Goal: Transaction & Acquisition: Purchase product/service

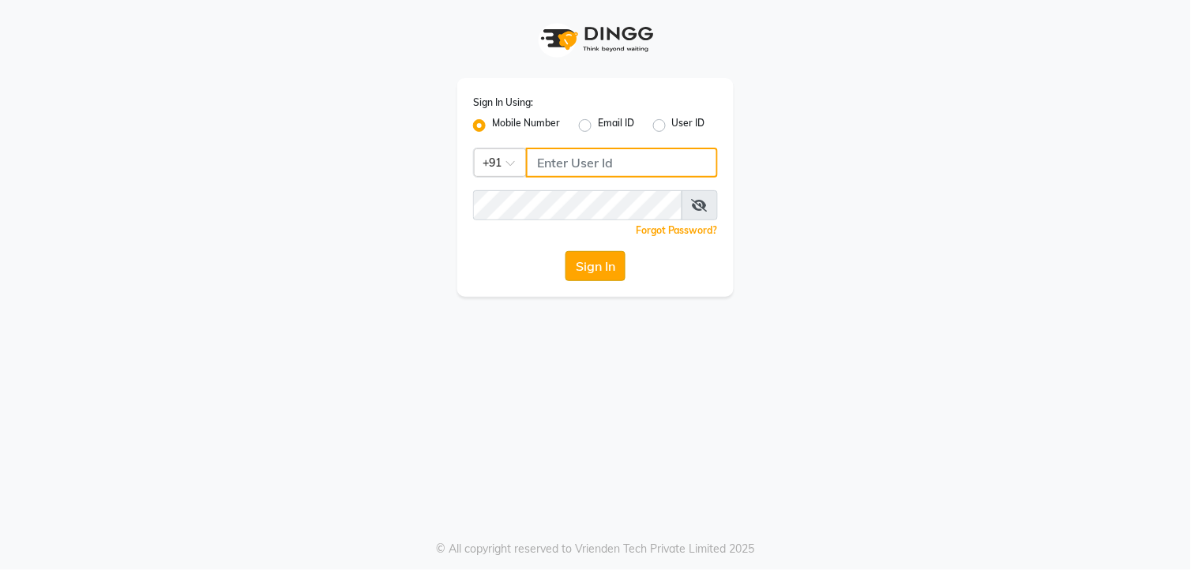
type input "8801407262"
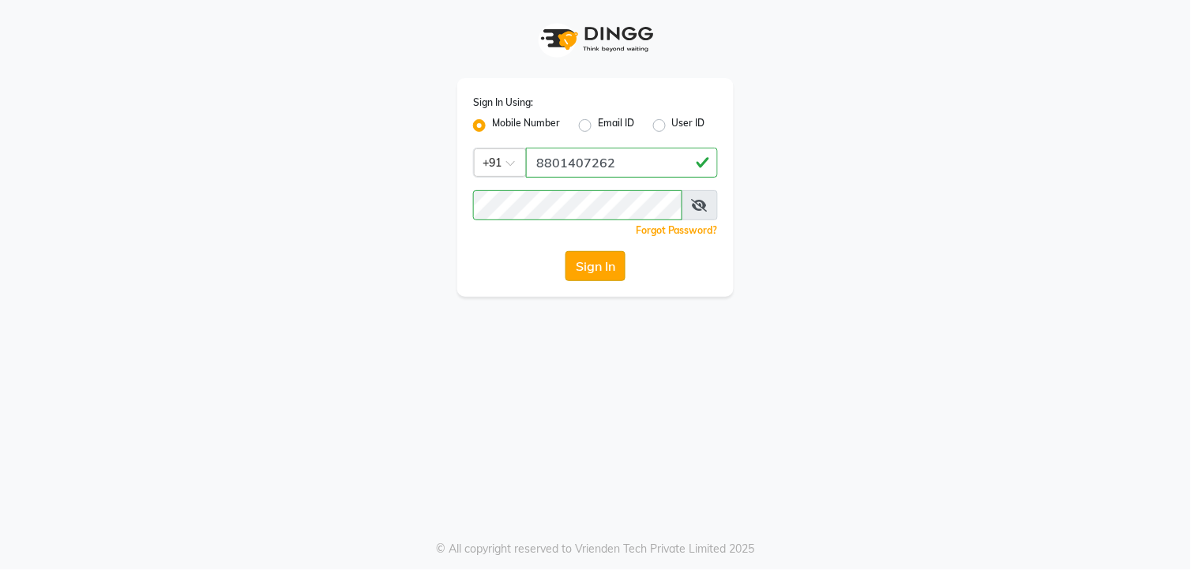
click at [598, 256] on button "Sign In" at bounding box center [595, 266] width 60 height 30
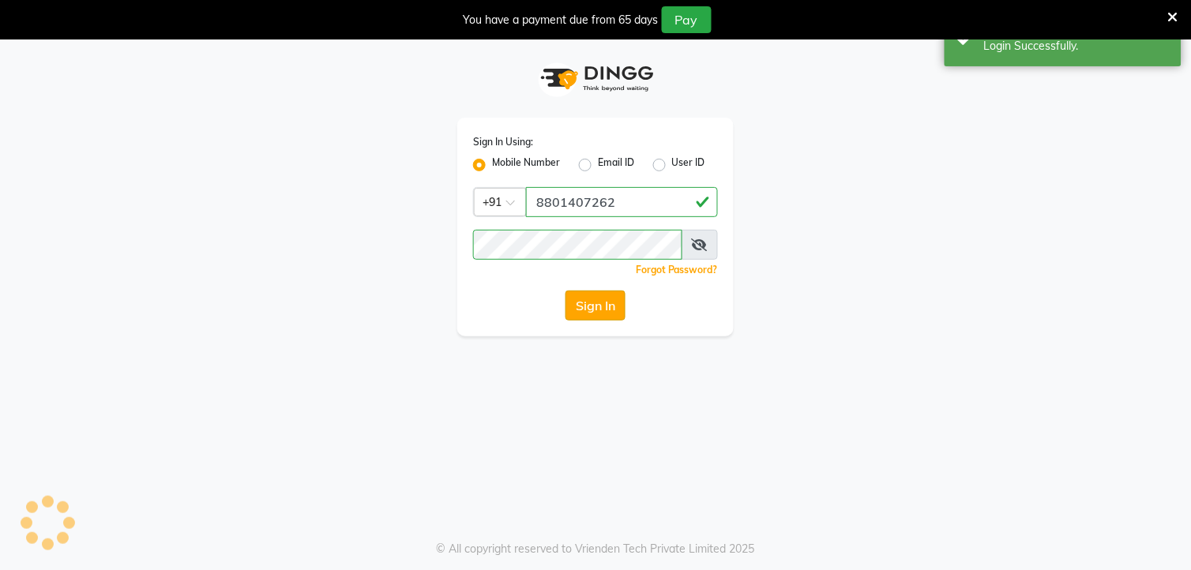
select select "service"
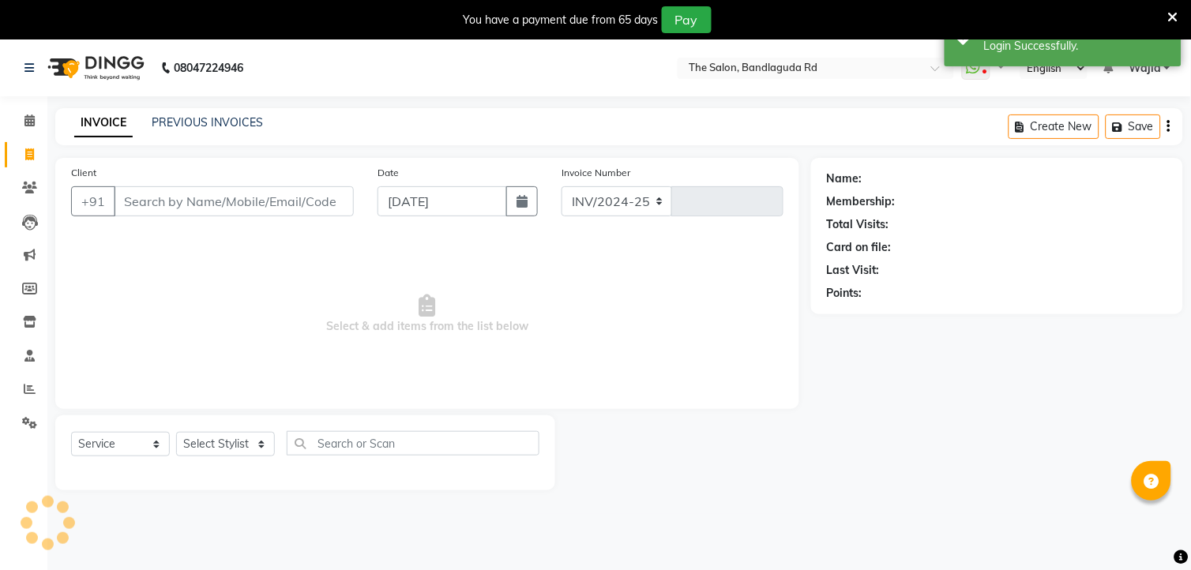
select select "en"
select select "5198"
type input "13297"
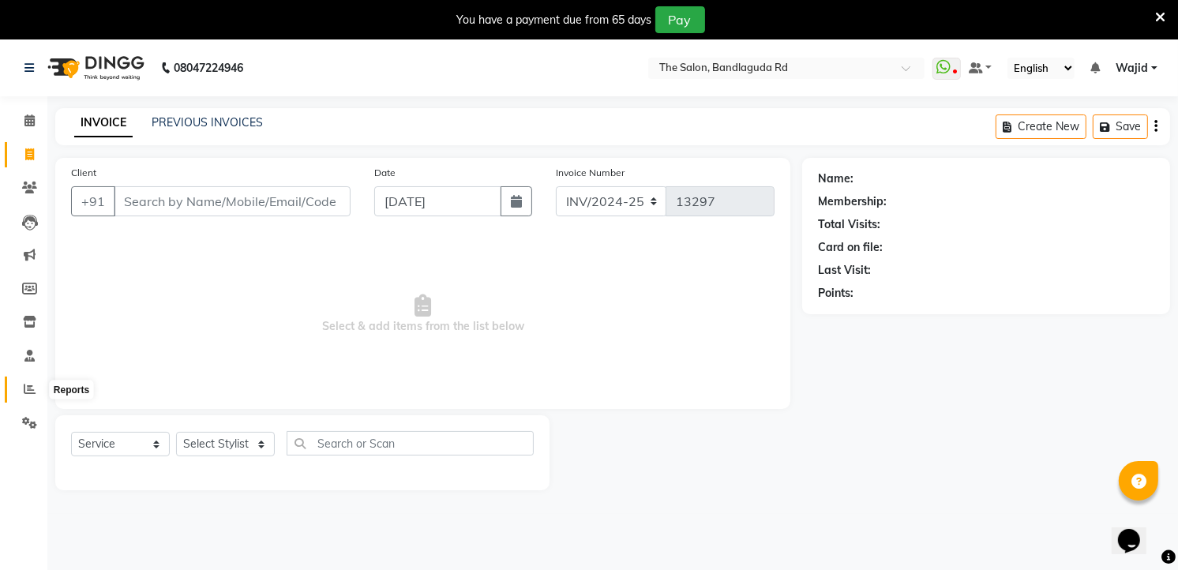
click at [24, 384] on icon at bounding box center [30, 389] width 12 height 12
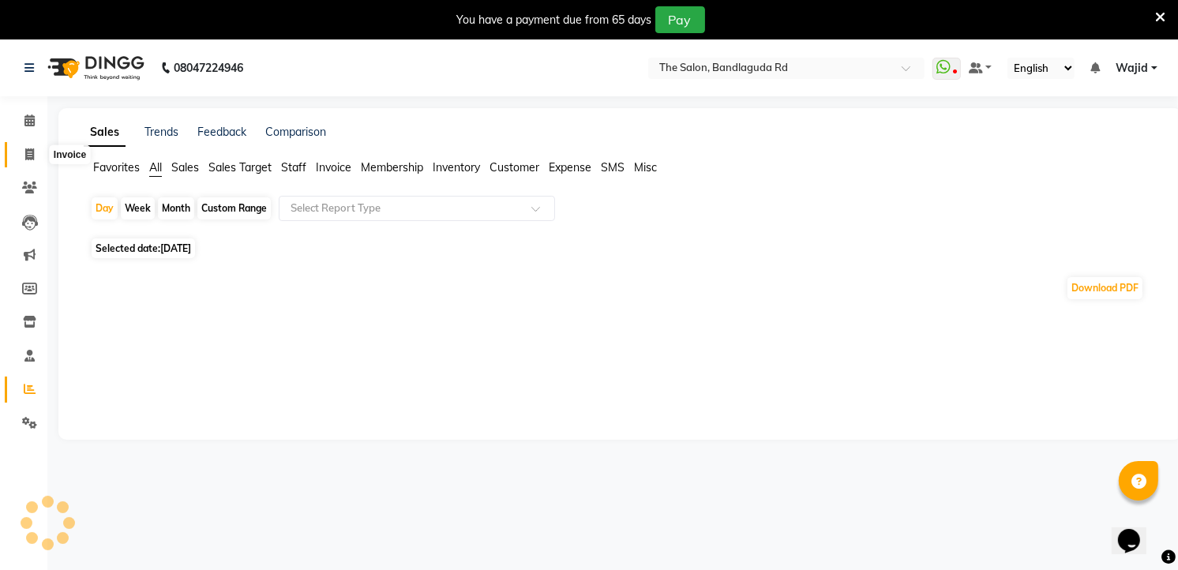
click at [37, 159] on span at bounding box center [30, 155] width 28 height 18
select select "service"
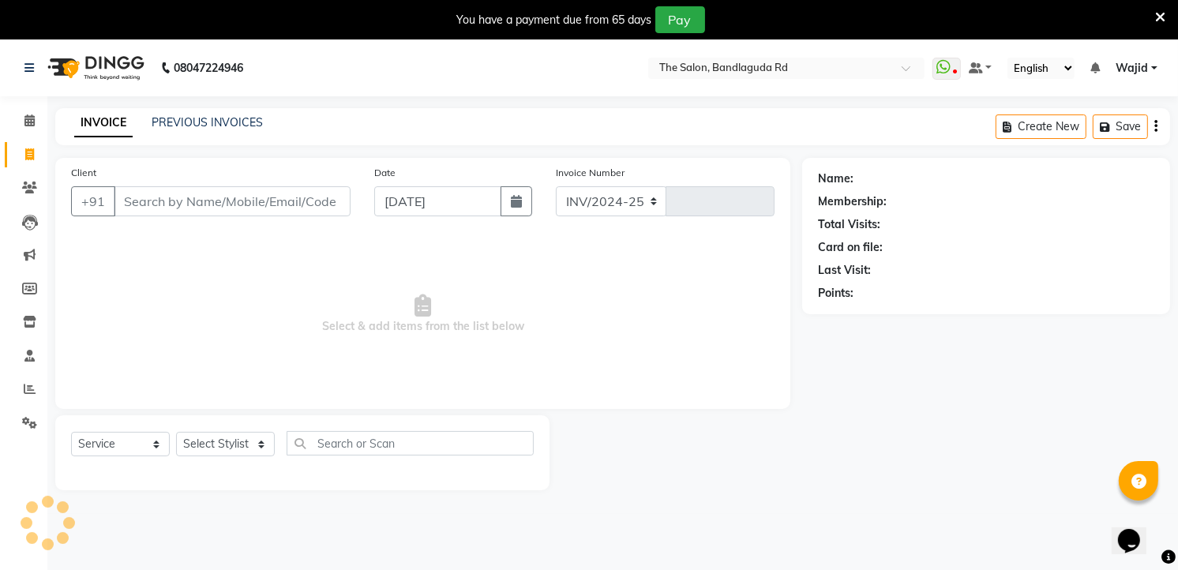
scroll to position [10, 0]
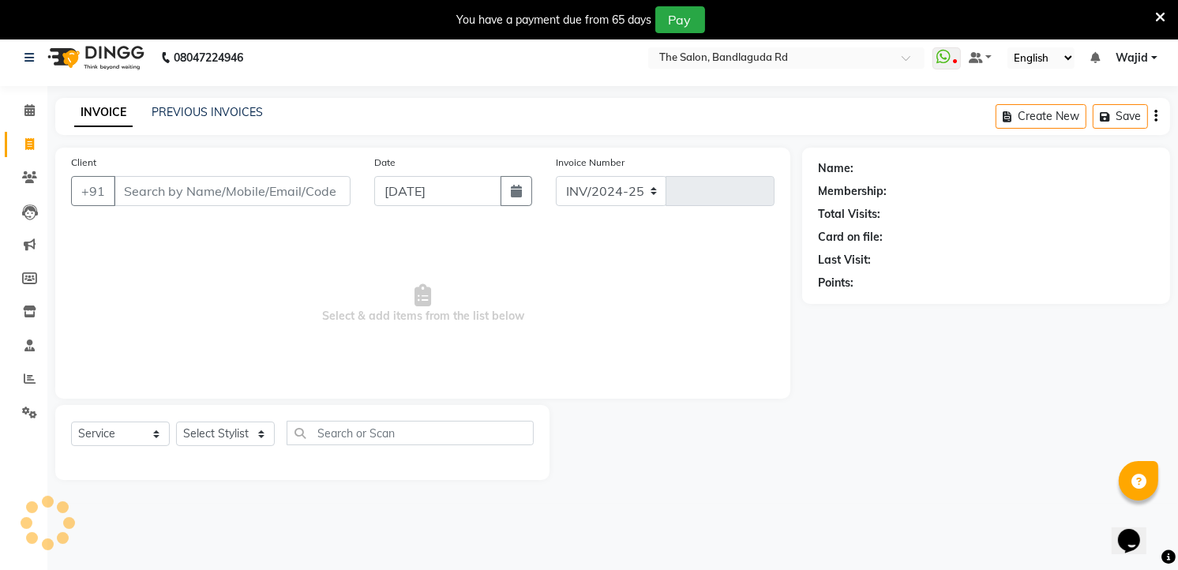
select select "5198"
type input "13297"
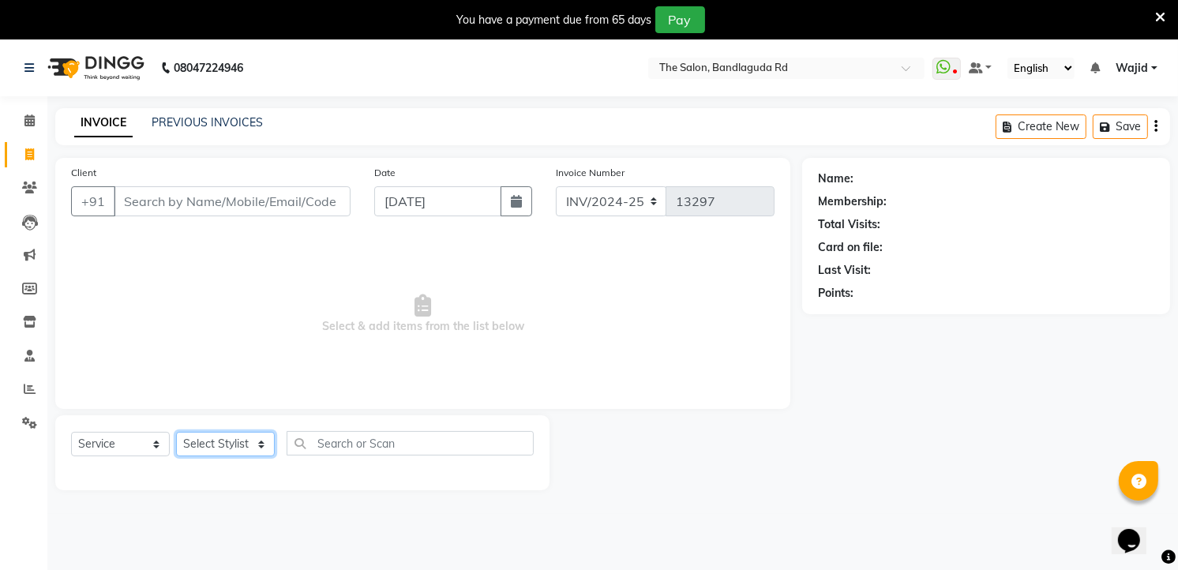
click at [213, 443] on select "Select Stylist [PERSON_NAME] [PERSON_NAME] [PERSON_NAME] [PERSON_NAME] TALIB [P…" at bounding box center [225, 444] width 99 height 24
select select "63353"
click at [176, 433] on select "Select Stylist [PERSON_NAME] [PERSON_NAME] [PERSON_NAME] [PERSON_NAME] TALIB [P…" at bounding box center [225, 444] width 99 height 24
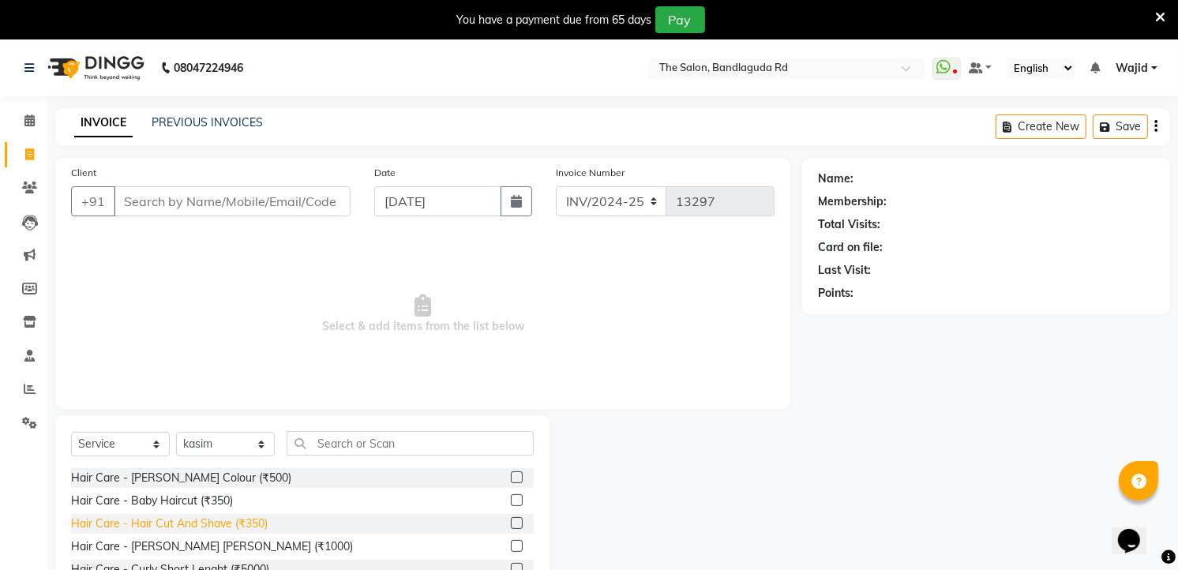
click at [226, 522] on div "Hair Care - Hair Cut And Shave (₹350)" at bounding box center [169, 524] width 197 height 17
checkbox input "false"
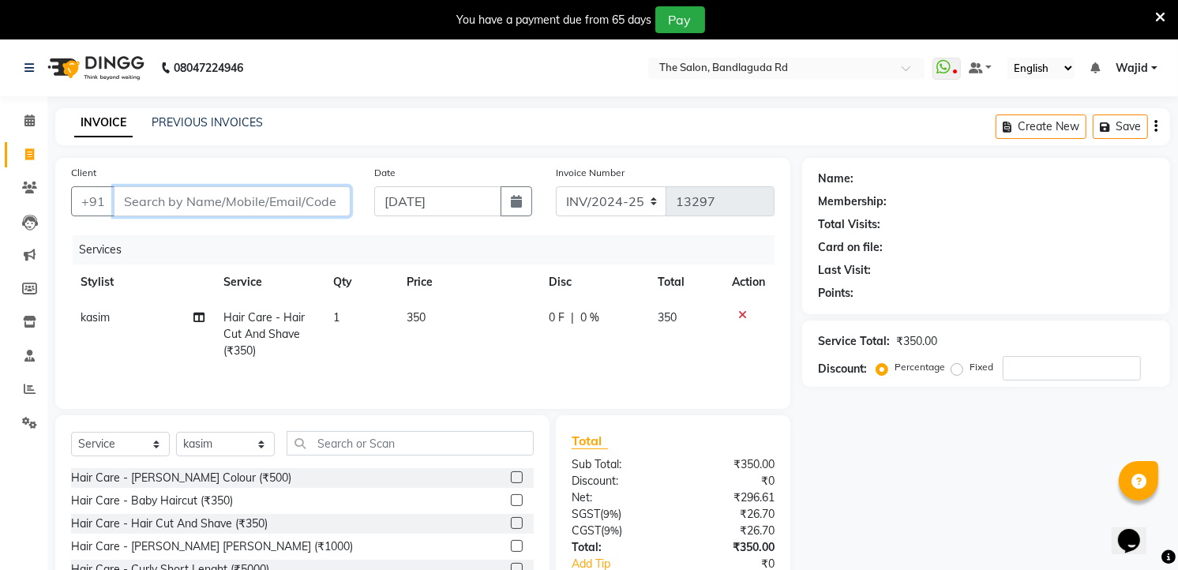
click at [261, 196] on input "Client" at bounding box center [232, 201] width 237 height 30
type input "7"
type input "0"
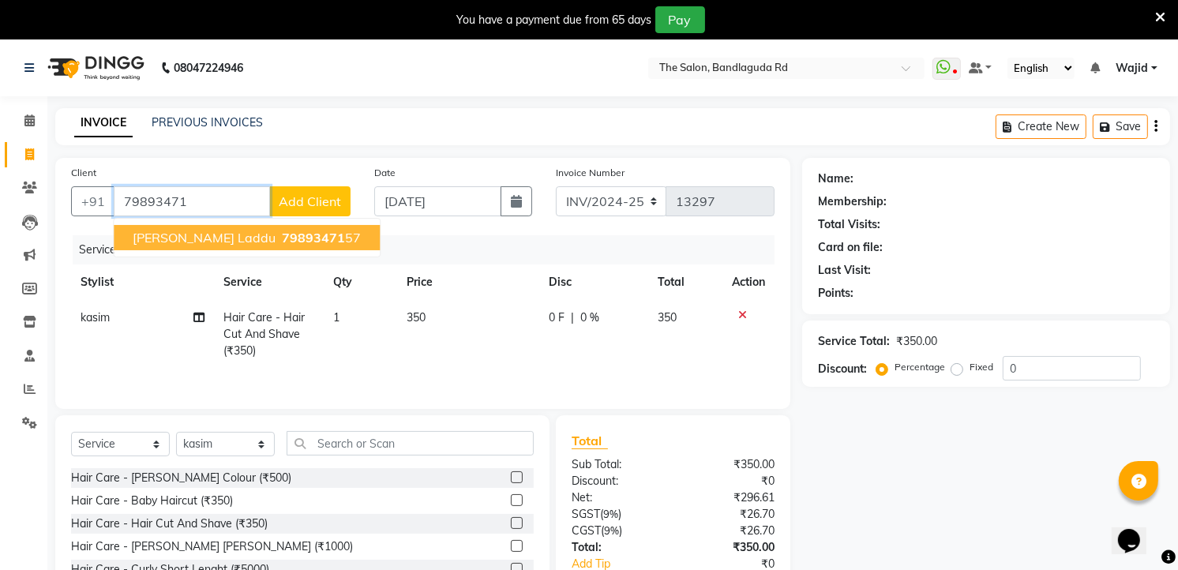
click at [282, 232] on span "79893471" at bounding box center [313, 238] width 63 height 16
type input "7989347157"
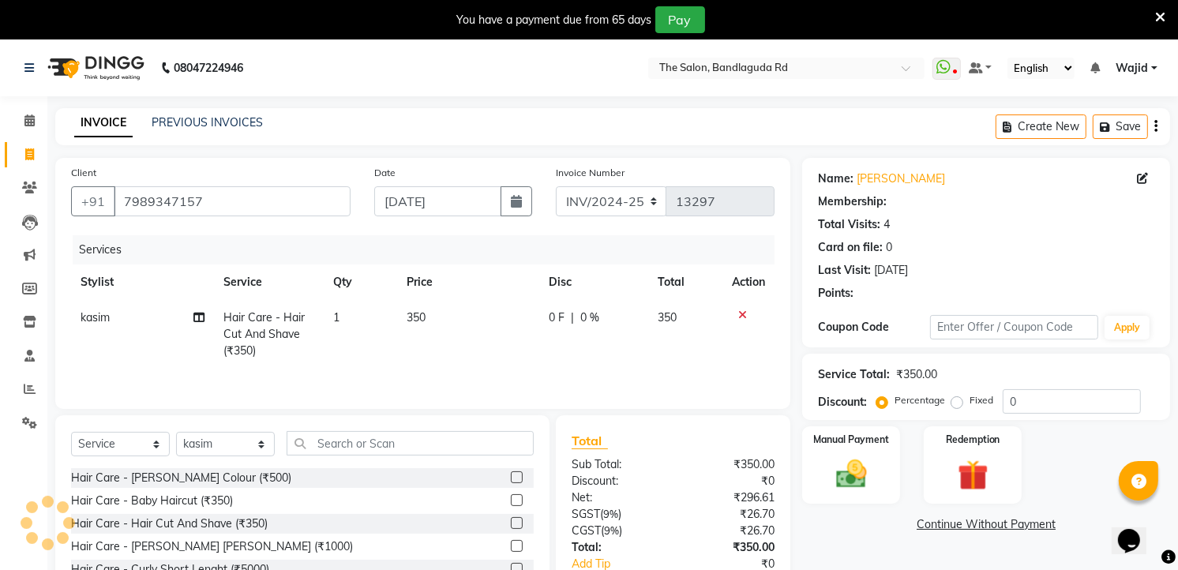
select select "2: Object"
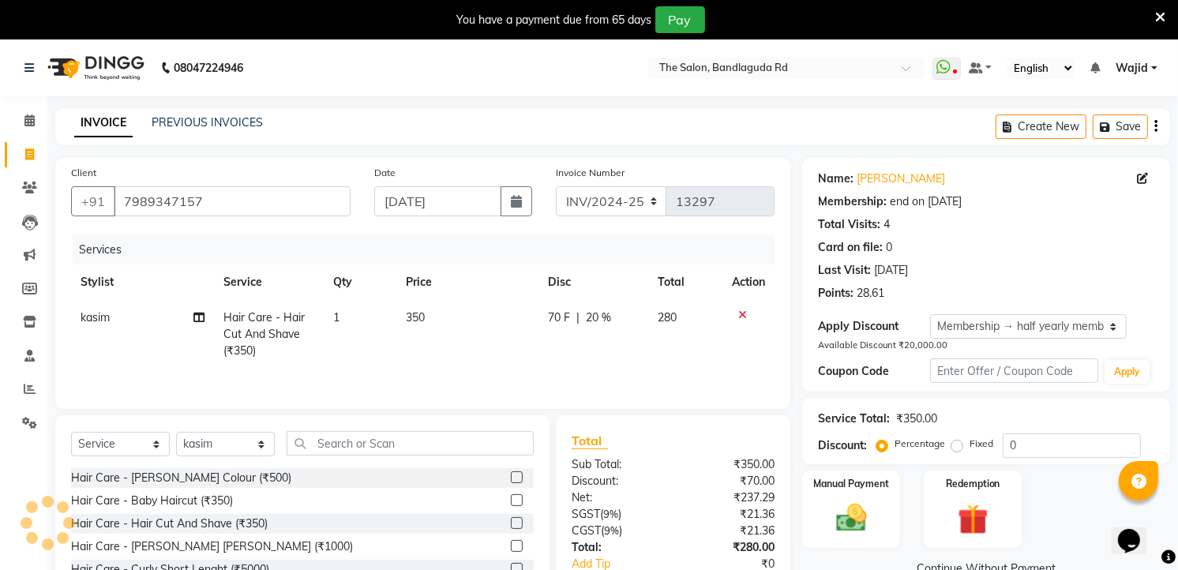
type input "20"
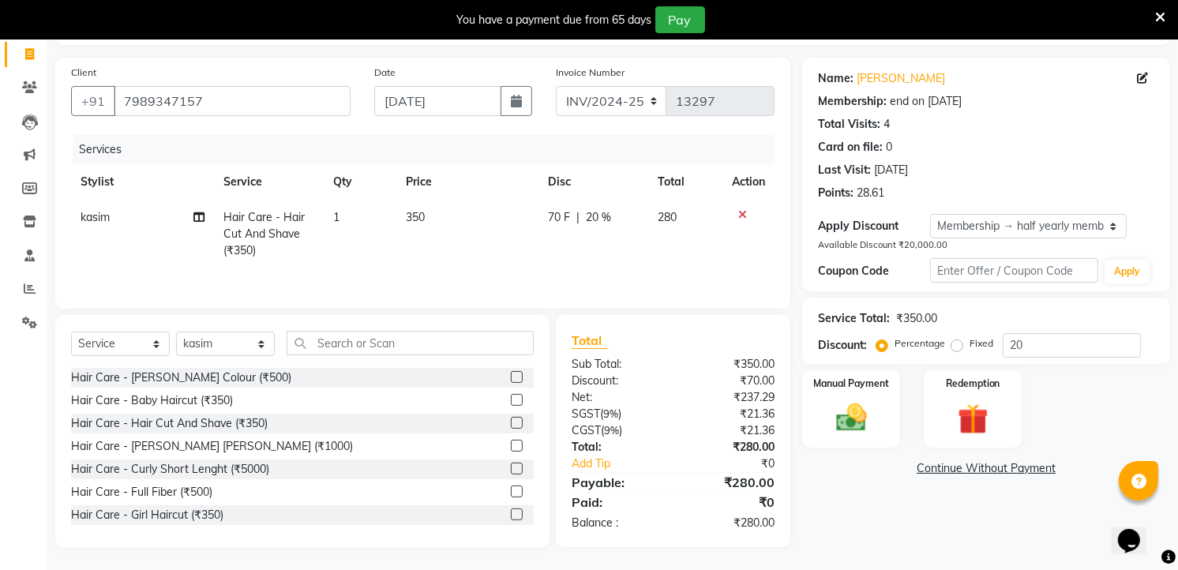
scroll to position [103, 0]
click at [857, 413] on img at bounding box center [851, 416] width 51 height 36
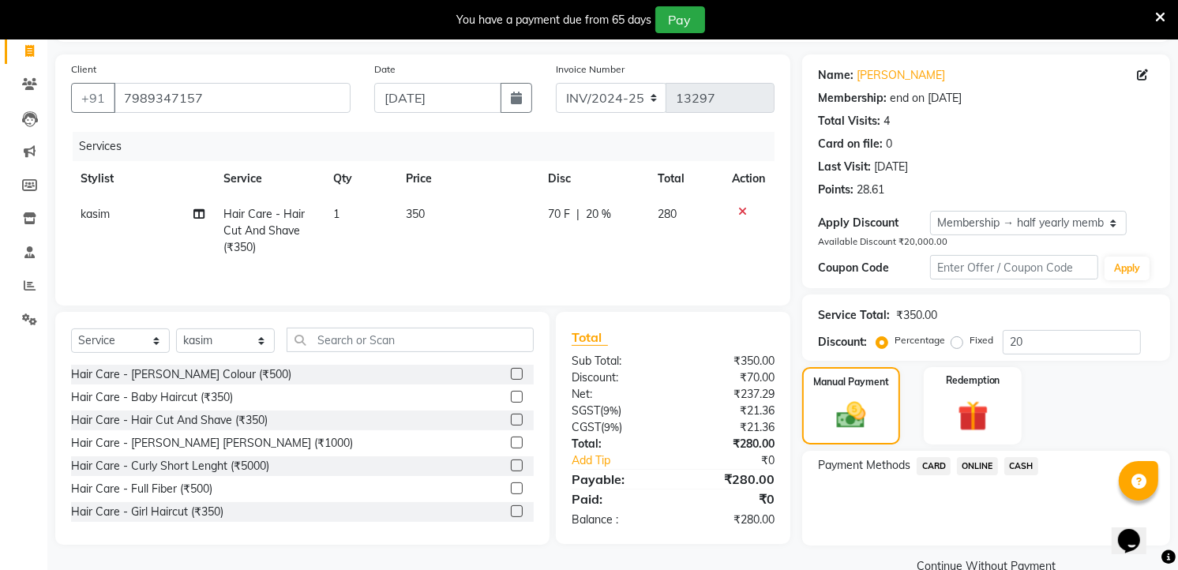
click at [970, 463] on span "ONLINE" at bounding box center [977, 466] width 41 height 18
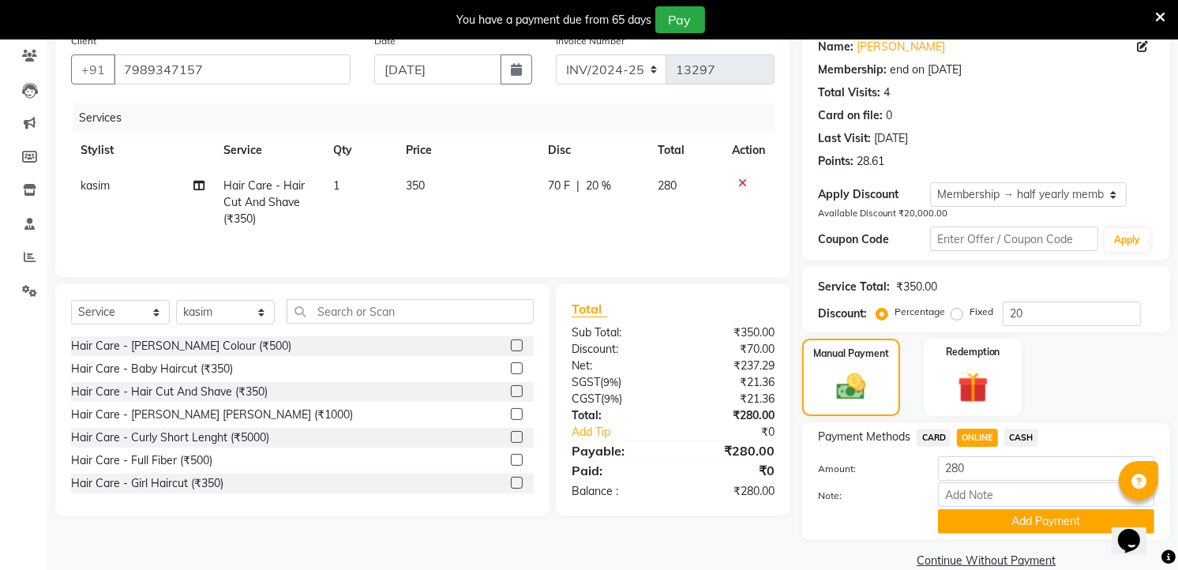
scroll to position [158, 0]
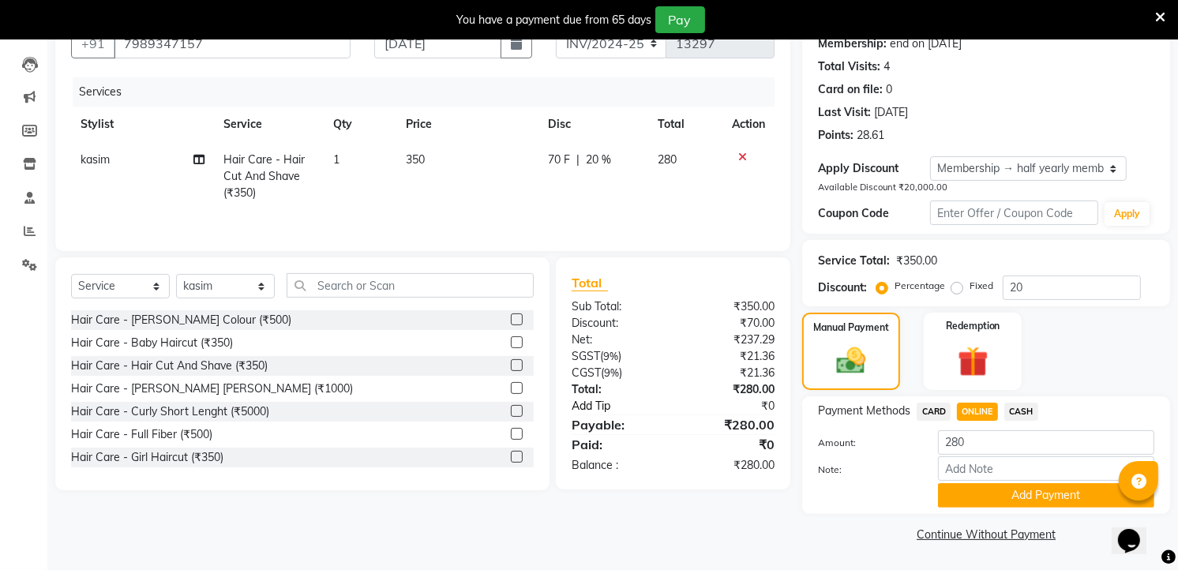
click at [596, 400] on link "Add Tip" at bounding box center [626, 406] width 133 height 17
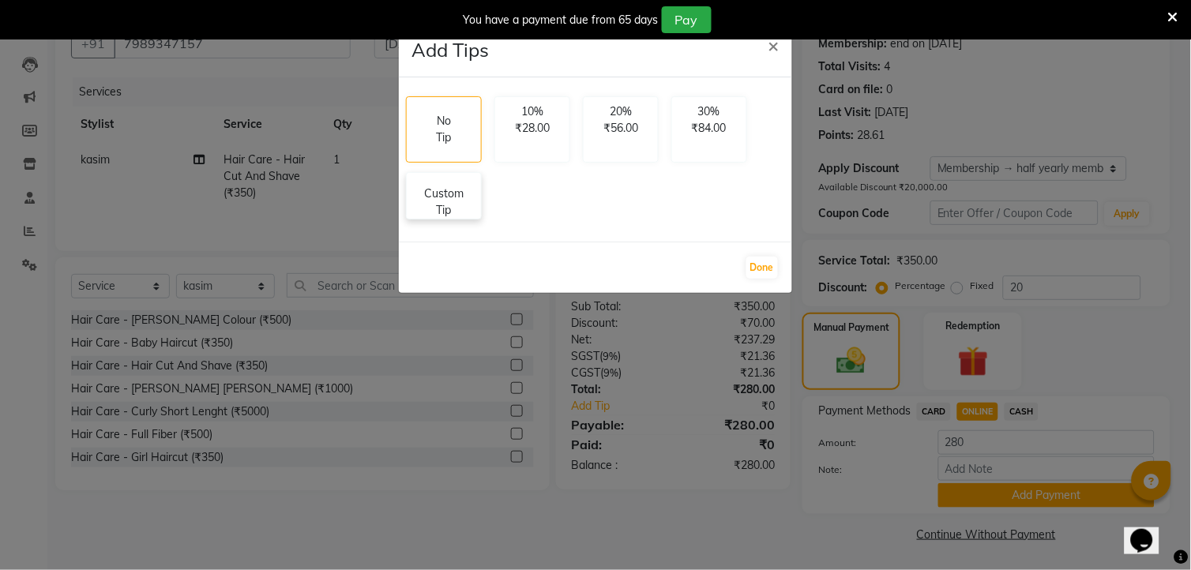
click at [469, 202] on p "Custom Tip" at bounding box center [443, 202] width 55 height 33
select select "63353"
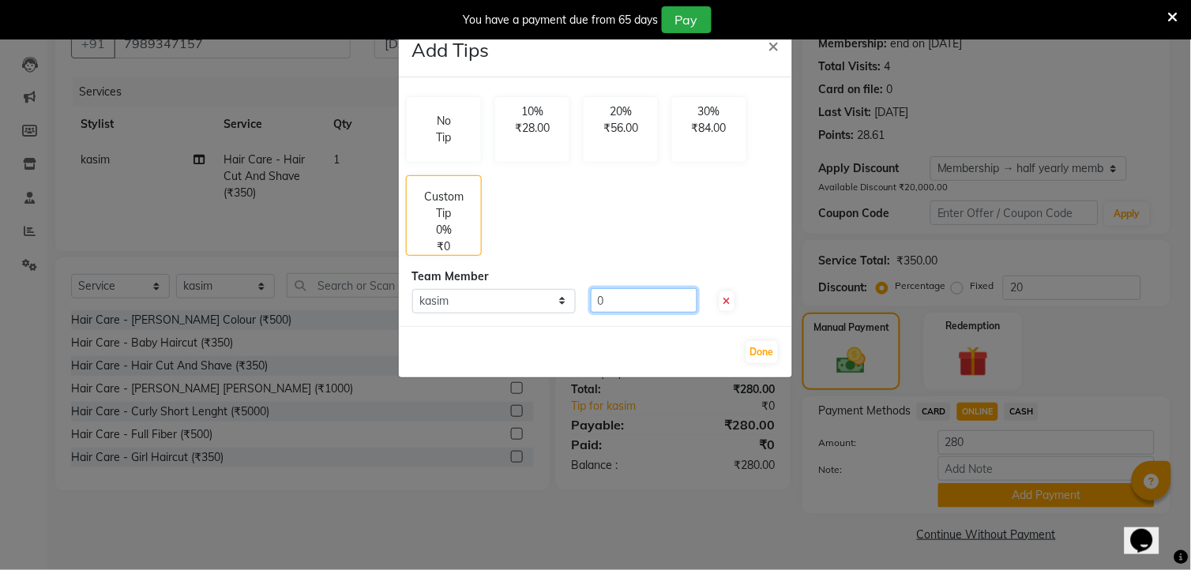
click at [611, 294] on input "0" at bounding box center [644, 300] width 107 height 24
type input "50"
click at [763, 347] on button "Done" at bounding box center [762, 352] width 32 height 22
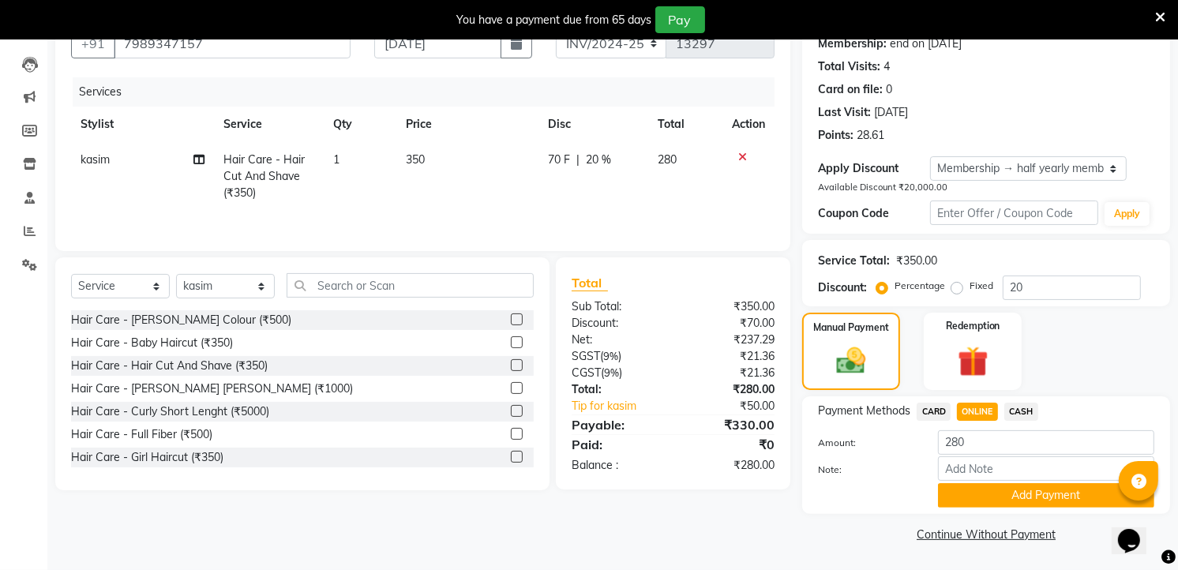
click at [977, 413] on span "ONLINE" at bounding box center [977, 412] width 41 height 18
type input "330"
click at [1051, 501] on button "Add Payment" at bounding box center [1046, 495] width 216 height 24
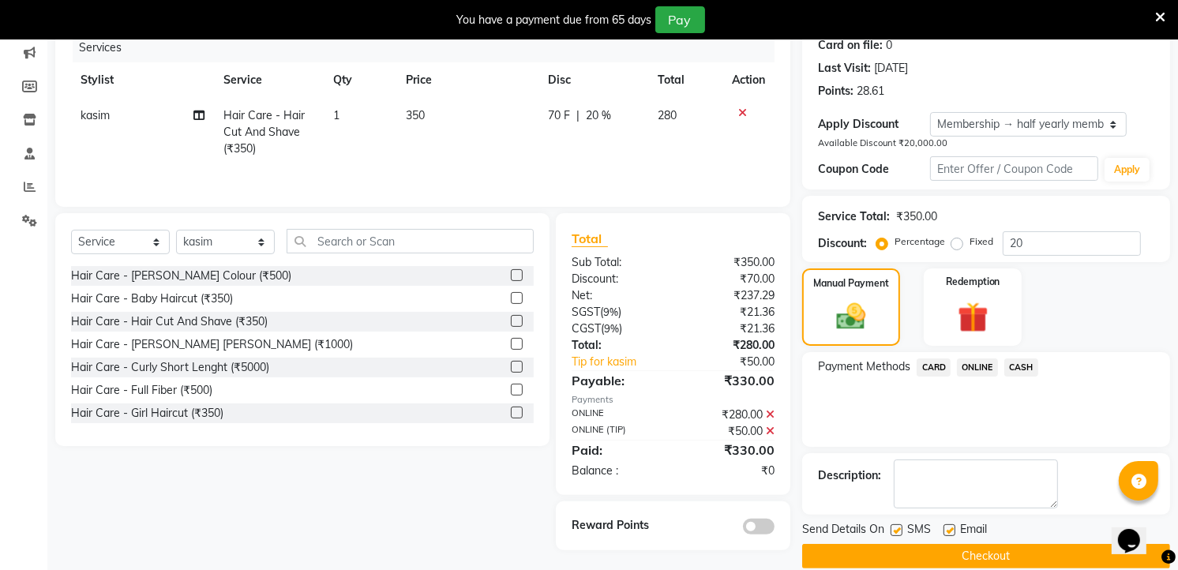
scroll to position [223, 0]
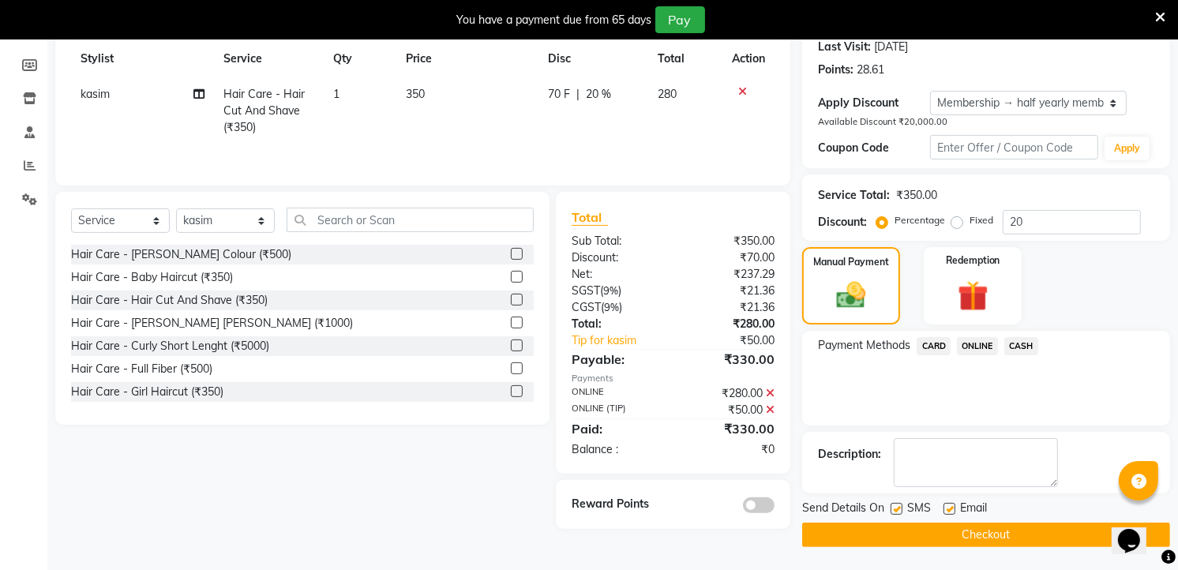
click at [896, 523] on button "Checkout" at bounding box center [986, 535] width 368 height 24
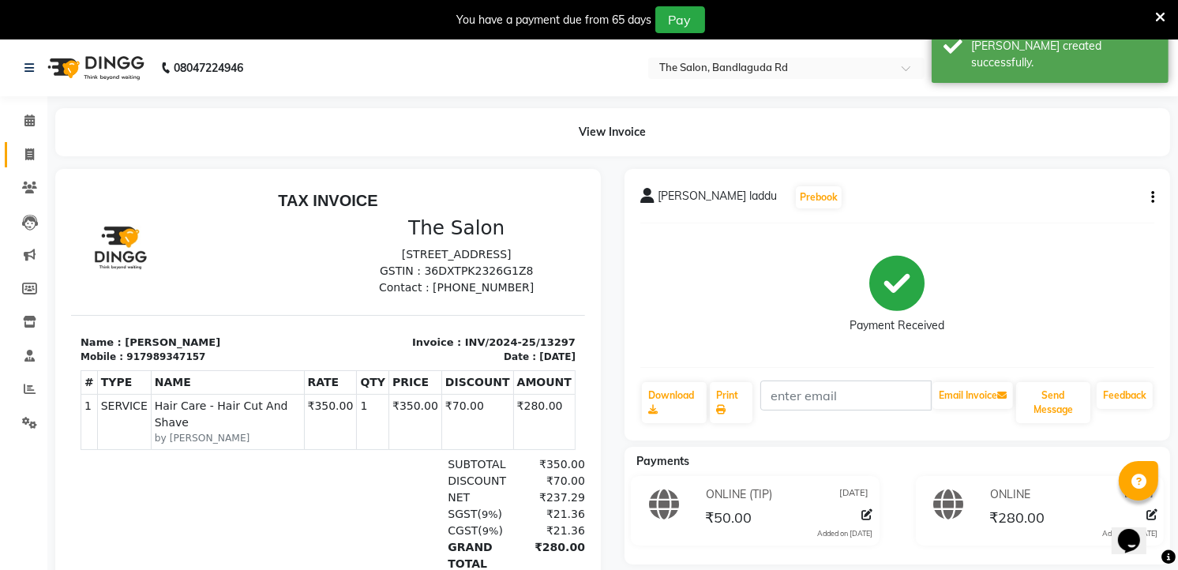
click at [25, 144] on link "Invoice" at bounding box center [24, 155] width 38 height 26
select select "service"
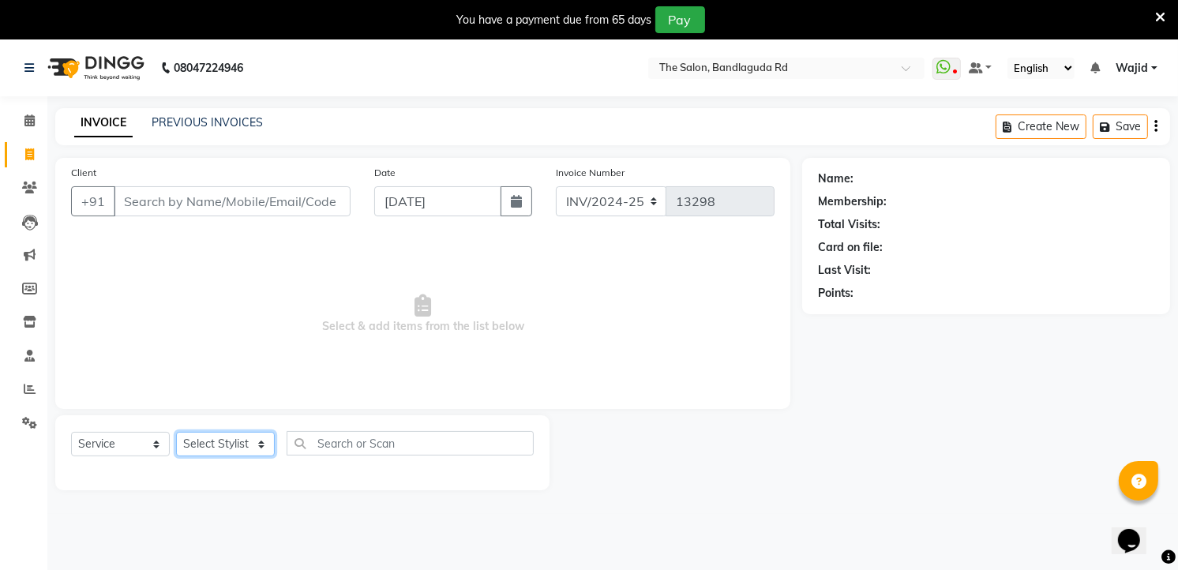
click at [199, 445] on select "Select Stylist [PERSON_NAME] [PERSON_NAME] [PERSON_NAME] [PERSON_NAME] TALIB [P…" at bounding box center [225, 444] width 99 height 24
select select "63353"
click at [176, 433] on select "Select Stylist [PERSON_NAME] [PERSON_NAME] [PERSON_NAME] [PERSON_NAME] TALIB [P…" at bounding box center [225, 444] width 99 height 24
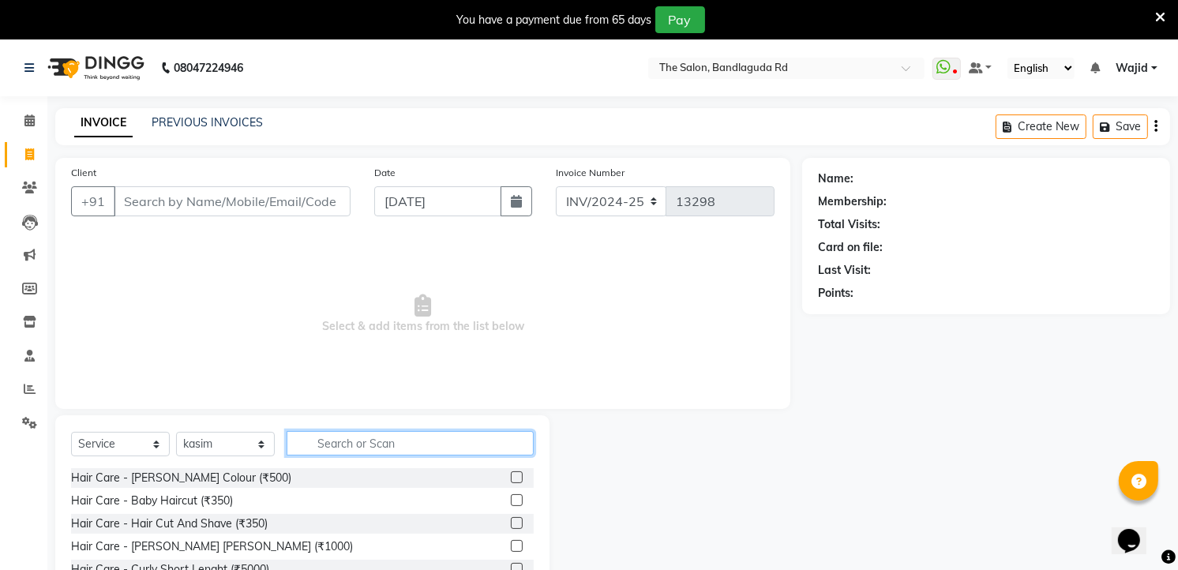
click at [350, 452] on input "text" at bounding box center [410, 443] width 247 height 24
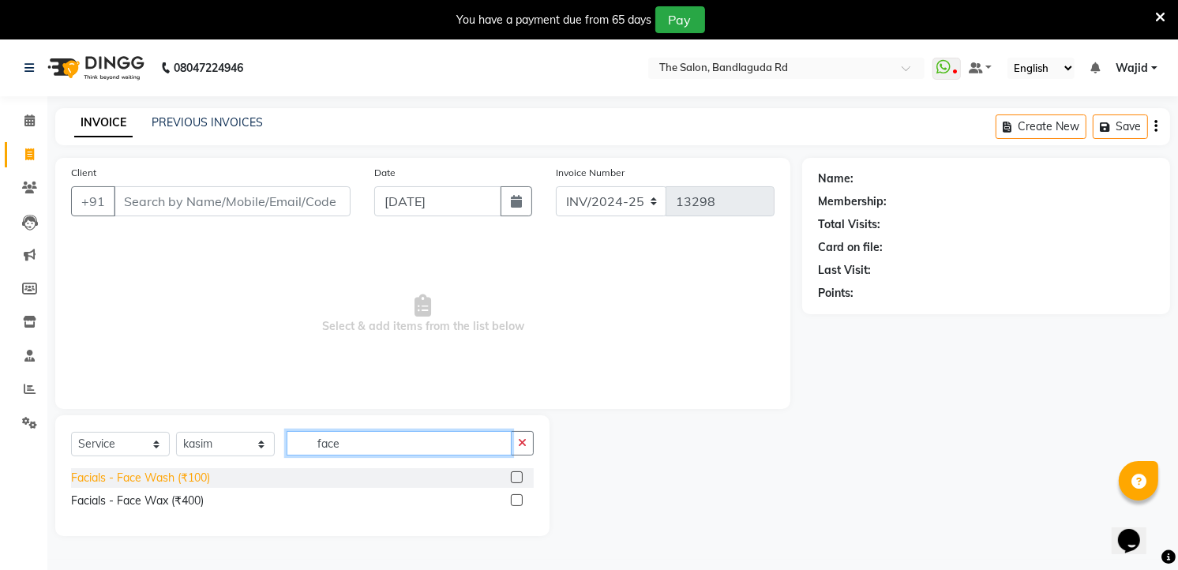
type input "face"
click at [121, 482] on div "Facials - Face Wash (₹100)" at bounding box center [140, 478] width 139 height 17
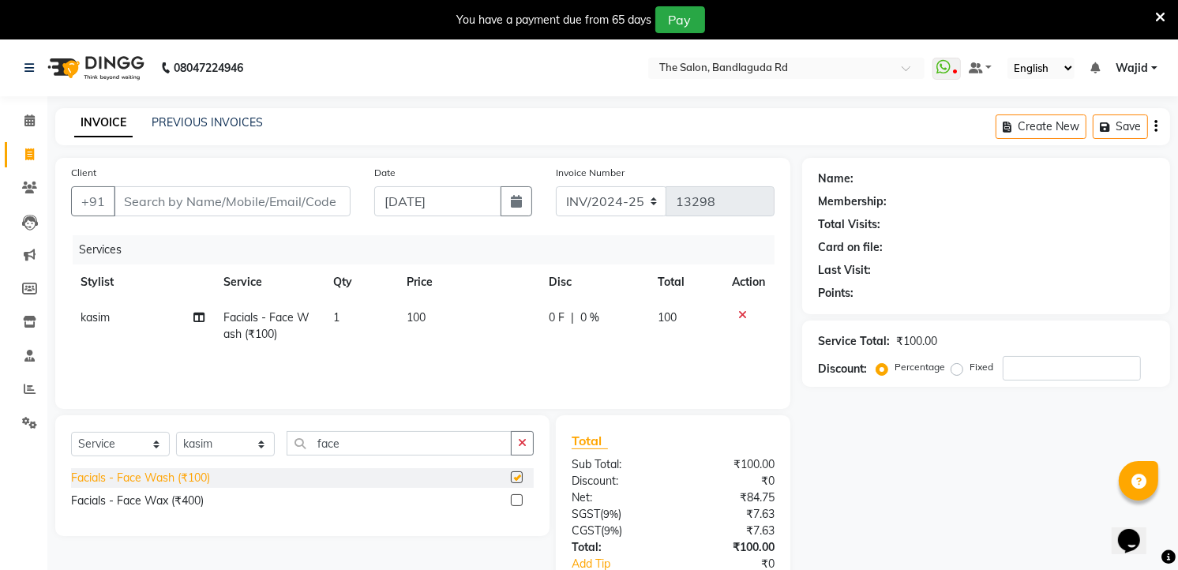
checkbox input "false"
click at [276, 208] on input "Client" at bounding box center [232, 201] width 237 height 30
type input "9"
type input "0"
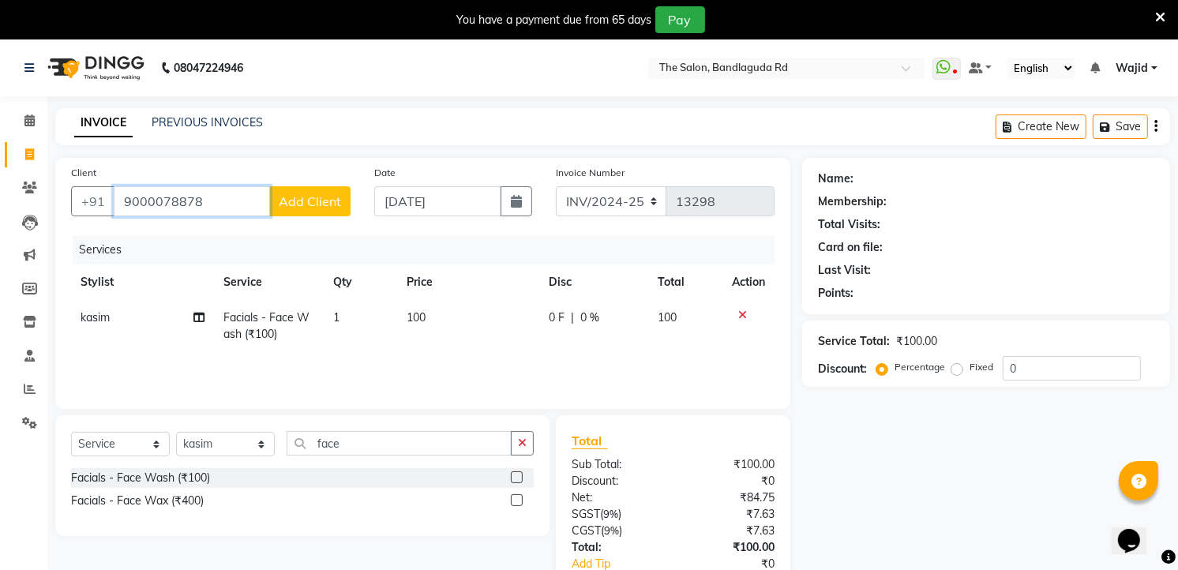
type input "9000078878"
click at [293, 208] on span "Add Client" at bounding box center [310, 201] width 62 height 16
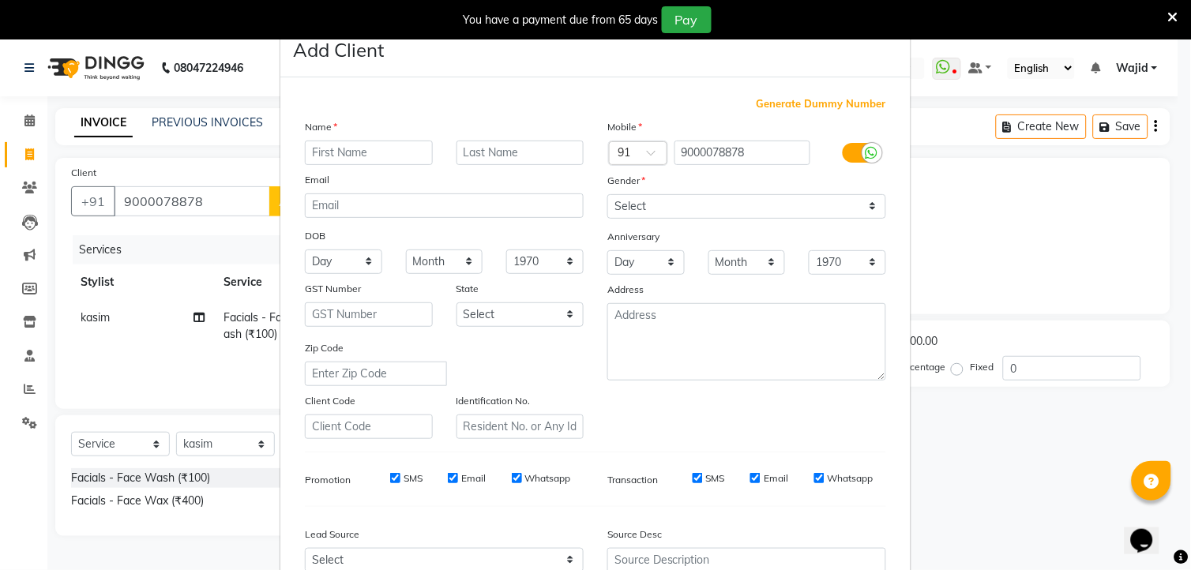
click at [351, 152] on input "text" at bounding box center [369, 153] width 128 height 24
type input "kasha"
click at [624, 210] on select "Select [DEMOGRAPHIC_DATA] [DEMOGRAPHIC_DATA] Other Prefer Not To Say" at bounding box center [746, 206] width 279 height 24
select select "[DEMOGRAPHIC_DATA]"
click at [607, 194] on select "Select [DEMOGRAPHIC_DATA] [DEMOGRAPHIC_DATA] Other Prefer Not To Say" at bounding box center [746, 206] width 279 height 24
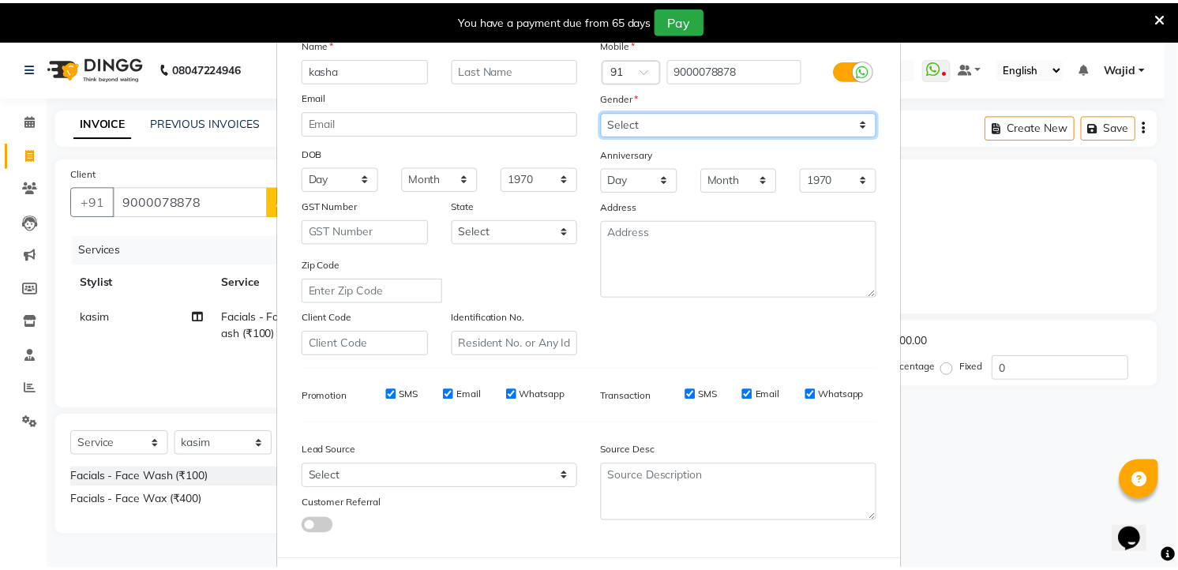
scroll to position [159, 0]
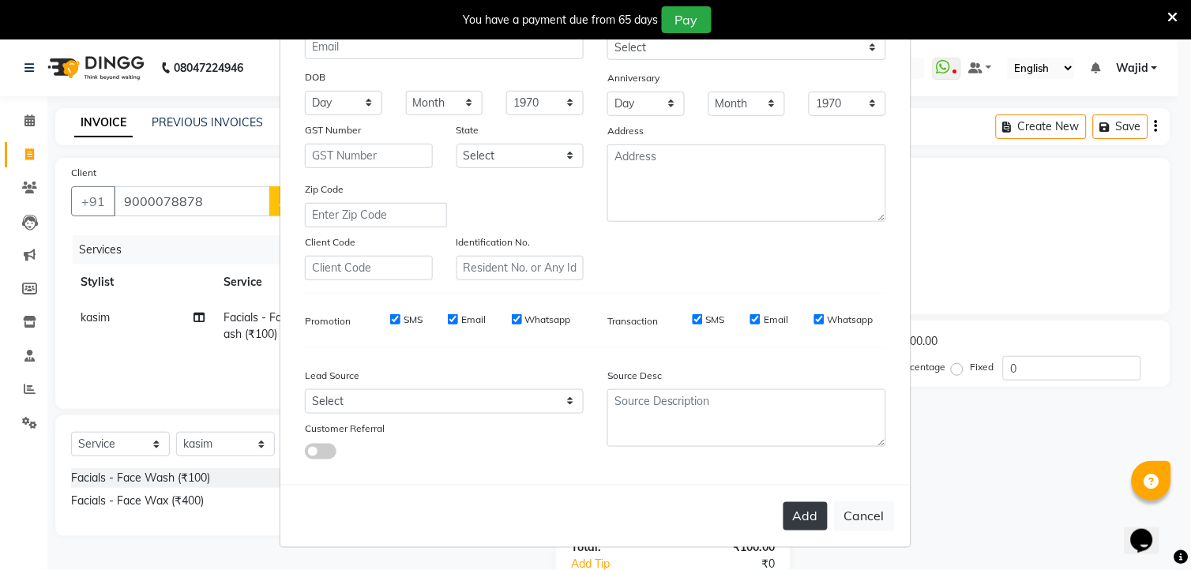
click at [808, 504] on button "Add" at bounding box center [805, 516] width 44 height 28
select select
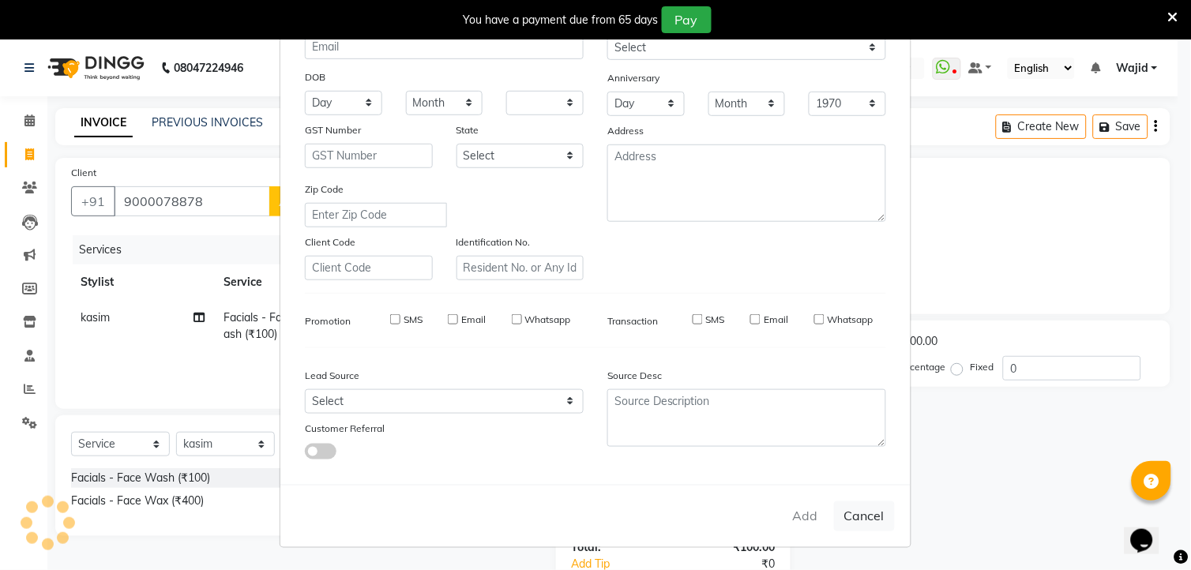
select select
checkbox input "false"
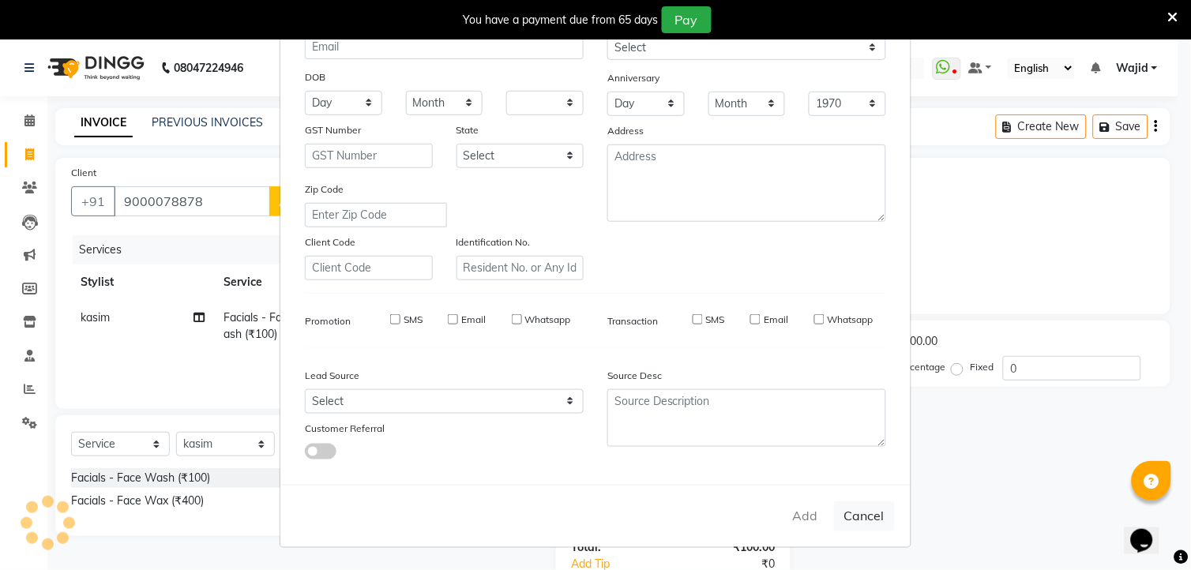
checkbox input "false"
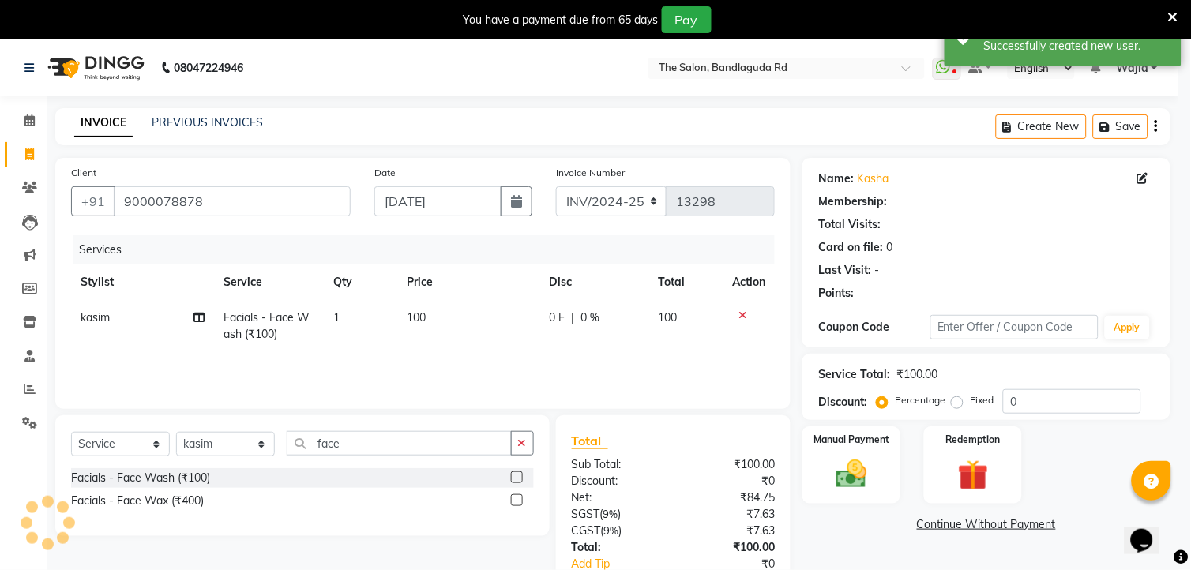
select select "1: Object"
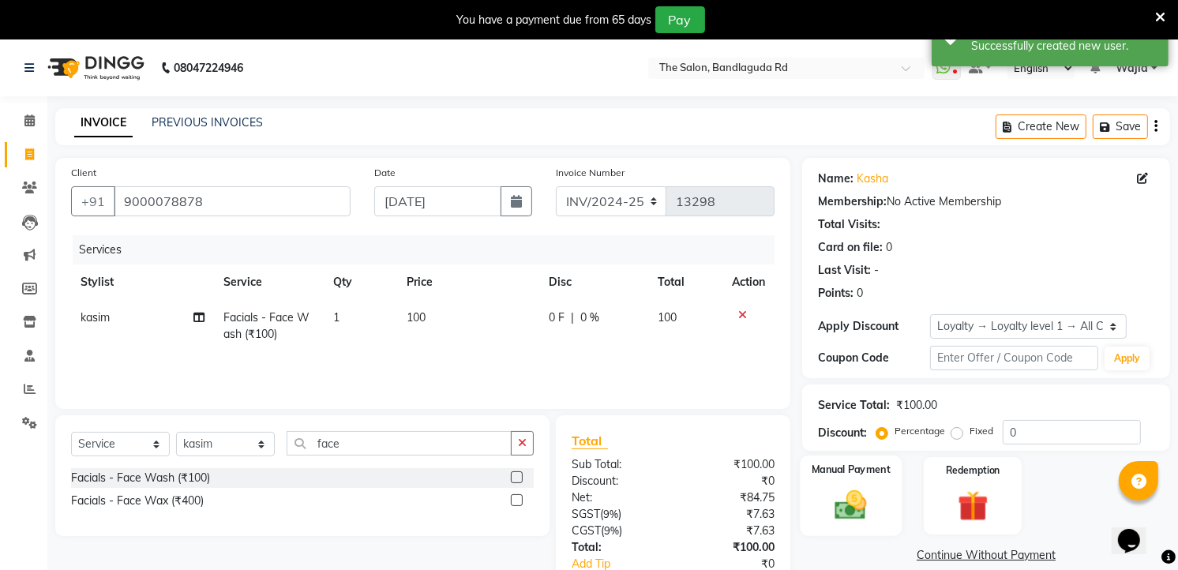
click at [861, 490] on img at bounding box center [851, 505] width 51 height 36
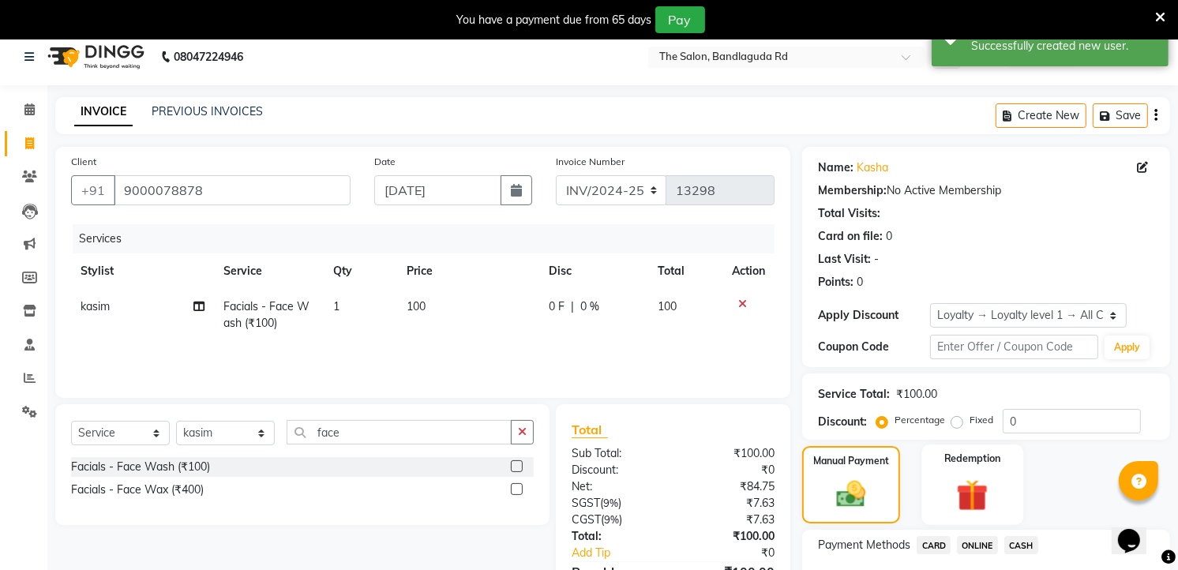
scroll to position [121, 0]
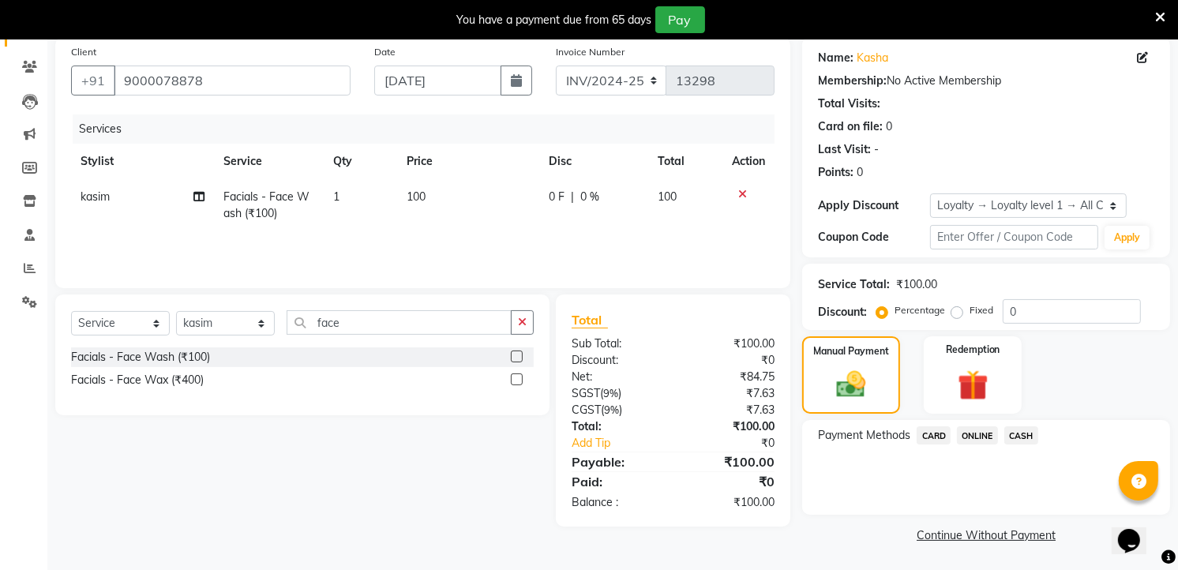
click at [965, 431] on span "ONLINE" at bounding box center [977, 435] width 41 height 18
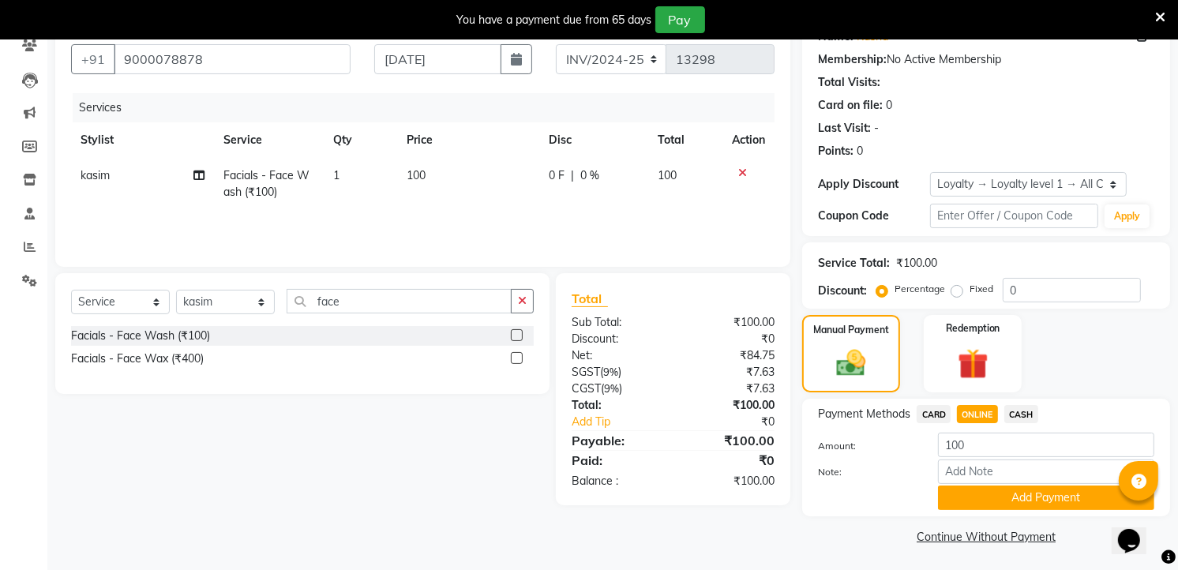
scroll to position [144, 0]
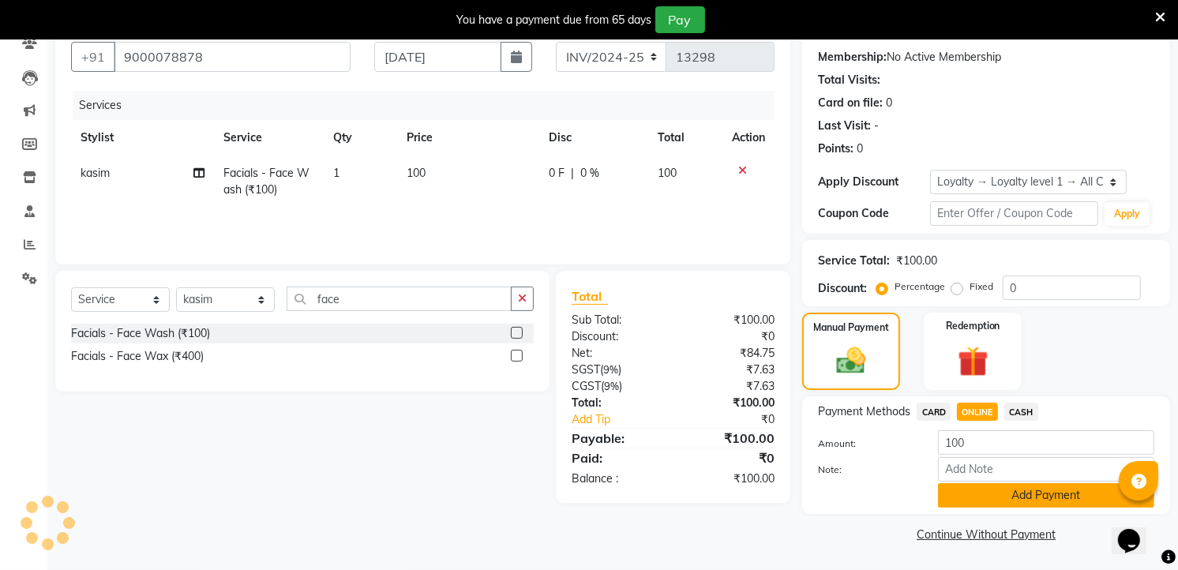
click at [1072, 490] on button "Add Payment" at bounding box center [1046, 495] width 216 height 24
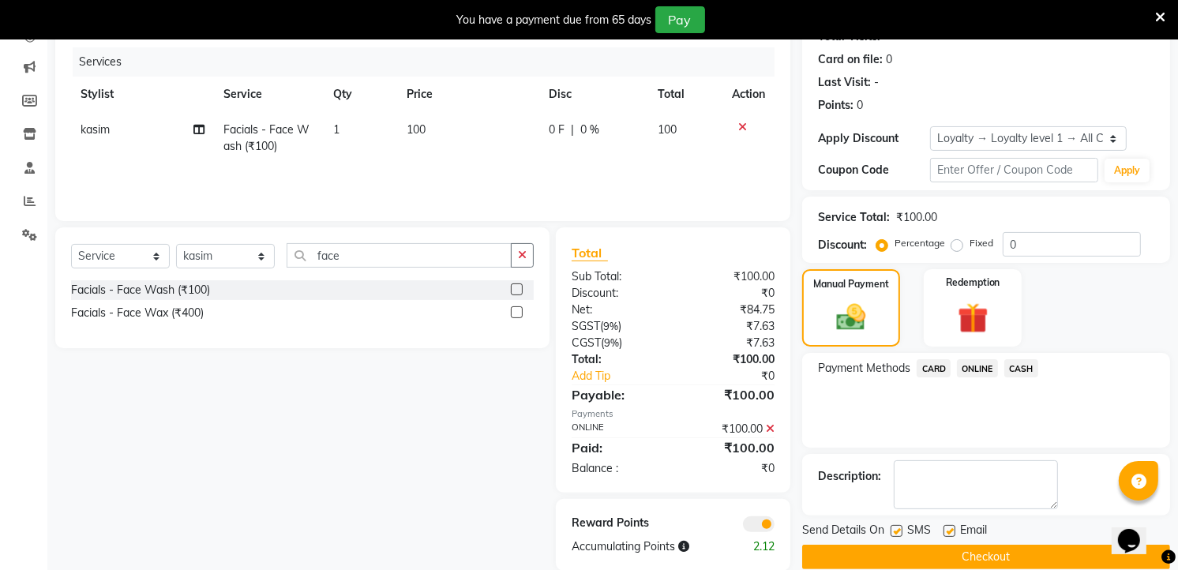
scroll to position [212, 0]
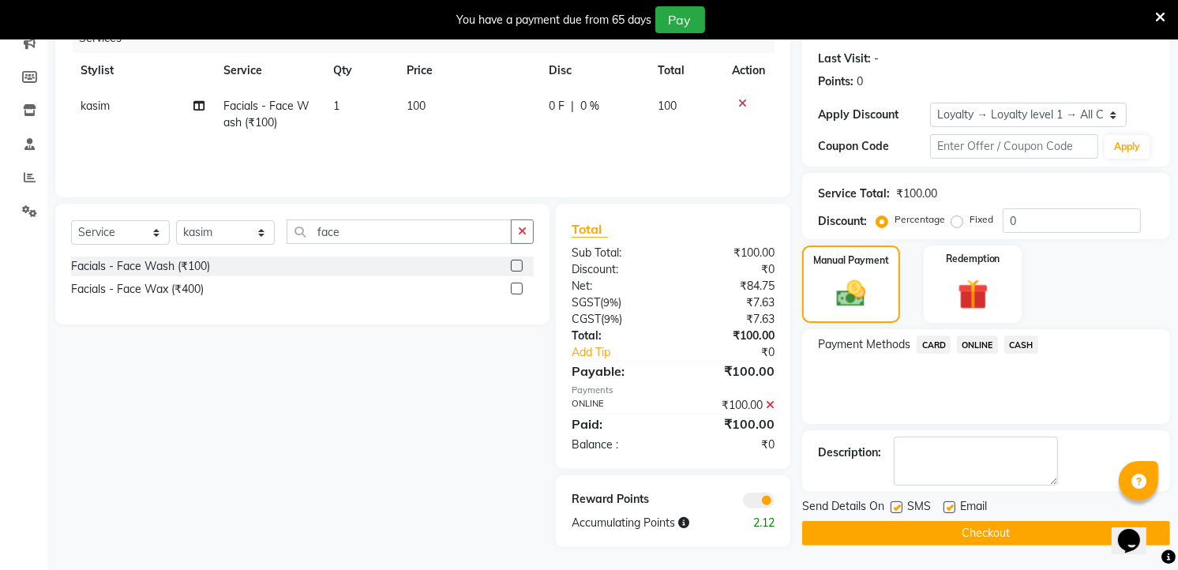
click at [974, 523] on button "Checkout" at bounding box center [986, 533] width 368 height 24
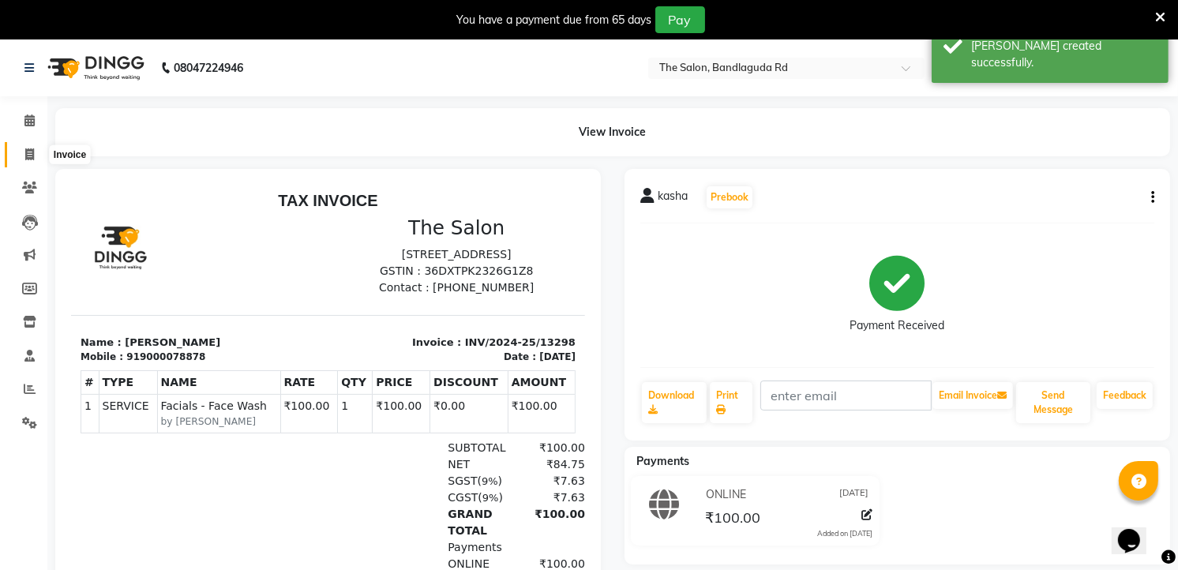
click at [25, 160] on icon at bounding box center [29, 154] width 9 height 12
select select "service"
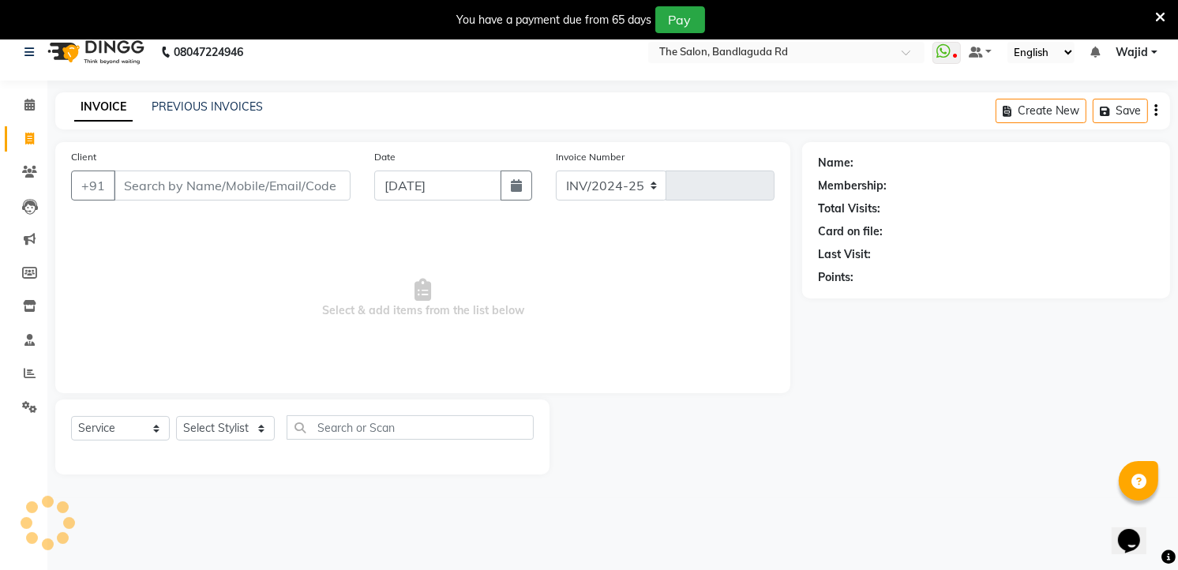
select select "5198"
type input "13299"
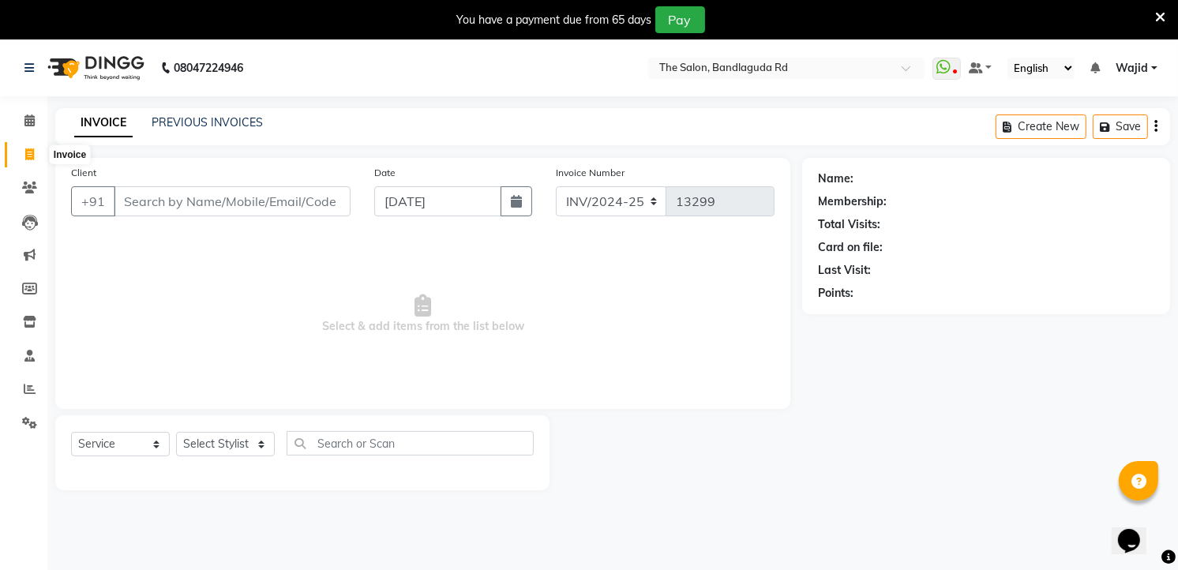
click at [35, 156] on span at bounding box center [30, 155] width 28 height 18
select select "service"
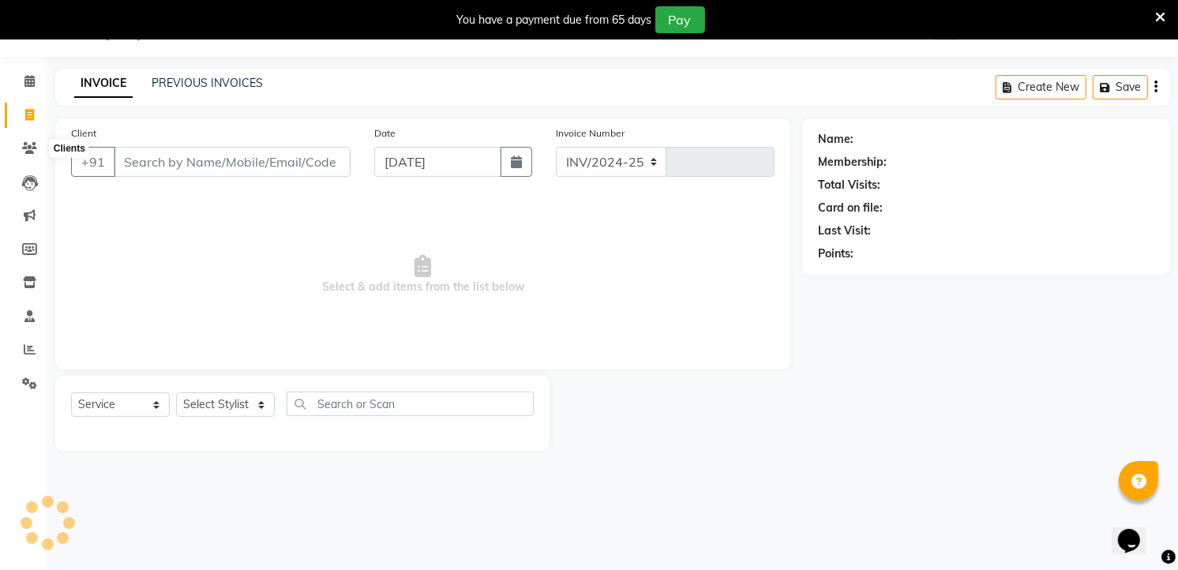
select select "5198"
type input "13299"
drag, startPoint x: 1157, startPoint y: 17, endPoint x: 1139, endPoint y: 9, distance: 20.1
click at [1156, 17] on icon at bounding box center [1160, 17] width 10 height 14
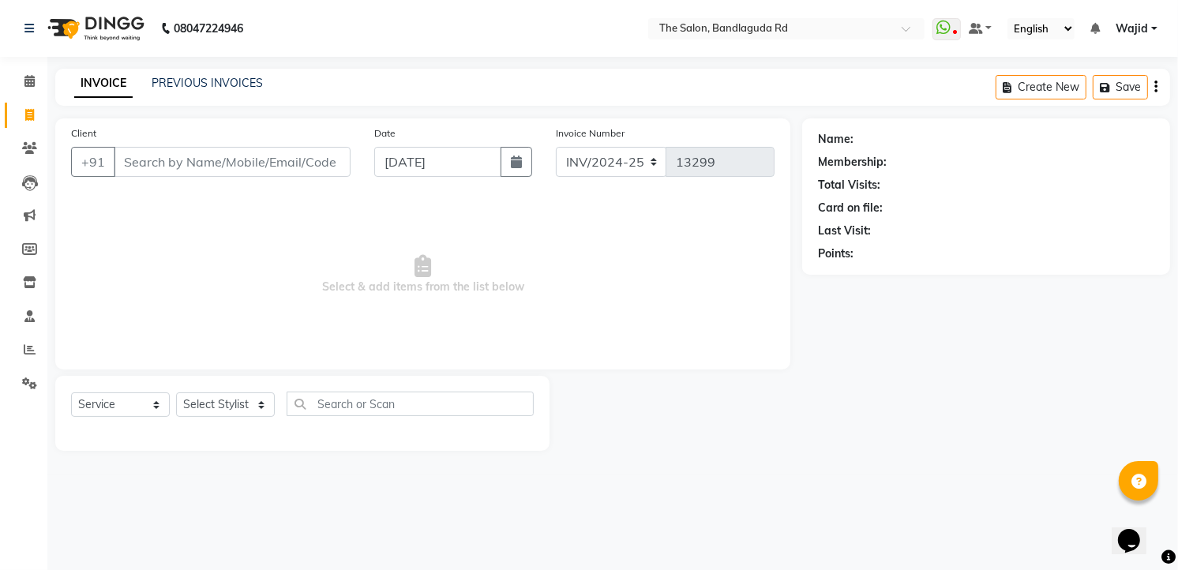
scroll to position [0, 0]
click at [240, 400] on select "Select Stylist [PERSON_NAME] [PERSON_NAME] [PERSON_NAME] [PERSON_NAME] TALIB [P…" at bounding box center [225, 404] width 99 height 24
select select "88754"
click at [176, 393] on select "Select Stylist [PERSON_NAME] [PERSON_NAME] [PERSON_NAME] [PERSON_NAME] TALIB [P…" at bounding box center [225, 404] width 99 height 24
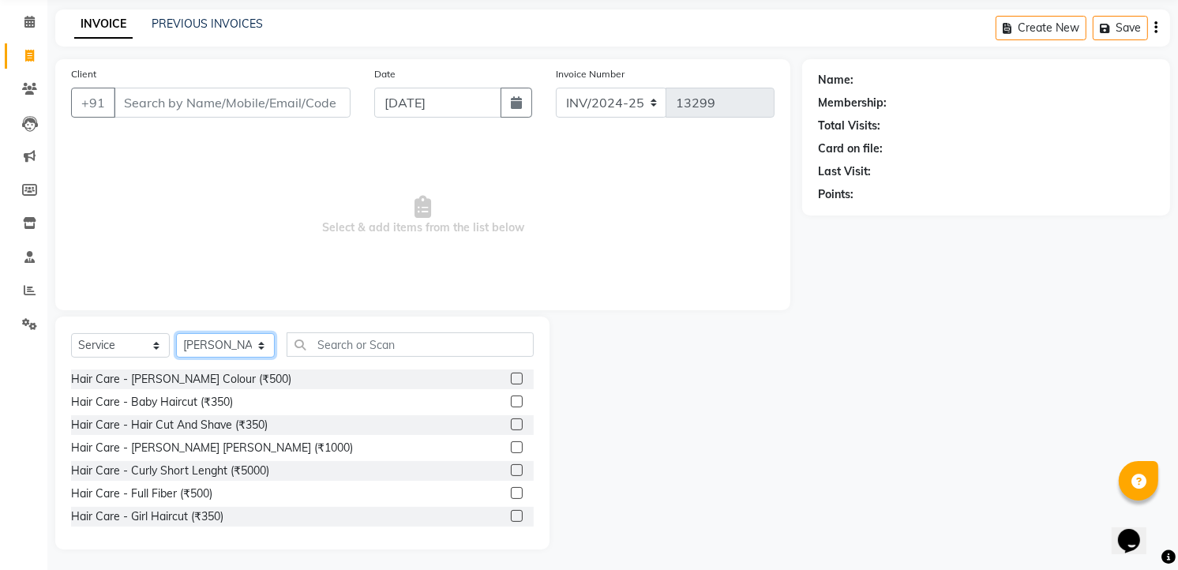
scroll to position [62, 0]
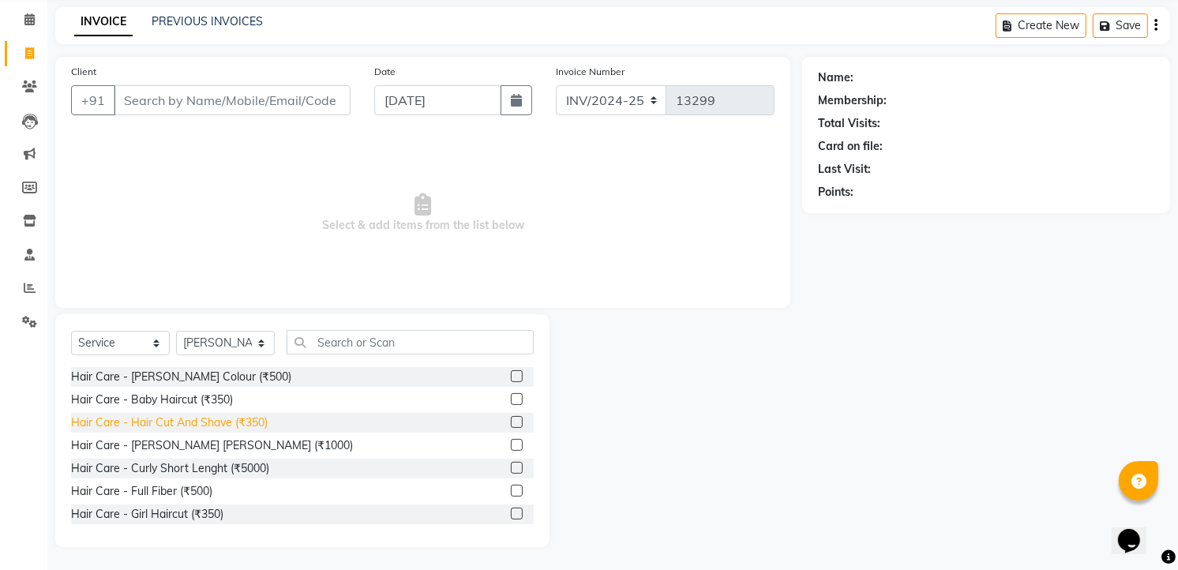
click at [246, 424] on div "Hair Care - Hair Cut And Shave (₹350)" at bounding box center [169, 423] width 197 height 17
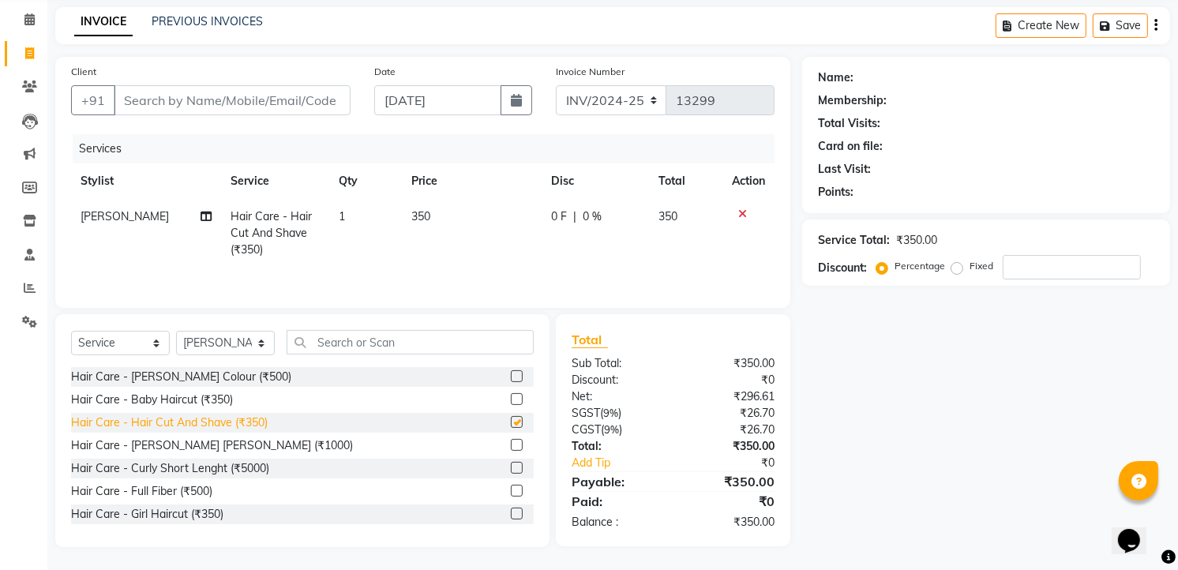
checkbox input "false"
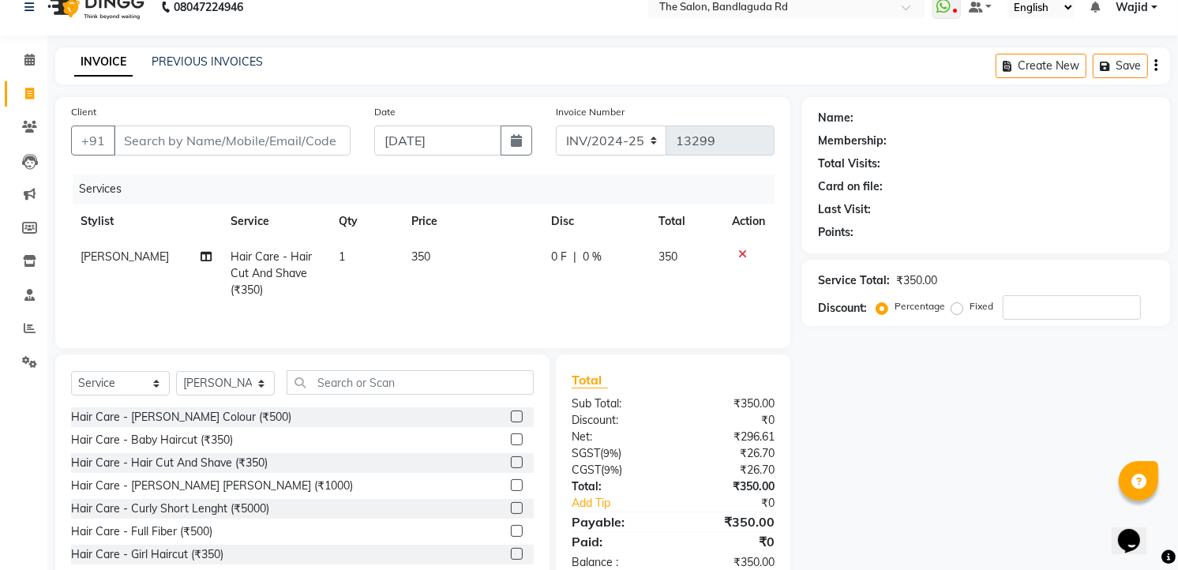
scroll to position [0, 0]
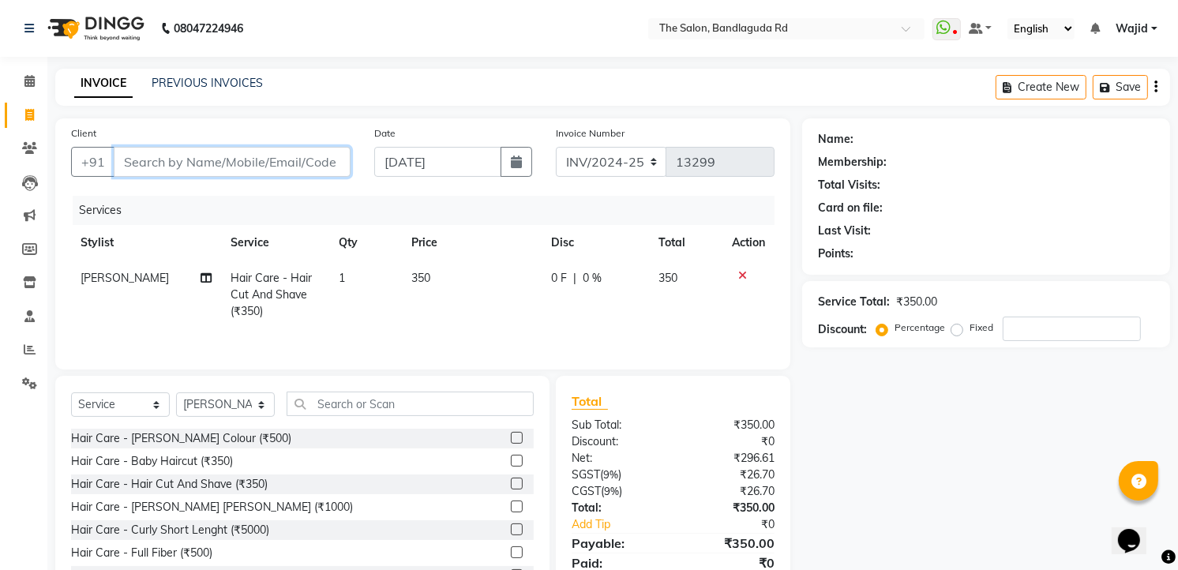
click at [281, 163] on input "Client" at bounding box center [232, 162] width 237 height 30
click at [248, 164] on input "Client" at bounding box center [232, 162] width 237 height 30
type input "9"
type input "0"
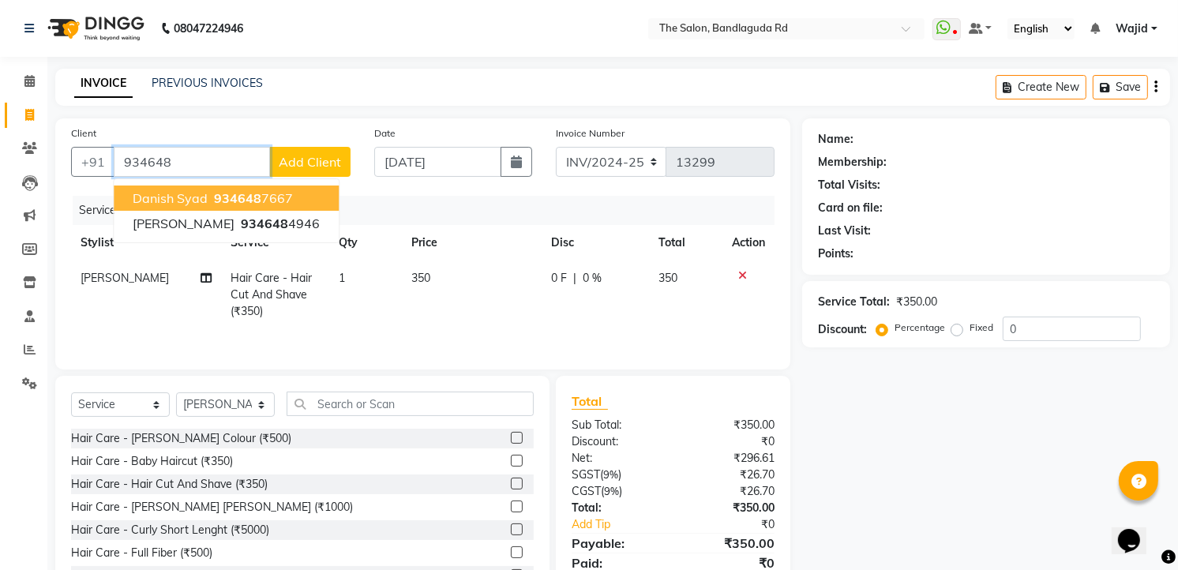
click at [259, 193] on ngb-highlight "934648 7667" at bounding box center [252, 198] width 82 height 16
type input "9346487667"
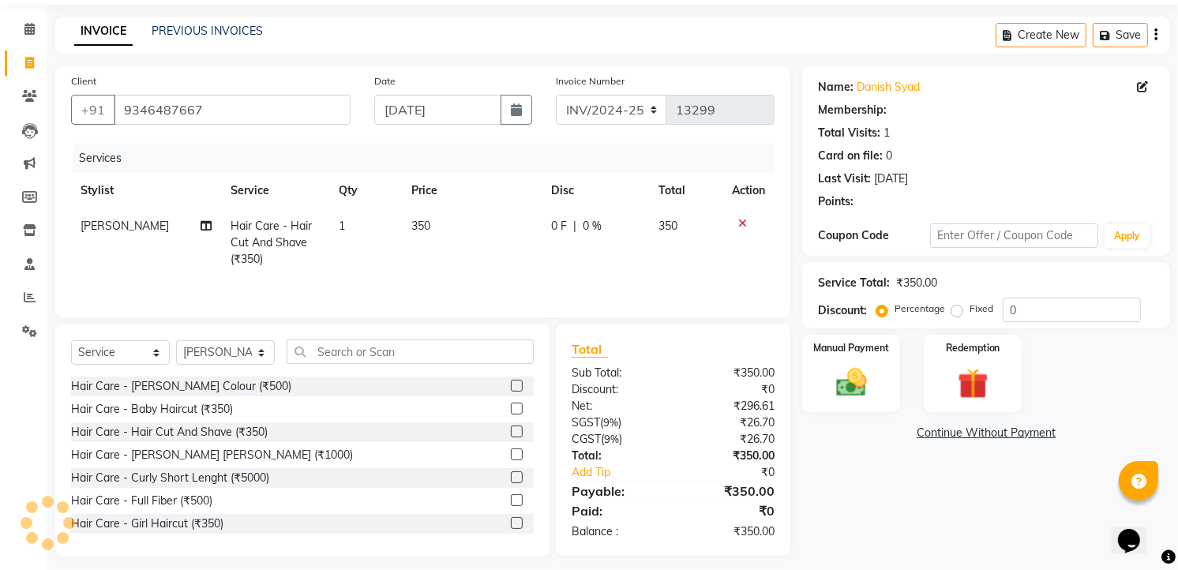
scroll to position [64, 0]
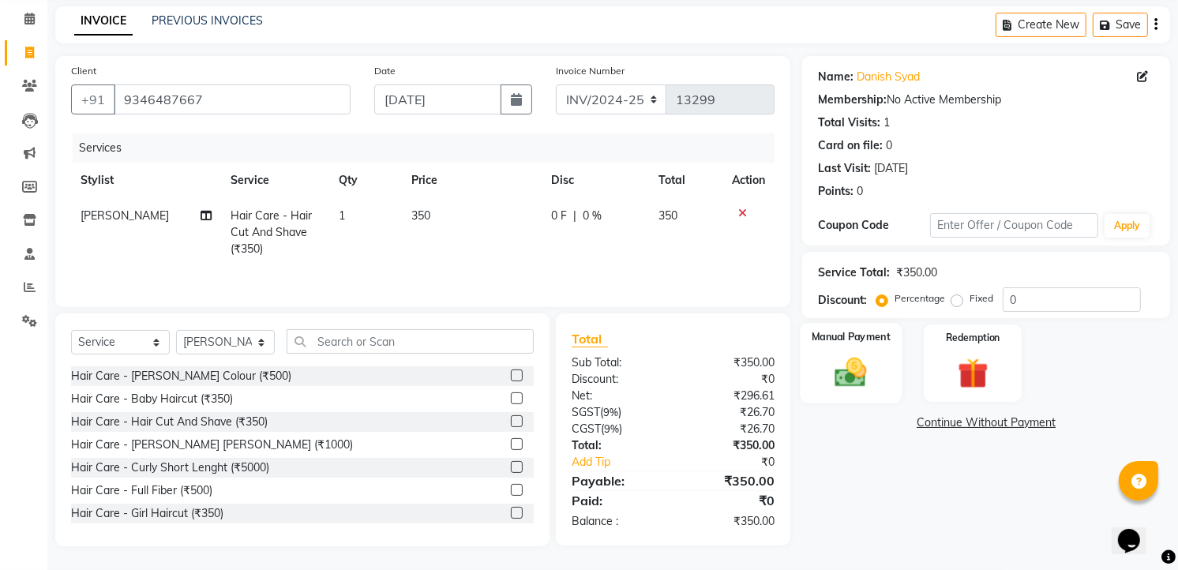
click at [879, 391] on div "Manual Payment" at bounding box center [852, 363] width 102 height 81
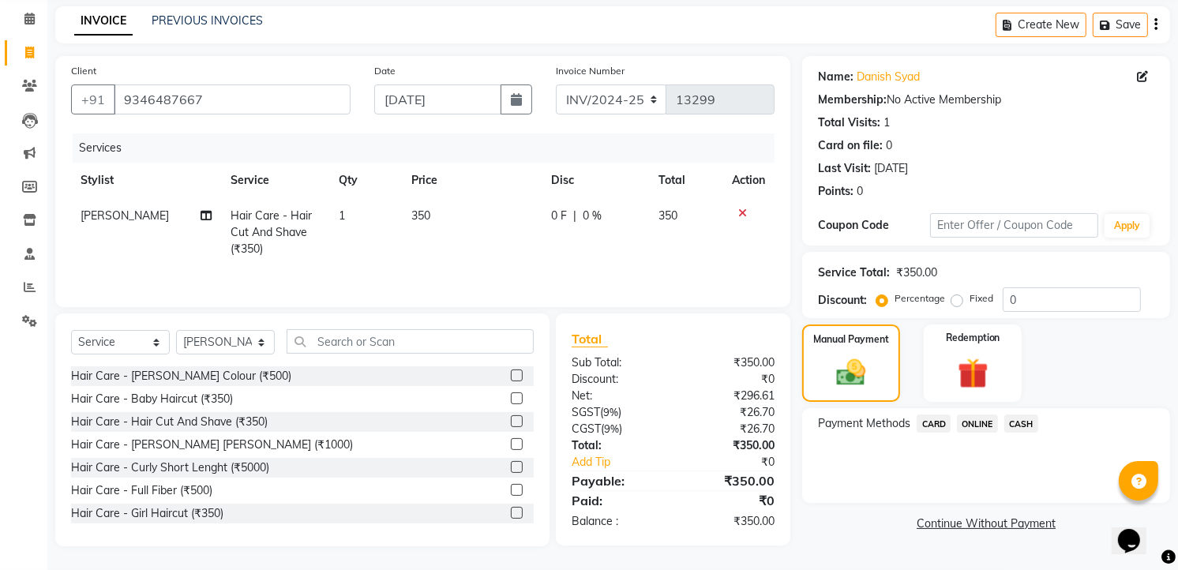
click at [972, 422] on span "ONLINE" at bounding box center [977, 424] width 41 height 18
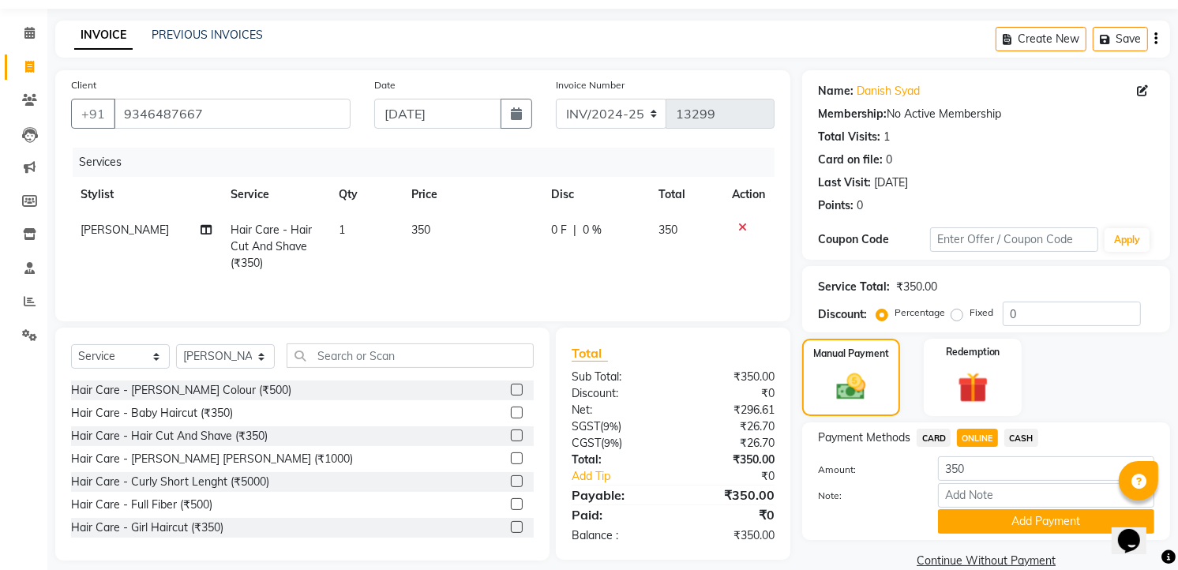
scroll to position [74, 0]
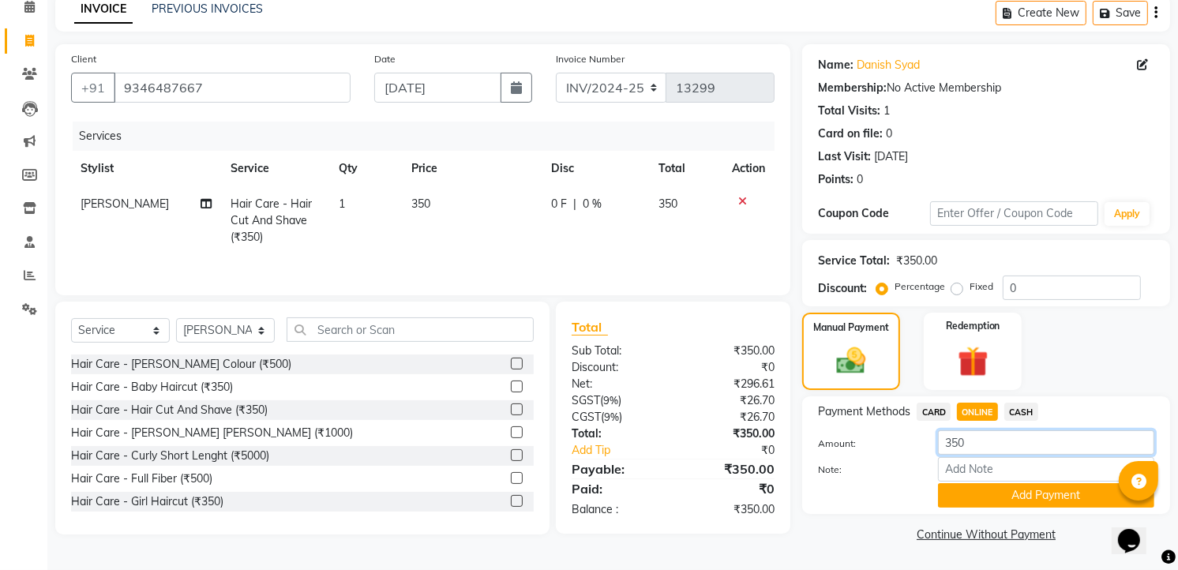
click at [963, 442] on input "350" at bounding box center [1046, 442] width 216 height 24
type input "3"
type input "300"
click at [989, 501] on button "Add Payment" at bounding box center [1046, 495] width 216 height 24
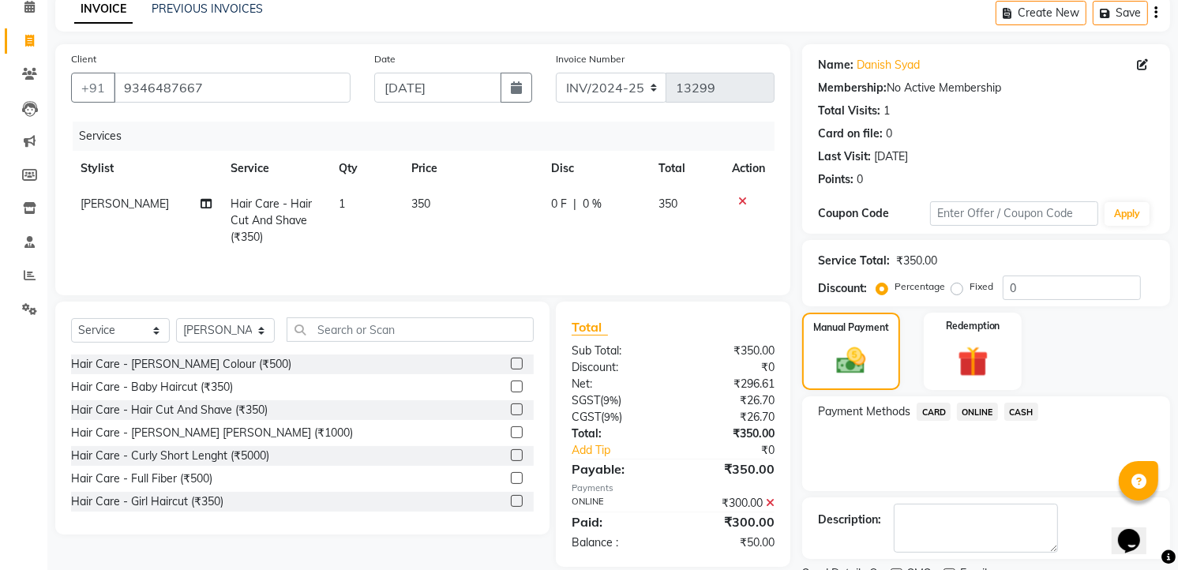
click at [1008, 415] on span "CASH" at bounding box center [1021, 412] width 34 height 18
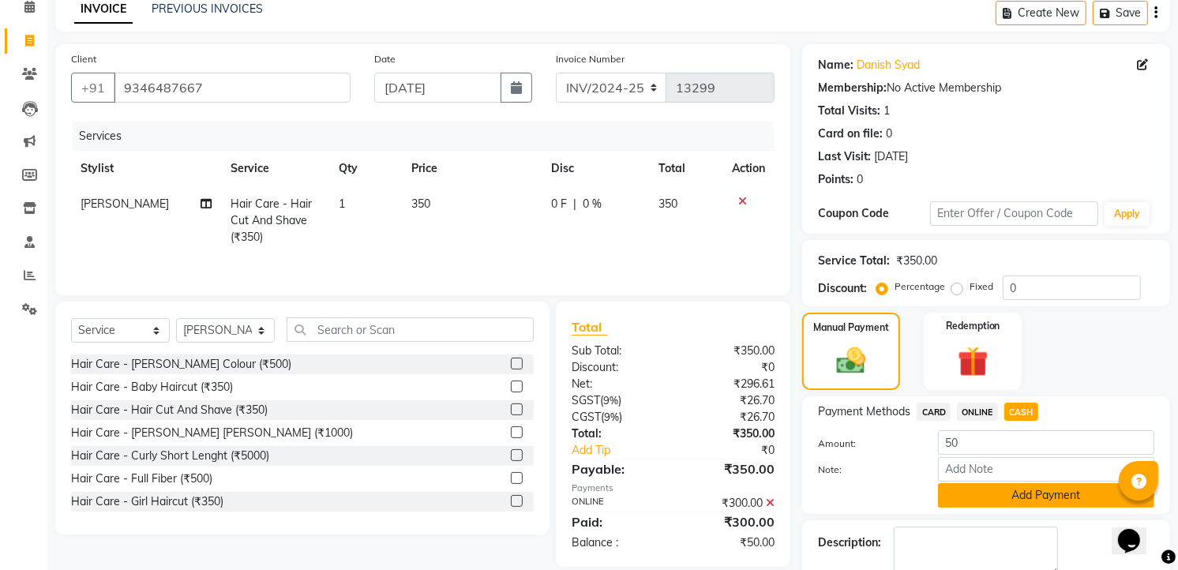
click at [1027, 486] on button "Add Payment" at bounding box center [1046, 495] width 216 height 24
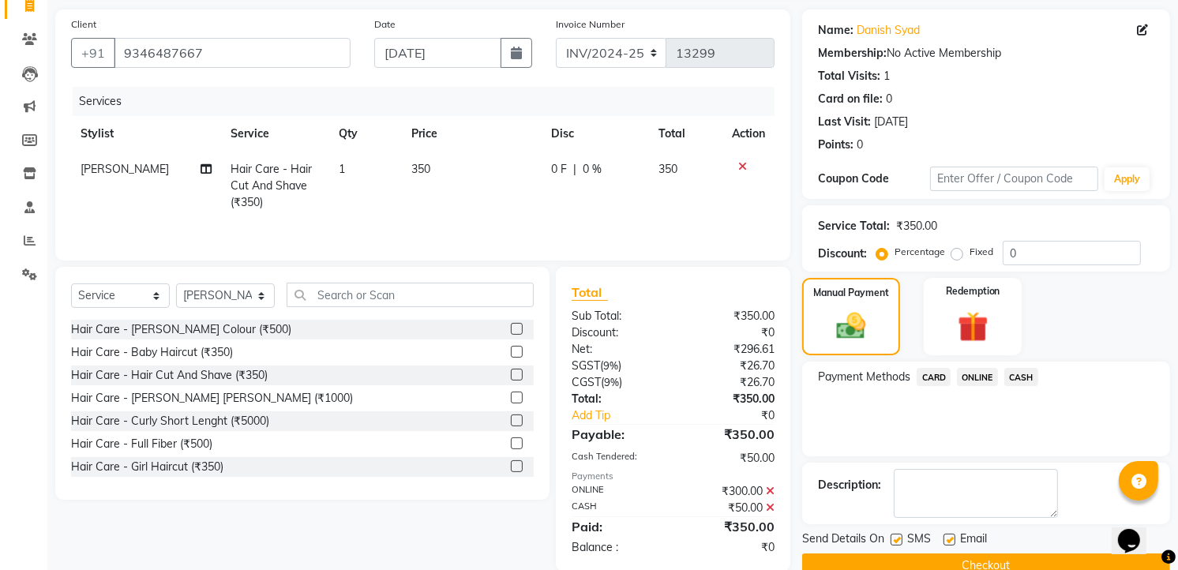
scroll to position [140, 0]
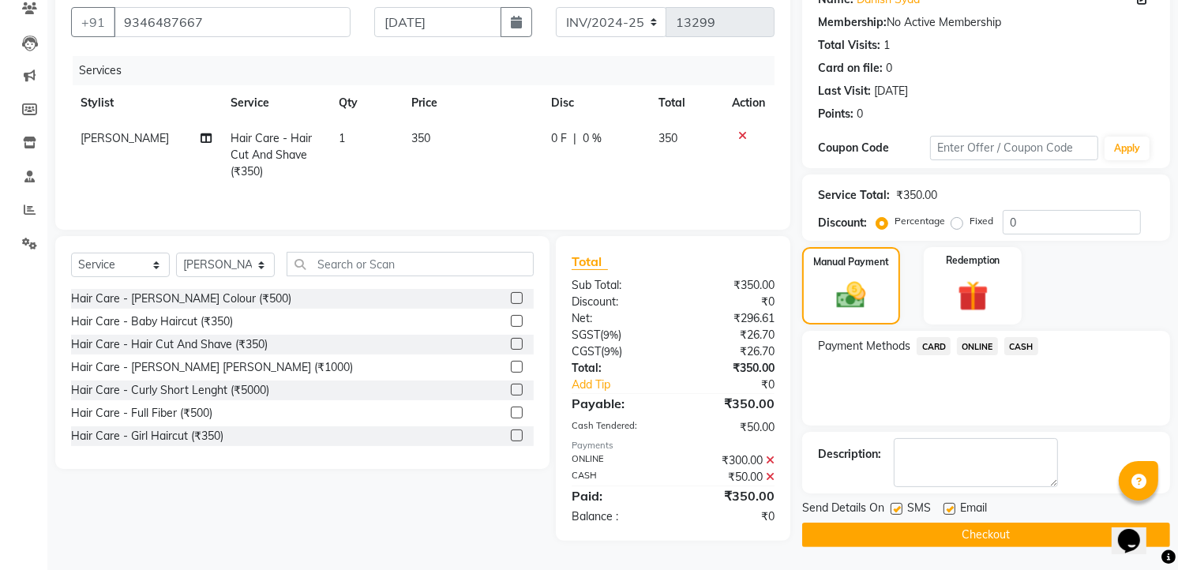
click at [908, 554] on main "INVOICE PREVIOUS INVOICES Create New Save Client +91 9346487667 Date 03-09-2025…" at bounding box center [612, 250] width 1131 height 642
click at [918, 531] on button "Checkout" at bounding box center [986, 535] width 368 height 24
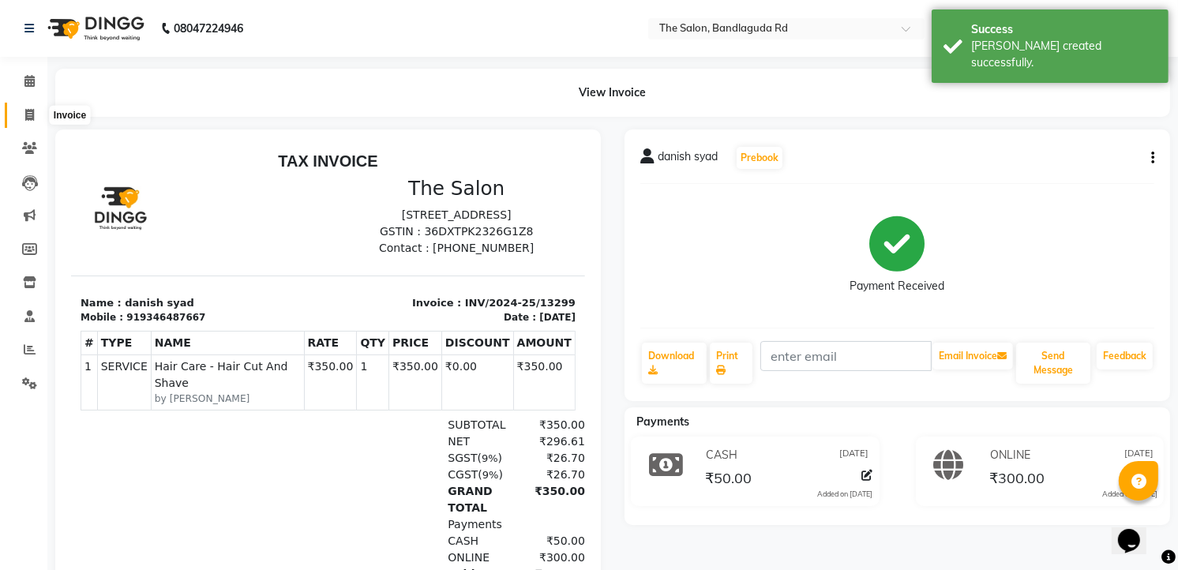
click at [27, 118] on icon at bounding box center [29, 115] width 9 height 12
select select "service"
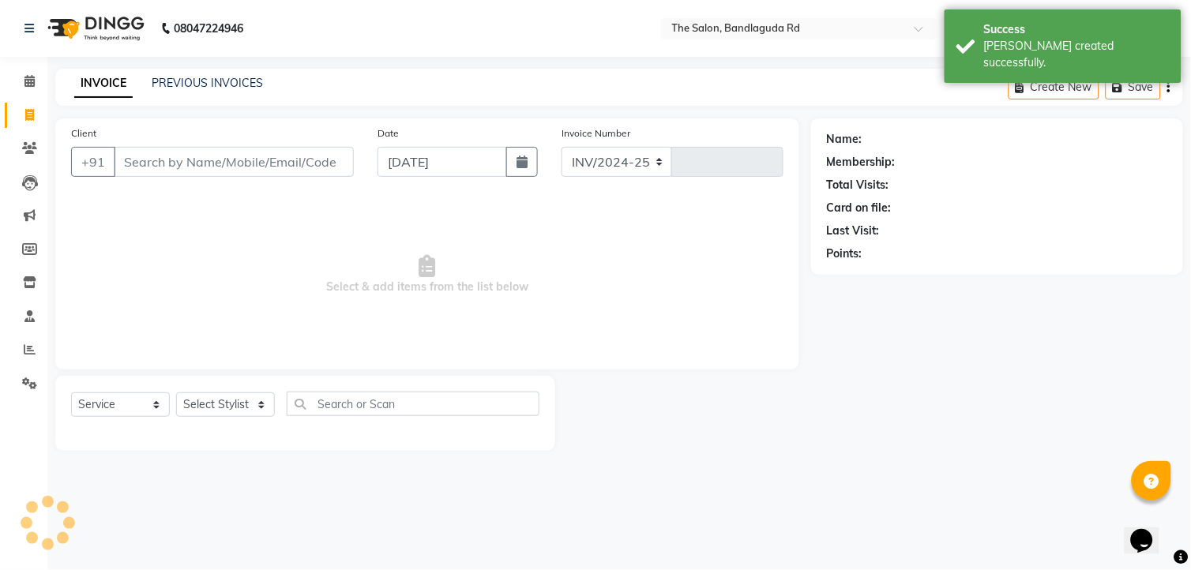
select select "5198"
type input "13300"
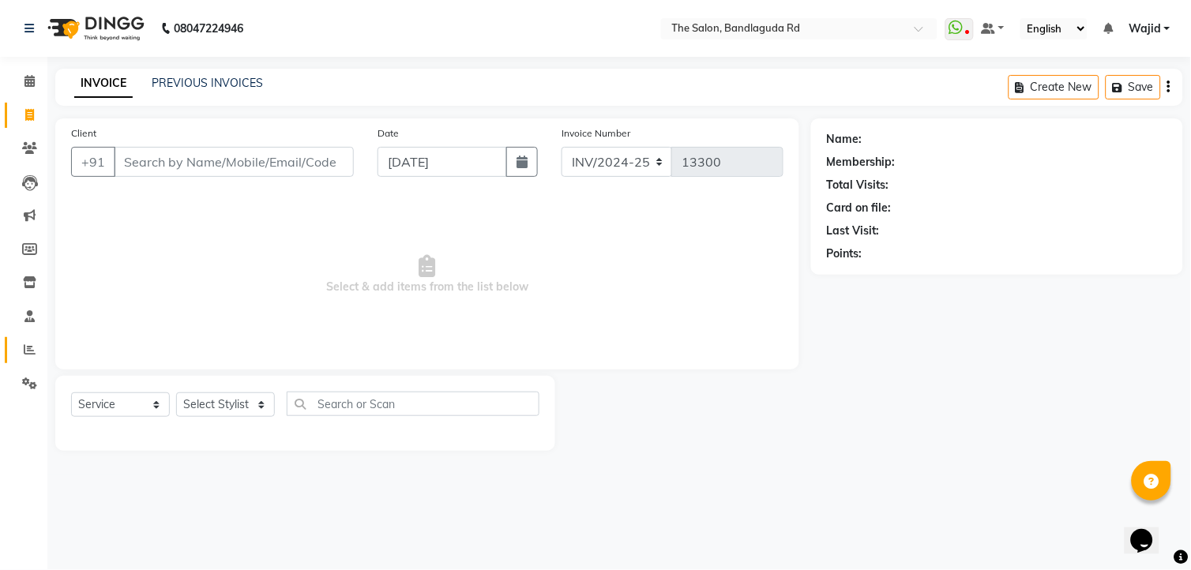
click at [28, 340] on link "Reports" at bounding box center [24, 350] width 38 height 26
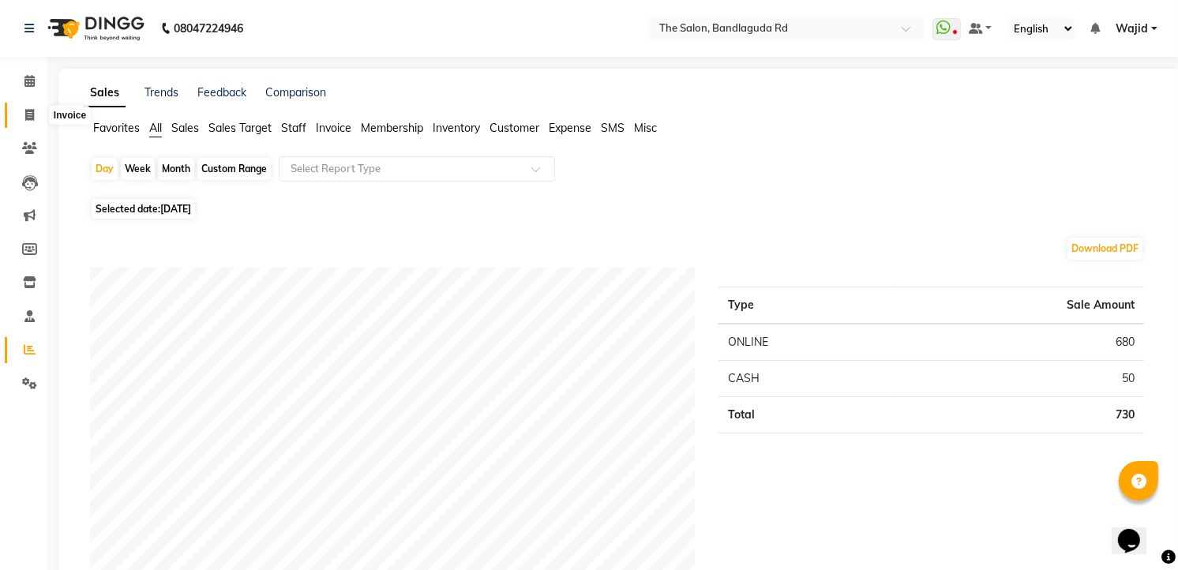
click at [35, 117] on span at bounding box center [30, 116] width 28 height 18
select select "service"
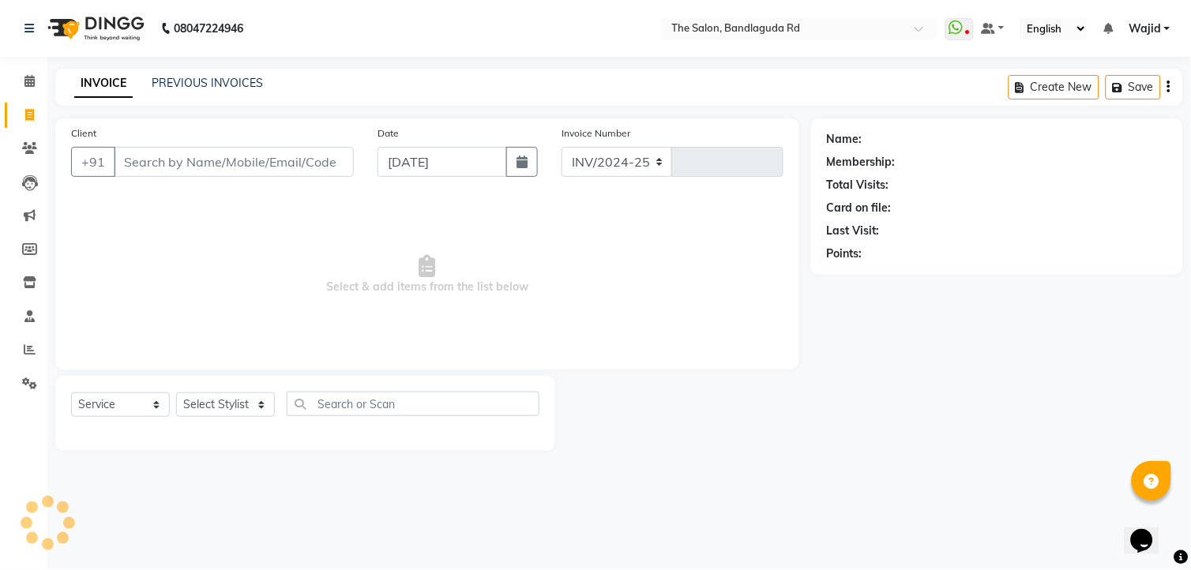
select select "5198"
type input "13300"
click at [212, 406] on select "Select Stylist [PERSON_NAME] [PERSON_NAME] [PERSON_NAME] [PERSON_NAME] TALIB [P…" at bounding box center [225, 404] width 99 height 24
select select "63353"
click at [176, 393] on select "Select Stylist [PERSON_NAME] [PERSON_NAME] [PERSON_NAME] [PERSON_NAME] TALIB [P…" at bounding box center [225, 404] width 99 height 24
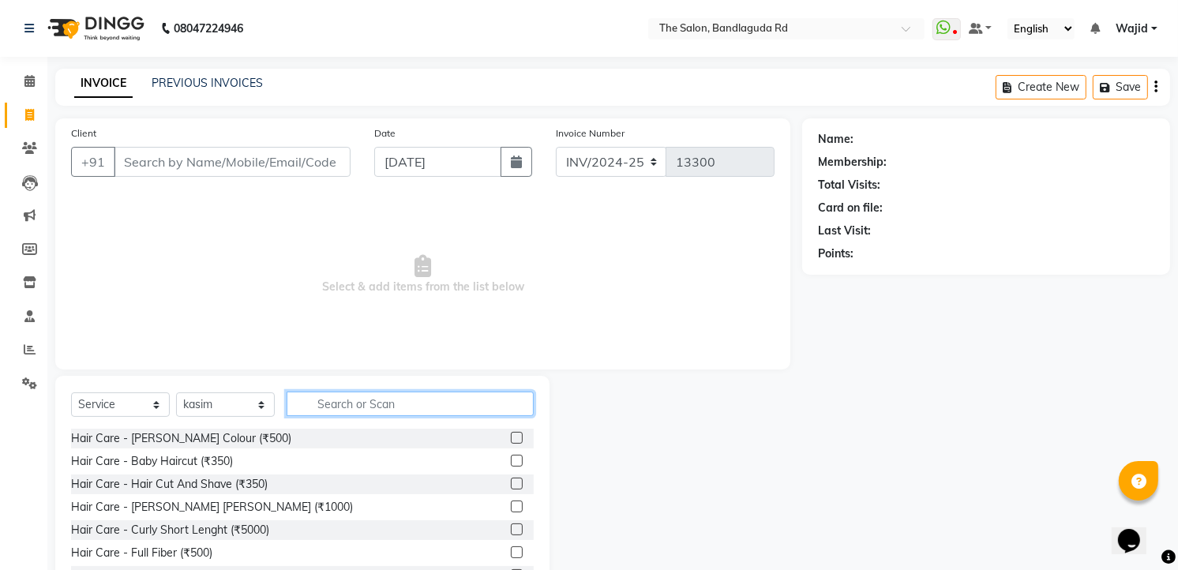
click at [411, 397] on input "text" at bounding box center [410, 404] width 247 height 24
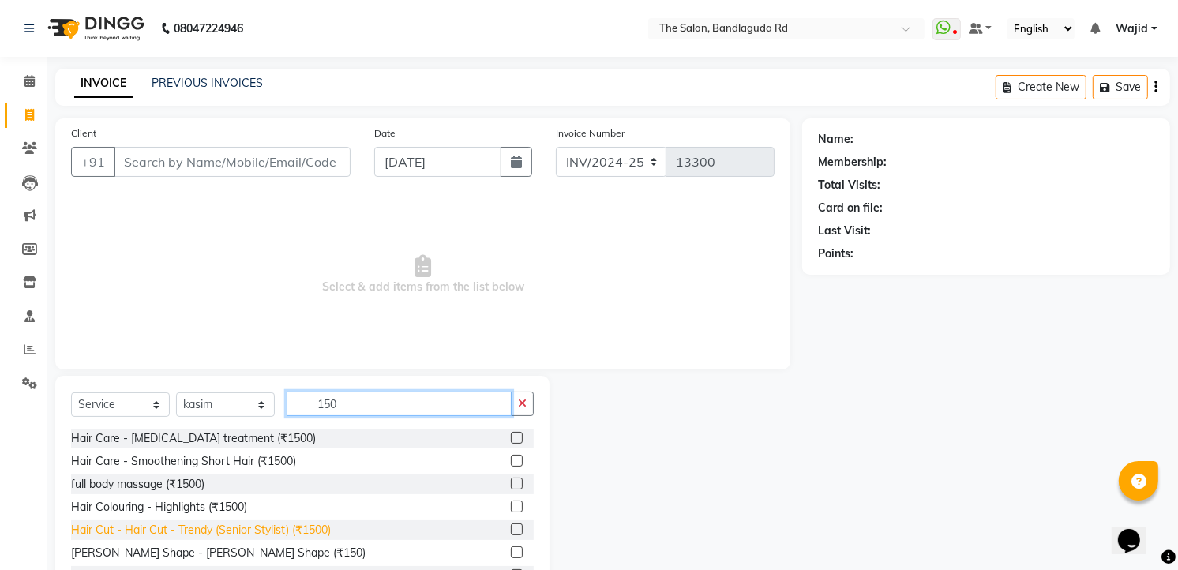
scroll to position [25, 0]
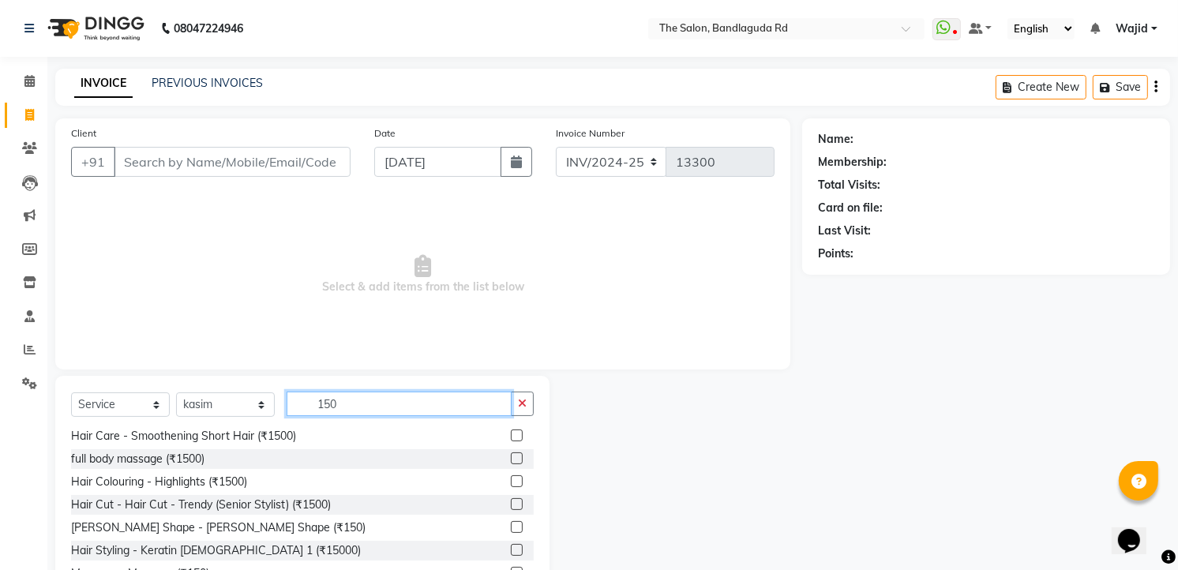
type input "150"
click at [211, 537] on div "[PERSON_NAME] Shape - [PERSON_NAME] Shape (₹150)" at bounding box center [302, 528] width 463 height 20
click at [210, 533] on div "[PERSON_NAME] Shape - [PERSON_NAME] Shape (₹150)" at bounding box center [218, 528] width 294 height 17
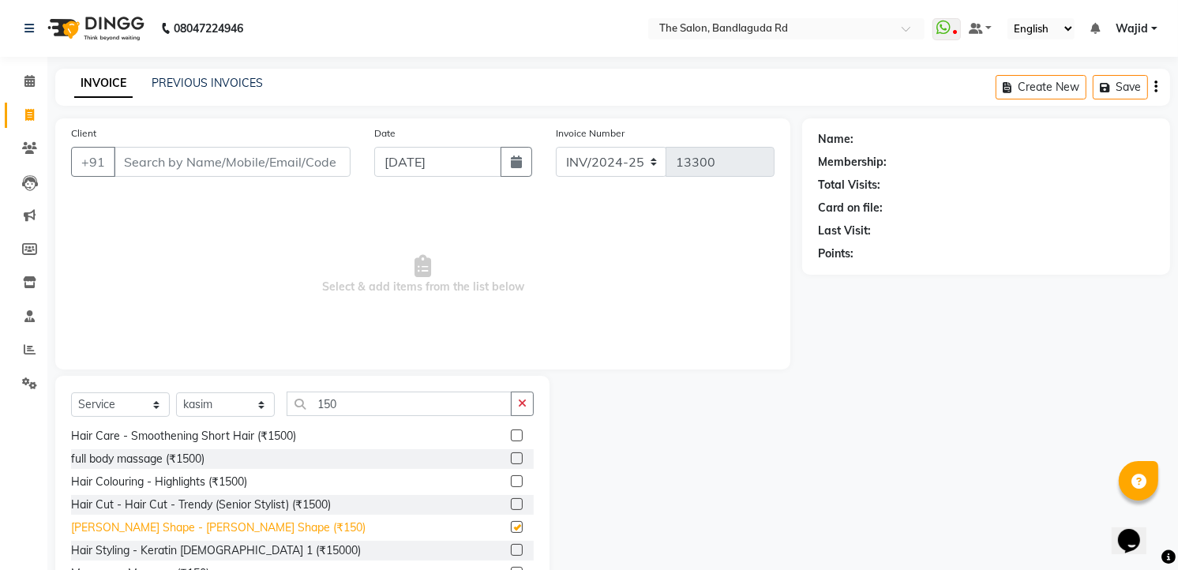
checkbox input "false"
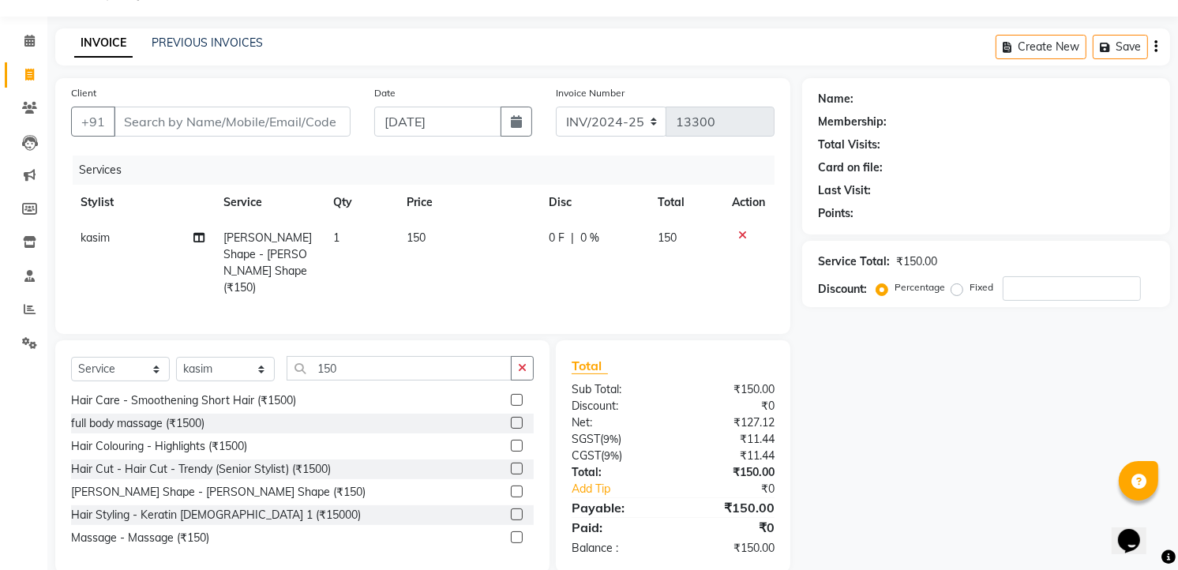
scroll to position [62, 0]
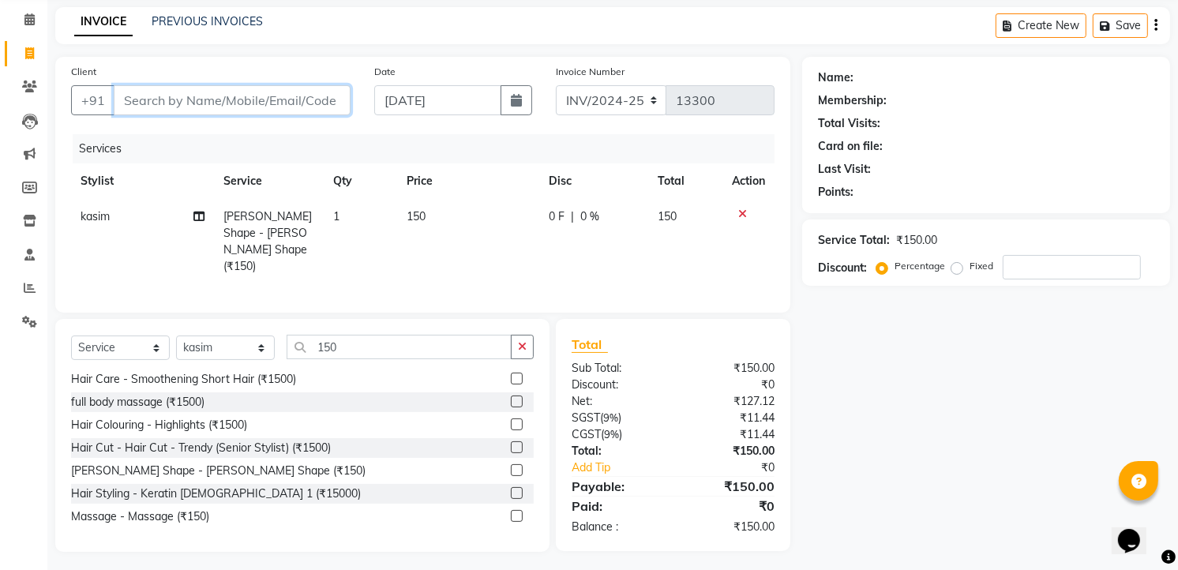
click at [137, 103] on input "Client" at bounding box center [232, 100] width 237 height 30
type input "9"
type input "0"
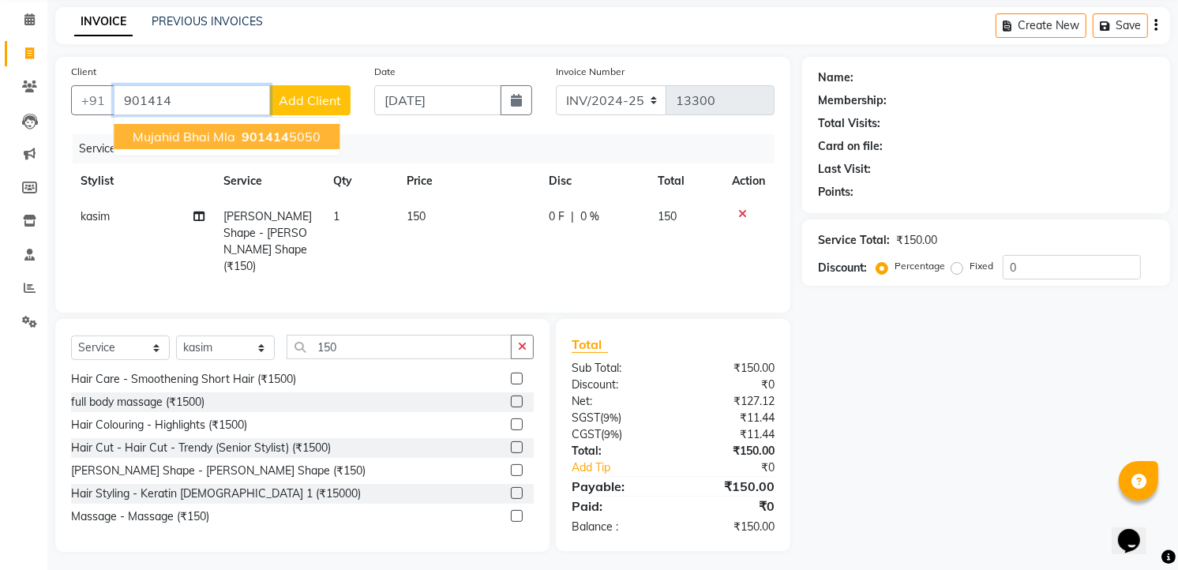
click at [178, 144] on button "Mujahid bhai mla 901414 5050" at bounding box center [227, 136] width 226 height 25
type input "9014145050"
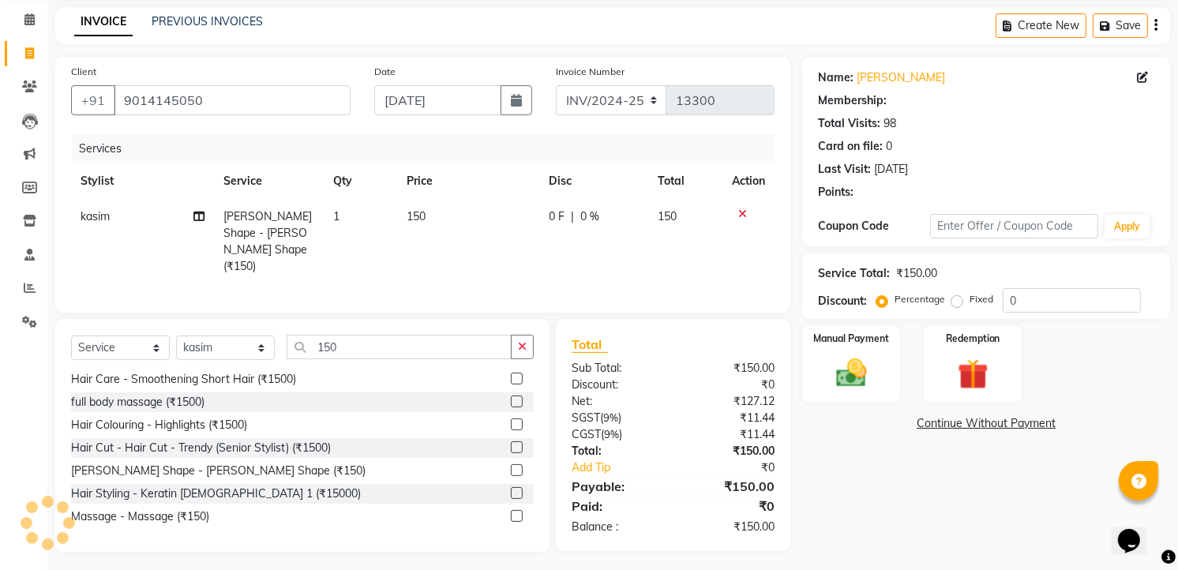
select select "1: Object"
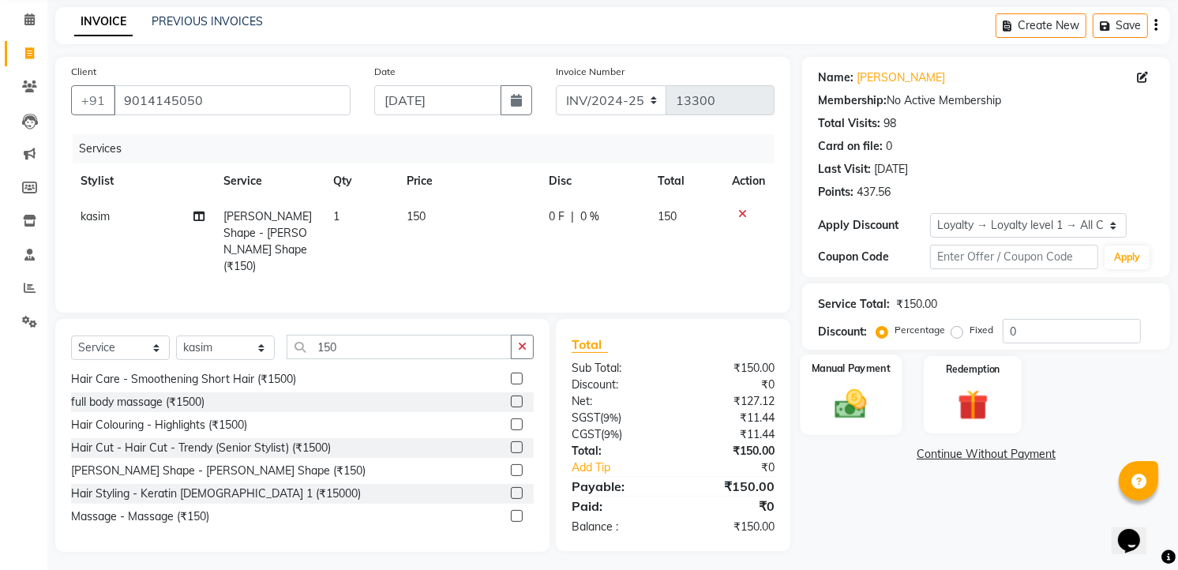
click at [847, 400] on img at bounding box center [851, 404] width 51 height 36
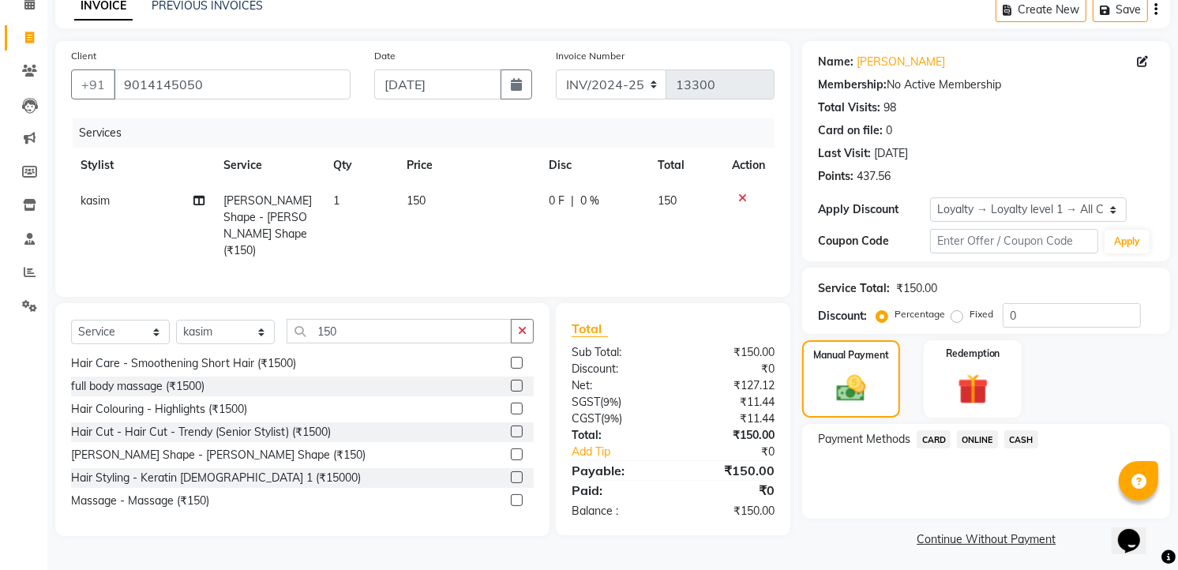
scroll to position [81, 0]
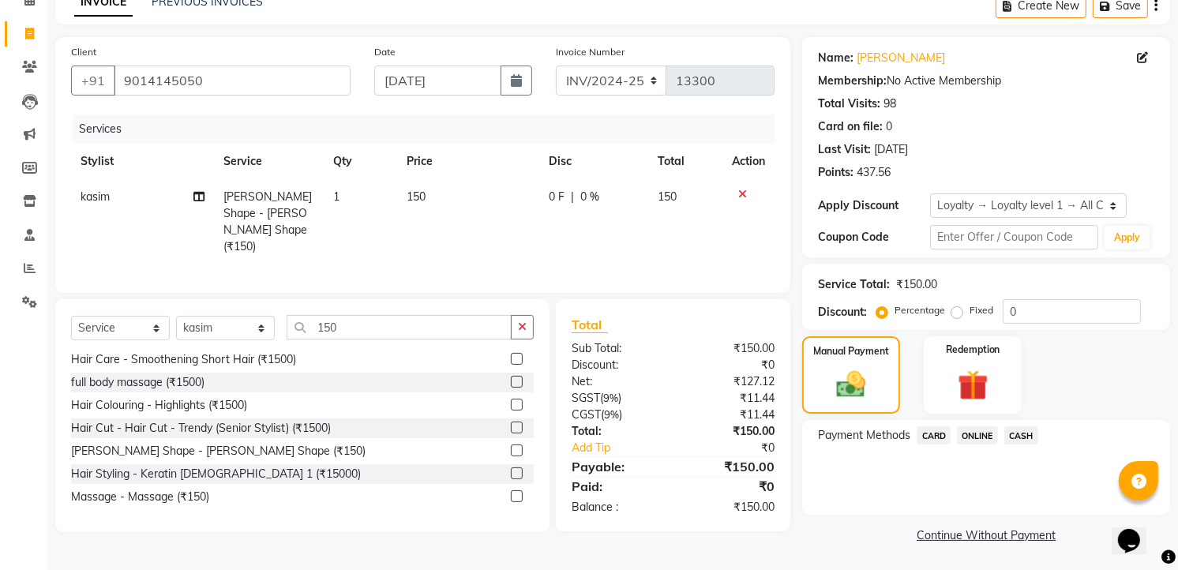
click at [1025, 426] on span "CASH" at bounding box center [1021, 435] width 34 height 18
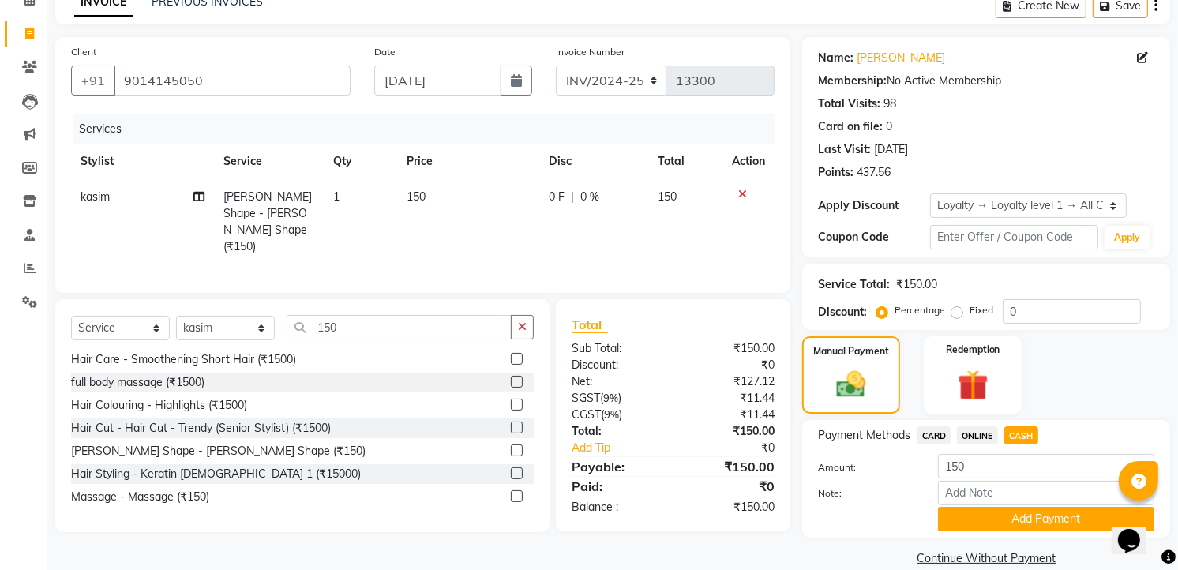
scroll to position [105, 0]
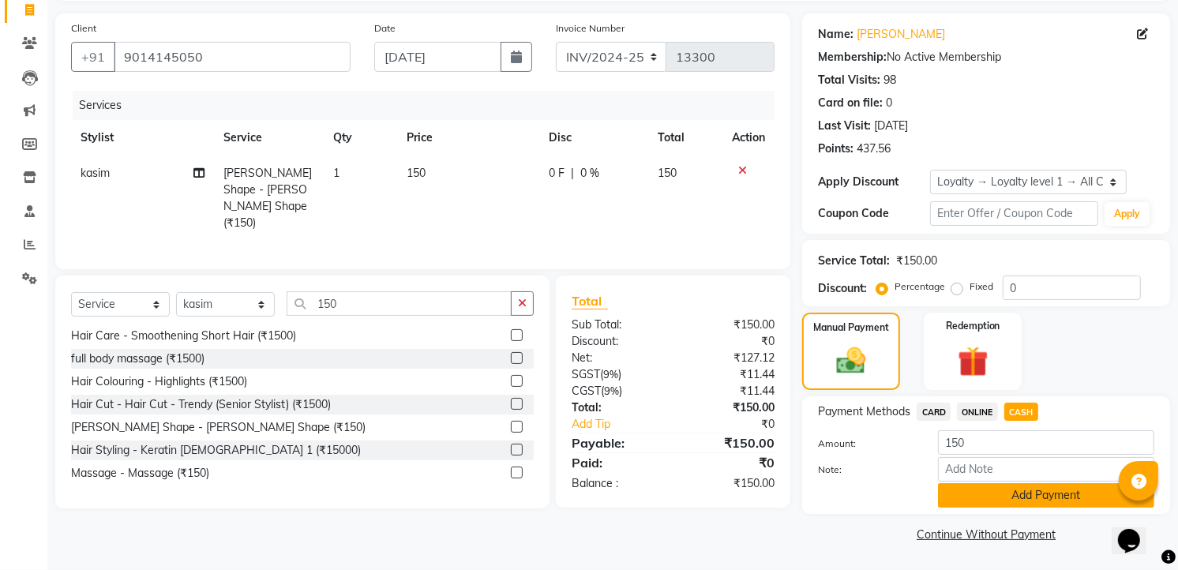
click at [1044, 498] on button "Add Payment" at bounding box center [1046, 495] width 216 height 24
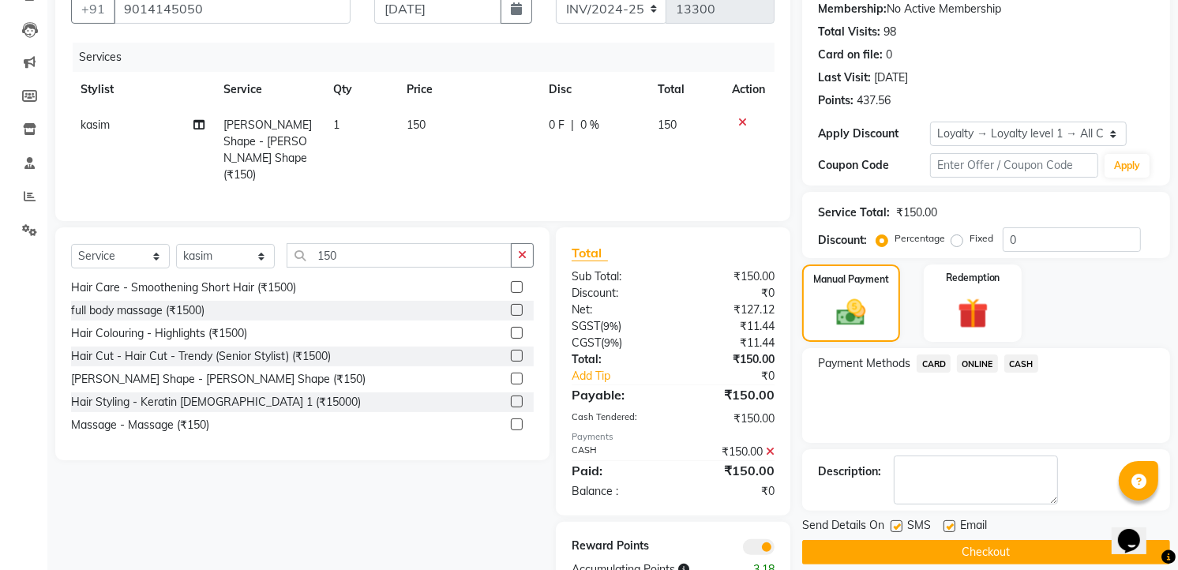
scroll to position [195, 0]
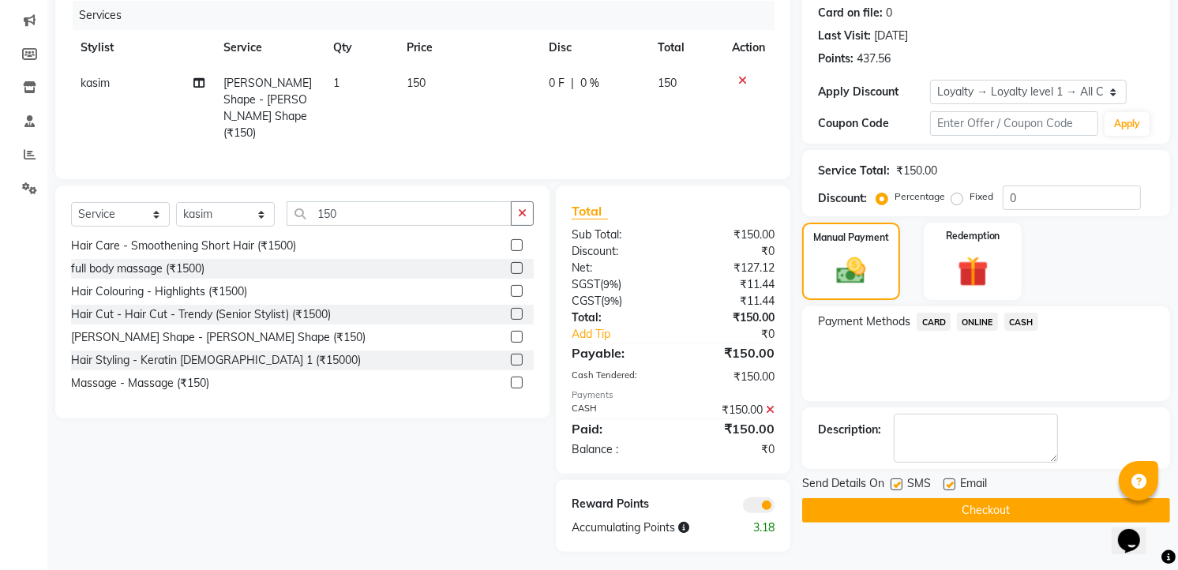
click at [998, 516] on button "Checkout" at bounding box center [986, 510] width 368 height 24
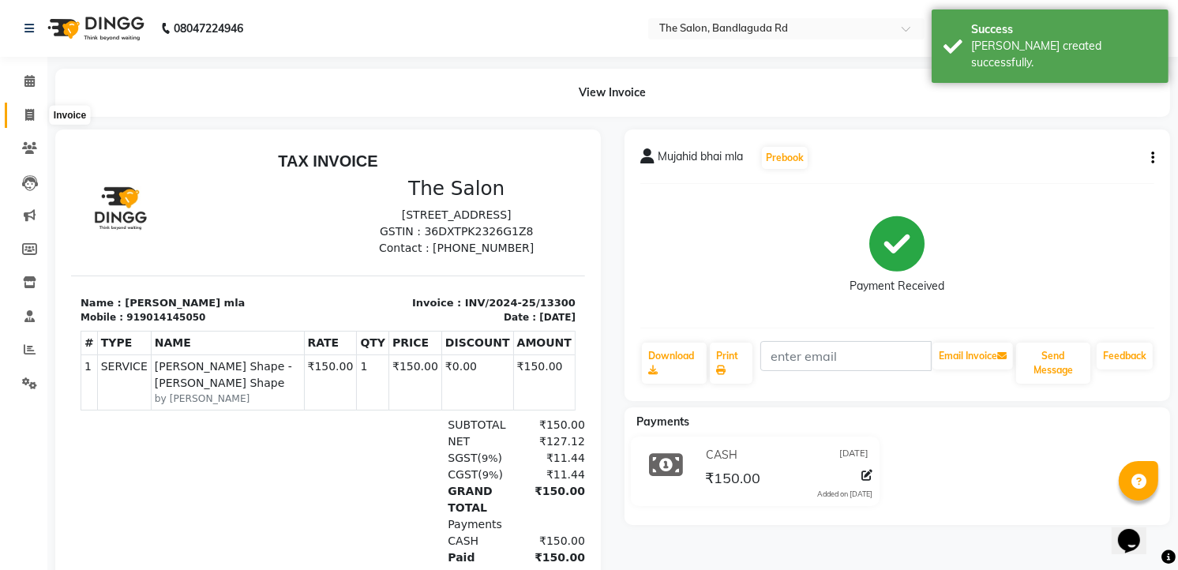
click at [28, 109] on icon at bounding box center [29, 115] width 9 height 12
select select "service"
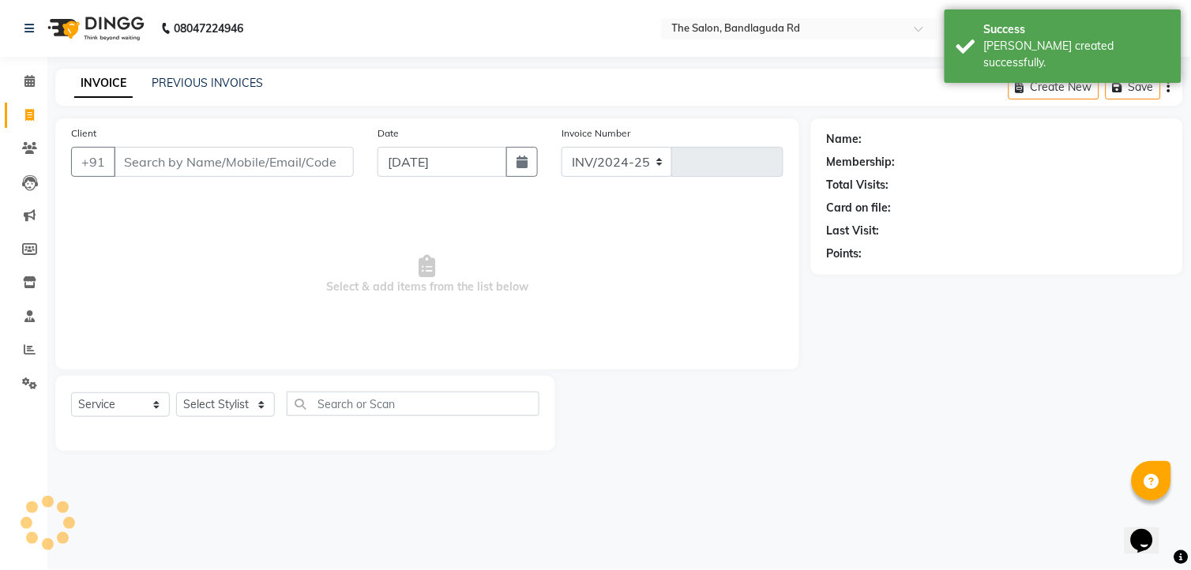
select select "5198"
type input "13301"
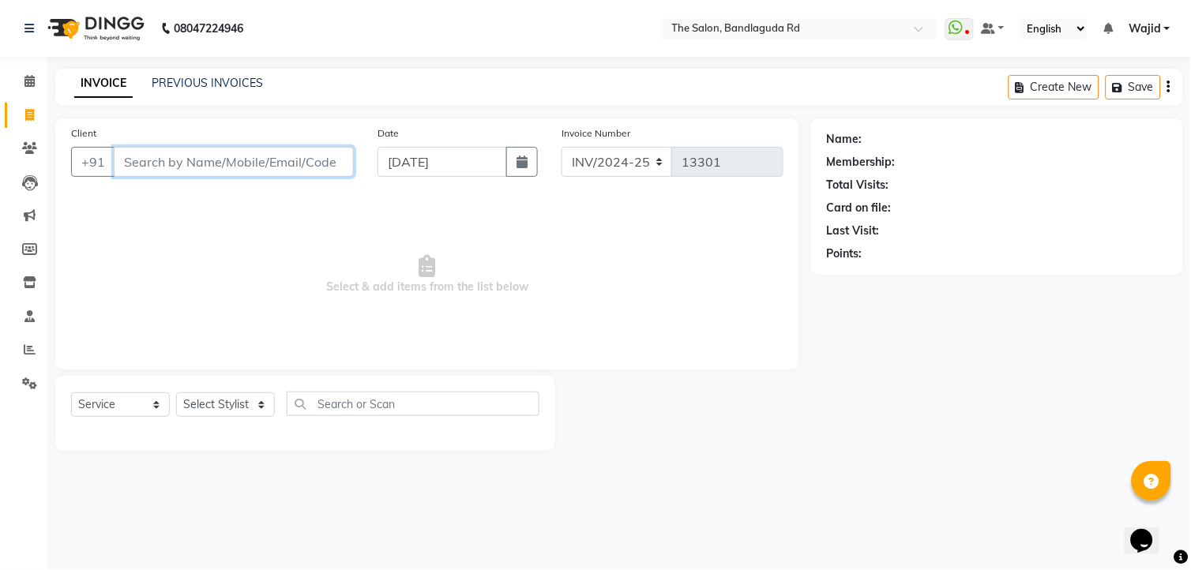
click at [271, 163] on input "Client" at bounding box center [234, 162] width 240 height 30
click at [25, 344] on icon at bounding box center [30, 349] width 12 height 12
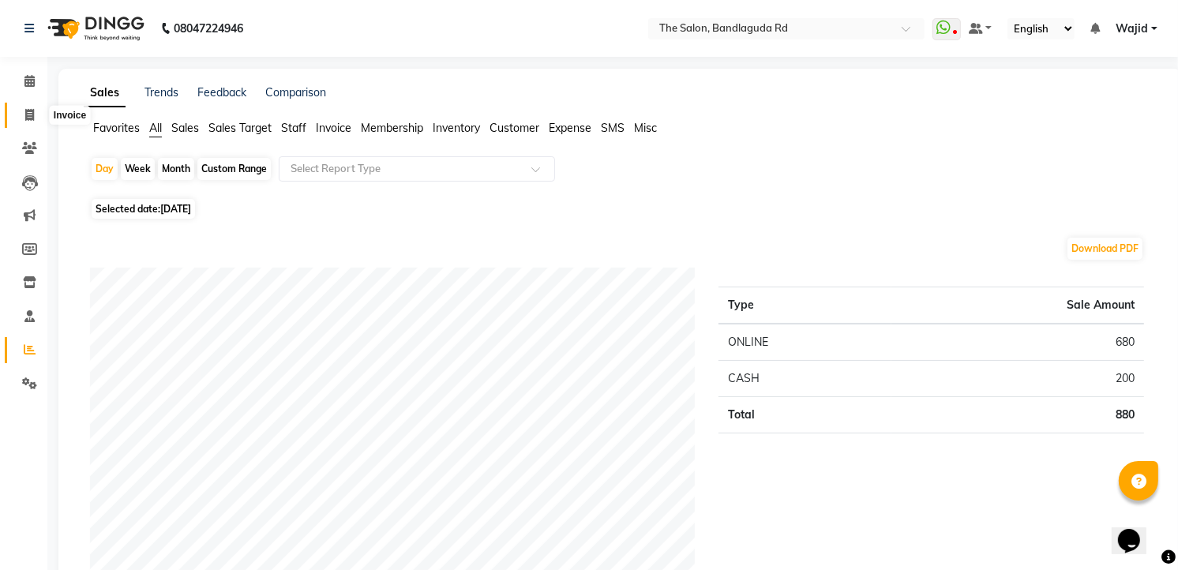
click at [39, 122] on span at bounding box center [30, 116] width 28 height 18
select select "service"
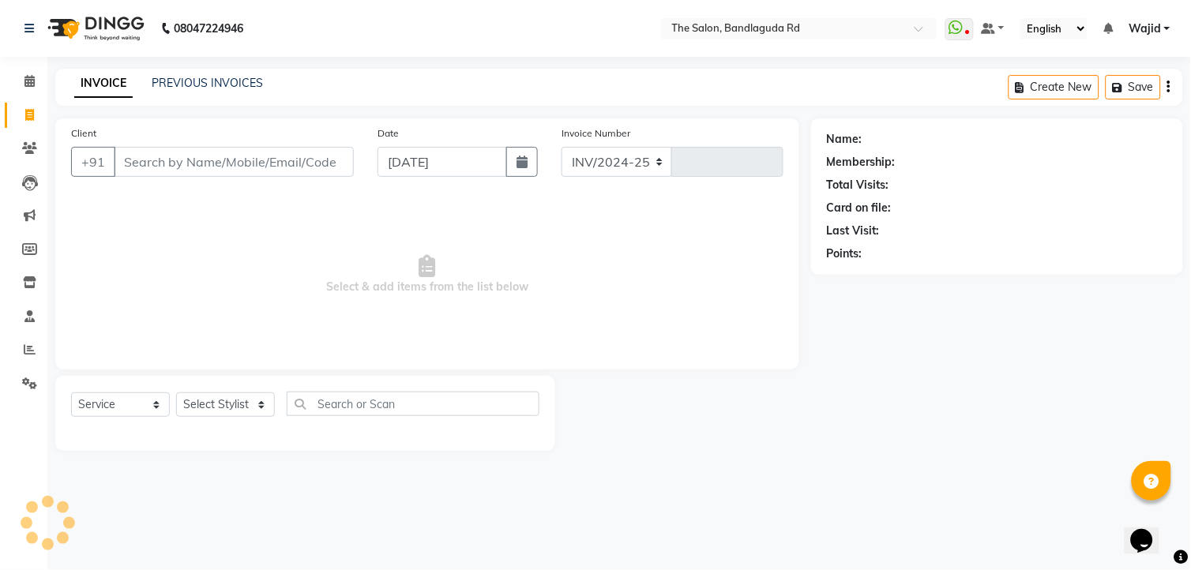
select select "5198"
type input "13301"
click at [272, 163] on input "Client" at bounding box center [234, 162] width 240 height 30
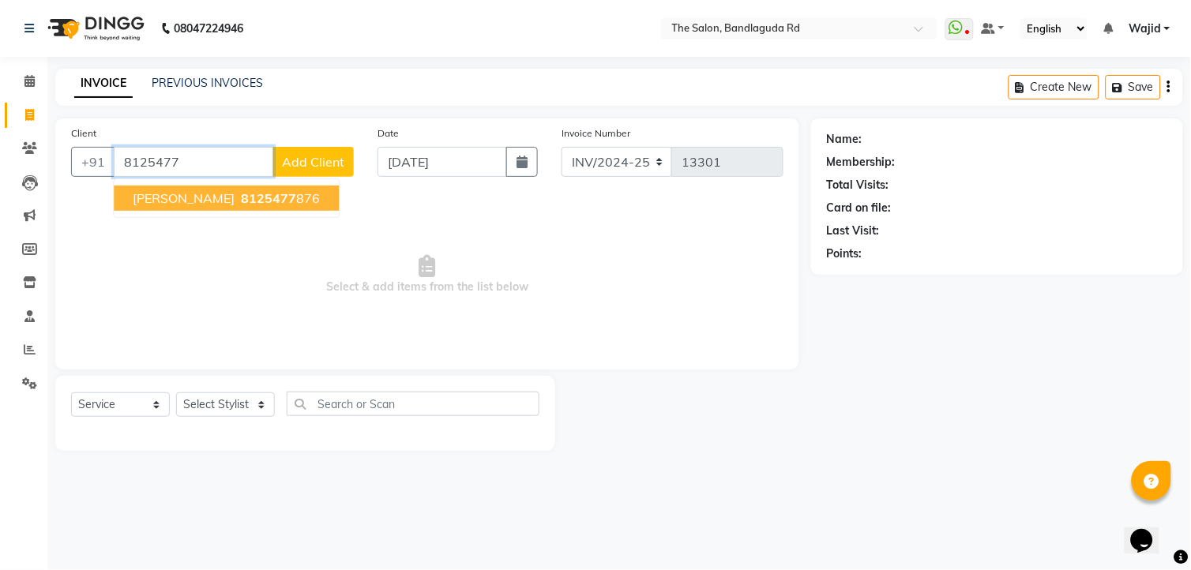
click at [241, 204] on span "8125477" at bounding box center [268, 198] width 55 height 16
type input "8125477876"
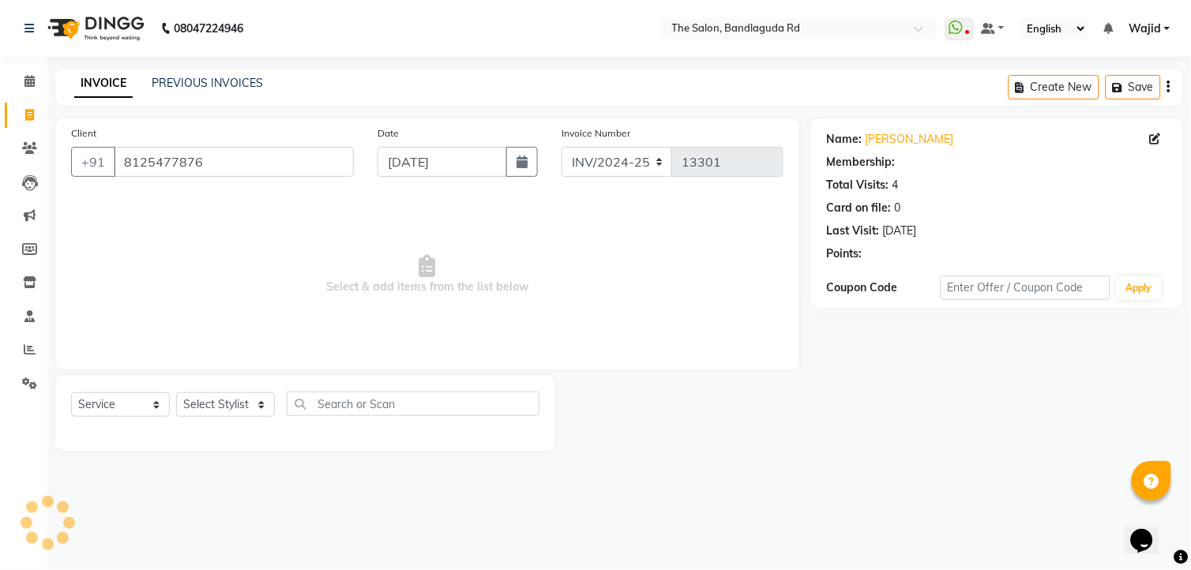
select select "1: Object"
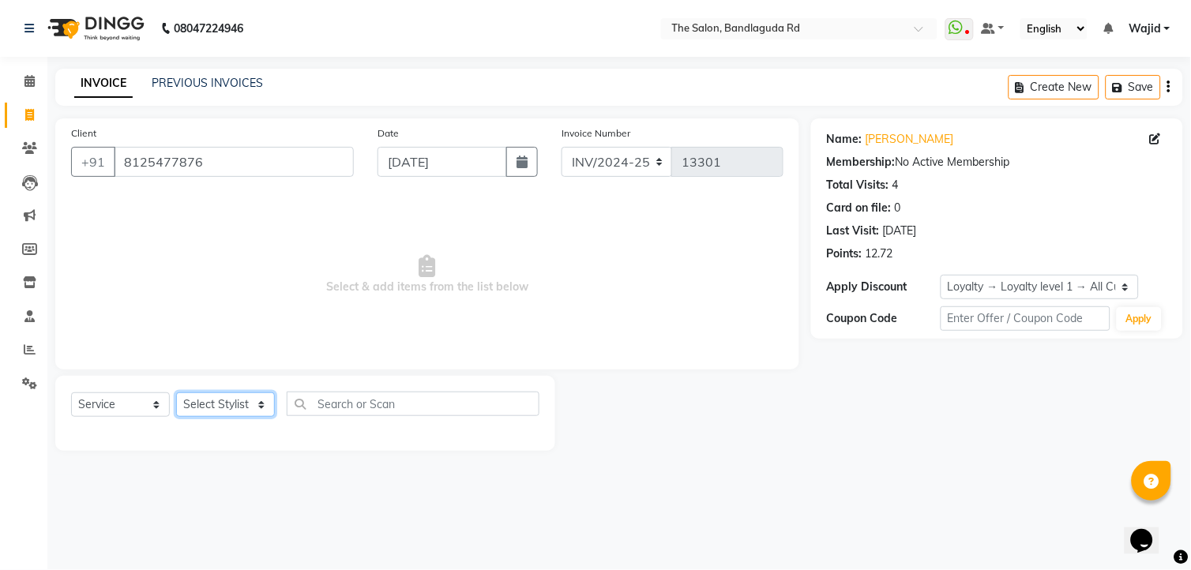
click at [198, 396] on select "Select Stylist AIJAZ fazil imran kasim mohsin rasheed sameer Shadab TALIB Tasle…" at bounding box center [225, 404] width 99 height 24
select select "86723"
click at [176, 393] on select "Select Stylist AIJAZ fazil imran kasim mohsin rasheed sameer Shadab TALIB Tasle…" at bounding box center [225, 404] width 99 height 24
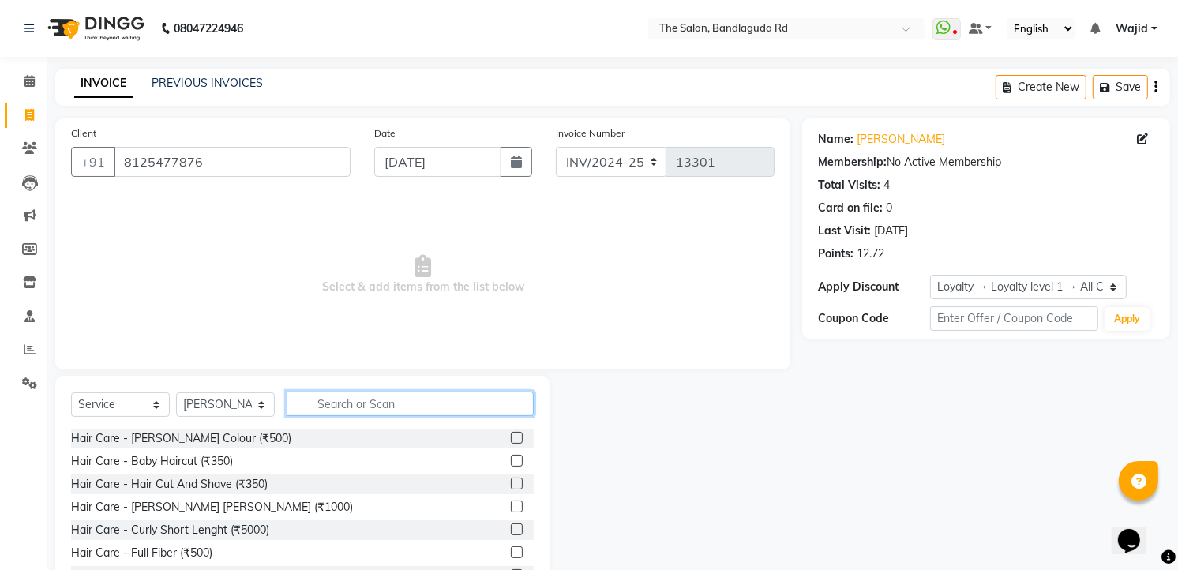
click at [409, 396] on input "text" at bounding box center [410, 404] width 247 height 24
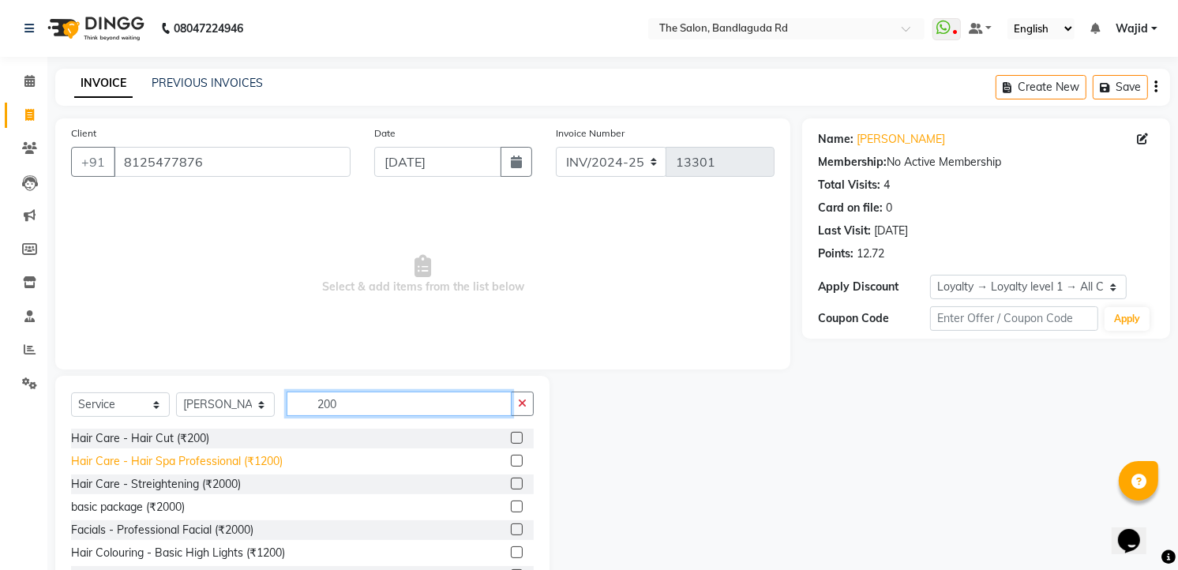
type input "200"
click at [113, 453] on div "Hair Care - Hair Spa Professional (₹1200)" at bounding box center [177, 461] width 212 height 17
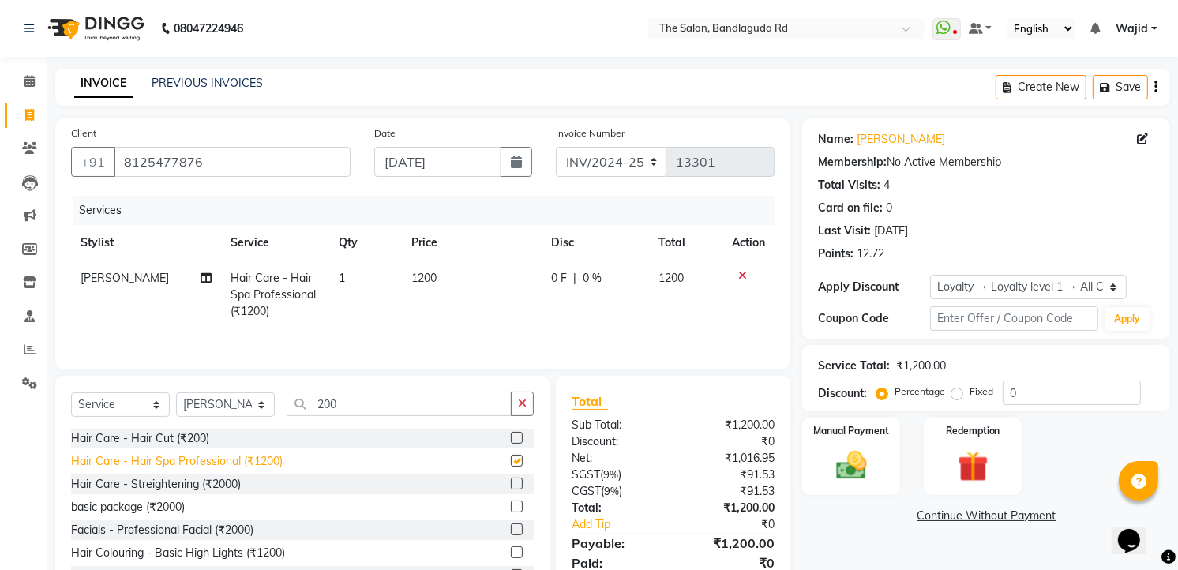
checkbox input "false"
click at [745, 273] on icon at bounding box center [742, 275] width 9 height 11
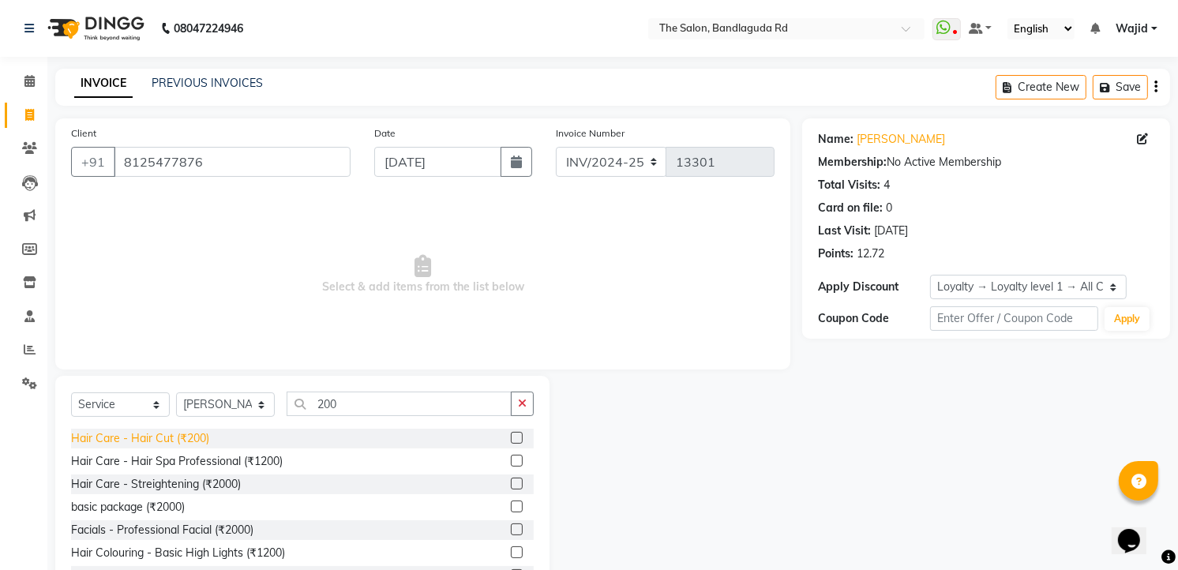
click at [194, 439] on div "Hair Care - Hair Cut (₹200)" at bounding box center [140, 438] width 138 height 17
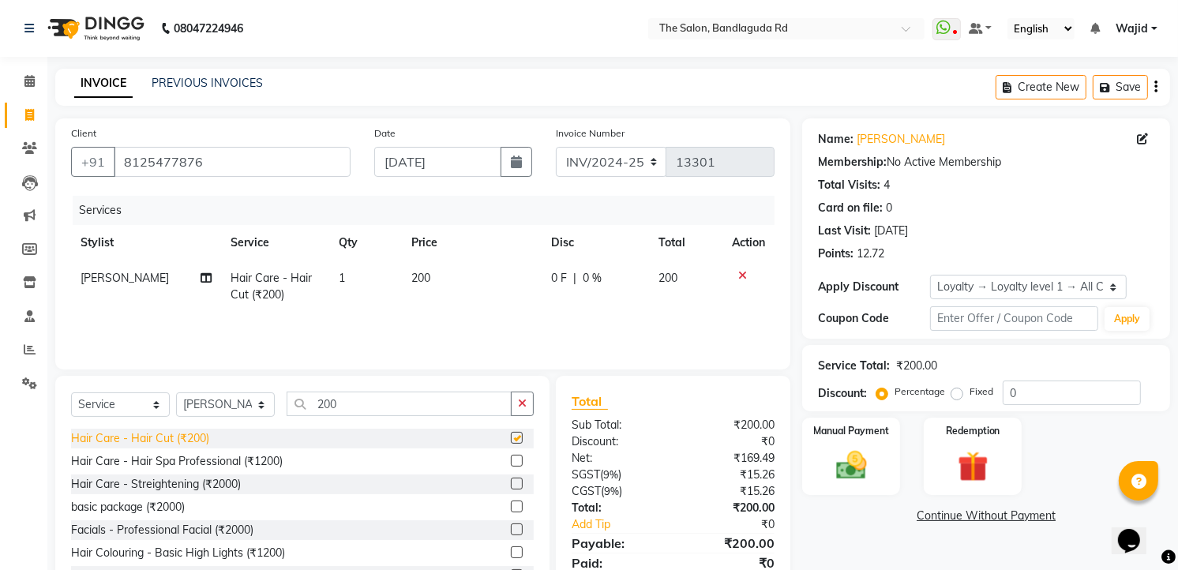
checkbox input "false"
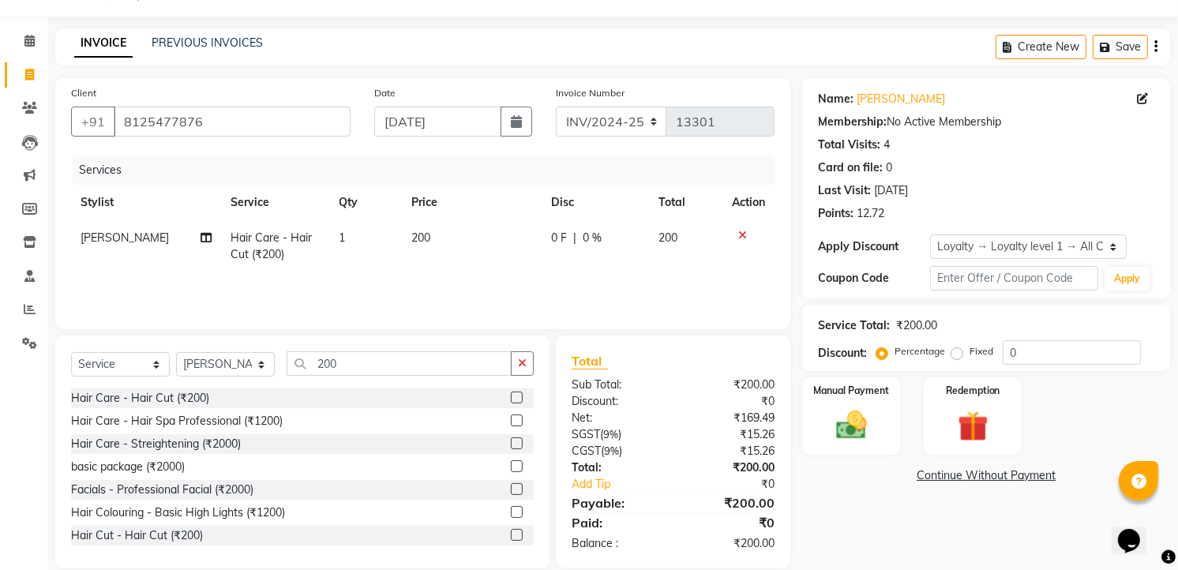
scroll to position [62, 0]
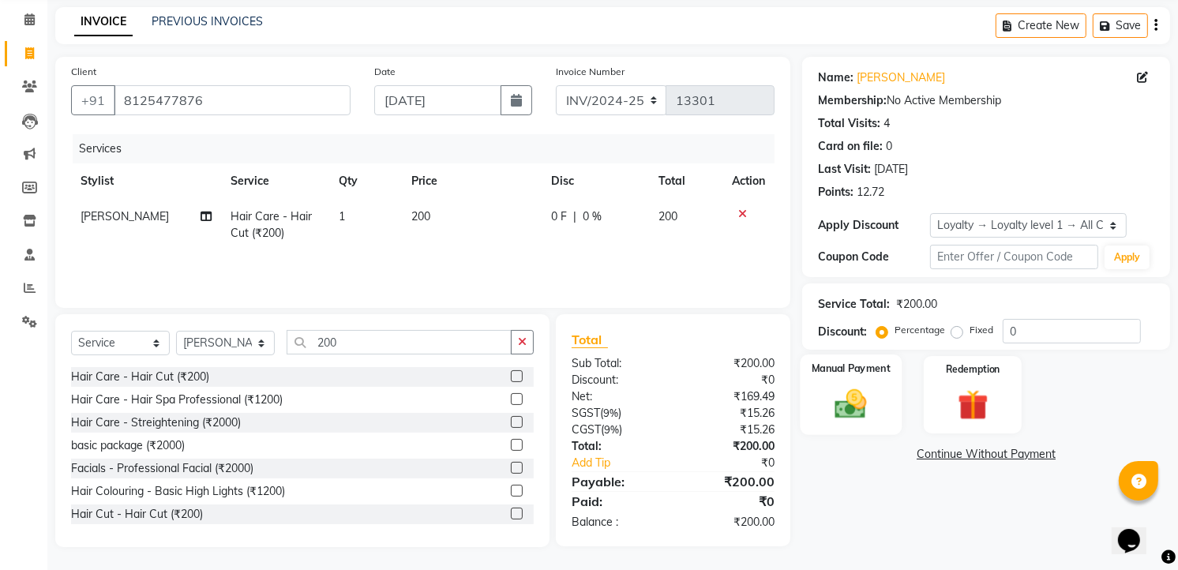
click at [835, 414] on img at bounding box center [851, 404] width 51 height 36
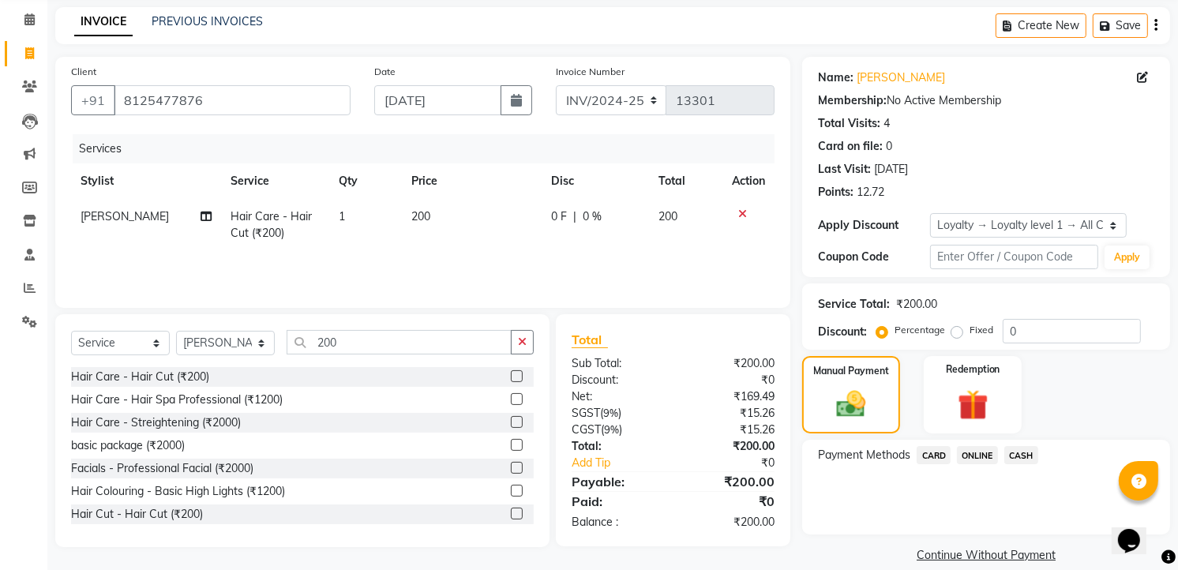
click at [989, 456] on span "ONLINE" at bounding box center [977, 455] width 41 height 18
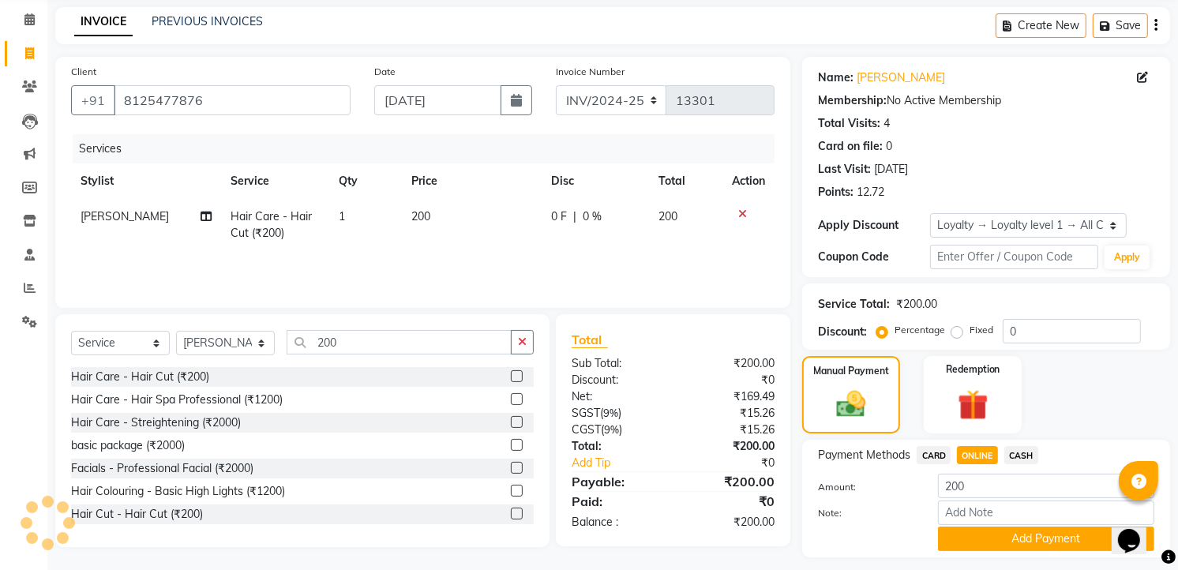
scroll to position [105, 0]
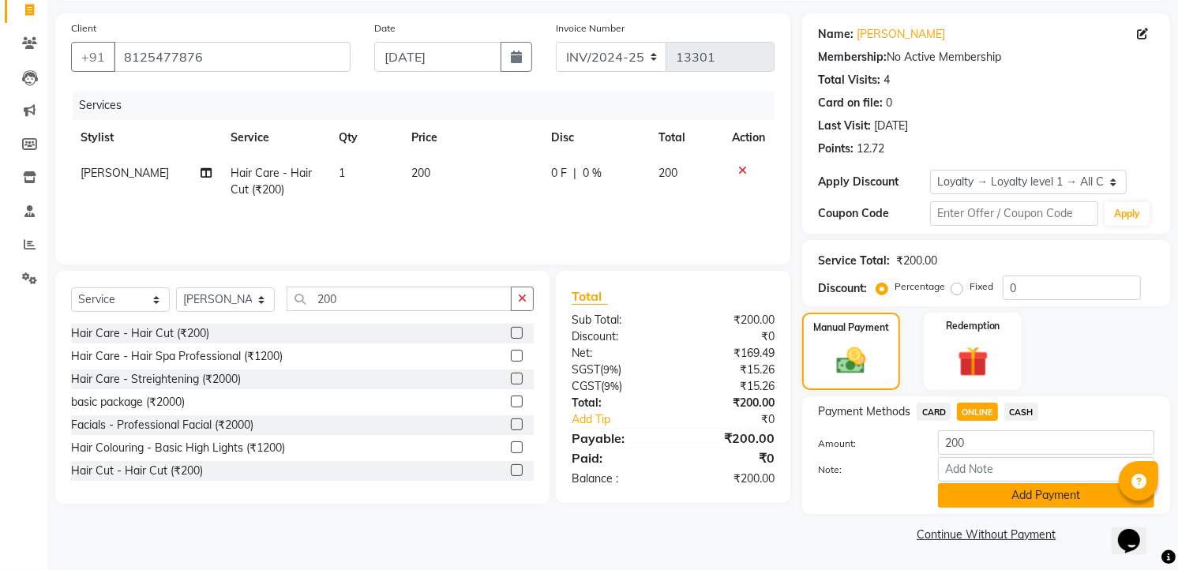
click at [985, 494] on button "Add Payment" at bounding box center [1046, 495] width 216 height 24
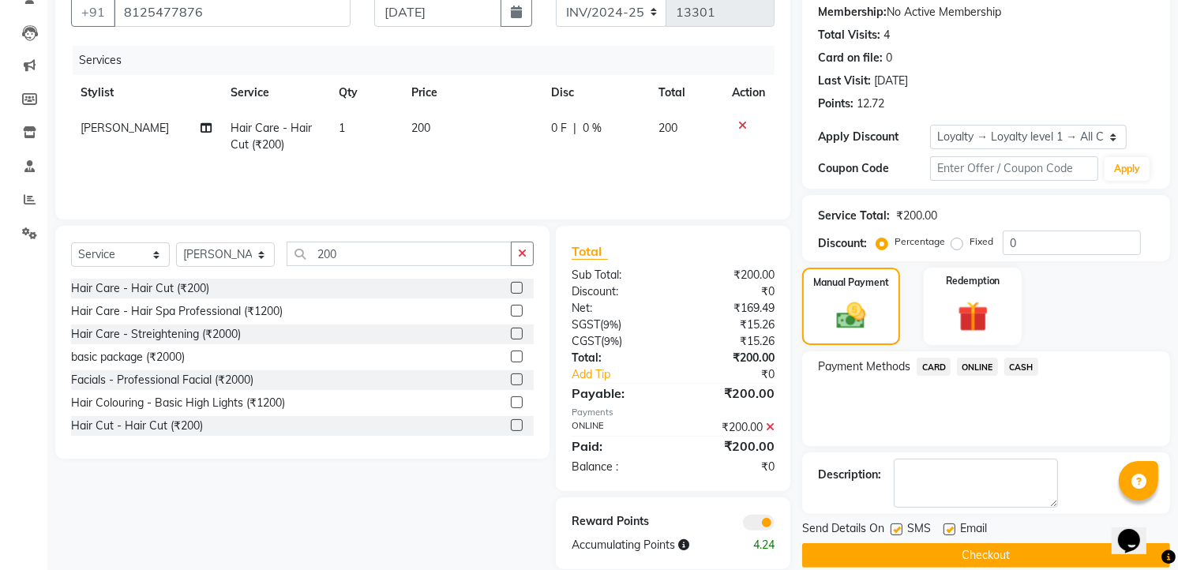
scroll to position [172, 0]
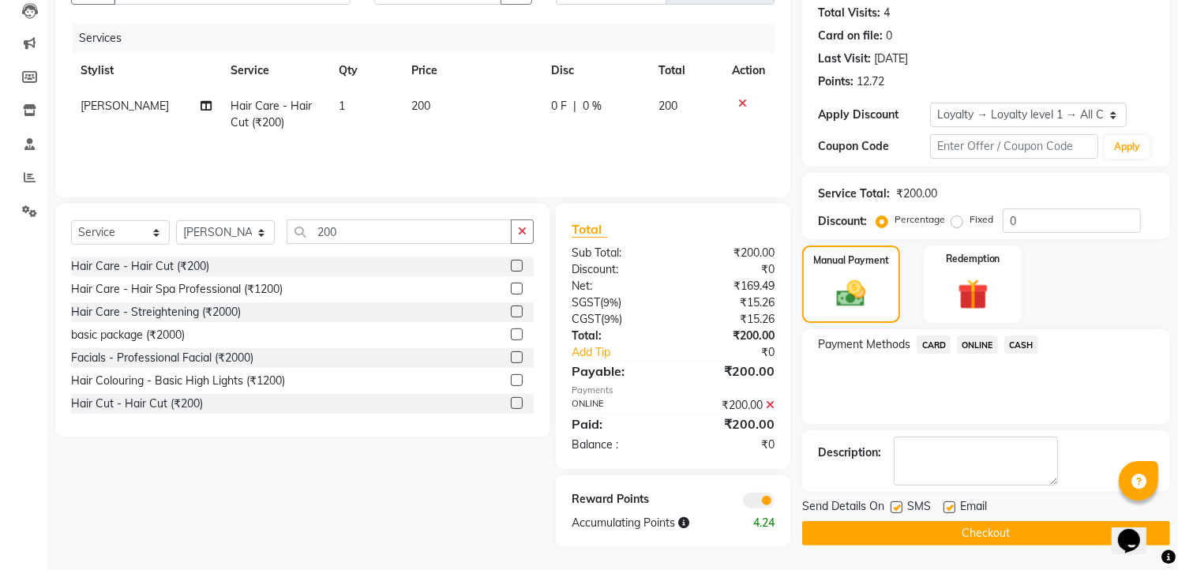
click at [975, 535] on button "Checkout" at bounding box center [986, 533] width 368 height 24
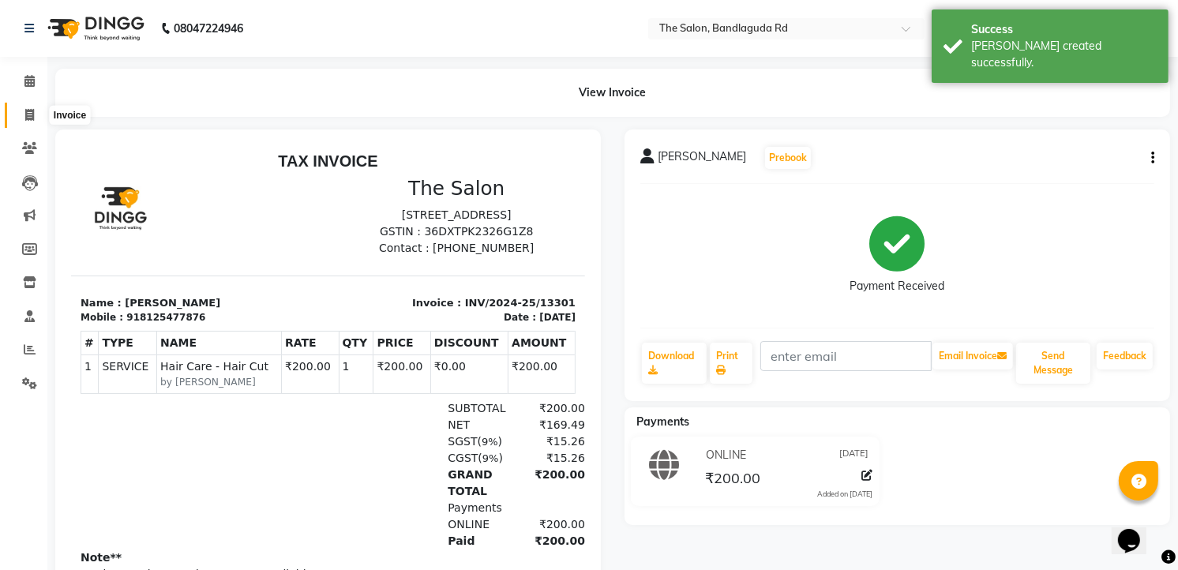
click at [18, 109] on span at bounding box center [30, 116] width 28 height 18
select select "service"
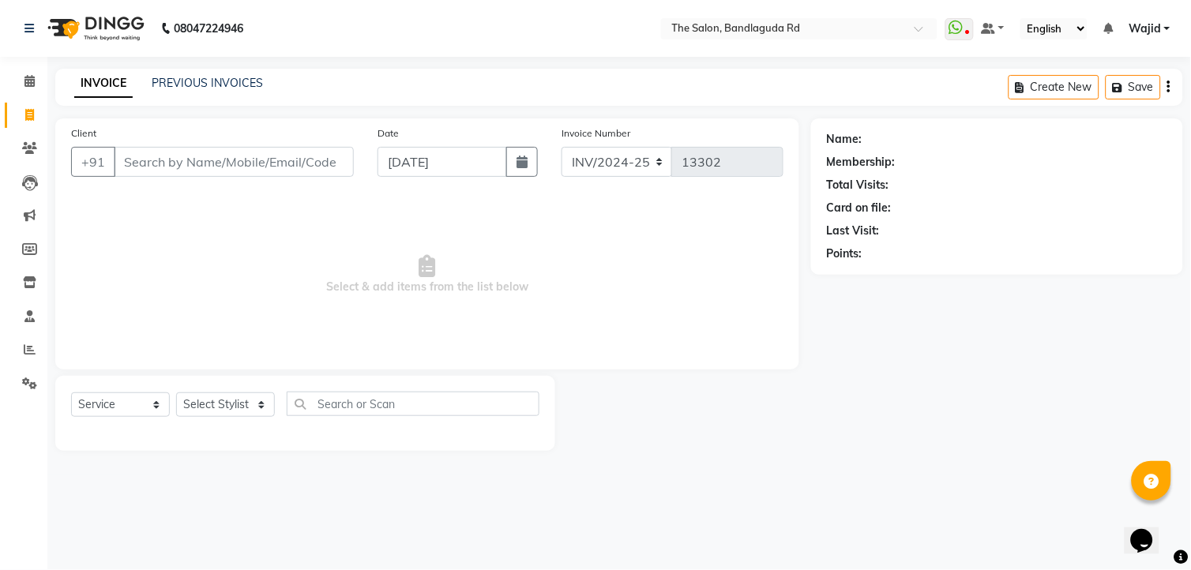
drag, startPoint x: 145, startPoint y: 141, endPoint x: 129, endPoint y: 148, distance: 17.3
click at [144, 141] on div "Client +91" at bounding box center [212, 157] width 306 height 65
click at [129, 148] on input "Client" at bounding box center [234, 162] width 240 height 30
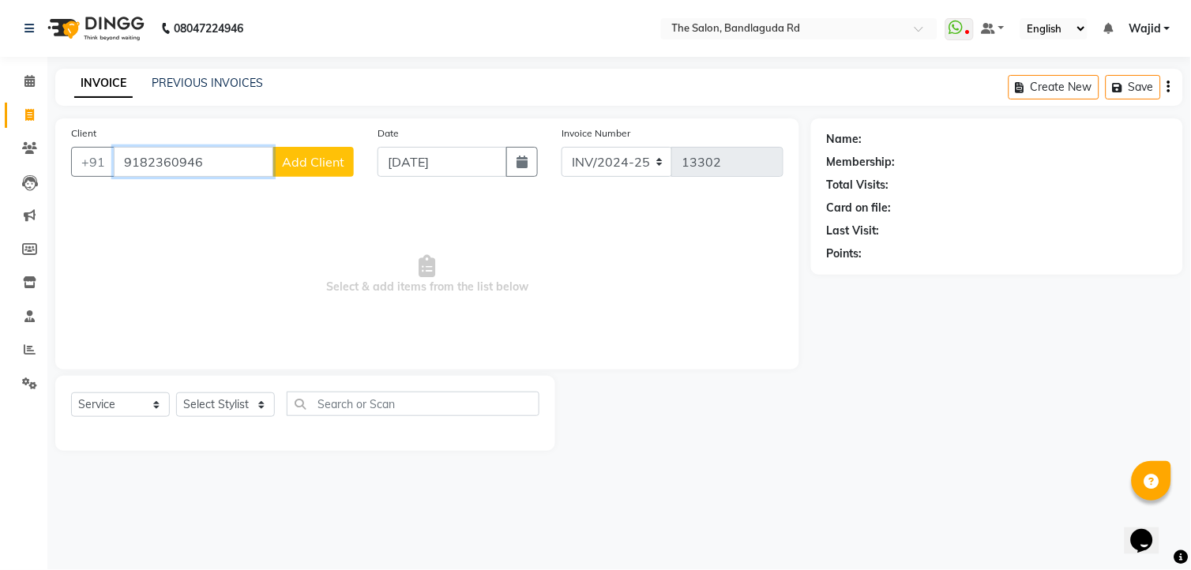
type input "9182360946"
click at [305, 164] on span "Add Client" at bounding box center [313, 162] width 62 height 16
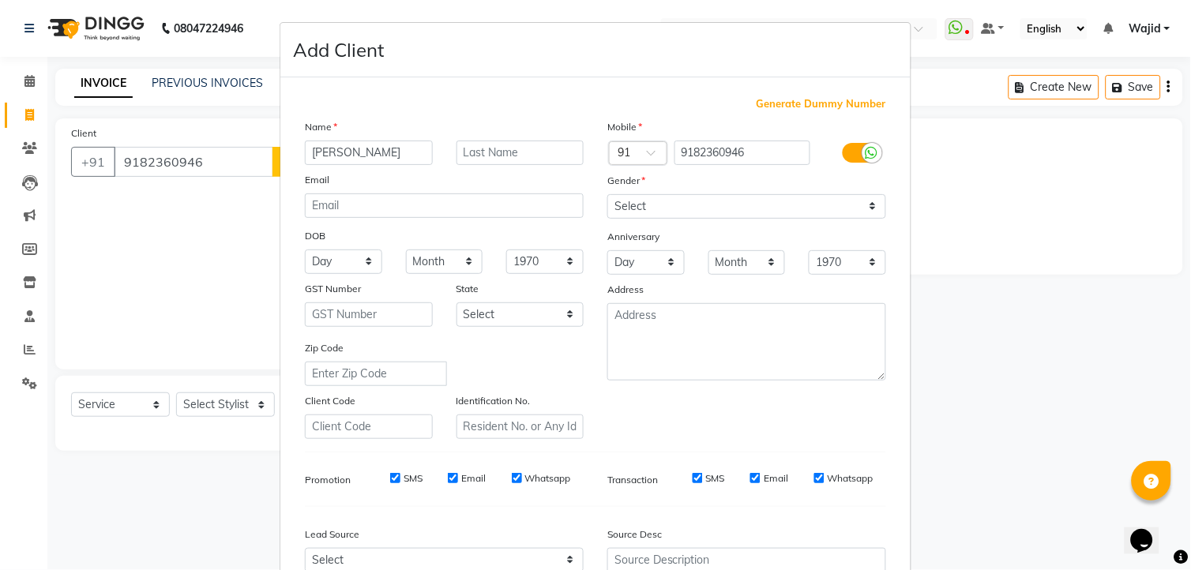
type input "[PERSON_NAME]"
click at [730, 213] on select "Select Male Female Other Prefer Not To Say" at bounding box center [746, 206] width 279 height 24
select select "[DEMOGRAPHIC_DATA]"
click at [607, 194] on select "Select Male Female Other Prefer Not To Say" at bounding box center [746, 206] width 279 height 24
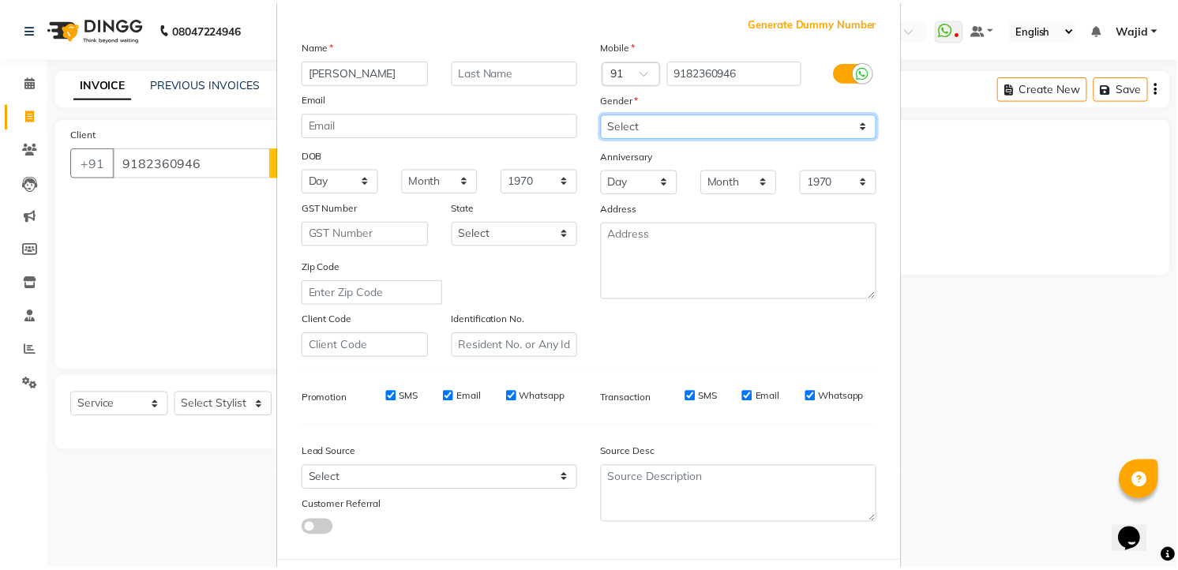
scroll to position [159, 0]
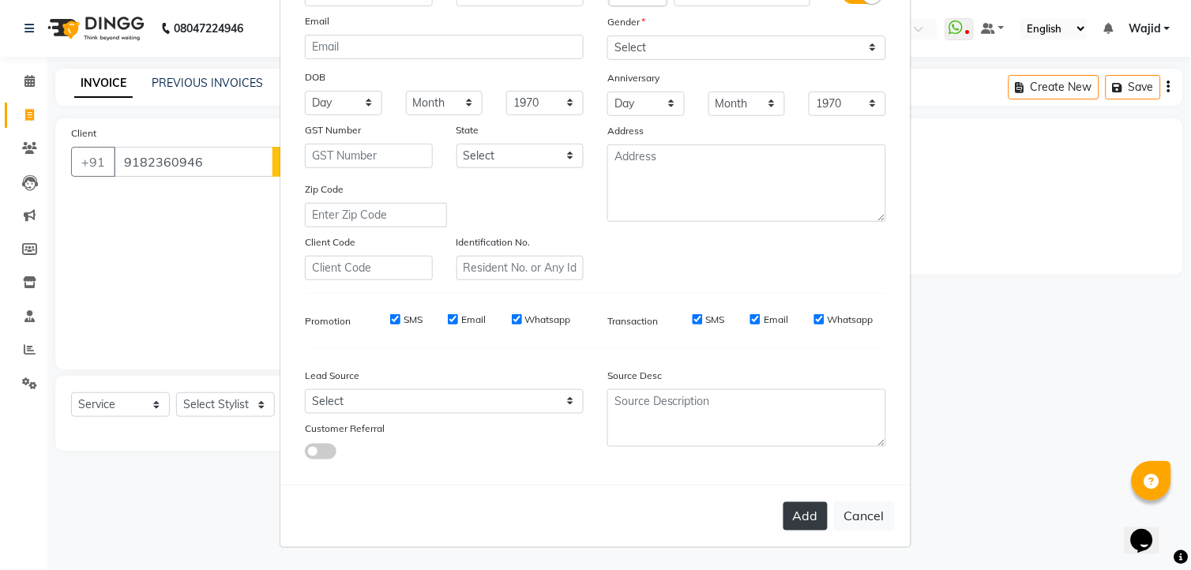
click at [808, 521] on button "Add" at bounding box center [805, 516] width 44 height 28
select select
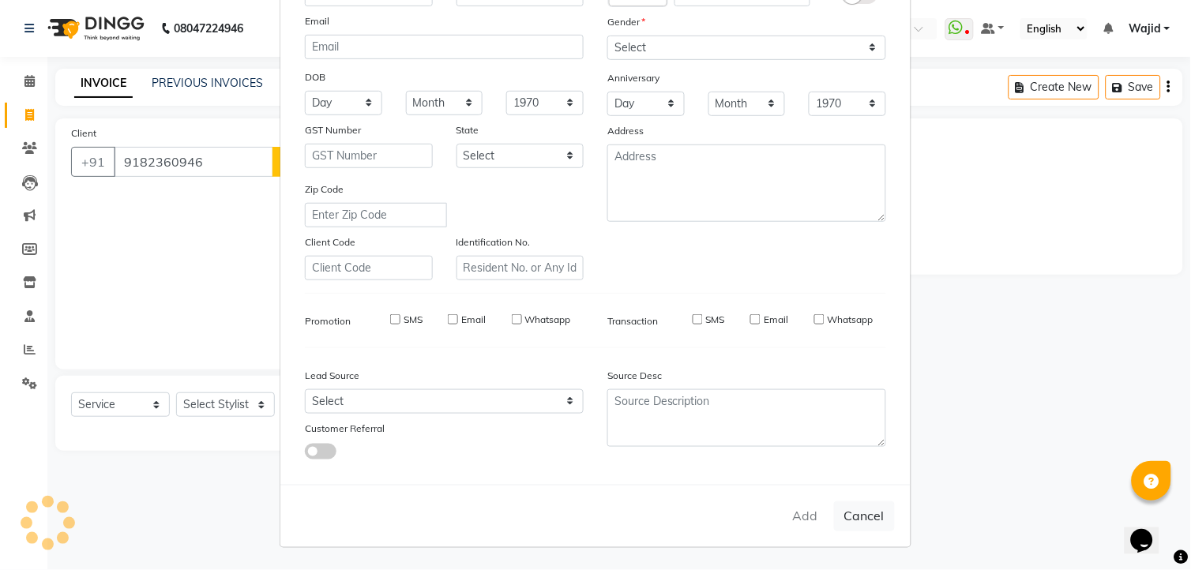
select select
checkbox input "false"
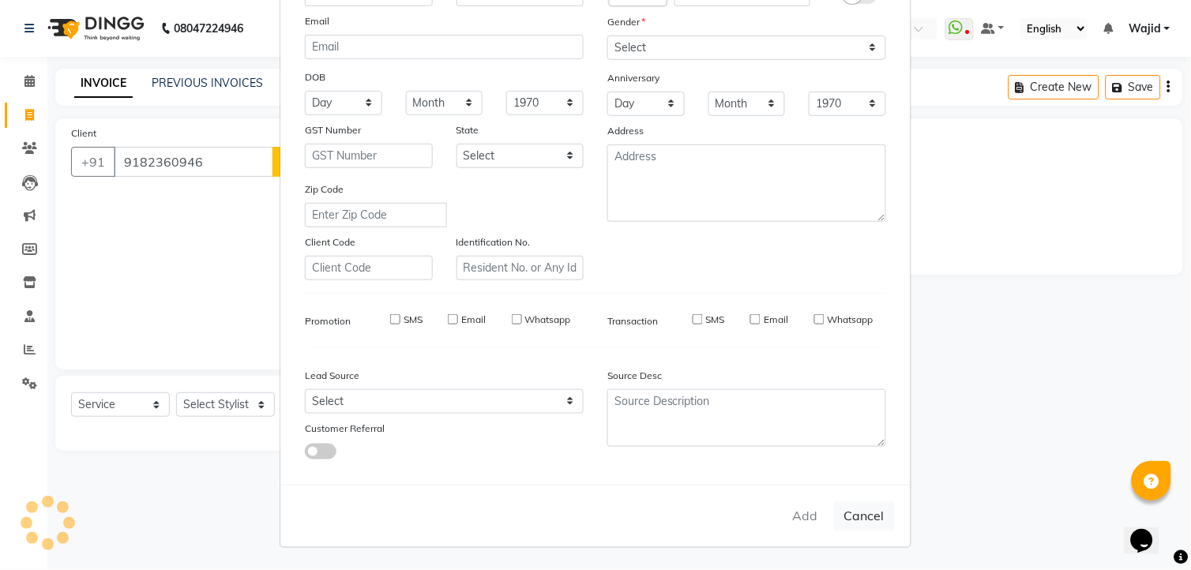
checkbox input "false"
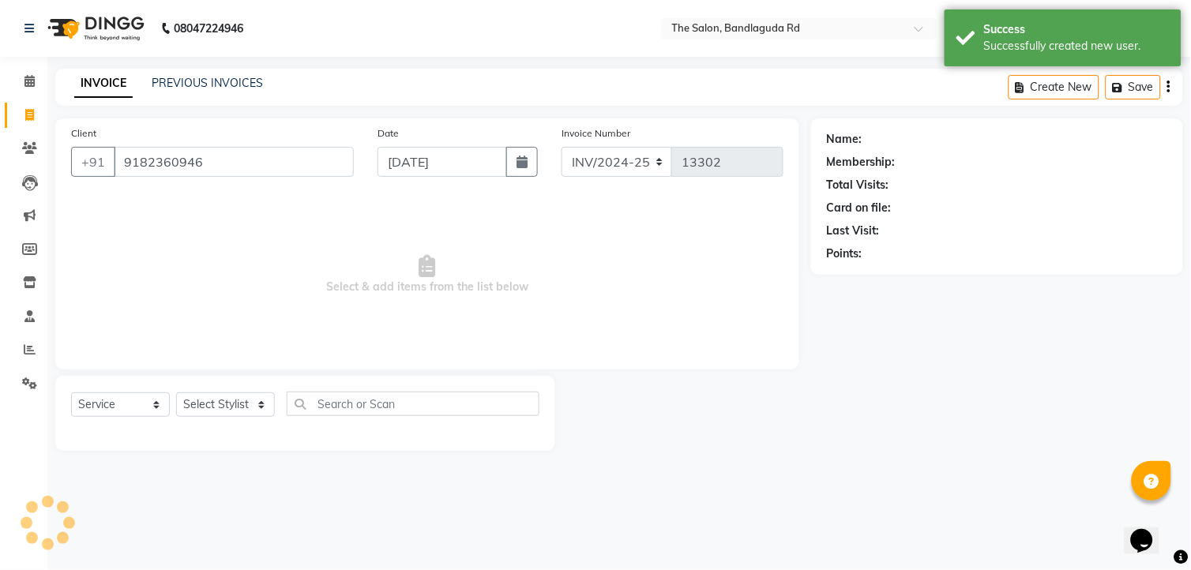
select select "1: Object"
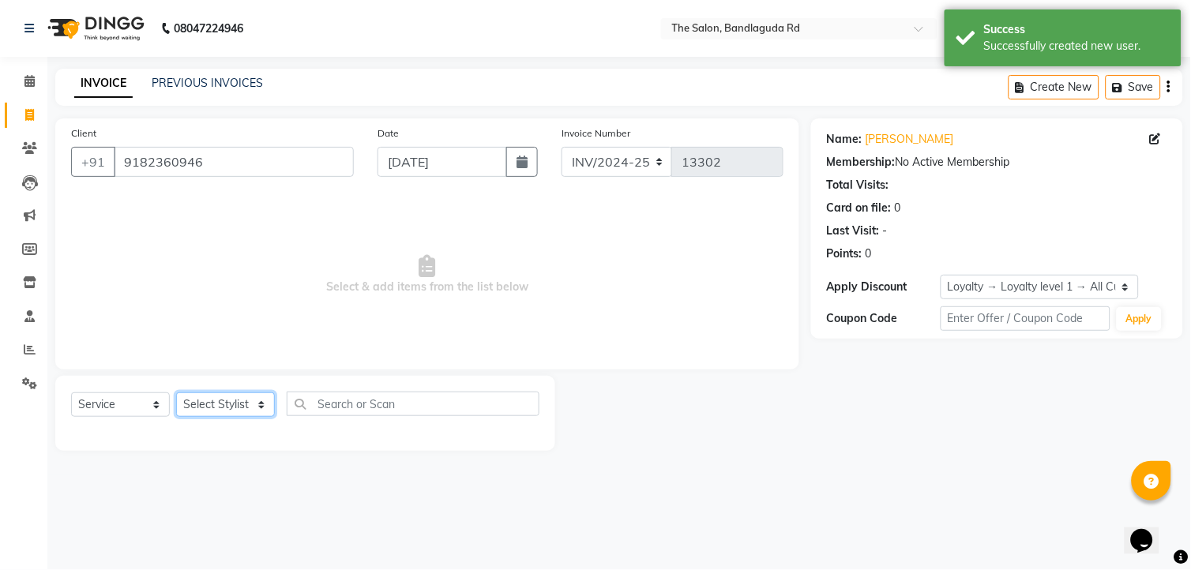
click at [222, 408] on select "Select Stylist AIJAZ fazil imran kasim mohsin rasheed sameer Shadab TALIB Tasle…" at bounding box center [225, 404] width 99 height 24
select select "88754"
click at [176, 393] on select "Select Stylist AIJAZ fazil imran kasim mohsin rasheed sameer Shadab TALIB Tasle…" at bounding box center [225, 404] width 99 height 24
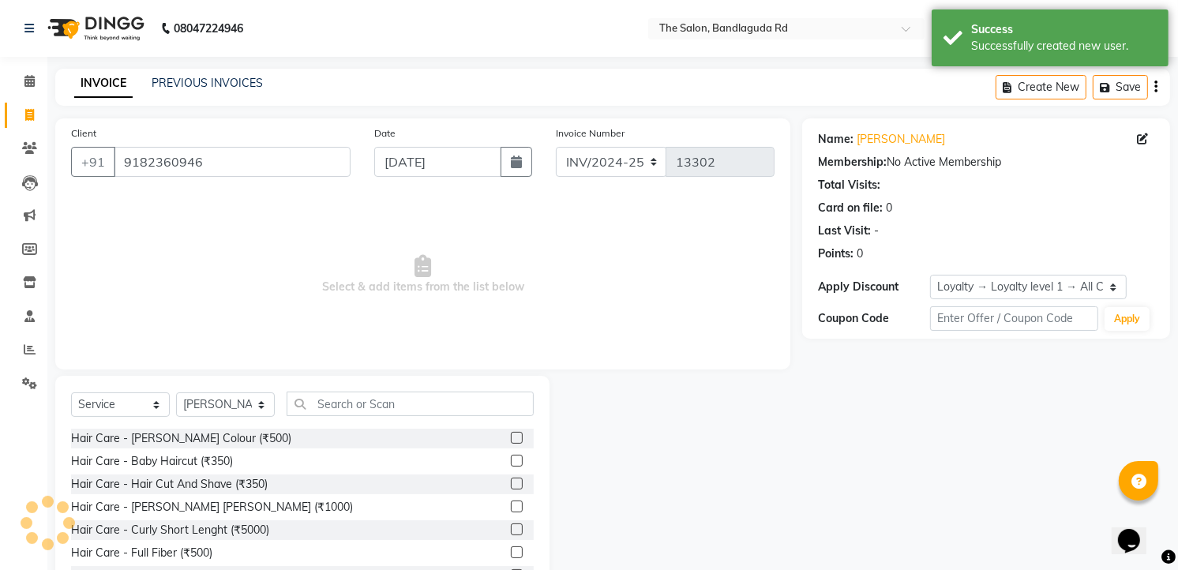
click at [368, 388] on div "Select Service Product Membership Package Voucher Prepaid Gift Card Select Styl…" at bounding box center [302, 492] width 494 height 233
click at [376, 403] on input "text" at bounding box center [410, 404] width 247 height 24
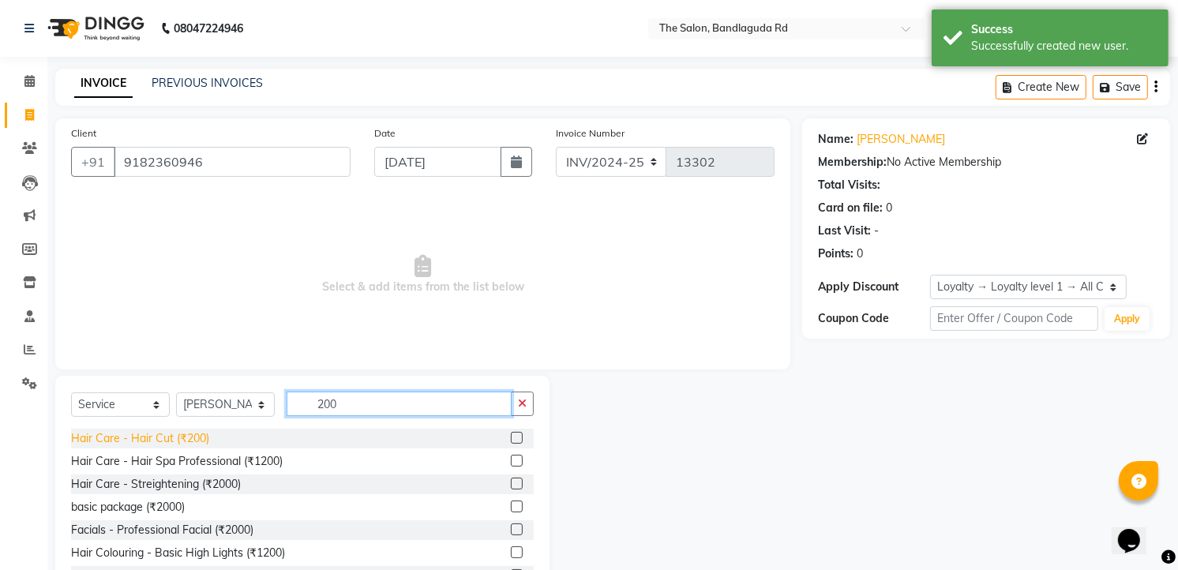
type input "200"
click at [168, 443] on div "Hair Care - Hair Cut (₹200)" at bounding box center [140, 438] width 138 height 17
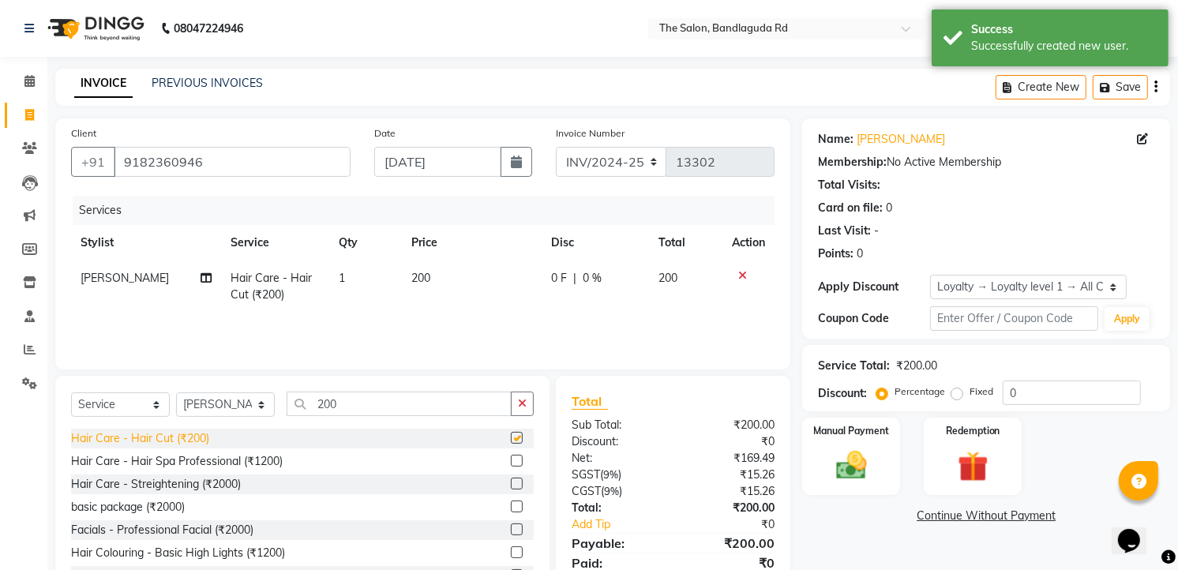
checkbox input "false"
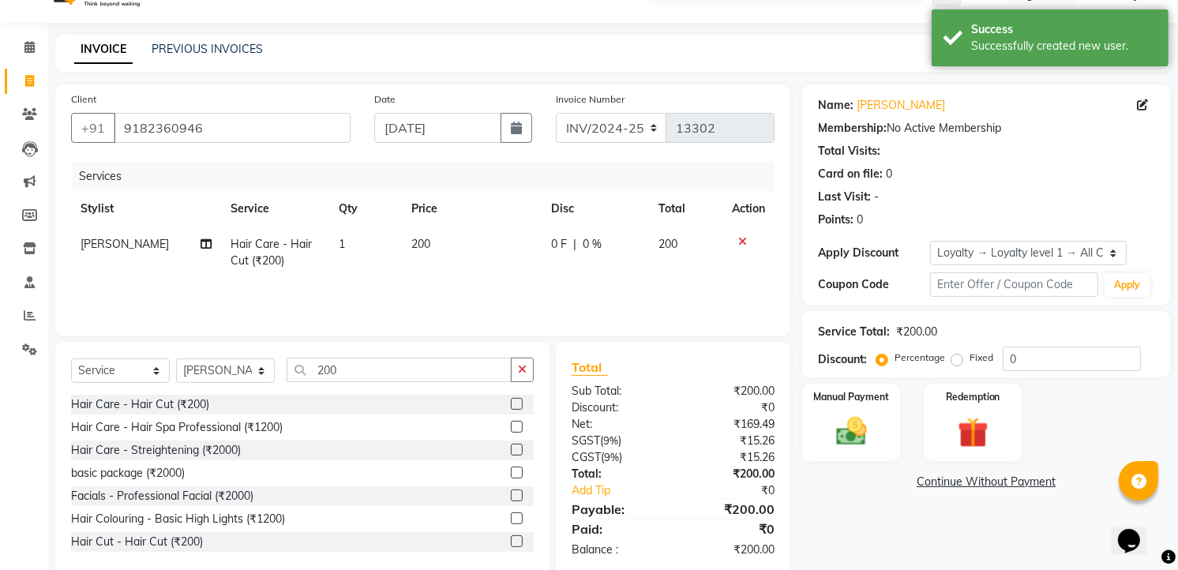
scroll to position [62, 0]
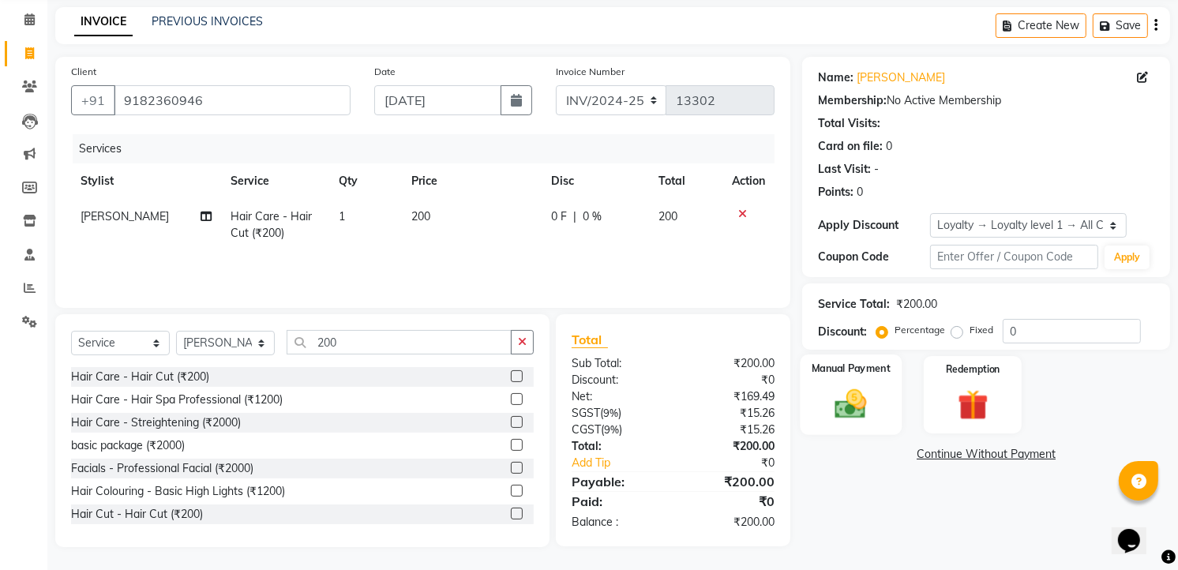
click at [850, 391] on img at bounding box center [851, 404] width 51 height 36
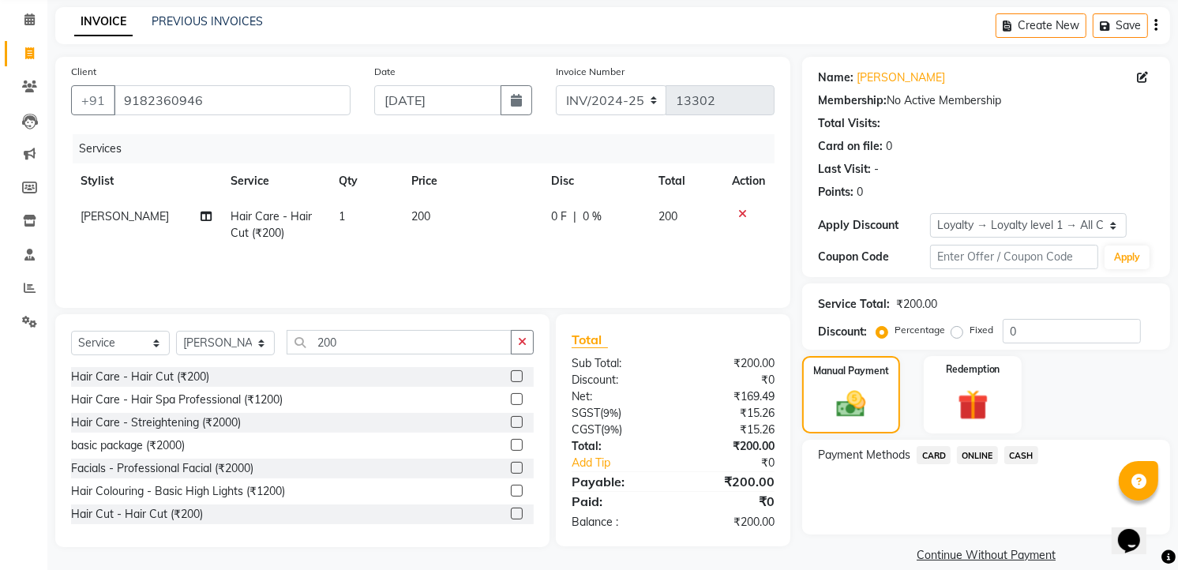
click at [1019, 452] on span "CASH" at bounding box center [1021, 455] width 34 height 18
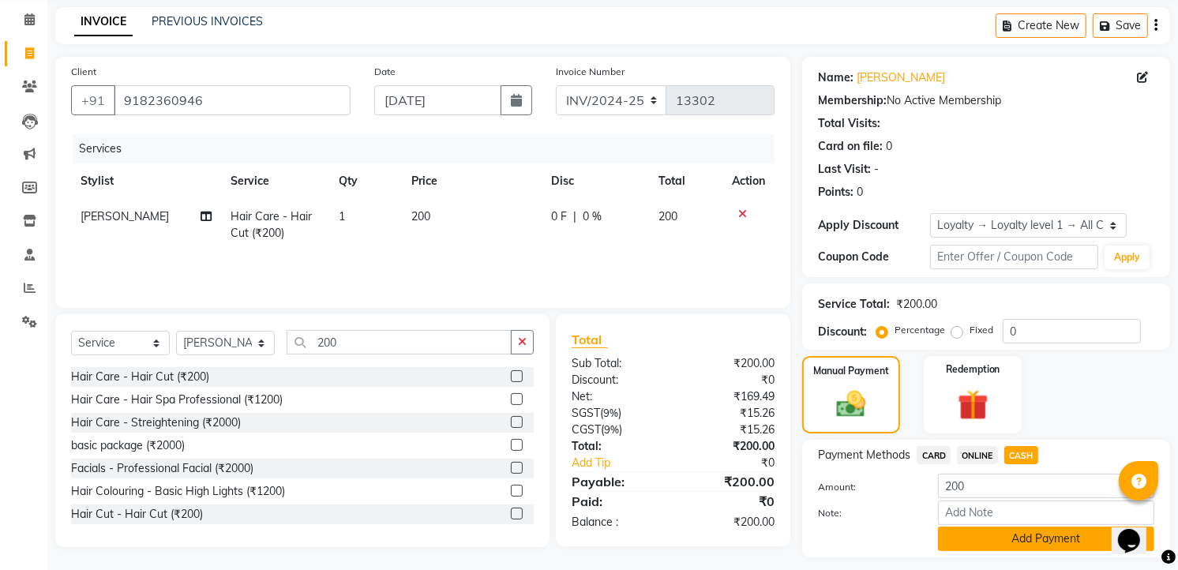
click at [1019, 535] on button "Add Payment" at bounding box center [1046, 539] width 216 height 24
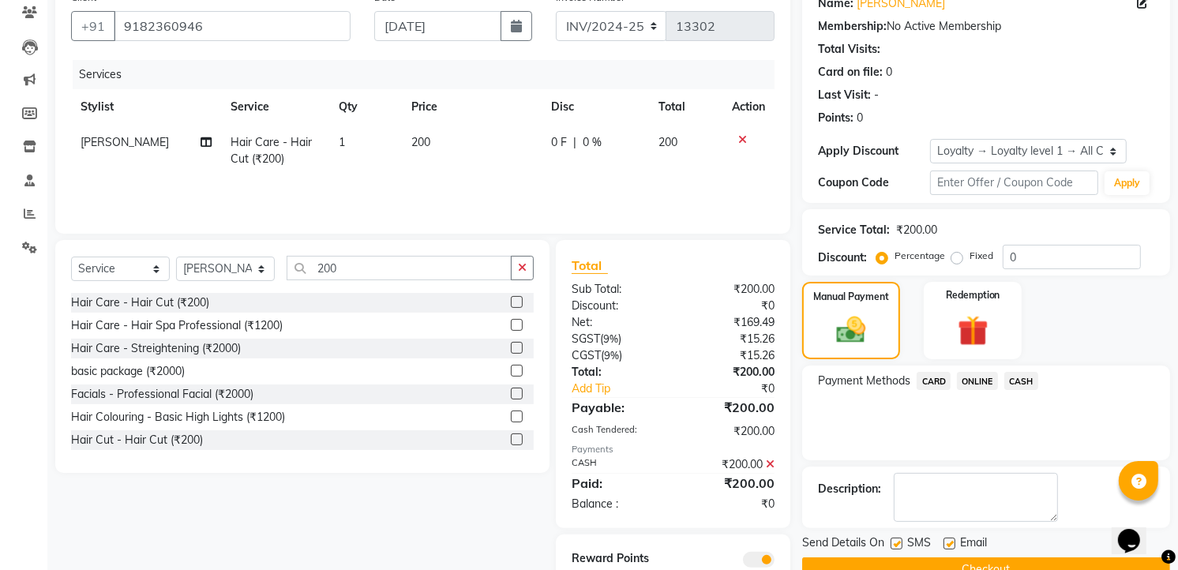
scroll to position [195, 0]
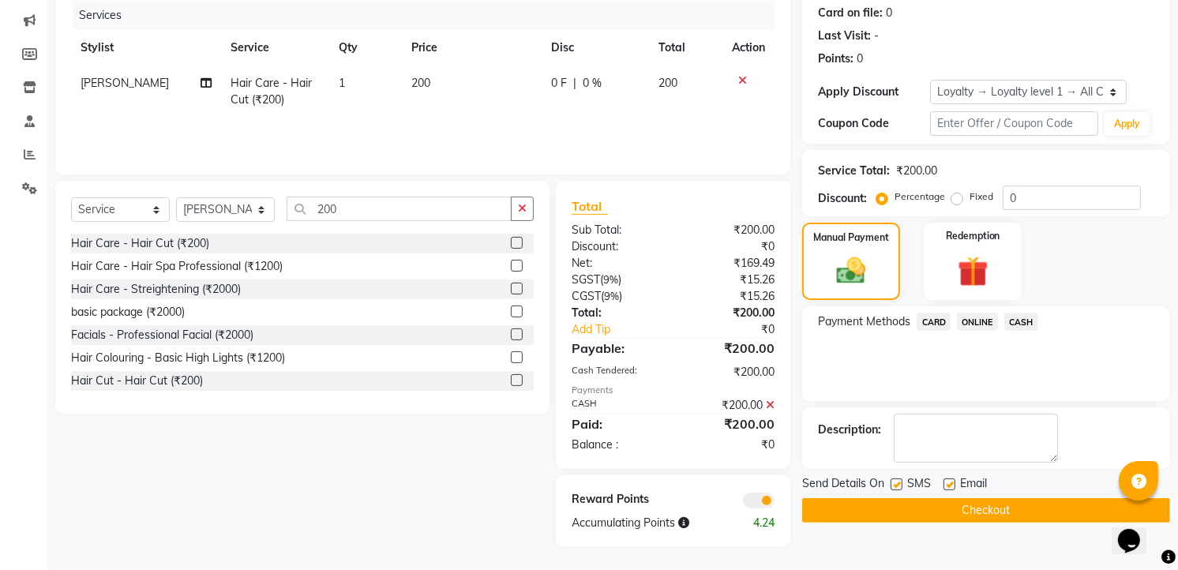
click at [981, 519] on button "Checkout" at bounding box center [986, 510] width 368 height 24
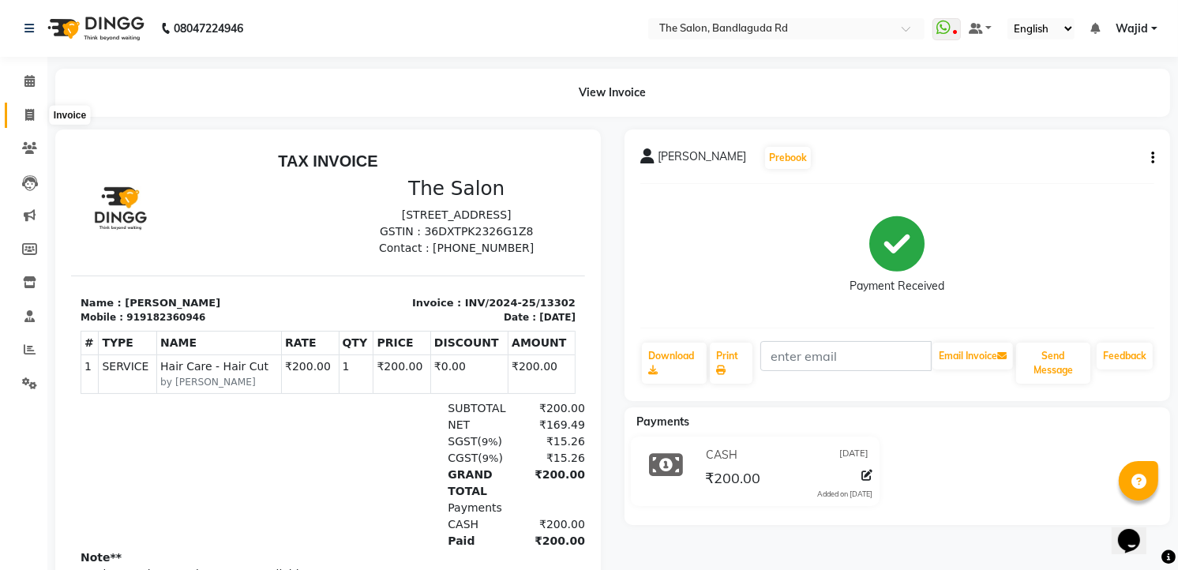
click at [20, 117] on span at bounding box center [30, 116] width 28 height 18
select select "service"
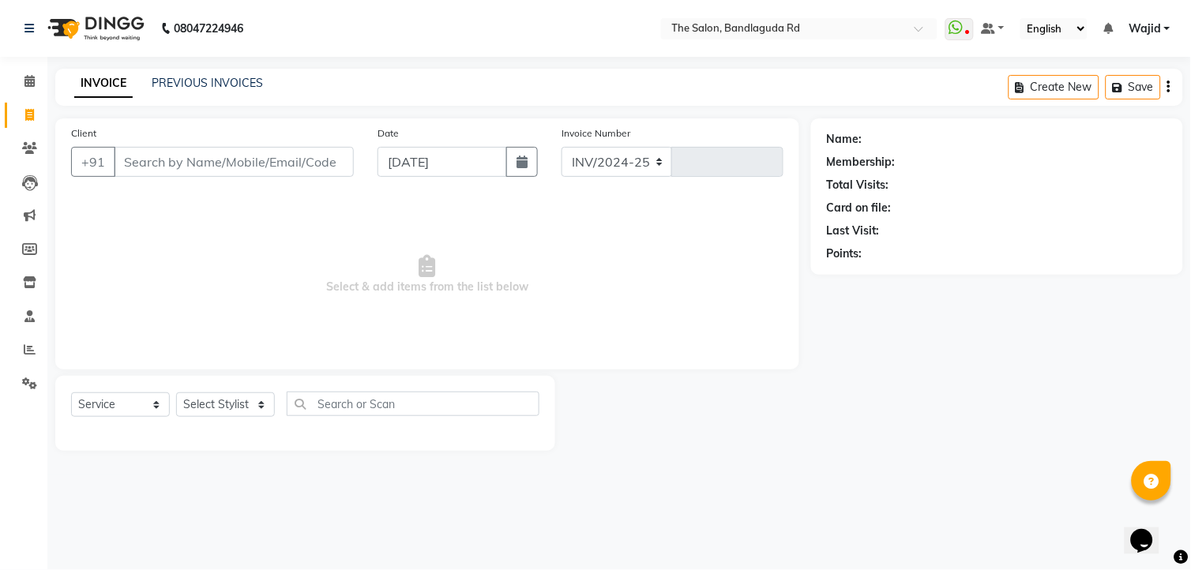
select select "5198"
type input "13303"
click at [25, 104] on link "Invoice" at bounding box center [24, 116] width 38 height 26
select select "service"
type input "13303"
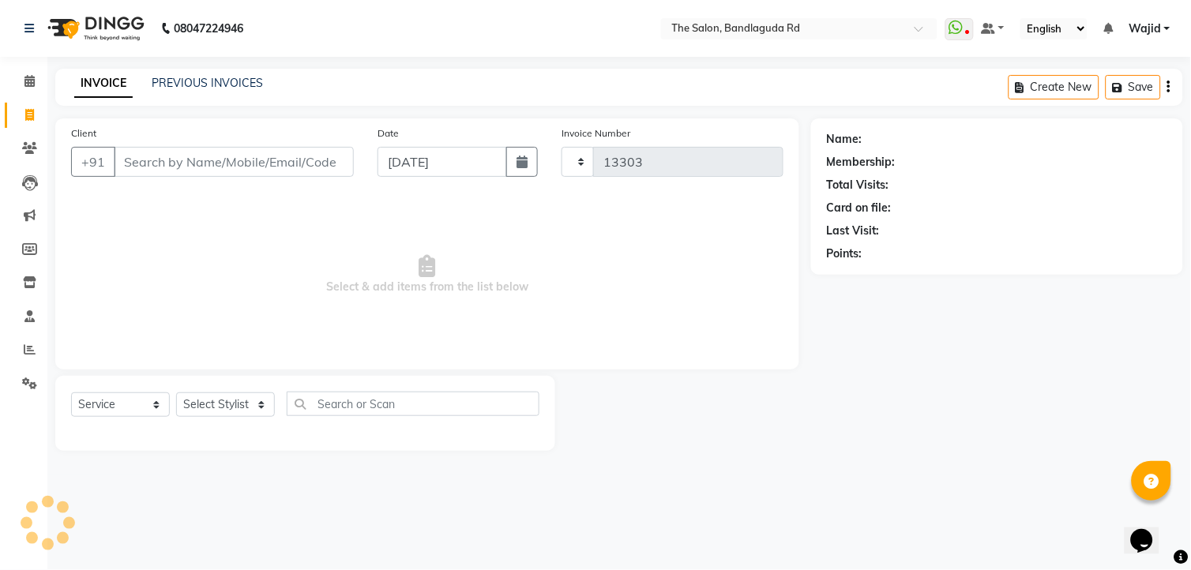
select select "5198"
click at [21, 107] on span at bounding box center [30, 116] width 28 height 18
select select "service"
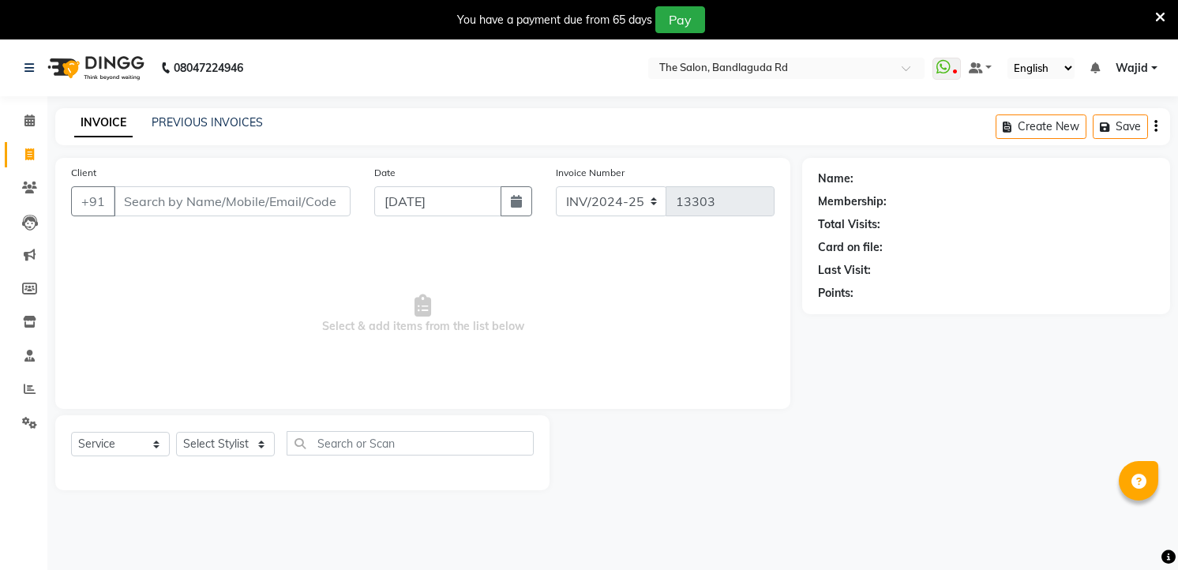
select select "service"
click at [1161, 16] on icon at bounding box center [1160, 17] width 10 height 14
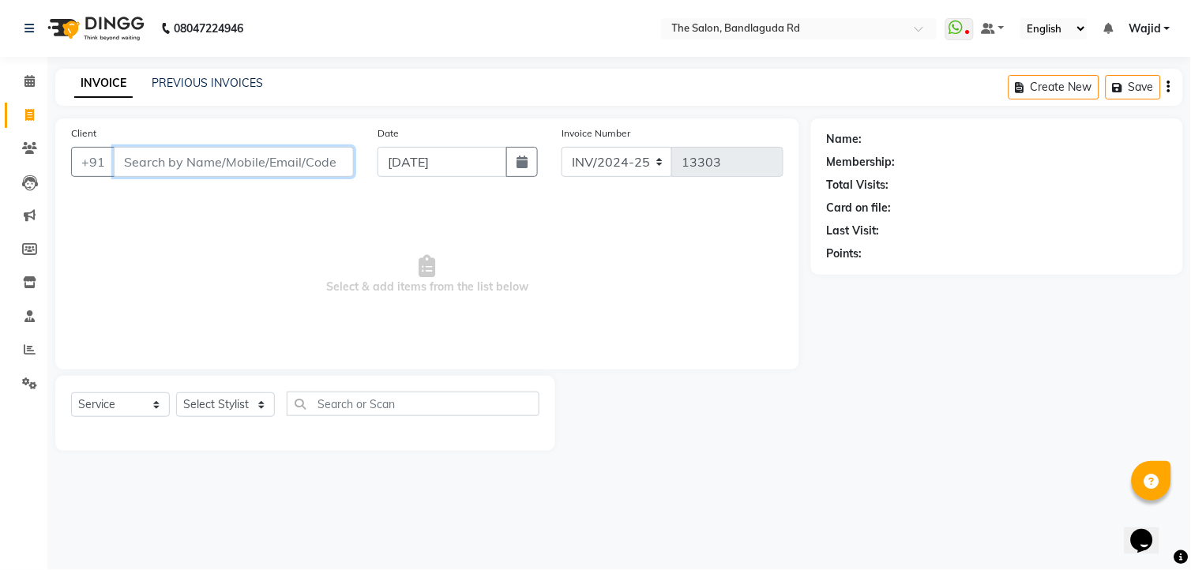
click at [216, 167] on input "Client" at bounding box center [234, 162] width 240 height 30
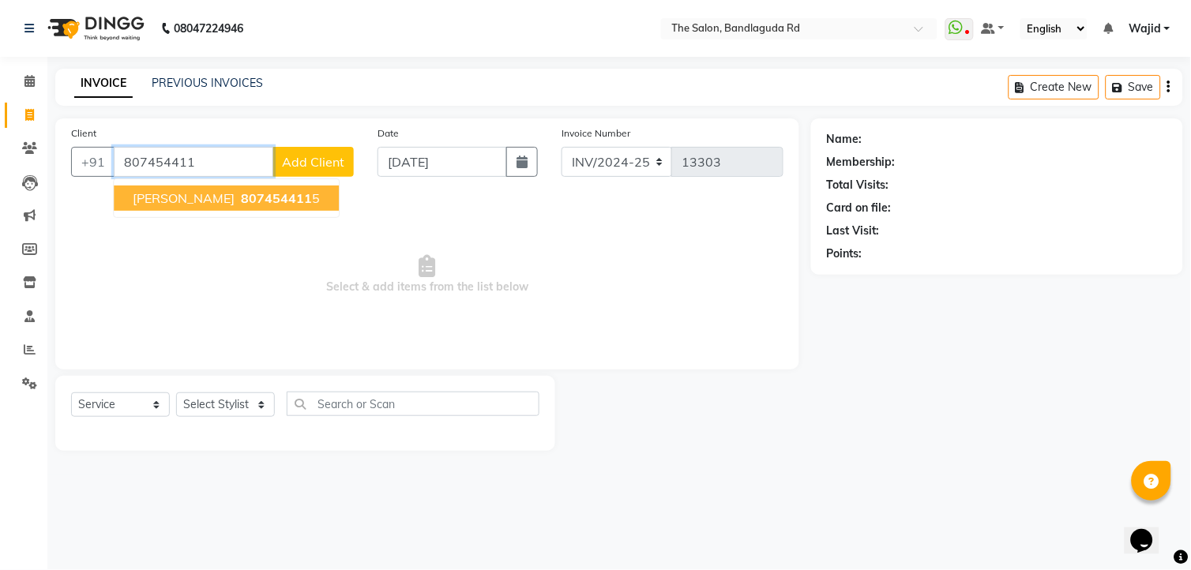
click at [241, 199] on span "807454411" at bounding box center [276, 198] width 71 height 16
type input "8074544115"
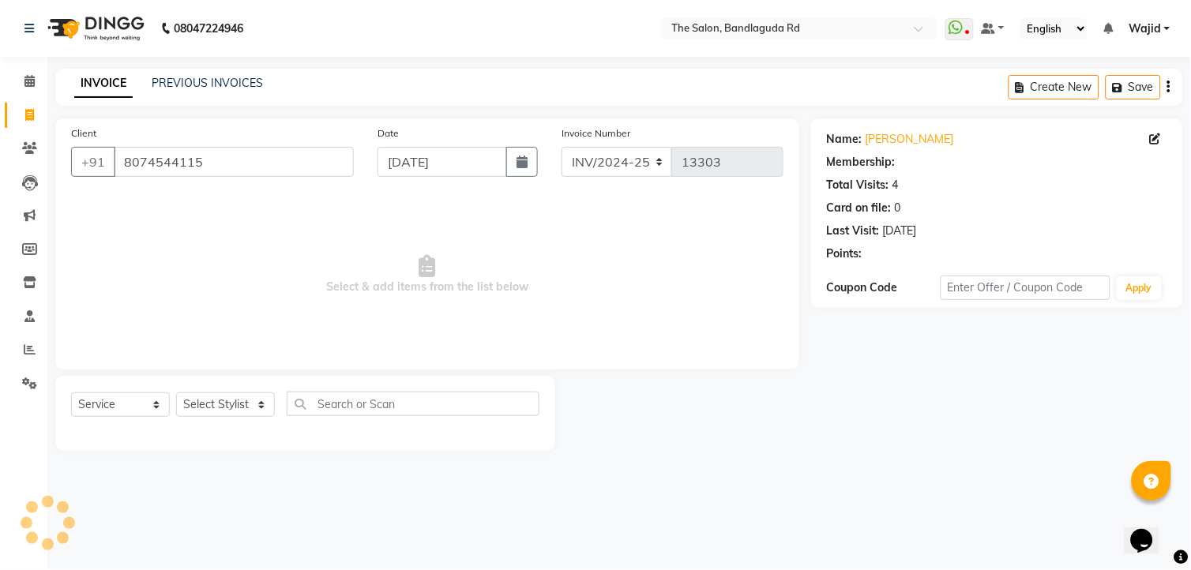
select select "1: Object"
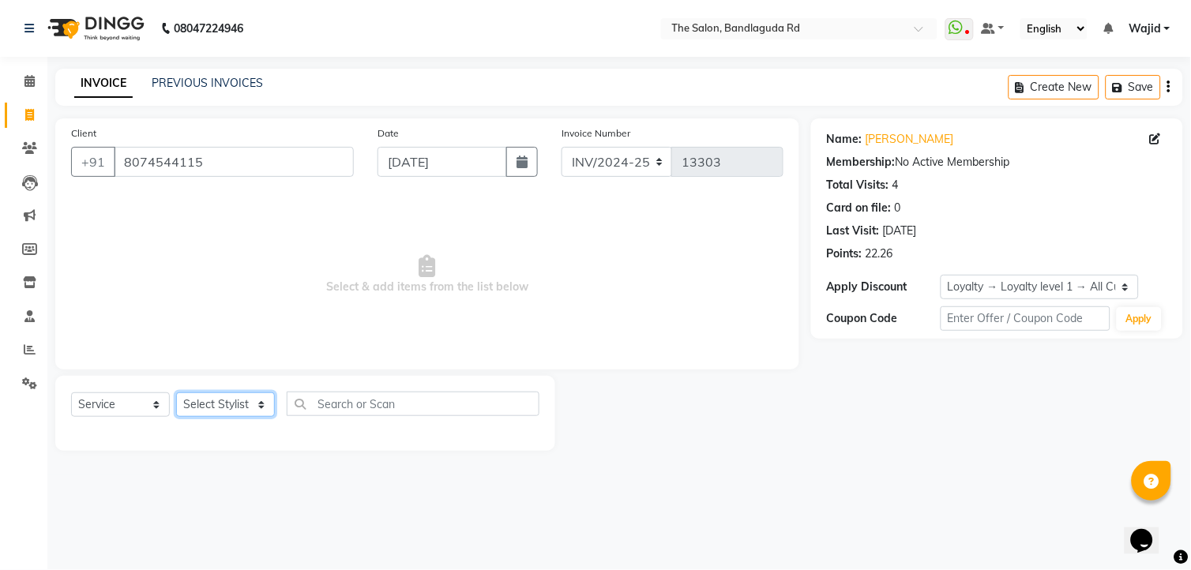
click at [186, 396] on select "Select Stylist [PERSON_NAME] [PERSON_NAME] [PERSON_NAME] [PERSON_NAME] TALIB [P…" at bounding box center [225, 404] width 99 height 24
select select "88752"
click at [176, 393] on select "Select Stylist [PERSON_NAME] [PERSON_NAME] [PERSON_NAME] [PERSON_NAME] TALIB [P…" at bounding box center [225, 404] width 99 height 24
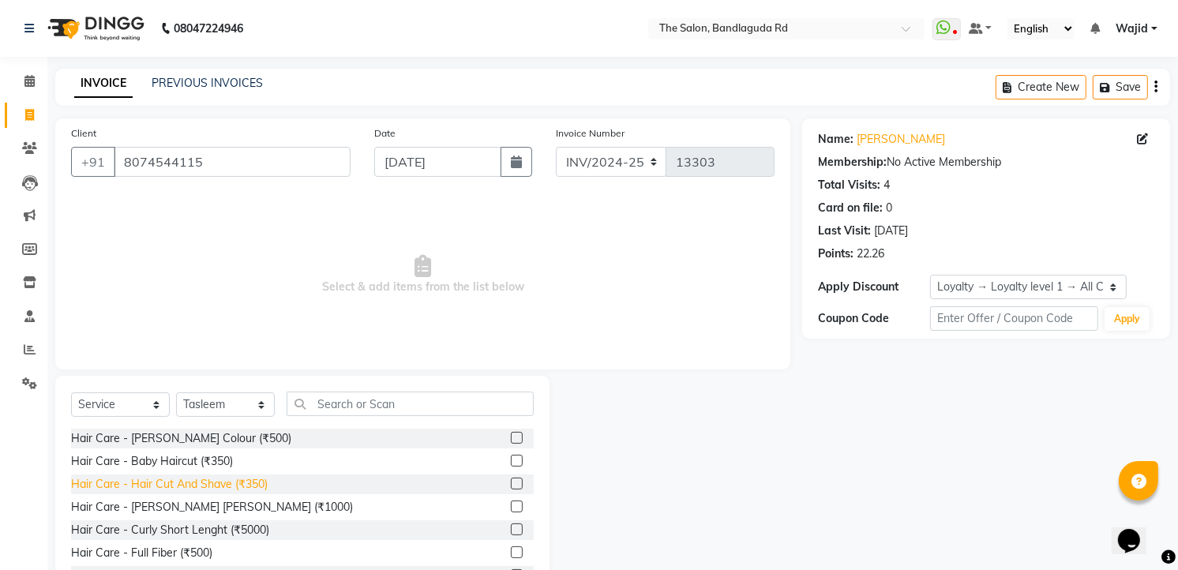
click at [241, 486] on div "Hair Care - Hair Cut And Shave (₹350)" at bounding box center [169, 484] width 197 height 17
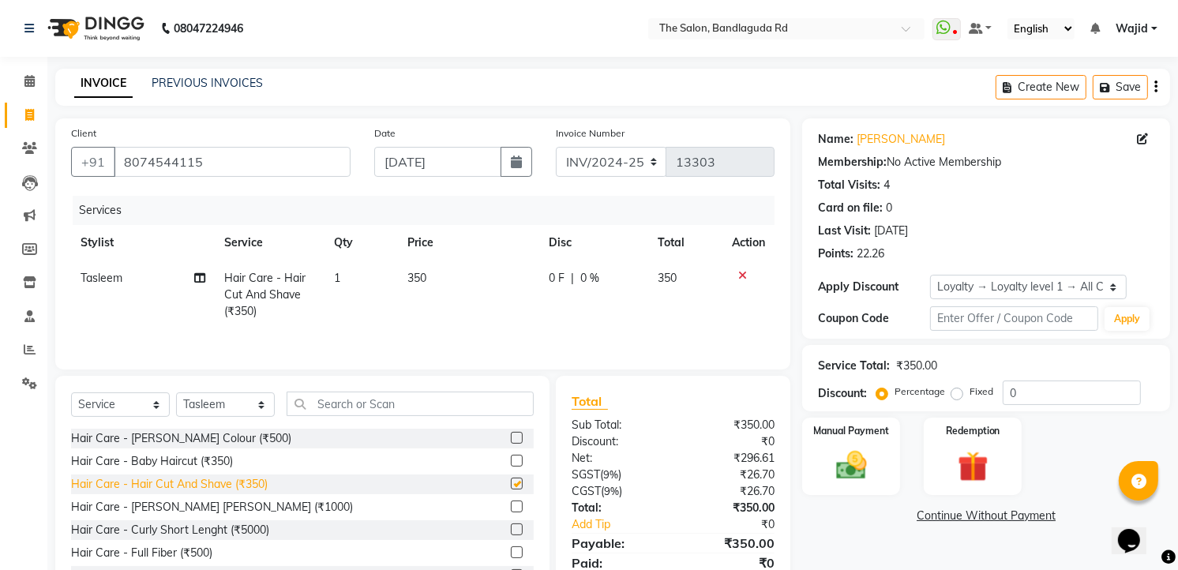
checkbox input "false"
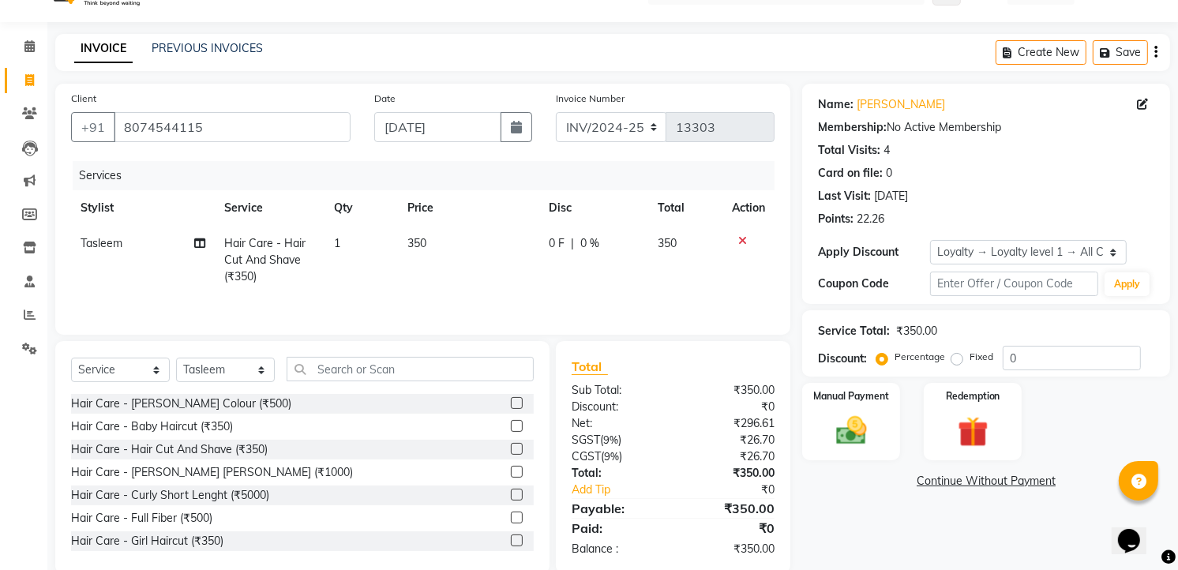
scroll to position [64, 0]
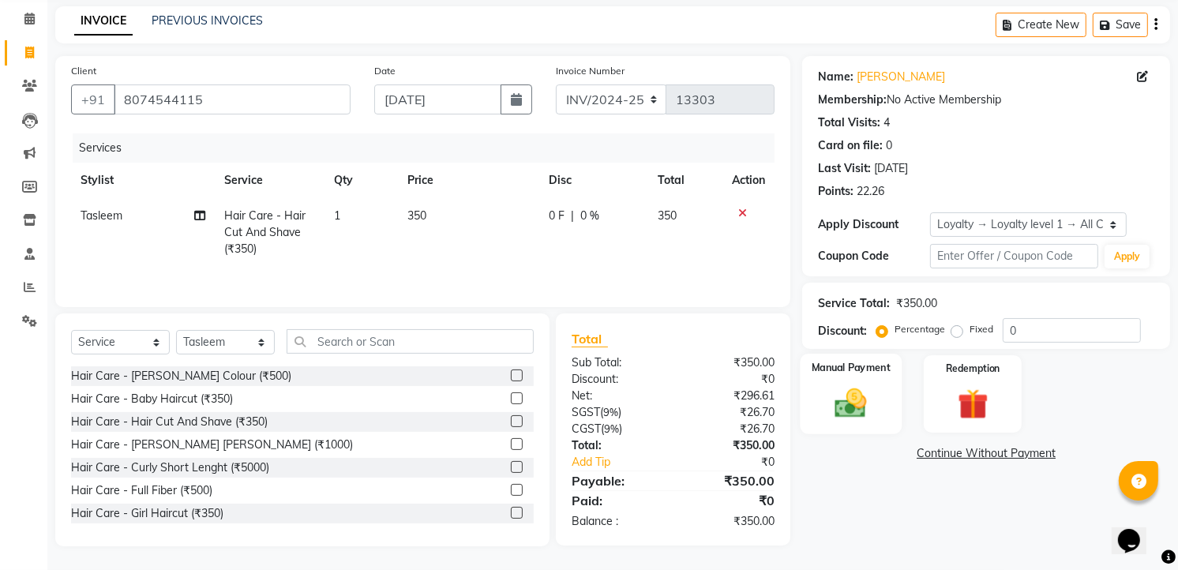
click at [833, 365] on label "Manual Payment" at bounding box center [851, 367] width 79 height 15
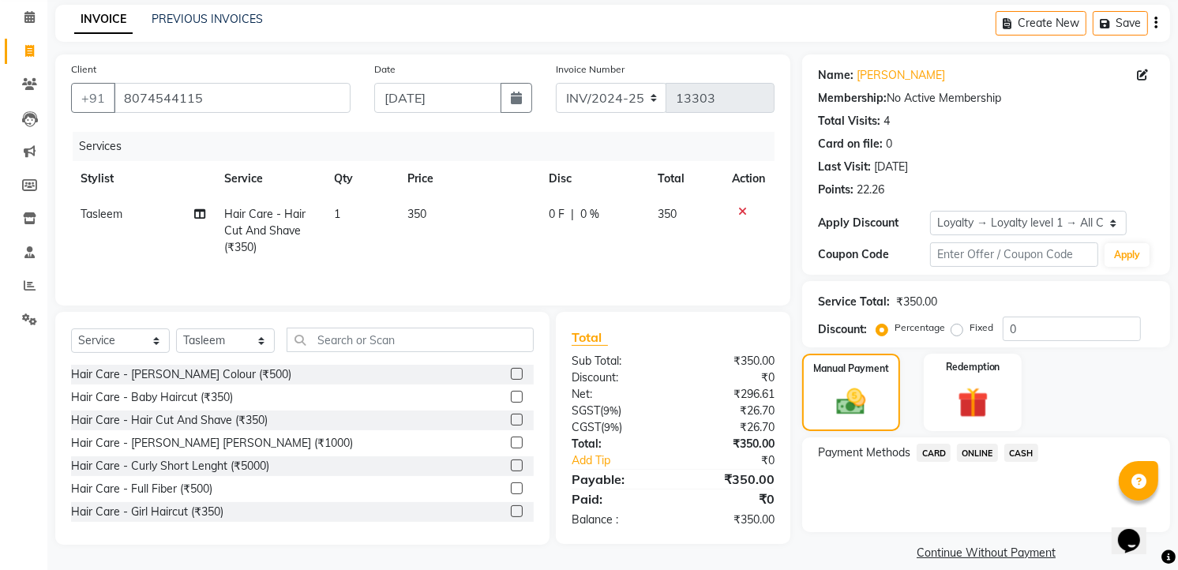
click at [1012, 450] on span "CASH" at bounding box center [1021, 453] width 34 height 18
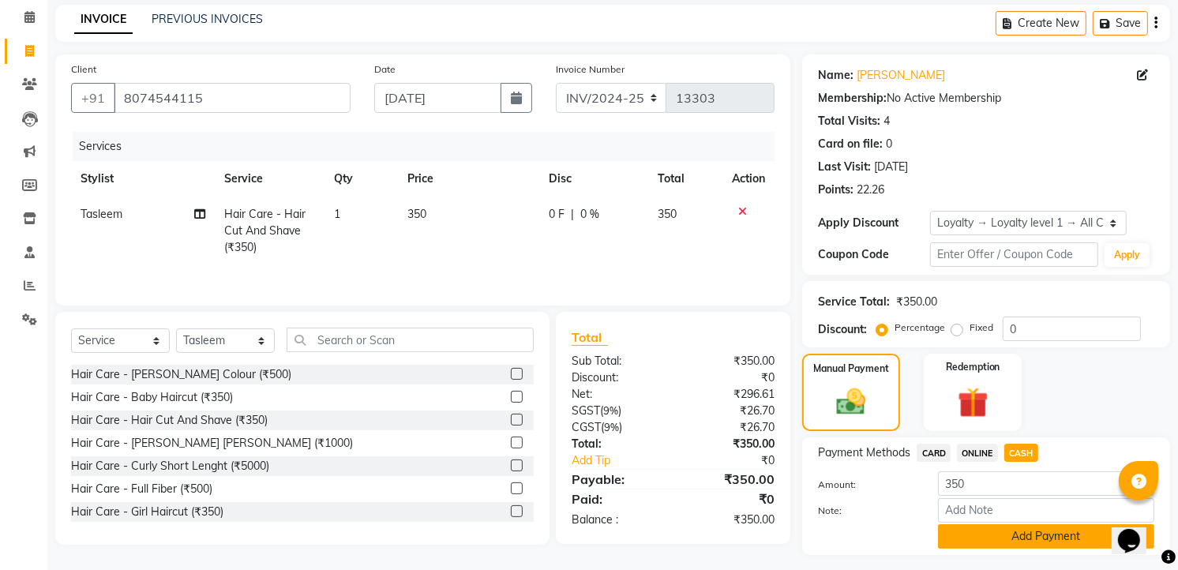
click at [1007, 538] on button "Add Payment" at bounding box center [1046, 536] width 216 height 24
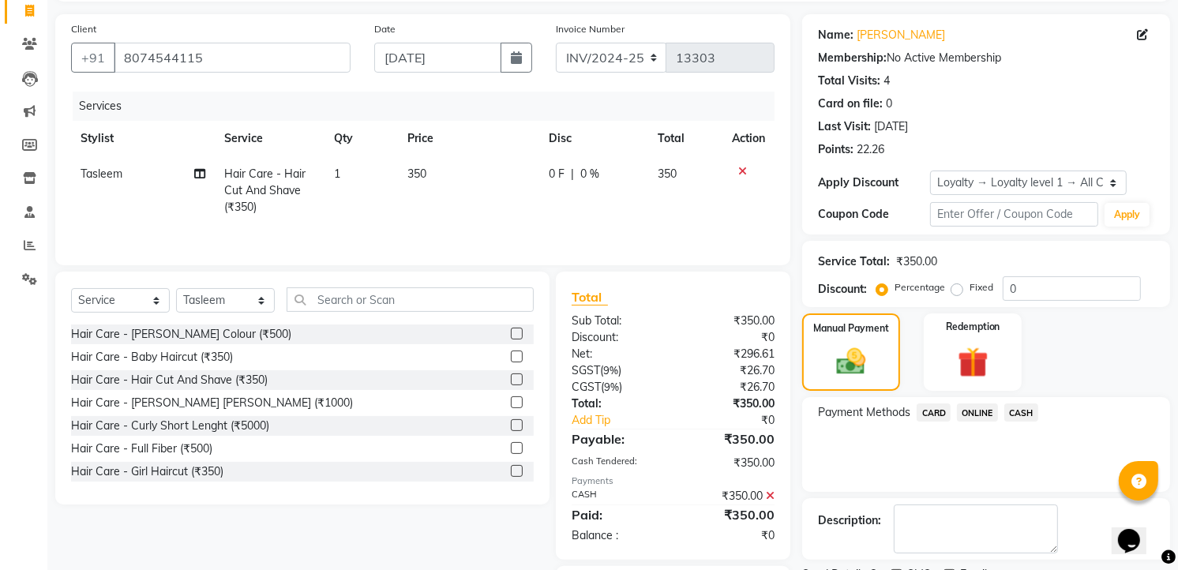
scroll to position [197, 0]
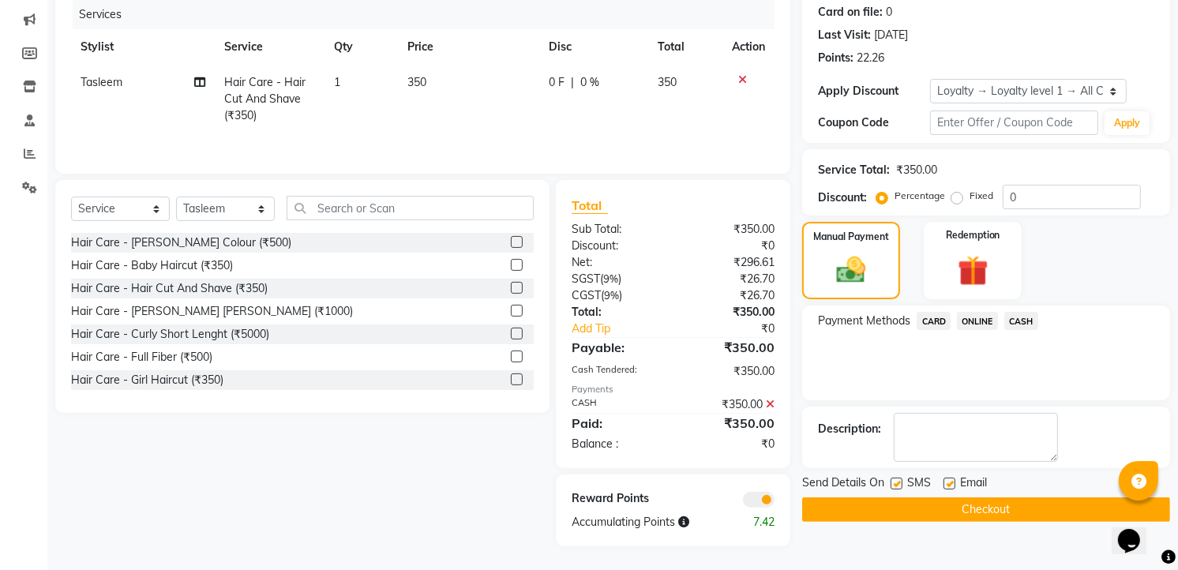
click at [1025, 519] on button "Checkout" at bounding box center [986, 509] width 368 height 24
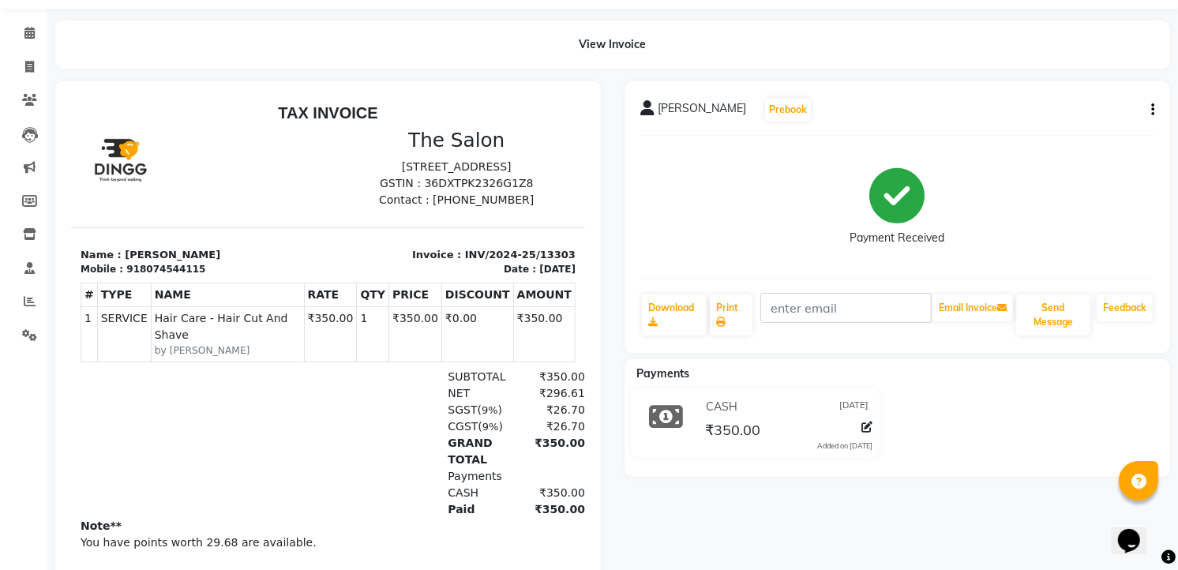
scroll to position [88, 0]
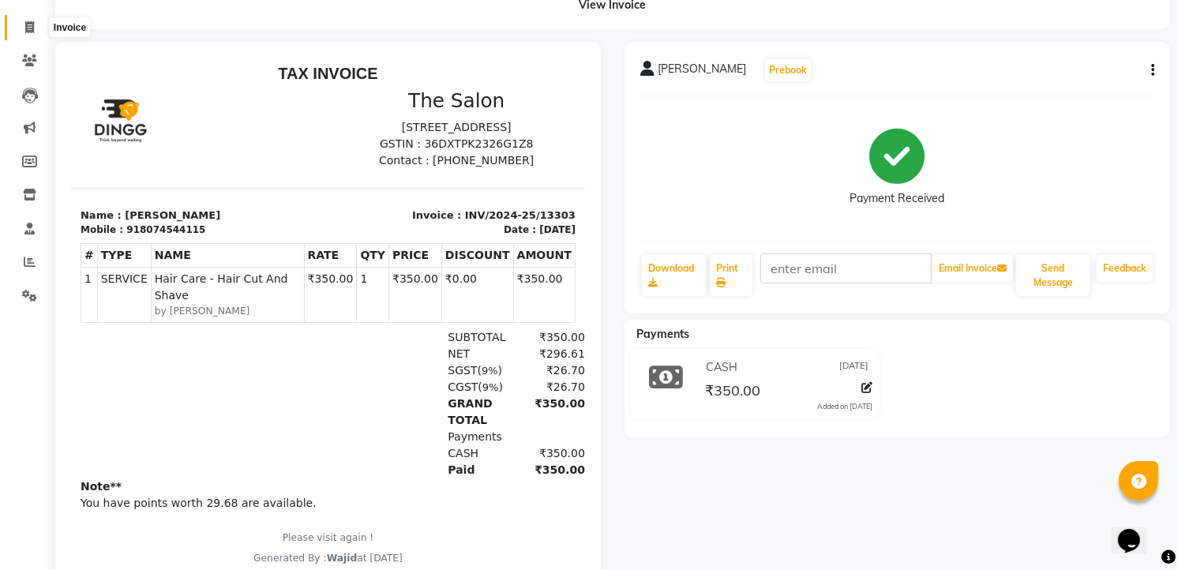
click at [25, 25] on icon at bounding box center [29, 27] width 9 height 12
select select "service"
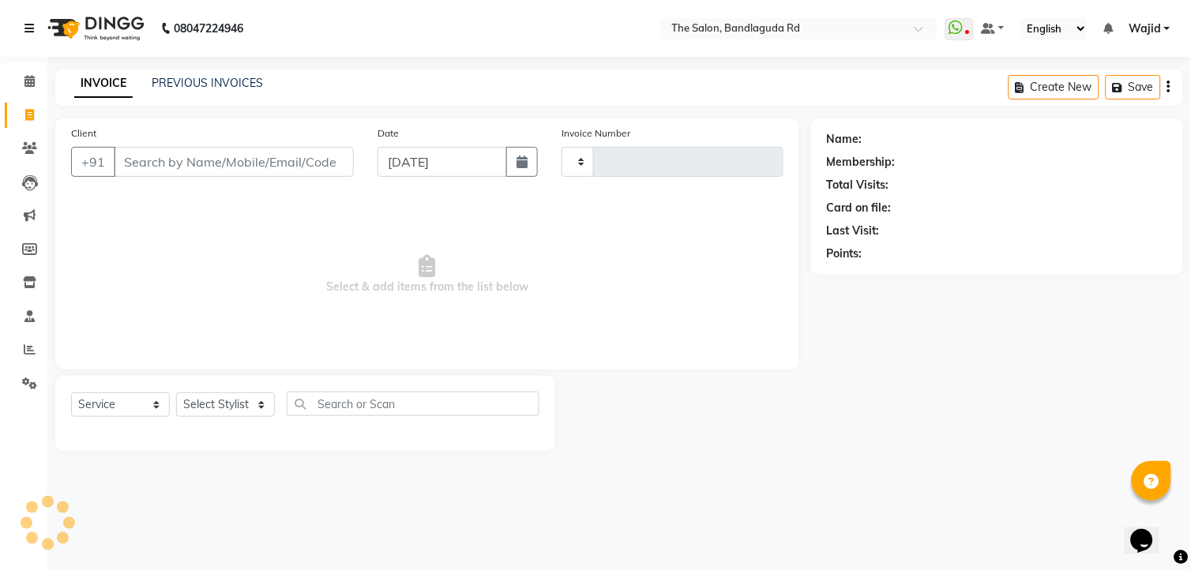
type input "13304"
select select "5198"
click at [95, 408] on select "Select Service Product Membership Package Voucher Prepaid Gift Card" at bounding box center [120, 404] width 99 height 24
click at [219, 408] on select "Select Stylist [PERSON_NAME] [PERSON_NAME] [PERSON_NAME] [PERSON_NAME] TALIB [P…" at bounding box center [225, 404] width 99 height 24
select select "63354"
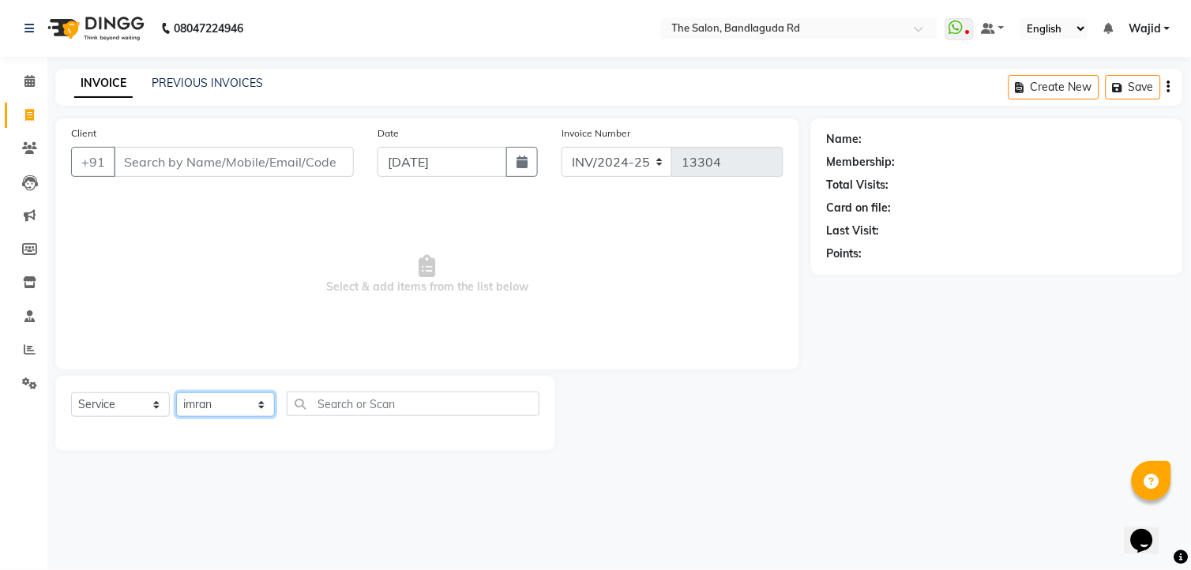
click at [176, 393] on select "Select Stylist [PERSON_NAME] [PERSON_NAME] [PERSON_NAME] [PERSON_NAME] TALIB [P…" at bounding box center [225, 404] width 99 height 24
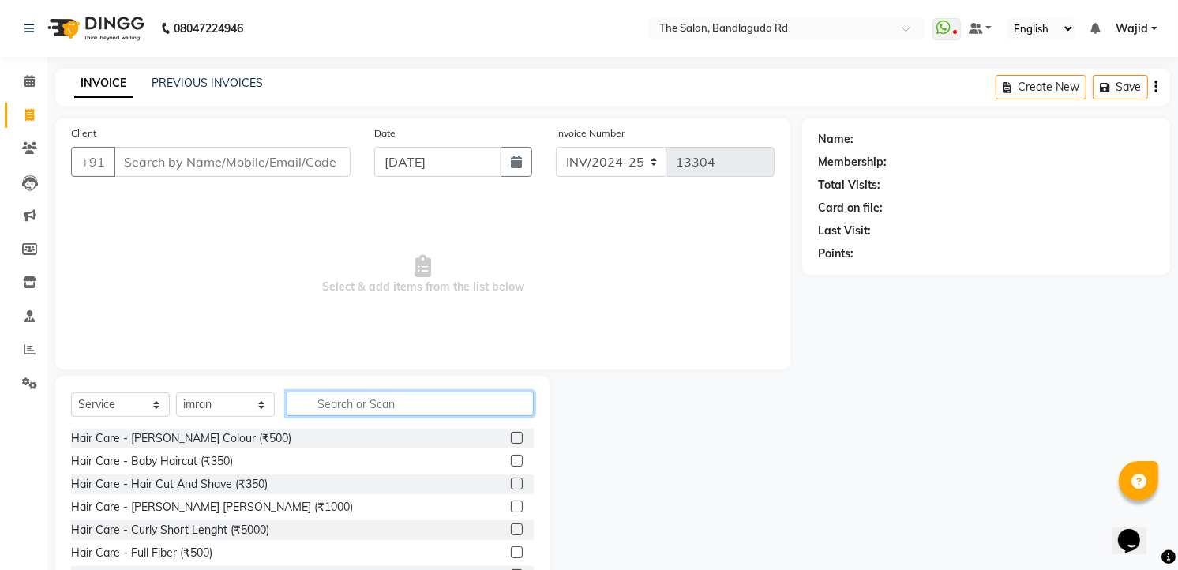
click at [334, 392] on input "text" at bounding box center [410, 404] width 247 height 24
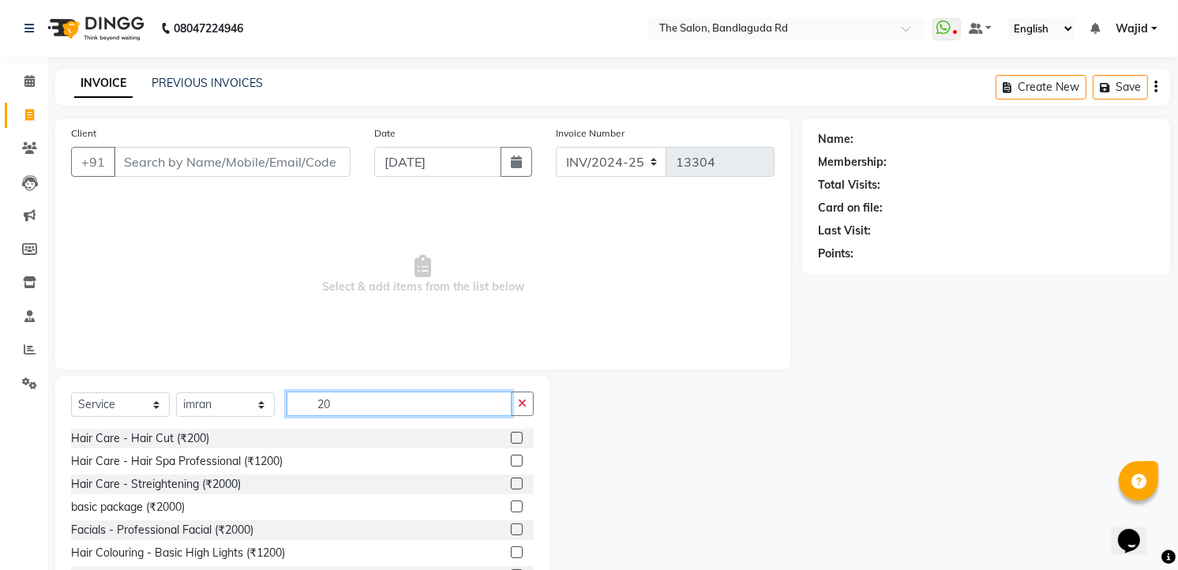
type input "2"
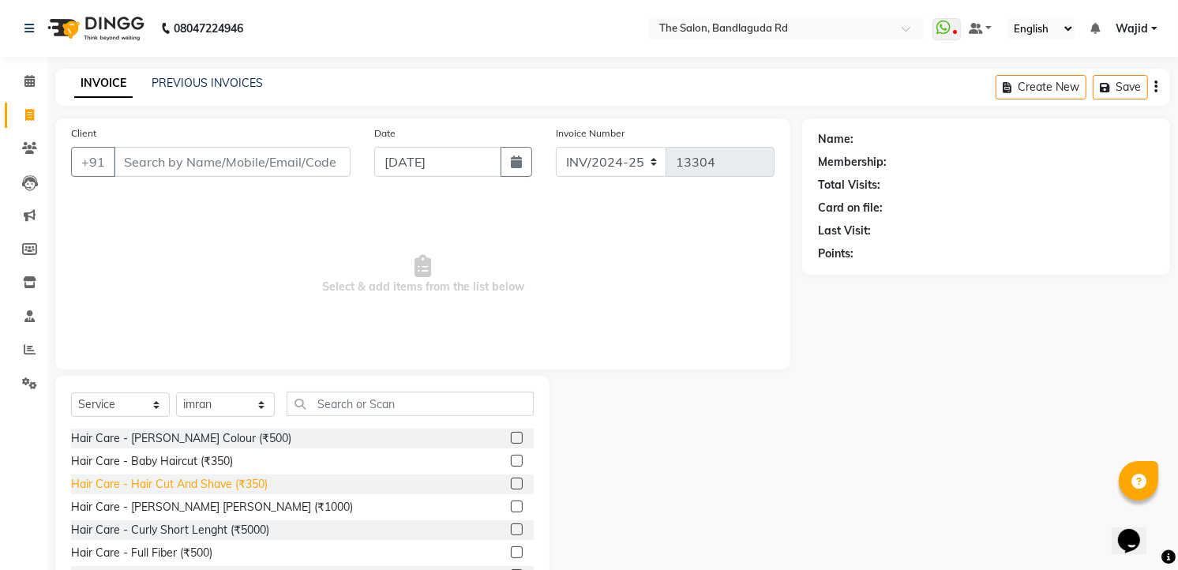
click at [171, 486] on div "Hair Care - Hair Cut And Shave (₹350)" at bounding box center [169, 484] width 197 height 17
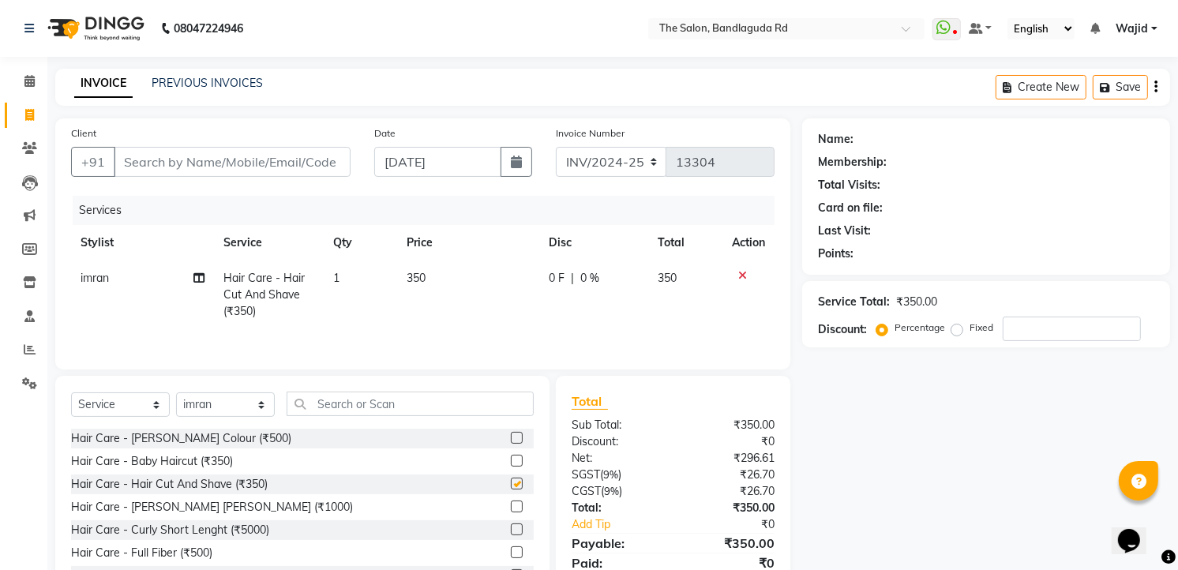
checkbox input "false"
click at [189, 167] on input "Client" at bounding box center [232, 162] width 237 height 30
type input "8"
type input "0"
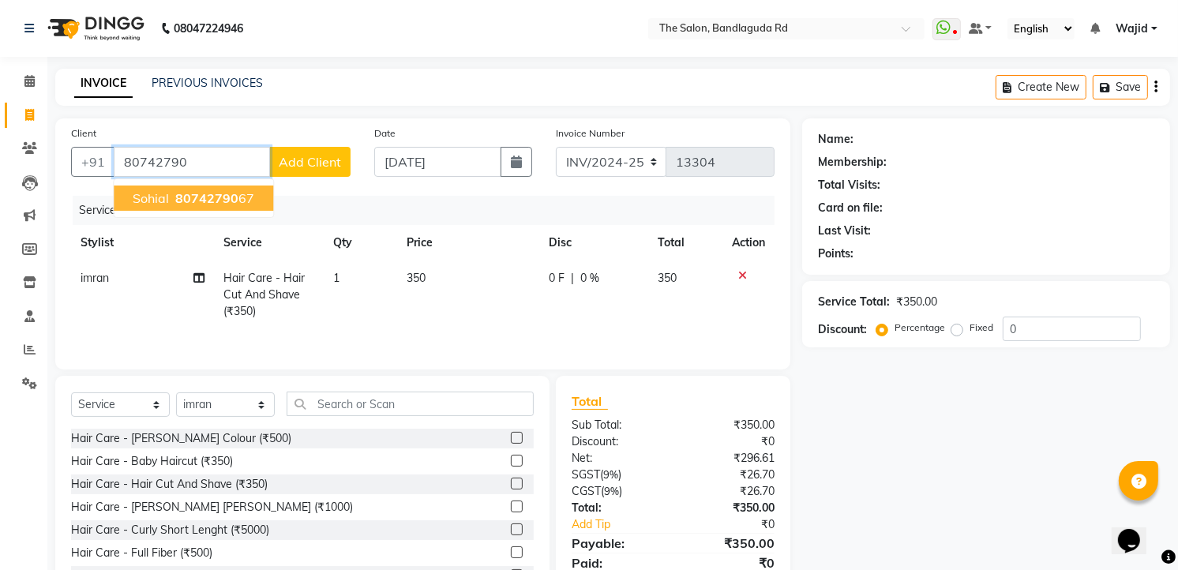
click at [189, 196] on span "80742790" at bounding box center [206, 198] width 63 height 16
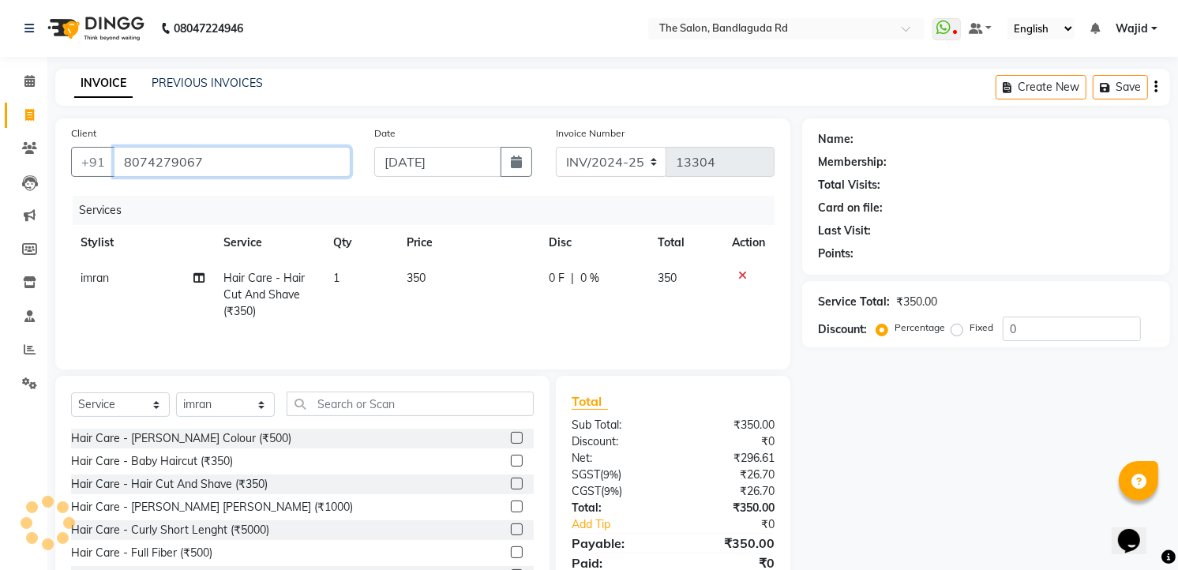
type input "8074279067"
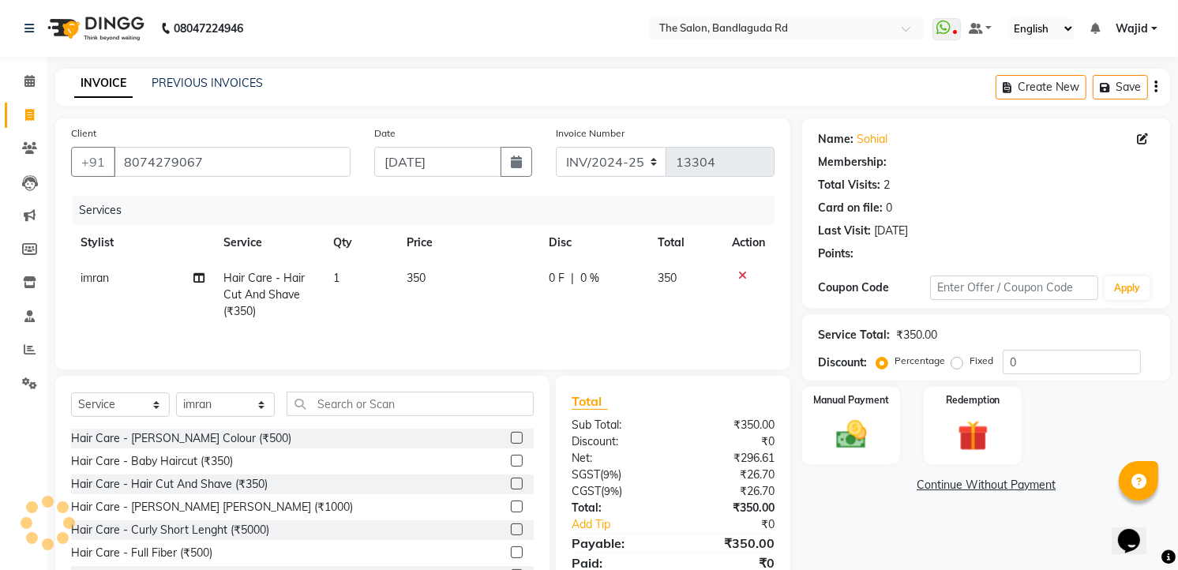
type input "20"
select select "2: Object"
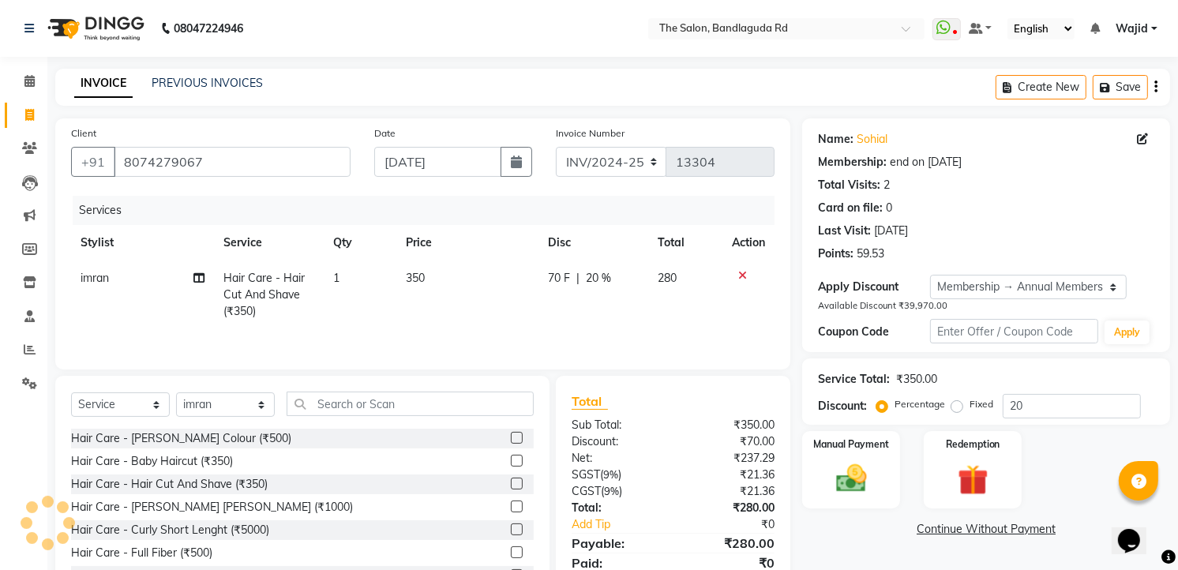
scroll to position [64, 0]
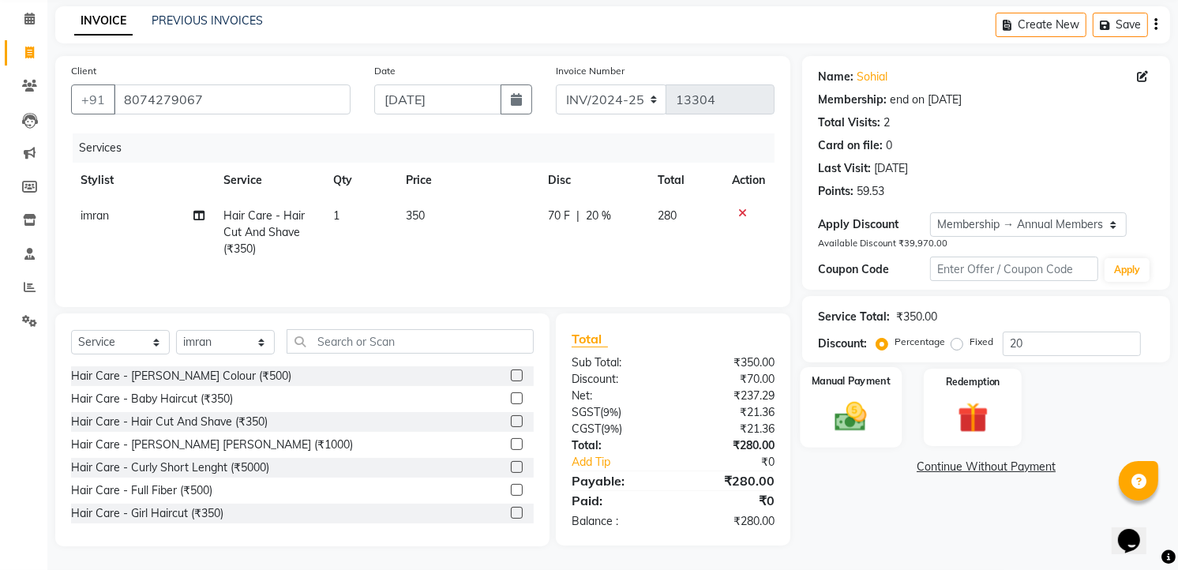
click at [835, 422] on img at bounding box center [851, 416] width 51 height 36
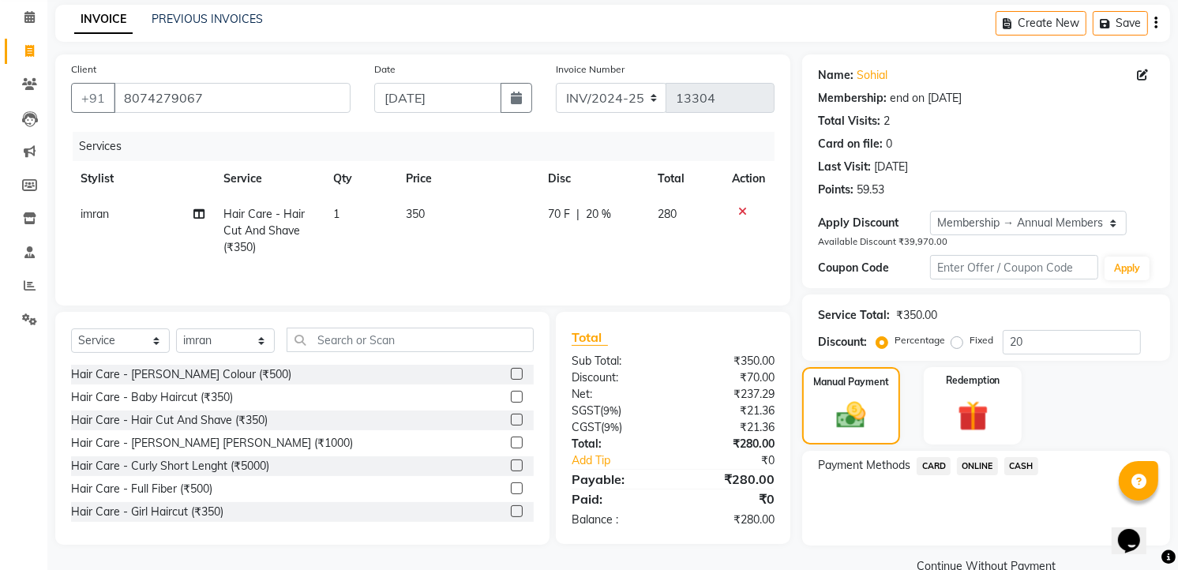
click at [976, 477] on div "ONLINE" at bounding box center [974, 467] width 47 height 21
click at [980, 460] on span "ONLINE" at bounding box center [977, 466] width 41 height 18
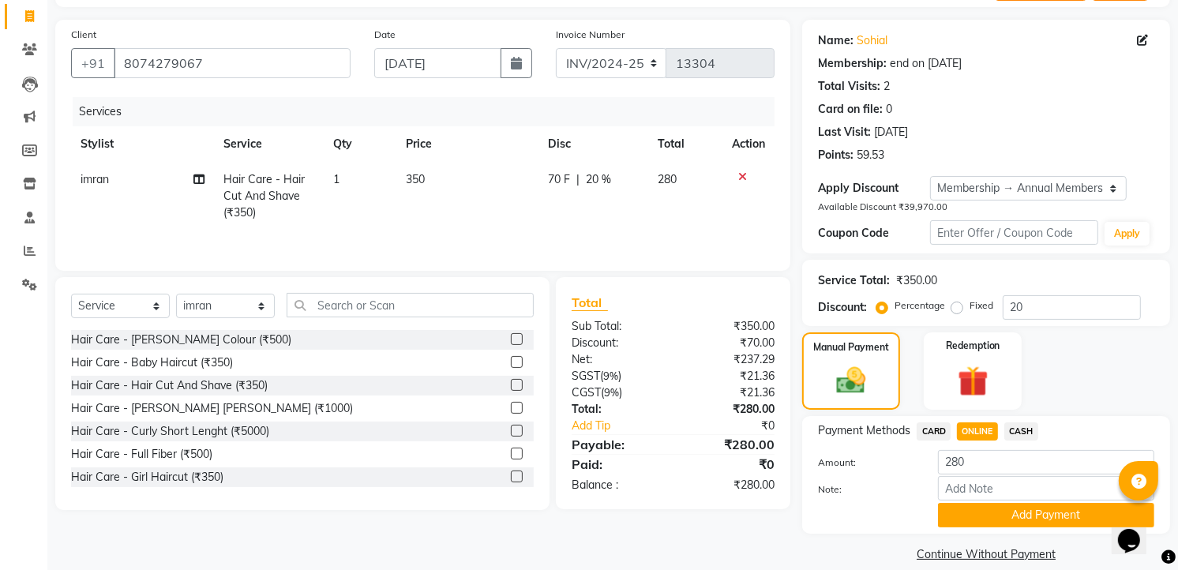
scroll to position [118, 0]
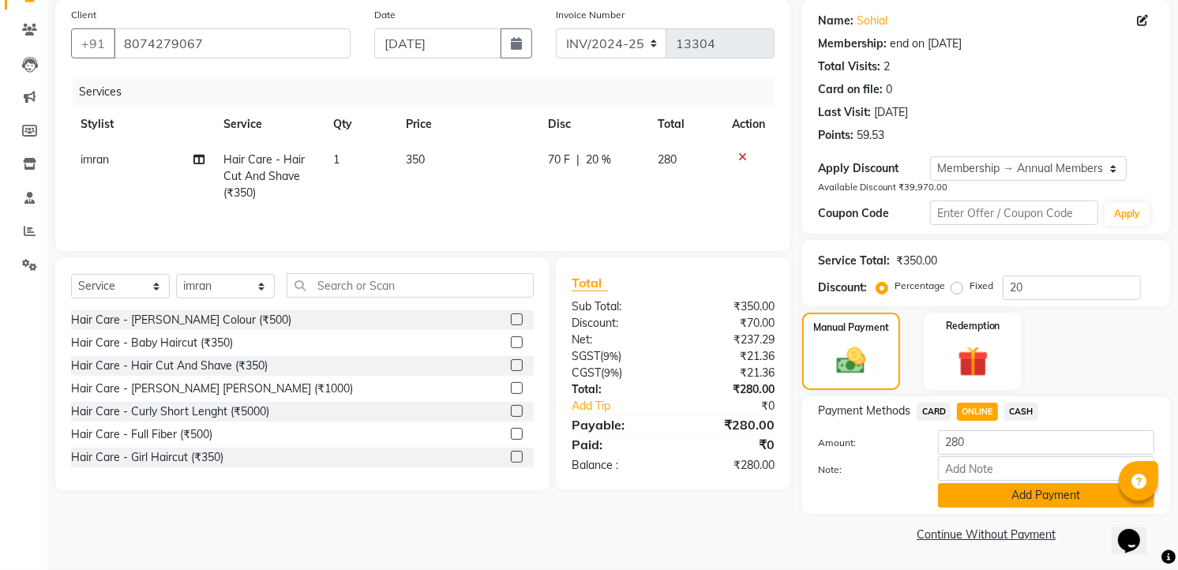
click at [996, 492] on button "Add Payment" at bounding box center [1046, 495] width 216 height 24
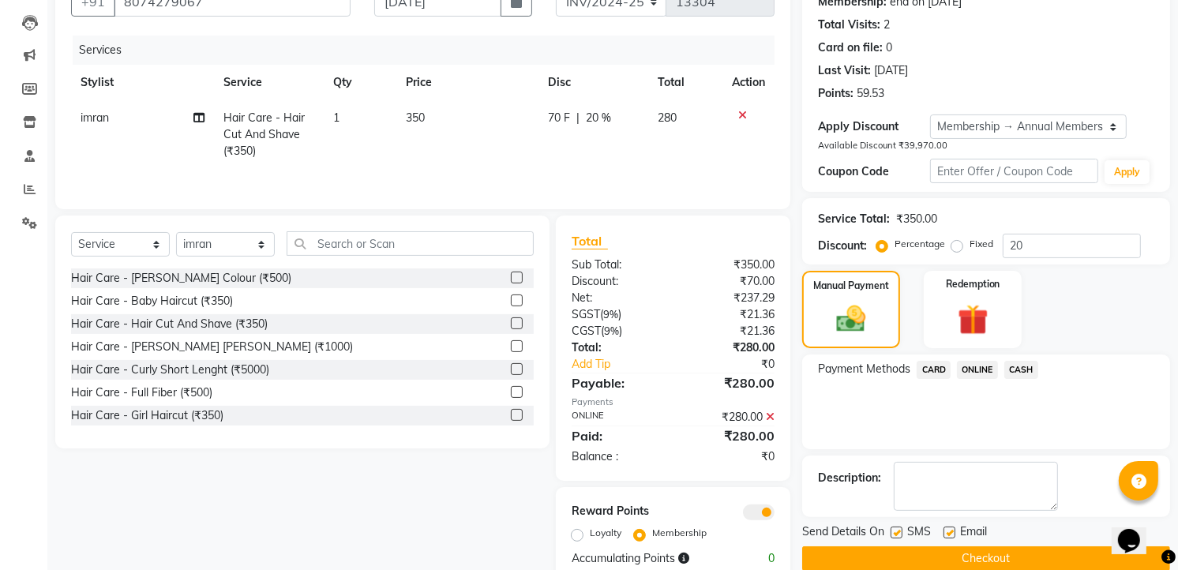
scroll to position [198, 0]
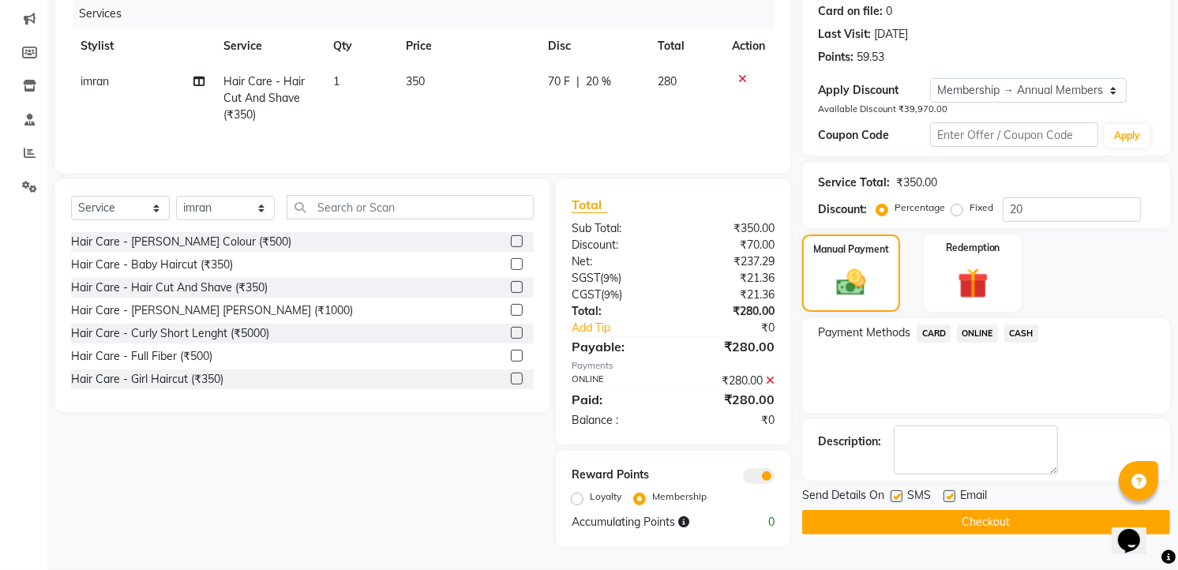
click at [996, 525] on button "Checkout" at bounding box center [986, 522] width 368 height 24
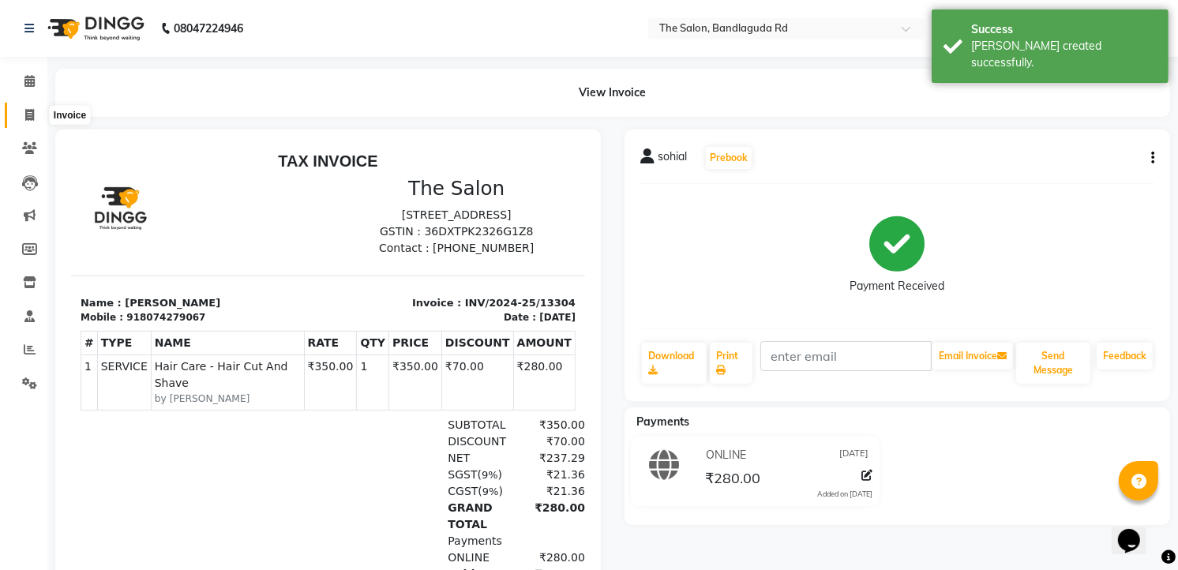
click at [33, 118] on icon at bounding box center [29, 115] width 9 height 12
select select "service"
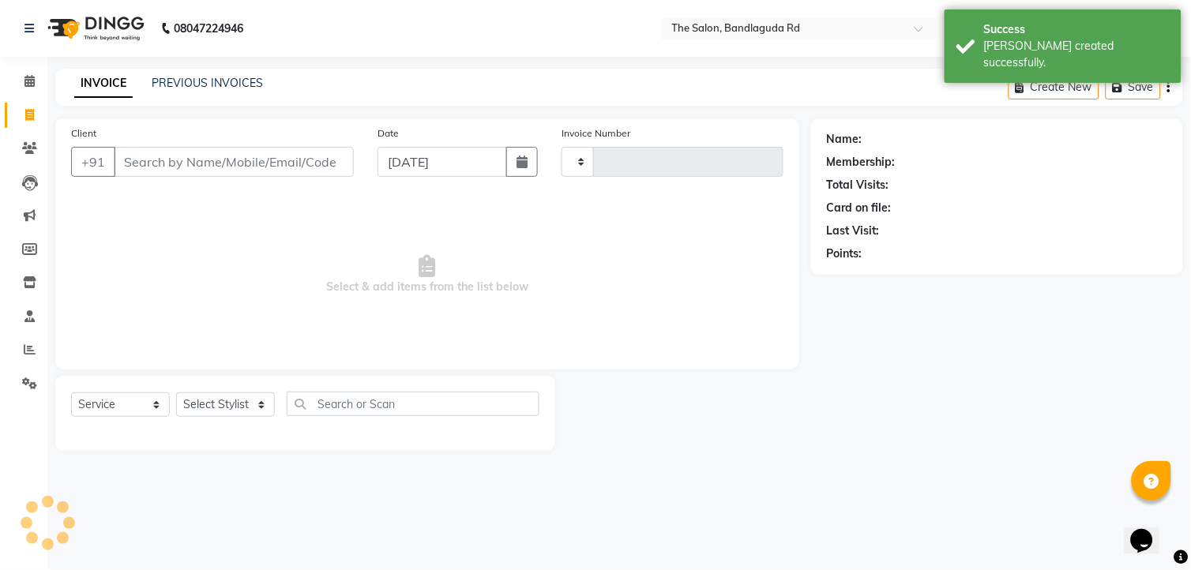
type input "13305"
select select "5198"
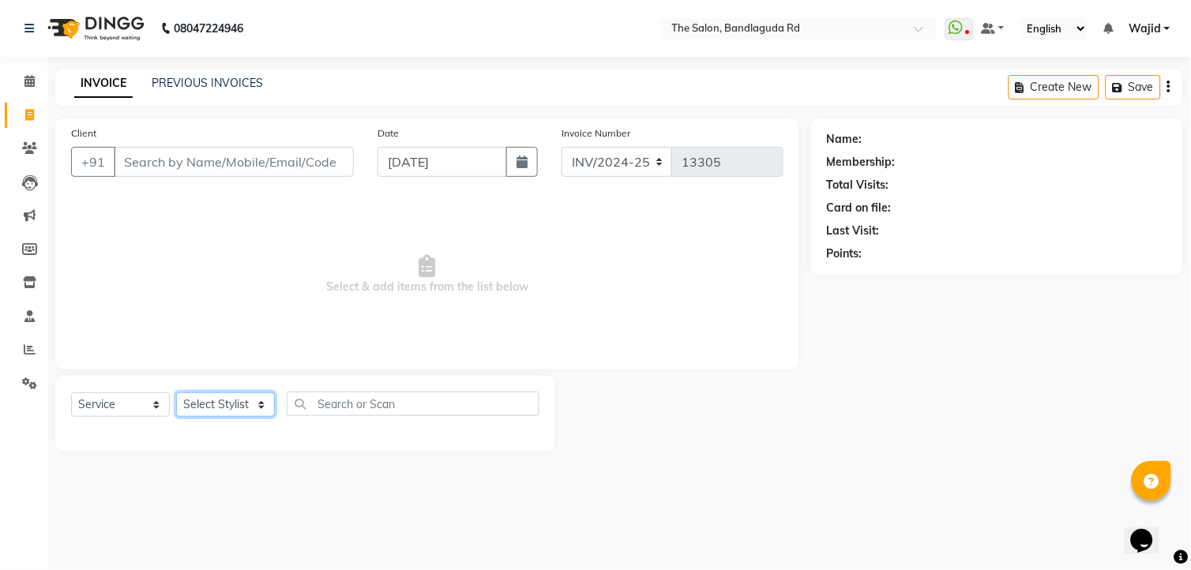
click at [206, 397] on select "Select Stylist [PERSON_NAME] [PERSON_NAME] [PERSON_NAME] [PERSON_NAME] TALIB [P…" at bounding box center [225, 404] width 99 height 24
select select "65400"
click at [176, 393] on select "Select Stylist [PERSON_NAME] [PERSON_NAME] [PERSON_NAME] [PERSON_NAME] TALIB [P…" at bounding box center [225, 404] width 99 height 24
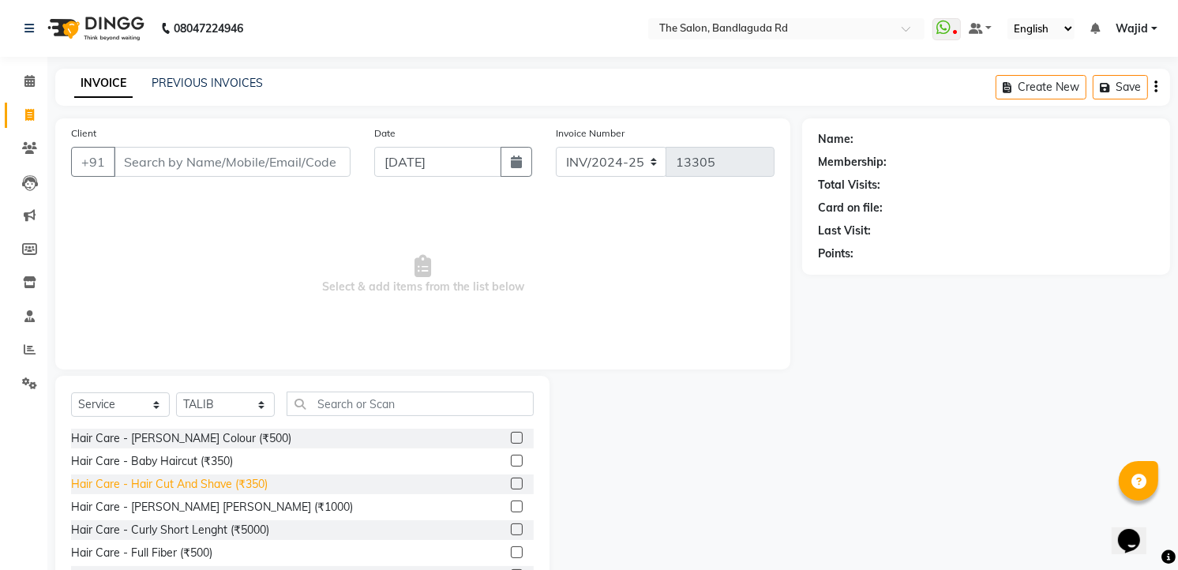
click at [249, 488] on div "Hair Care - Hair Cut And Shave (₹350)" at bounding box center [169, 484] width 197 height 17
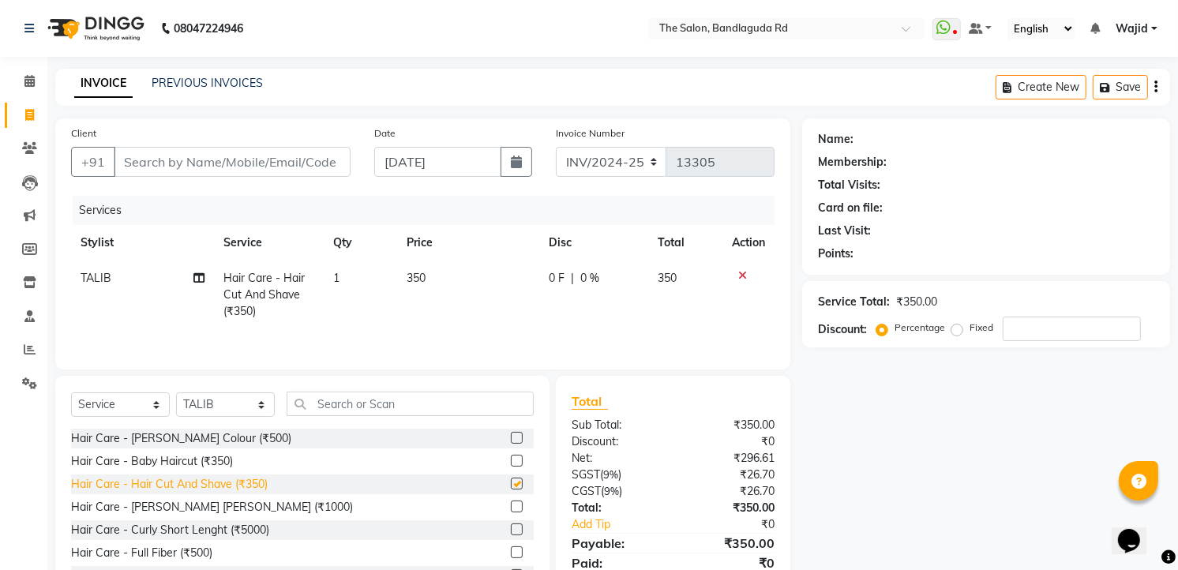
checkbox input "false"
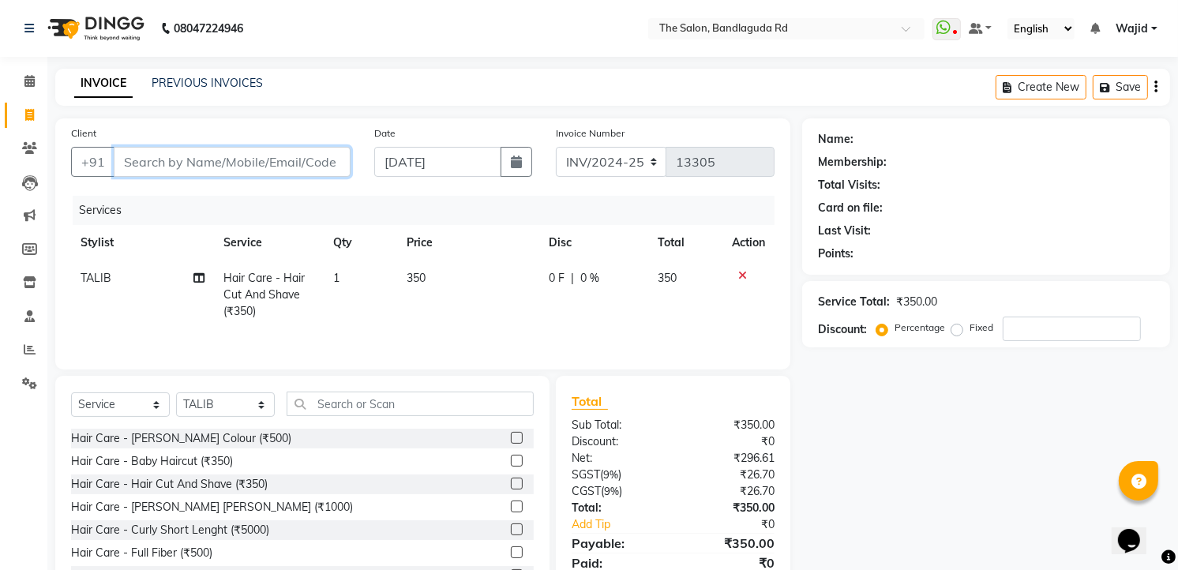
click at [279, 166] on input "Client" at bounding box center [232, 162] width 237 height 30
type input "9"
type input "0"
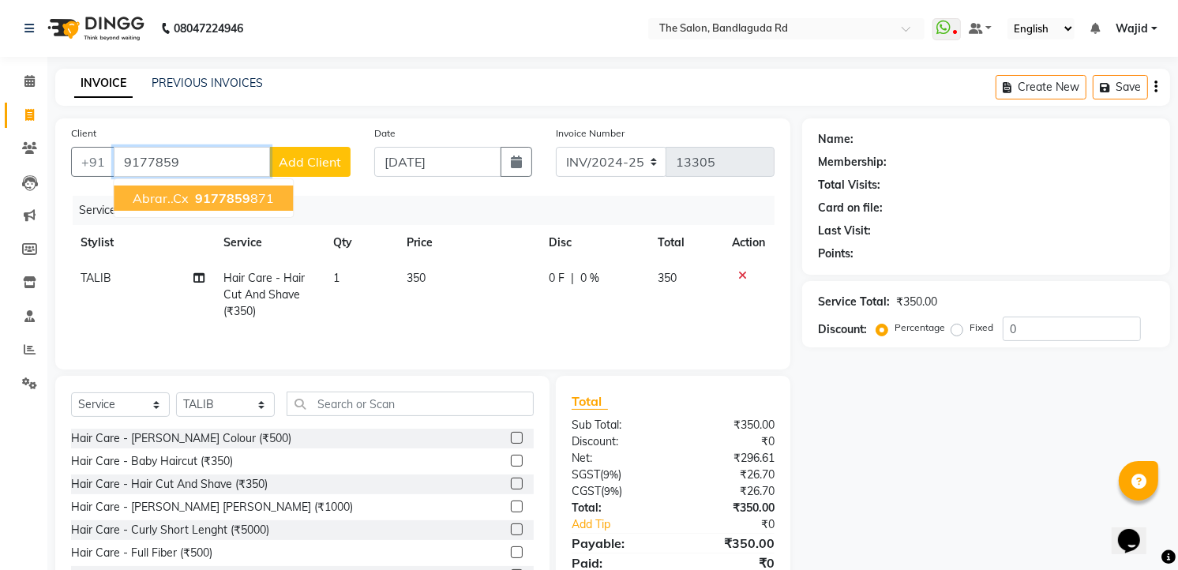
click at [253, 191] on ngb-highlight "9177859 871" at bounding box center [233, 198] width 82 height 16
type input "9177859871"
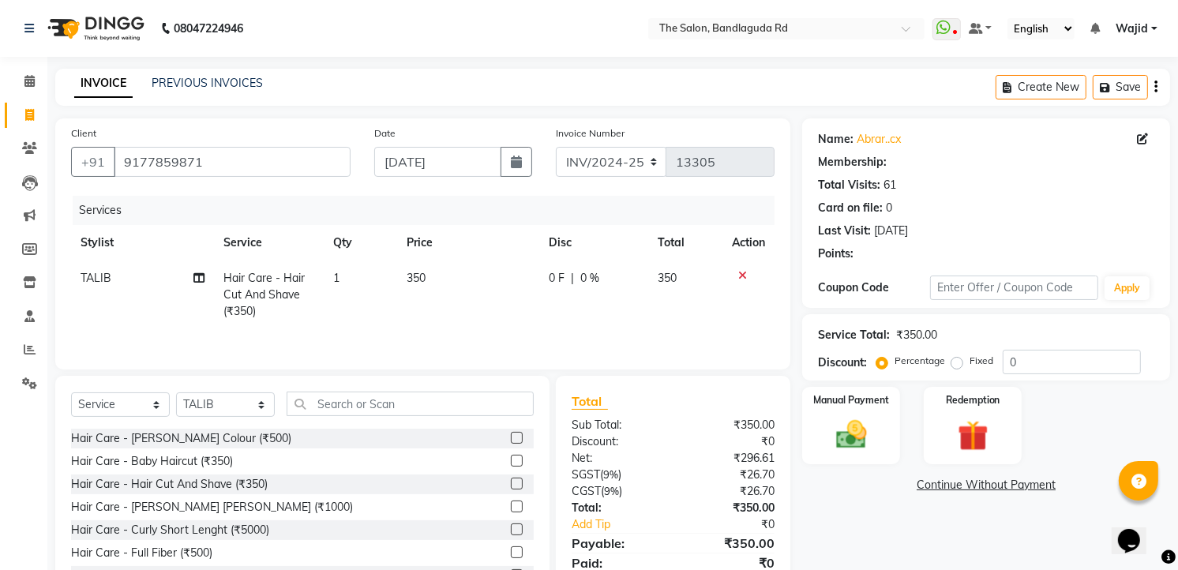
select select "1: Object"
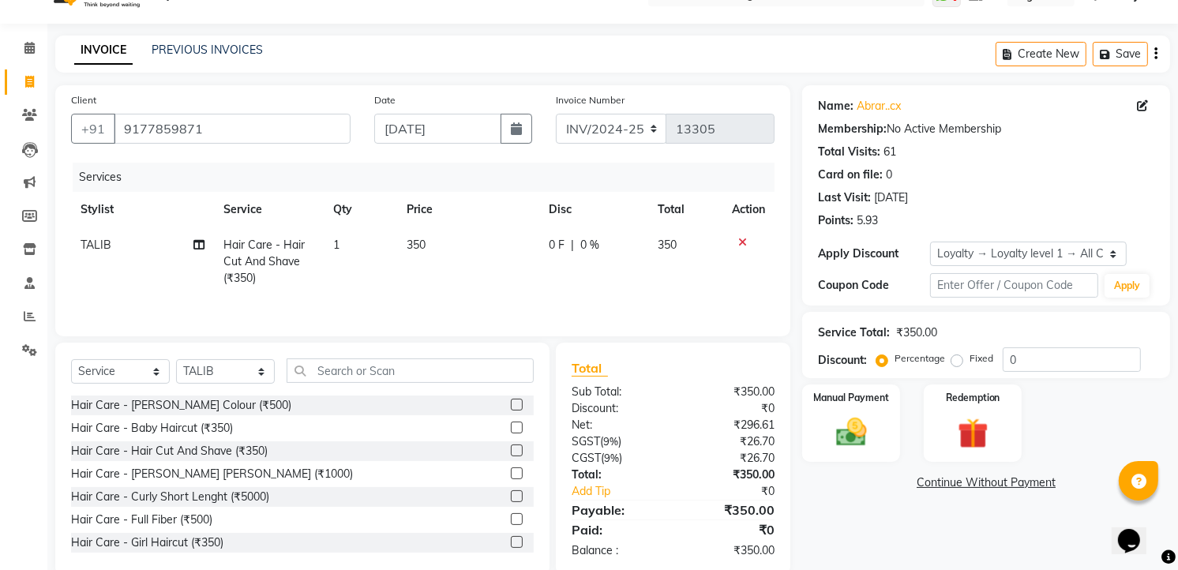
scroll to position [64, 0]
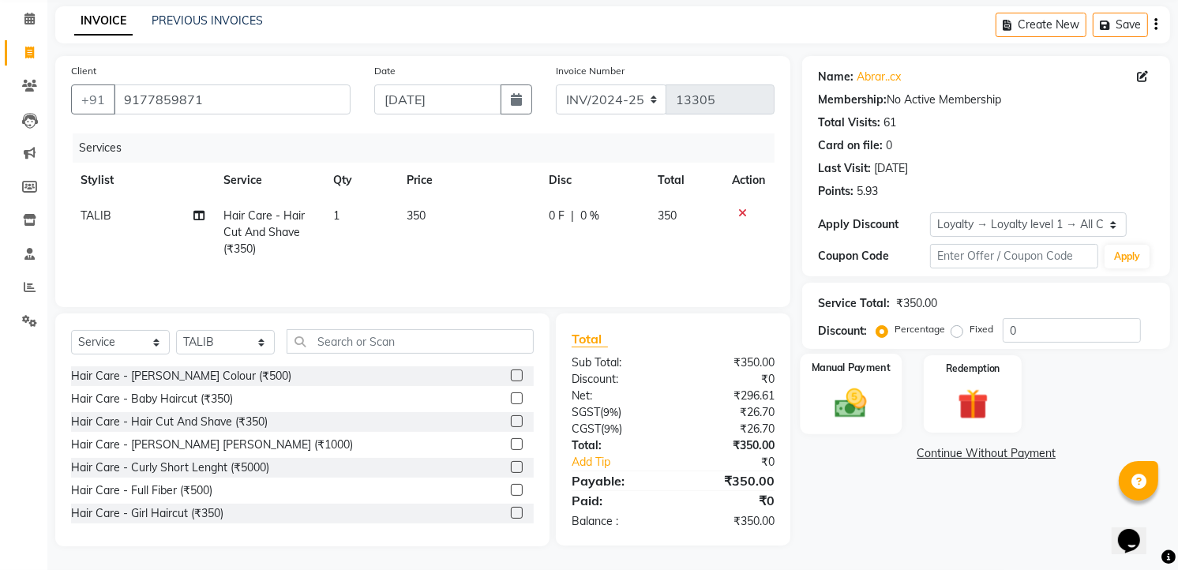
click at [849, 396] on img at bounding box center [851, 403] width 51 height 36
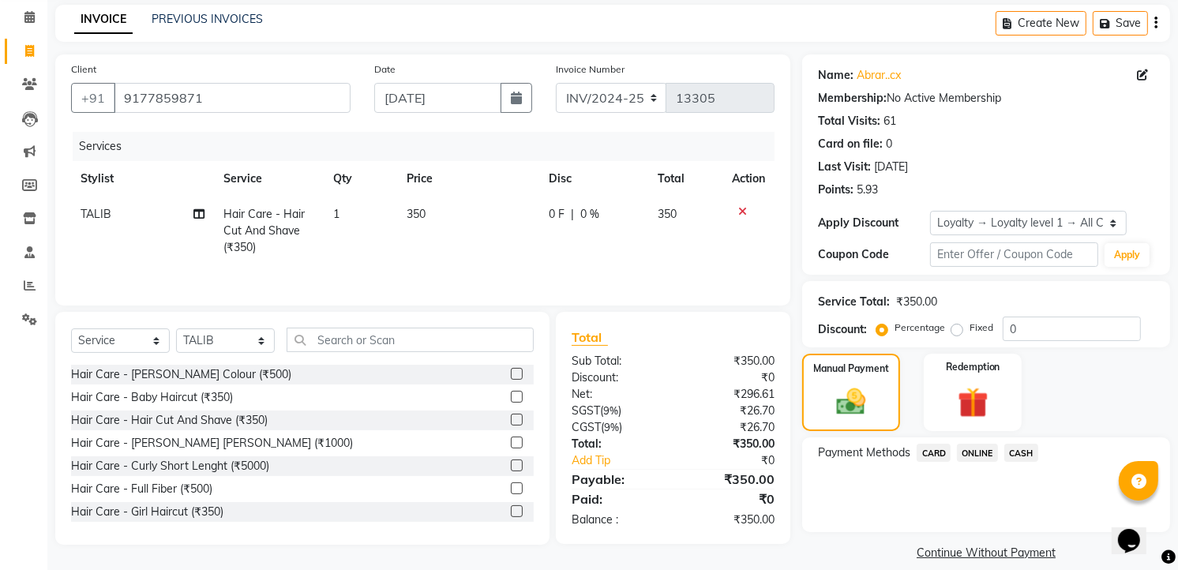
scroll to position [81, 0]
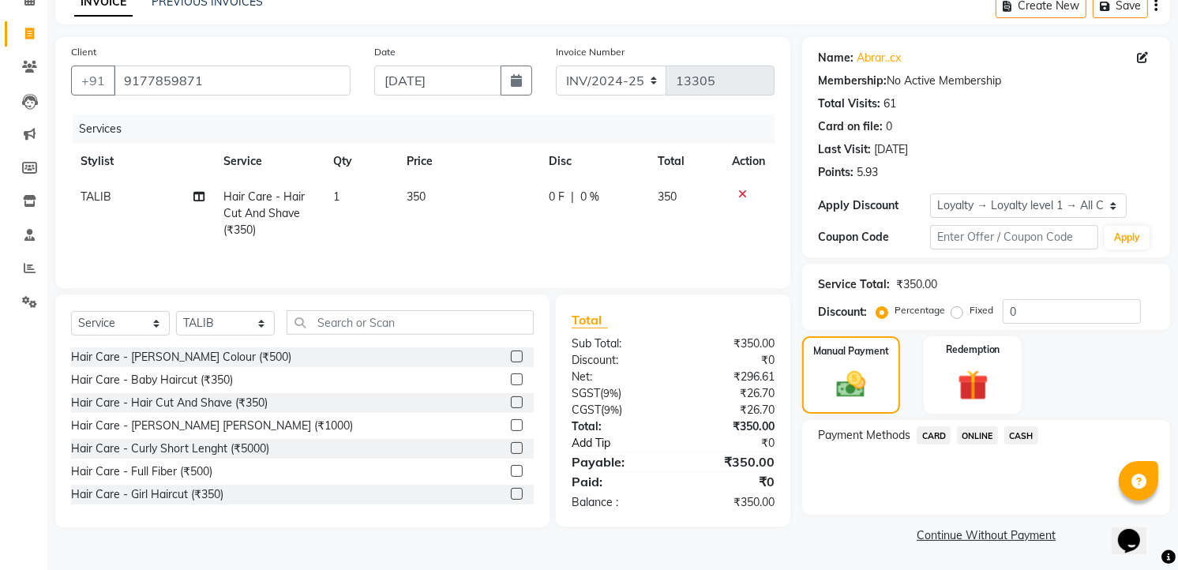
click at [593, 447] on link "Add Tip" at bounding box center [626, 443] width 133 height 17
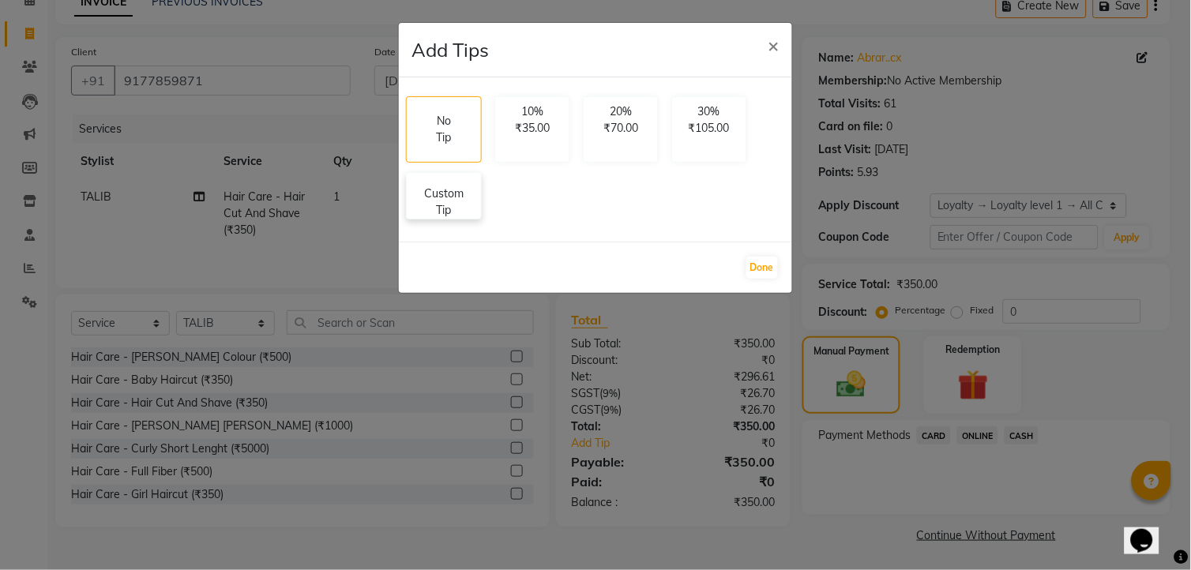
click at [467, 199] on p "Custom Tip" at bounding box center [443, 202] width 55 height 33
select select "65400"
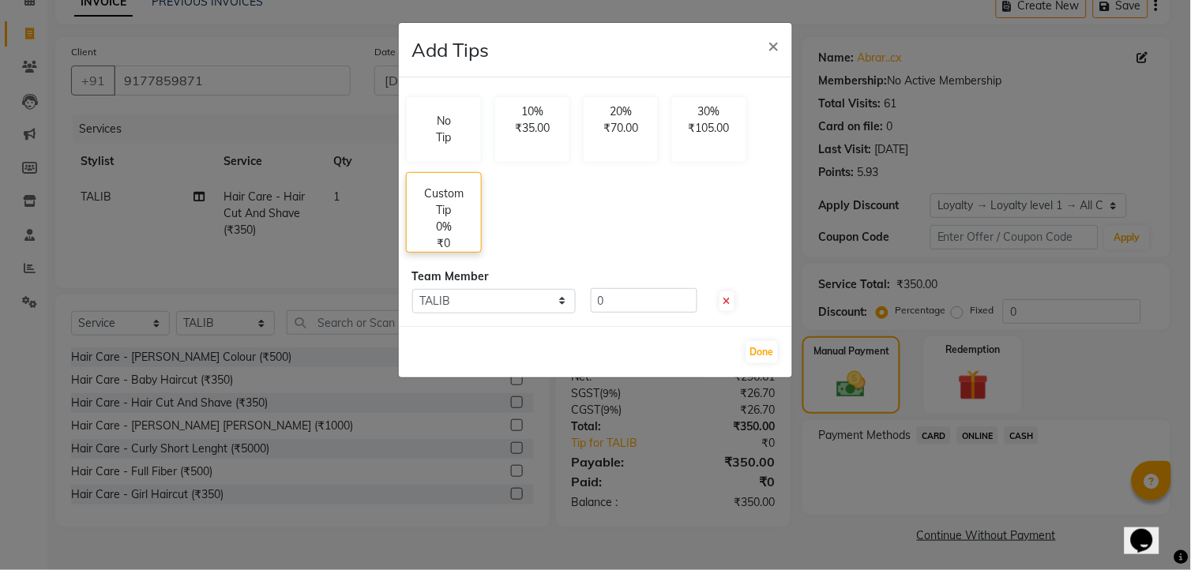
click at [467, 199] on p "Custom Tip" at bounding box center [443, 202] width 55 height 33
click at [609, 304] on input "0" at bounding box center [644, 300] width 107 height 24
type input "4"
type input "50"
click at [763, 354] on button "Done" at bounding box center [762, 352] width 32 height 22
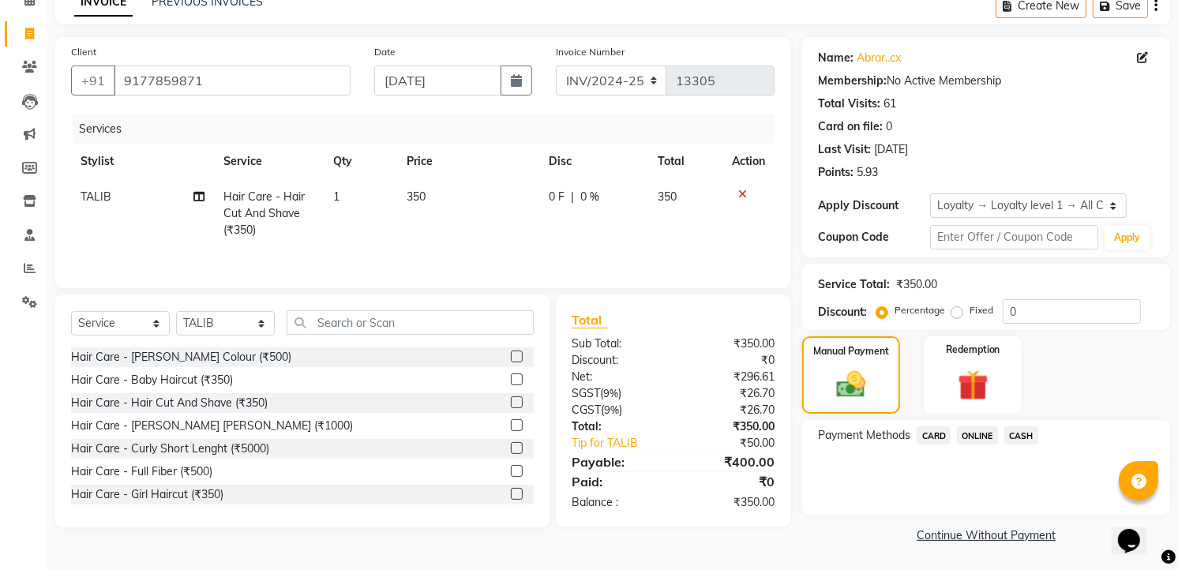
click at [966, 434] on span "ONLINE" at bounding box center [977, 435] width 41 height 18
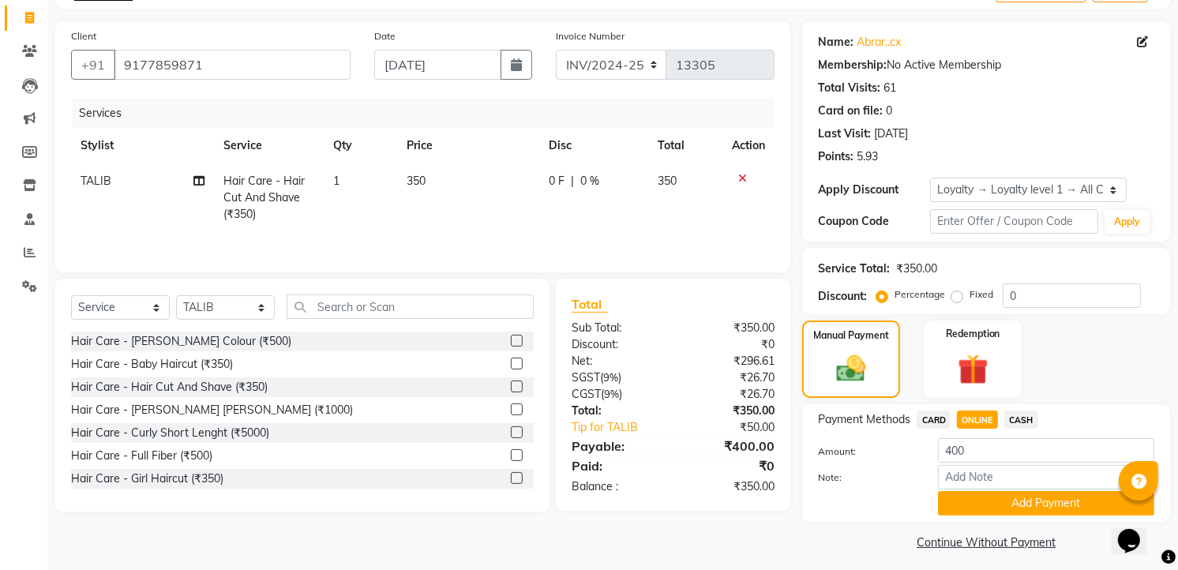
scroll to position [105, 0]
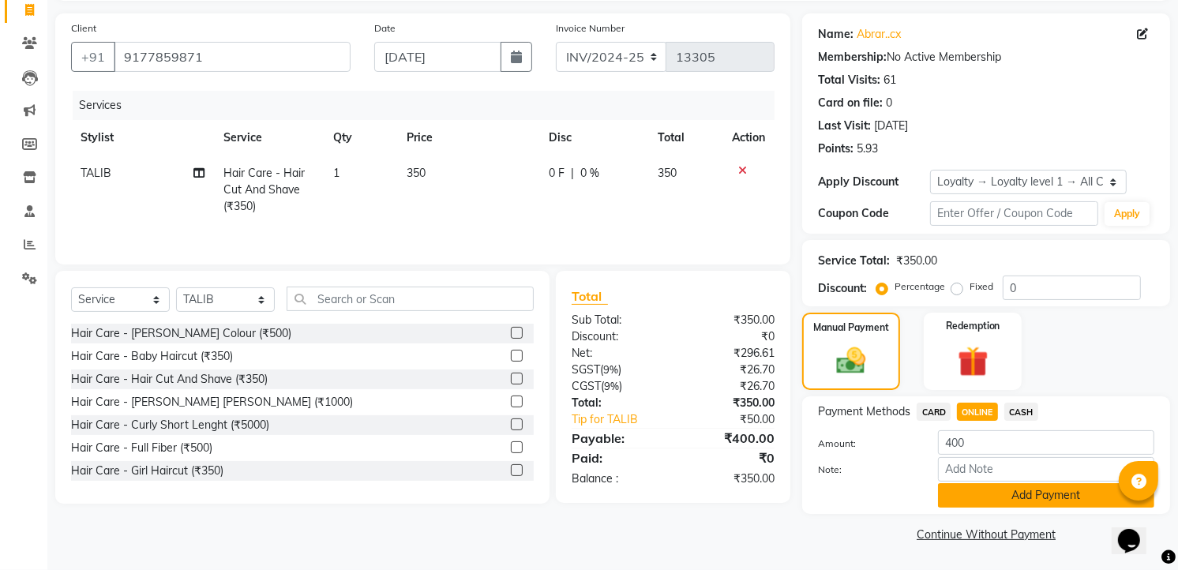
click at [1022, 497] on button "Add Payment" at bounding box center [1046, 495] width 216 height 24
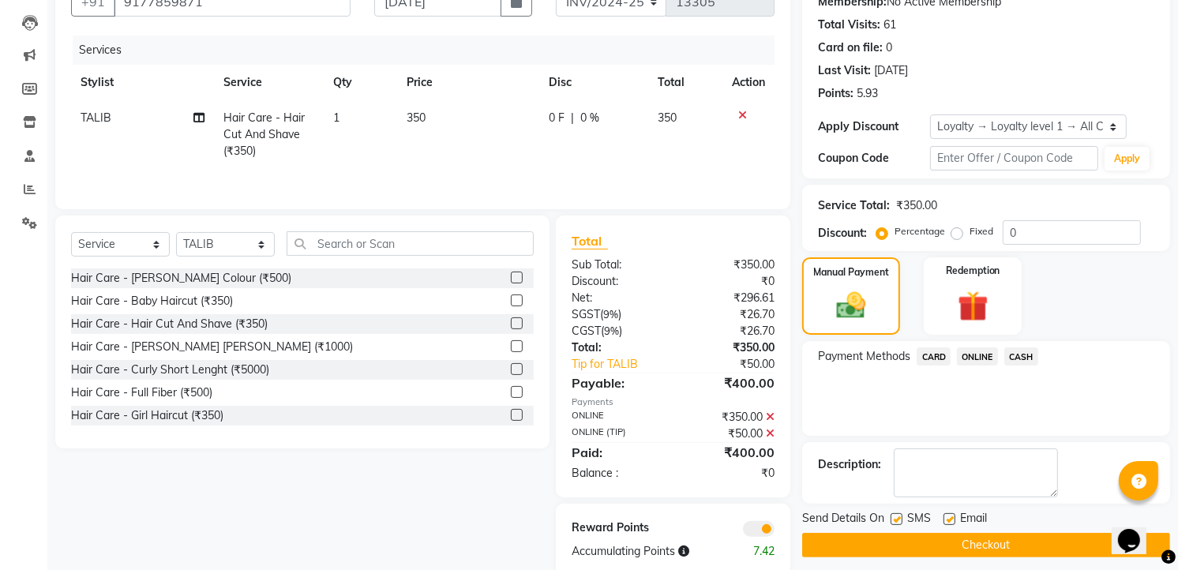
scroll to position [191, 0]
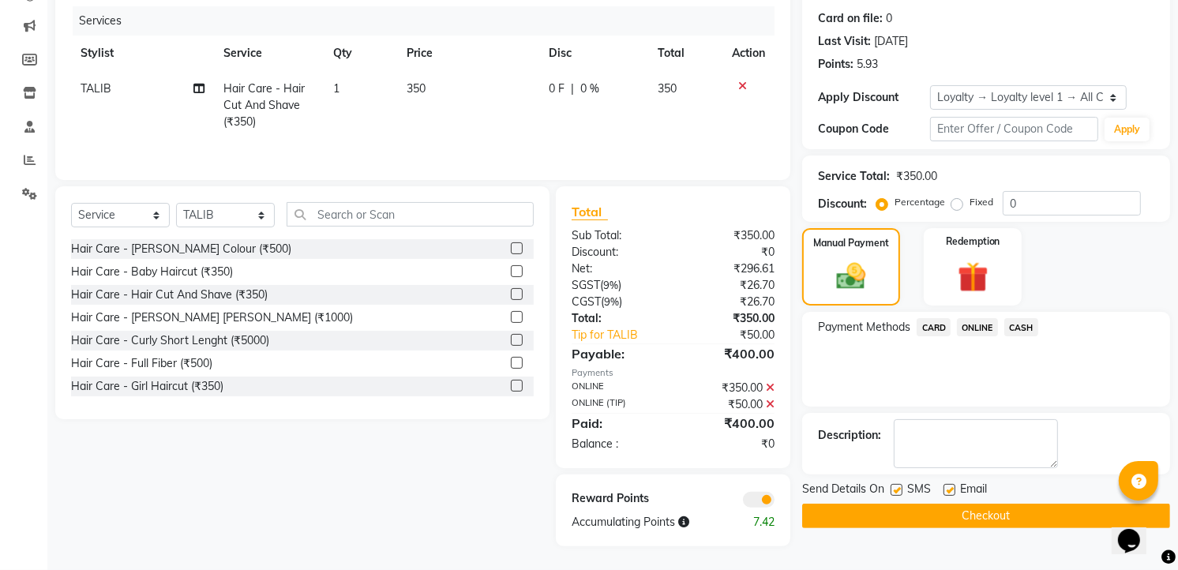
click at [937, 498] on div "SMS" at bounding box center [917, 491] width 53 height 20
drag, startPoint x: 940, startPoint y: 516, endPoint x: 929, endPoint y: 518, distance: 10.4
click at [940, 518] on button "Checkout" at bounding box center [986, 516] width 368 height 24
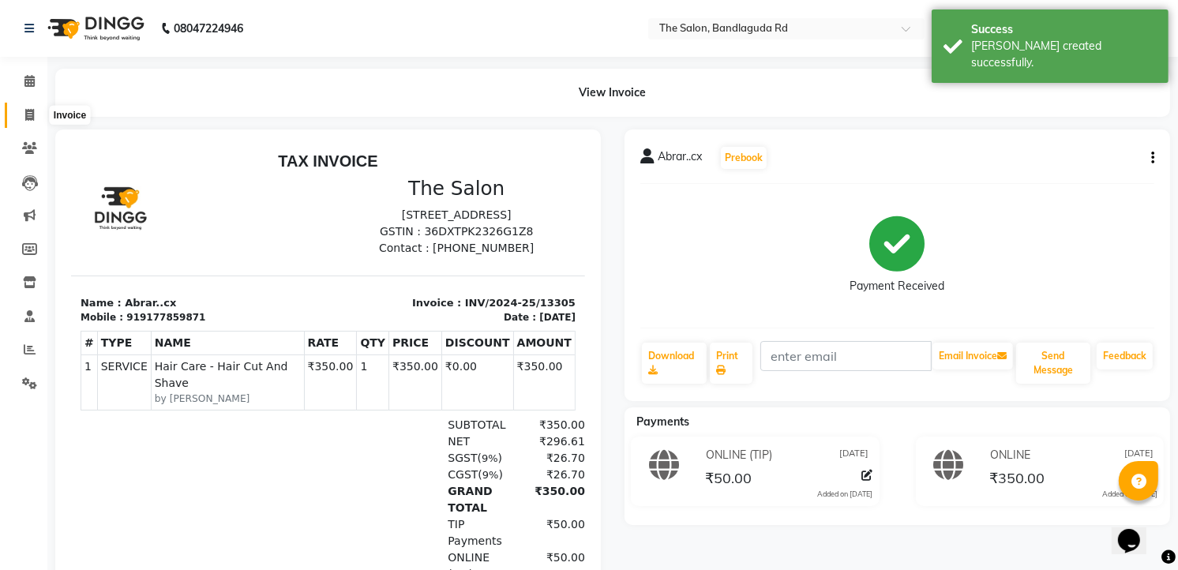
click at [35, 114] on span at bounding box center [30, 116] width 28 height 18
select select "service"
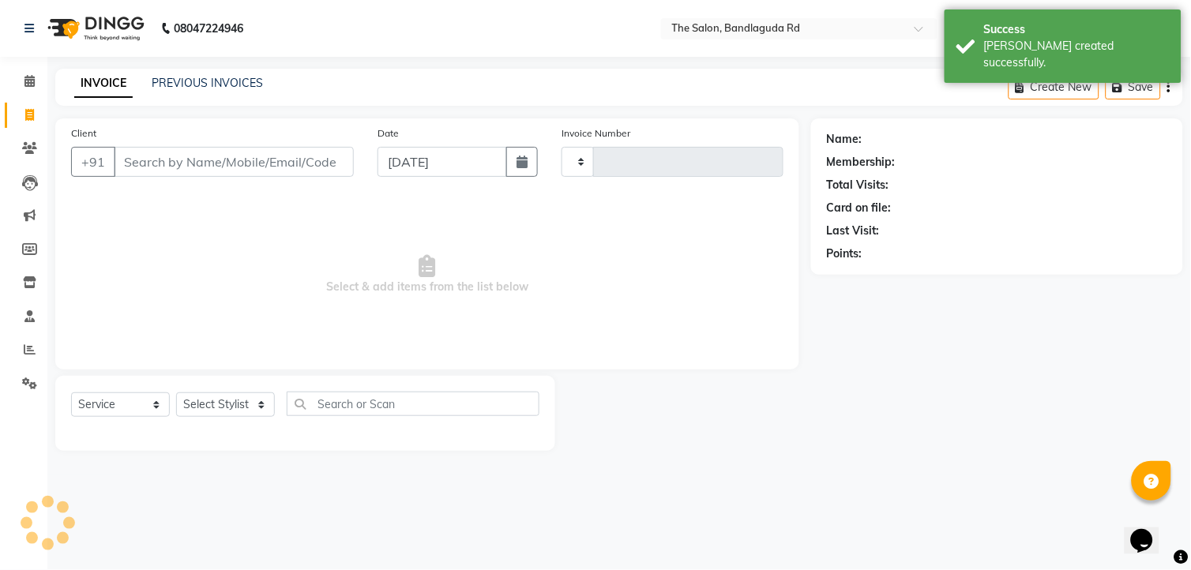
type input "13306"
select select "5198"
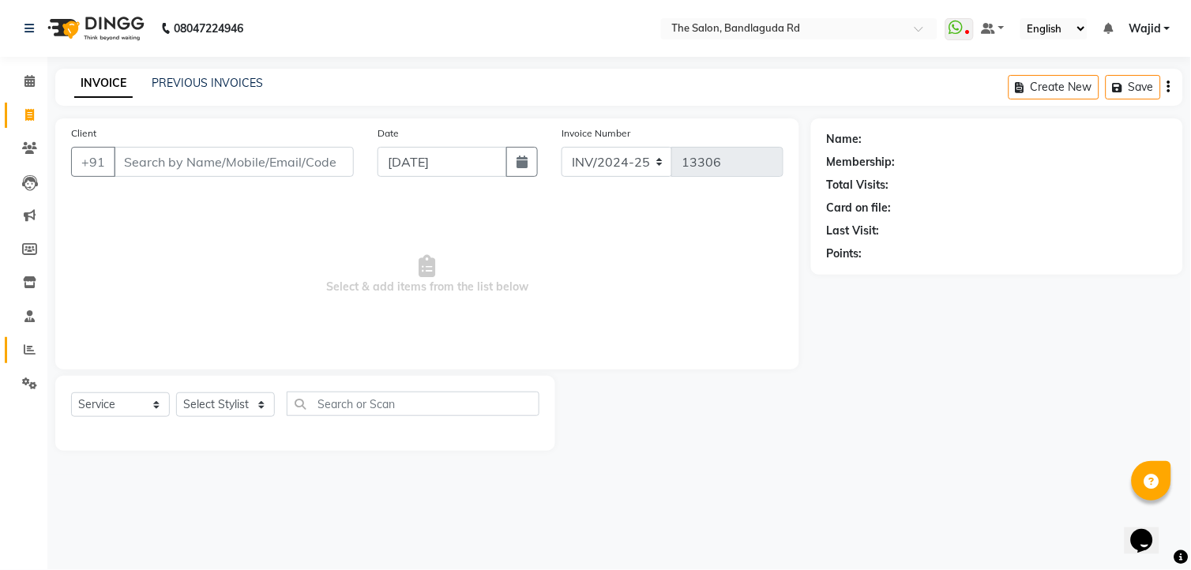
click at [37, 340] on link "Reports" at bounding box center [24, 350] width 38 height 26
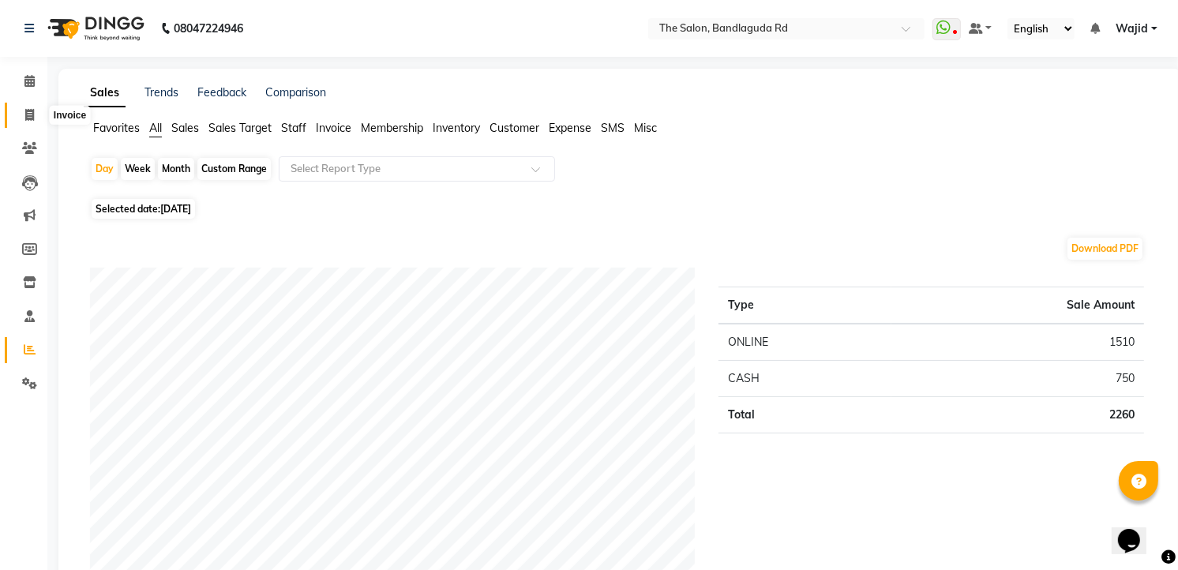
click at [28, 113] on icon at bounding box center [29, 115] width 9 height 12
select select "service"
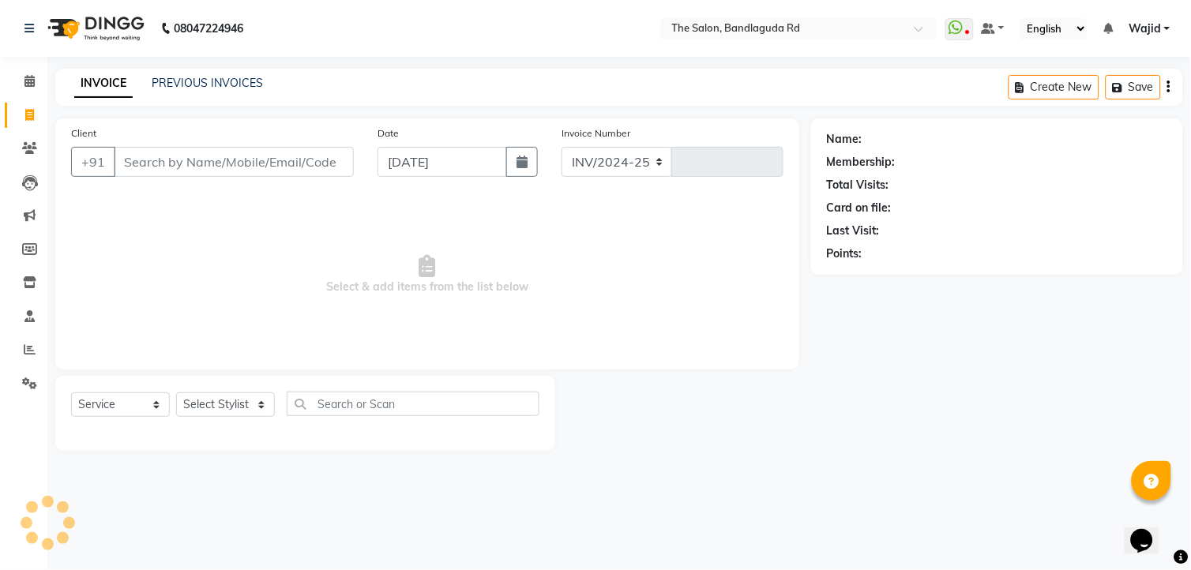
select select "5198"
type input "13306"
click at [32, 343] on icon at bounding box center [30, 349] width 12 height 12
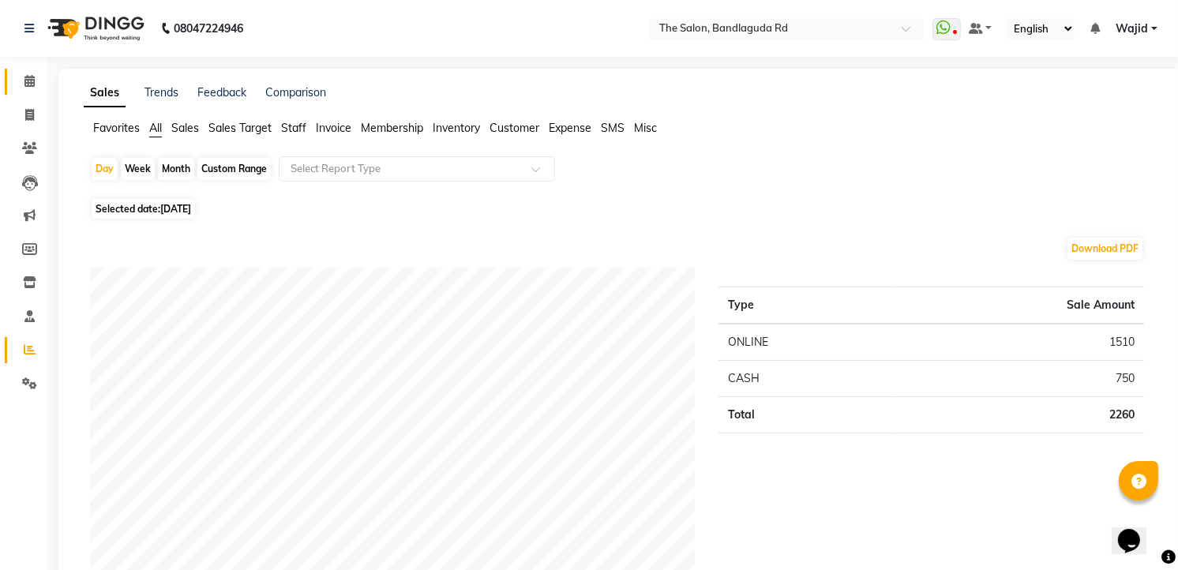
click at [40, 71] on link "Calendar" at bounding box center [24, 82] width 38 height 26
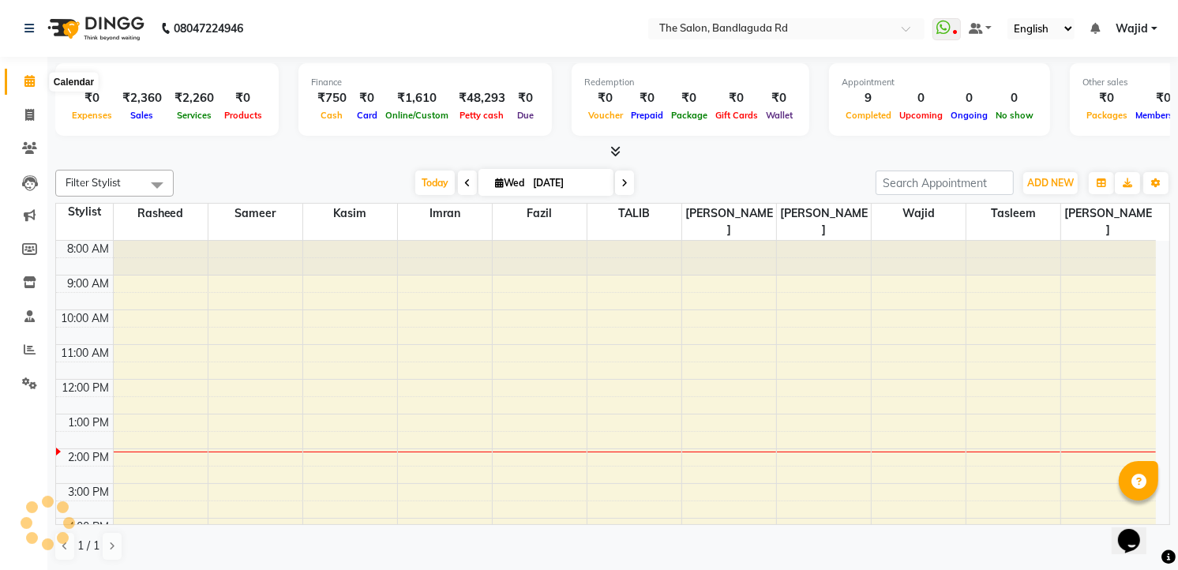
scroll to position [123, 0]
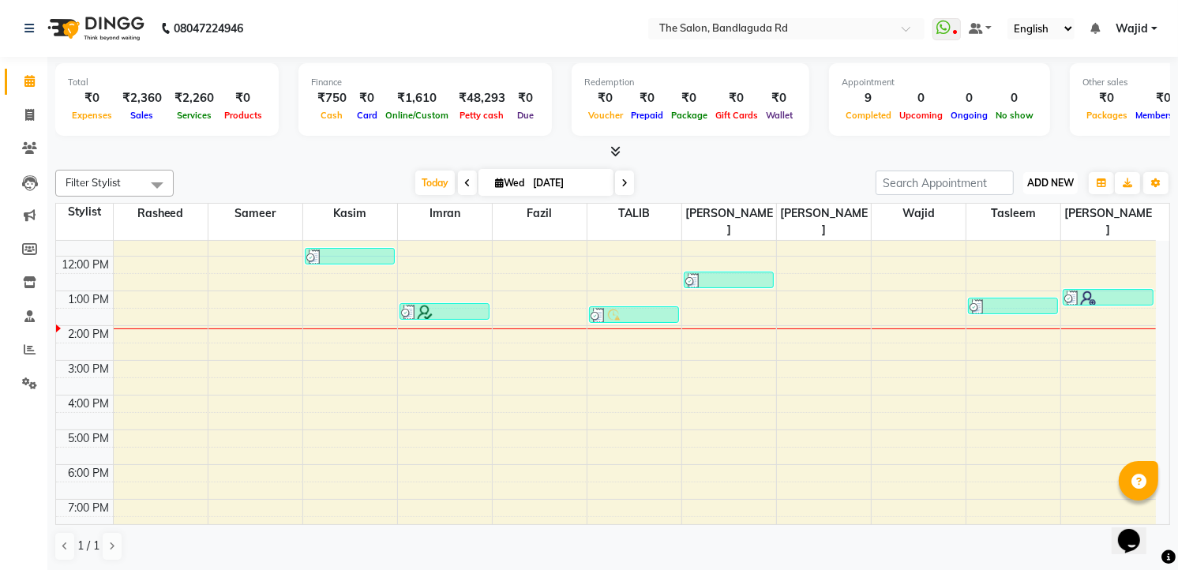
click at [1071, 178] on span "ADD NEW" at bounding box center [1050, 183] width 47 height 12
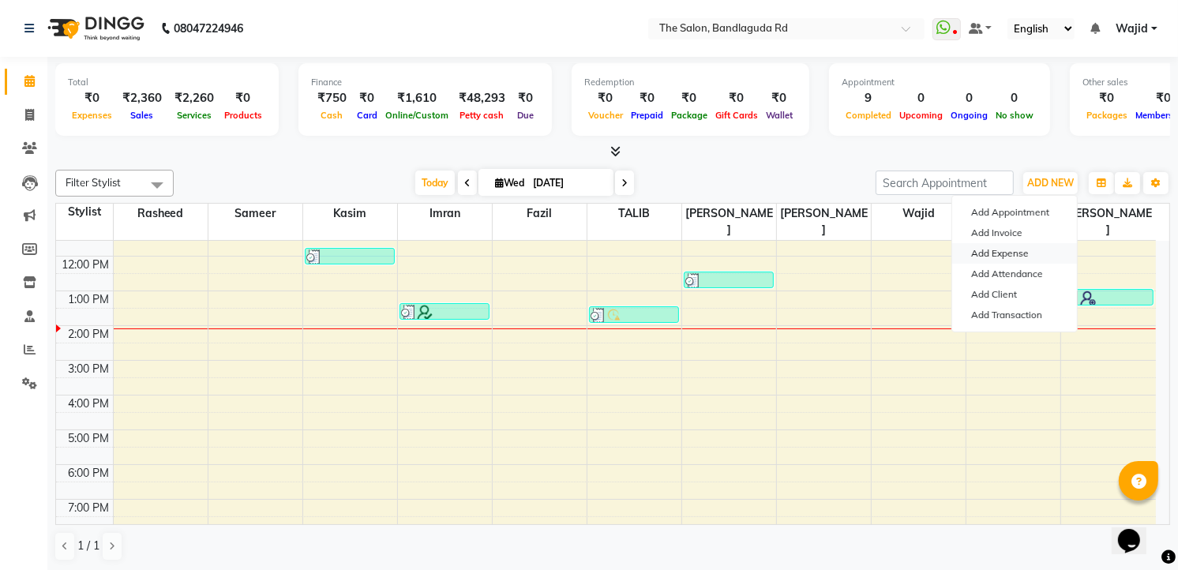
click at [1006, 253] on link "Add Expense" at bounding box center [1014, 253] width 125 height 21
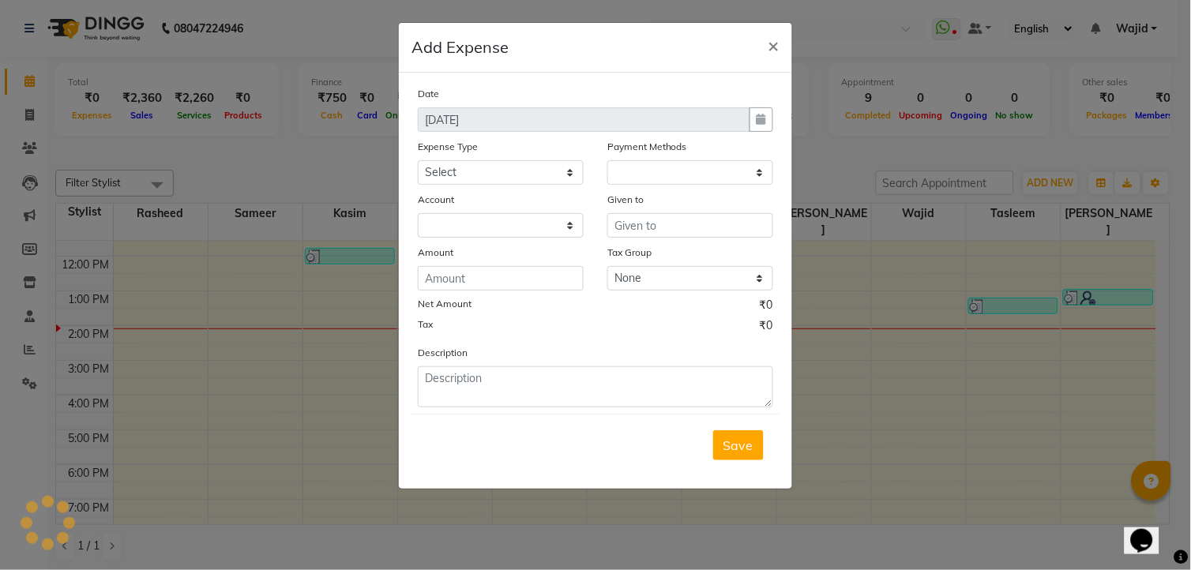
select select "1"
select select "3232"
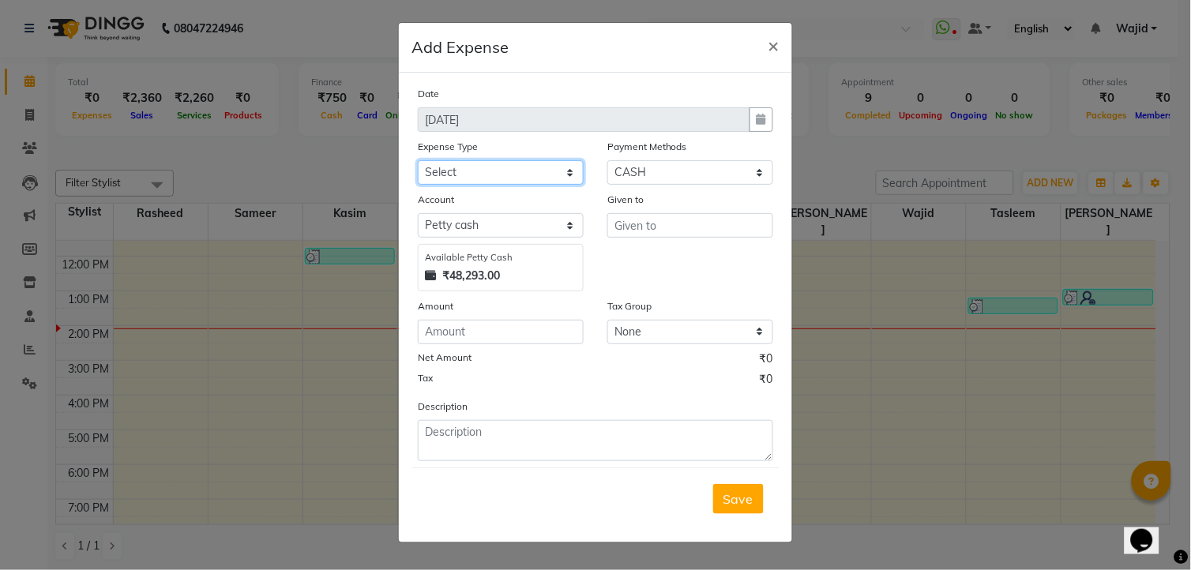
click at [516, 178] on select "Select Advance Salary aijaz bhai aijaz bhai chitti 10april Auto - Iqbal Bhai Ba…" at bounding box center [501, 172] width 166 height 24
select select "5649"
click at [418, 160] on select "Select Advance Salary aijaz bhai aijaz bhai chitti 10april Auto - Iqbal Bhai Ba…" at bounding box center [501, 172] width 166 height 24
click at [654, 224] on input "text" at bounding box center [690, 225] width 166 height 24
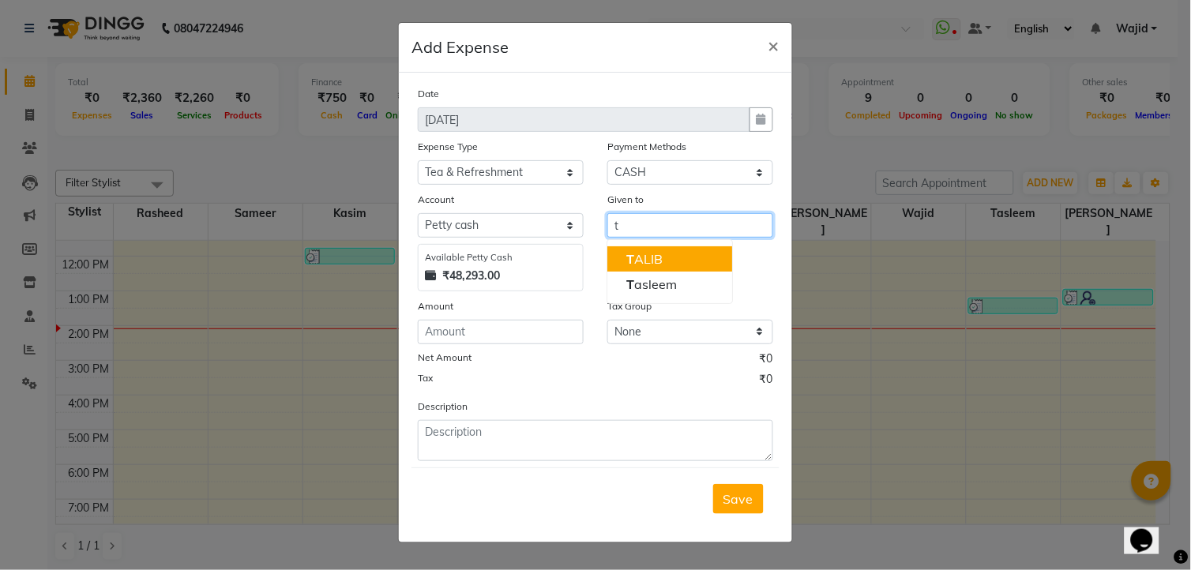
click at [654, 264] on ngb-highlight "T ALIB" at bounding box center [644, 259] width 36 height 16
type input "TALIB"
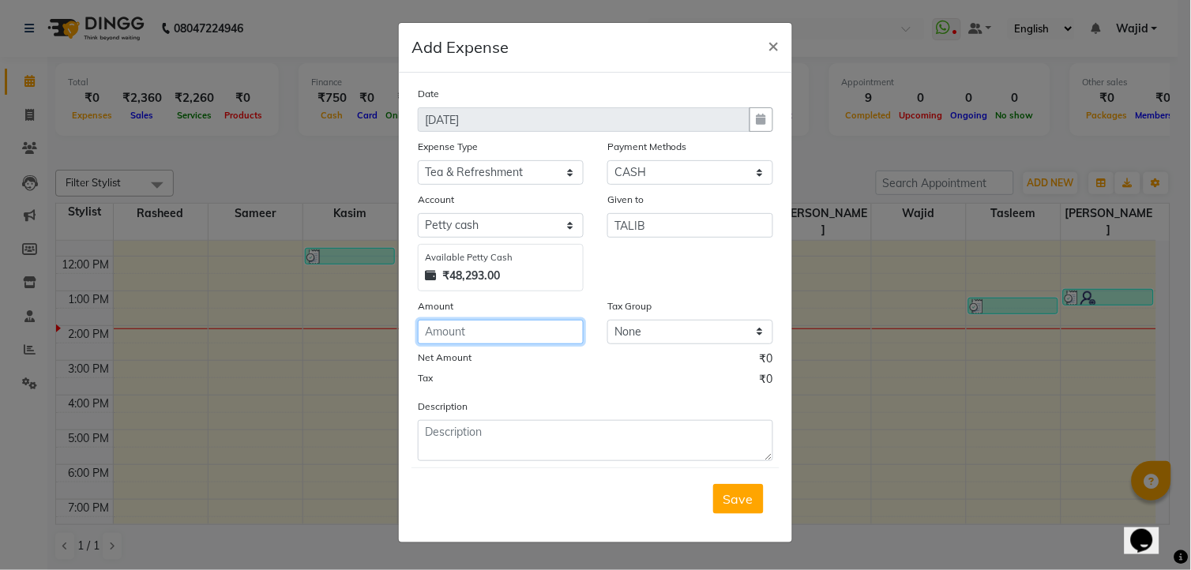
click at [456, 336] on input "number" at bounding box center [501, 332] width 166 height 24
type input "50"
click at [745, 500] on span "Save" at bounding box center [738, 499] width 30 height 16
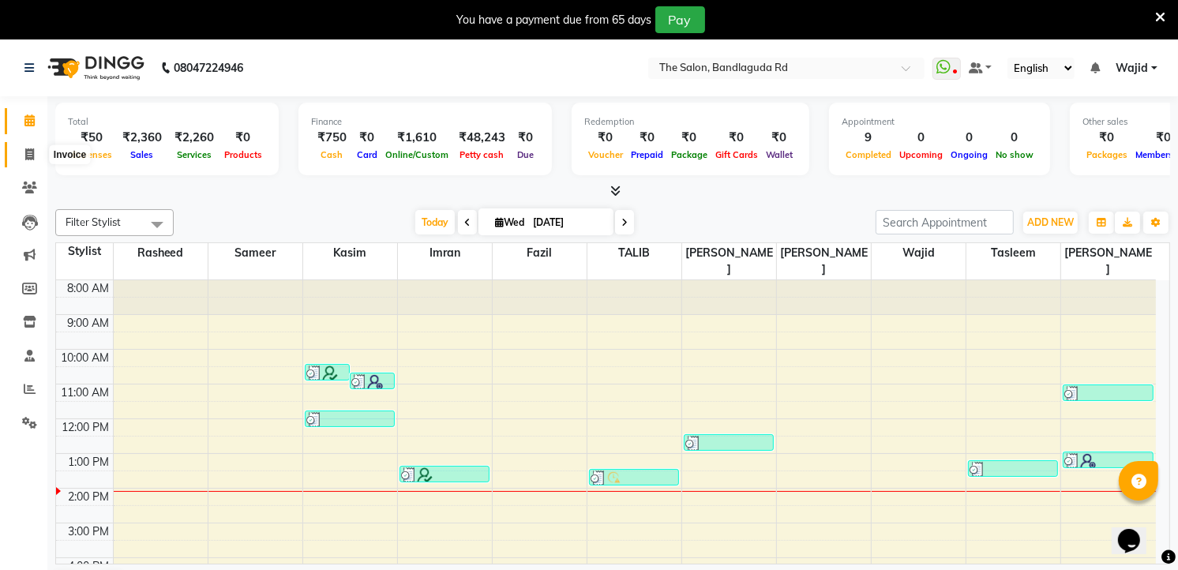
click at [36, 156] on span at bounding box center [30, 155] width 28 height 18
select select "service"
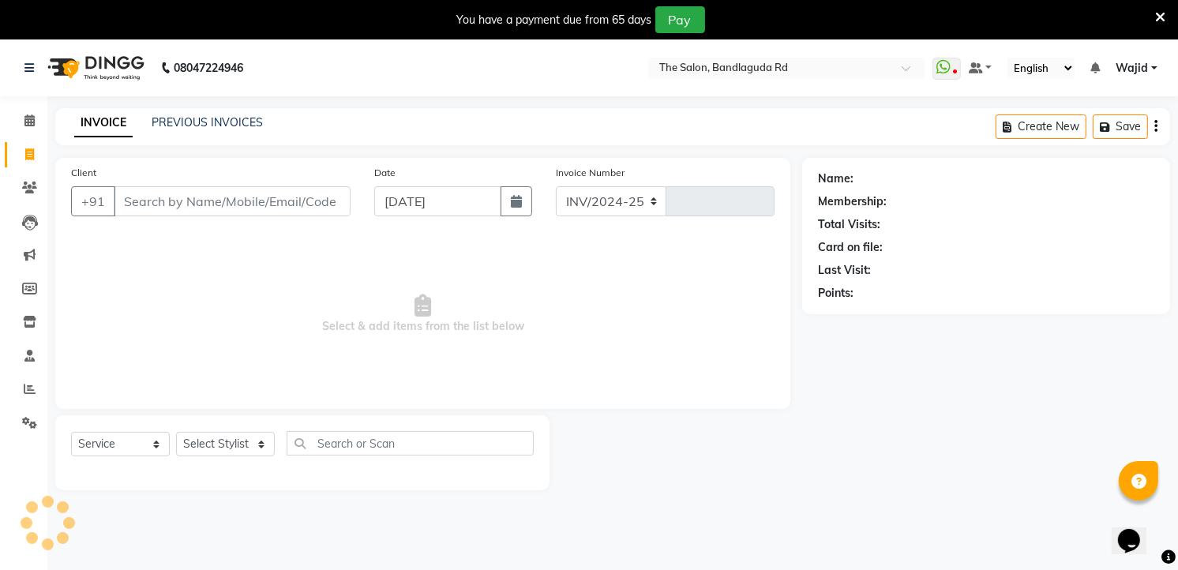
select select "5198"
type input "13306"
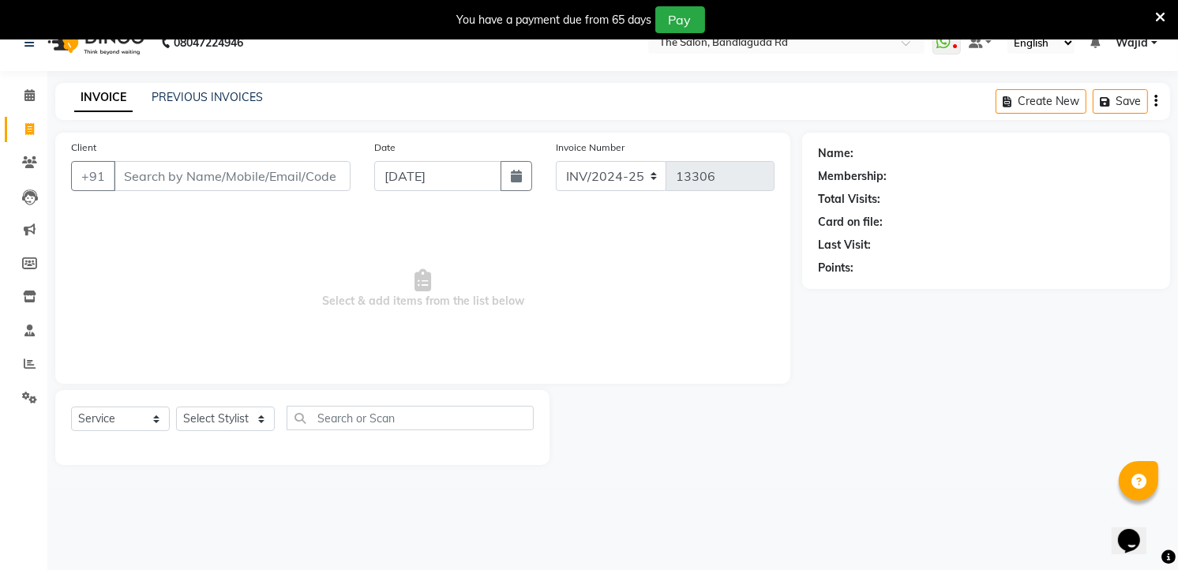
scroll to position [39, 0]
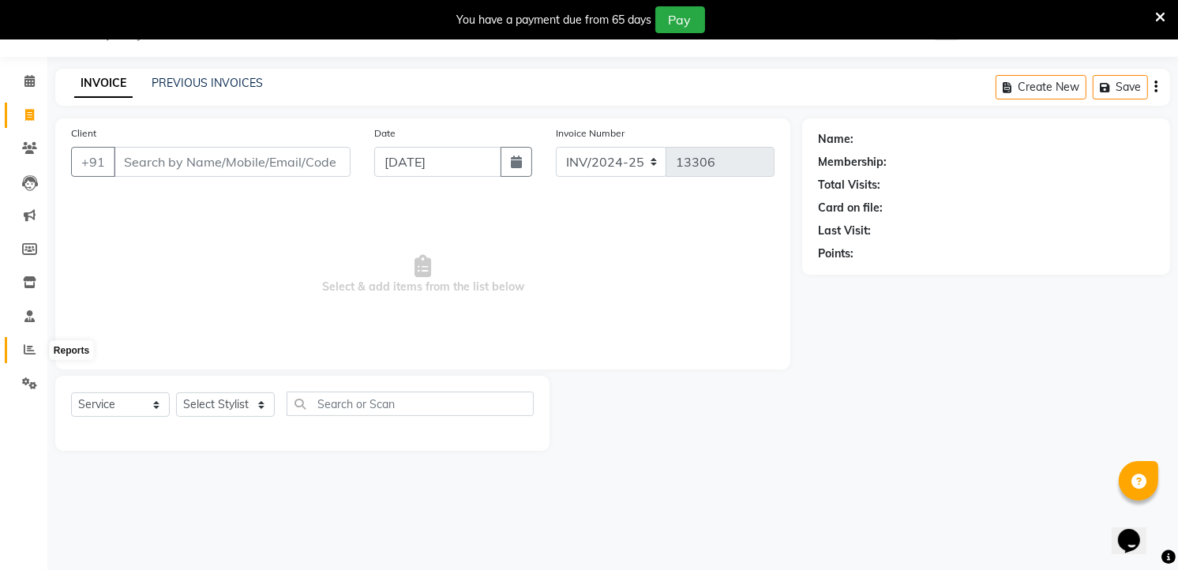
click at [26, 343] on icon at bounding box center [30, 349] width 12 height 12
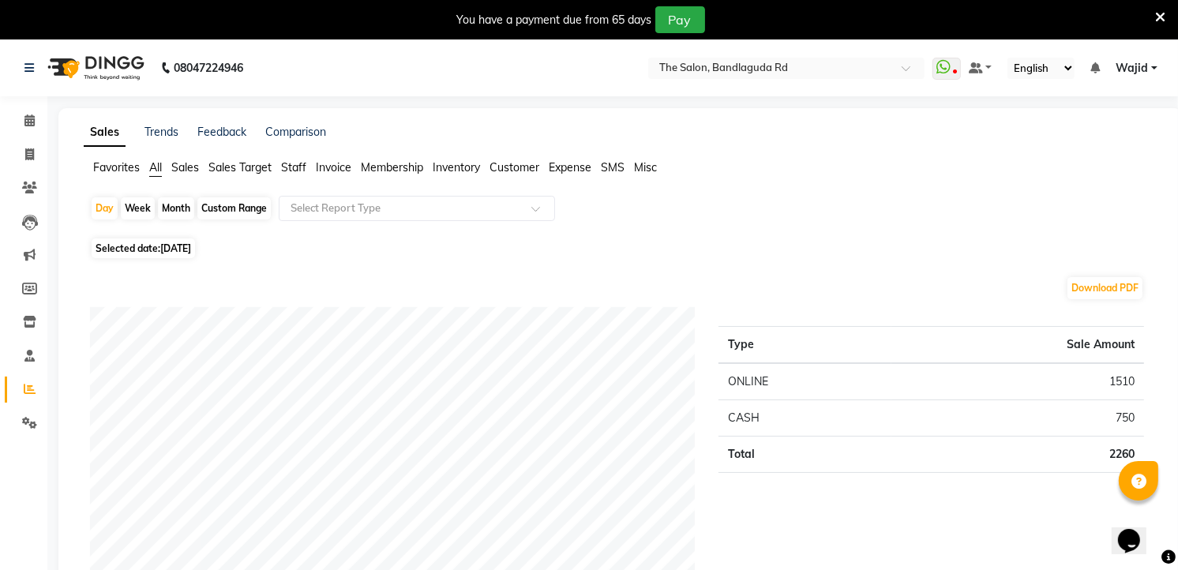
click at [342, 167] on span "Invoice" at bounding box center [334, 167] width 36 height 14
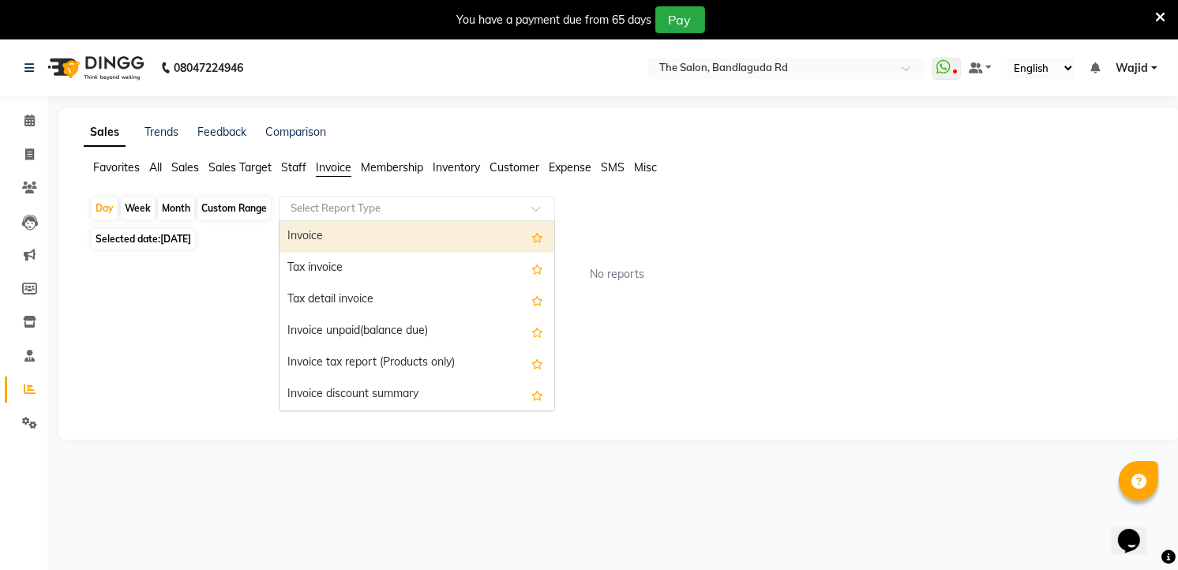
click at [359, 209] on input "text" at bounding box center [400, 209] width 227 height 16
click at [358, 227] on div "Invoice" at bounding box center [416, 237] width 275 height 32
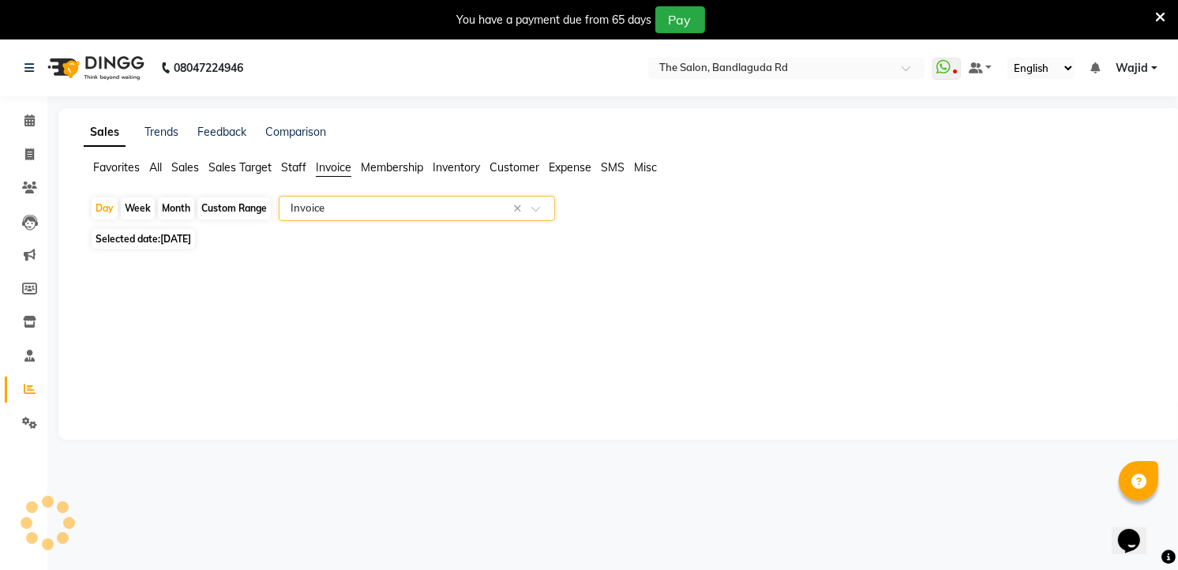
select select "full_report"
select select "csv"
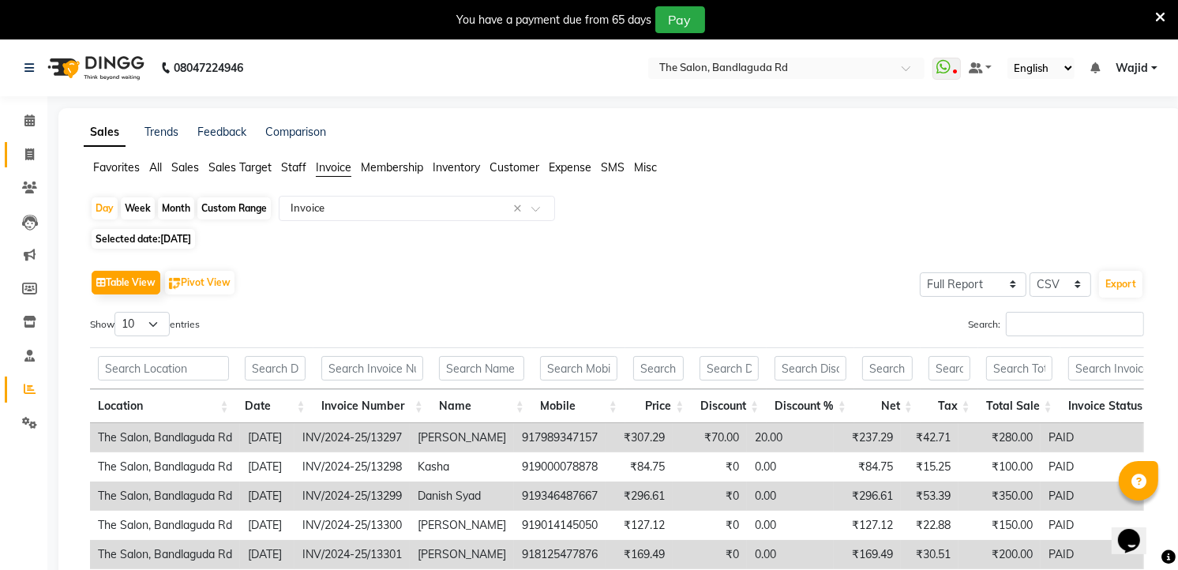
click at [24, 144] on link "Invoice" at bounding box center [24, 155] width 38 height 26
select select "service"
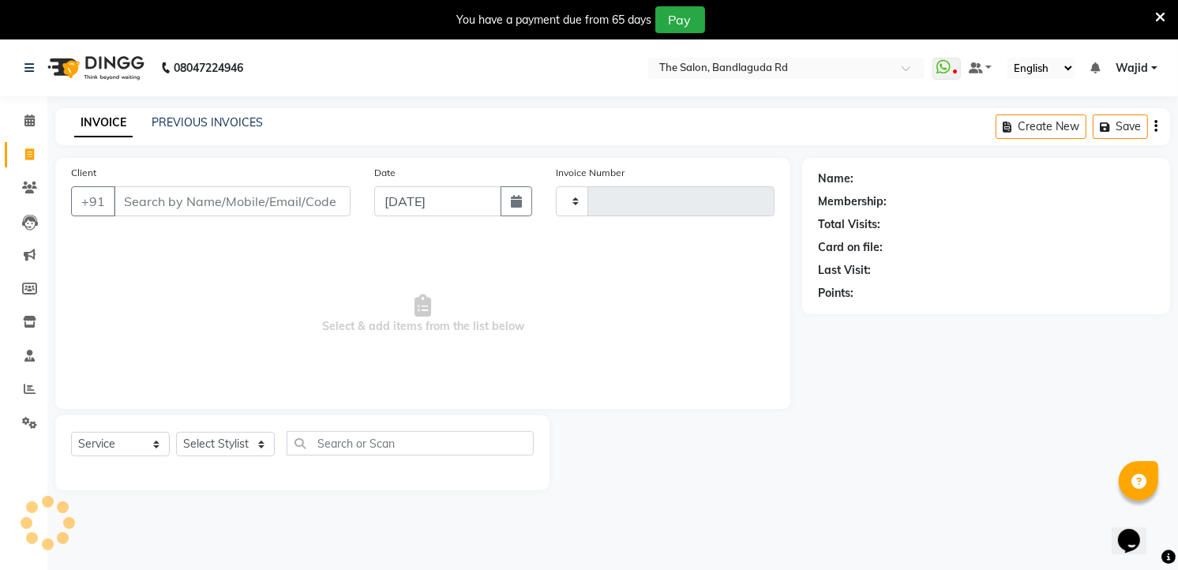
scroll to position [10, 0]
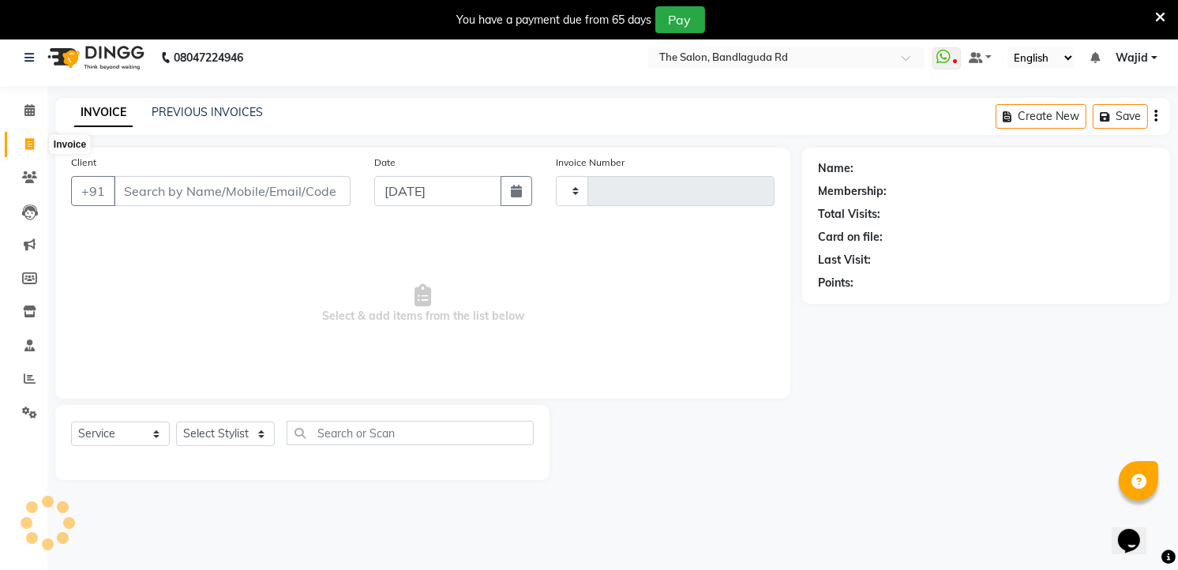
type input "13306"
select select "5198"
click at [28, 381] on icon at bounding box center [30, 379] width 12 height 12
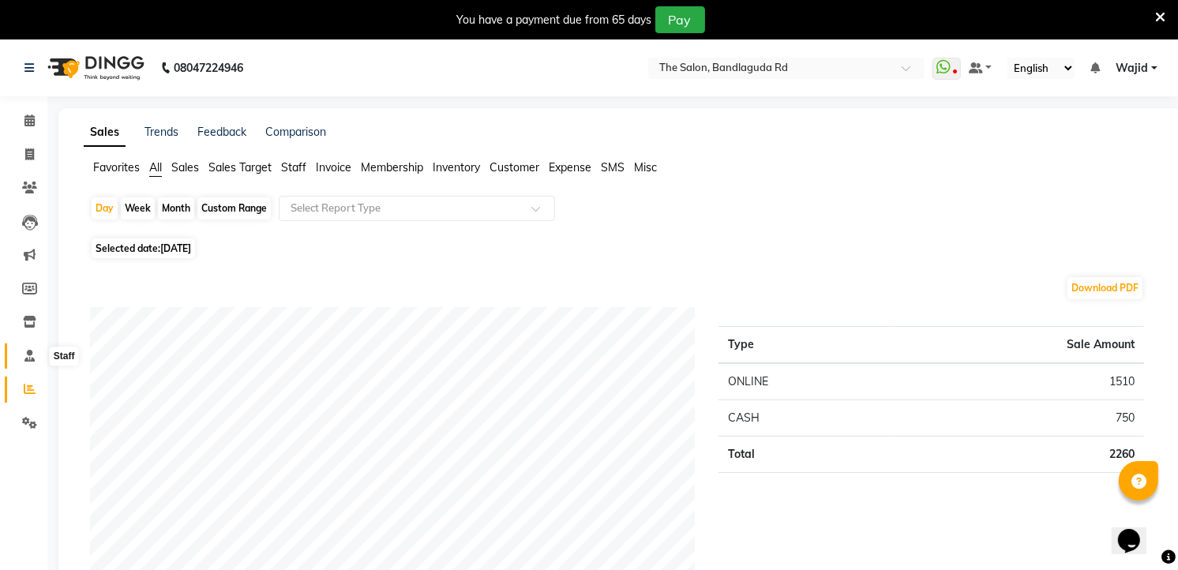
click at [28, 362] on icon at bounding box center [29, 356] width 10 height 12
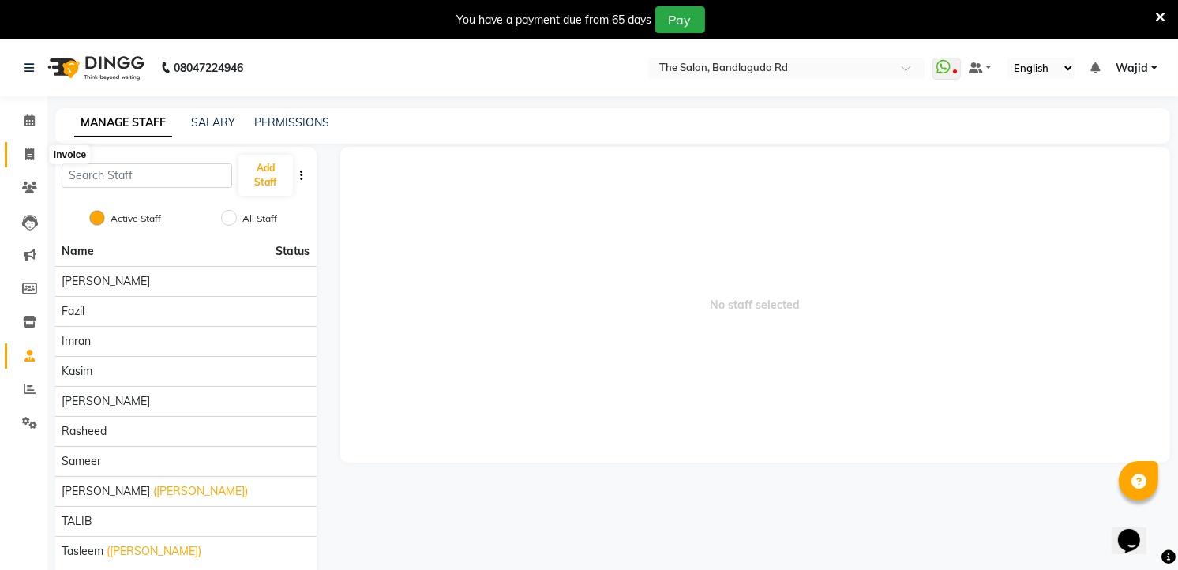
click at [29, 150] on icon at bounding box center [29, 154] width 9 height 12
select select "service"
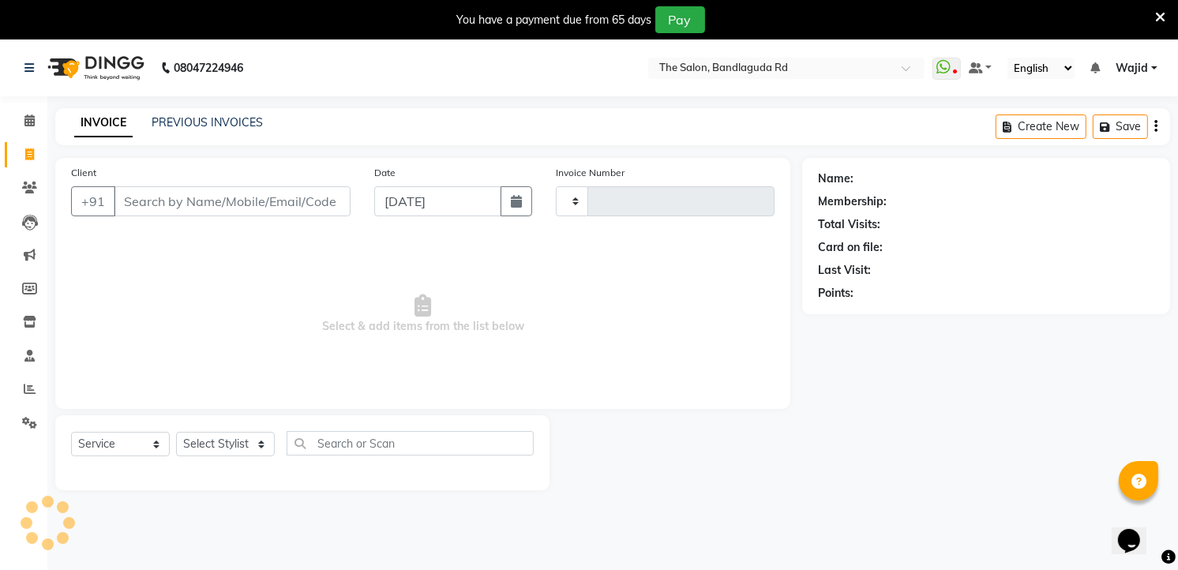
type input "13306"
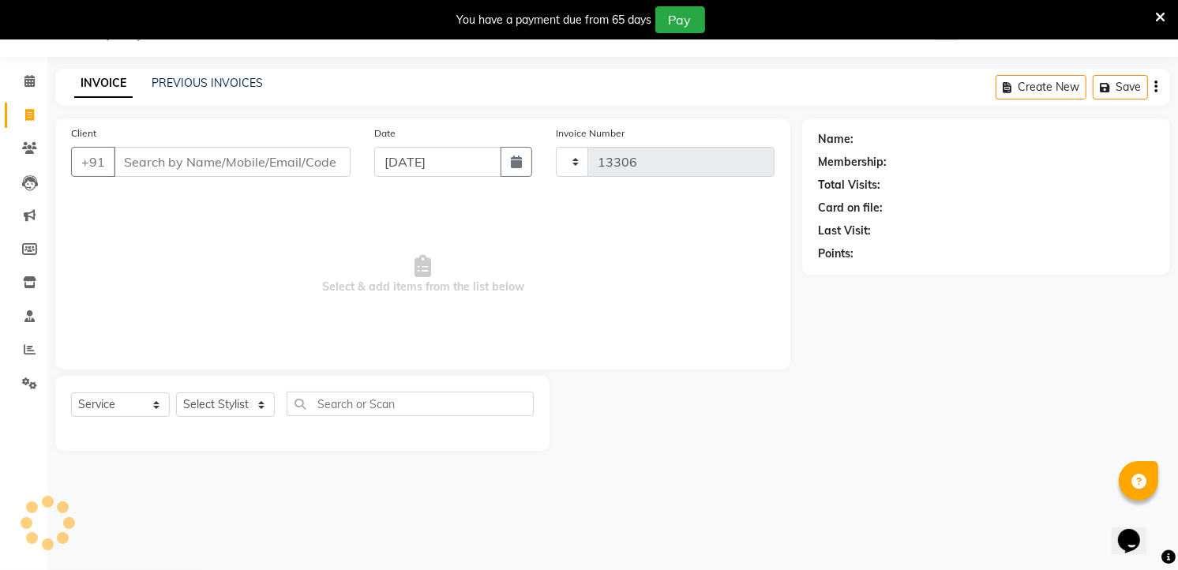
select select "5198"
click at [36, 338] on link "Reports" at bounding box center [24, 350] width 38 height 26
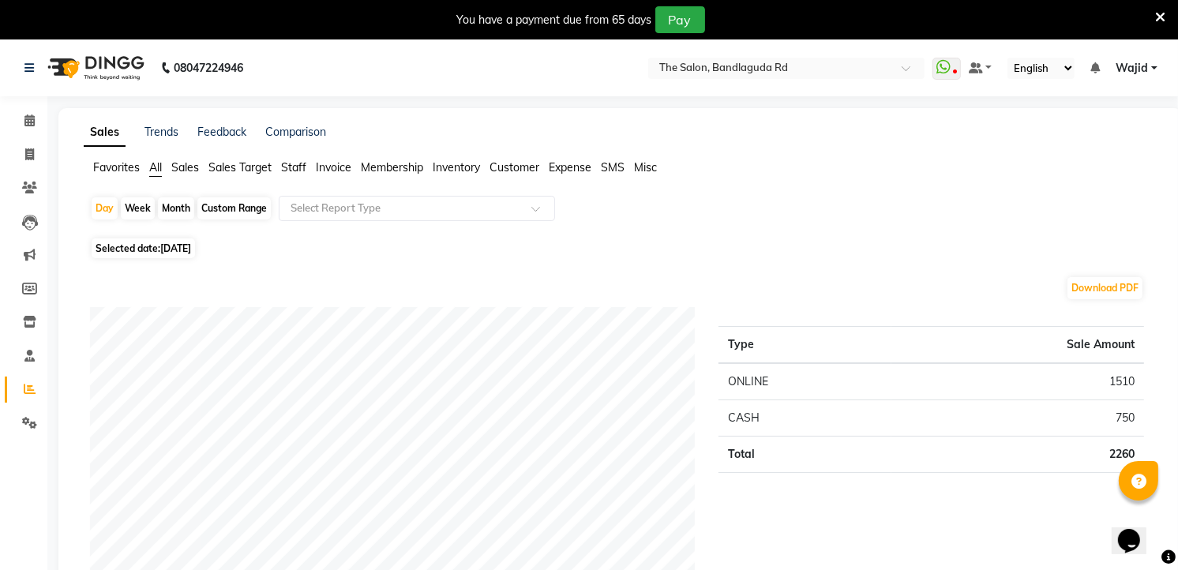
click at [640, 250] on div "Selected date: 03-09-2025" at bounding box center [623, 248] width 1067 height 17
click at [38, 158] on span at bounding box center [30, 155] width 28 height 18
select select "service"
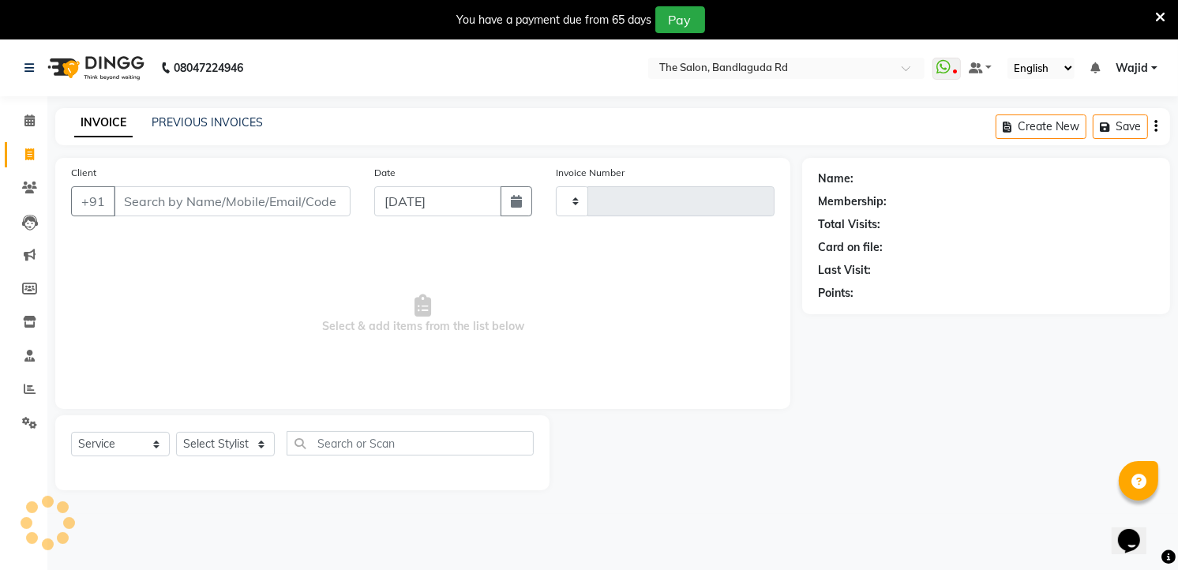
type input "13306"
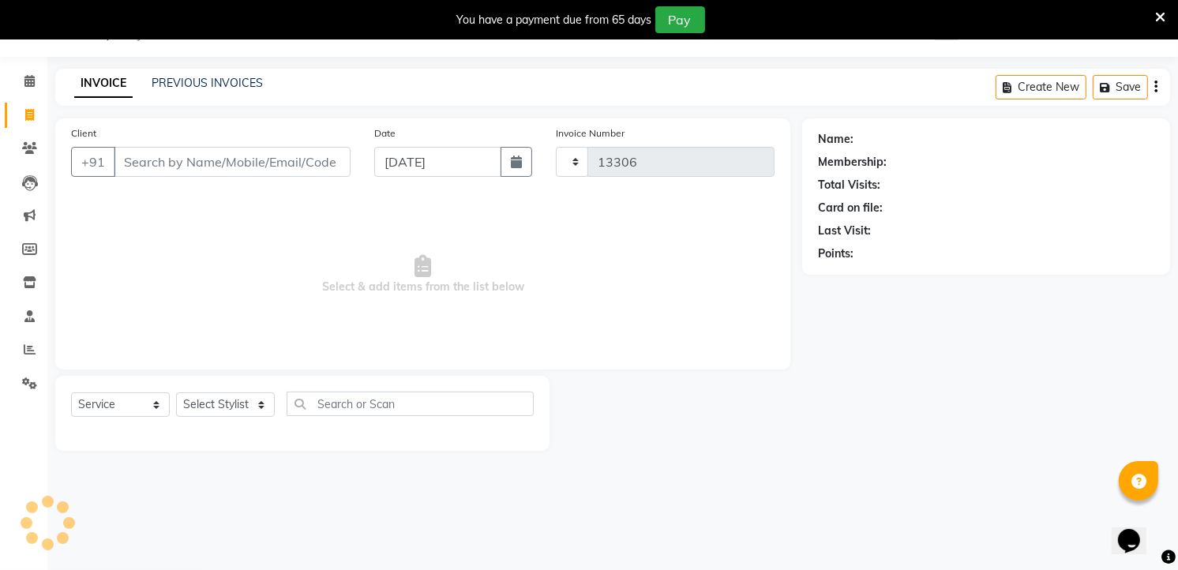
select select "5198"
click at [232, 392] on div "Select Service Product Membership Package Voucher Prepaid Gift Card Select Styl…" at bounding box center [302, 410] width 463 height 37
click at [226, 413] on select "Select Stylist [PERSON_NAME] [PERSON_NAME] [PERSON_NAME] [PERSON_NAME] TALIB [P…" at bounding box center [225, 404] width 99 height 24
select select "88752"
click at [176, 393] on select "Select Stylist [PERSON_NAME] [PERSON_NAME] [PERSON_NAME] [PERSON_NAME] TALIB [P…" at bounding box center [225, 404] width 99 height 24
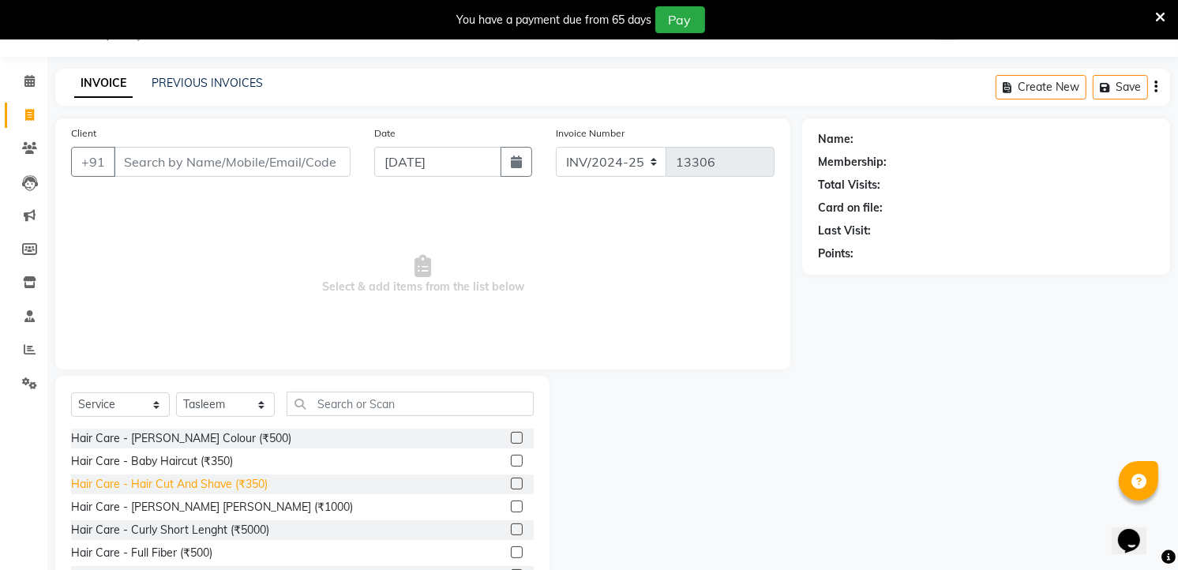
click at [258, 486] on div "Hair Care - Hair Cut And Shave (₹350)" at bounding box center [169, 484] width 197 height 17
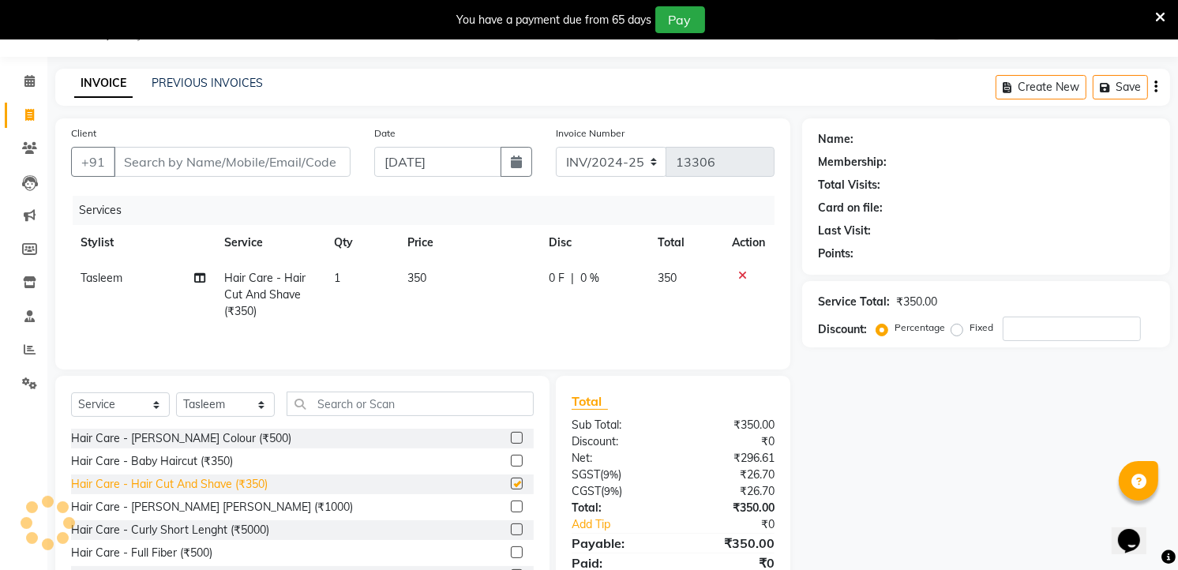
checkbox input "false"
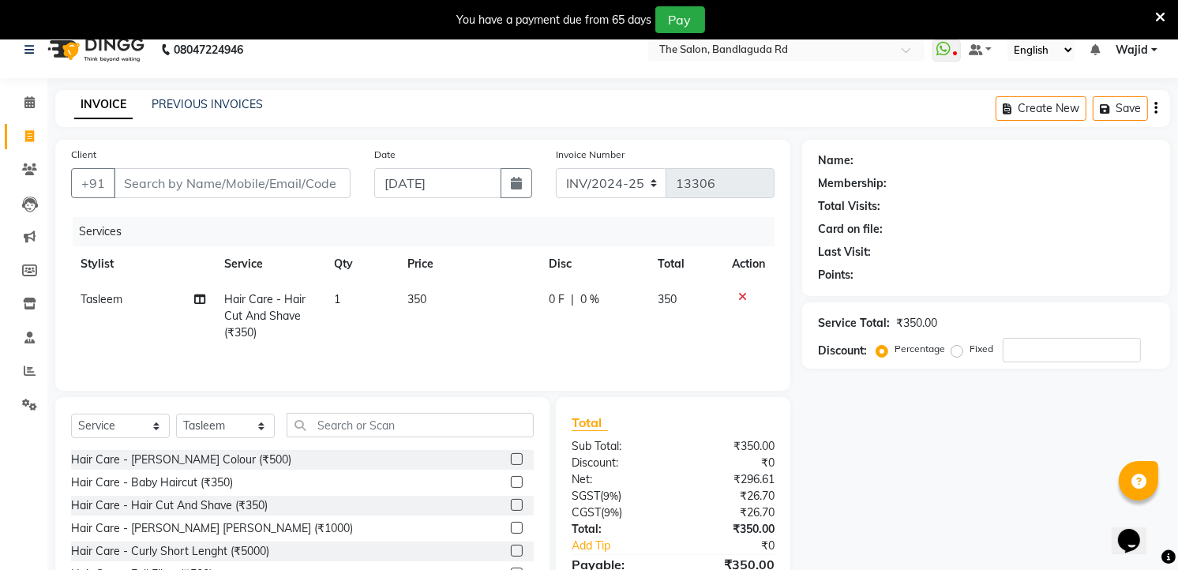
scroll to position [0, 0]
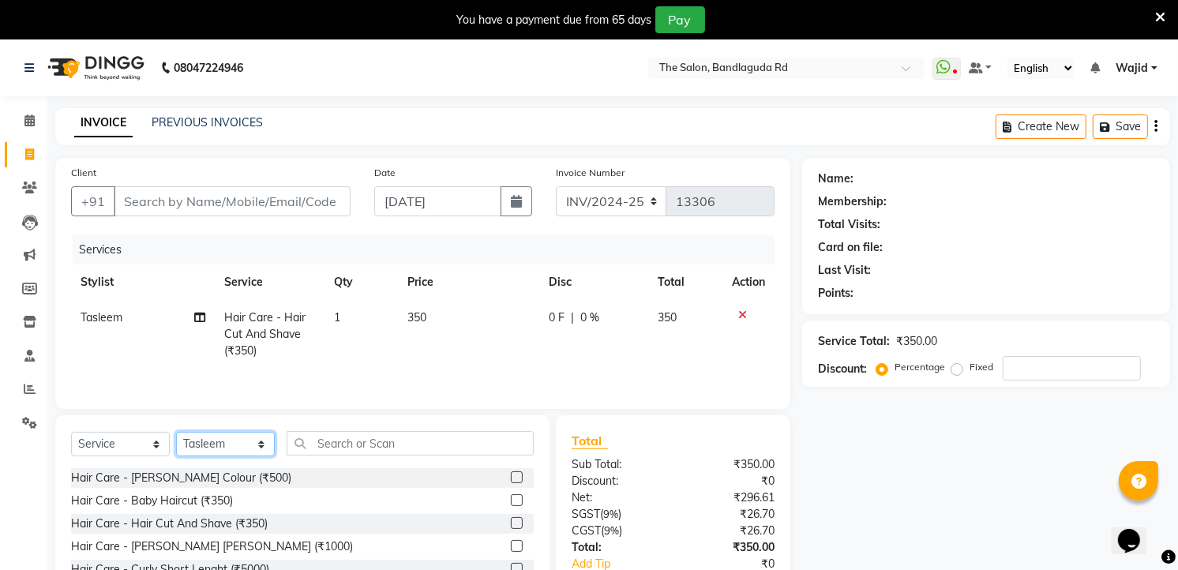
click at [208, 448] on select "Select Stylist [PERSON_NAME] [PERSON_NAME] [PERSON_NAME] [PERSON_NAME] TALIB [P…" at bounding box center [225, 444] width 99 height 24
select select "88754"
click at [176, 433] on select "Select Stylist [PERSON_NAME] [PERSON_NAME] [PERSON_NAME] [PERSON_NAME] TALIB [P…" at bounding box center [225, 444] width 99 height 24
click at [332, 437] on input "text" at bounding box center [410, 443] width 247 height 24
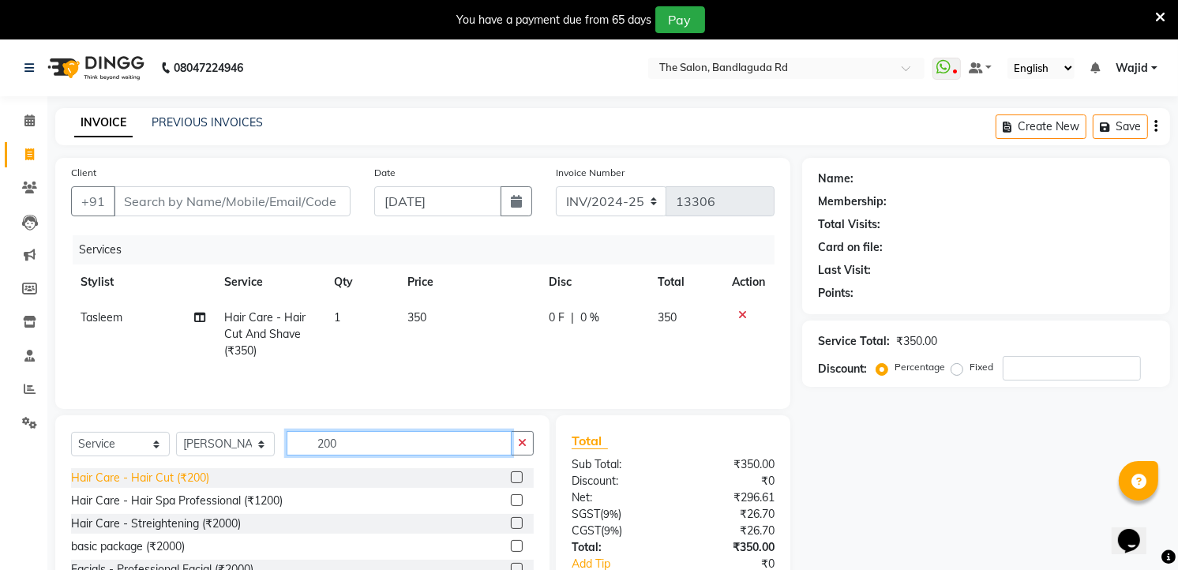
type input "200"
click at [171, 478] on div "Hair Care - Hair Cut (₹200)" at bounding box center [140, 478] width 138 height 17
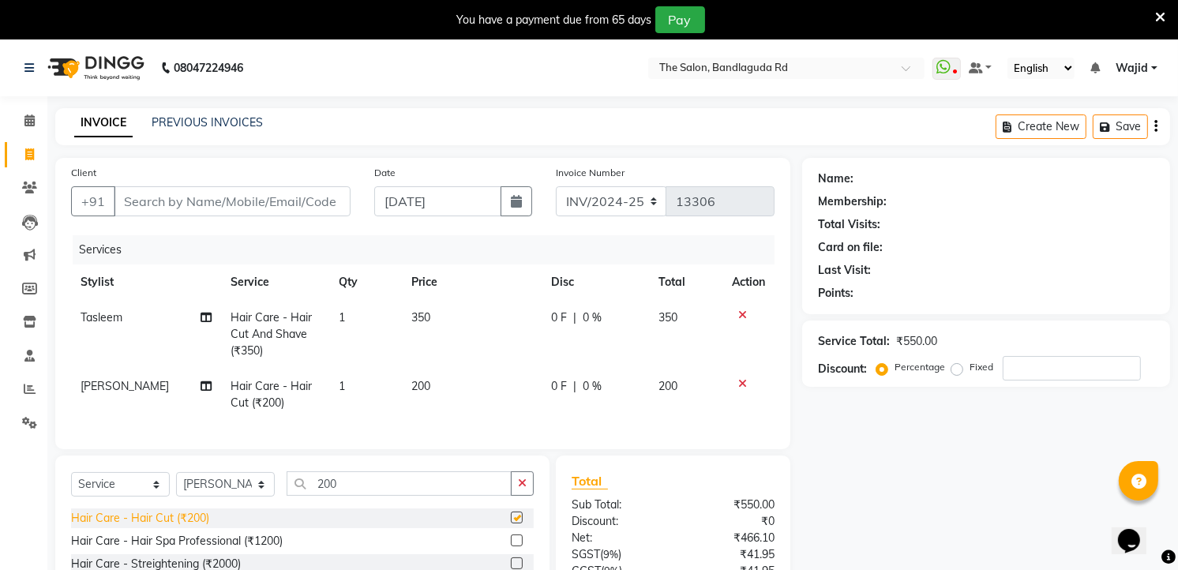
checkbox input "false"
click at [198, 491] on select "Select Stylist [PERSON_NAME] [PERSON_NAME] [PERSON_NAME] [PERSON_NAME] TALIB [P…" at bounding box center [225, 484] width 99 height 24
select select "86723"
click at [176, 486] on select "Select Stylist [PERSON_NAME] [PERSON_NAME] [PERSON_NAME] [PERSON_NAME] TALIB [P…" at bounding box center [225, 484] width 99 height 24
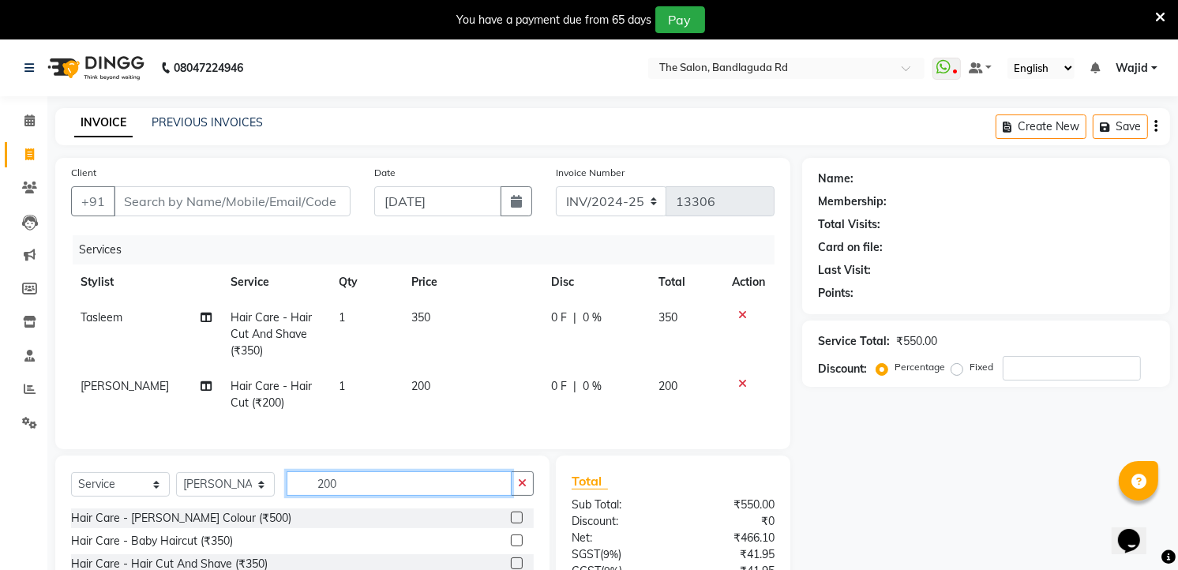
click at [381, 494] on input "200" at bounding box center [399, 483] width 225 height 24
type input "2"
type input "200"
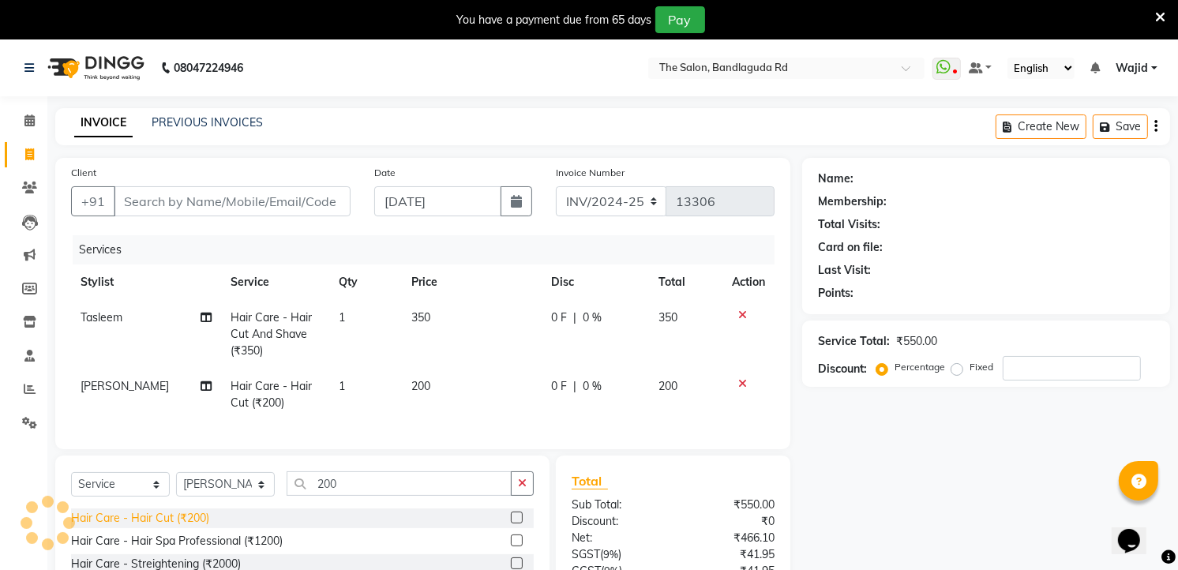
click at [163, 527] on div "Hair Care - Hair Cut (₹200)" at bounding box center [140, 518] width 138 height 17
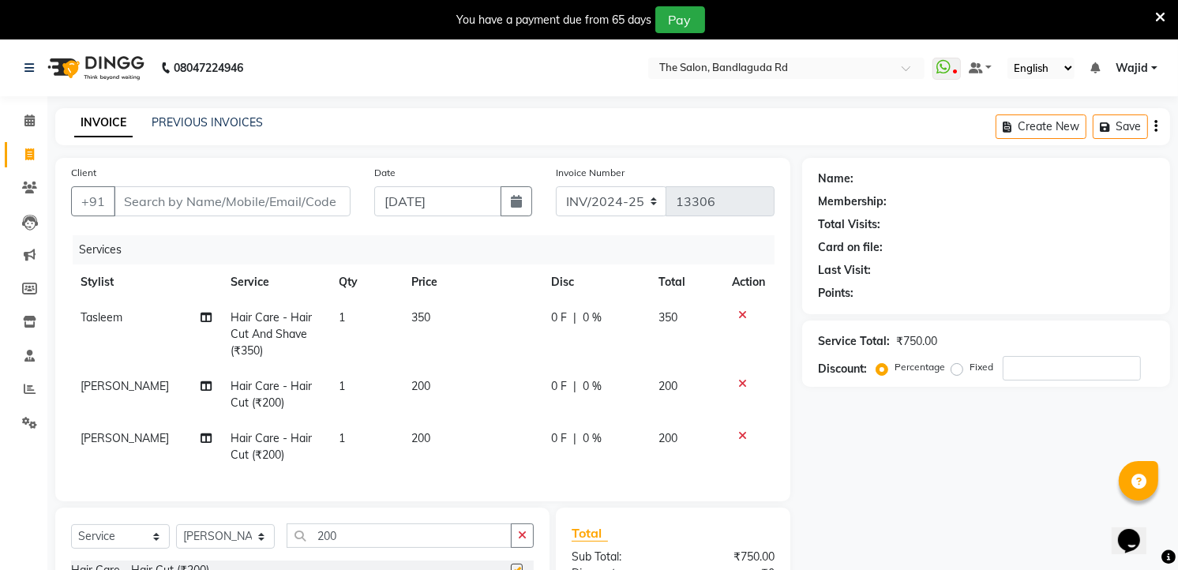
checkbox input "false"
click at [289, 197] on input "Client" at bounding box center [232, 201] width 237 height 30
type input "7"
type input "0"
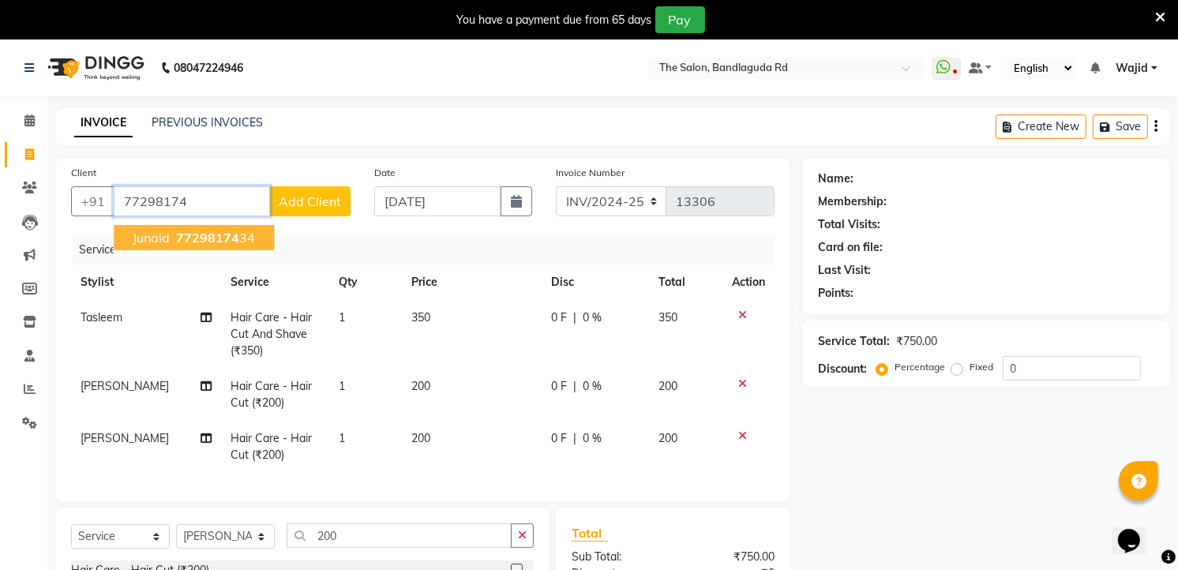
click at [253, 246] on button "Junaid 77298174 34" at bounding box center [194, 237] width 160 height 25
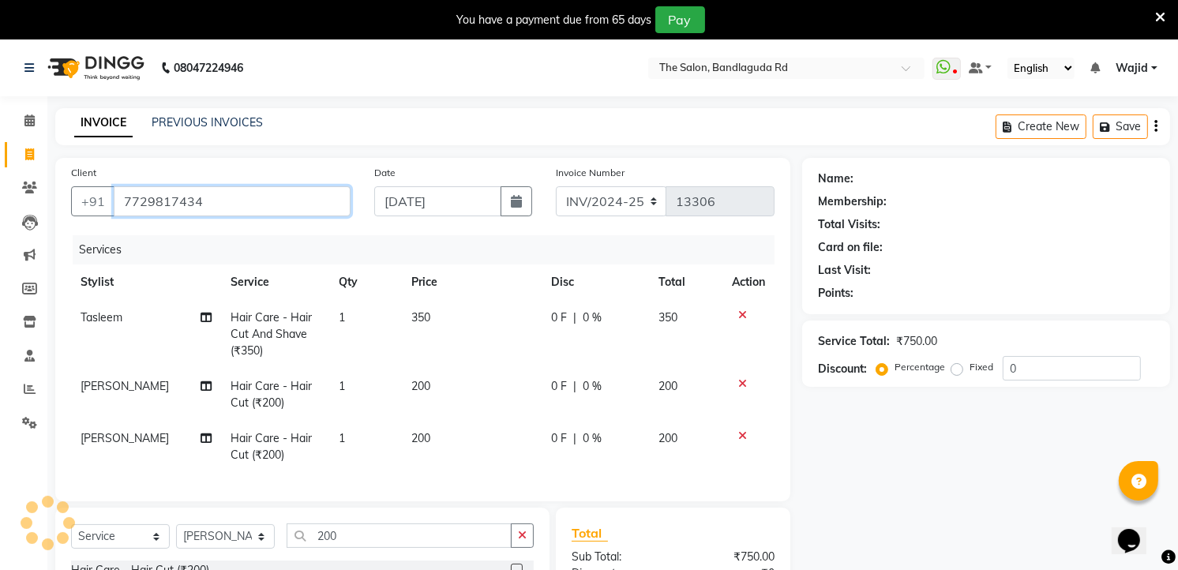
type input "7729817434"
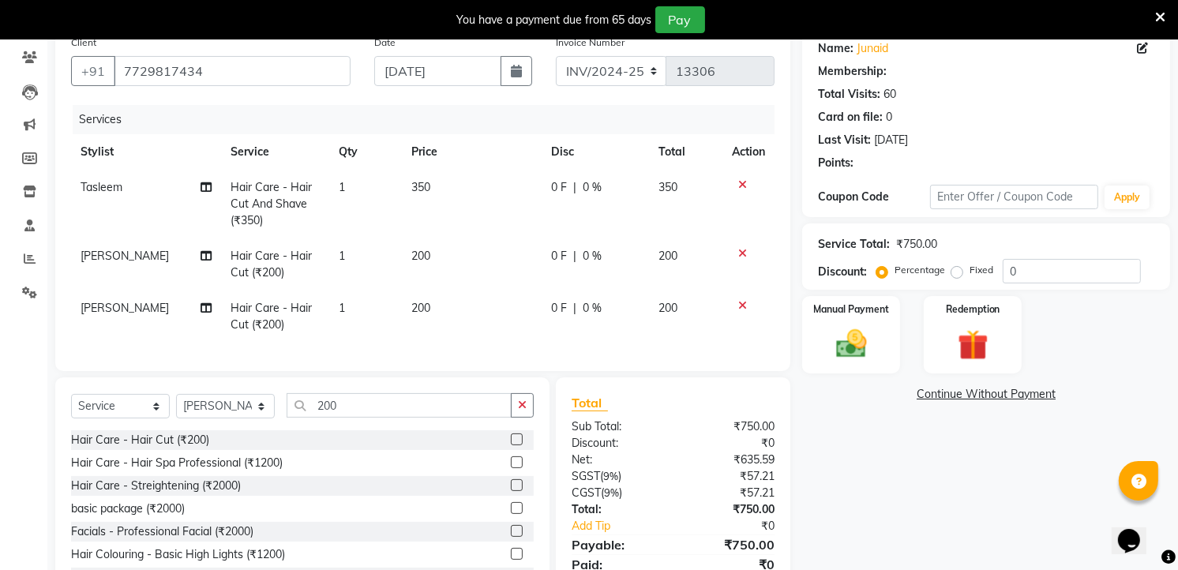
scroll to position [207, 0]
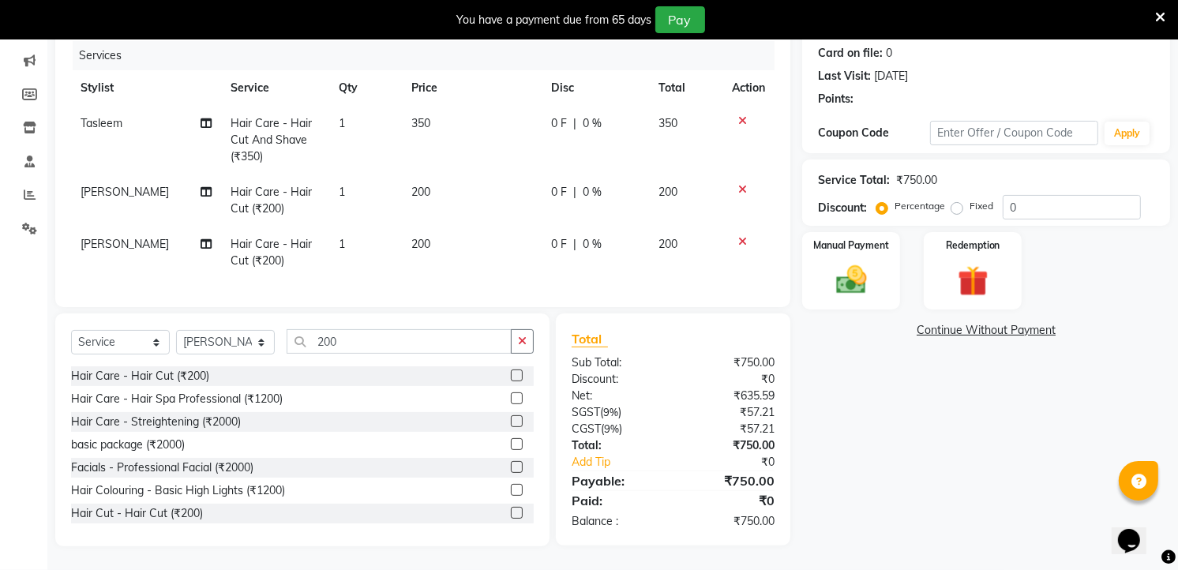
type input "20"
select select "2: Object"
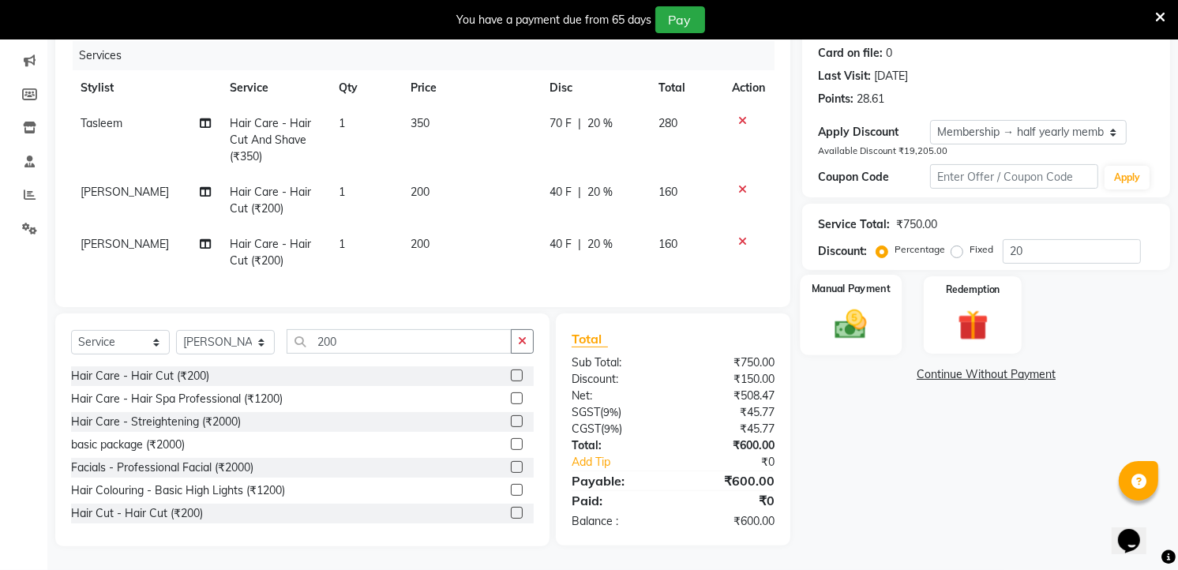
click at [869, 306] on img at bounding box center [851, 324] width 51 height 36
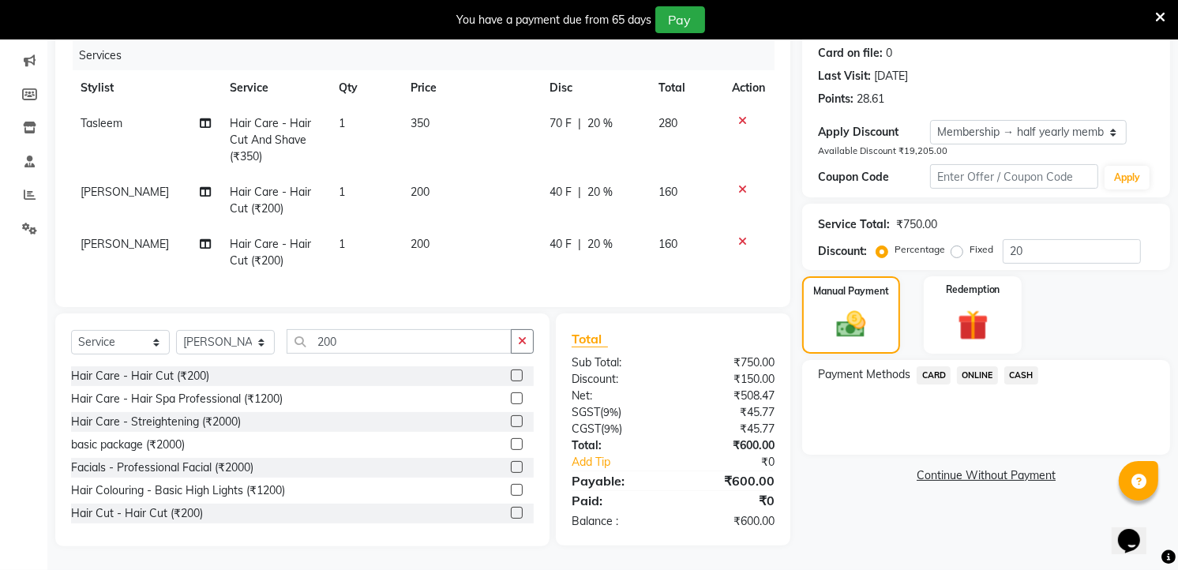
click at [977, 366] on span "ONLINE" at bounding box center [977, 375] width 41 height 18
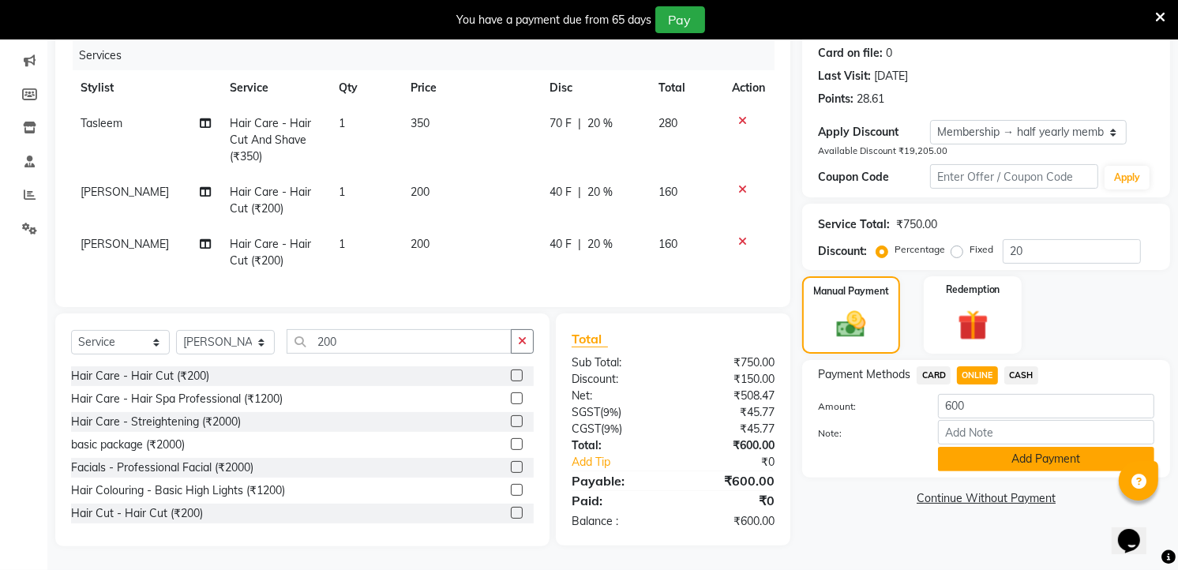
click at [1017, 447] on button "Add Payment" at bounding box center [1046, 459] width 216 height 24
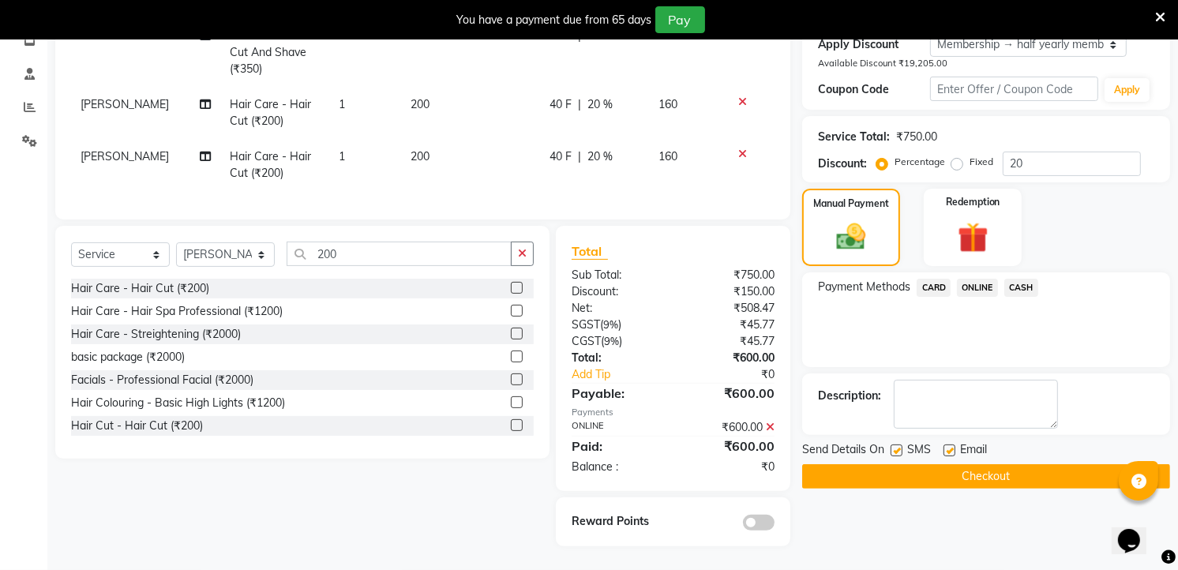
scroll to position [294, 0]
click at [974, 472] on button "Checkout" at bounding box center [986, 476] width 368 height 24
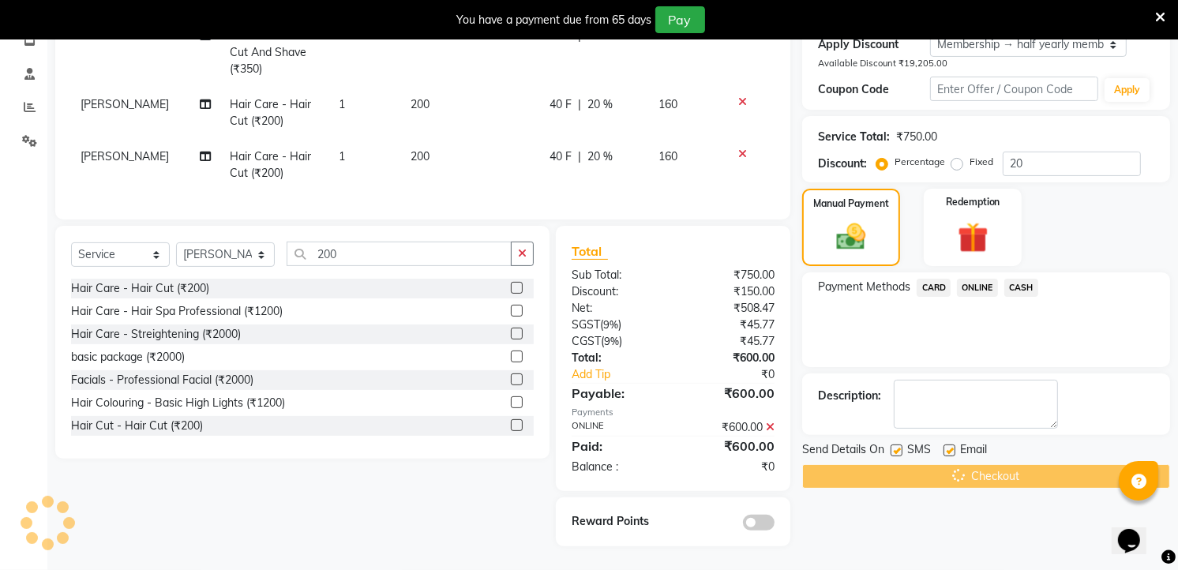
scroll to position [283, 0]
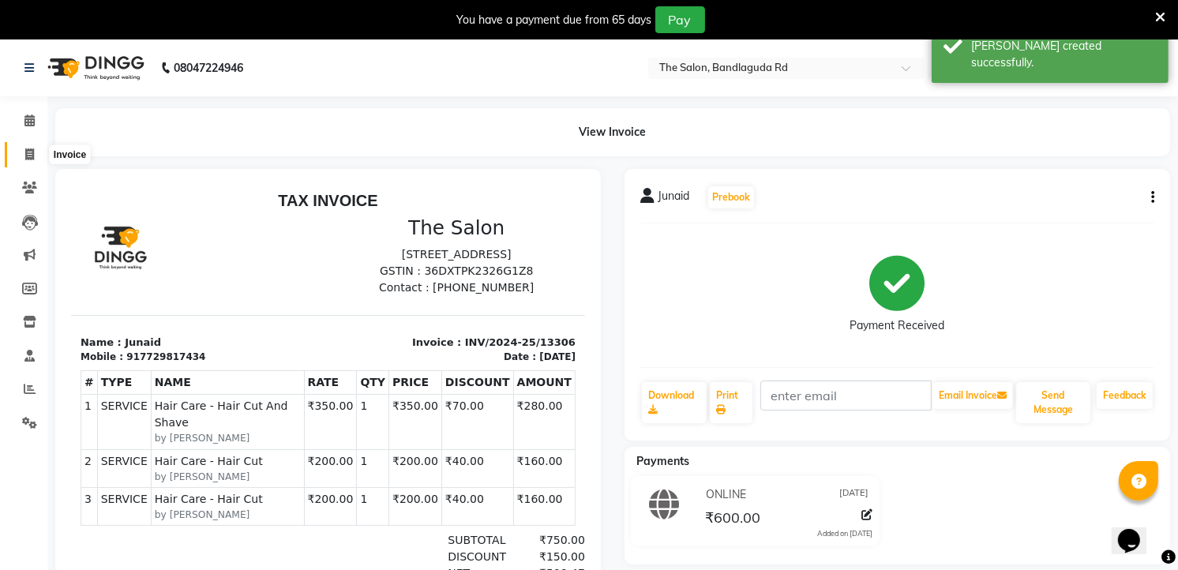
click at [30, 154] on icon at bounding box center [29, 154] width 9 height 12
select select "service"
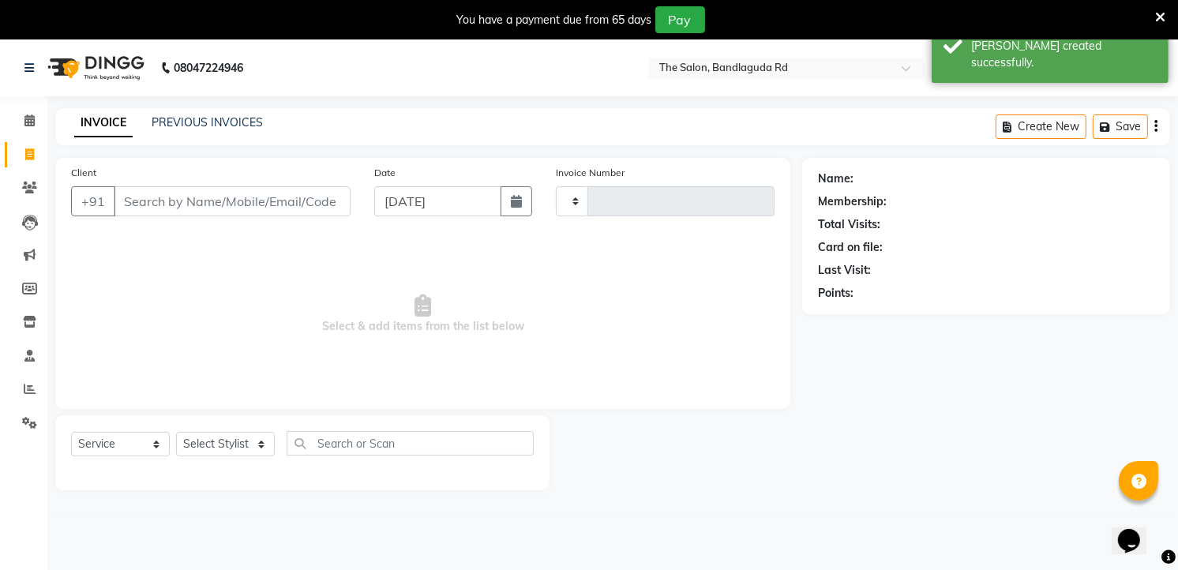
type input "13307"
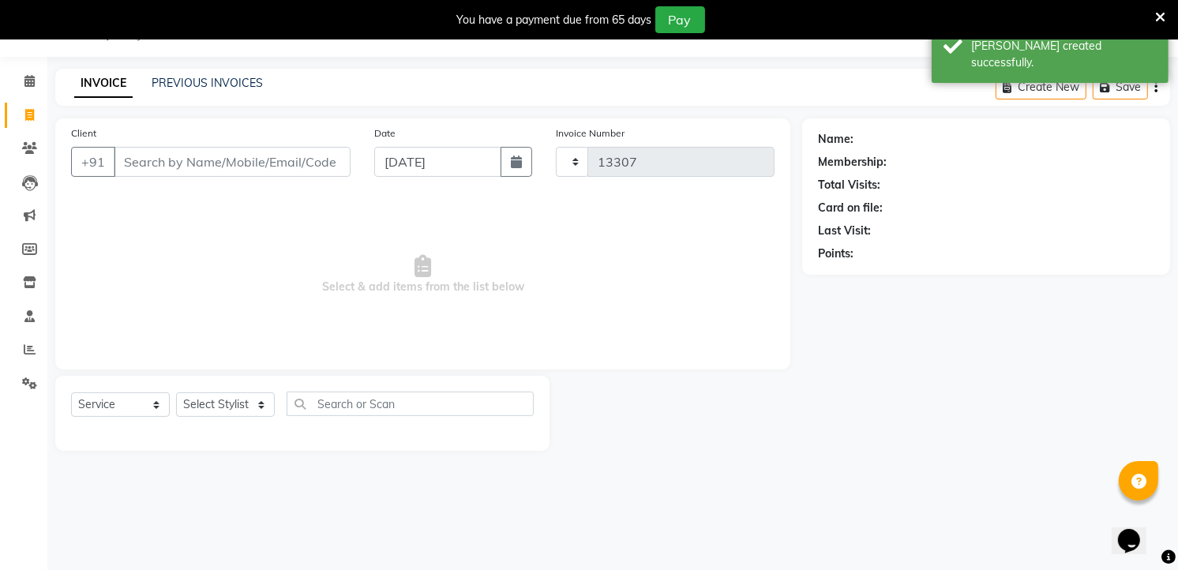
select select "5198"
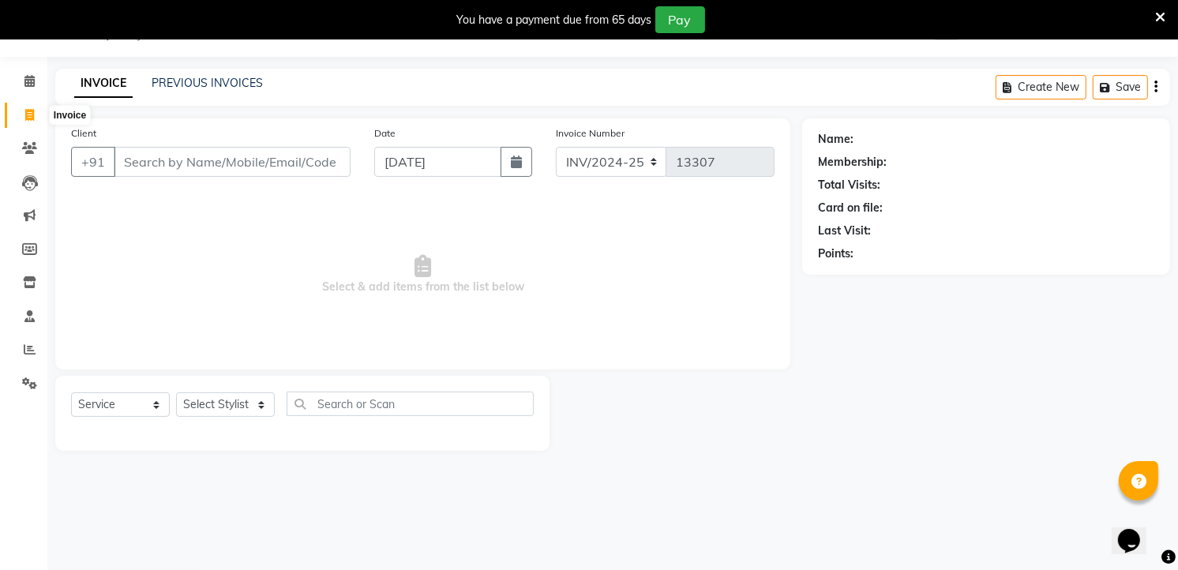
click at [27, 107] on span at bounding box center [30, 116] width 28 height 18
select select "service"
type input "13307"
select select "5198"
click at [1161, 10] on icon at bounding box center [1160, 17] width 10 height 14
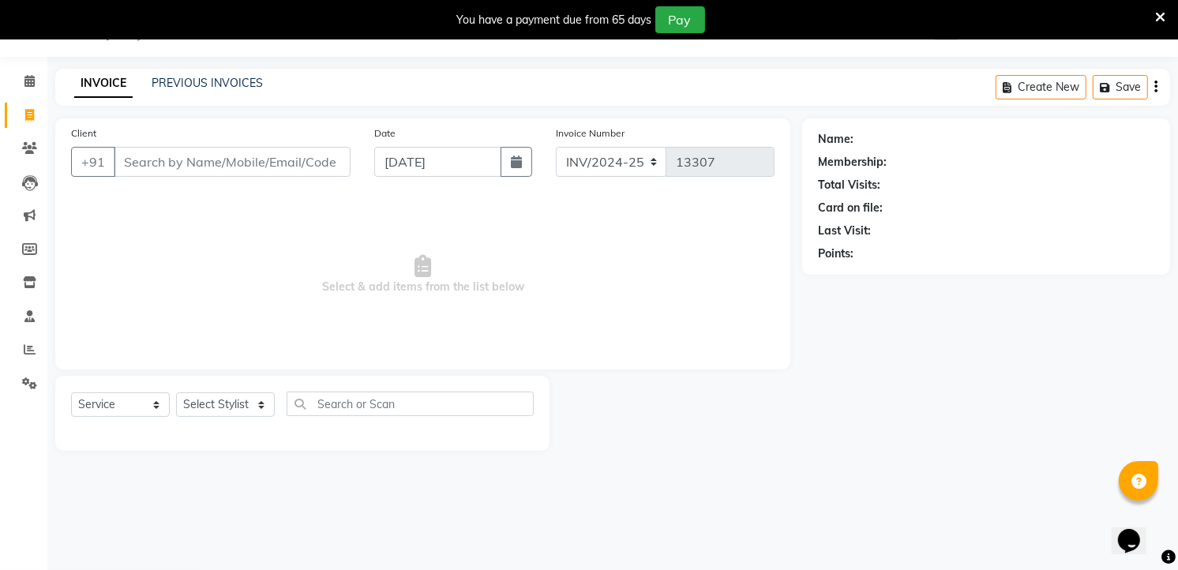
scroll to position [0, 0]
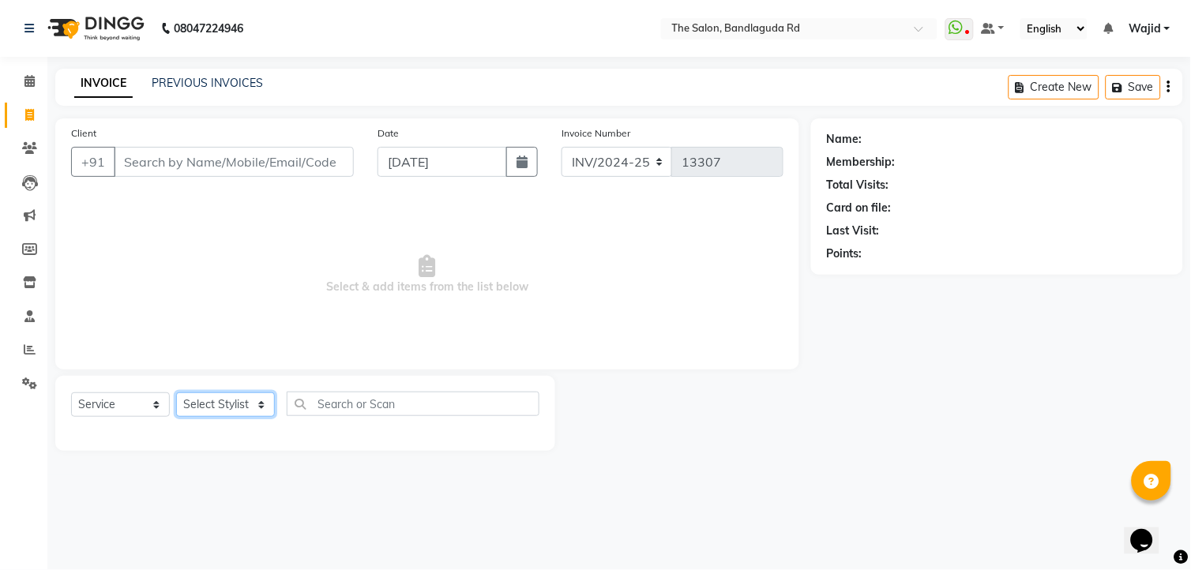
click at [218, 399] on select "Select Stylist [PERSON_NAME] [PERSON_NAME] [PERSON_NAME] [PERSON_NAME] TALIB [P…" at bounding box center [225, 404] width 99 height 24
select select "88754"
click at [176, 393] on select "Select Stylist [PERSON_NAME] [PERSON_NAME] [PERSON_NAME] [PERSON_NAME] TALIB [P…" at bounding box center [225, 404] width 99 height 24
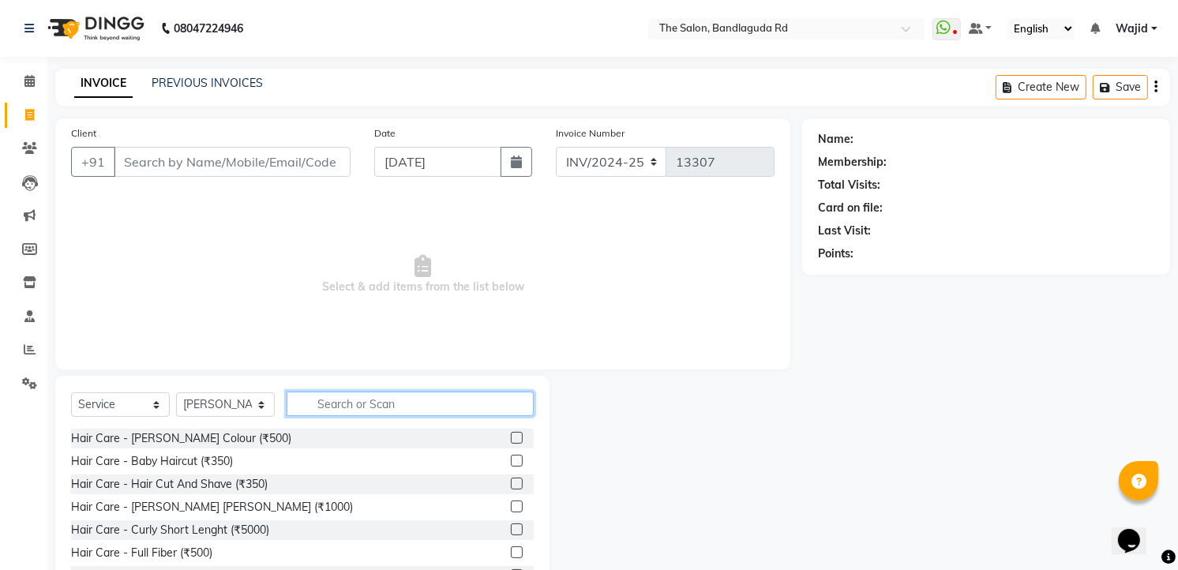
click at [347, 400] on input "text" at bounding box center [410, 404] width 247 height 24
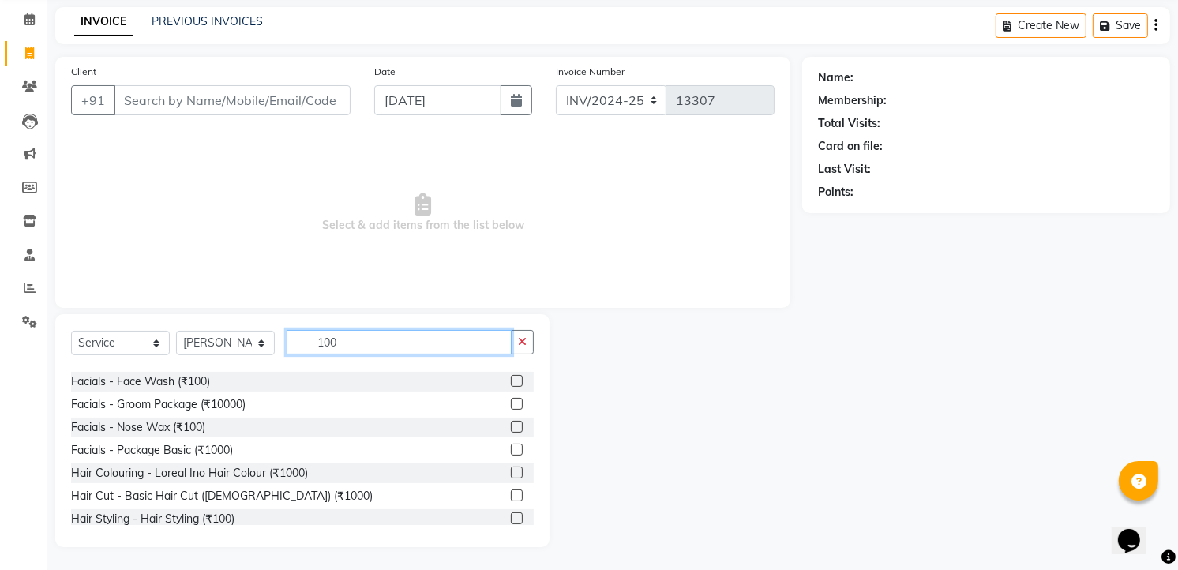
scroll to position [71, 0]
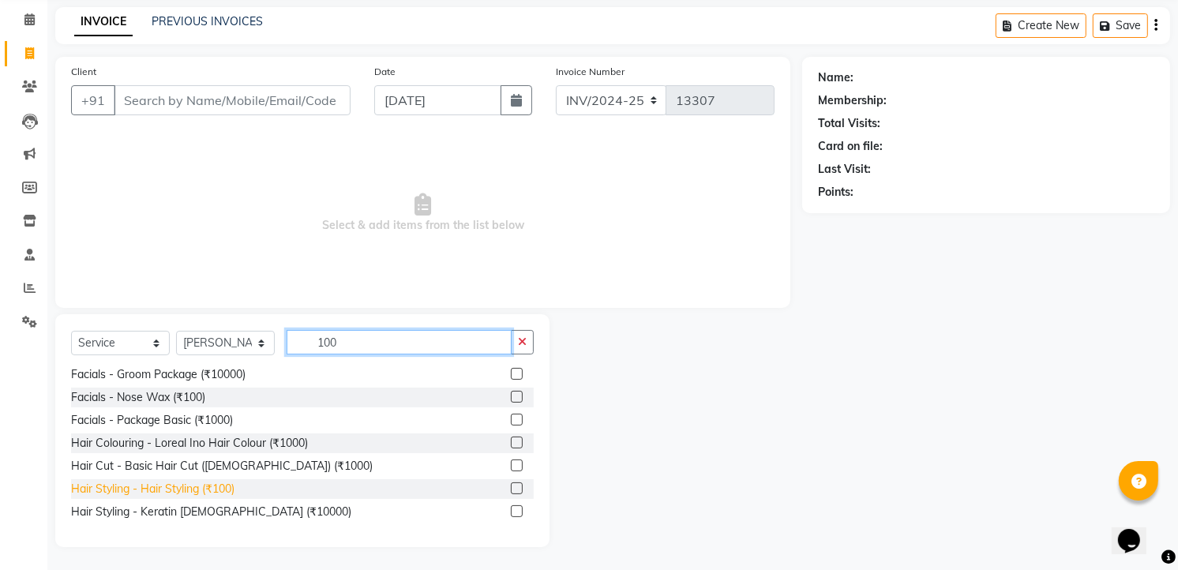
type input "100"
click at [210, 490] on div "Hair Styling - Hair Styling (₹100)" at bounding box center [152, 489] width 163 height 17
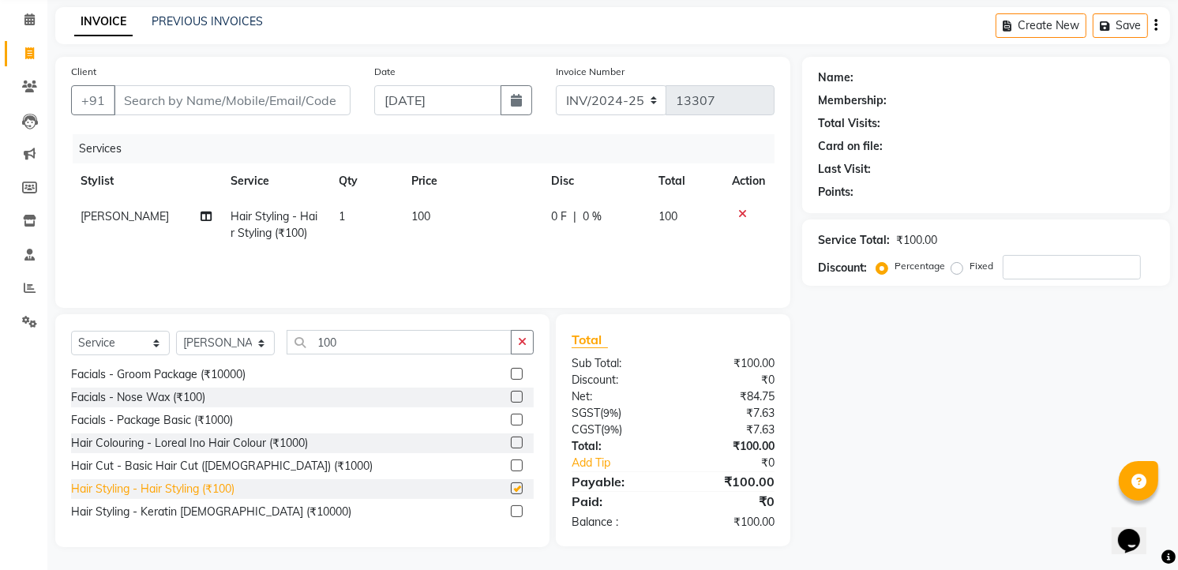
checkbox input "false"
click at [227, 351] on select "Select Stylist [PERSON_NAME] [PERSON_NAME] [PERSON_NAME] [PERSON_NAME] TALIB [P…" at bounding box center [225, 343] width 99 height 24
select select "63354"
click at [176, 331] on select "Select Stylist [PERSON_NAME] [PERSON_NAME] [PERSON_NAME] [PERSON_NAME] TALIB [P…" at bounding box center [225, 343] width 99 height 24
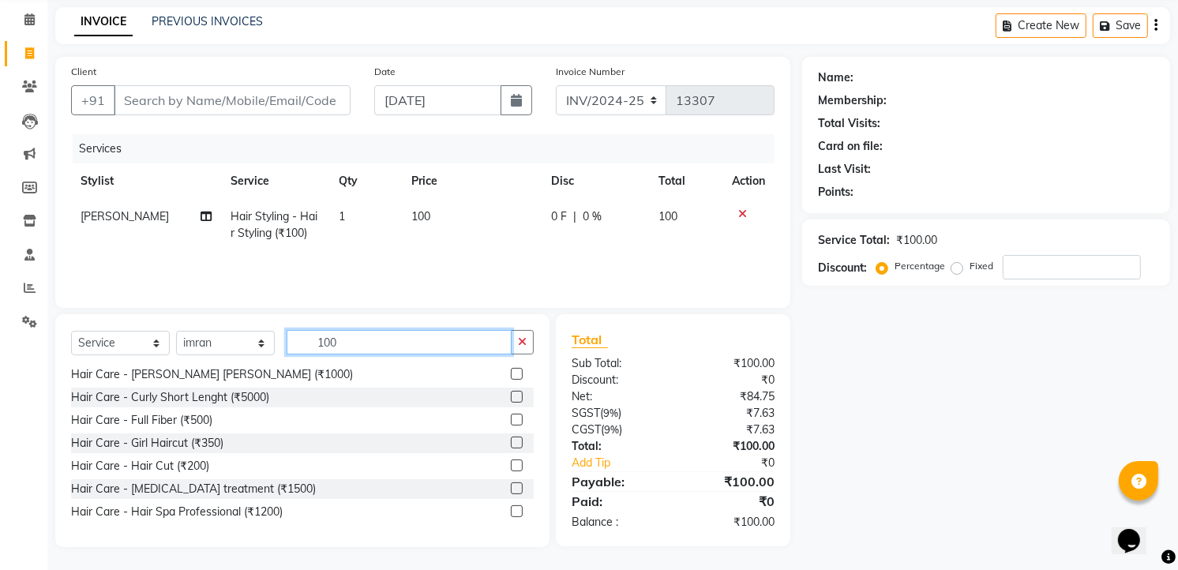
click at [371, 352] on input "100" at bounding box center [399, 342] width 225 height 24
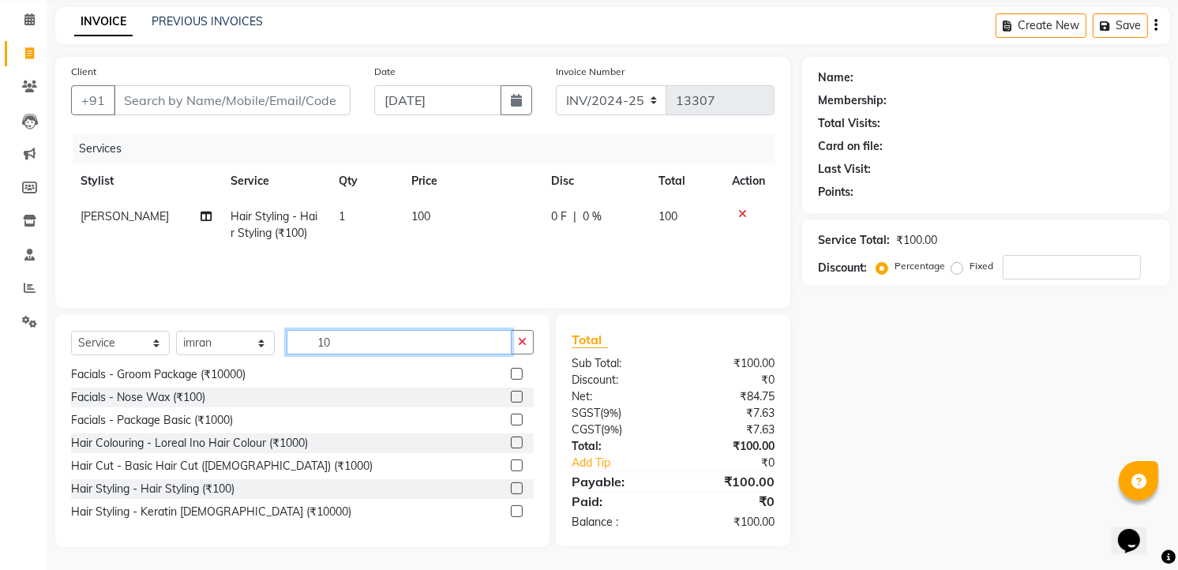
type input "1"
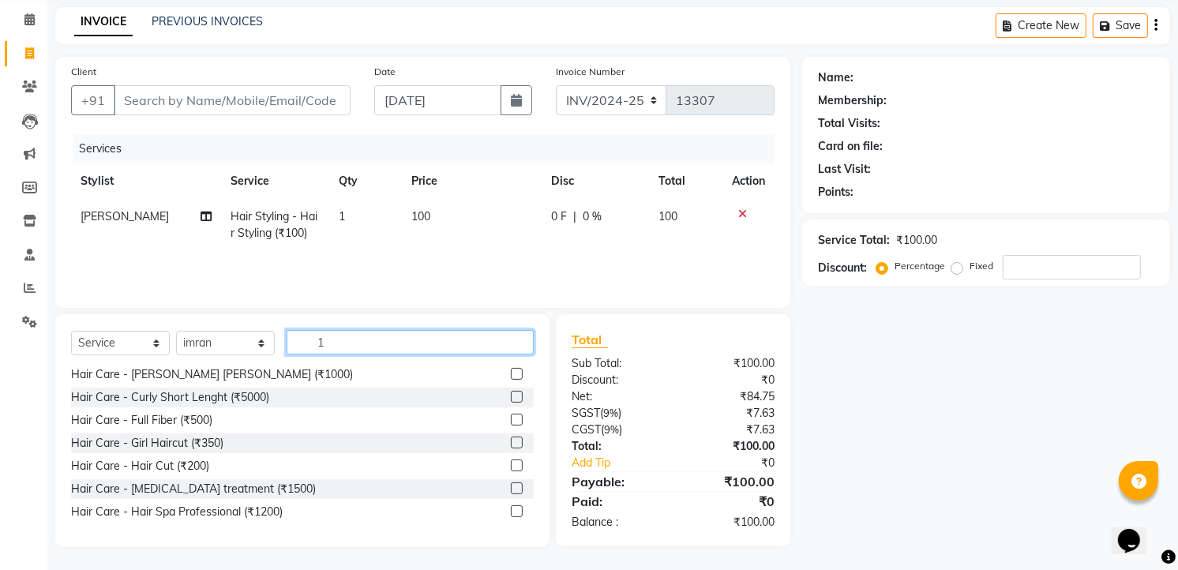
scroll to position [2, 0]
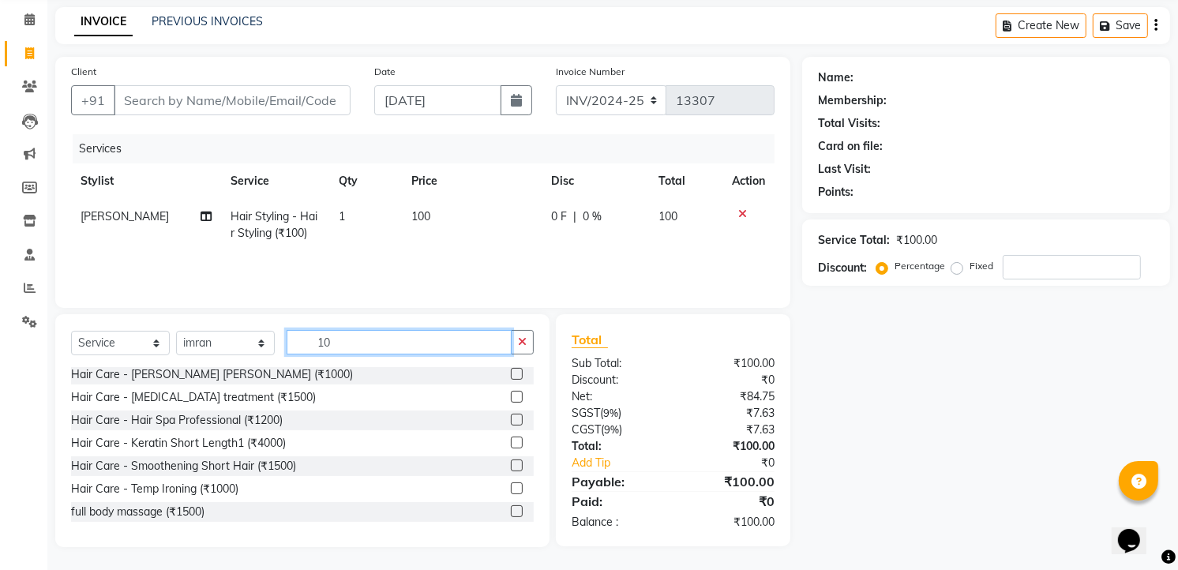
type input "100"
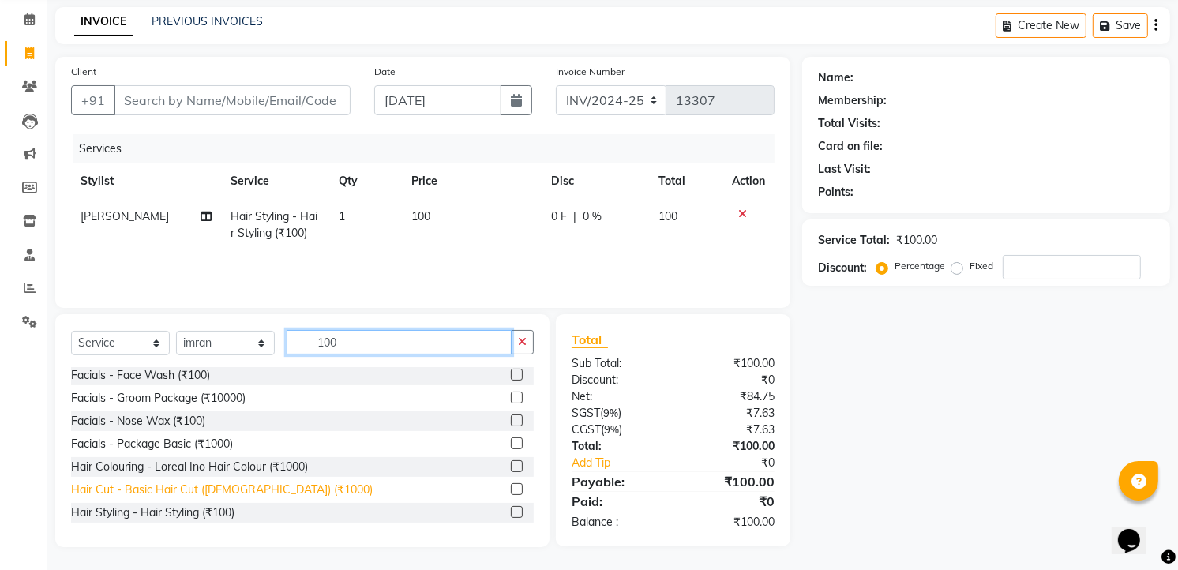
scroll to position [71, 0]
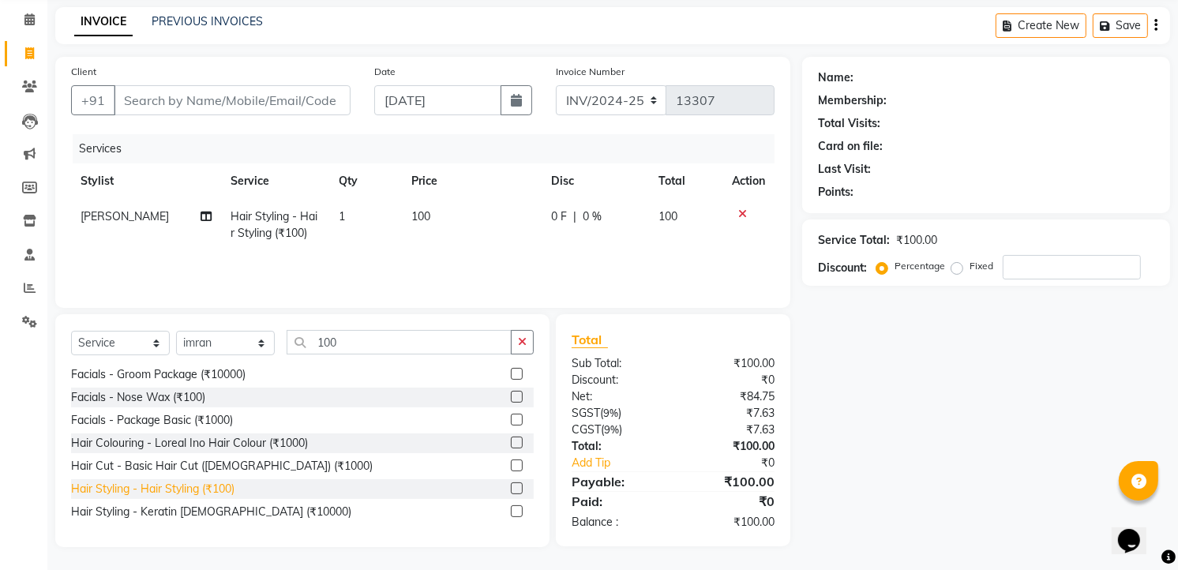
click at [222, 488] on div "Hair Styling - Hair Styling (₹100)" at bounding box center [152, 489] width 163 height 17
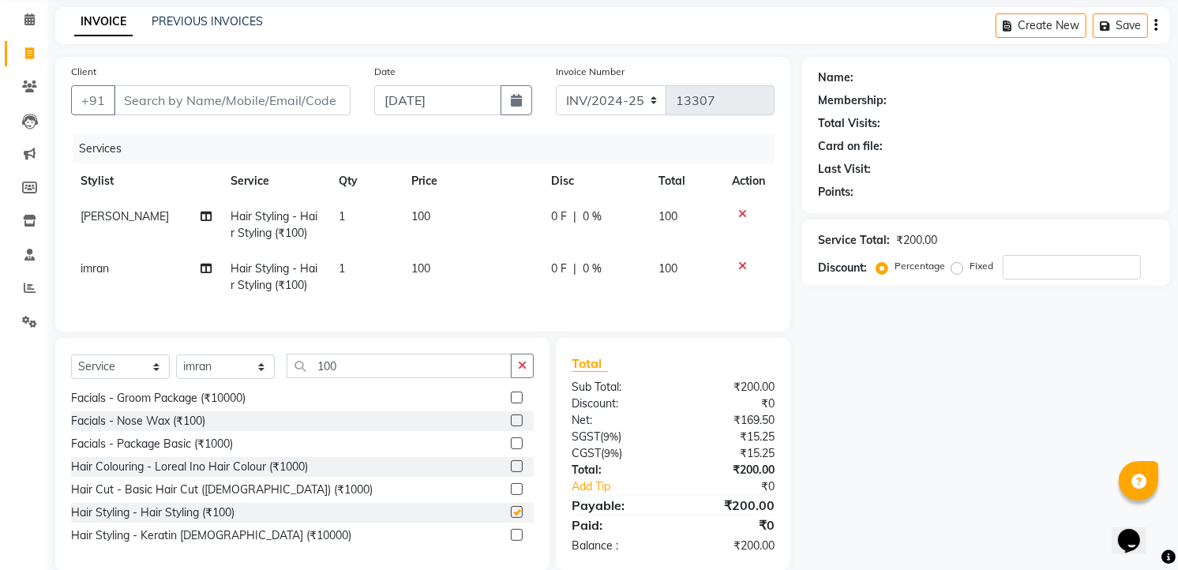
checkbox input "false"
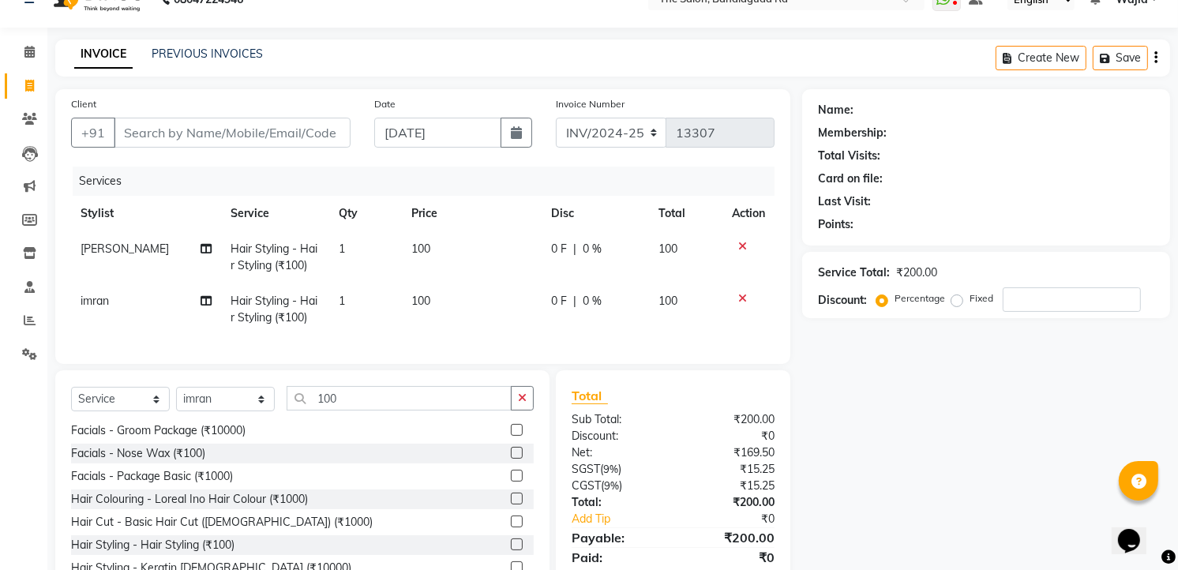
scroll to position [0, 0]
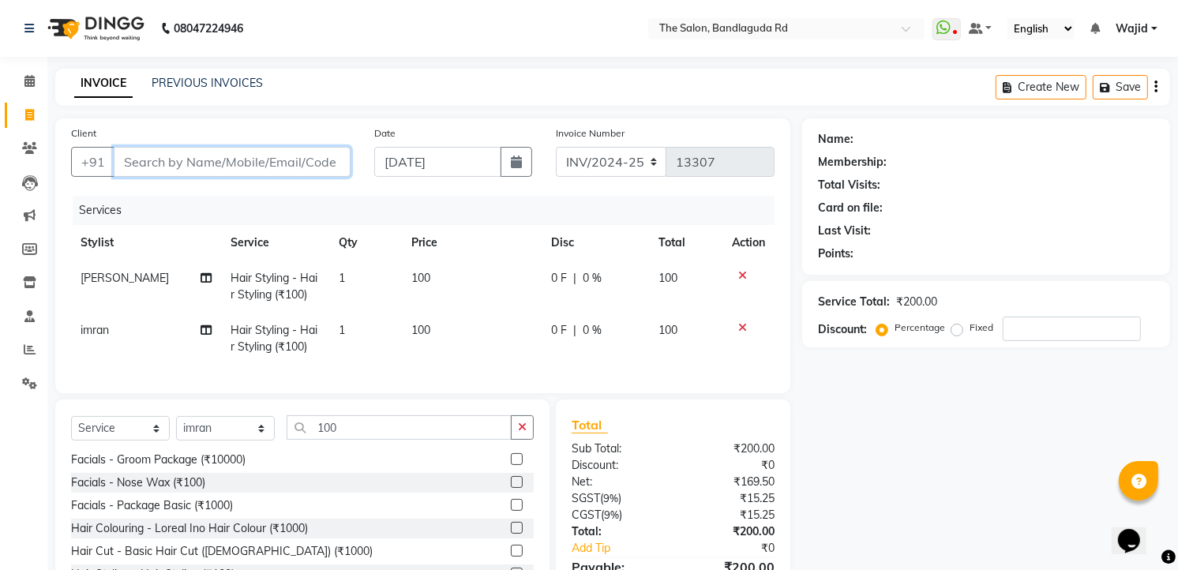
drag, startPoint x: 231, startPoint y: 163, endPoint x: 237, endPoint y: 152, distance: 12.7
click at [235, 155] on input "Client" at bounding box center [232, 162] width 237 height 30
type input "9"
type input "0"
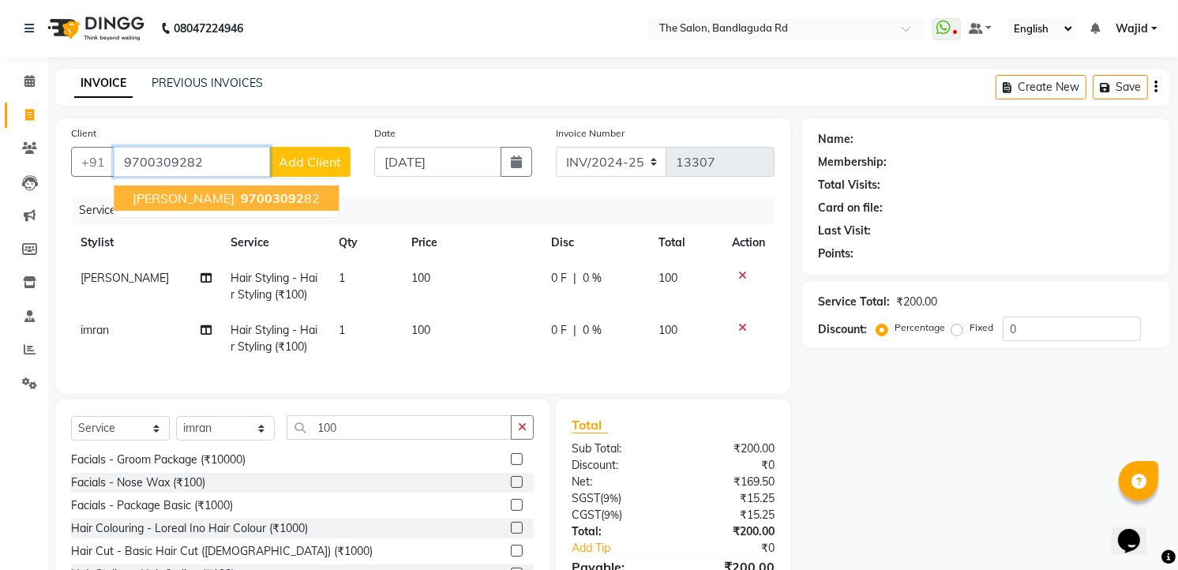
type input "9700309282"
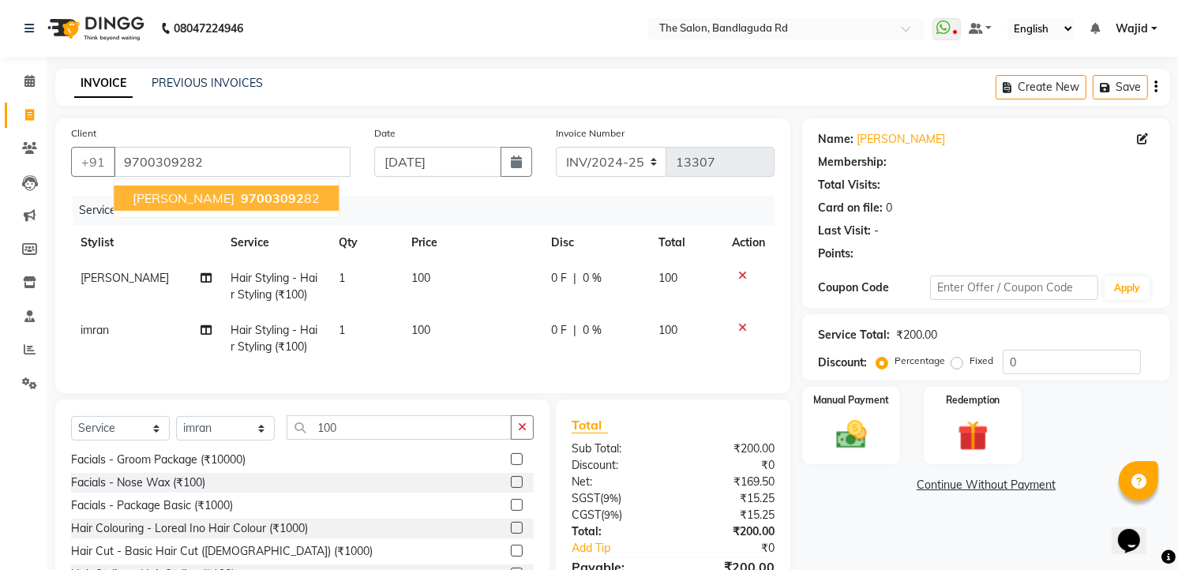
select select "1: Object"
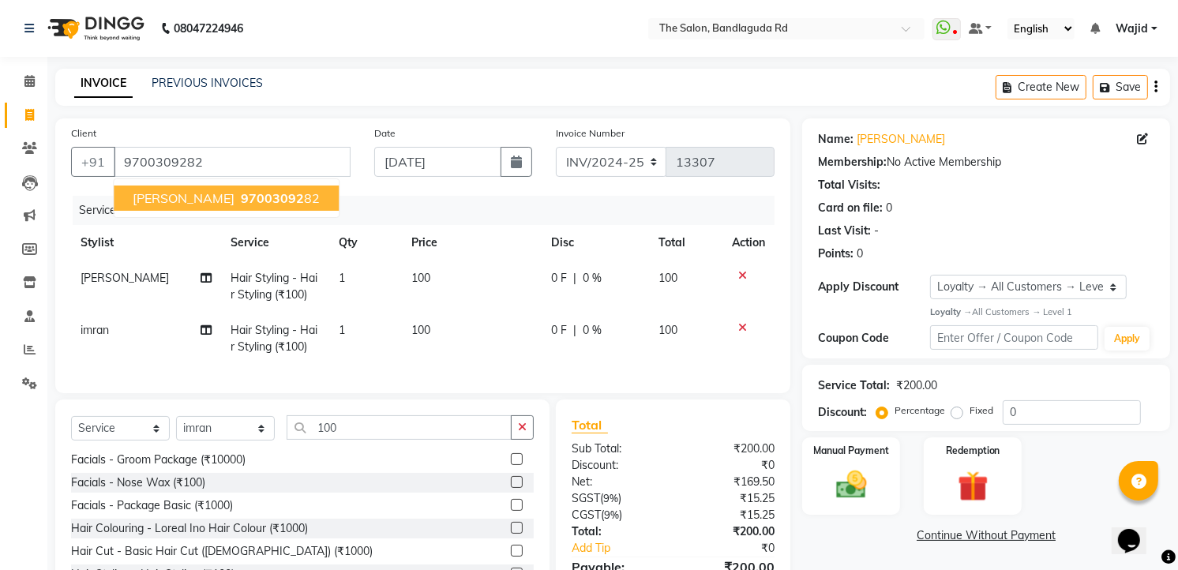
click at [238, 190] on ngb-highlight "97003092 82" at bounding box center [279, 198] width 82 height 16
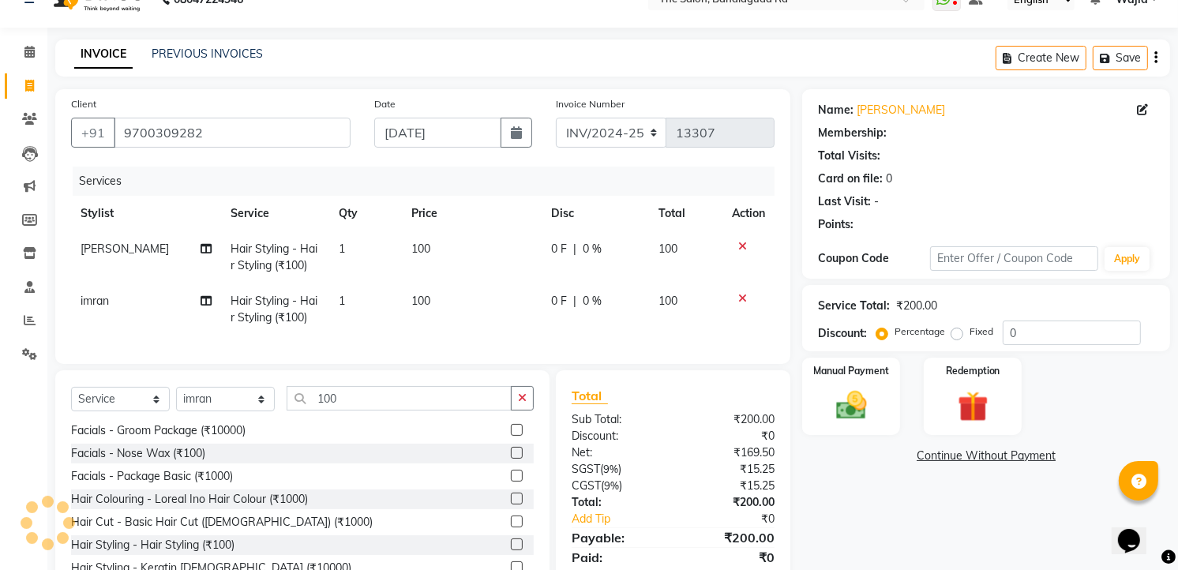
scroll to position [99, 0]
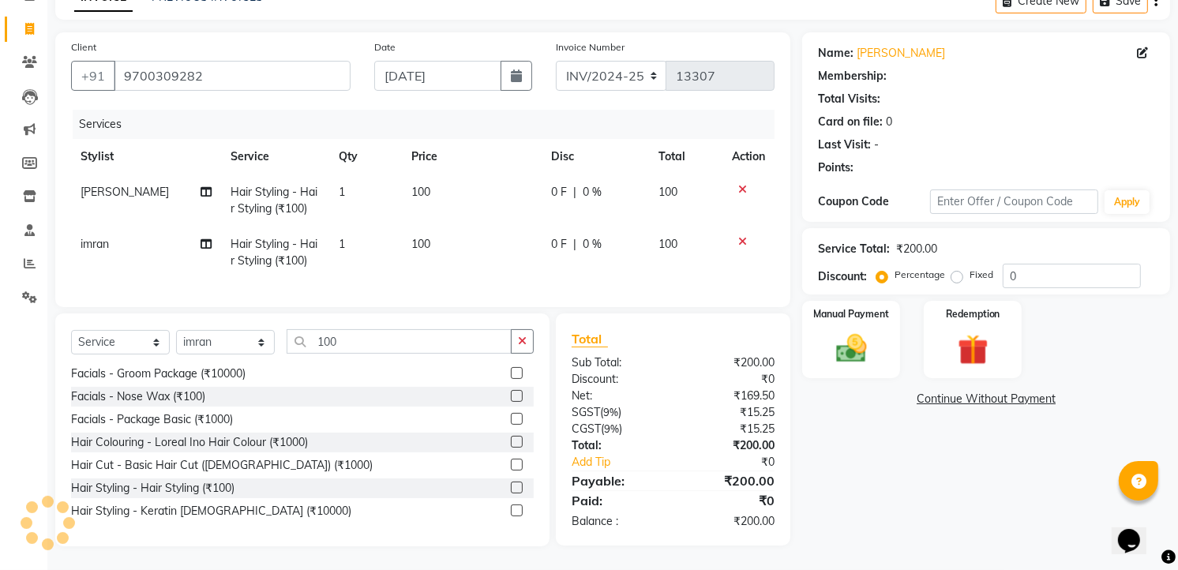
select select "1: Object"
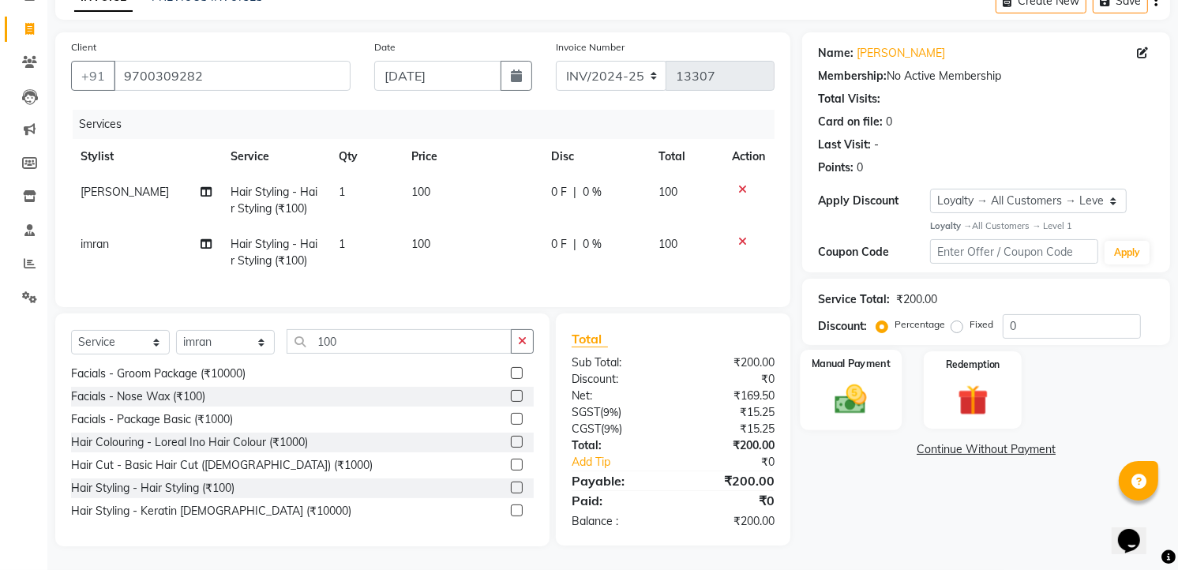
click at [850, 381] on img at bounding box center [851, 399] width 51 height 36
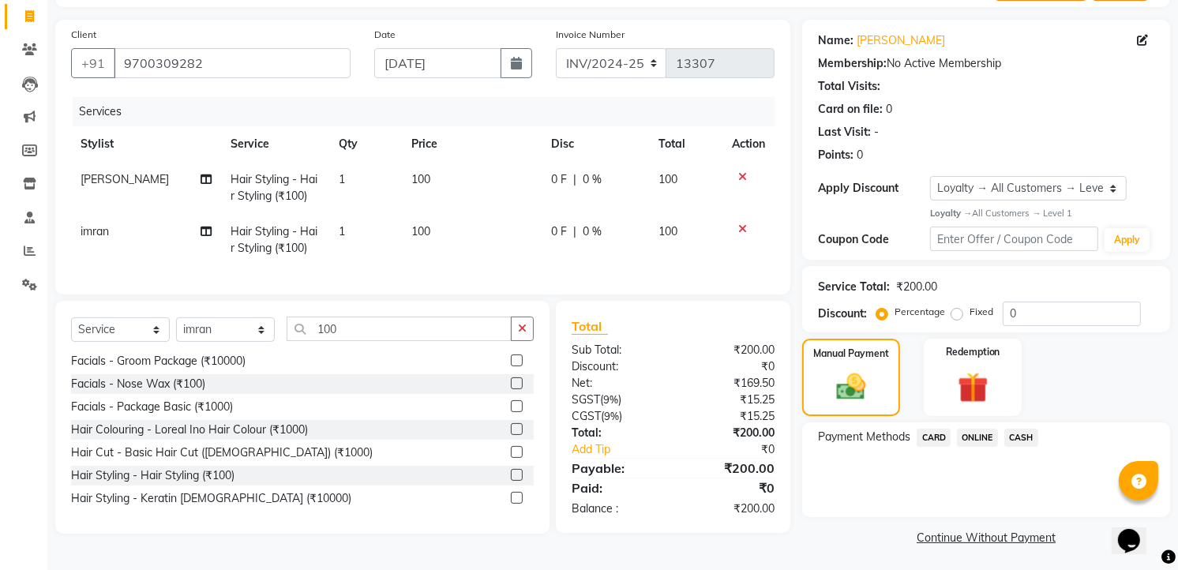
click at [987, 440] on span "ONLINE" at bounding box center [977, 438] width 41 height 18
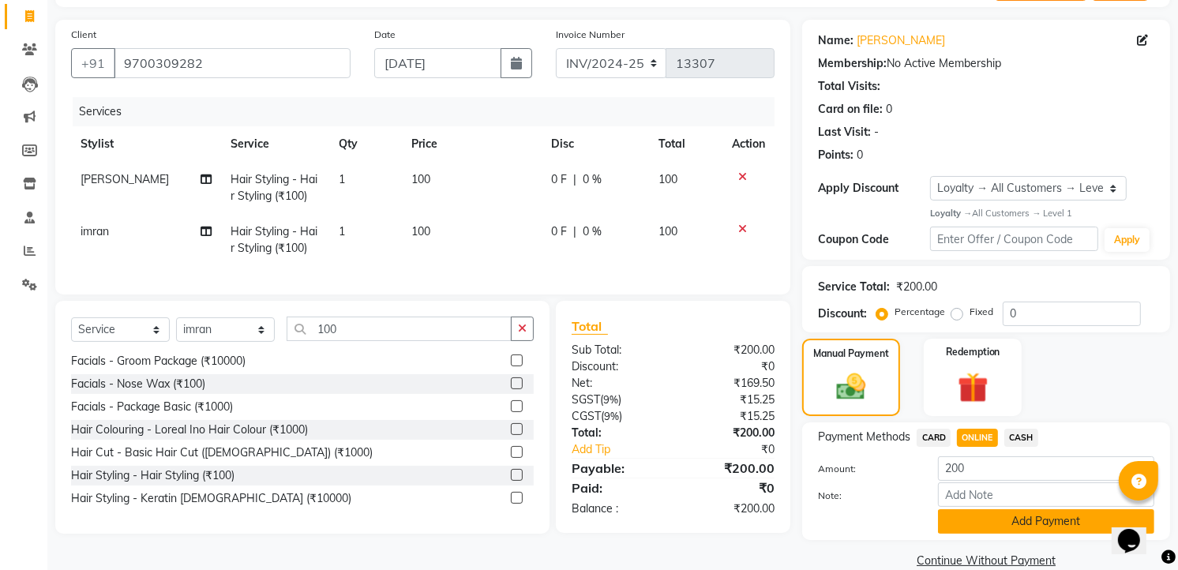
click at [1020, 515] on button "Add Payment" at bounding box center [1046, 521] width 216 height 24
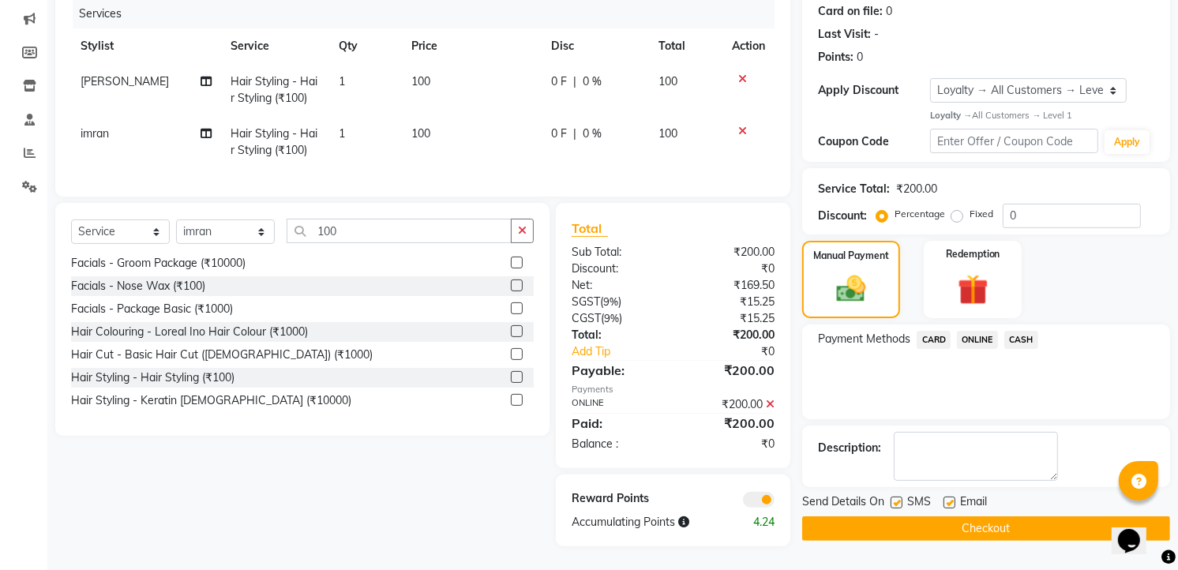
scroll to position [209, 0]
click at [901, 523] on button "Checkout" at bounding box center [986, 528] width 368 height 24
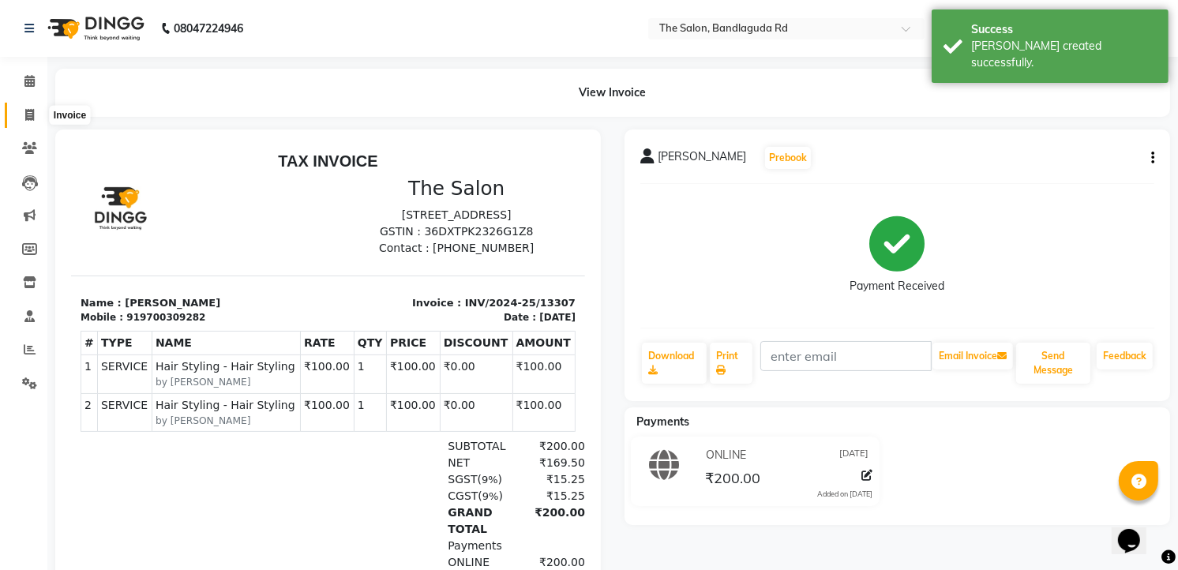
click at [21, 107] on span at bounding box center [30, 116] width 28 height 18
select select "service"
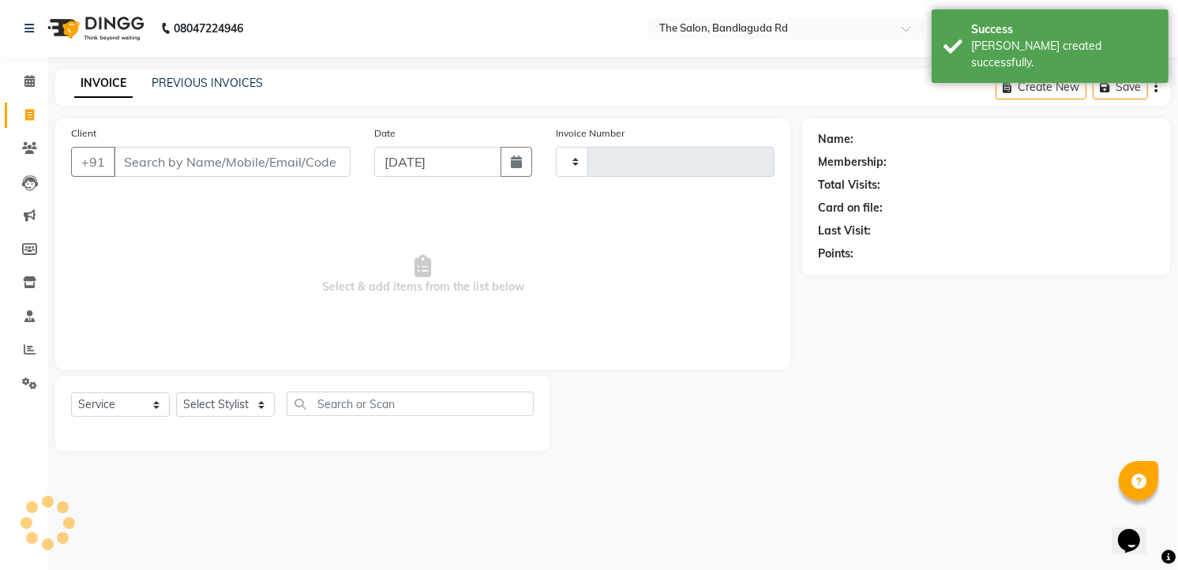
type input "13308"
select select "5198"
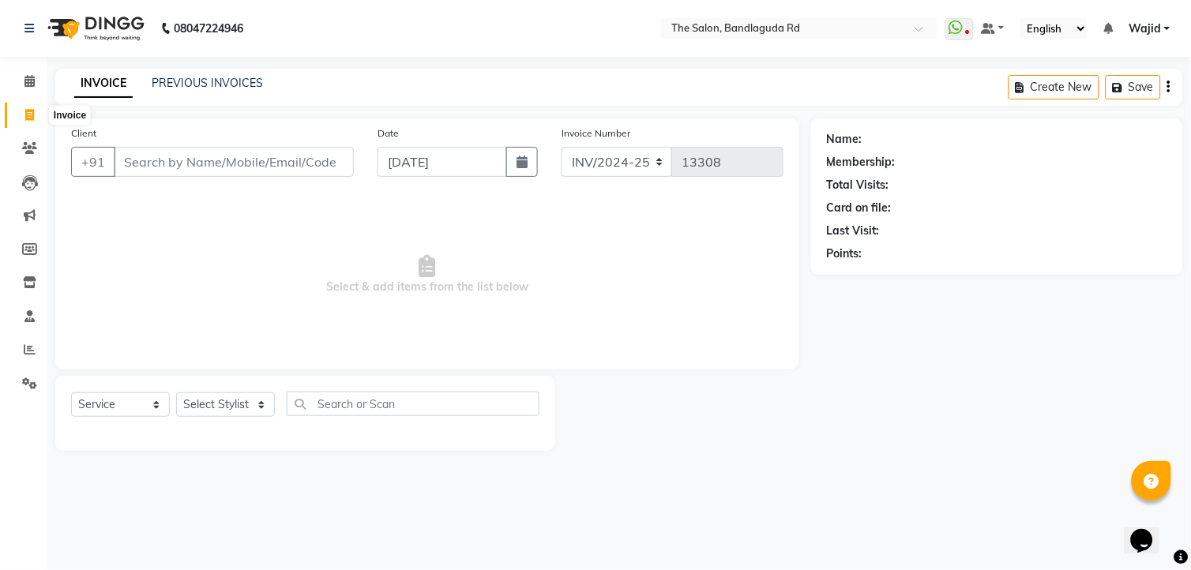
click at [26, 111] on icon at bounding box center [29, 115] width 9 height 12
select select "service"
type input "13308"
select select "5198"
click at [26, 111] on icon at bounding box center [29, 115] width 9 height 12
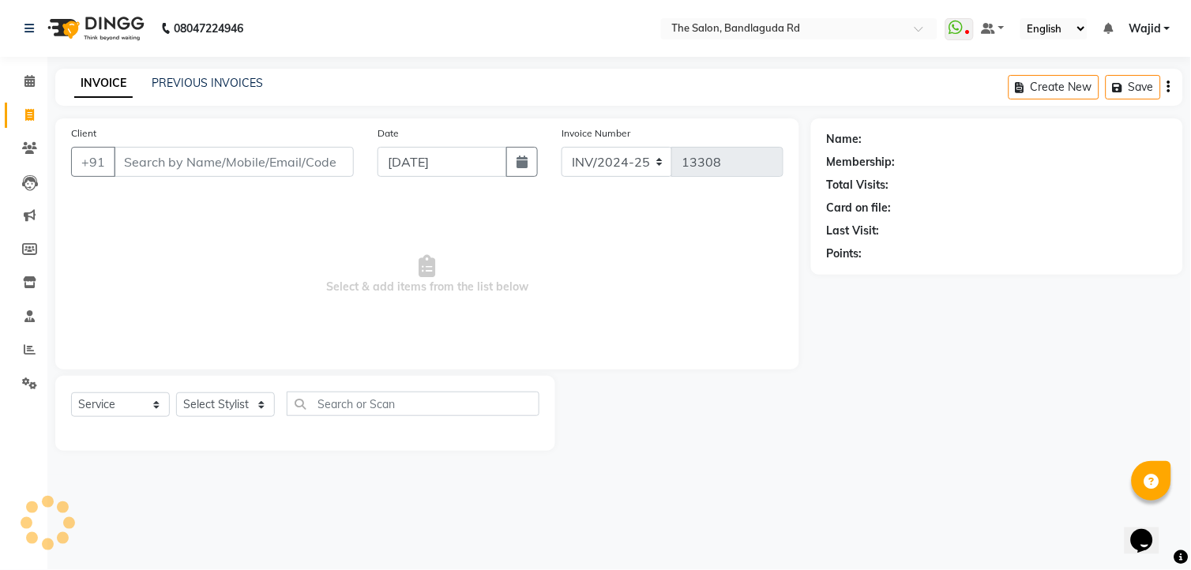
select select "service"
type input "13308"
select select "5198"
click at [26, 111] on icon at bounding box center [29, 115] width 9 height 12
select select "service"
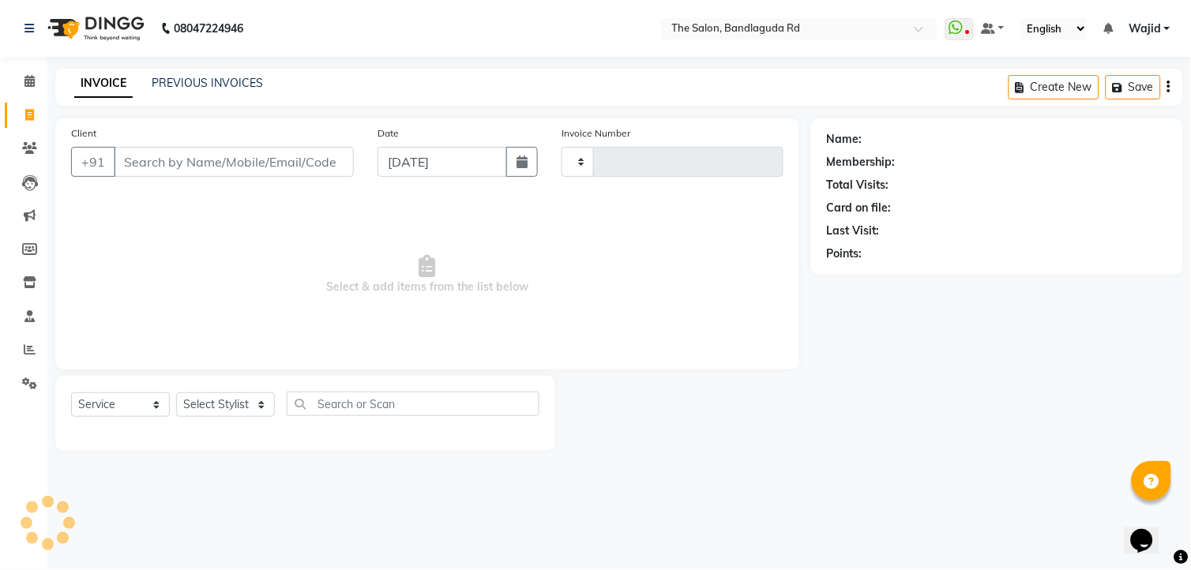
type input "13308"
select select "5198"
click at [26, 111] on icon at bounding box center [29, 115] width 9 height 12
select select "service"
type input "13308"
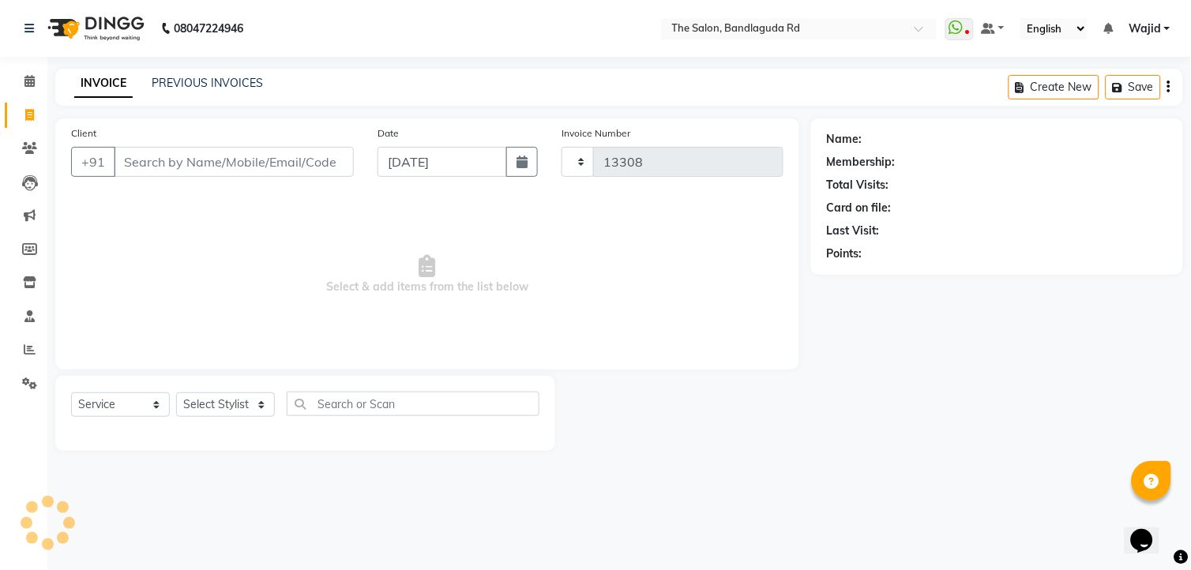
select select "5198"
click at [26, 111] on icon at bounding box center [29, 115] width 9 height 12
select select "service"
click at [26, 111] on icon at bounding box center [29, 115] width 9 height 12
select select "service"
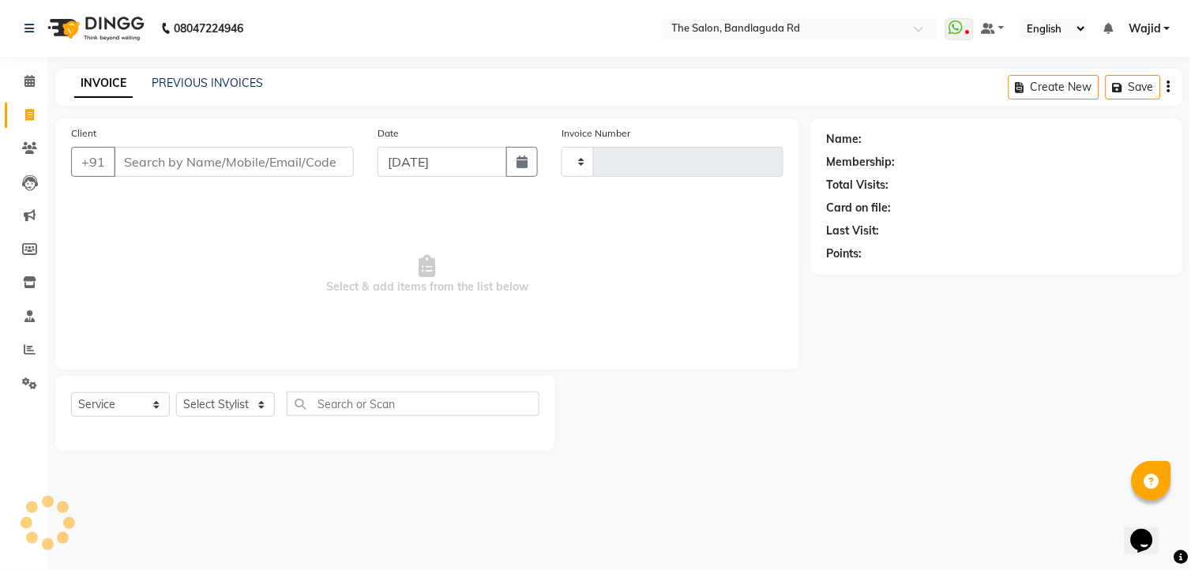
type input "13308"
select select "5198"
click at [444, 502] on div "08047224946 Select Location × The Salon, Bandlaguda Rd WhatsApp Status ✕ Status…" at bounding box center [595, 285] width 1191 height 570
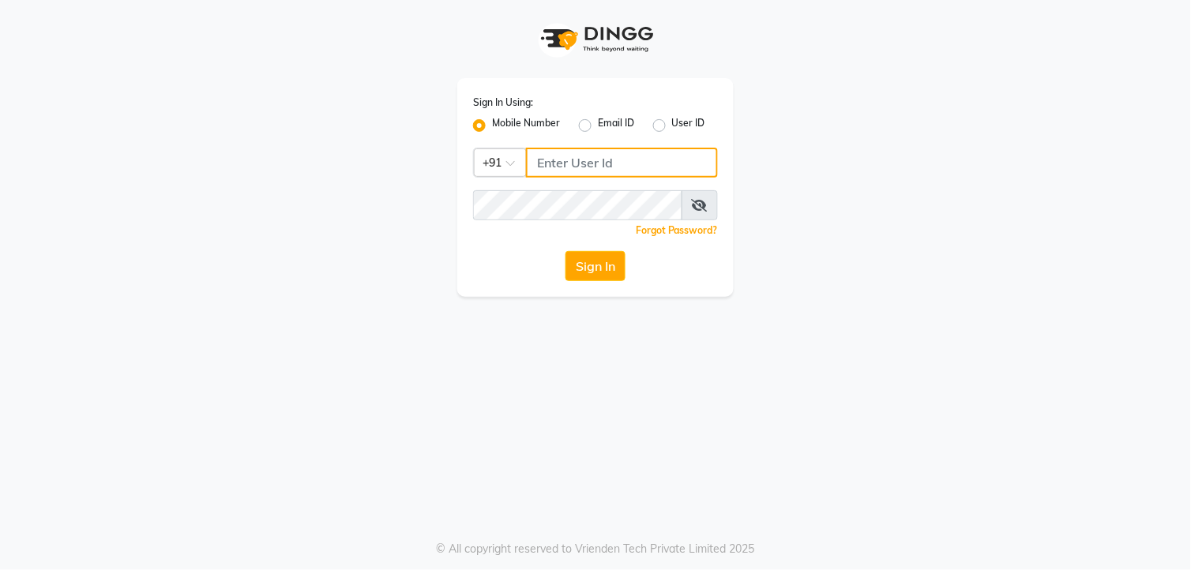
type input "8801407262"
click at [571, 248] on div "Sign In Using: Mobile Number Email ID User ID Country Code × [PHONE_NUMBER] Rem…" at bounding box center [595, 187] width 276 height 219
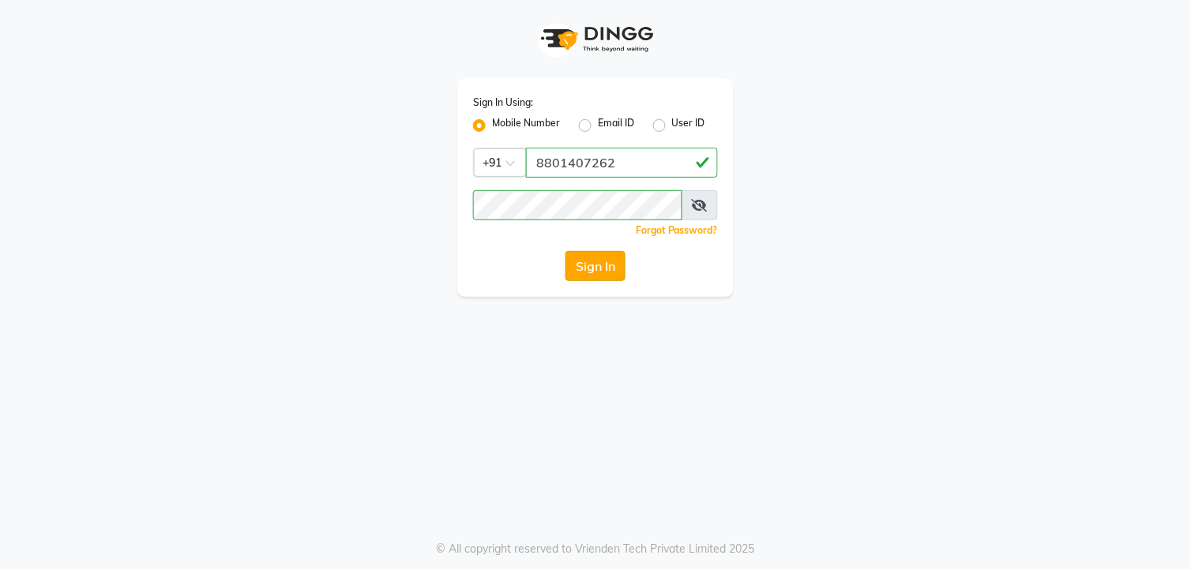
click at [571, 253] on button "Sign In" at bounding box center [595, 266] width 60 height 30
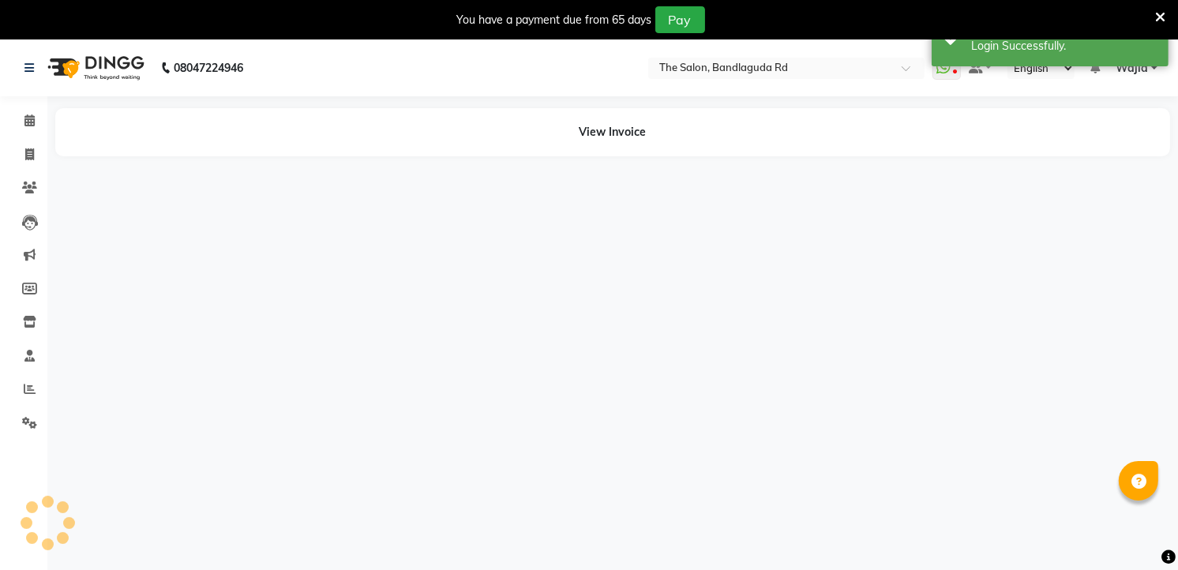
select select "en"
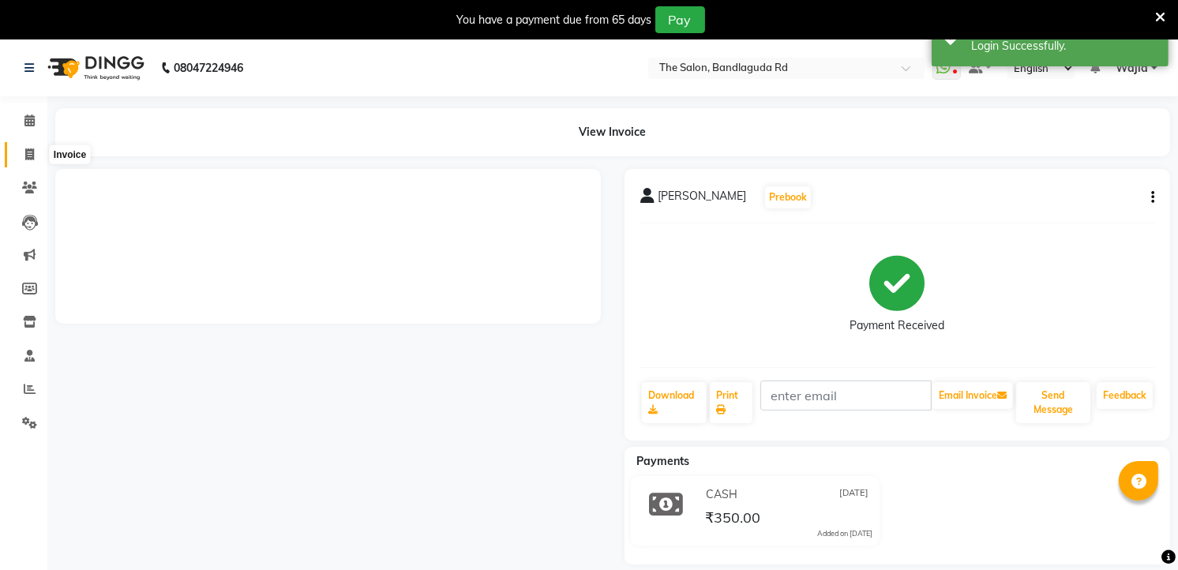
click at [24, 154] on span at bounding box center [30, 155] width 28 height 18
select select "service"
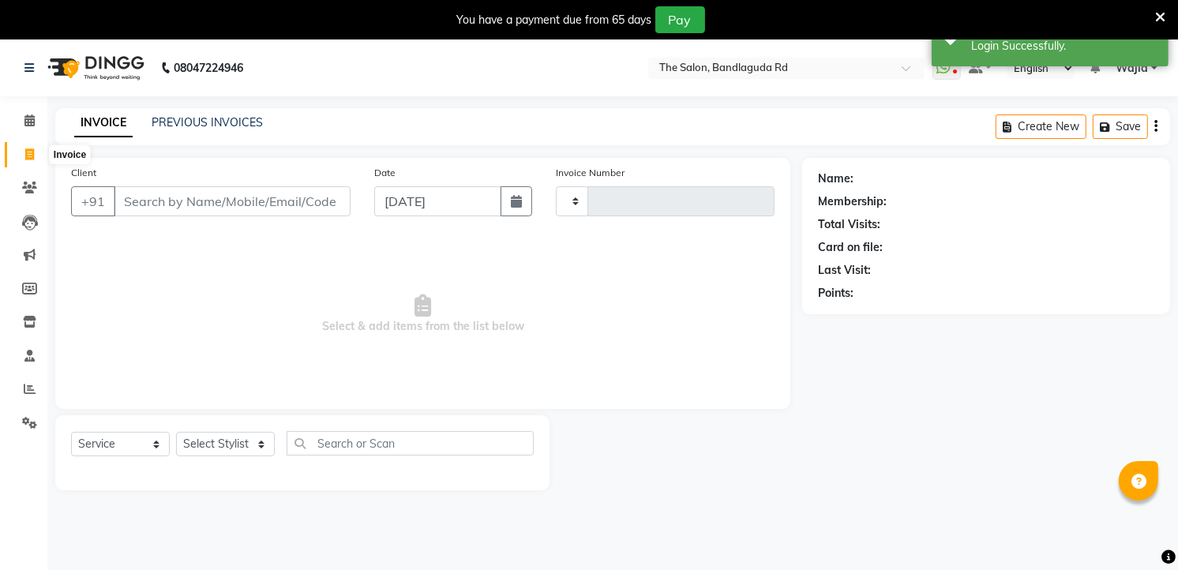
scroll to position [39, 0]
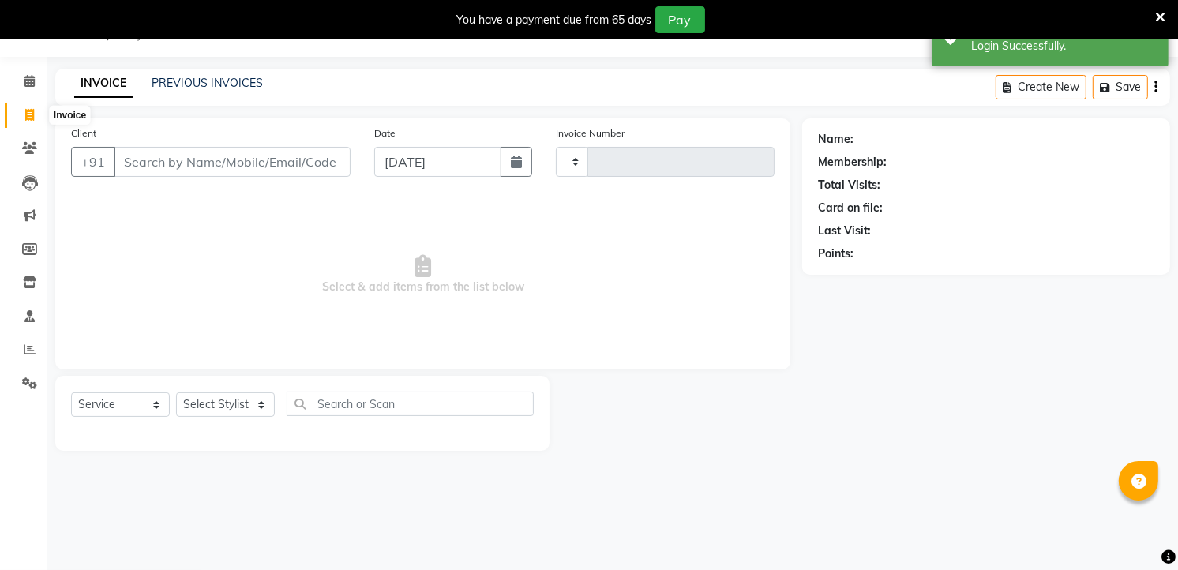
type input "13308"
select select "5198"
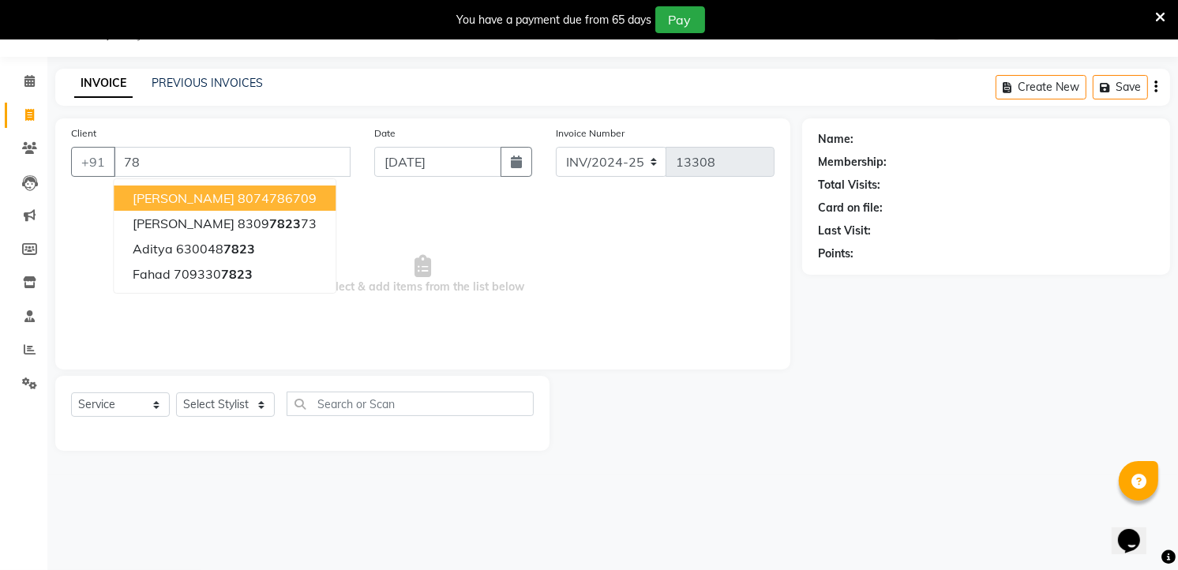
type input "7"
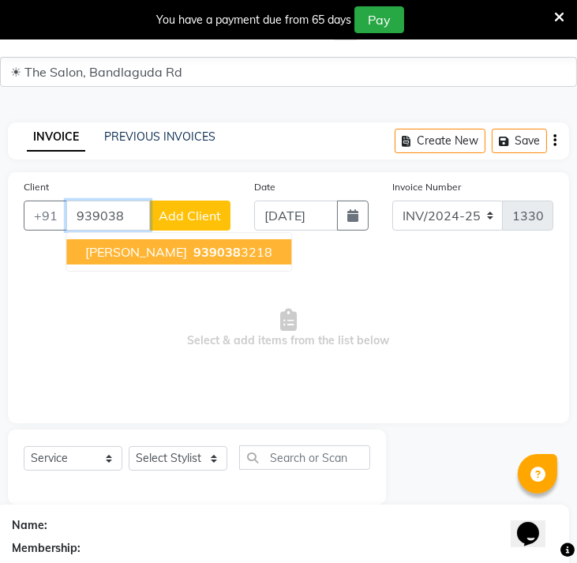
drag, startPoint x: 211, startPoint y: 264, endPoint x: 212, endPoint y: 246, distance: 19.0
click at [211, 264] on ngb-typeahead-window "[PERSON_NAME] 939038 3218" at bounding box center [179, 251] width 227 height 39
click at [193, 250] on span "939038" at bounding box center [216, 252] width 47 height 16
type input "9390383218"
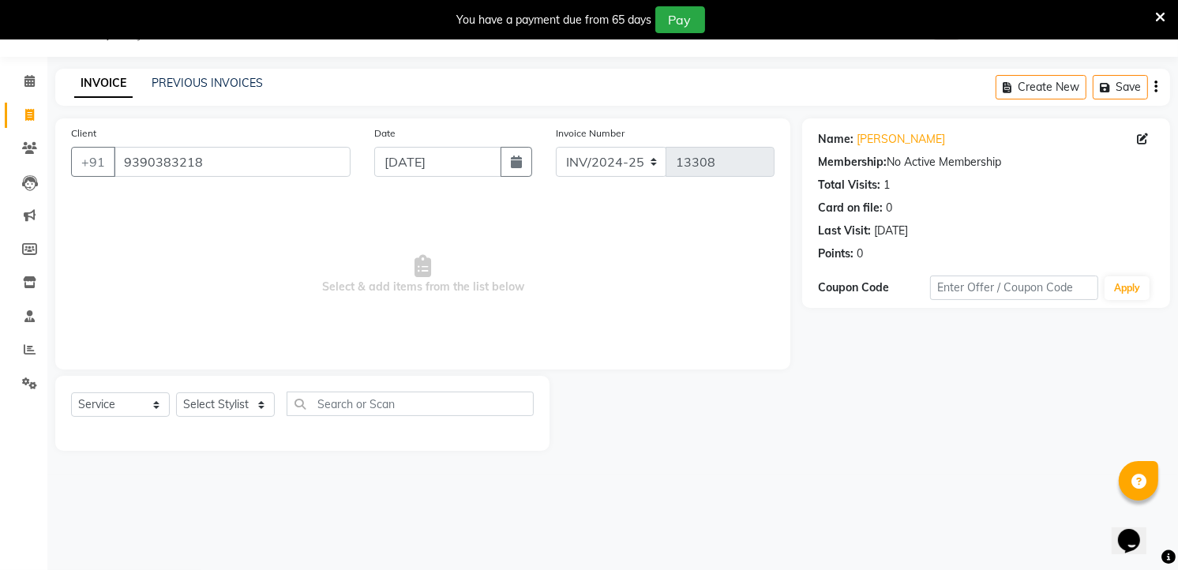
click at [827, 131] on div "Name:" at bounding box center [836, 139] width 36 height 17
click at [825, 135] on div "Name:" at bounding box center [836, 139] width 36 height 17
click at [850, 146] on div "Name:" at bounding box center [836, 139] width 36 height 17
click at [857, 137] on link "[PERSON_NAME]" at bounding box center [901, 139] width 88 height 17
click at [32, 99] on li "Invoice" at bounding box center [23, 116] width 47 height 34
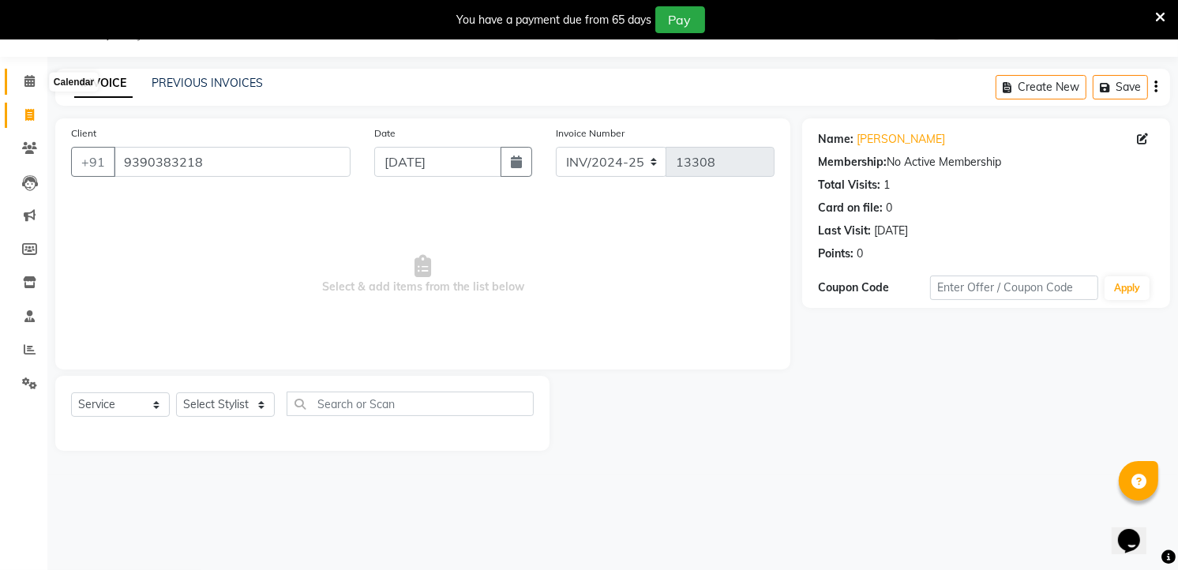
click at [28, 76] on icon at bounding box center [29, 81] width 10 height 12
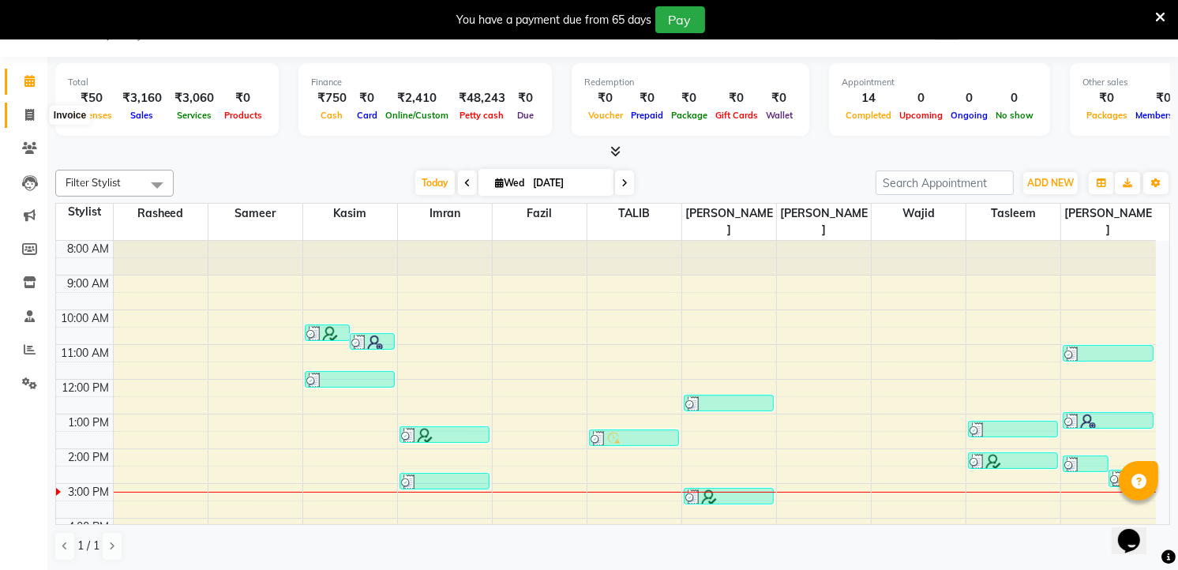
click at [36, 107] on span at bounding box center [30, 116] width 28 height 18
select select "service"
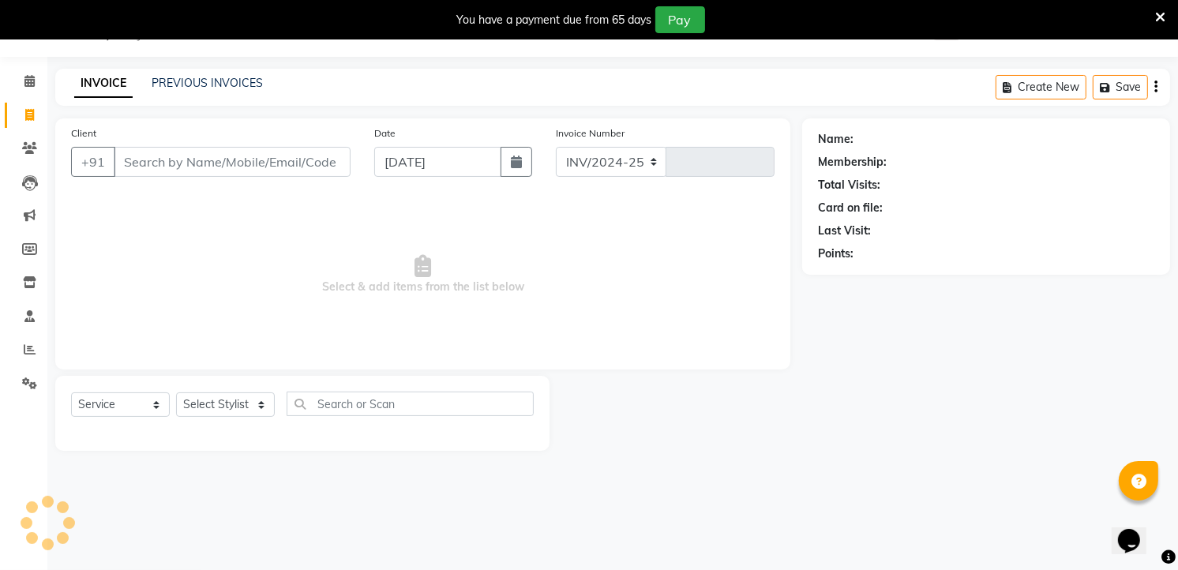
select select "5198"
type input "13308"
click at [193, 399] on select "Select Stylist AIJAZ fazil imran kasim mohsin rasheed sameer Shadab TALIB Tasle…" at bounding box center [225, 404] width 99 height 24
select select "63353"
click at [176, 393] on select "Select Stylist AIJAZ fazil imran kasim mohsin rasheed sameer Shadab TALIB Tasle…" at bounding box center [225, 404] width 99 height 24
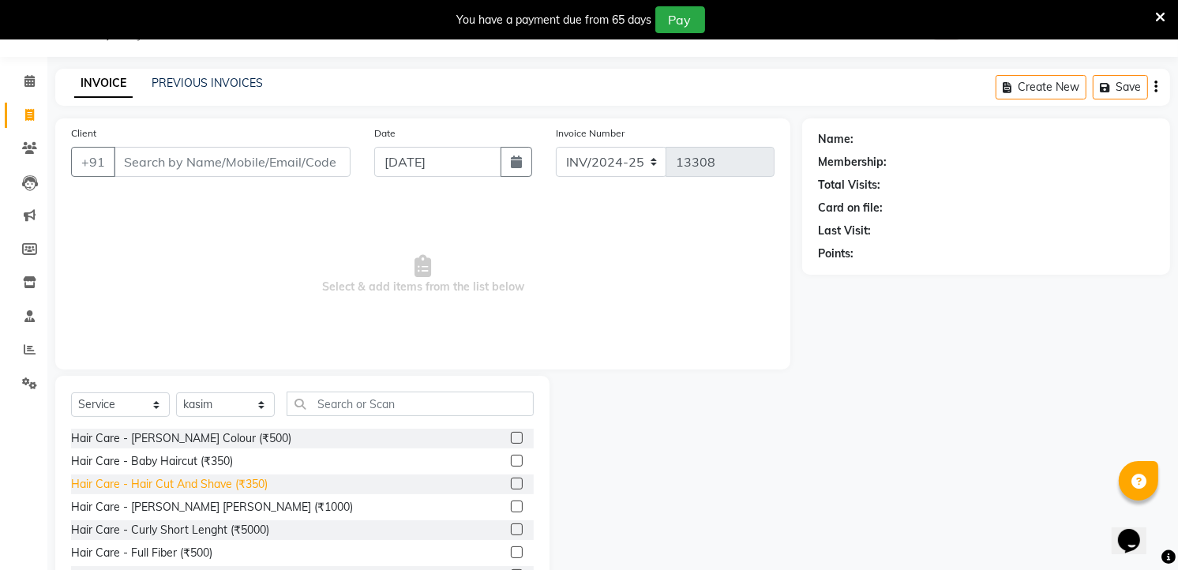
click at [186, 478] on div "Hair Care - Hair Cut And Shave (₹350)" at bounding box center [169, 484] width 197 height 17
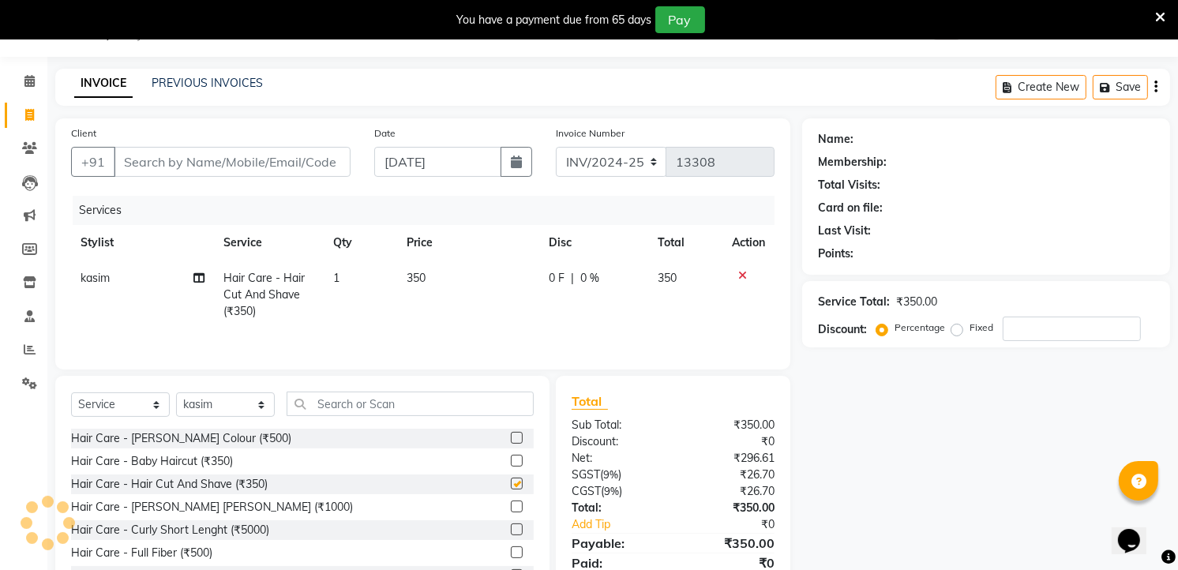
checkbox input "false"
click at [225, 392] on div "Select Service Product Membership Package Voucher Prepaid Gift Card Select Styl…" at bounding box center [302, 492] width 494 height 233
select select "86723"
click at [176, 394] on select "Select Stylist AIJAZ fazil imran kasim mohsin rasheed sameer Shadab TALIB Tasle…" at bounding box center [225, 404] width 99 height 24
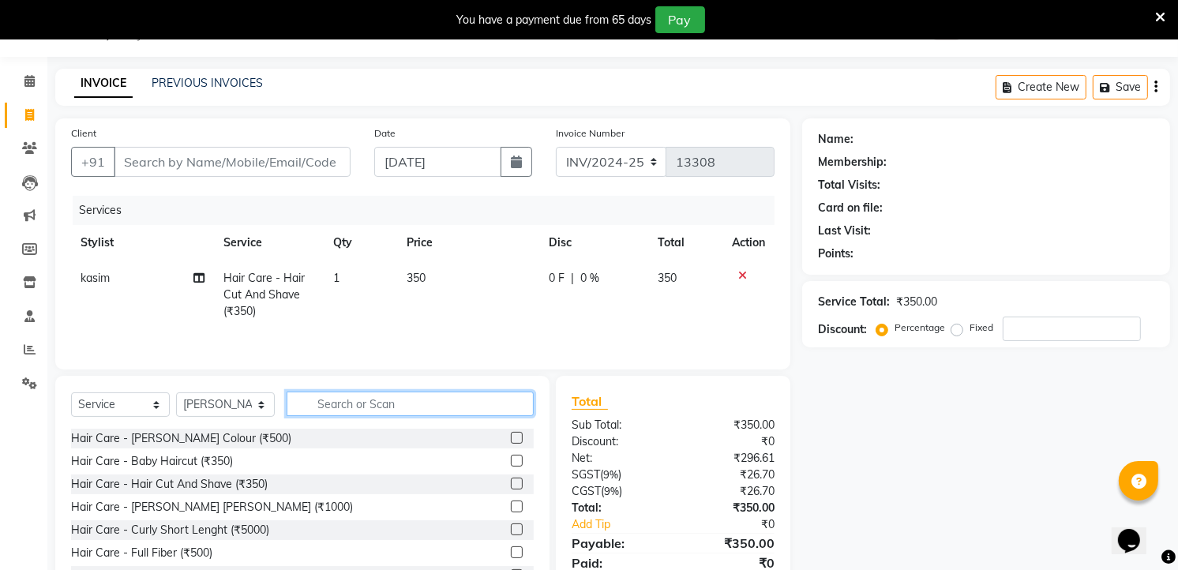
click at [306, 407] on input "text" at bounding box center [410, 404] width 247 height 24
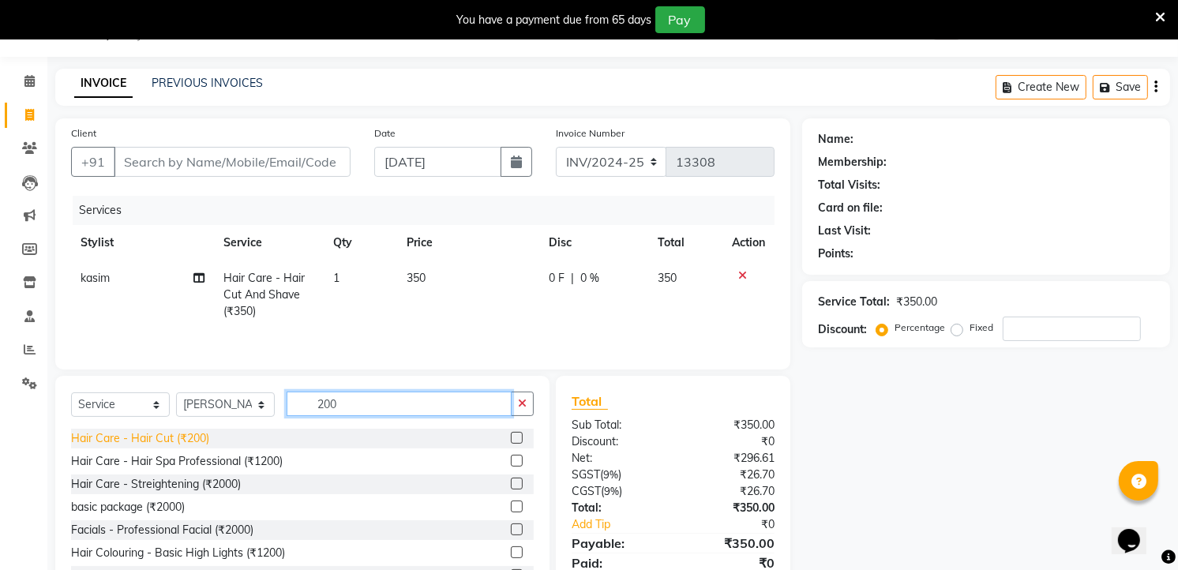
type input "200"
click at [197, 433] on div "Hair Care - Hair Cut (₹200)" at bounding box center [140, 438] width 138 height 17
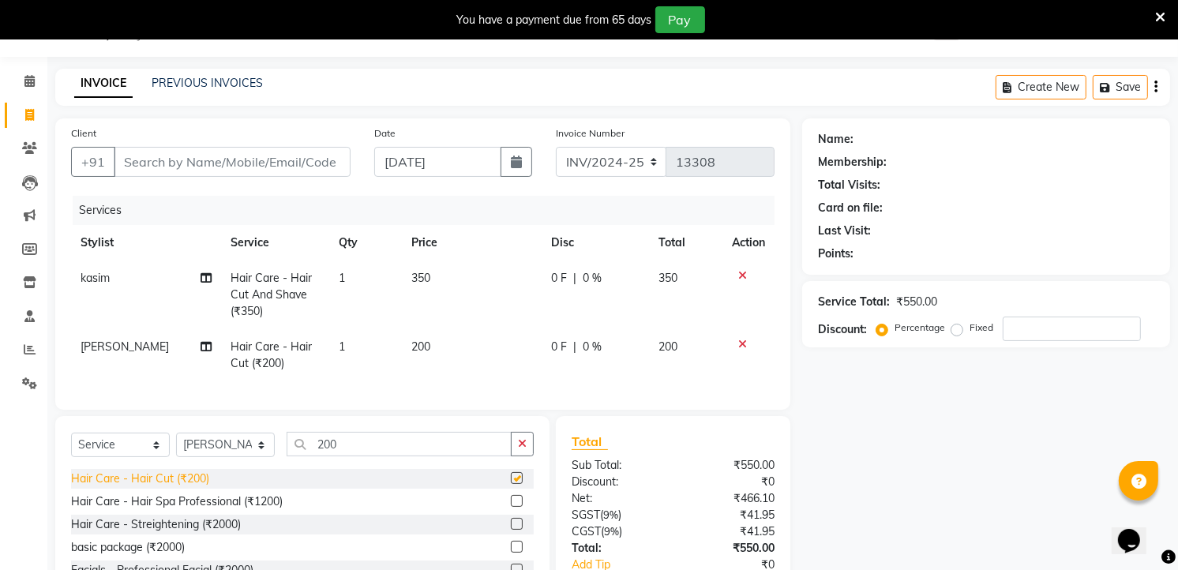
checkbox input "false"
click at [259, 148] on input "Client" at bounding box center [232, 162] width 237 height 30
type input "9"
type input "0"
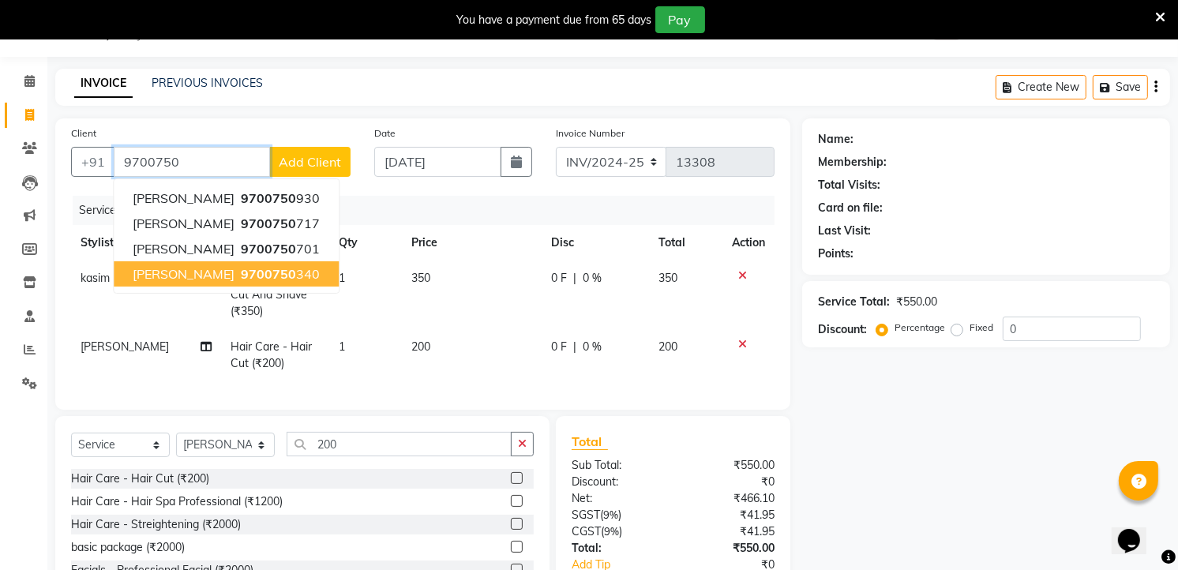
click at [241, 267] on span "9700750" at bounding box center [268, 274] width 55 height 16
type input "9700750340"
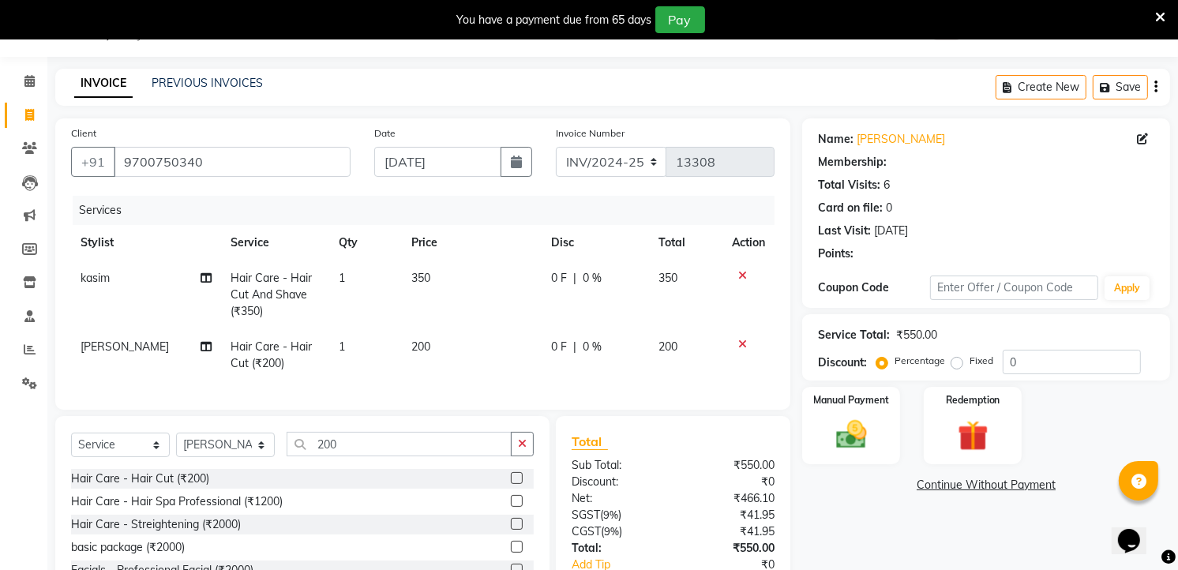
select select "1: Object"
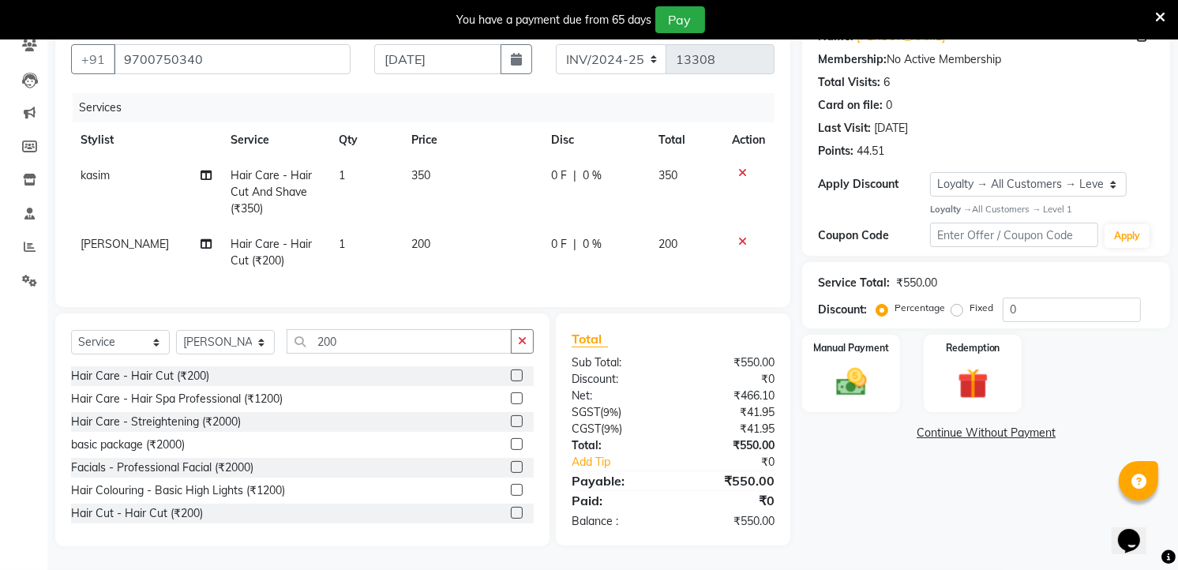
scroll to position [155, 0]
click at [1036, 279] on div "Service Total: ₹550.00 Discount: Percentage Fixed 0" at bounding box center [986, 295] width 336 height 54
click at [1032, 303] on input "0" at bounding box center [1072, 310] width 138 height 24
click at [876, 367] on img at bounding box center [851, 382] width 51 height 36
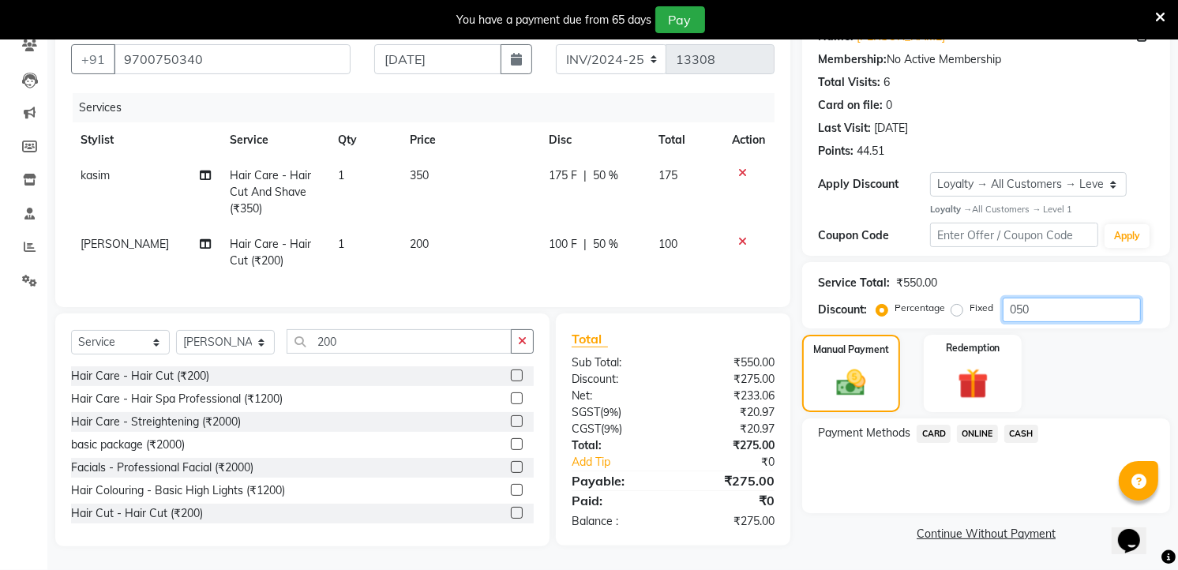
click at [1076, 298] on input "050" at bounding box center [1072, 310] width 138 height 24
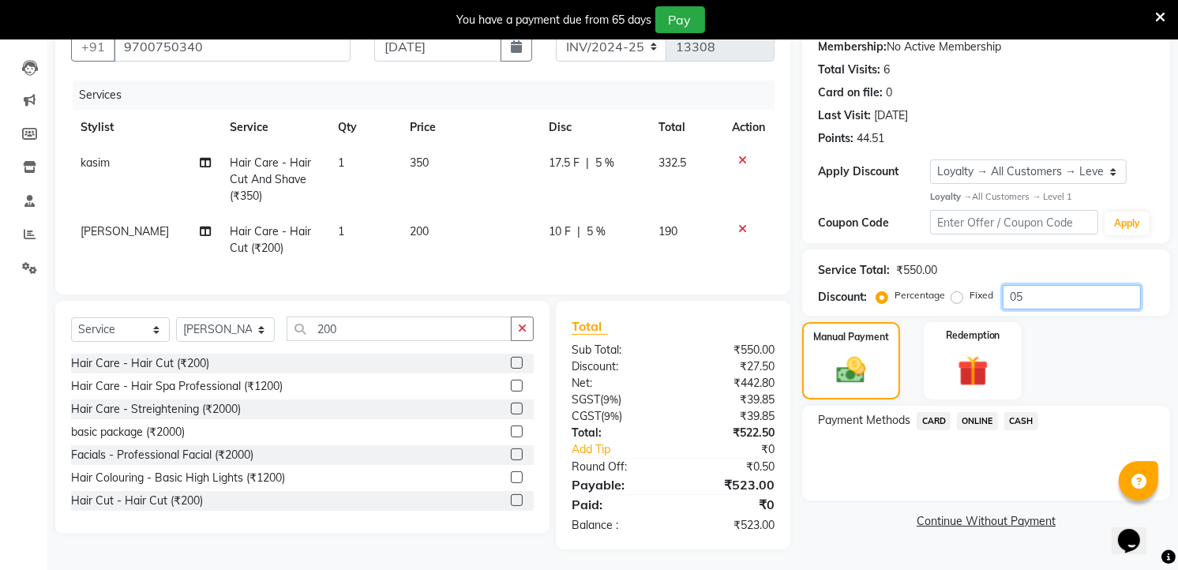
type input "0"
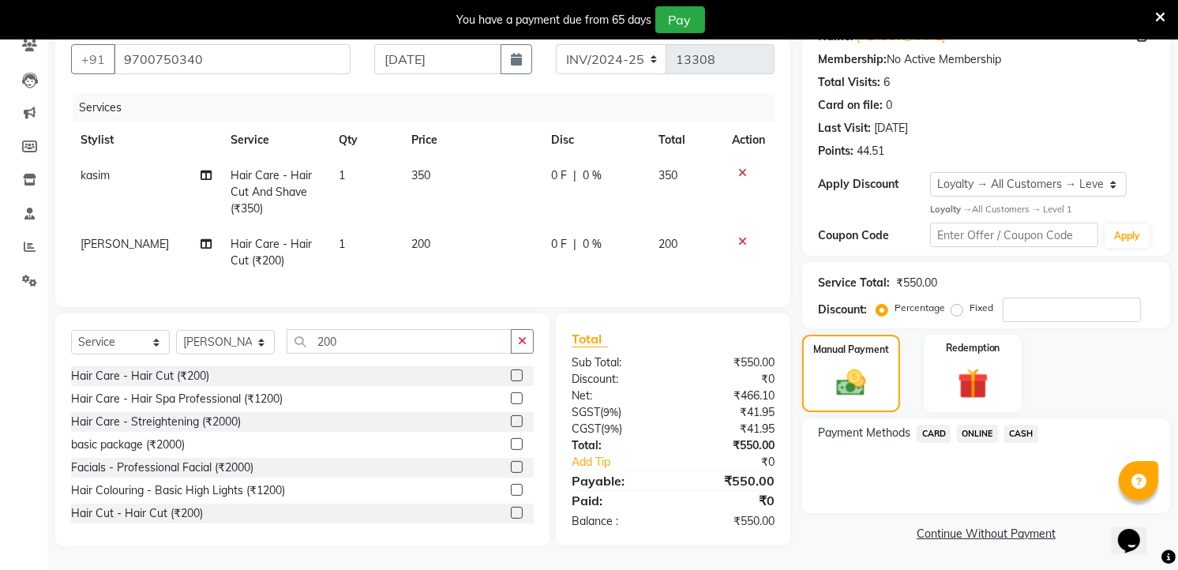
click at [977, 301] on label "Fixed" at bounding box center [982, 308] width 24 height 14
click at [966, 302] on input "Fixed" at bounding box center [960, 307] width 11 height 11
radio input "true"
click at [1087, 298] on input "number" at bounding box center [1072, 310] width 138 height 24
click at [866, 482] on div "Payment Methods CARD ONLINE CASH" at bounding box center [986, 465] width 368 height 95
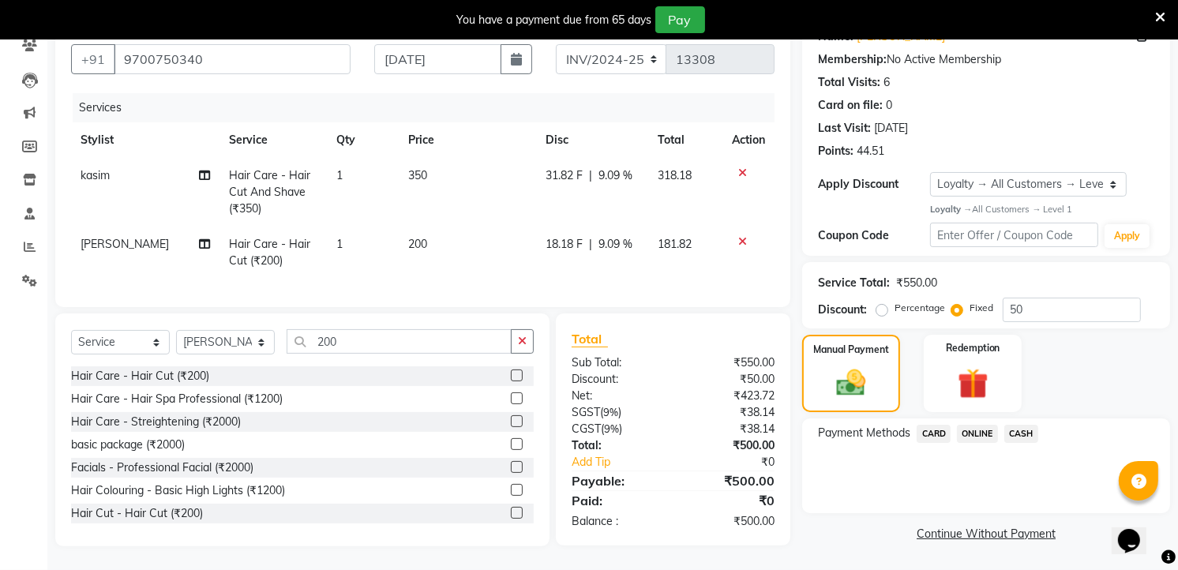
click at [1028, 425] on span "CASH" at bounding box center [1021, 434] width 34 height 18
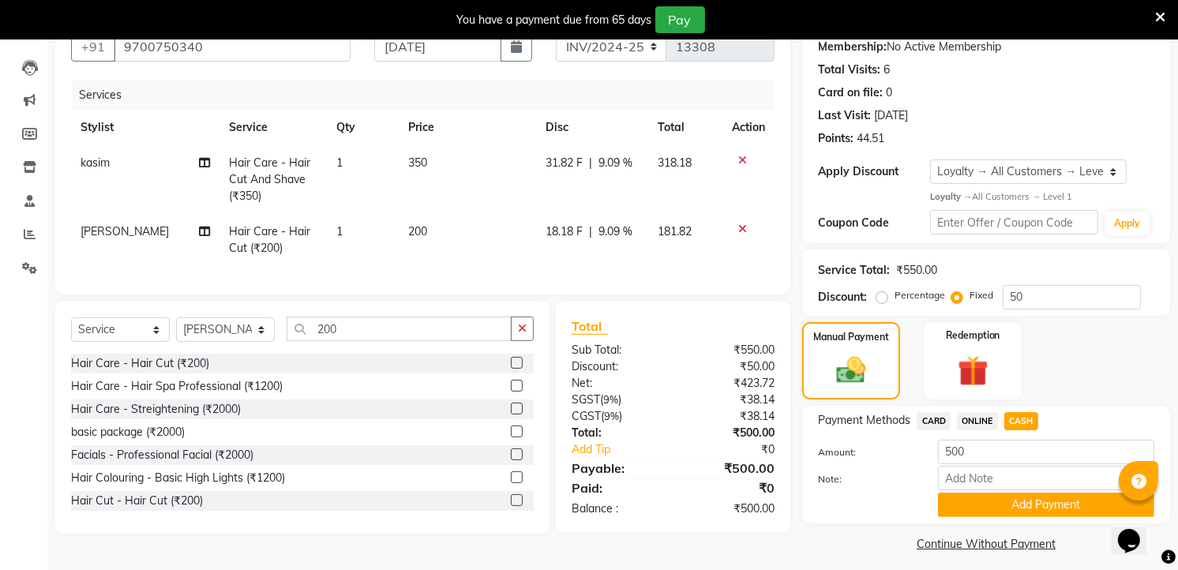
click at [1000, 523] on div "Name: Abdul Zabar Membership: No Active Membership Total Visits: 6 Card on file…" at bounding box center [992, 279] width 380 height 553
click at [1011, 508] on button "Add Payment" at bounding box center [1046, 505] width 216 height 24
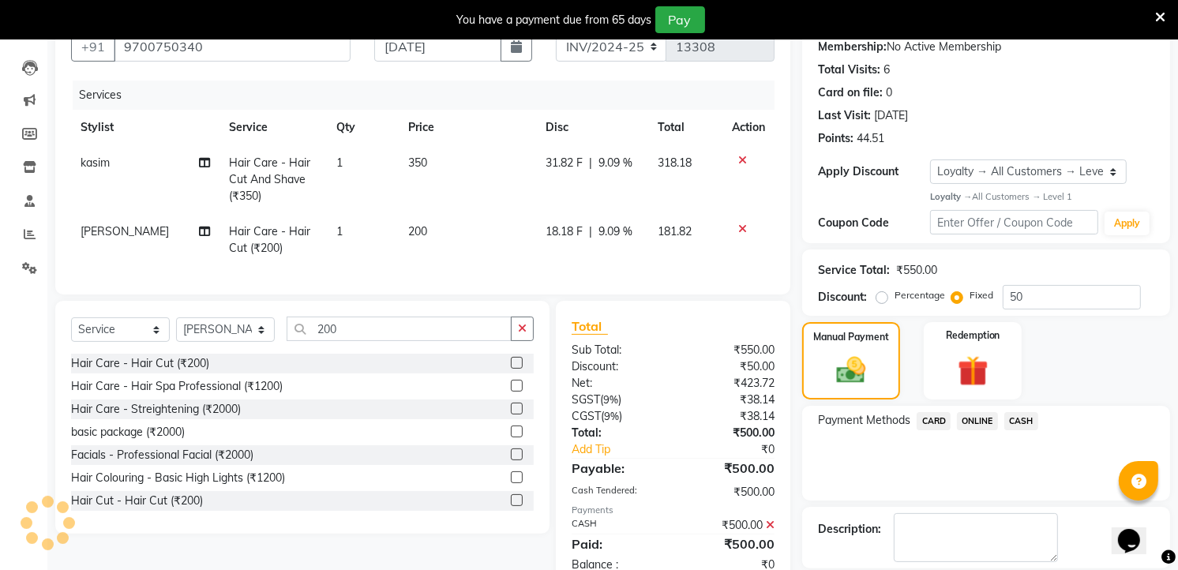
scroll to position [288, 0]
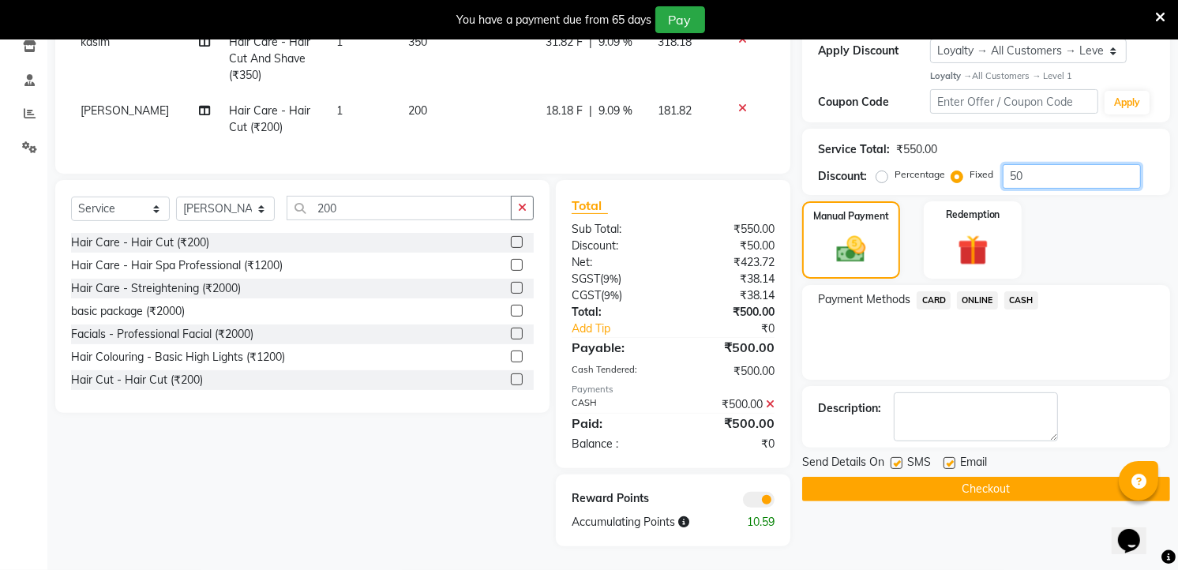
click at [1046, 164] on input "50" at bounding box center [1072, 176] width 138 height 24
type input "5"
click at [890, 165] on div "Percentage" at bounding box center [913, 174] width 66 height 19
click at [895, 167] on label "Percentage" at bounding box center [920, 174] width 51 height 14
click at [887, 169] on input "Percentage" at bounding box center [885, 174] width 11 height 11
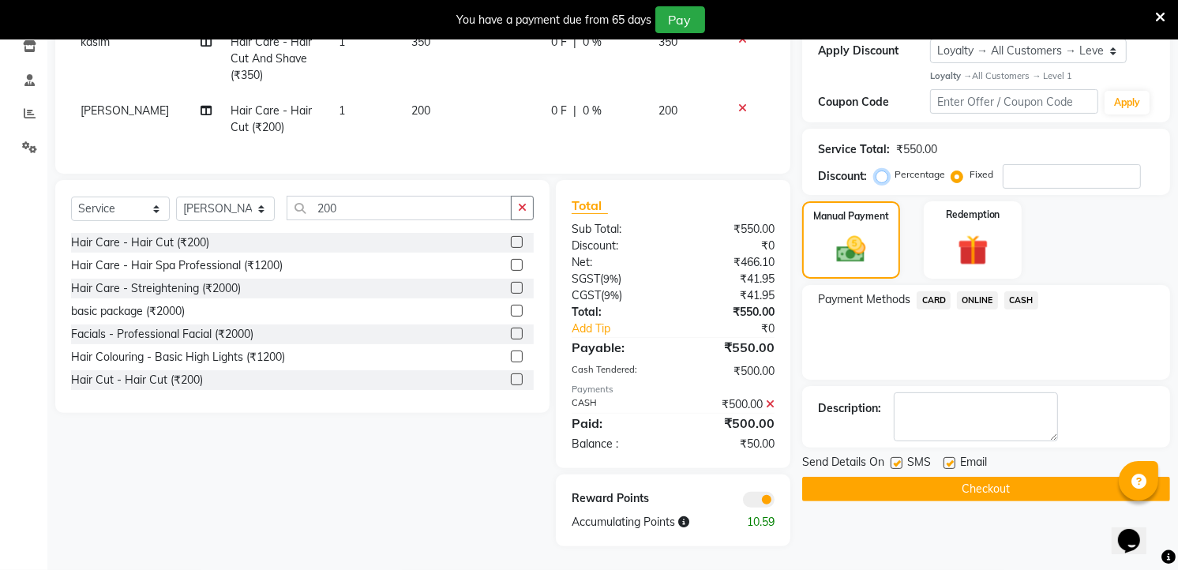
radio input "true"
click at [1021, 291] on span "CASH" at bounding box center [1021, 300] width 34 height 18
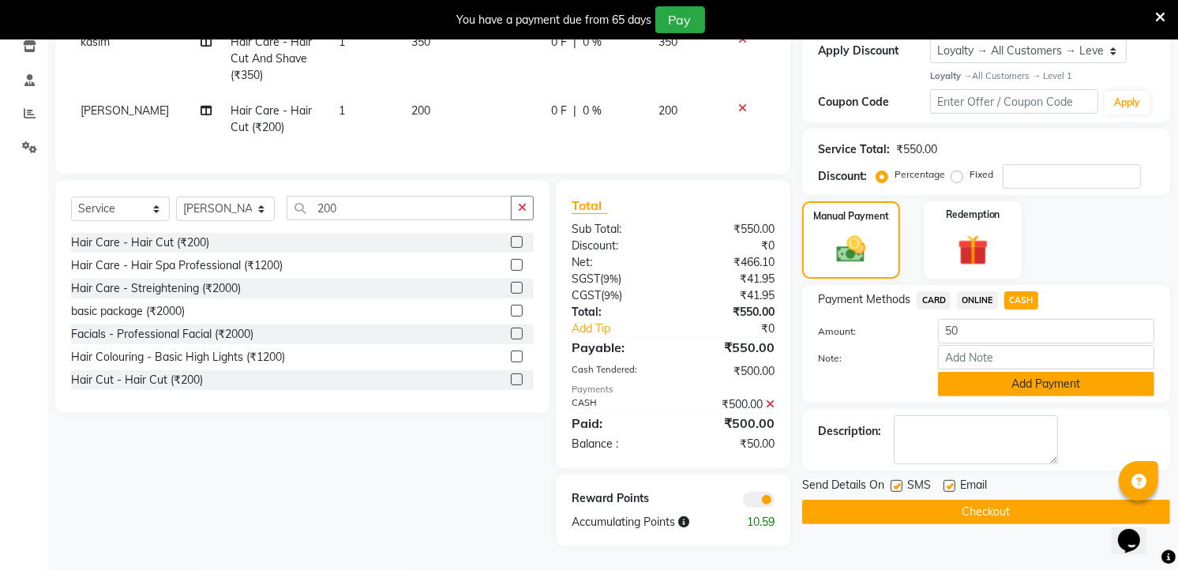
click at [1006, 372] on button "Add Payment" at bounding box center [1046, 384] width 216 height 24
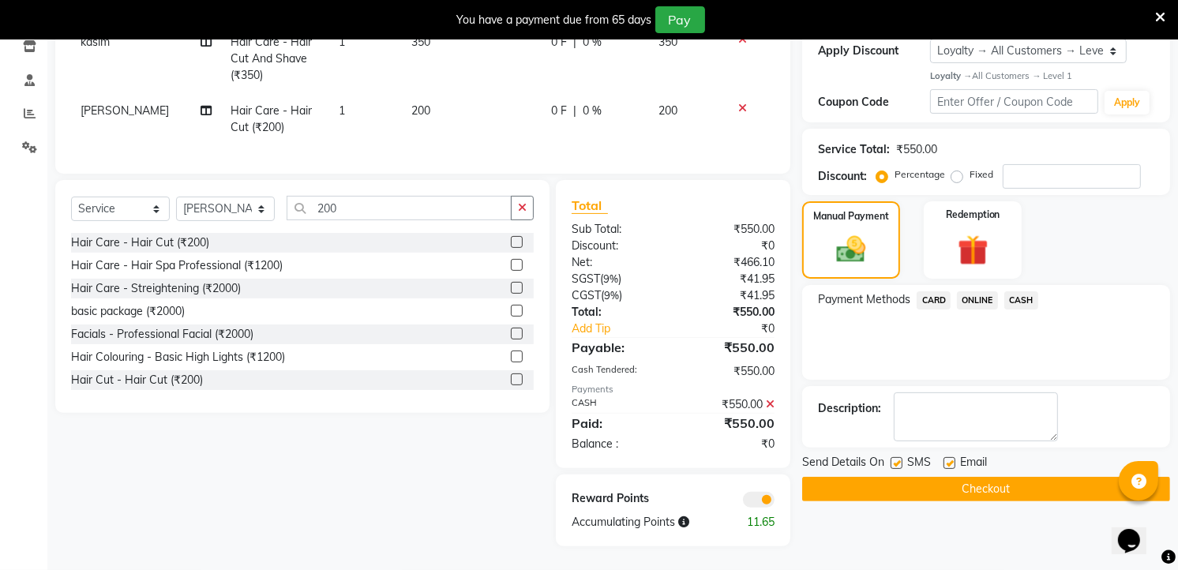
click at [1024, 291] on span "CASH" at bounding box center [1021, 300] width 34 height 18
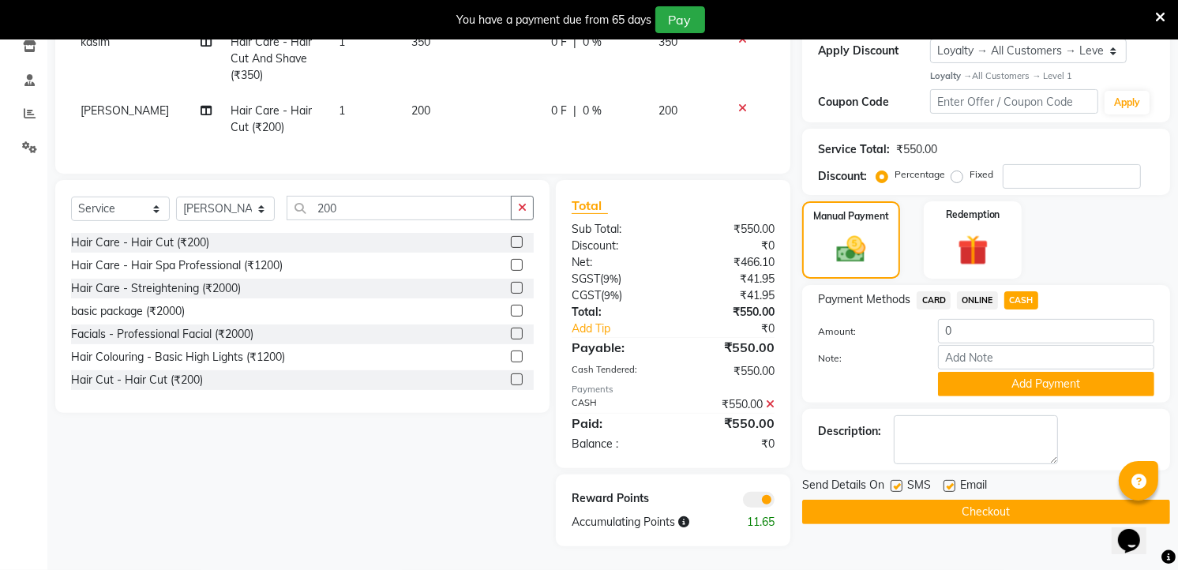
click at [766, 396] on div "₹550.00" at bounding box center [730, 404] width 114 height 17
click at [771, 409] on icon at bounding box center [770, 404] width 9 height 11
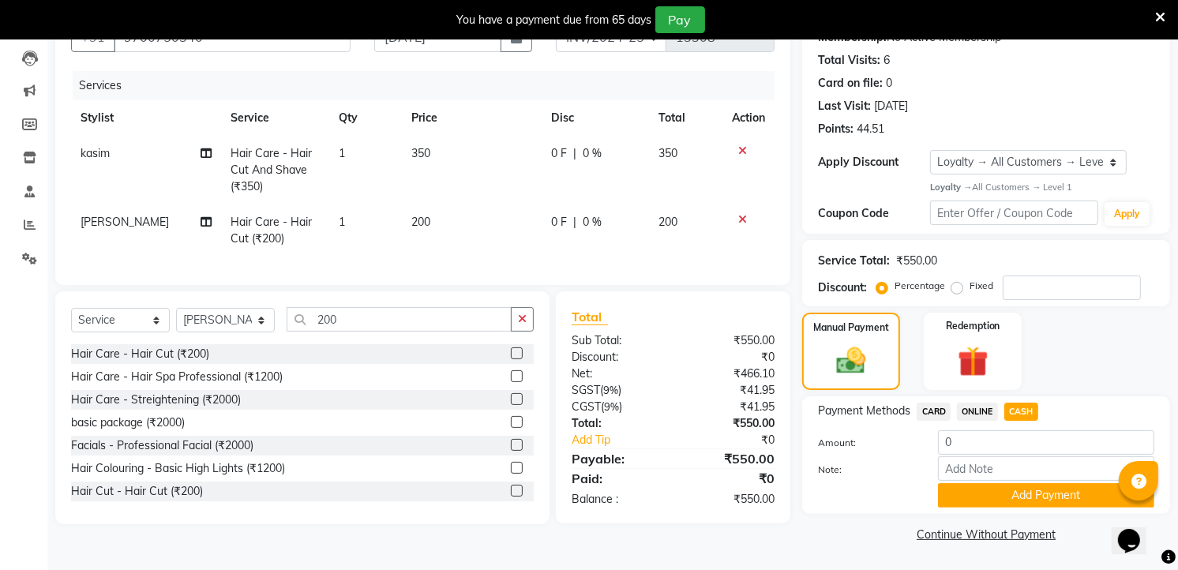
scroll to position [163, 0]
click at [1027, 397] on div "Payment Methods CARD ONLINE CASH Amount: 0 Note: Add Payment" at bounding box center [986, 456] width 368 height 118
click at [1026, 404] on span "CASH" at bounding box center [1021, 412] width 34 height 18
click at [1019, 428] on div "Payment Methods CARD ONLINE CASH Amount: 550 Note: Add Payment" at bounding box center [986, 455] width 336 height 105
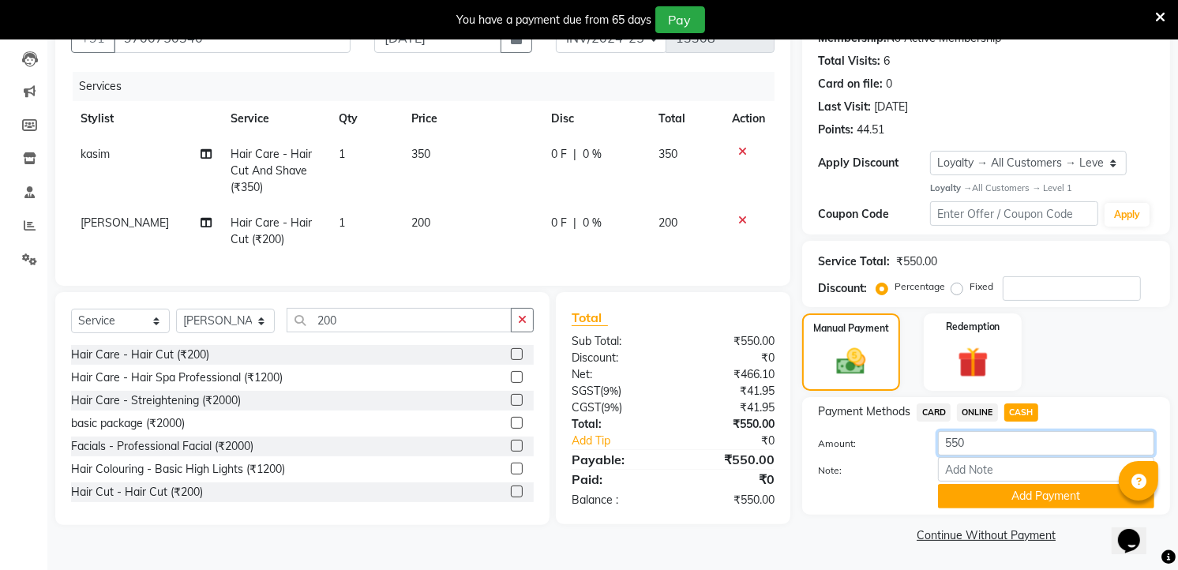
click at [1009, 435] on input "550" at bounding box center [1046, 443] width 216 height 24
type input "5"
type input "500"
click at [981, 492] on button "Add Payment" at bounding box center [1046, 496] width 216 height 24
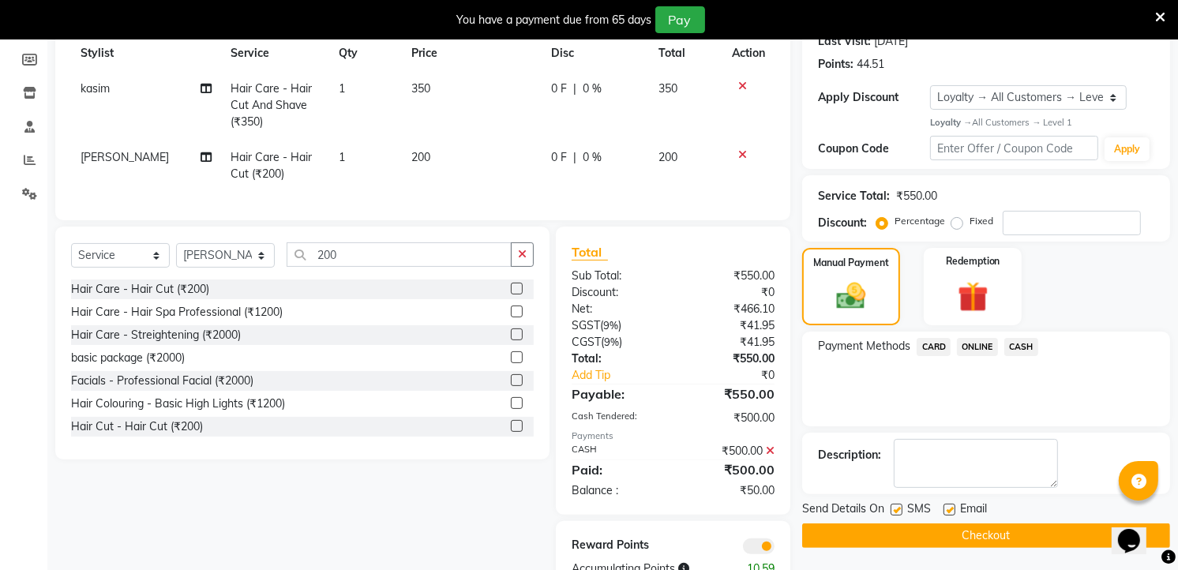
scroll to position [288, 0]
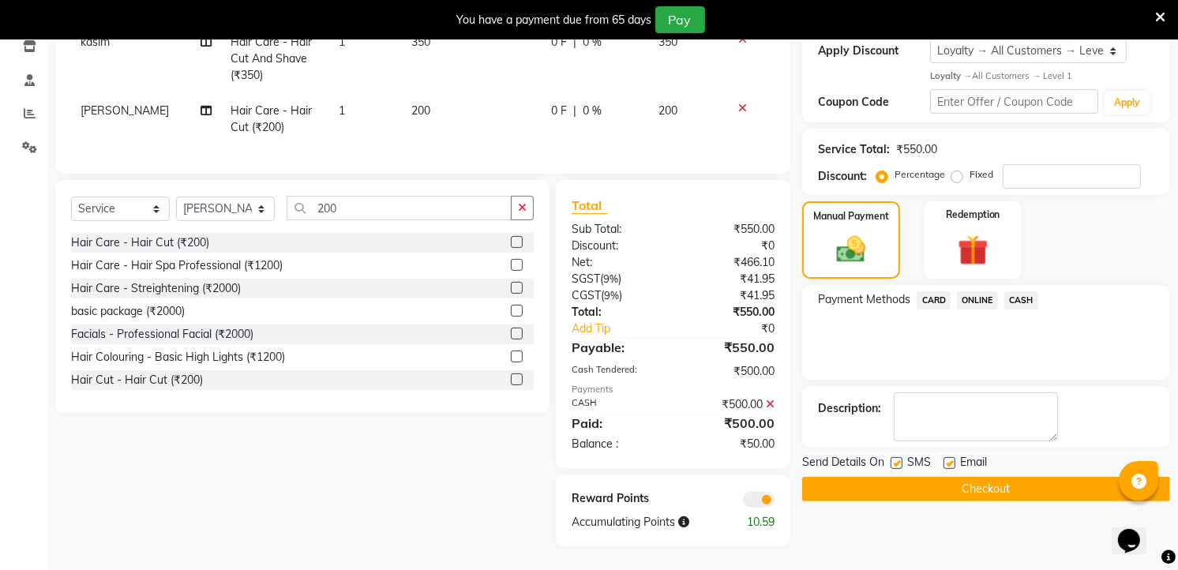
click at [983, 487] on button "Checkout" at bounding box center [986, 489] width 368 height 24
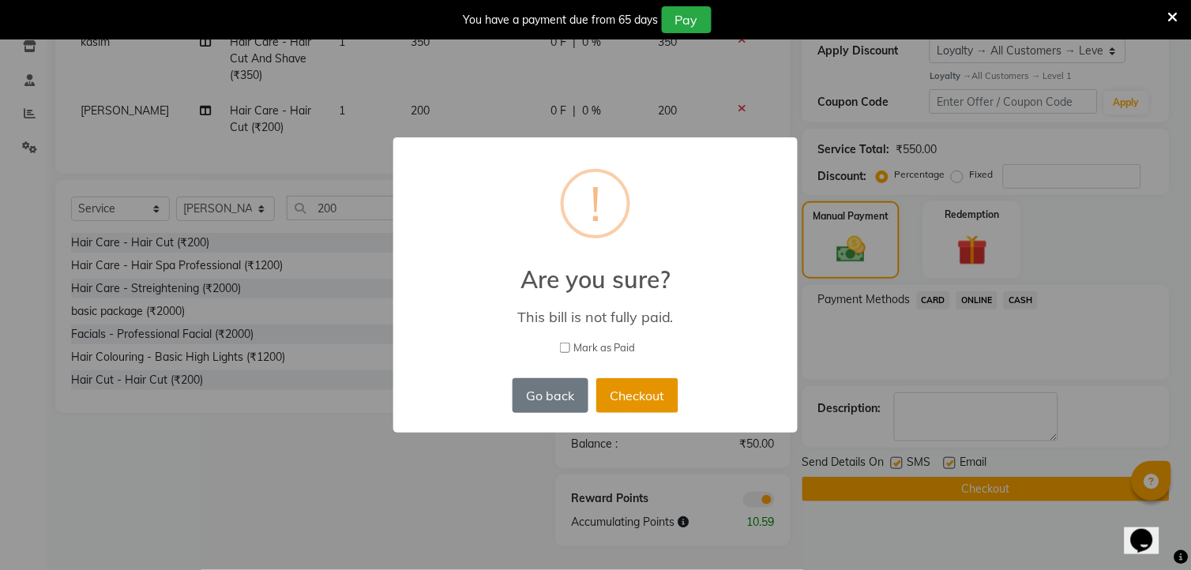
click at [658, 399] on button "Checkout" at bounding box center [637, 395] width 82 height 35
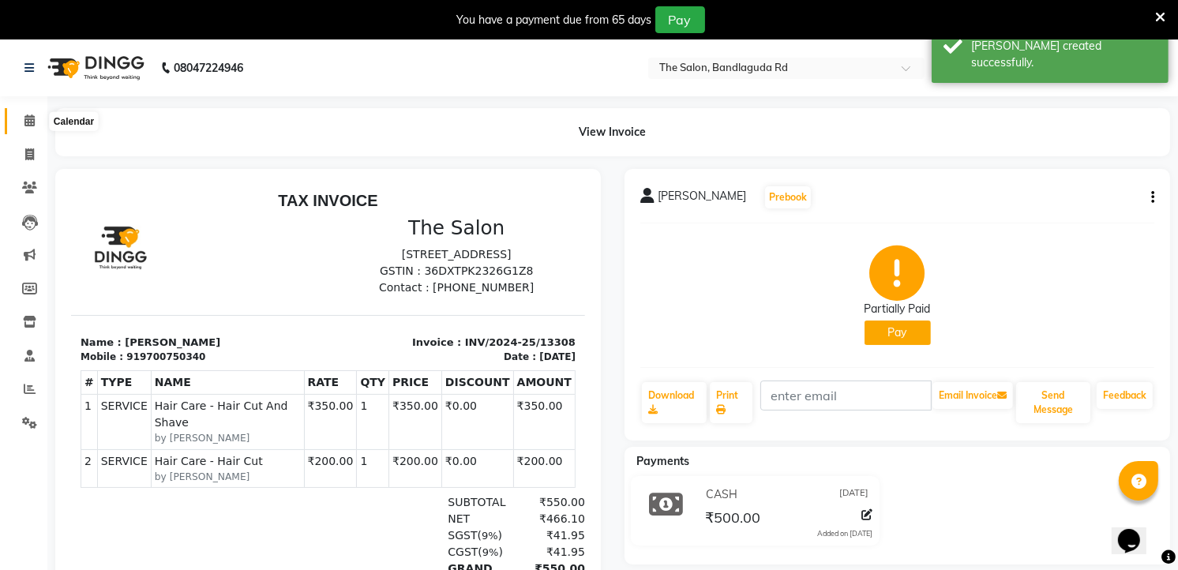
click at [28, 115] on icon at bounding box center [29, 120] width 10 height 12
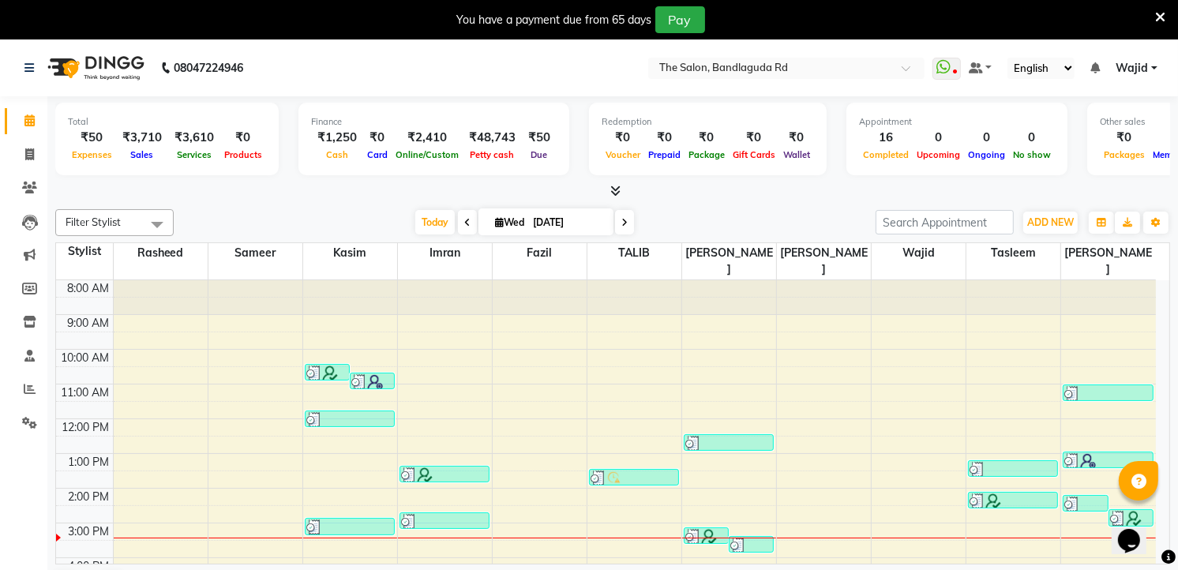
click at [43, 151] on li "Invoice" at bounding box center [23, 155] width 47 height 34
click at [30, 152] on icon at bounding box center [29, 154] width 9 height 12
select select "service"
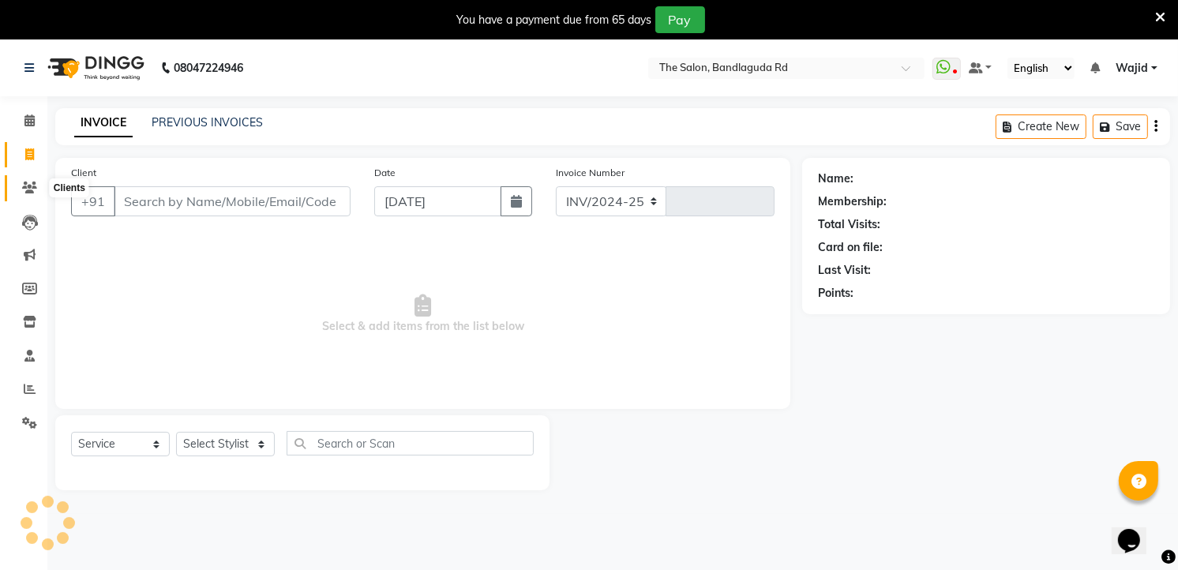
select select "5198"
type input "13309"
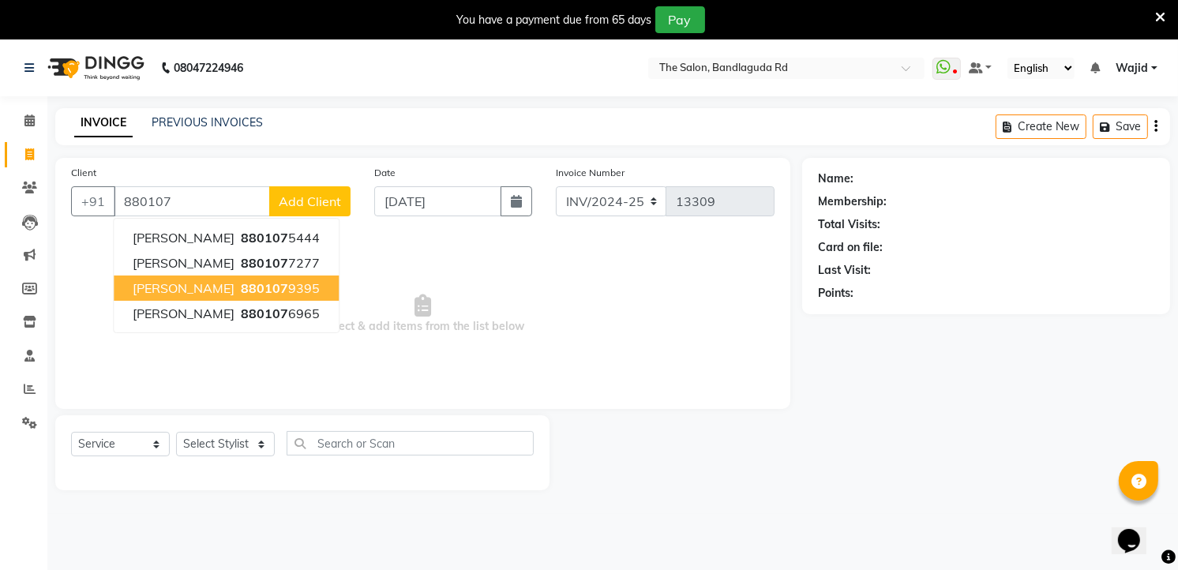
click at [156, 297] on button "Mukram 880107 9395" at bounding box center [226, 288] width 225 height 25
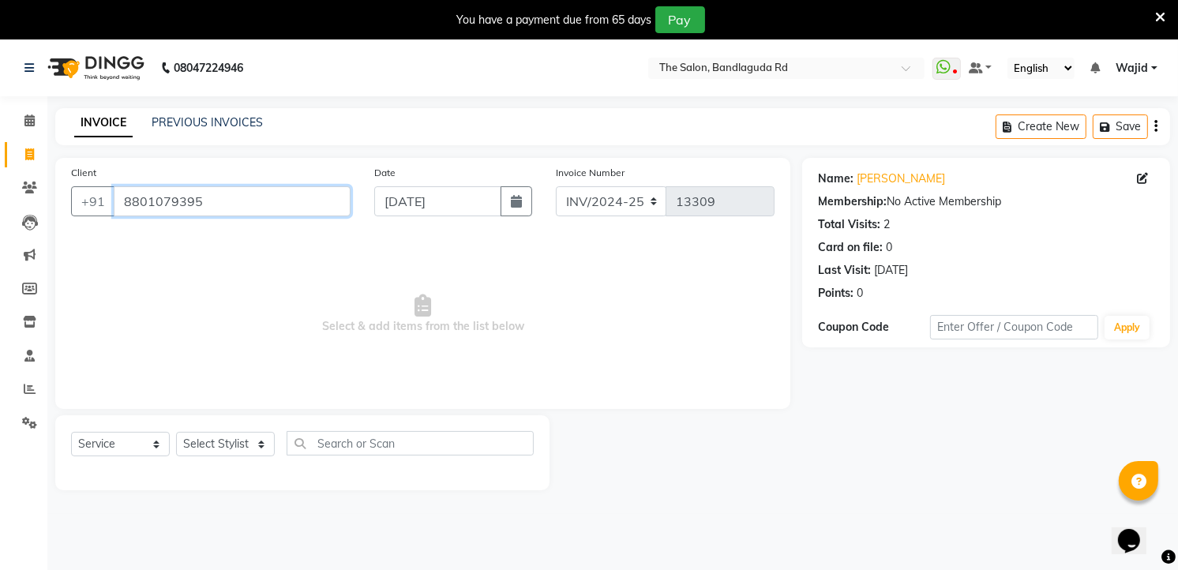
click at [209, 205] on input "8801079395" at bounding box center [232, 201] width 237 height 30
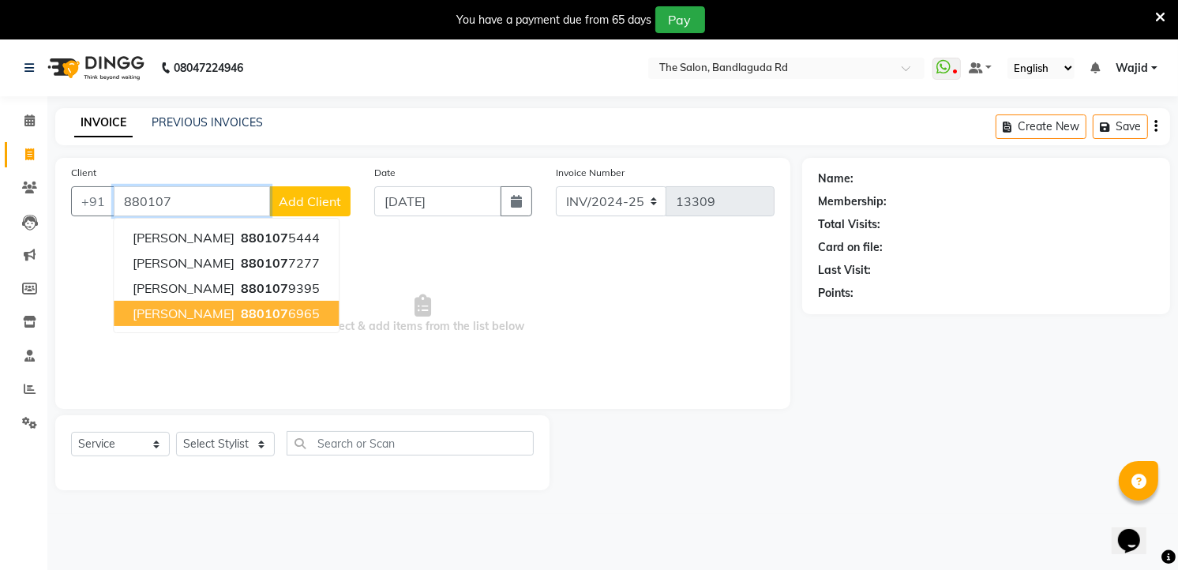
click at [257, 322] on button "ibrahim 880107 6965" at bounding box center [226, 313] width 225 height 25
type input "8801076965"
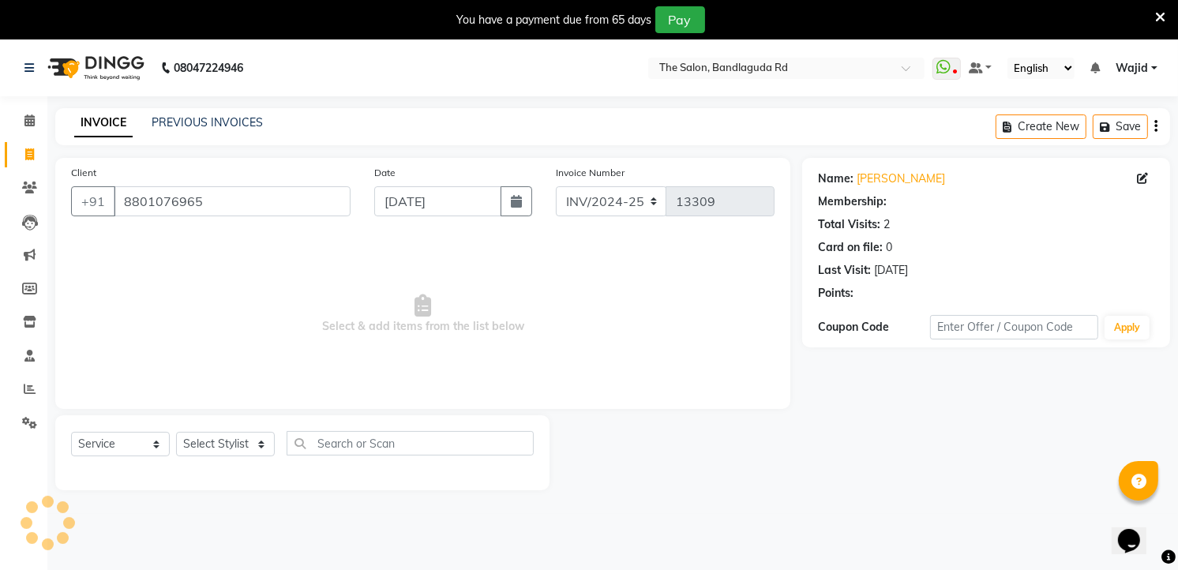
select select "1: Object"
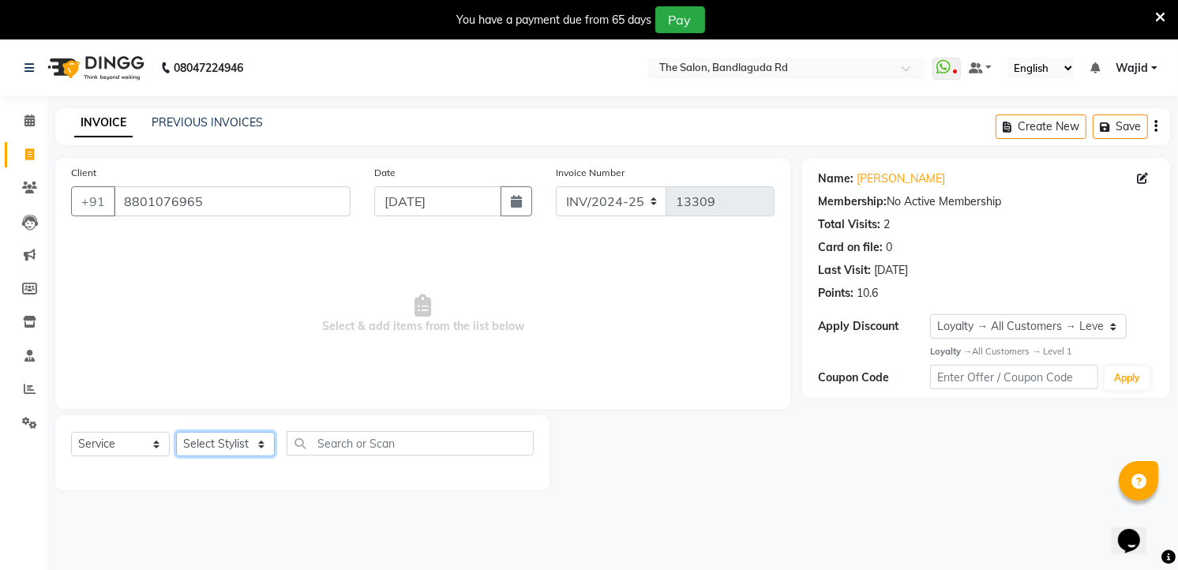
click at [211, 445] on select "Select Stylist [PERSON_NAME] [PERSON_NAME] [PERSON_NAME] [PERSON_NAME] TALIB [P…" at bounding box center [225, 444] width 99 height 24
click at [861, 182] on link "Ibrahim" at bounding box center [901, 179] width 88 height 17
click at [195, 435] on select "Select Stylist [PERSON_NAME] [PERSON_NAME] [PERSON_NAME] [PERSON_NAME] TALIB [P…" at bounding box center [225, 444] width 99 height 24
select select "63354"
click at [176, 433] on select "Select Stylist [PERSON_NAME] [PERSON_NAME] [PERSON_NAME] [PERSON_NAME] TALIB [P…" at bounding box center [225, 444] width 99 height 24
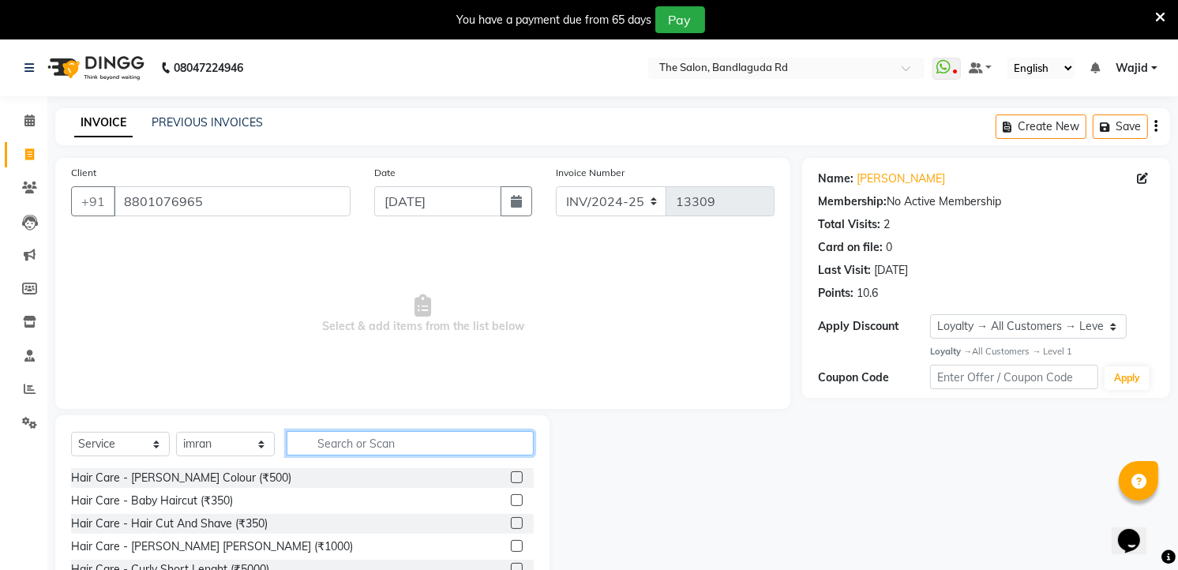
click at [344, 439] on input "text" at bounding box center [410, 443] width 247 height 24
click at [183, 497] on div "Hair Care - Baby Haircut (₹350)" at bounding box center [152, 501] width 162 height 17
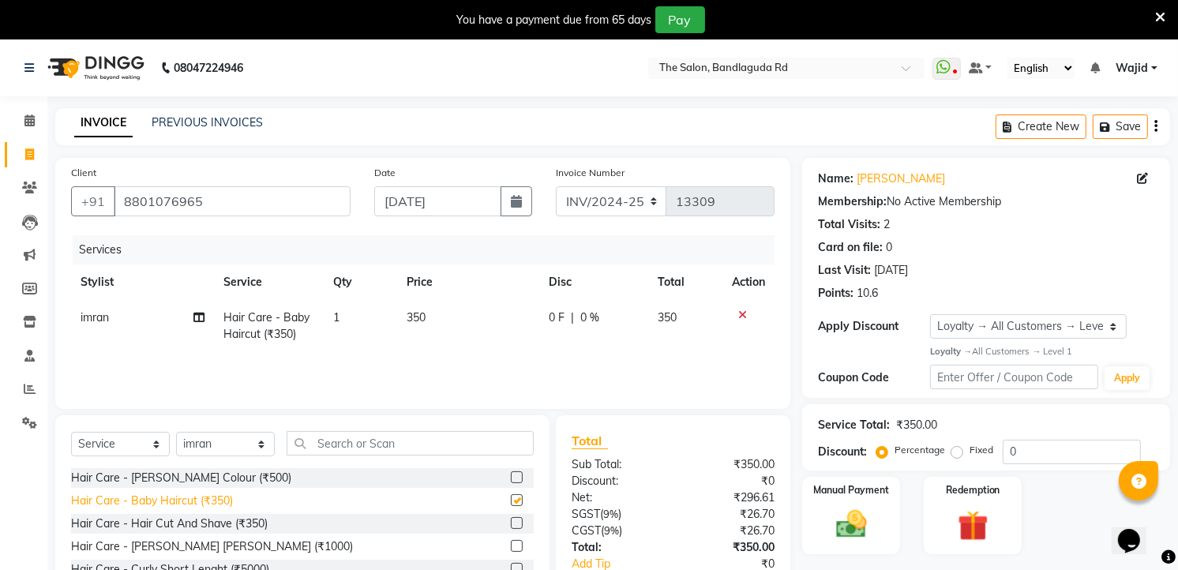
checkbox input "false"
click at [430, 313] on td "350" at bounding box center [468, 326] width 142 height 52
select select "63354"
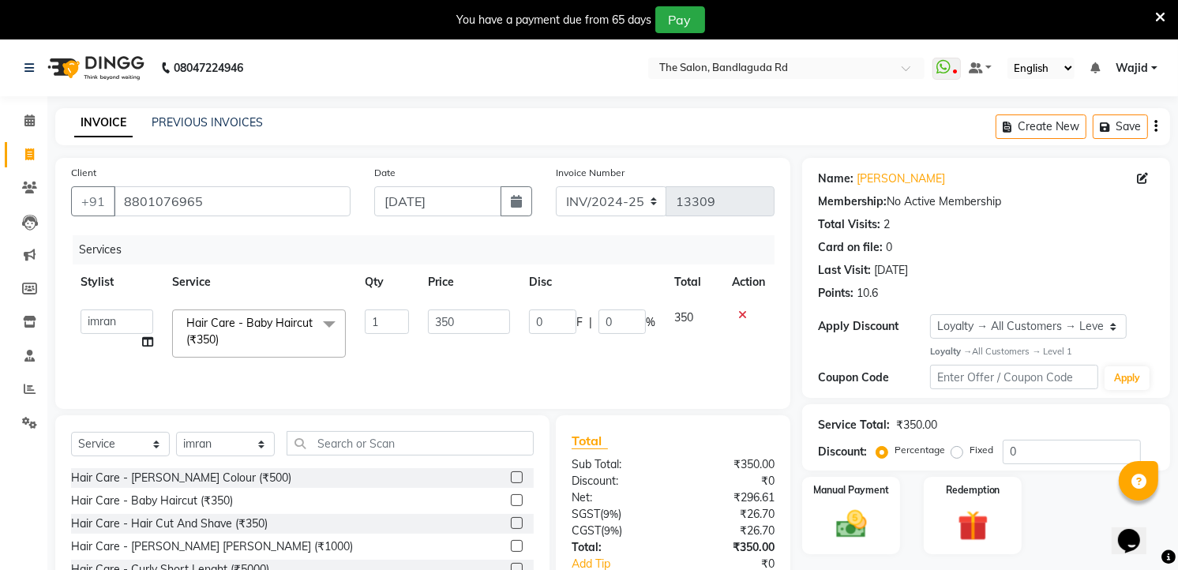
click at [430, 313] on input "350" at bounding box center [468, 322] width 81 height 24
type input "250"
click at [857, 535] on img at bounding box center [851, 524] width 51 height 36
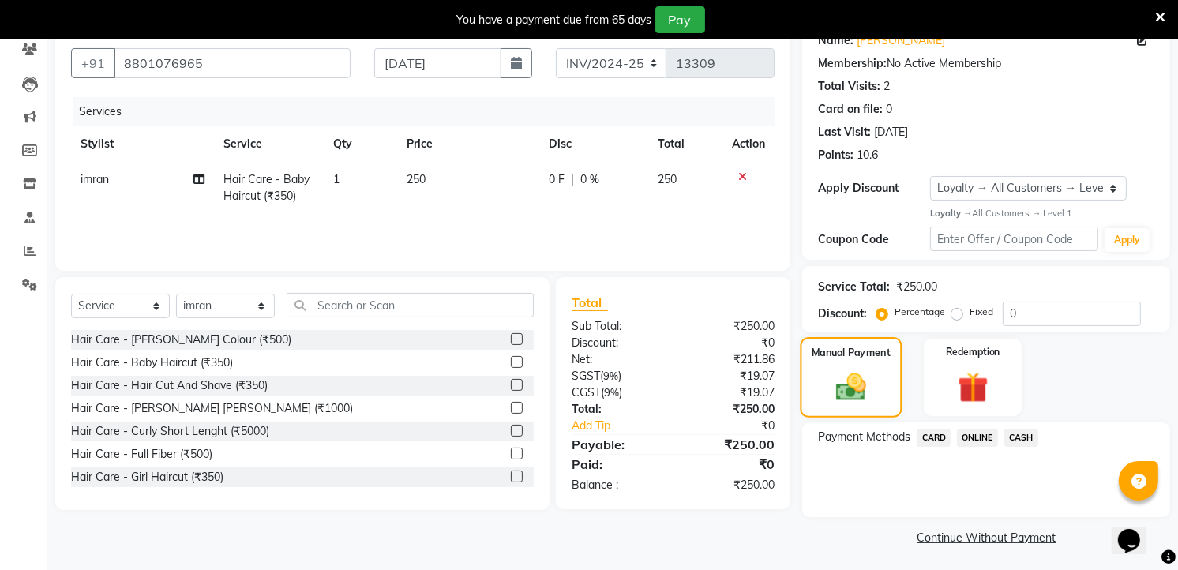
scroll to position [140, 0]
click at [971, 439] on span "ONLINE" at bounding box center [977, 436] width 41 height 18
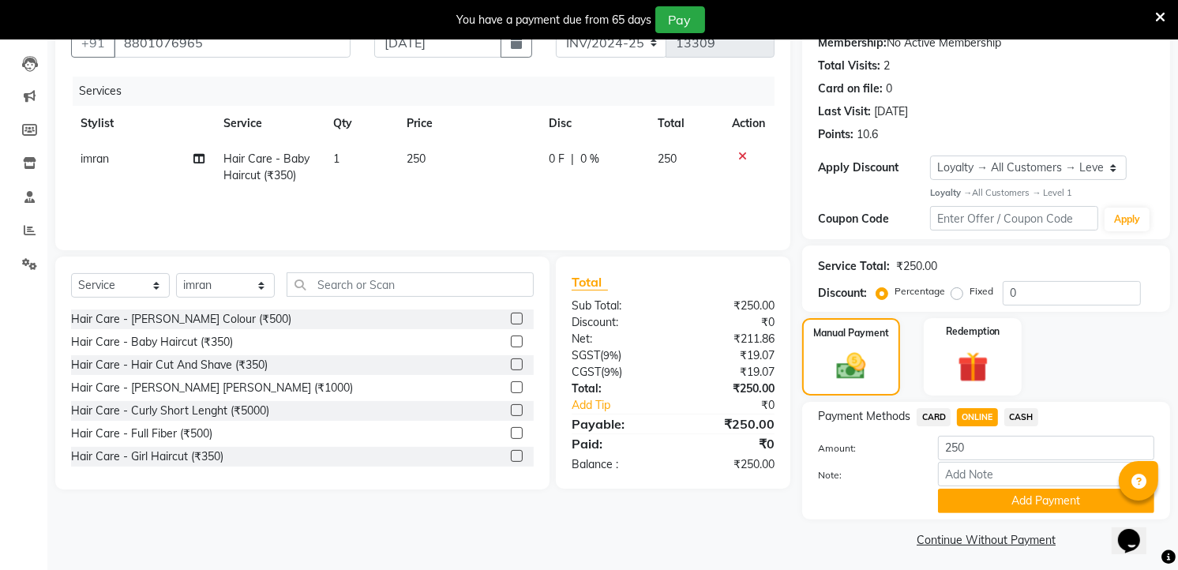
scroll to position [163, 0]
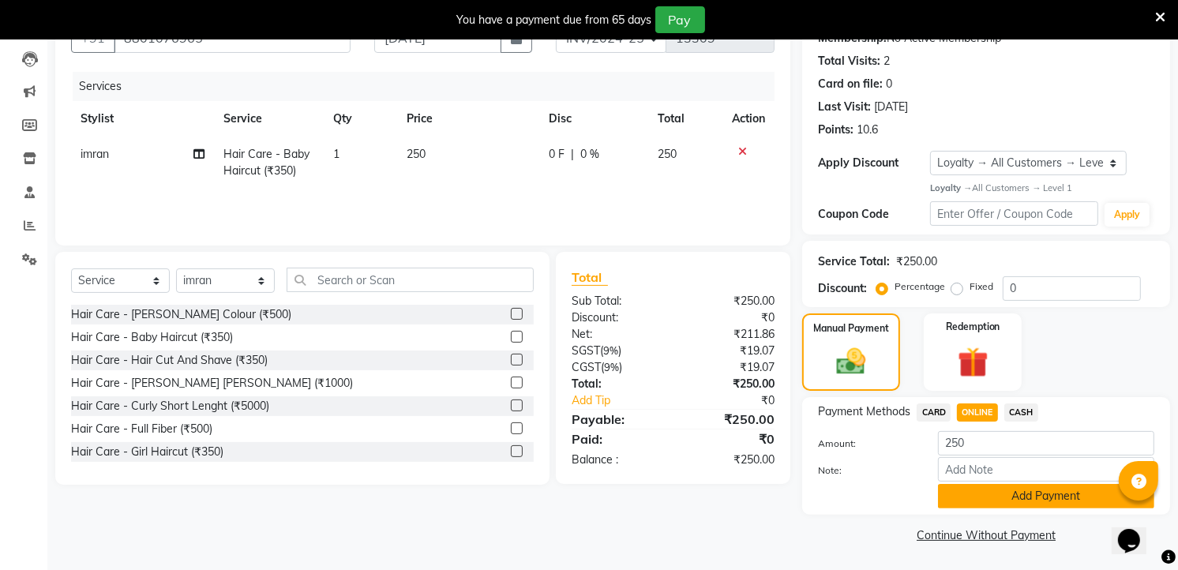
click at [1015, 497] on button "Add Payment" at bounding box center [1046, 496] width 216 height 24
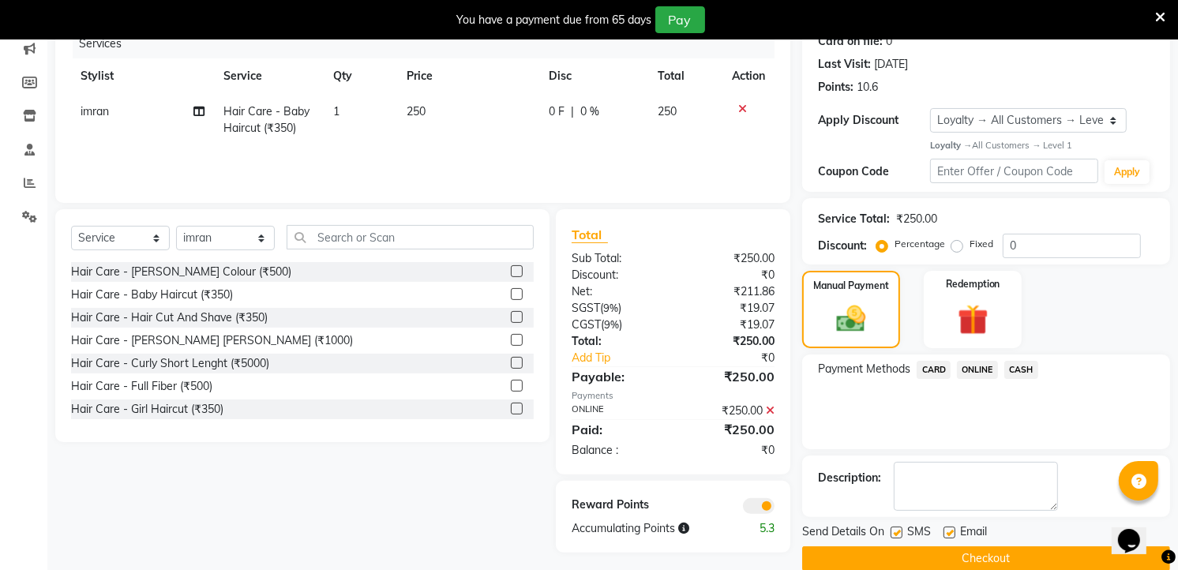
scroll to position [230, 0]
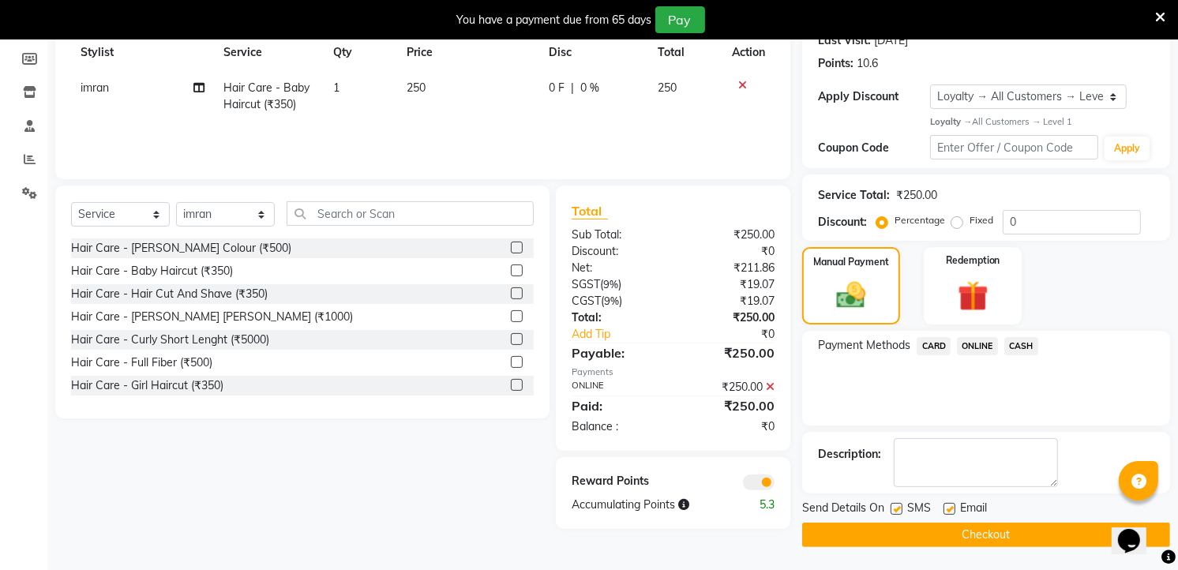
click at [925, 532] on button "Checkout" at bounding box center [986, 535] width 368 height 24
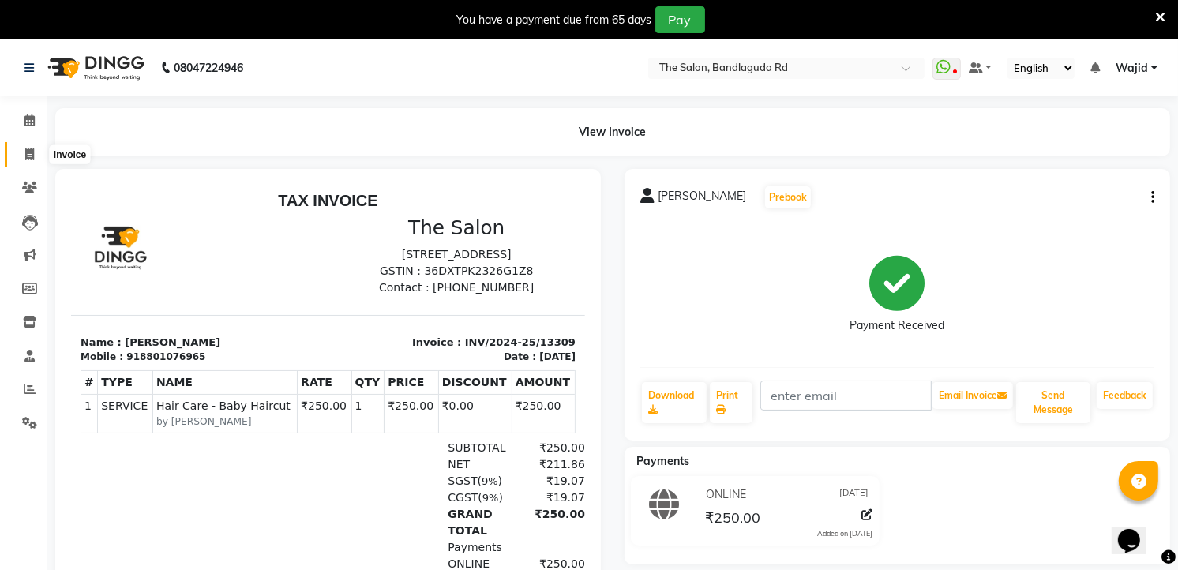
click at [38, 151] on span at bounding box center [30, 155] width 28 height 18
select select "service"
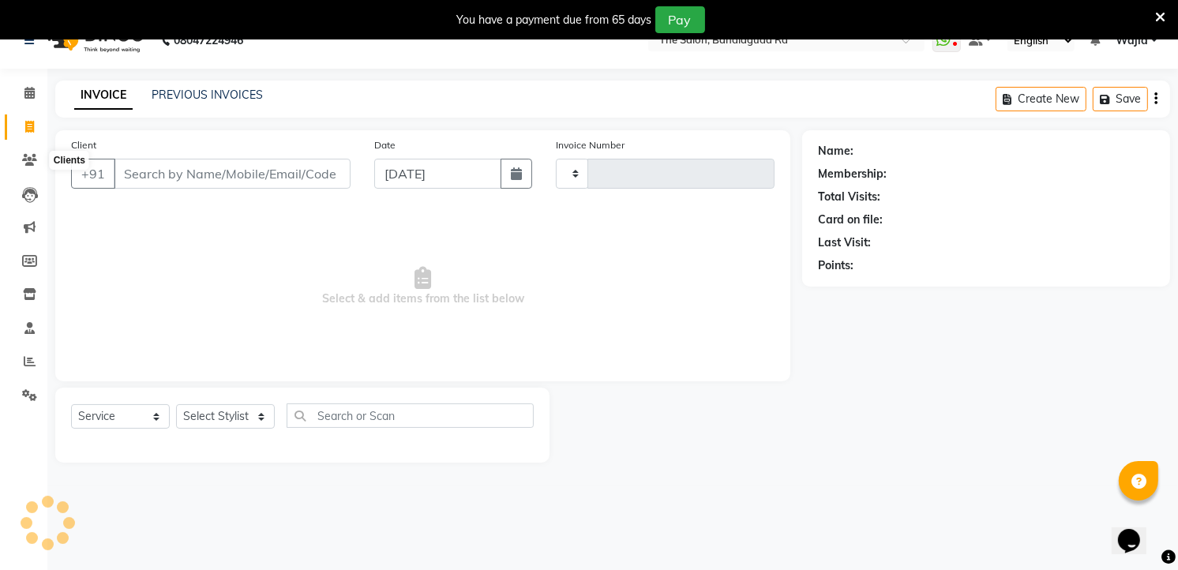
scroll to position [39, 0]
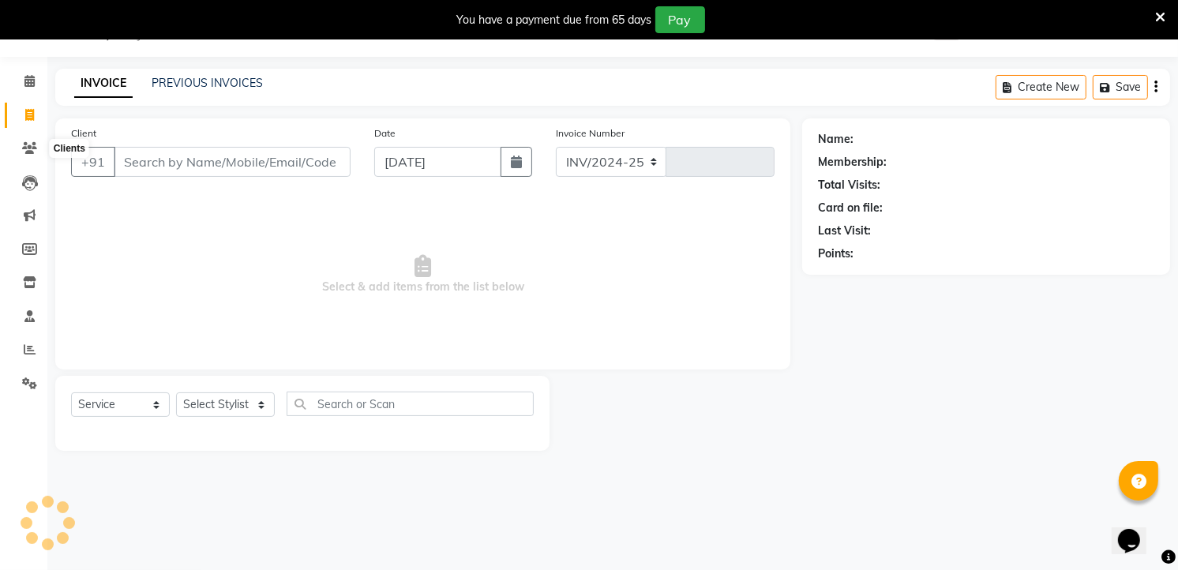
select select "5198"
type input "13310"
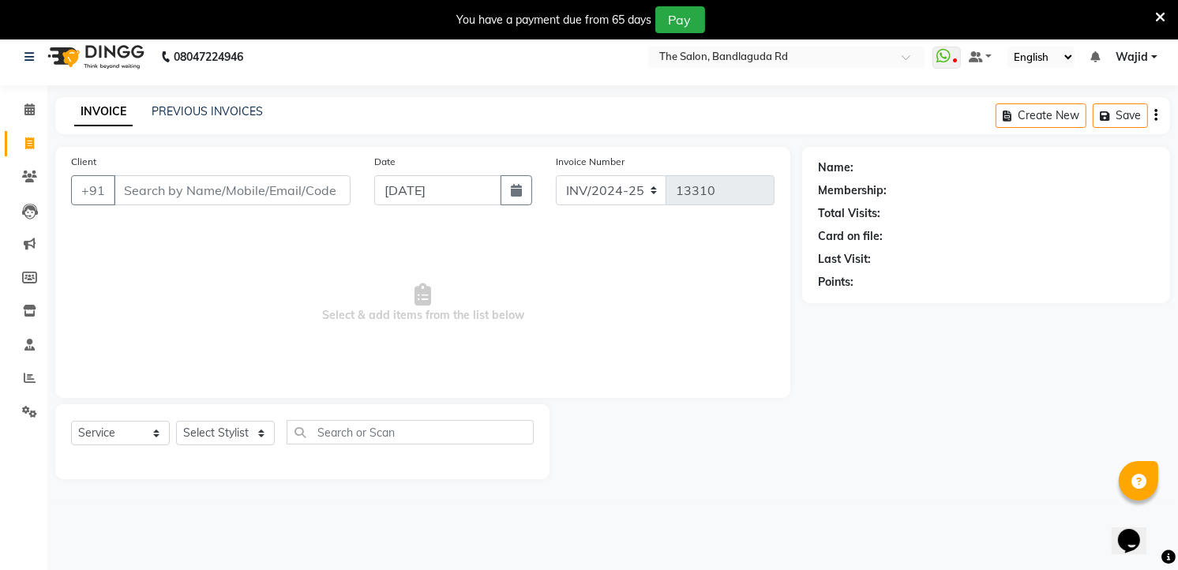
scroll to position [0, 0]
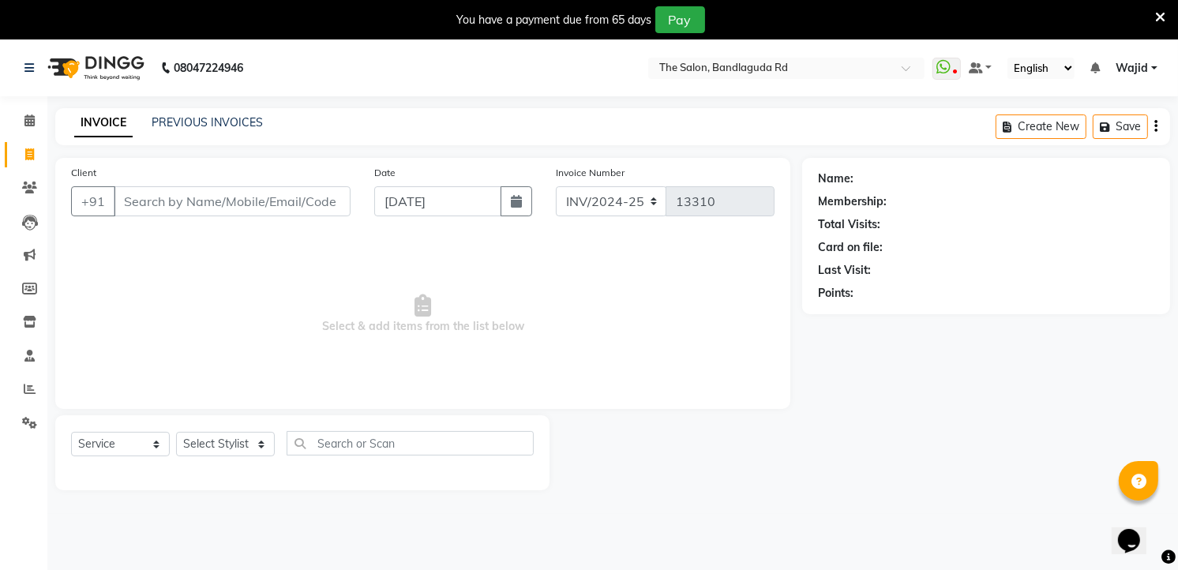
click at [211, 193] on input "Client" at bounding box center [232, 201] width 237 height 30
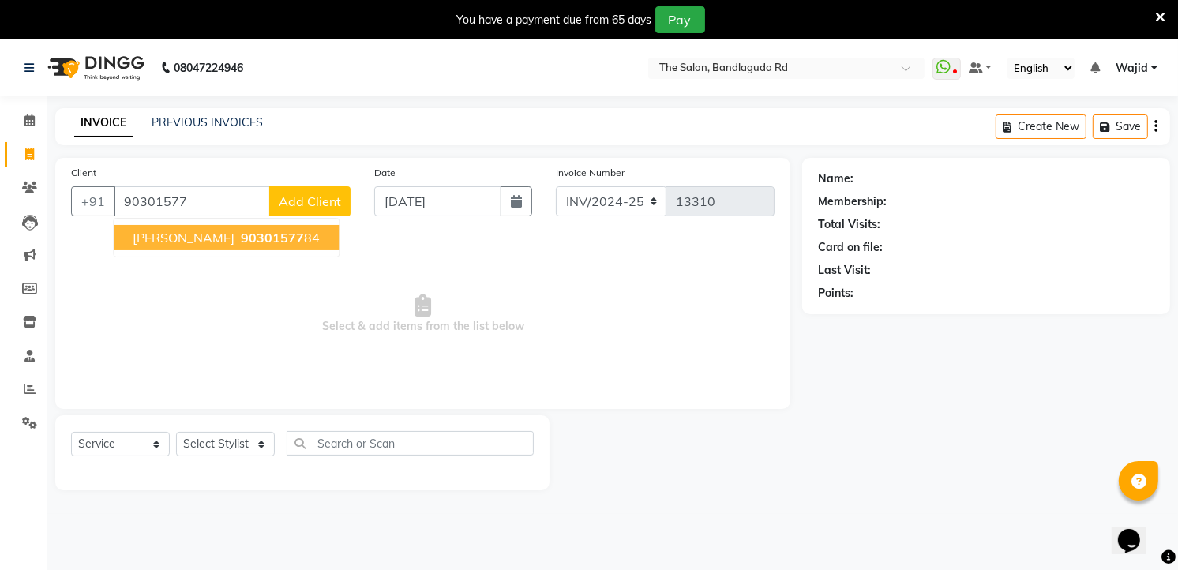
click at [212, 240] on span "Mohd mujahid ali" at bounding box center [184, 238] width 102 height 16
type input "9030157784"
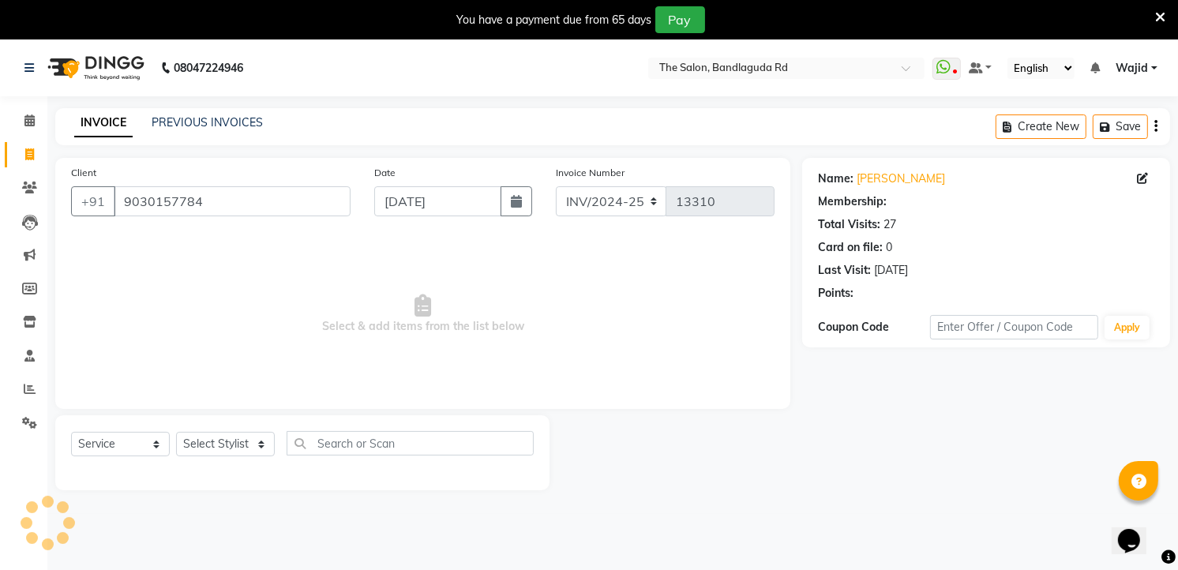
select select "2: Object"
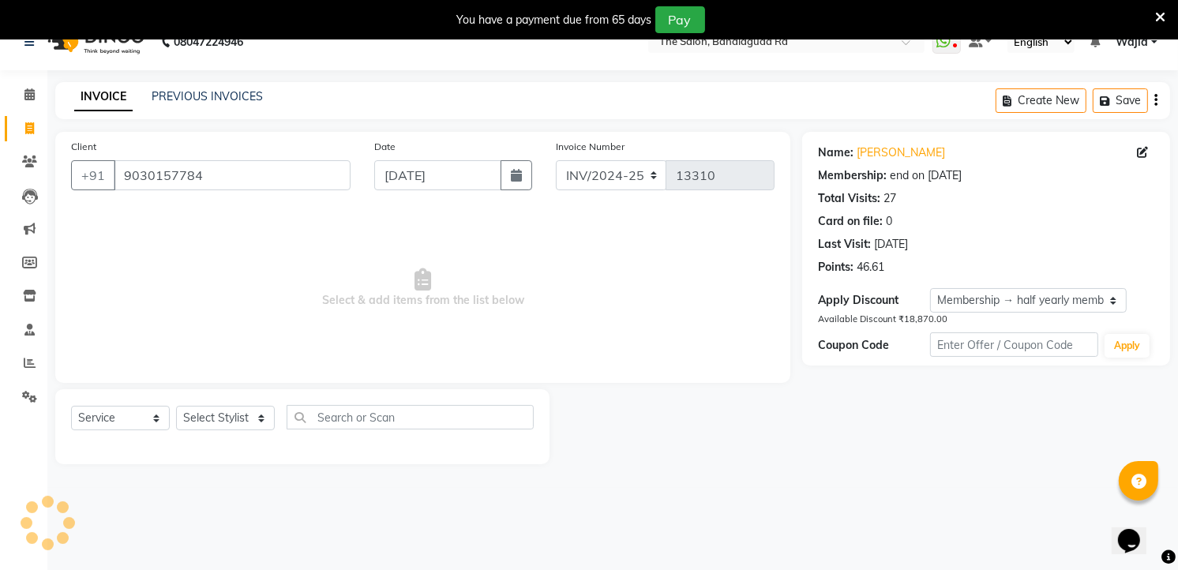
scroll to position [39, 0]
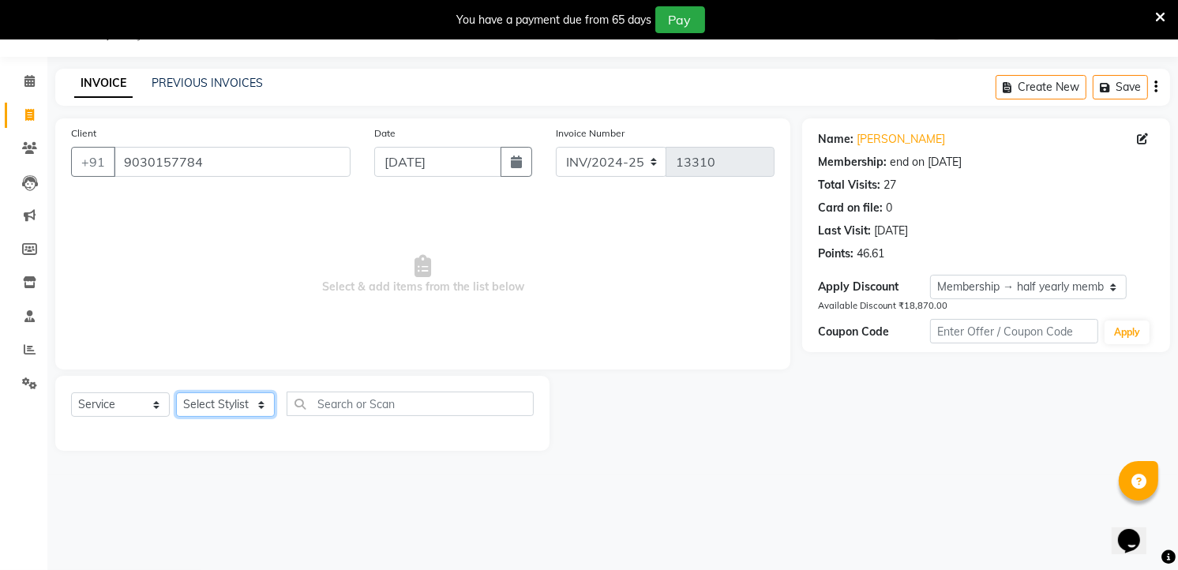
click at [235, 415] on select "Select Stylist [PERSON_NAME] [PERSON_NAME] [PERSON_NAME] [PERSON_NAME] TALIB [P…" at bounding box center [225, 404] width 99 height 24
select select "63354"
click at [176, 393] on select "Select Stylist [PERSON_NAME] [PERSON_NAME] [PERSON_NAME] [PERSON_NAME] TALIB [P…" at bounding box center [225, 404] width 99 height 24
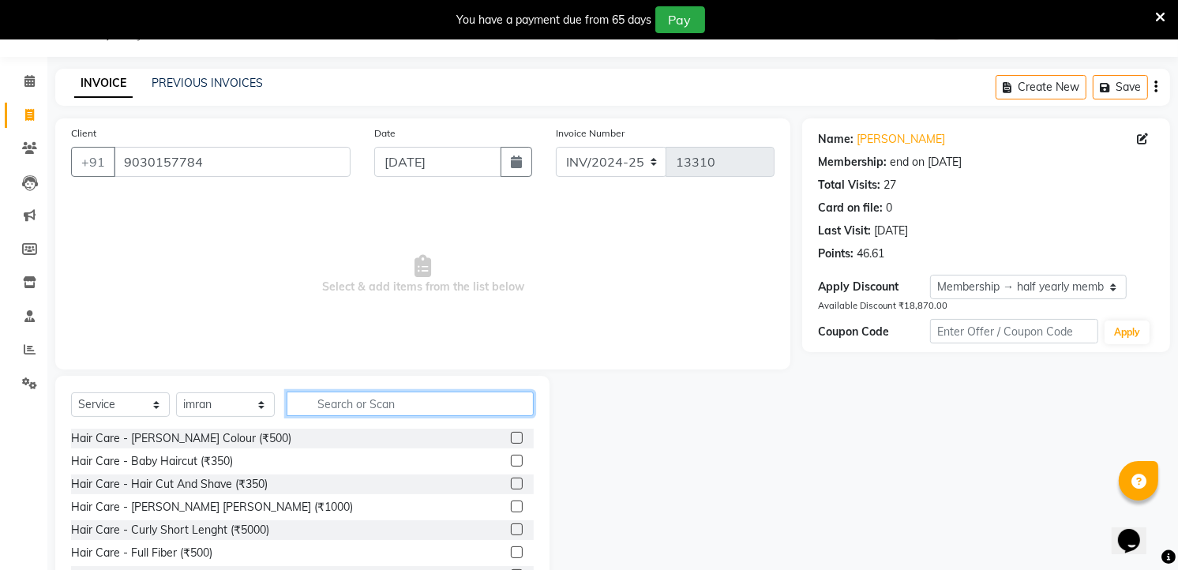
click at [362, 411] on input "text" at bounding box center [410, 404] width 247 height 24
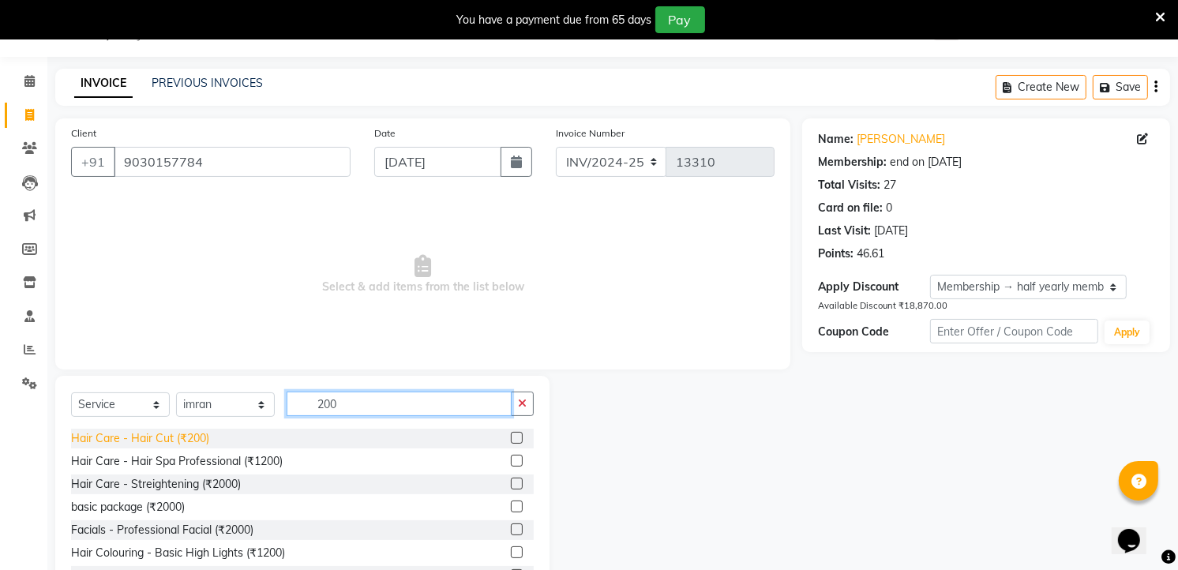
type input "200"
click at [198, 436] on div "Hair Care - Hair Cut (₹200)" at bounding box center [140, 438] width 138 height 17
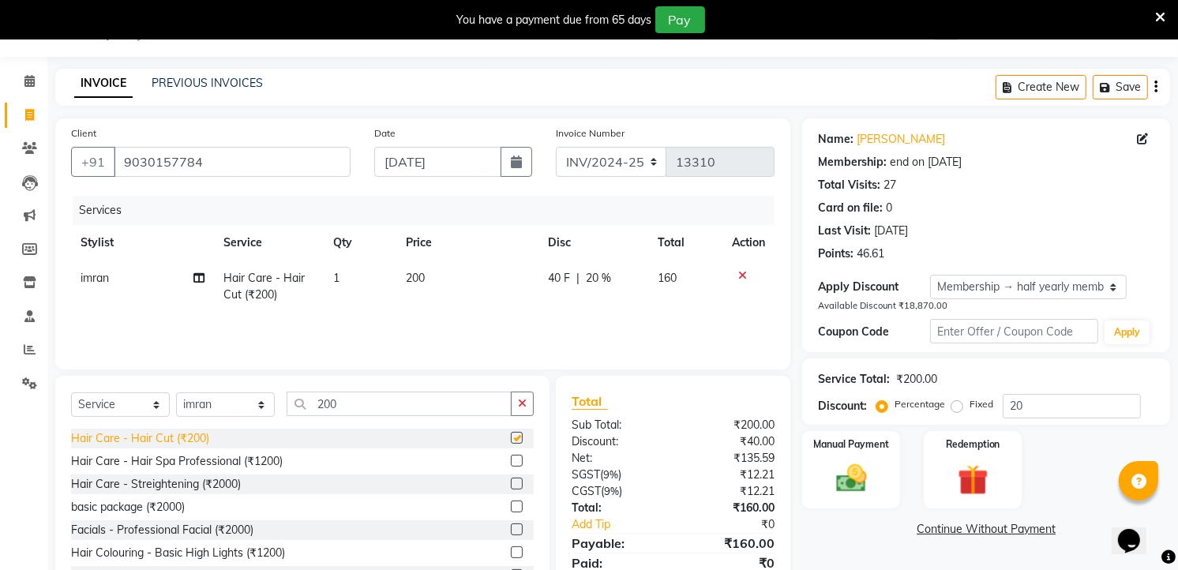
checkbox input "false"
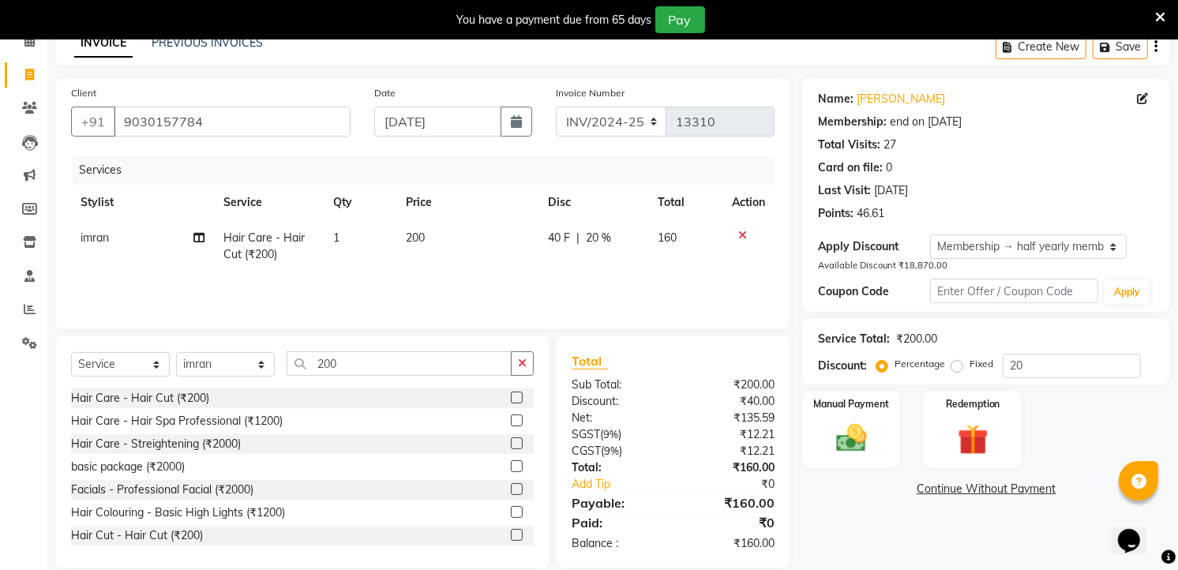
scroll to position [101, 0]
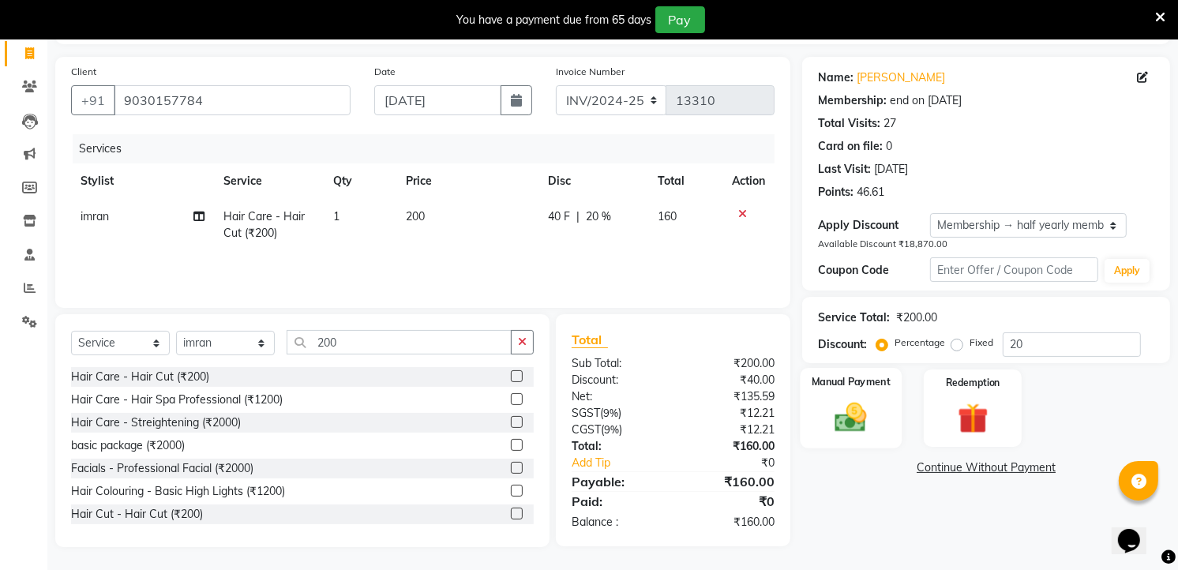
click at [861, 422] on img at bounding box center [851, 417] width 51 height 36
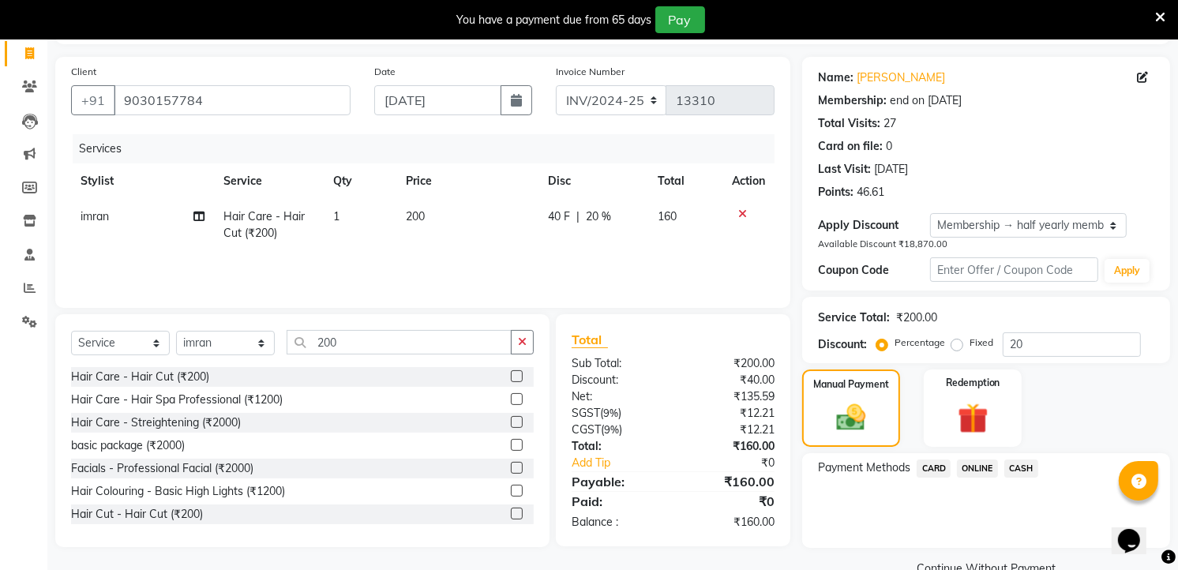
click at [988, 469] on span "ONLINE" at bounding box center [977, 469] width 41 height 18
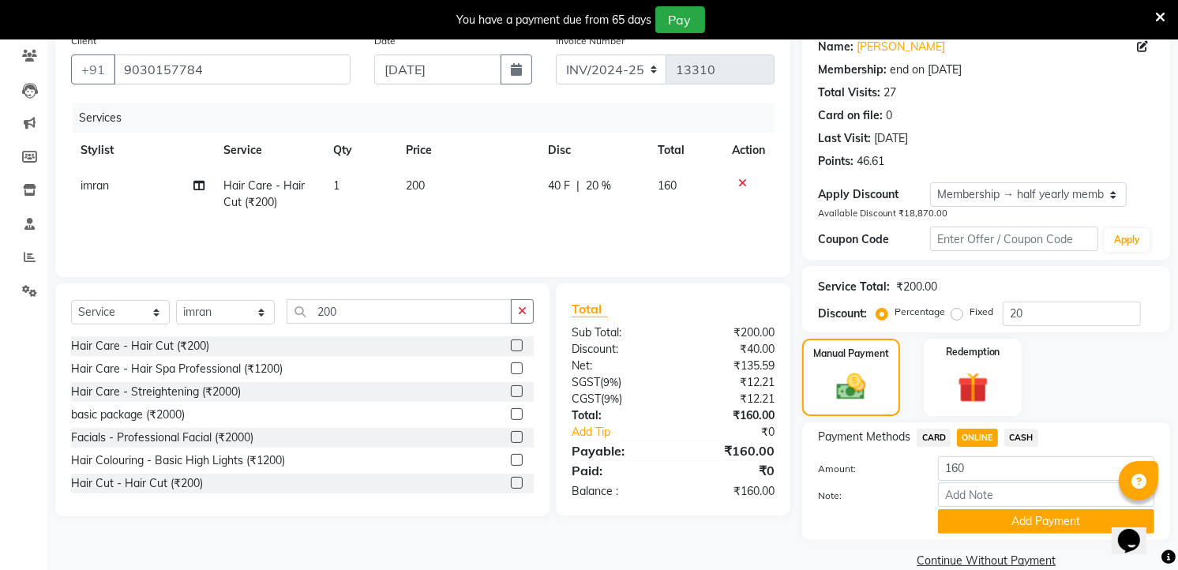
scroll to position [158, 0]
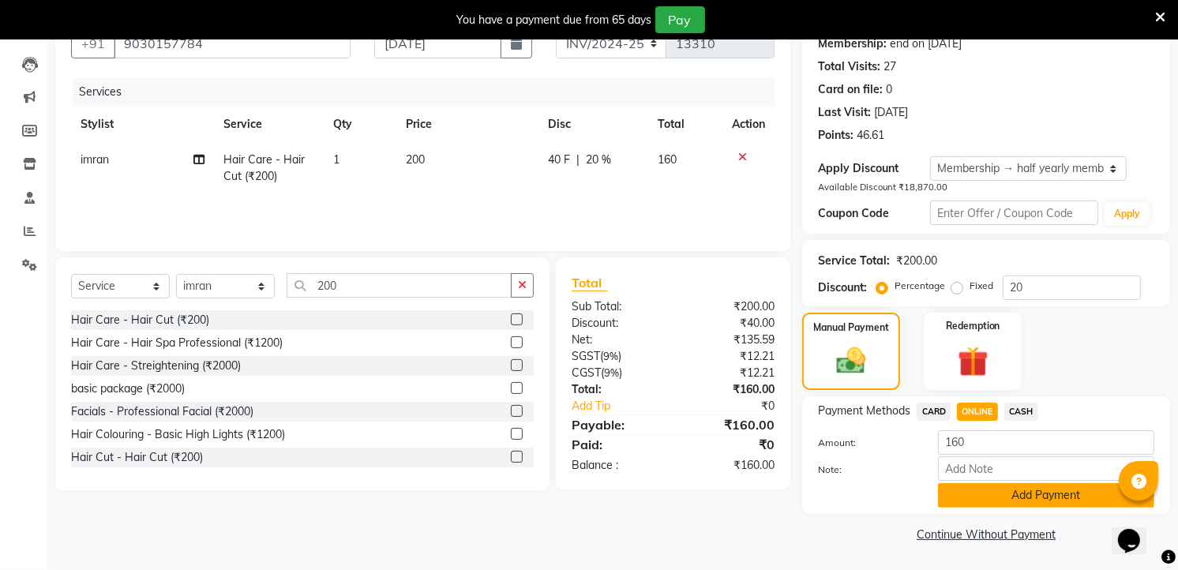
click at [1012, 499] on button "Add Payment" at bounding box center [1046, 495] width 216 height 24
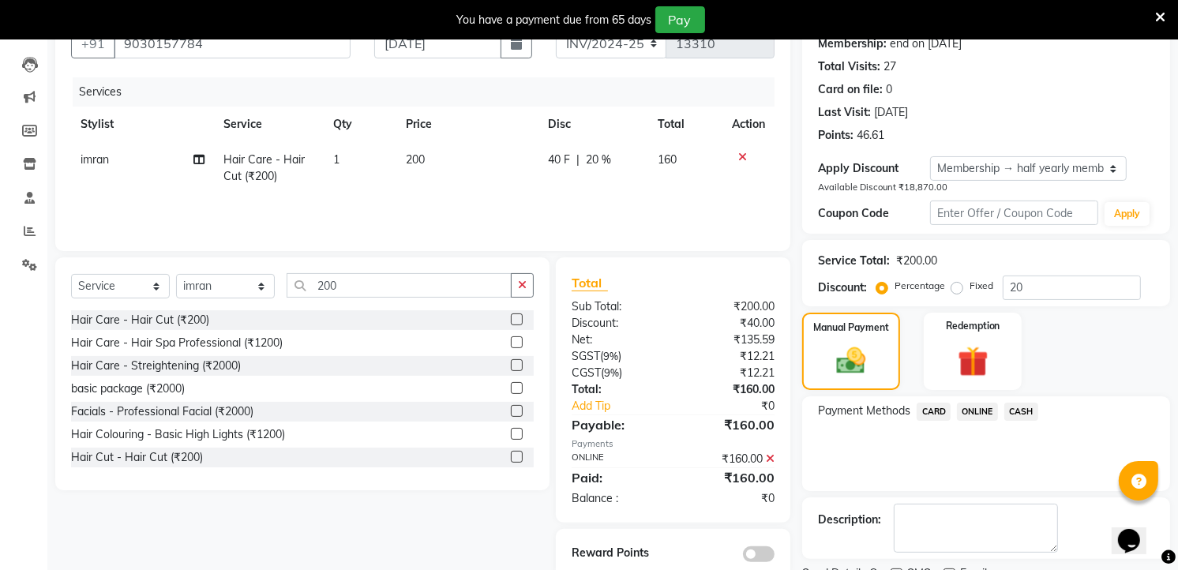
scroll to position [223, 0]
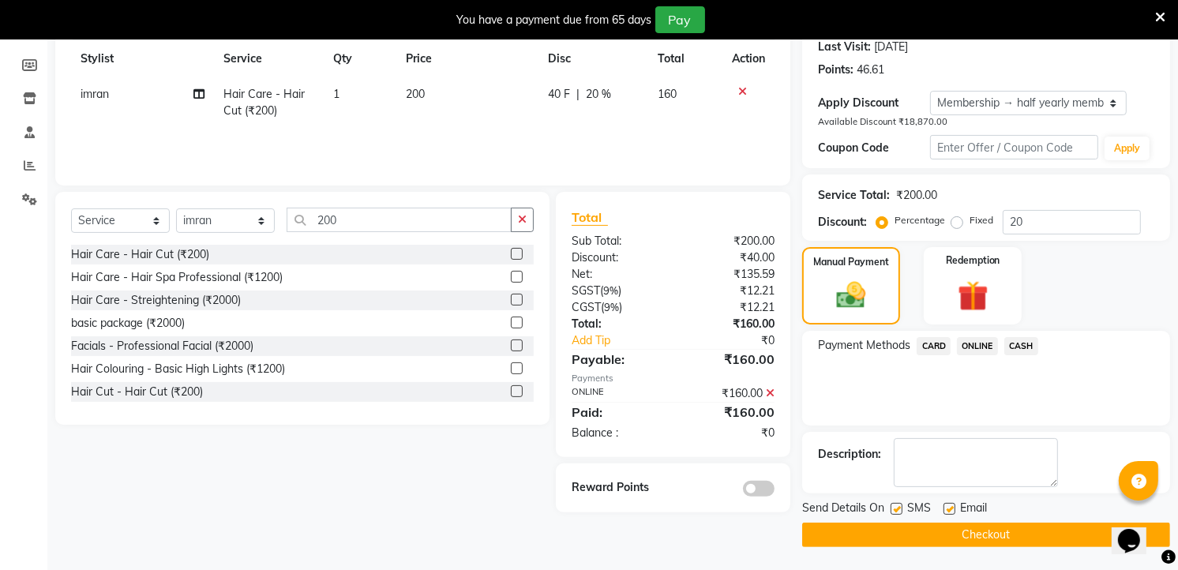
drag, startPoint x: 1004, startPoint y: 535, endPoint x: 1011, endPoint y: 534, distance: 8.1
click at [1011, 534] on button "Checkout" at bounding box center [986, 535] width 368 height 24
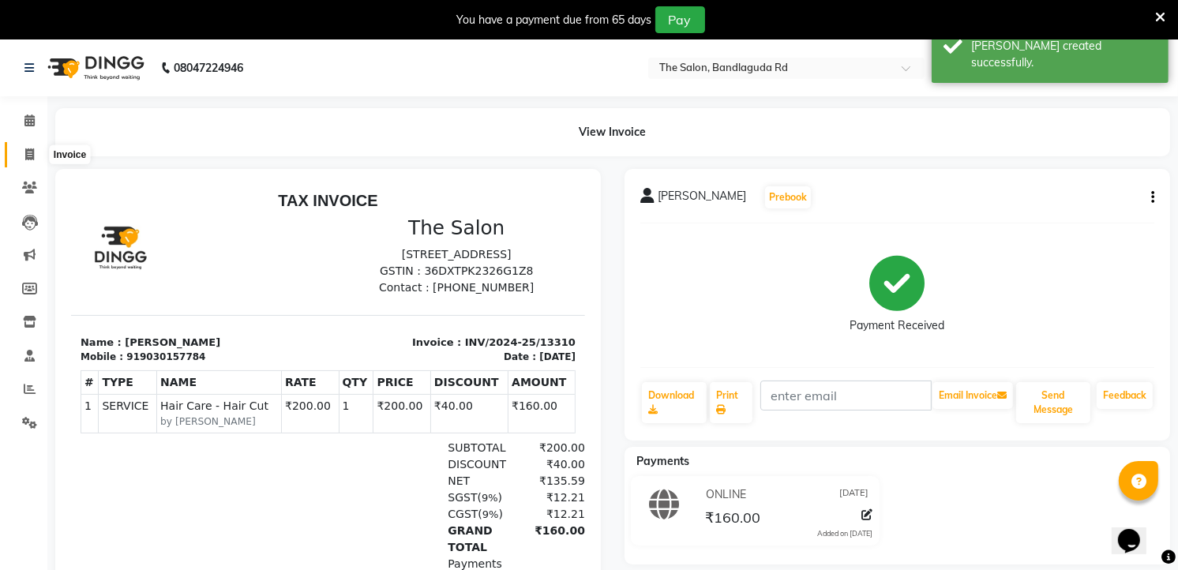
click at [29, 159] on icon at bounding box center [29, 154] width 9 height 12
select select "service"
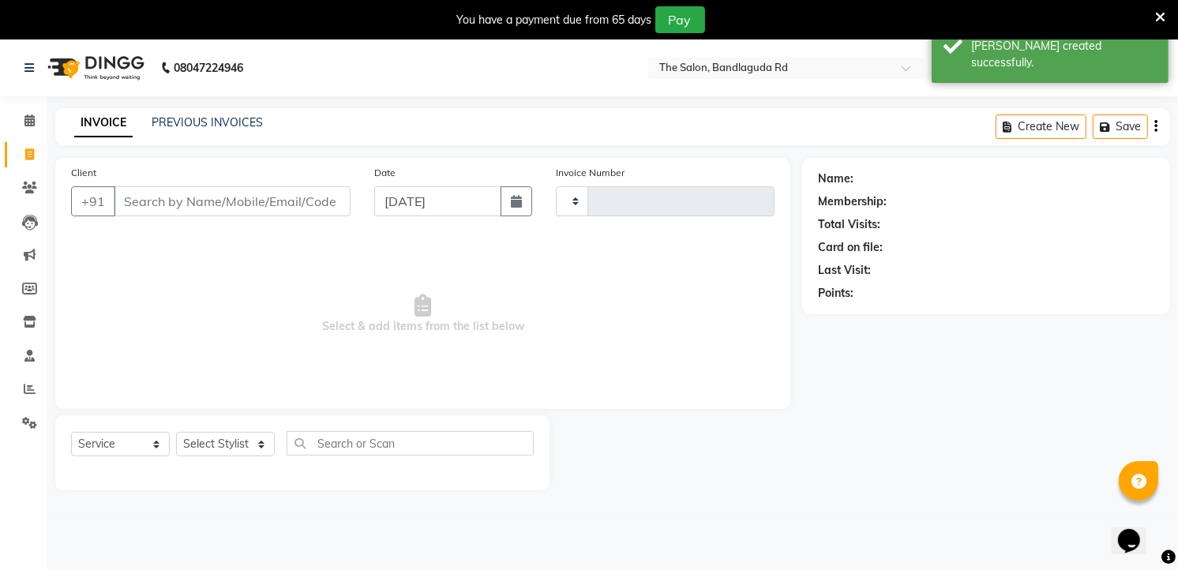
scroll to position [39, 0]
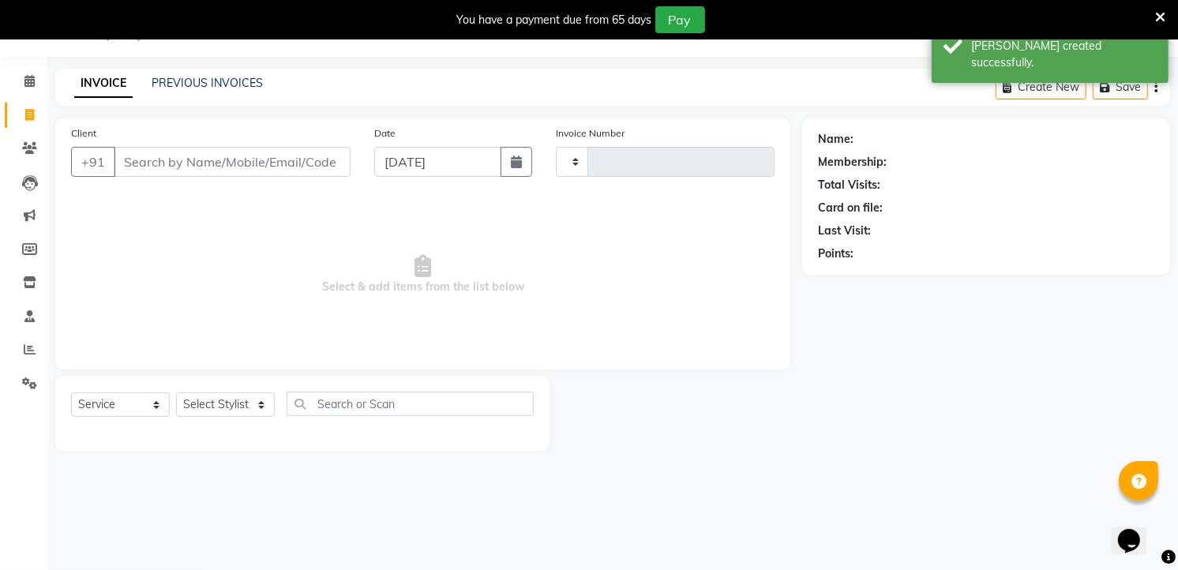
type input "13311"
select select "5198"
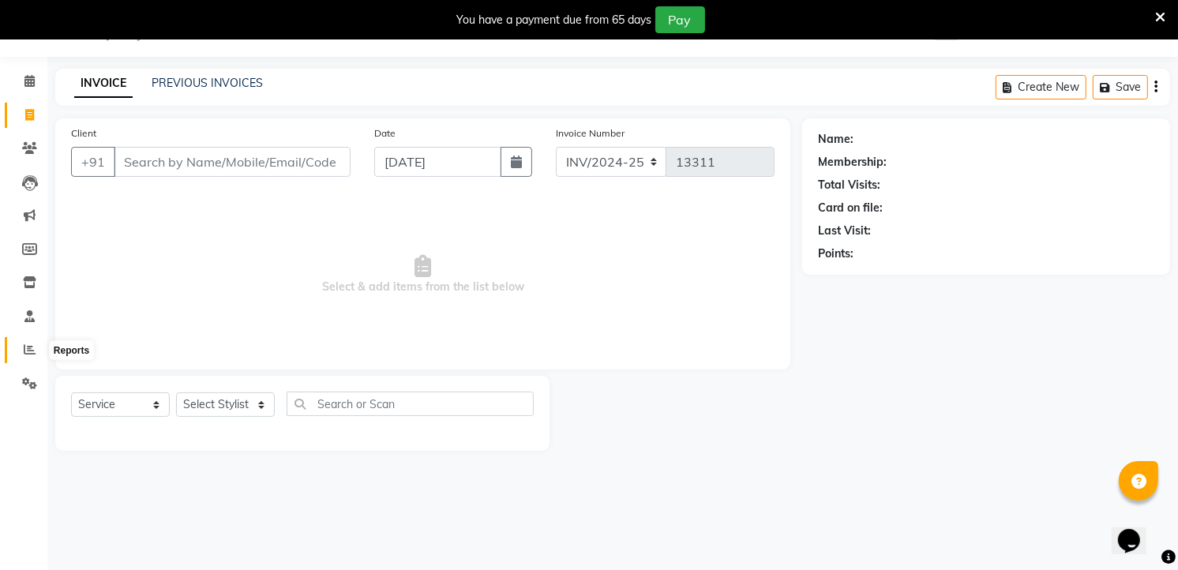
click at [33, 358] on span at bounding box center [30, 350] width 28 height 18
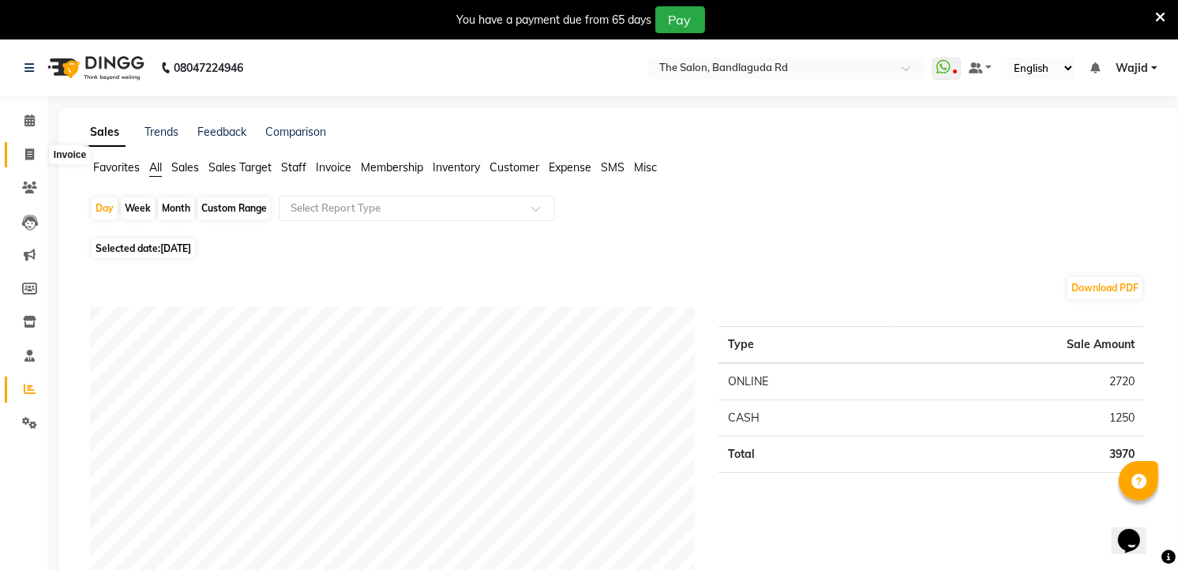
click at [33, 159] on icon at bounding box center [29, 154] width 9 height 12
select select "service"
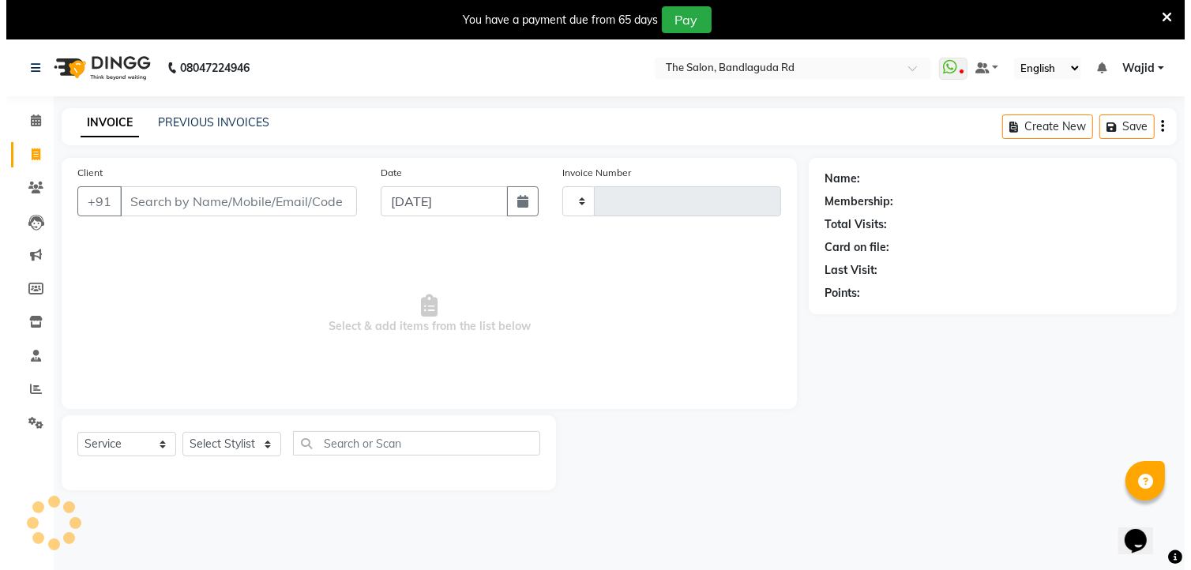
scroll to position [39, 0]
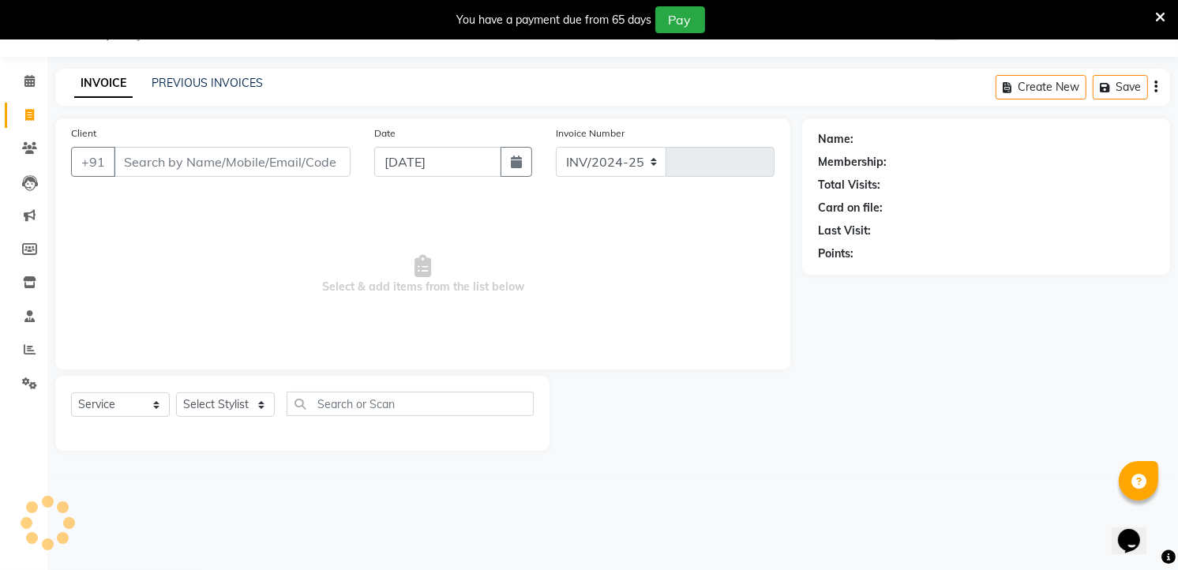
select select "5198"
type input "13311"
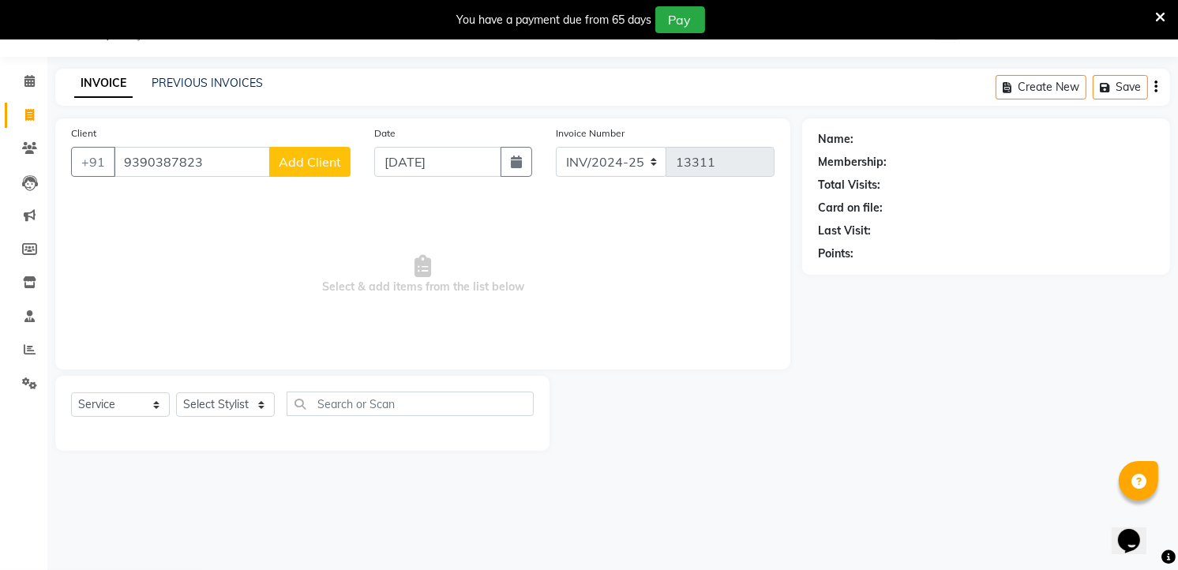
type input "9390387823"
click at [304, 159] on span "Add Client" at bounding box center [310, 162] width 62 height 16
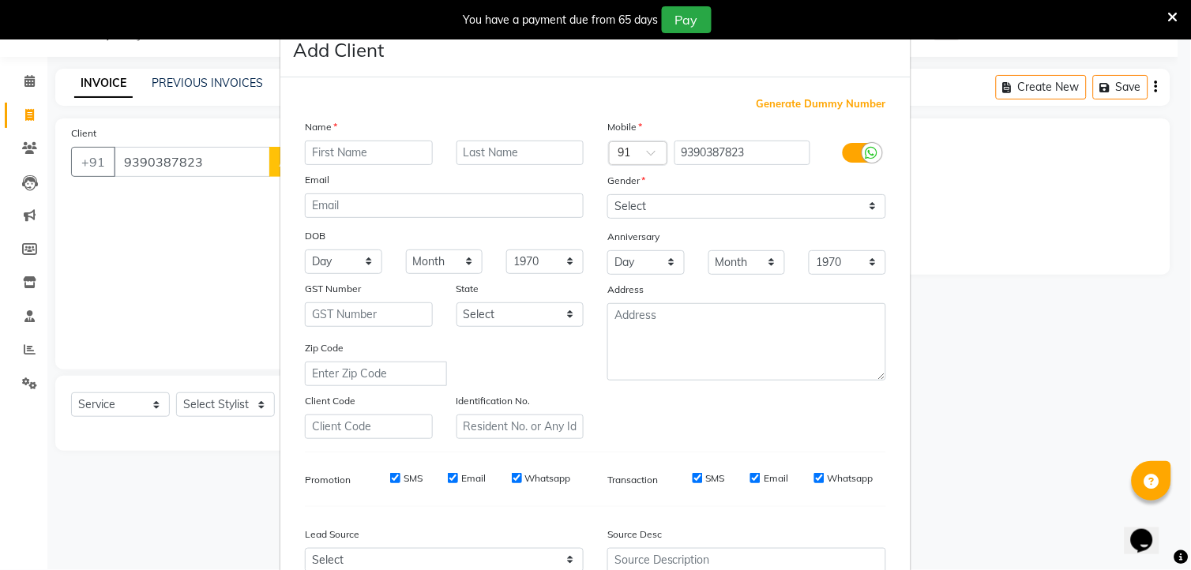
type input "a"
type input "hameed ali"
click at [685, 197] on select "Select Male Female Other Prefer Not To Say" at bounding box center [746, 206] width 279 height 24
select select "[DEMOGRAPHIC_DATA]"
click at [607, 194] on select "Select Male Female Other Prefer Not To Say" at bounding box center [746, 206] width 279 height 24
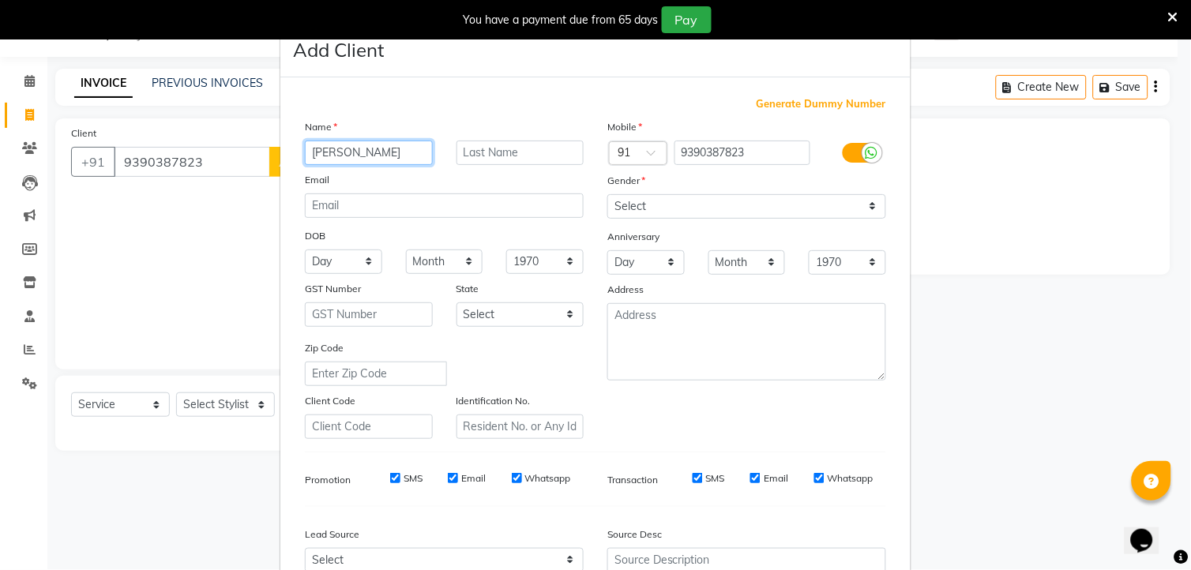
click at [366, 154] on input "hameed ali" at bounding box center [369, 153] width 128 height 24
type input "hameed ali"
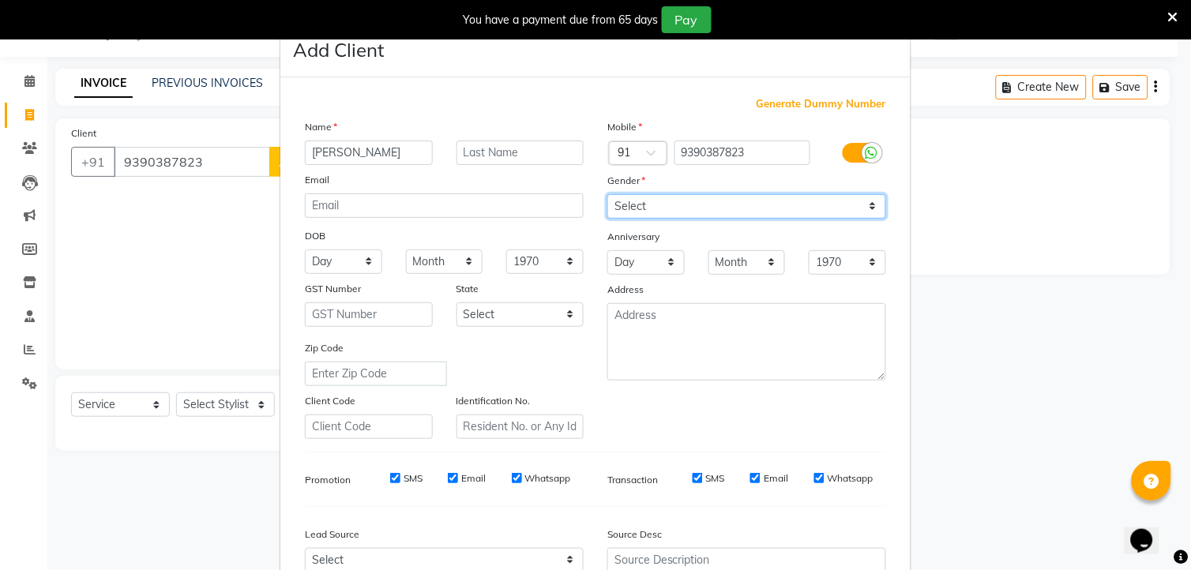
click at [685, 198] on select "Select Male Female Other Prefer Not To Say" at bounding box center [746, 206] width 279 height 24
click at [607, 194] on select "Select Male Female Other Prefer Not To Say" at bounding box center [746, 206] width 279 height 24
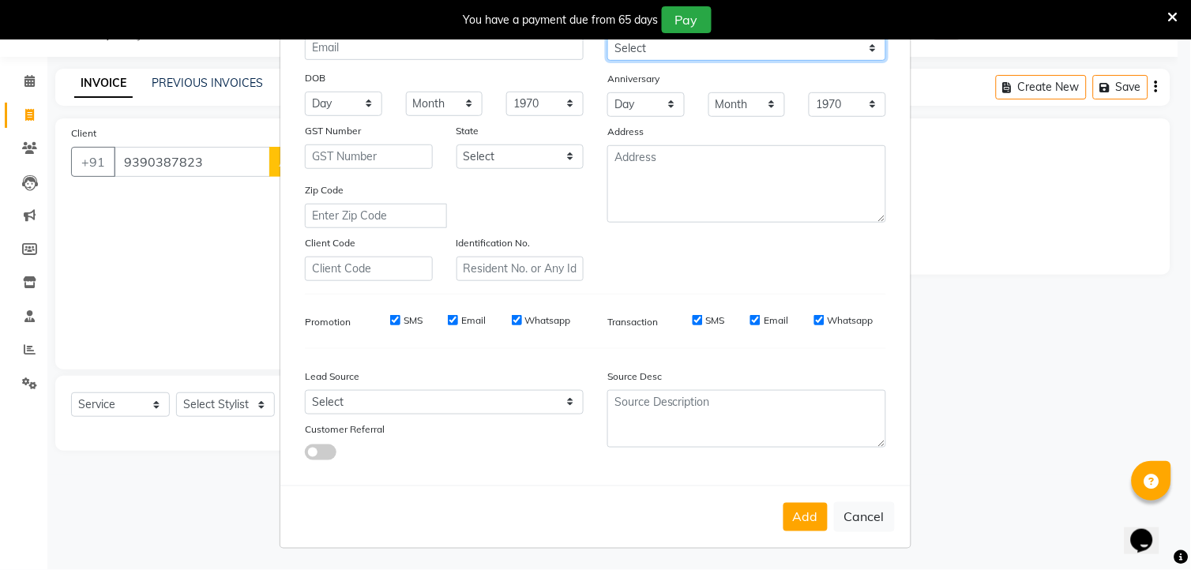
scroll to position [159, 0]
click at [802, 519] on button "Add" at bounding box center [805, 516] width 44 height 28
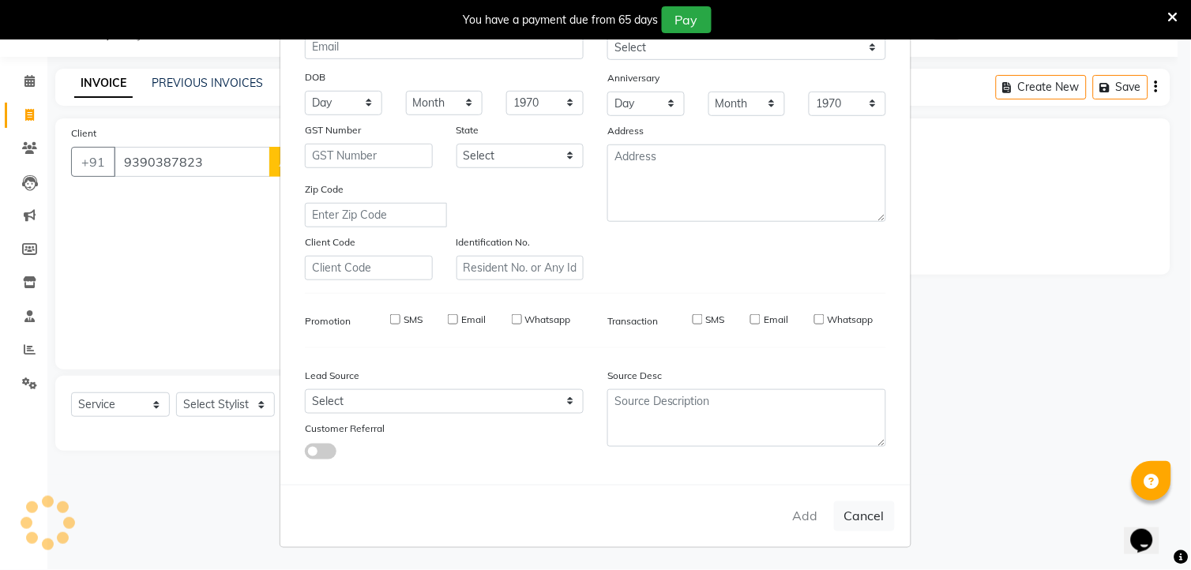
select select
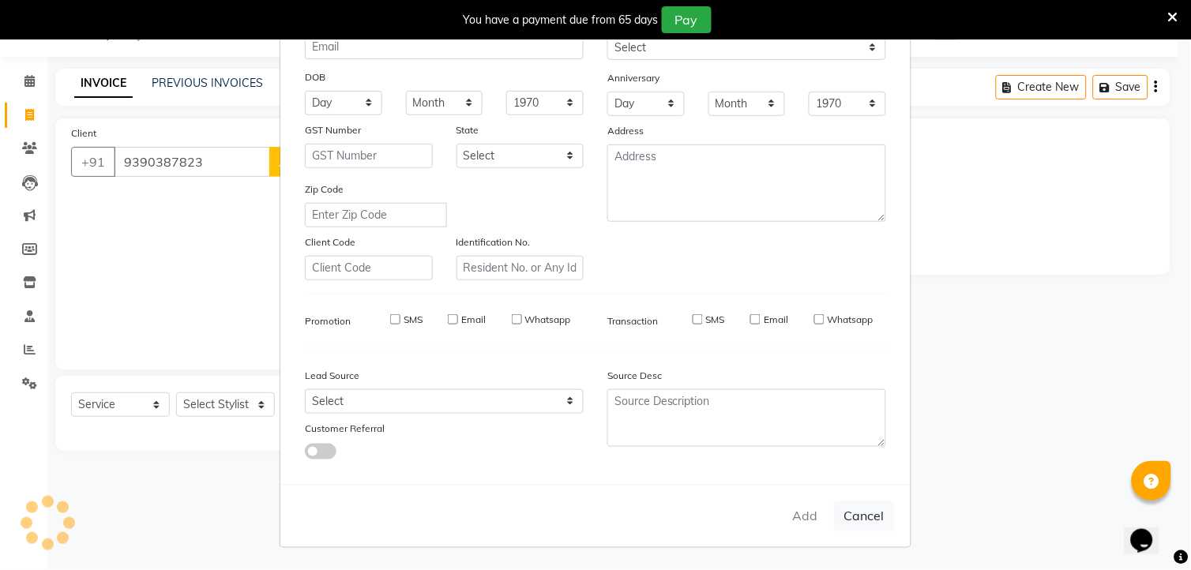
select select
checkbox input "false"
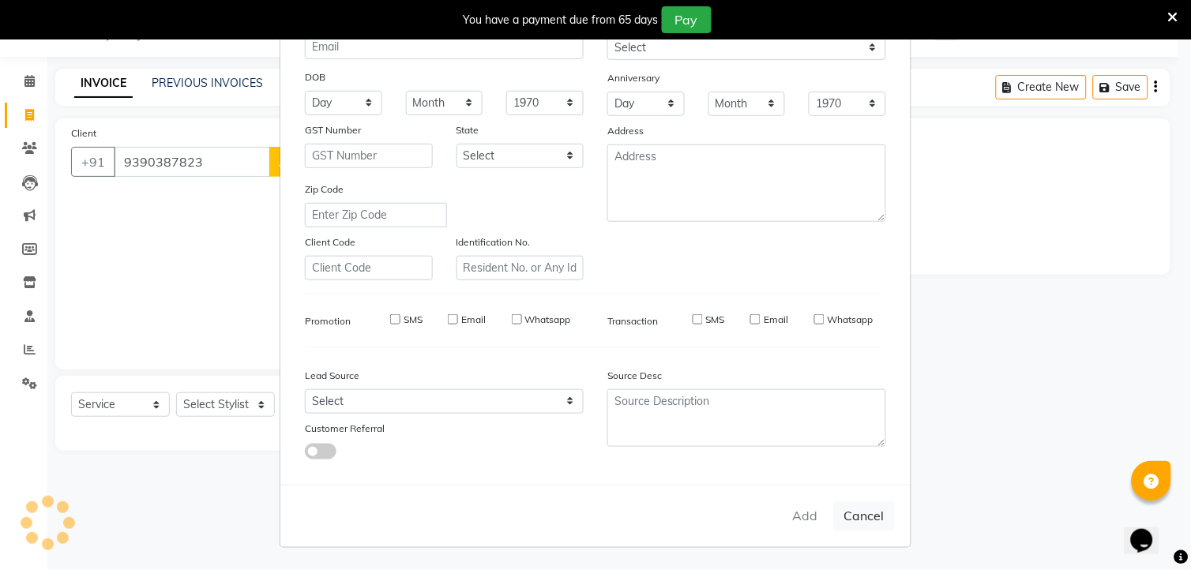
checkbox input "false"
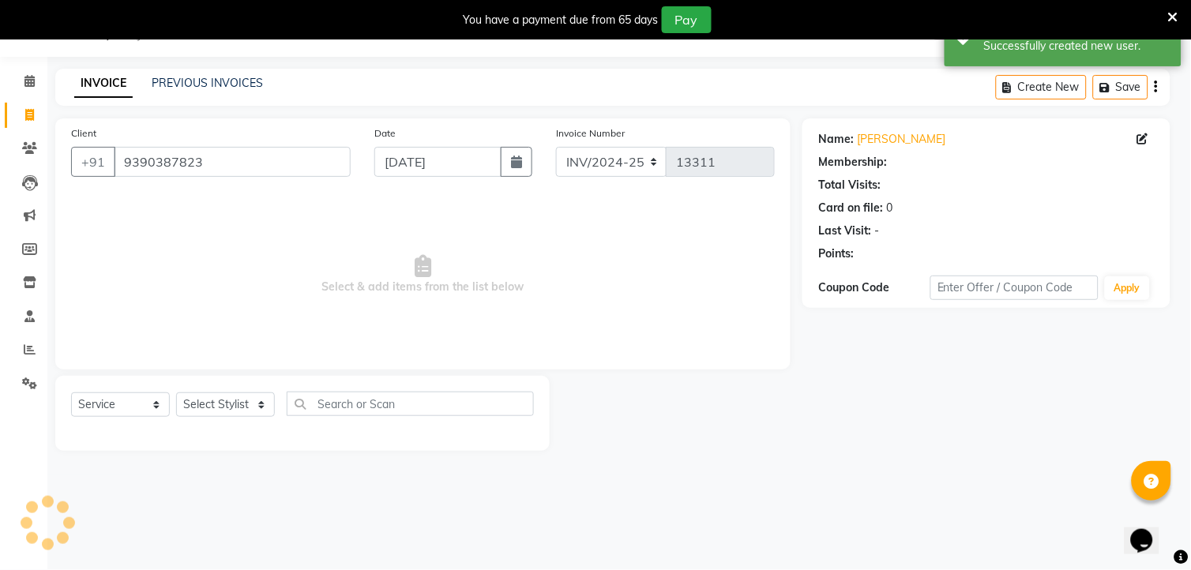
select select "1: Object"
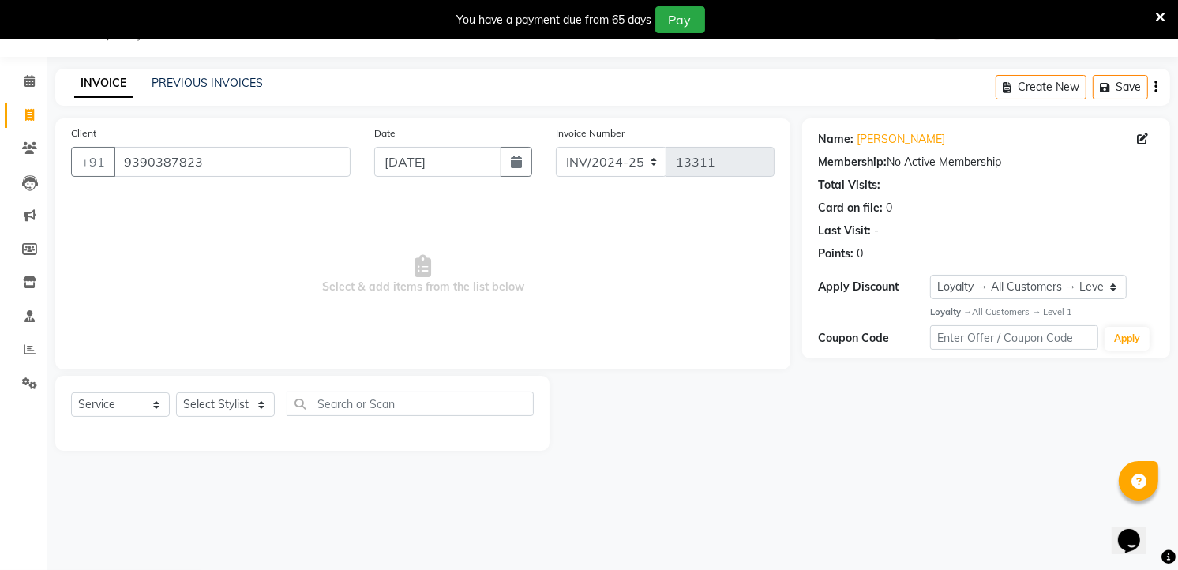
click at [268, 141] on div "Client +91 9390387823" at bounding box center [210, 157] width 303 height 65
click at [255, 161] on input "9390387823" at bounding box center [232, 162] width 237 height 30
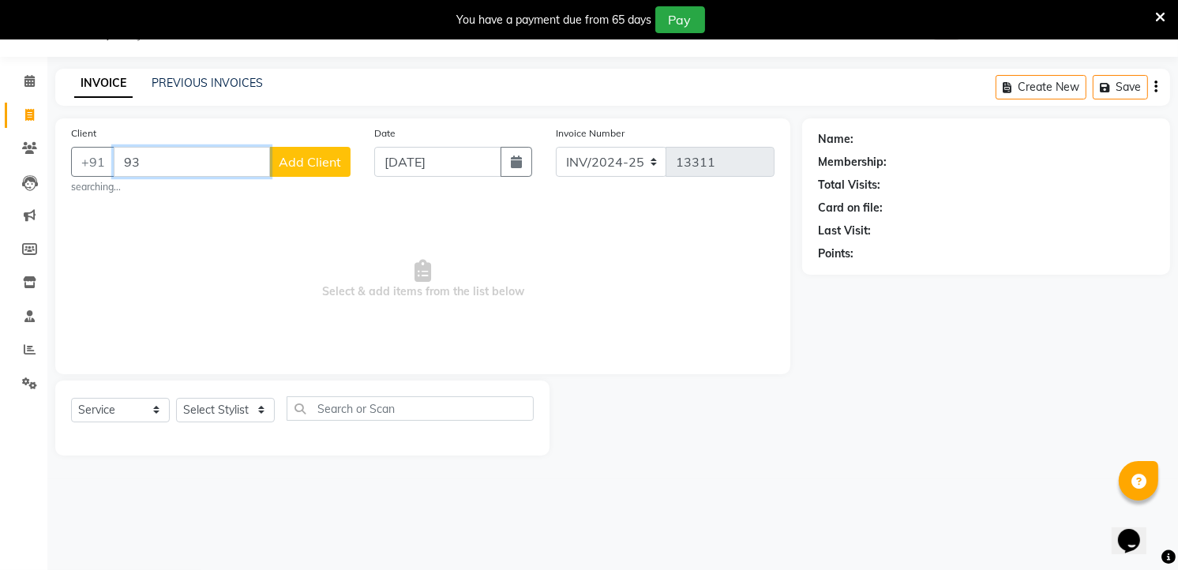
type input "9"
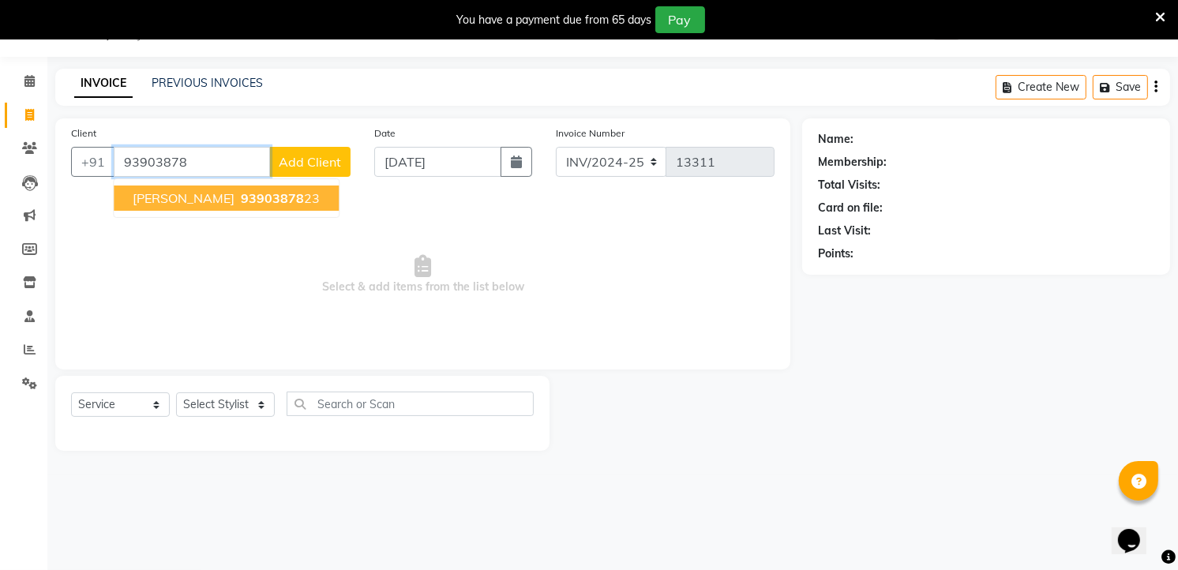
click at [224, 206] on button "hameed ali 93903878 23" at bounding box center [226, 198] width 225 height 25
type input "9390387823"
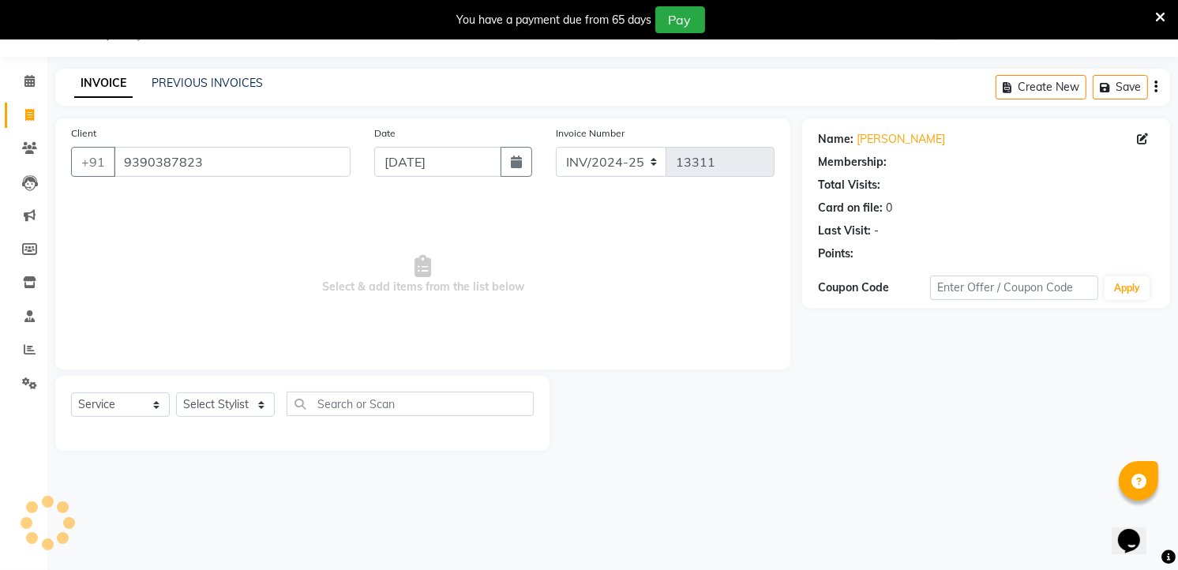
select select "1: Object"
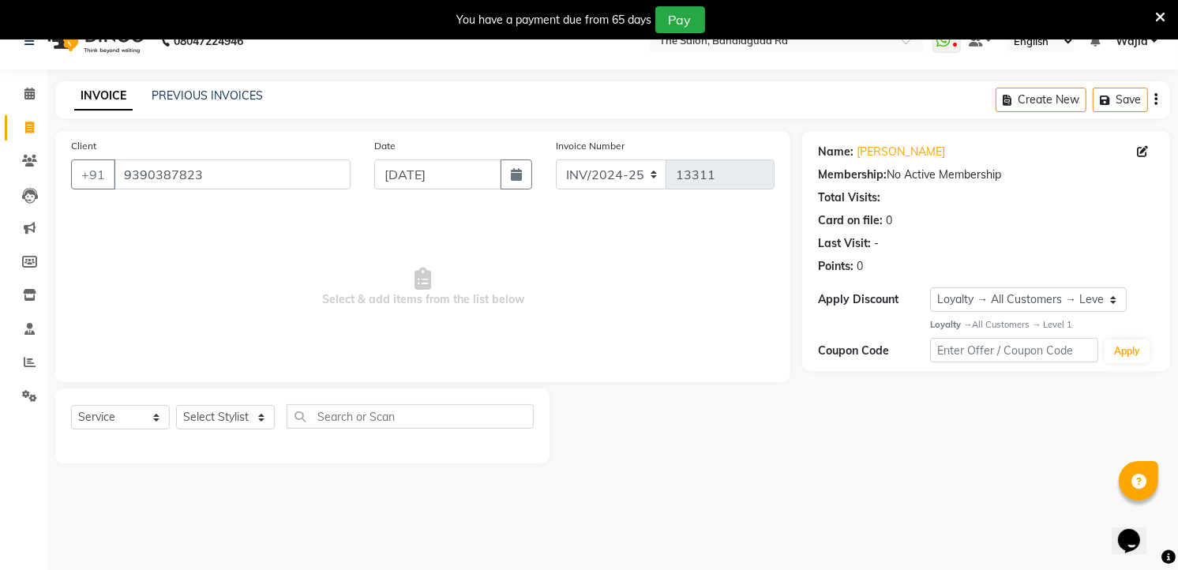
scroll to position [39, 0]
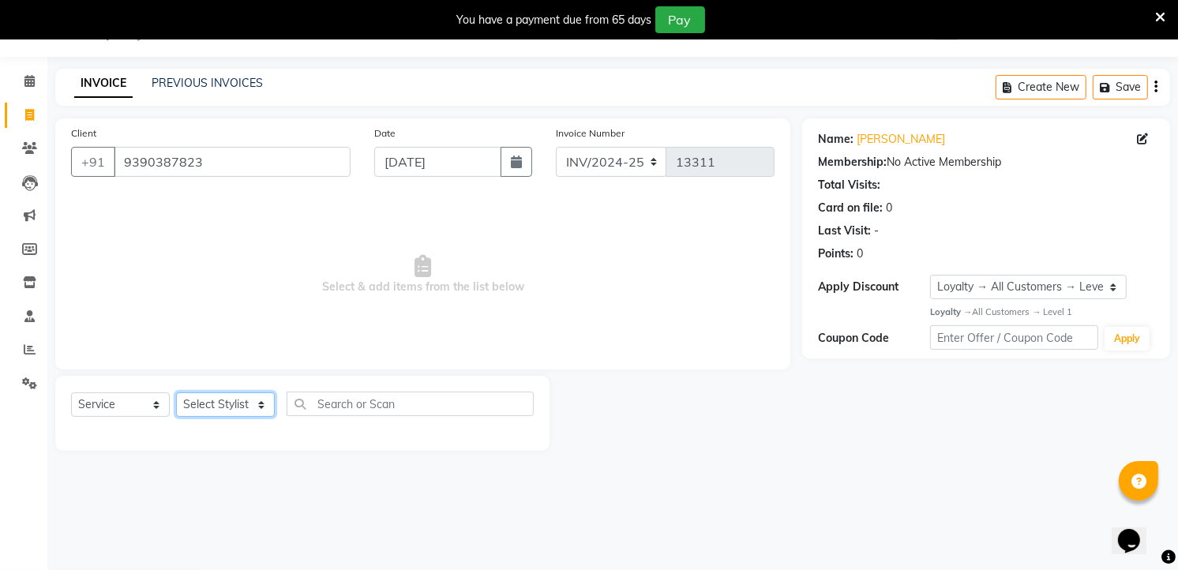
click at [242, 407] on select "Select Stylist [PERSON_NAME] [PERSON_NAME] [PERSON_NAME] [PERSON_NAME] TALIB [P…" at bounding box center [225, 404] width 99 height 24
select select "63354"
click at [176, 393] on select "Select Stylist [PERSON_NAME] [PERSON_NAME] [PERSON_NAME] [PERSON_NAME] TALIB [P…" at bounding box center [225, 404] width 99 height 24
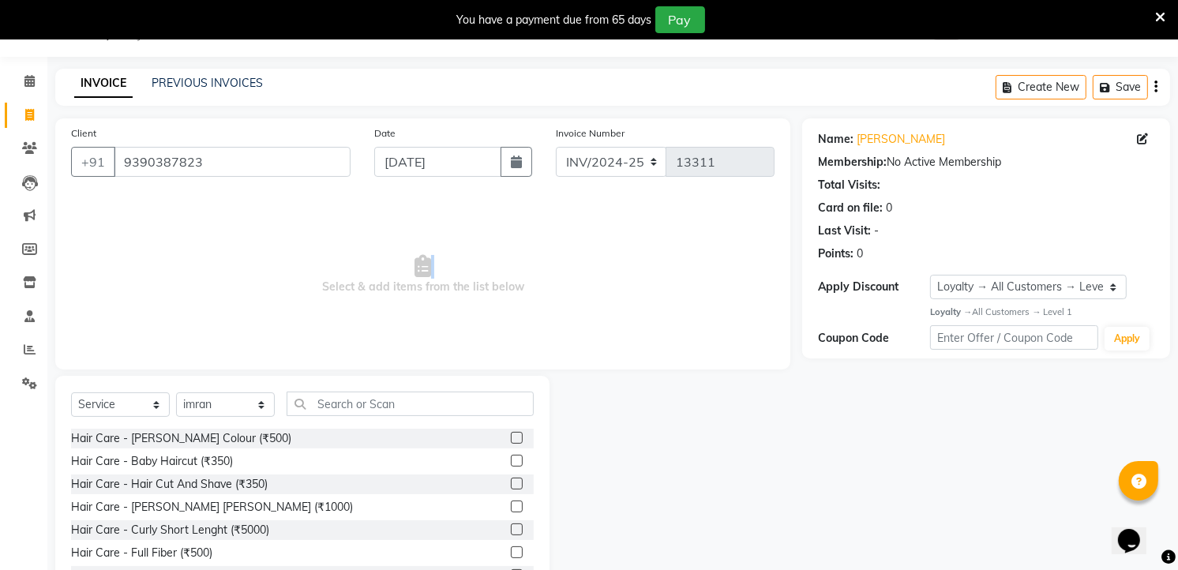
drag, startPoint x: 259, startPoint y: 351, endPoint x: 261, endPoint y: 360, distance: 8.8
click at [261, 360] on div "Client +91 9390387823 Date 03-09-2025 Invoice Number INV/2024-25 V/2025 V/2025-…" at bounding box center [422, 243] width 735 height 251
click at [358, 398] on input "text" at bounding box center [410, 404] width 247 height 24
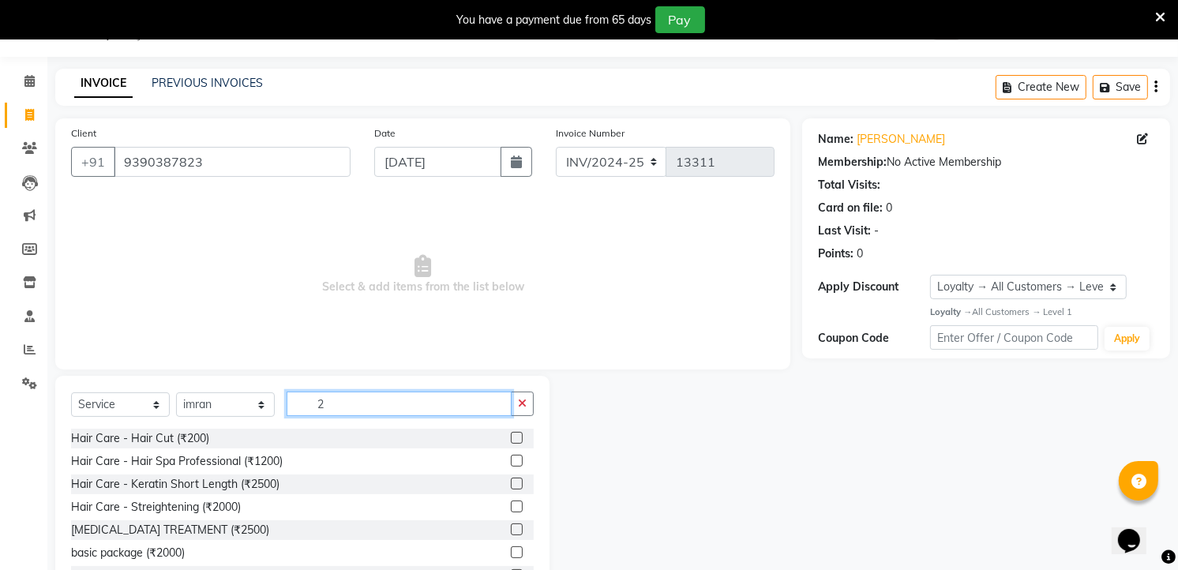
type input "2"
click at [199, 407] on select "Select Stylist [PERSON_NAME] [PERSON_NAME] [PERSON_NAME] [PERSON_NAME] TALIB [P…" at bounding box center [225, 404] width 99 height 24
select select "88754"
click at [176, 393] on select "Select Stylist [PERSON_NAME] [PERSON_NAME] [PERSON_NAME] [PERSON_NAME] TALIB [P…" at bounding box center [225, 404] width 99 height 24
click at [406, 392] on input "2" at bounding box center [399, 404] width 225 height 24
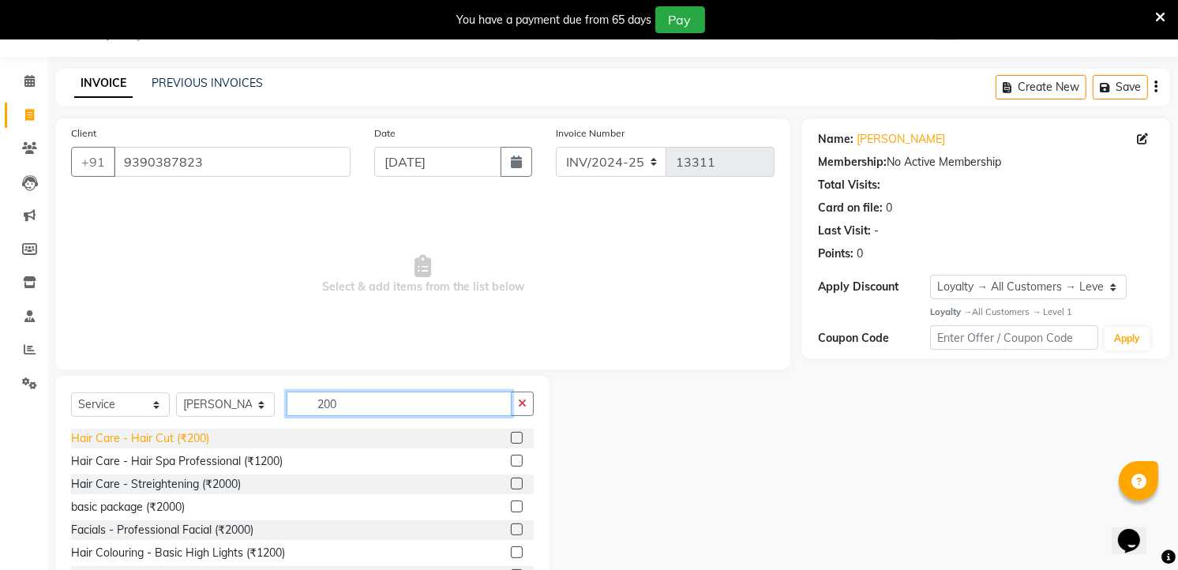
type input "200"
click at [175, 437] on div "Hair Care - Hair Cut (₹200)" at bounding box center [140, 438] width 138 height 17
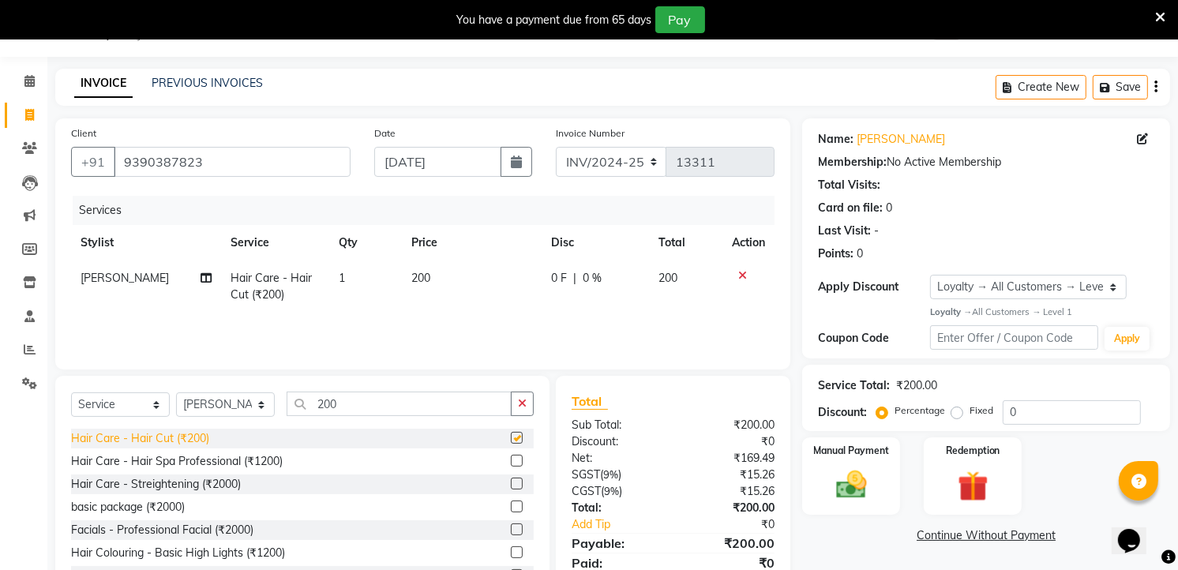
checkbox input "false"
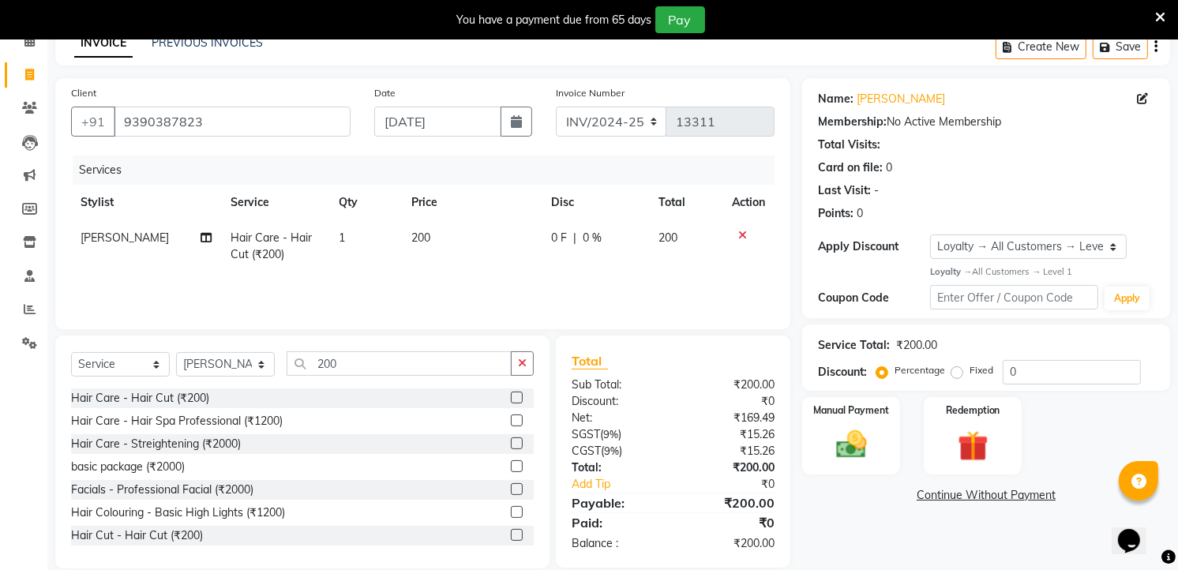
scroll to position [101, 0]
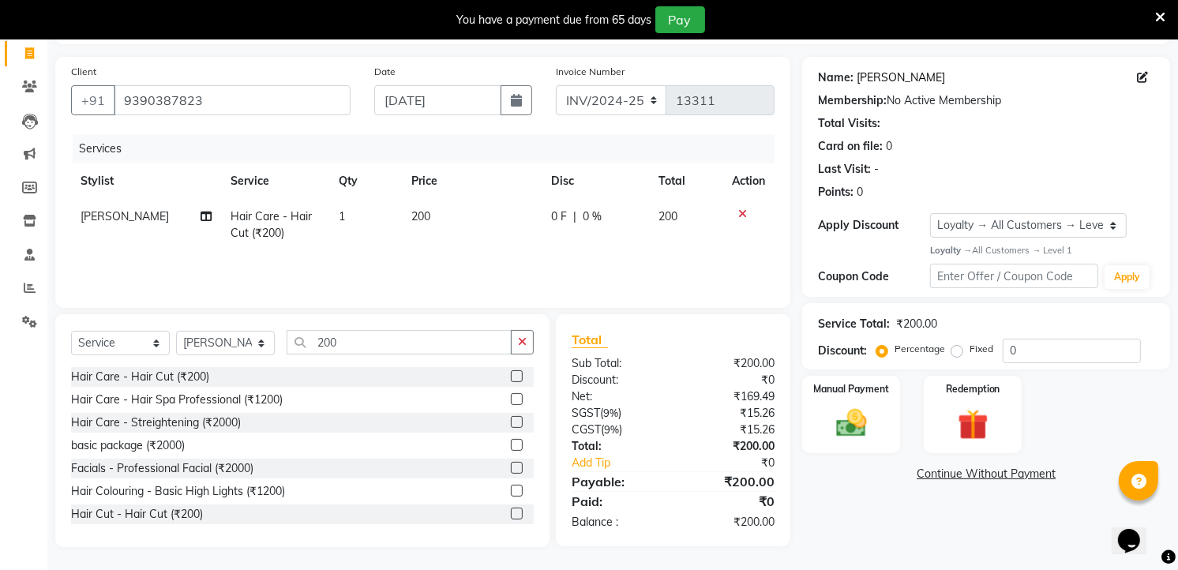
click at [906, 76] on link "Hameed Ali" at bounding box center [901, 77] width 88 height 17
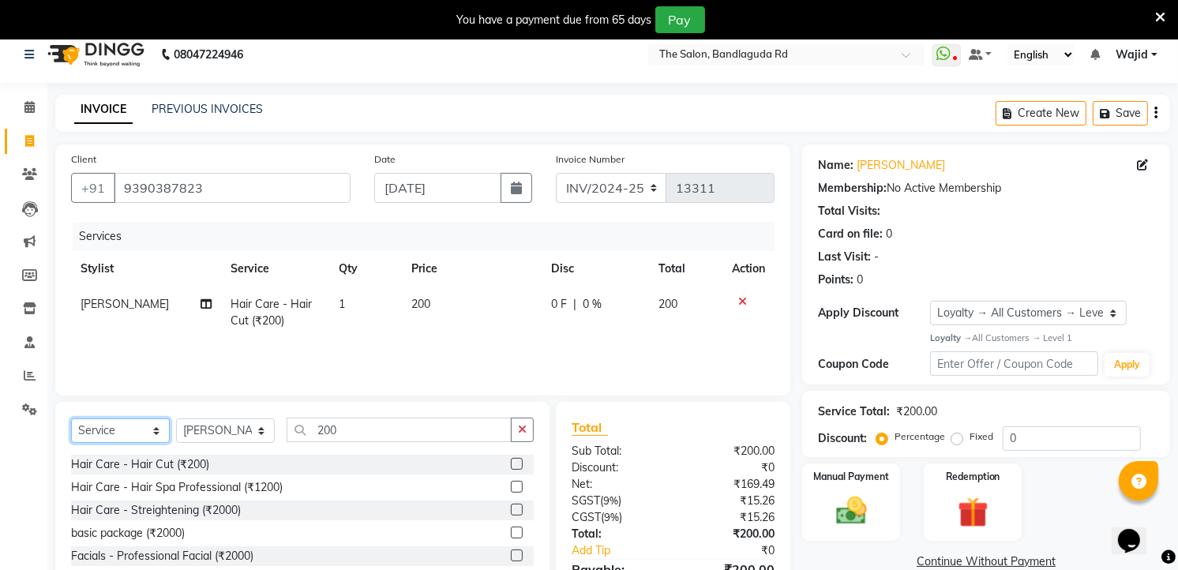
click at [122, 430] on select "Select Service Product Membership Package Voucher Prepaid Gift Card" at bounding box center [120, 430] width 99 height 24
click at [71, 418] on select "Select Service Product Membership Package Voucher Prepaid Gift Card" at bounding box center [120, 430] width 99 height 24
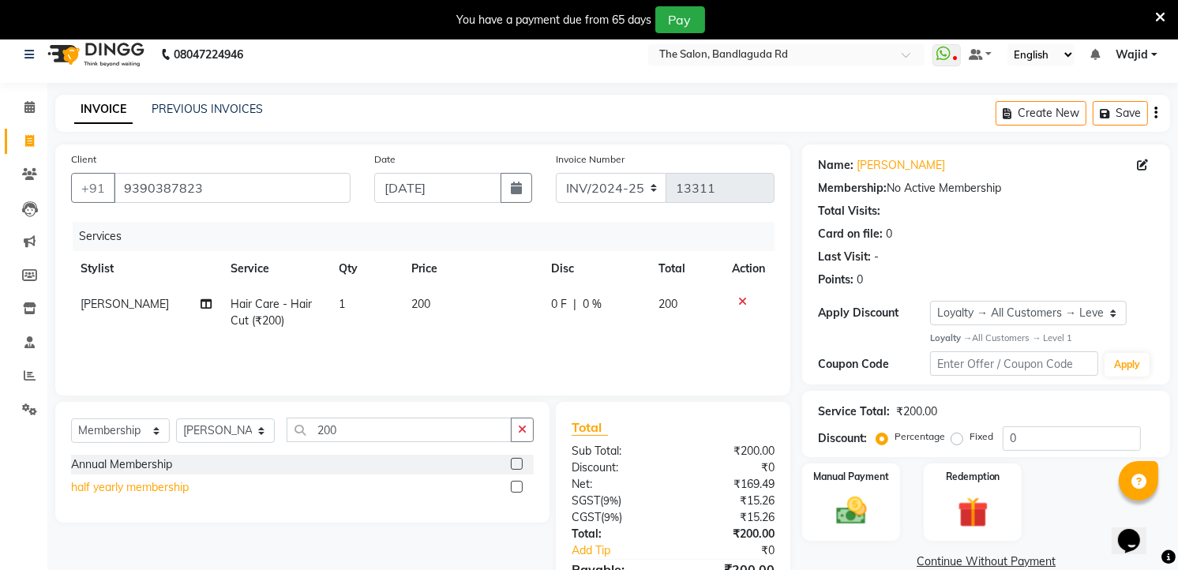
click at [164, 487] on div "half yearly membership" at bounding box center [130, 487] width 118 height 17
select select "select"
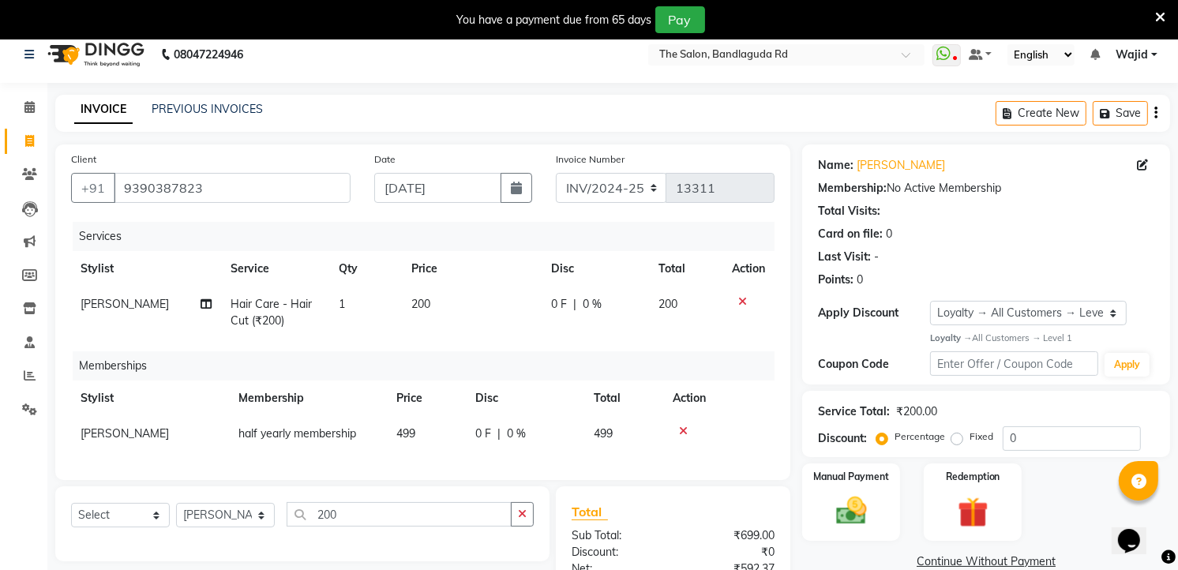
click at [421, 437] on td "499" at bounding box center [426, 434] width 79 height 36
select select "88754"
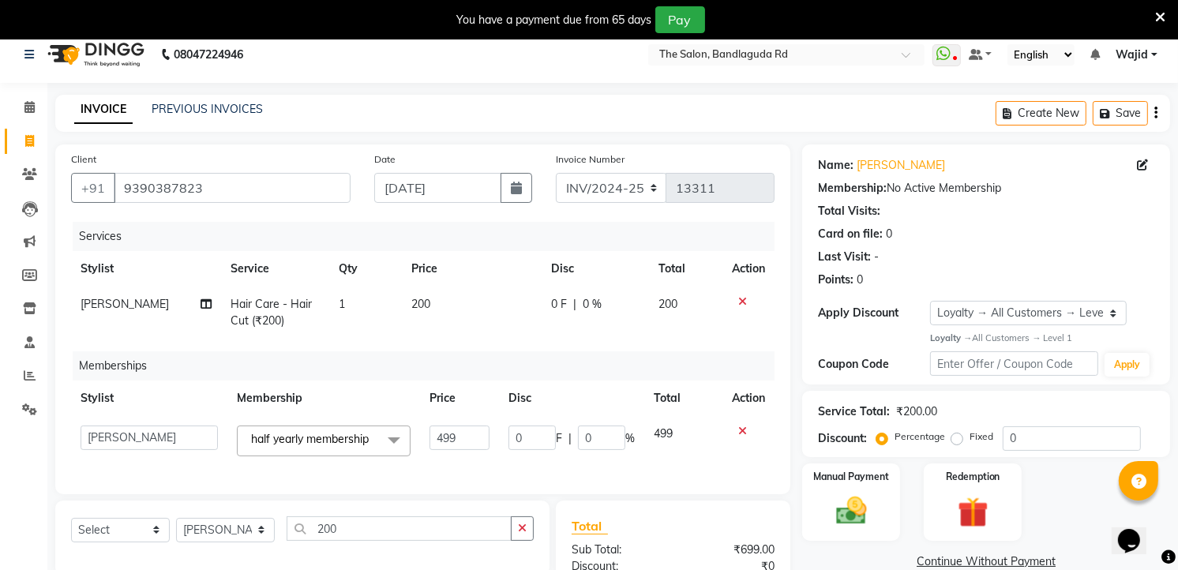
click at [421, 437] on td "499" at bounding box center [459, 441] width 78 height 50
click at [456, 430] on input "499" at bounding box center [459, 438] width 59 height 24
type input "4"
type input "100"
click at [517, 344] on div "Services Stylist Service Qty Price Disc Total Action Shadab Hair Care - Hair Cu…" at bounding box center [422, 350] width 703 height 257
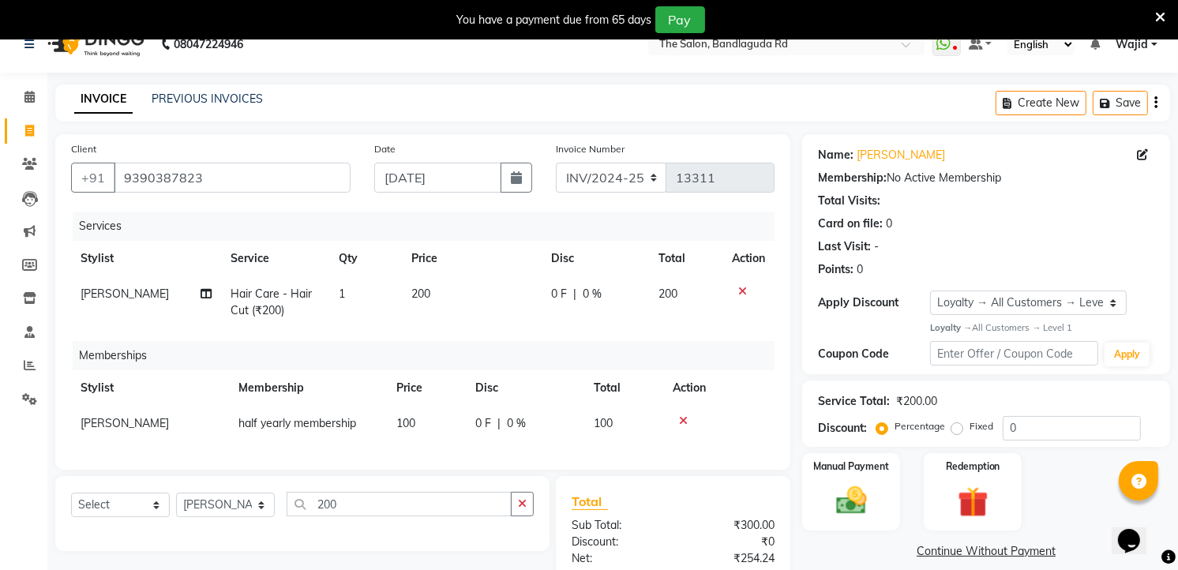
scroll to position [0, 0]
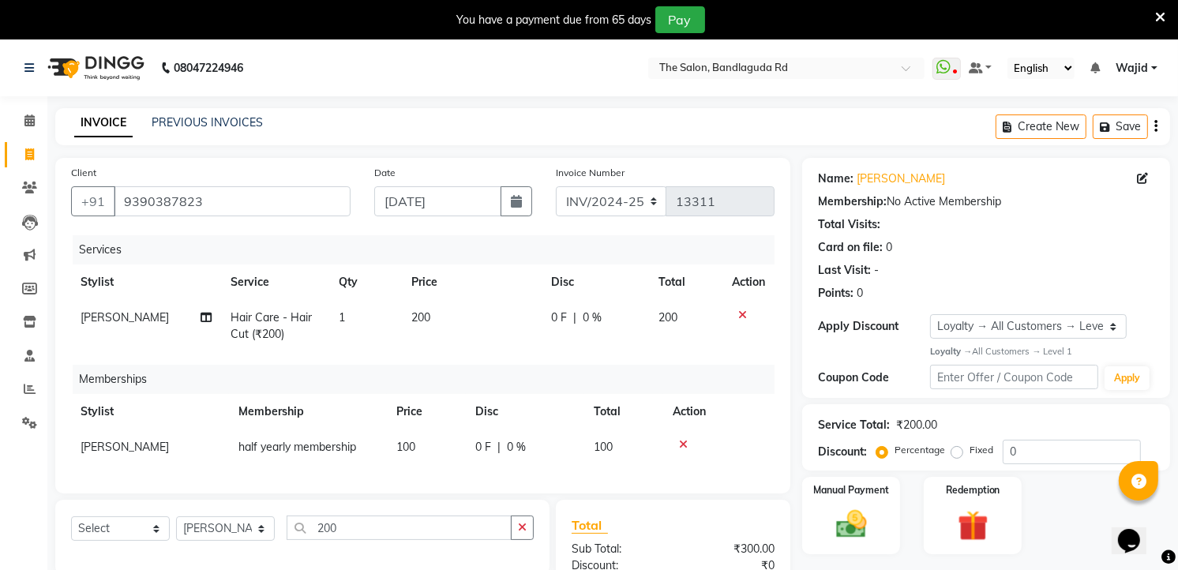
click at [677, 448] on div at bounding box center [719, 444] width 92 height 11
click at [685, 445] on icon at bounding box center [683, 444] width 9 height 11
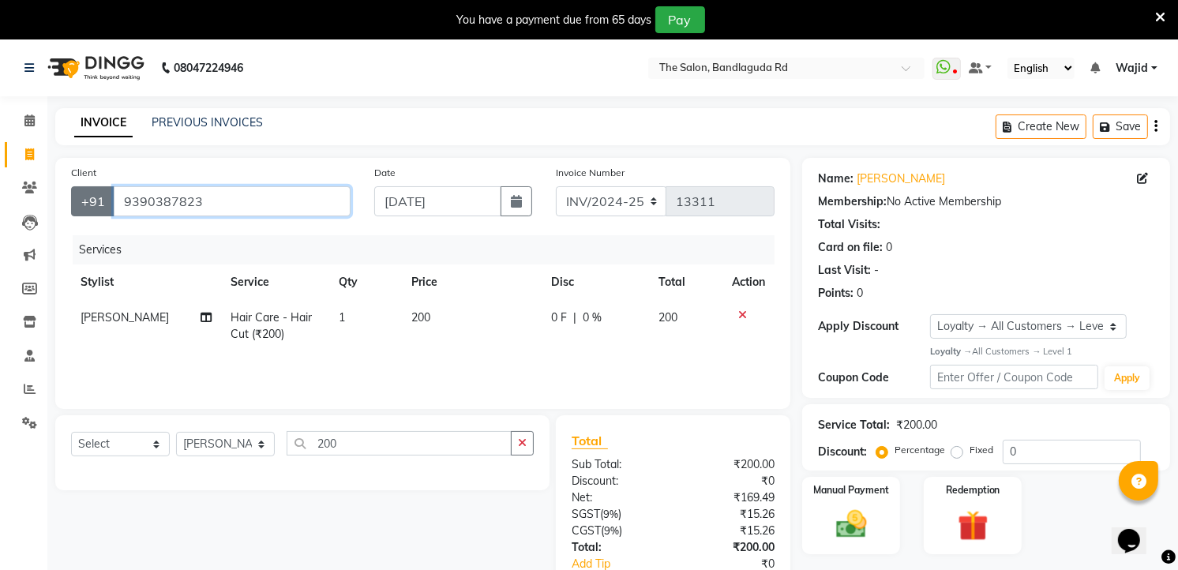
drag, startPoint x: 251, startPoint y: 193, endPoint x: 80, endPoint y: 203, distance: 171.6
click at [80, 203] on div "+91 9390387823" at bounding box center [210, 201] width 279 height 30
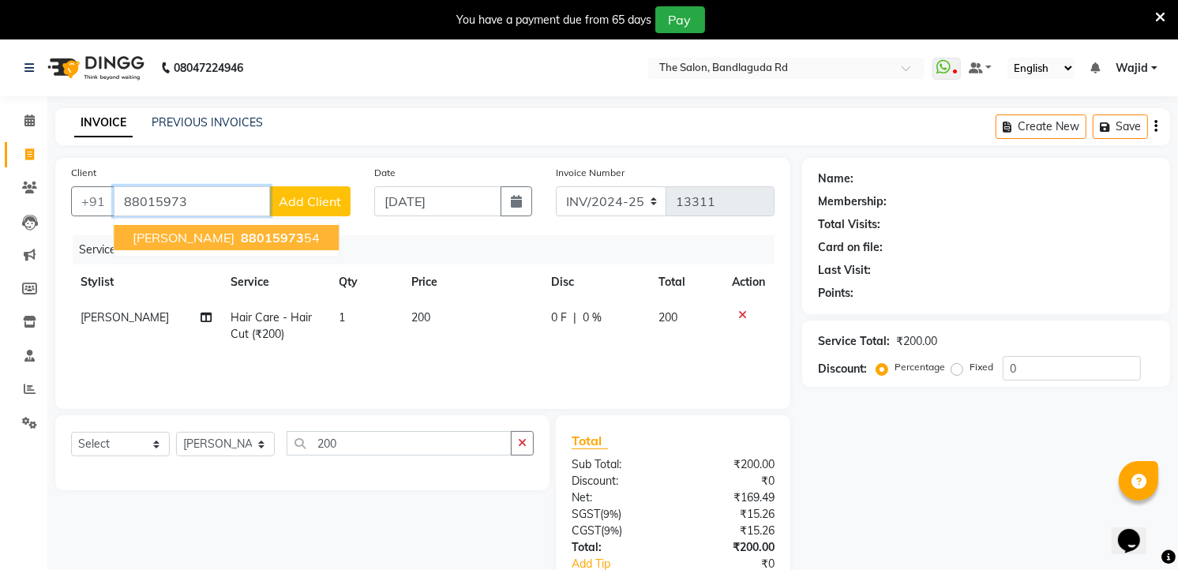
click at [179, 245] on span "Syed hamed" at bounding box center [184, 238] width 102 height 16
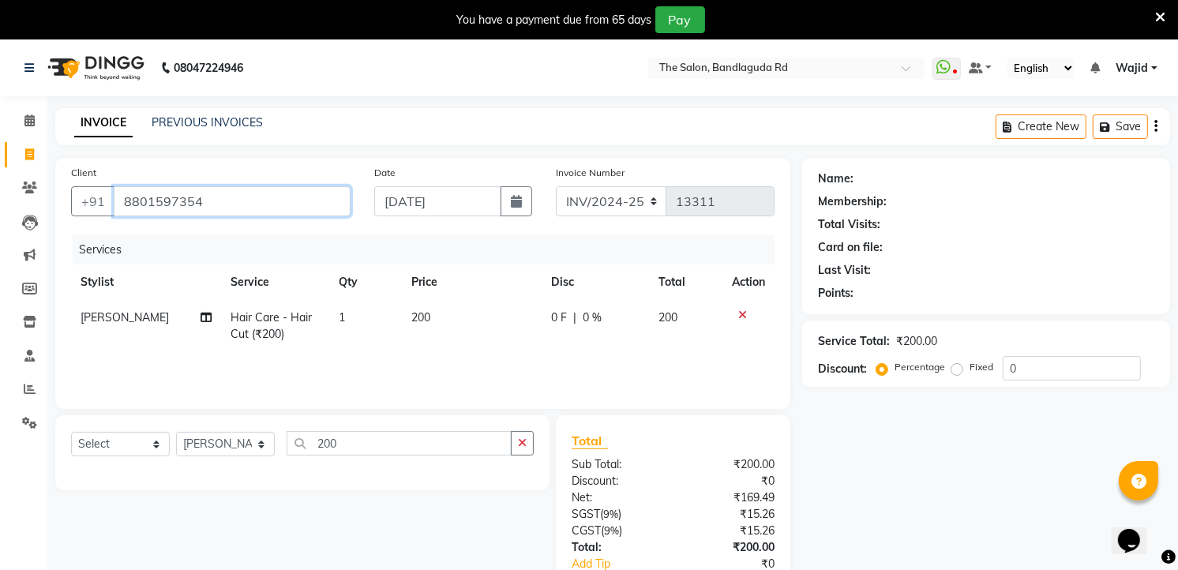
type input "8801597354"
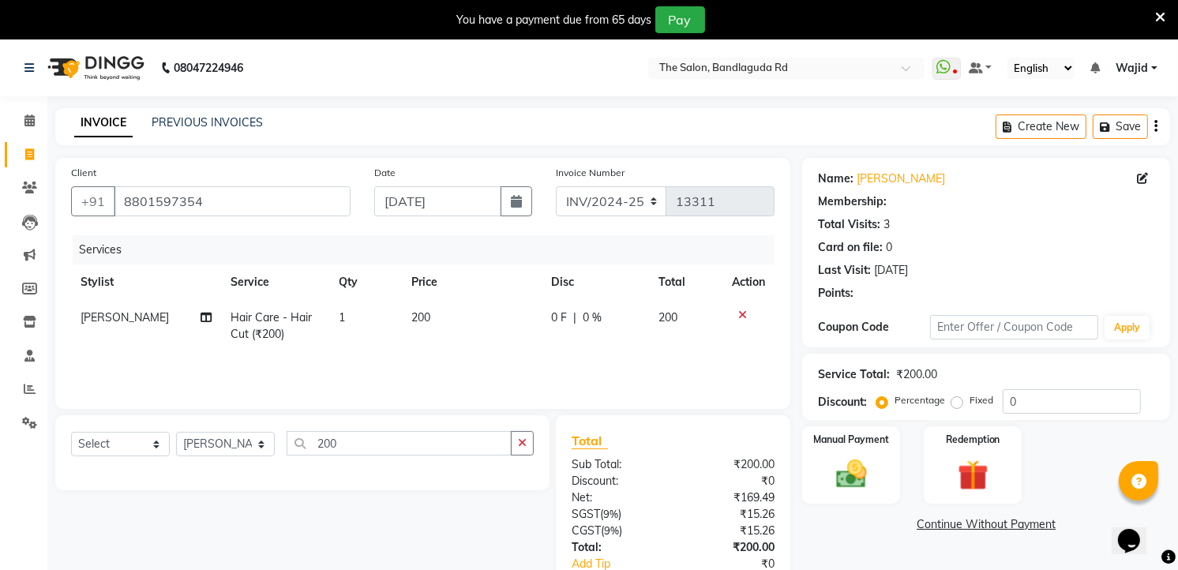
select select "1: Object"
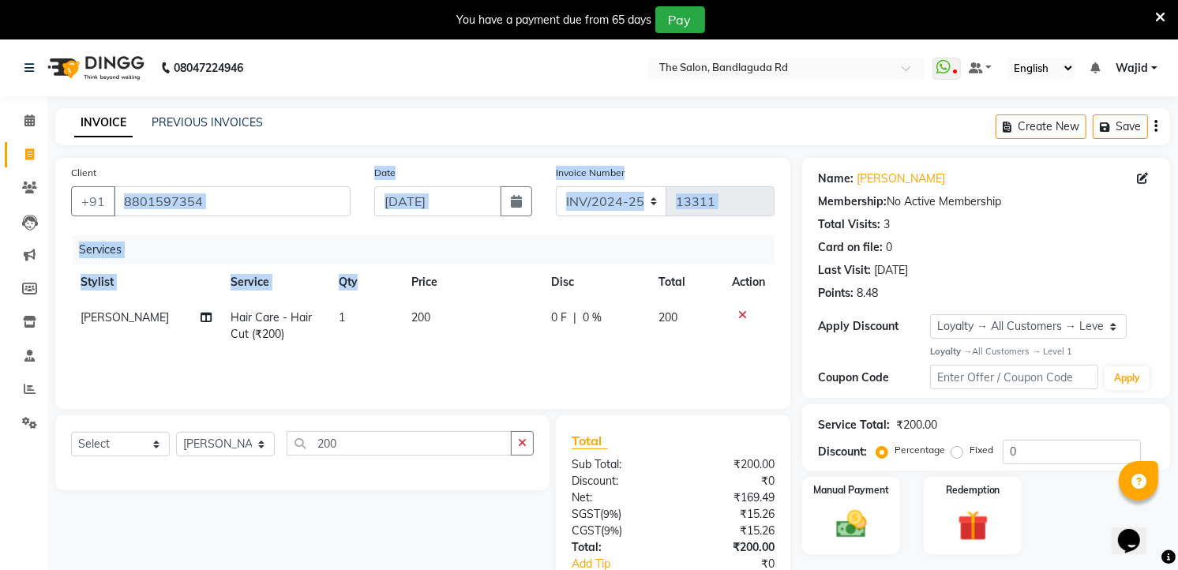
drag, startPoint x: 201, startPoint y: 174, endPoint x: 391, endPoint y: 279, distance: 217.0
click at [391, 279] on div "Client +91 8801597354 Date 03-09-2025 Invoice Number INV/2024-25 V/2025 V/2025-…" at bounding box center [422, 283] width 735 height 251
click at [230, 216] on div "+91 8801597354" at bounding box center [210, 201] width 279 height 30
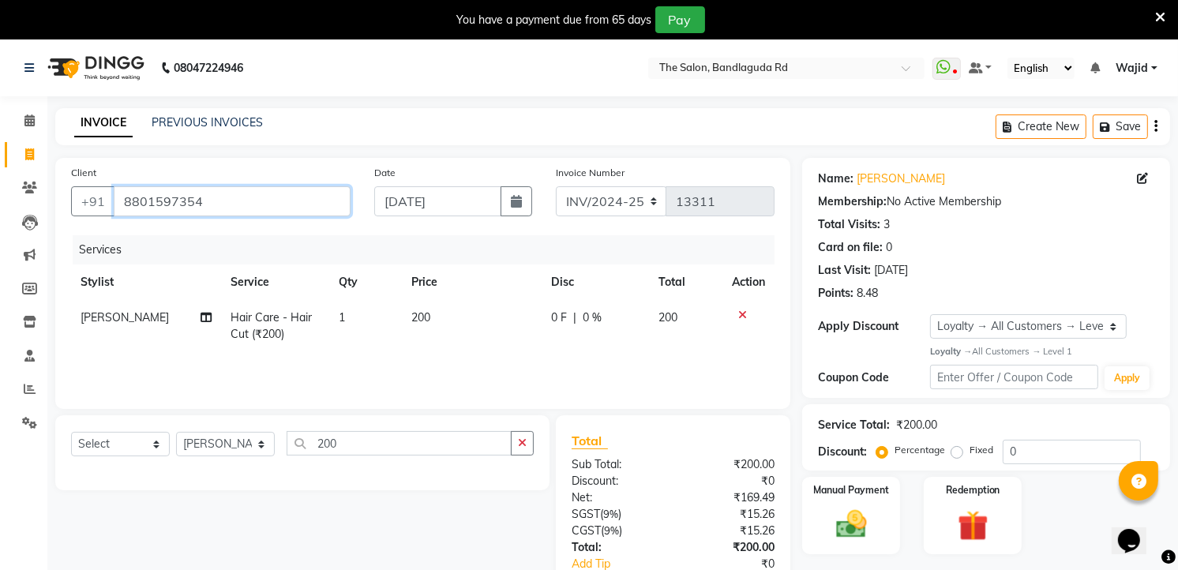
drag, startPoint x: 234, startPoint y: 205, endPoint x: 63, endPoint y: 200, distance: 171.4
click at [63, 200] on div "Client +91 8801597354" at bounding box center [210, 196] width 303 height 65
click at [229, 198] on input "Client" at bounding box center [232, 201] width 237 height 30
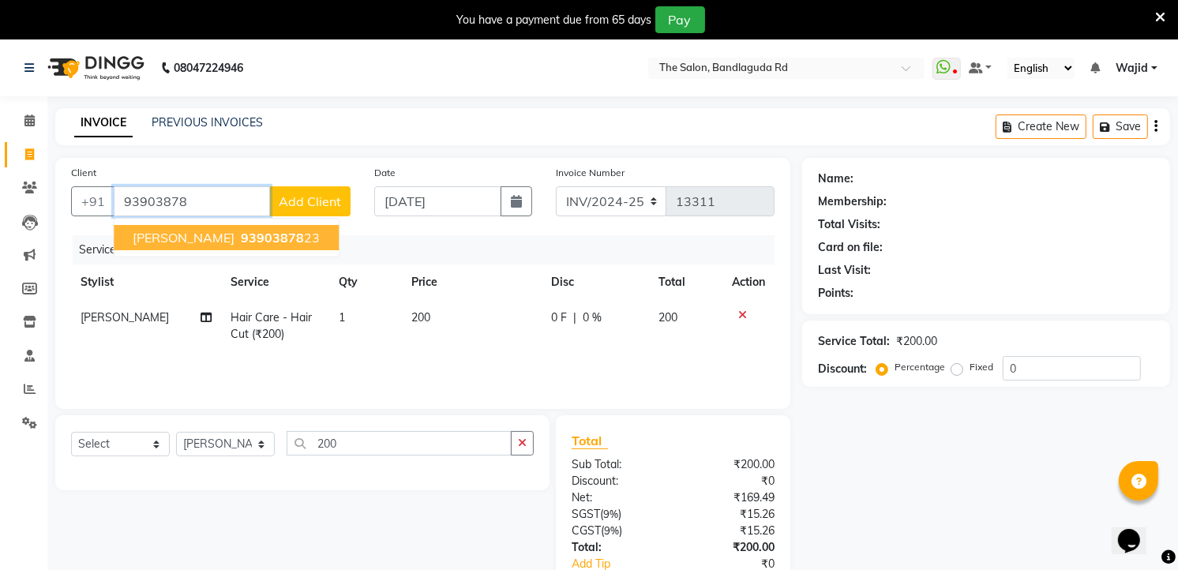
click at [241, 231] on span "93903878" at bounding box center [272, 238] width 63 height 16
type input "9390387823"
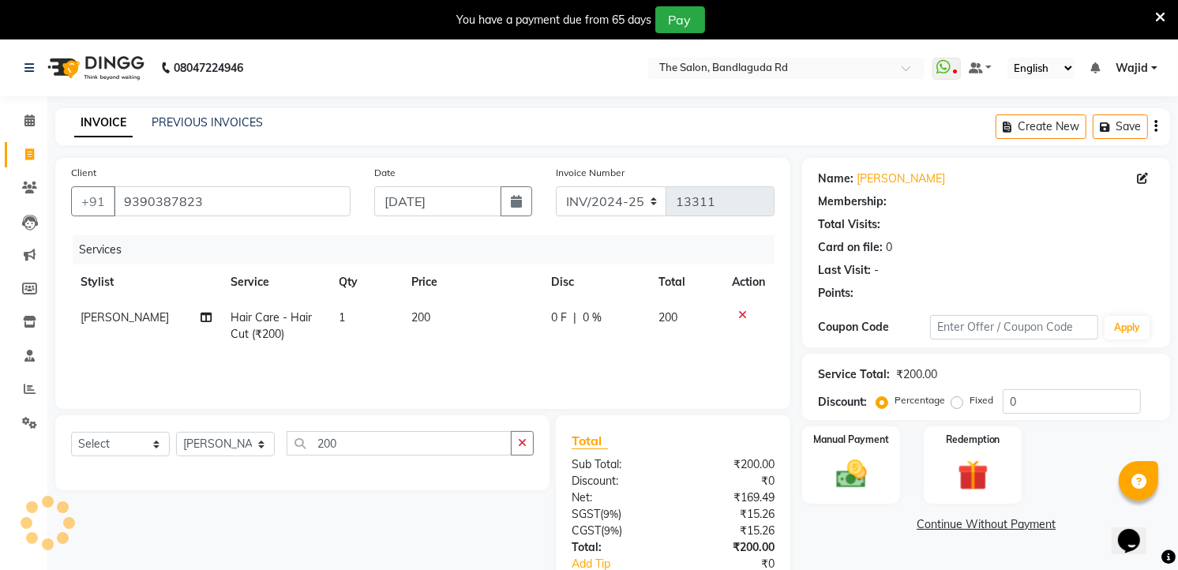
select select "1: Object"
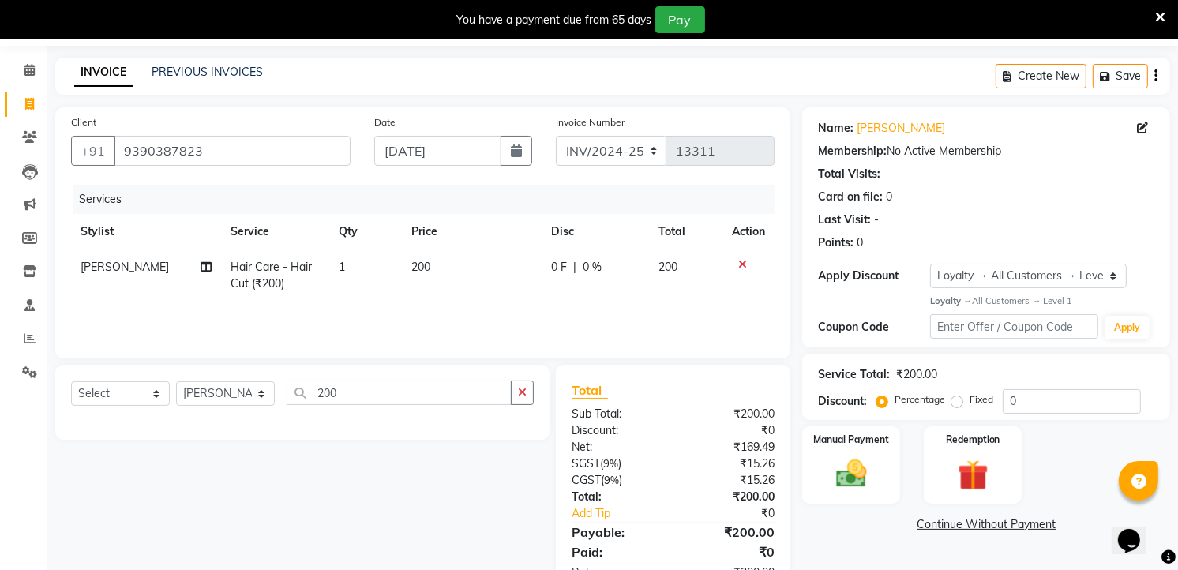
scroll to position [100, 0]
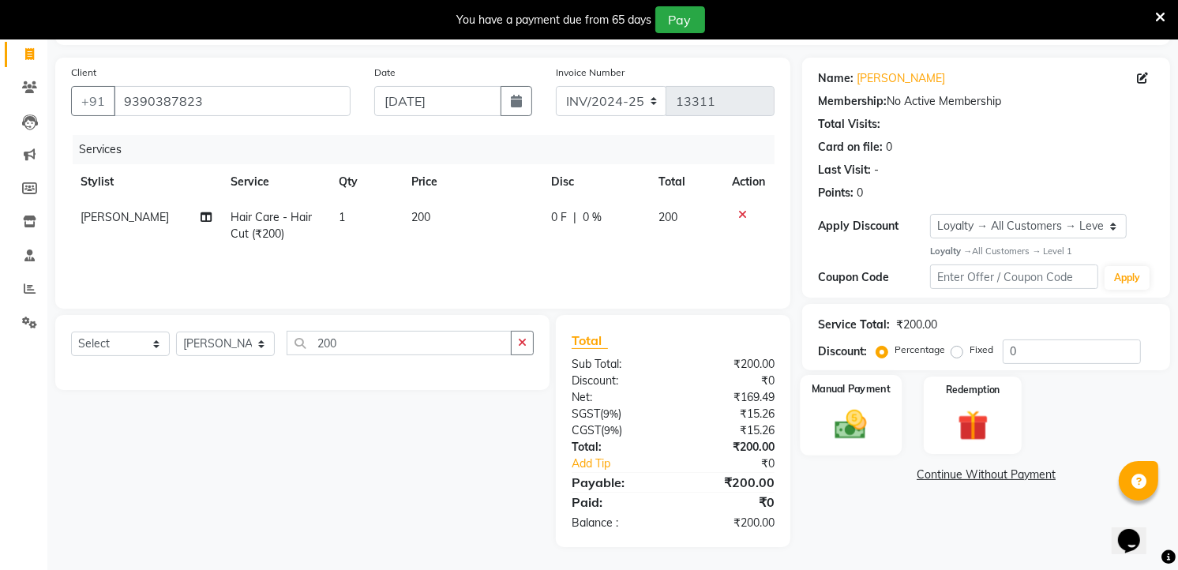
click at [829, 414] on img at bounding box center [851, 424] width 51 height 36
click at [988, 470] on span "ONLINE" at bounding box center [977, 476] width 41 height 18
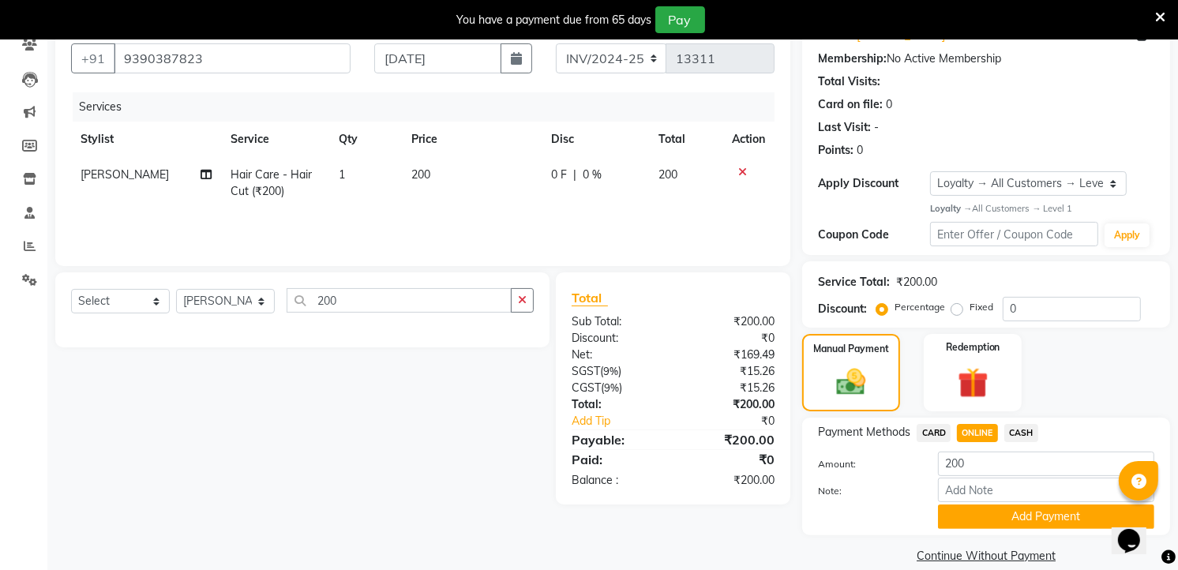
scroll to position [163, 0]
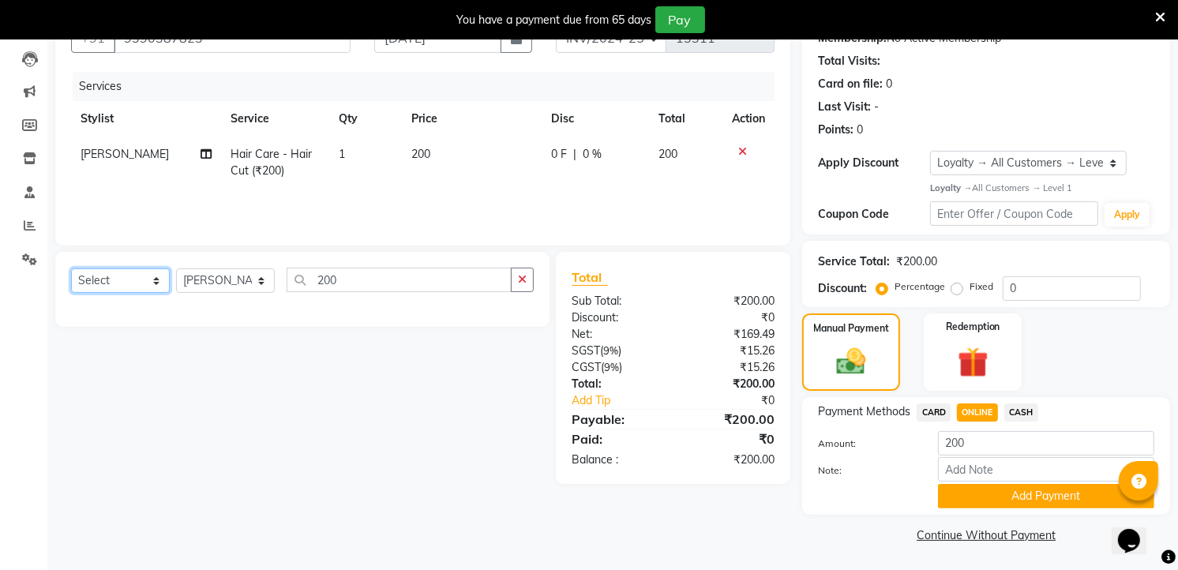
click at [135, 284] on select "Select Service Product Membership Package Voucher Prepaid Gift Card" at bounding box center [120, 280] width 99 height 24
click at [71, 268] on select "Select Service Product Membership Package Voucher Prepaid Gift Card" at bounding box center [120, 280] width 99 height 24
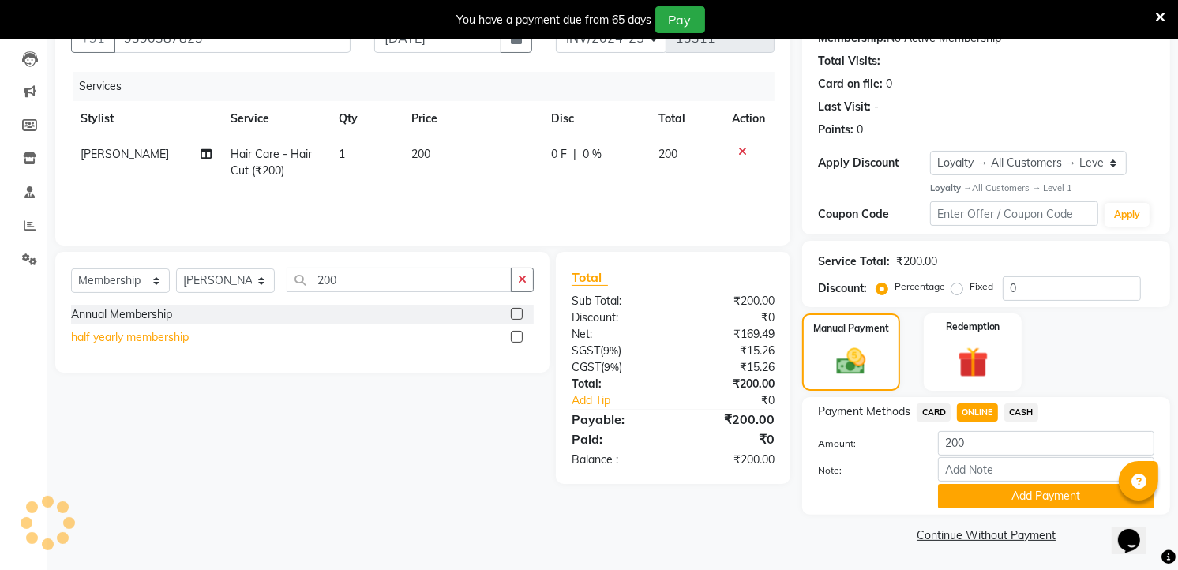
click at [189, 329] on div "half yearly membership" at bounding box center [130, 337] width 118 height 17
select select "select"
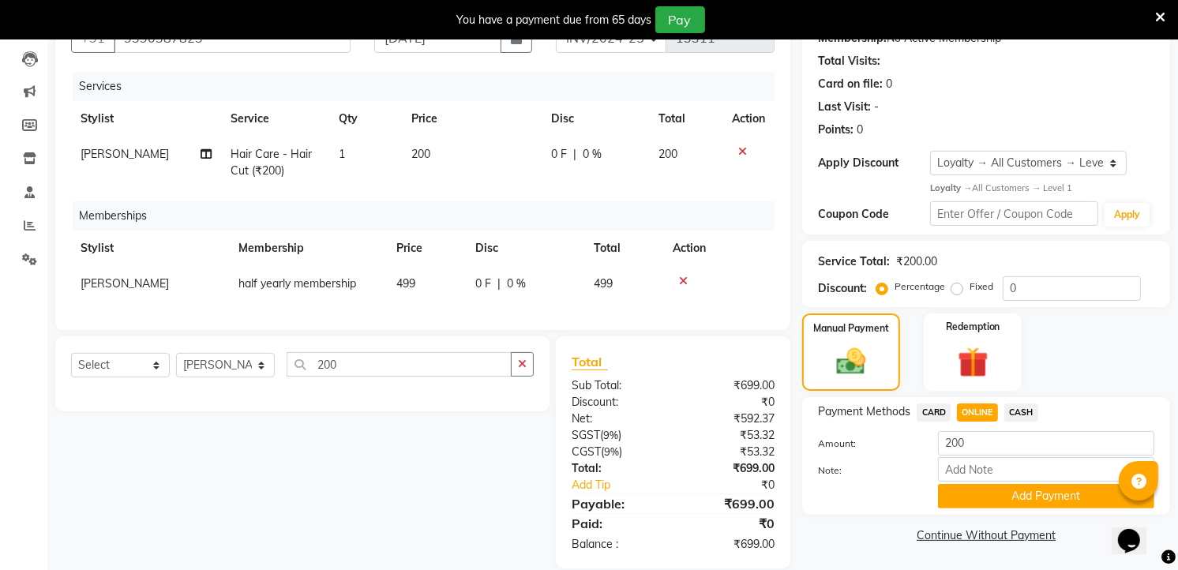
click at [425, 272] on td "499" at bounding box center [426, 284] width 79 height 36
select select "88754"
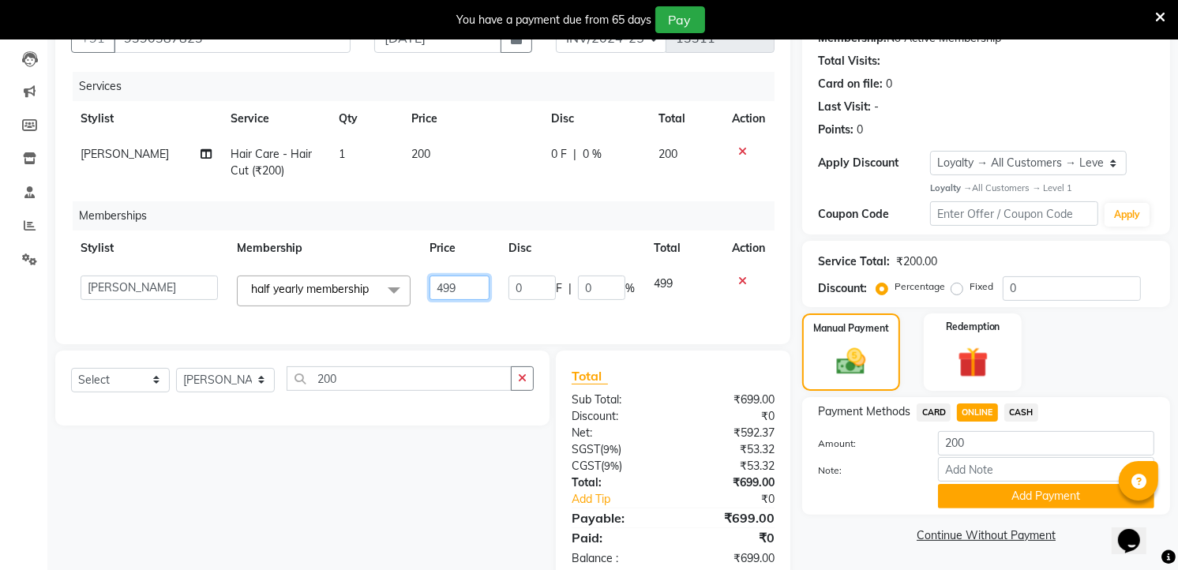
click at [471, 292] on input "499" at bounding box center [459, 288] width 59 height 24
type input "4"
type input "100"
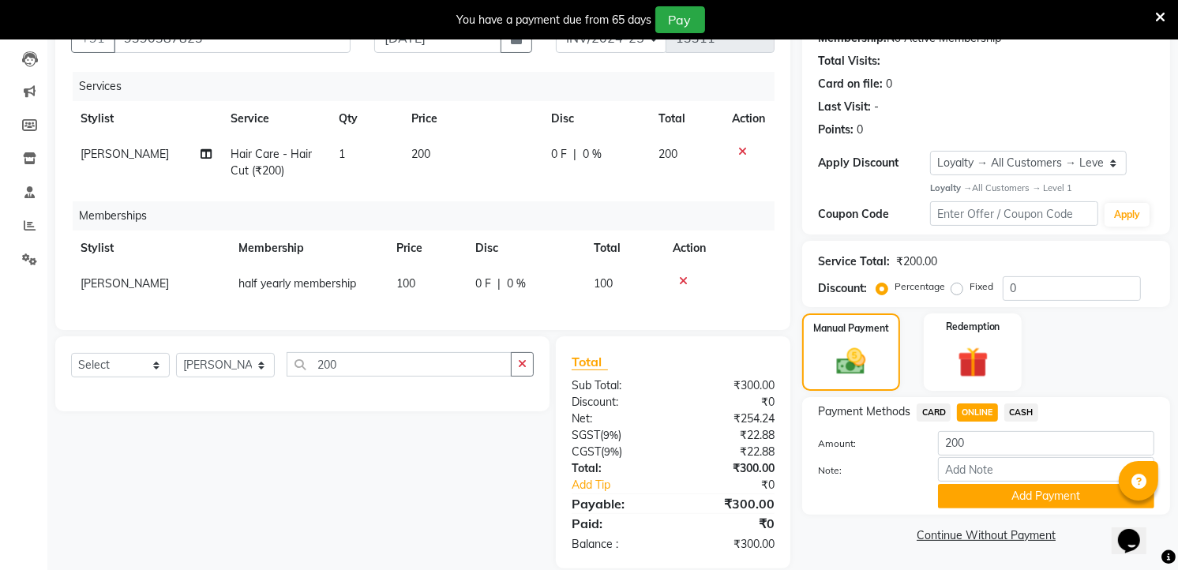
click at [595, 312] on div "Services Stylist Service Qty Price Disc Total Action Shadab Hair Care - Hair Cu…" at bounding box center [422, 193] width 703 height 242
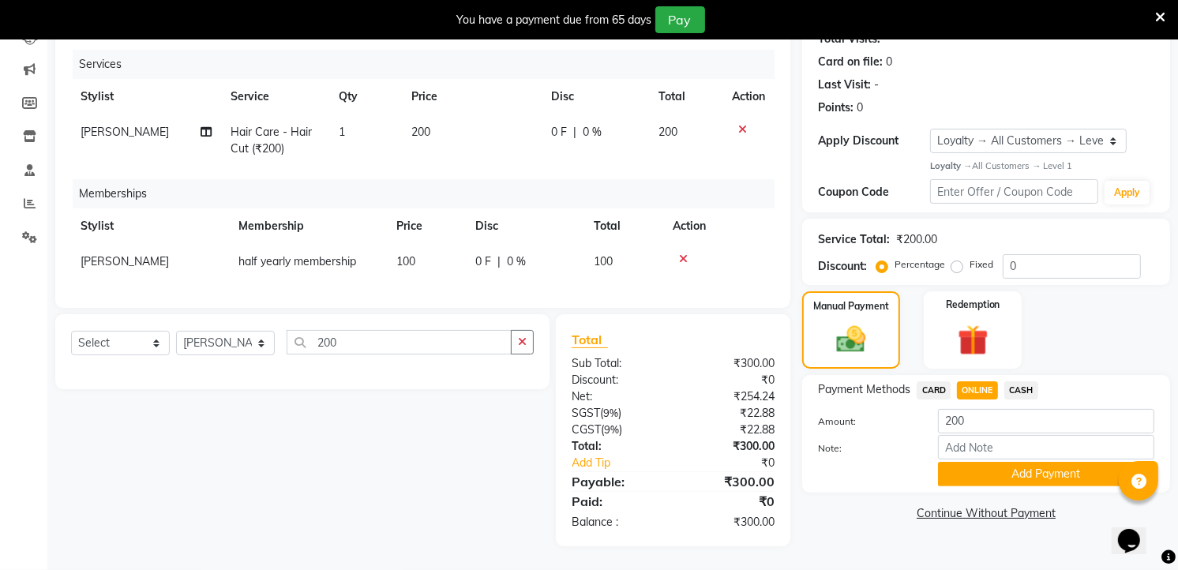
scroll to position [199, 0]
click at [985, 381] on span "ONLINE" at bounding box center [977, 390] width 41 height 18
click at [679, 244] on td at bounding box center [718, 262] width 111 height 36
click at [680, 253] on icon at bounding box center [683, 258] width 9 height 11
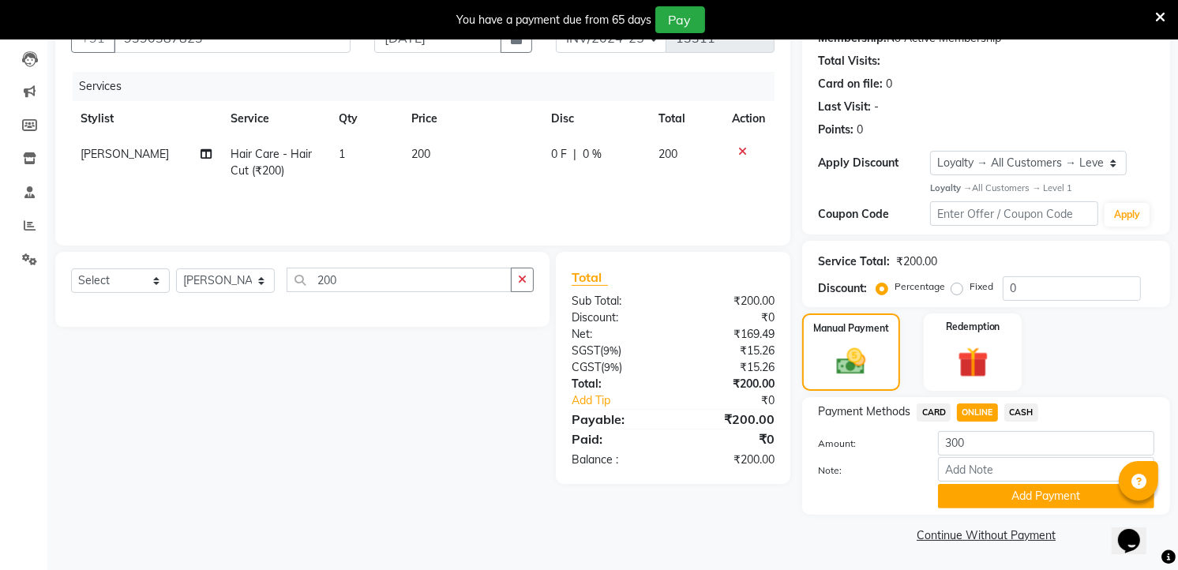
click at [975, 413] on span "ONLINE" at bounding box center [977, 412] width 41 height 18
type input "200"
click at [998, 478] on input "Note:" at bounding box center [1046, 469] width 216 height 24
click at [991, 493] on button "Add Payment" at bounding box center [1046, 496] width 216 height 24
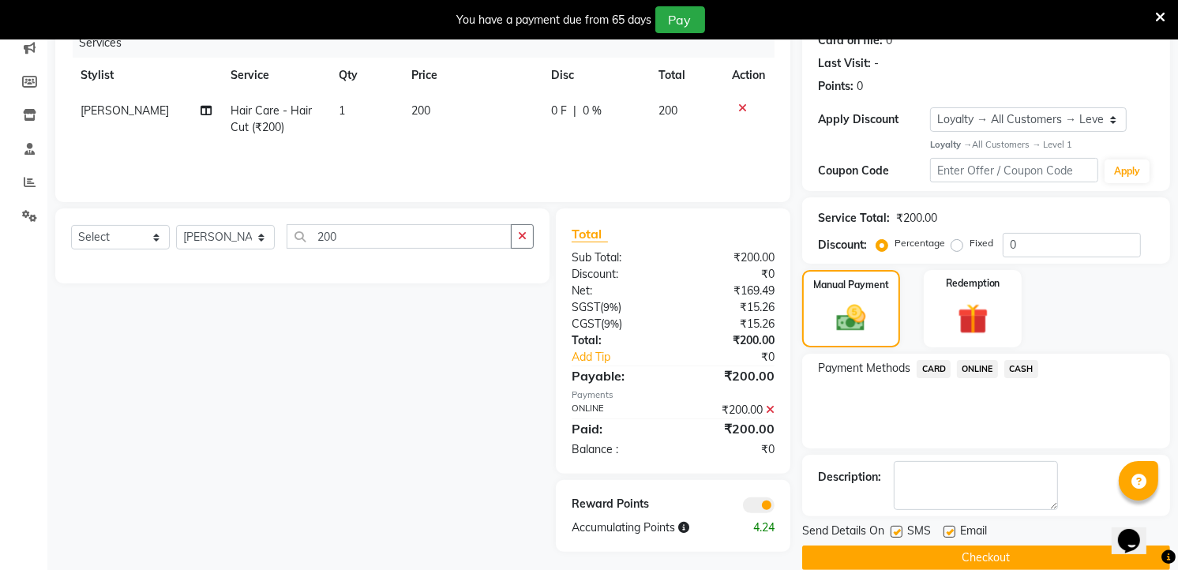
scroll to position [230, 0]
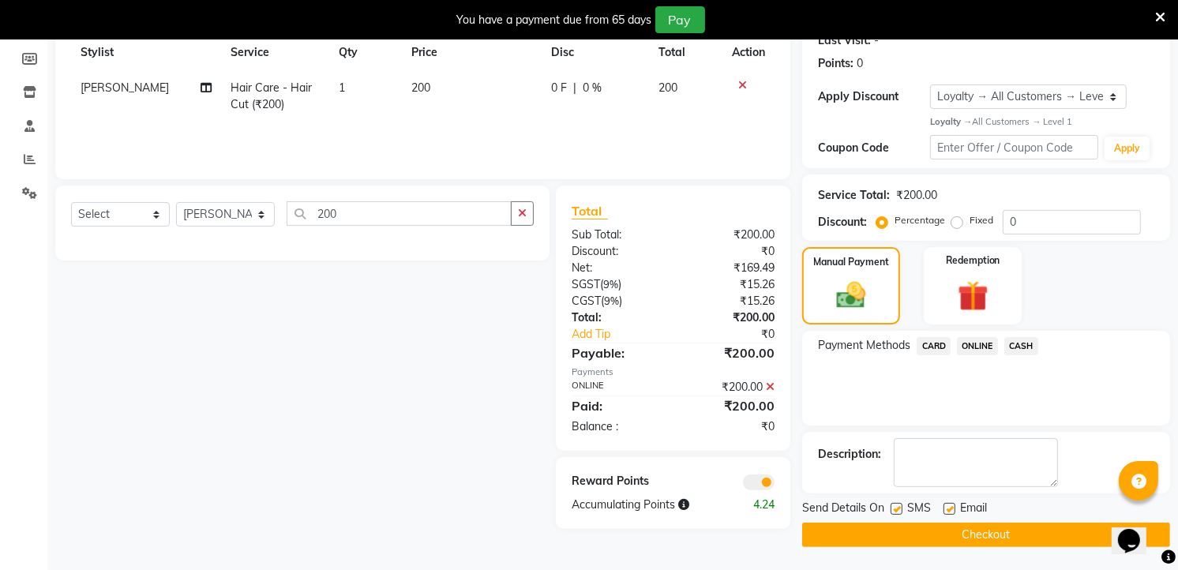
drag, startPoint x: 981, startPoint y: 542, endPoint x: 980, endPoint y: 523, distance: 19.8
click at [980, 534] on button "Checkout" at bounding box center [986, 535] width 368 height 24
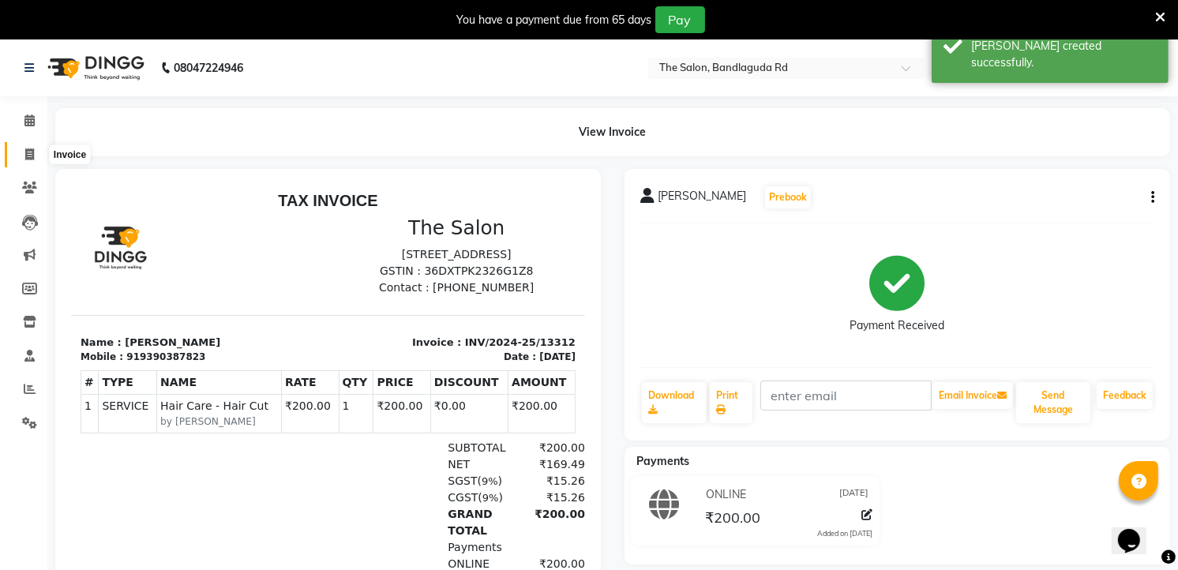
drag, startPoint x: 21, startPoint y: 150, endPoint x: 51, endPoint y: 152, distance: 30.1
click at [21, 150] on span at bounding box center [30, 155] width 28 height 18
select select "service"
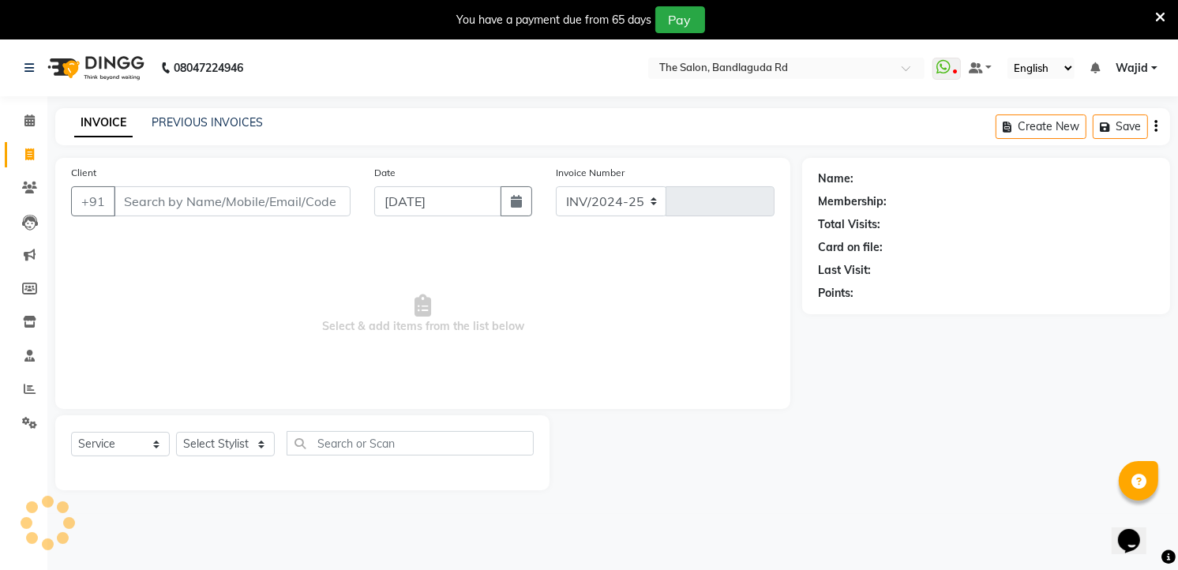
scroll to position [39, 0]
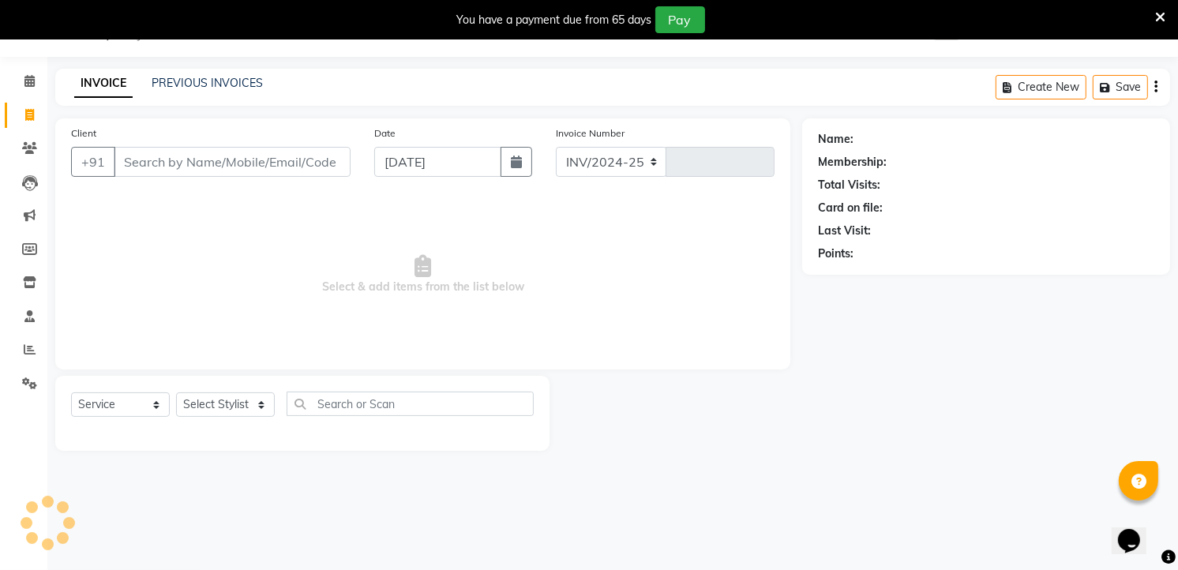
select select "5198"
type input "13313"
click at [211, 404] on select "Select Stylist [PERSON_NAME] [PERSON_NAME] [PERSON_NAME] [PERSON_NAME] TALIB [P…" at bounding box center [225, 404] width 99 height 24
select select "65400"
click at [176, 393] on select "Select Stylist [PERSON_NAME] [PERSON_NAME] [PERSON_NAME] [PERSON_NAME] TALIB [P…" at bounding box center [225, 404] width 99 height 24
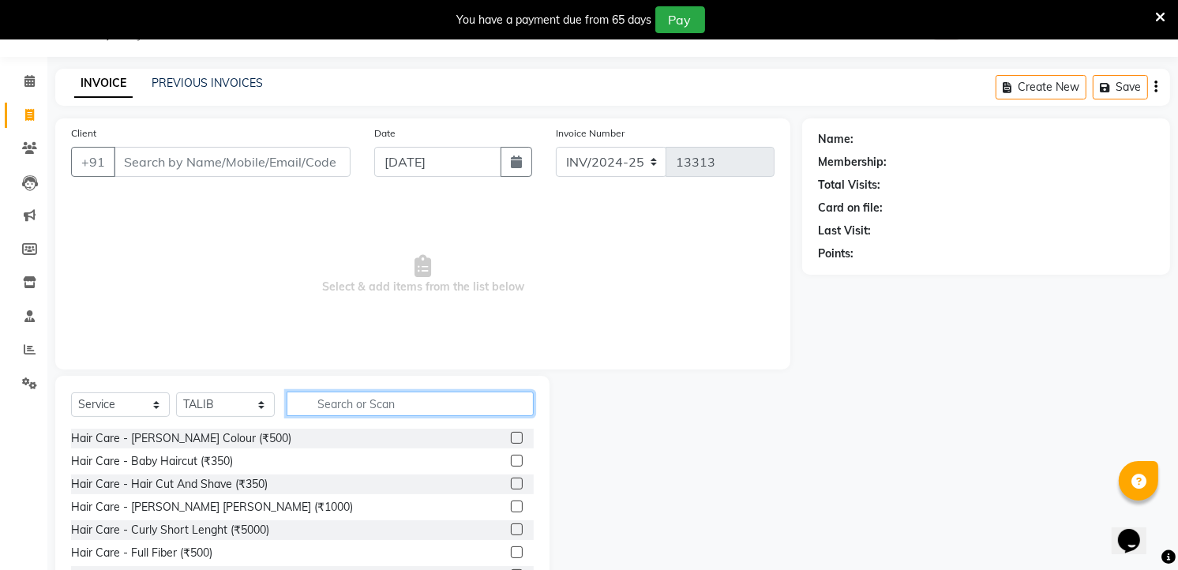
click at [427, 403] on input "text" at bounding box center [410, 404] width 247 height 24
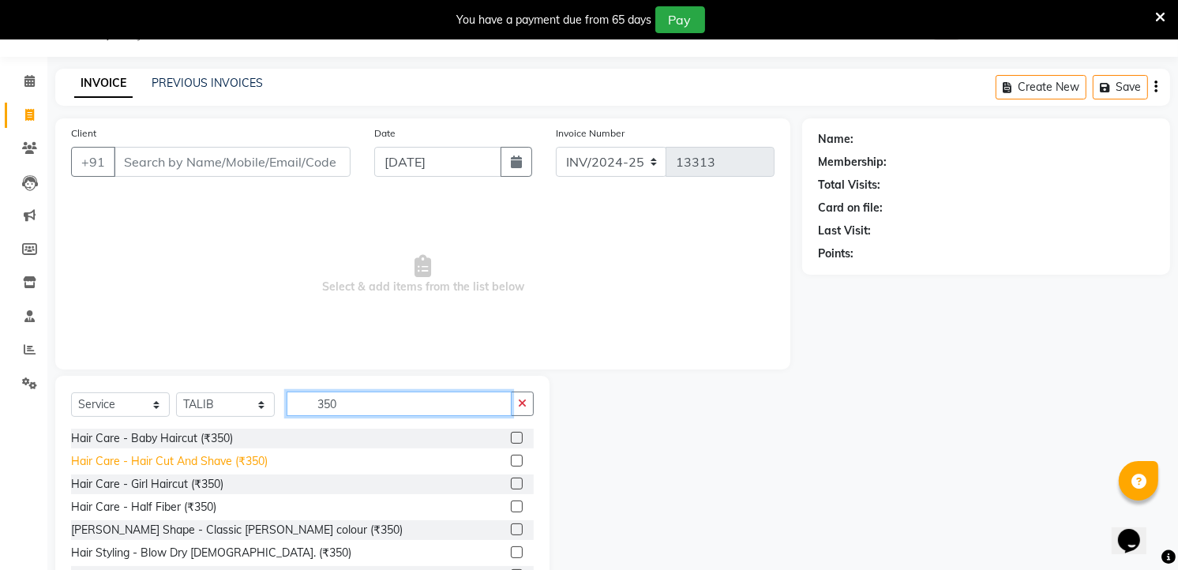
type input "350"
click at [232, 464] on div "Hair Care - Hair Cut And Shave (₹350)" at bounding box center [169, 461] width 197 height 17
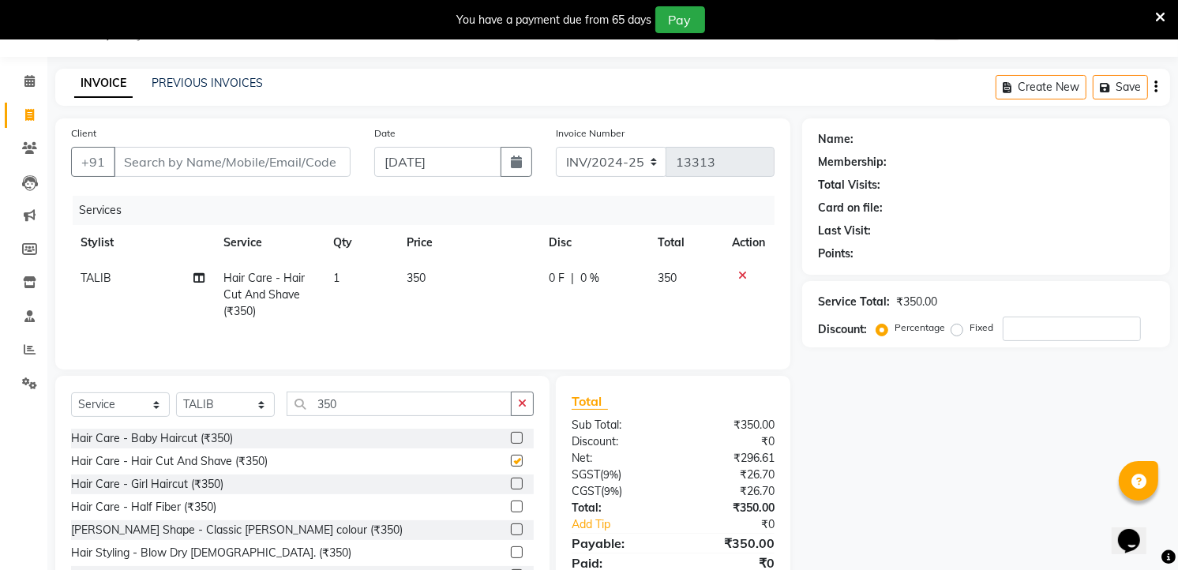
checkbox input "false"
click at [414, 407] on input "350" at bounding box center [399, 404] width 225 height 24
type input "3"
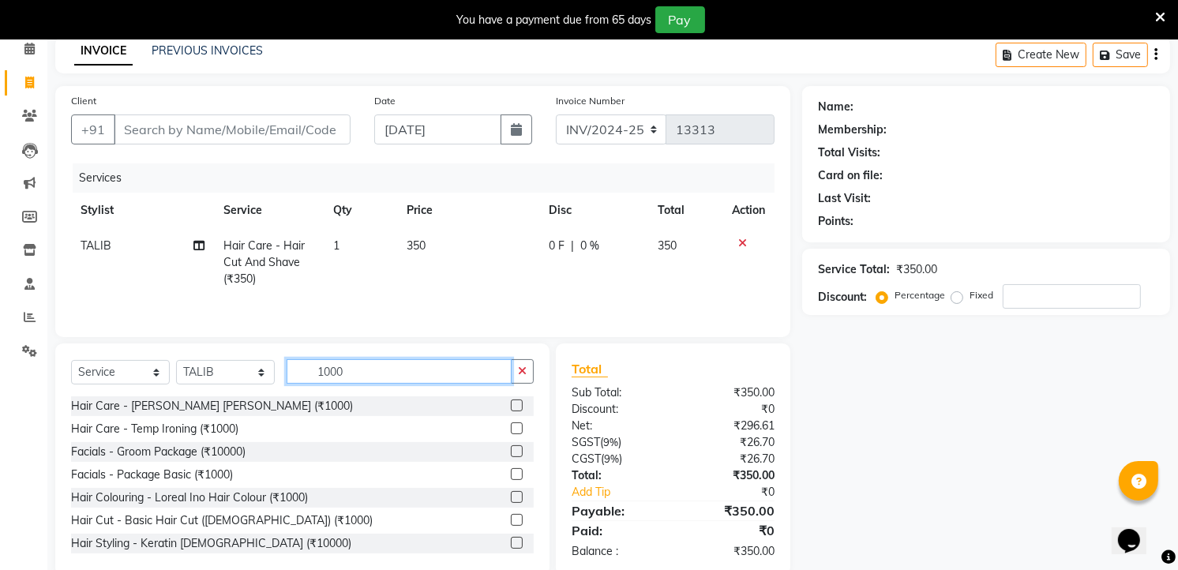
scroll to position [103, 0]
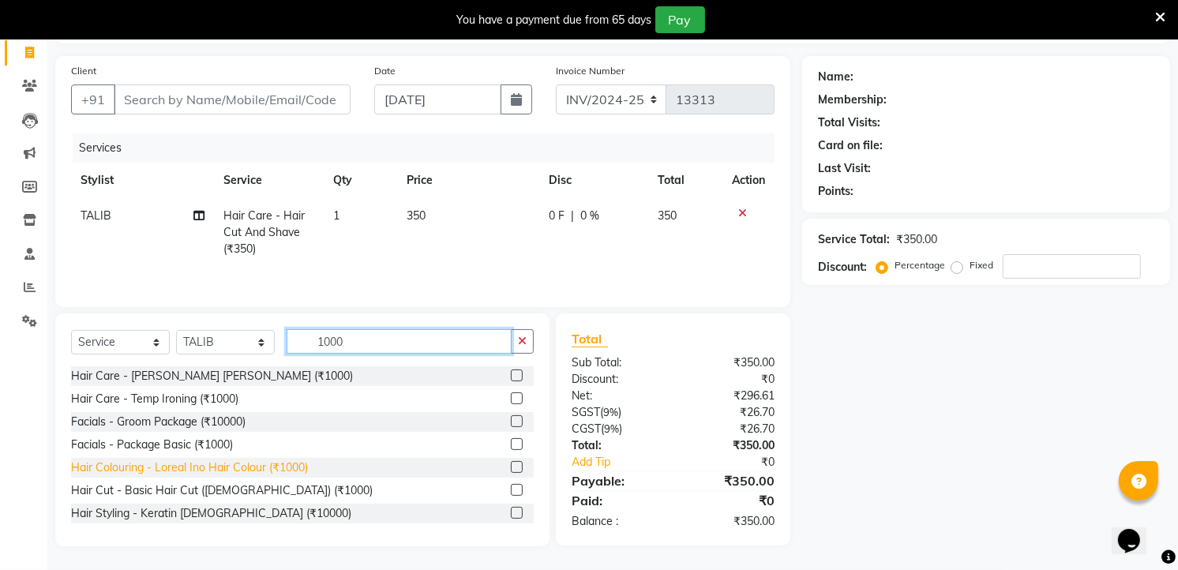
type input "1000"
click at [276, 464] on div "Hair Colouring - Loreal Ino Hair Colour (₹1000)" at bounding box center [189, 468] width 237 height 17
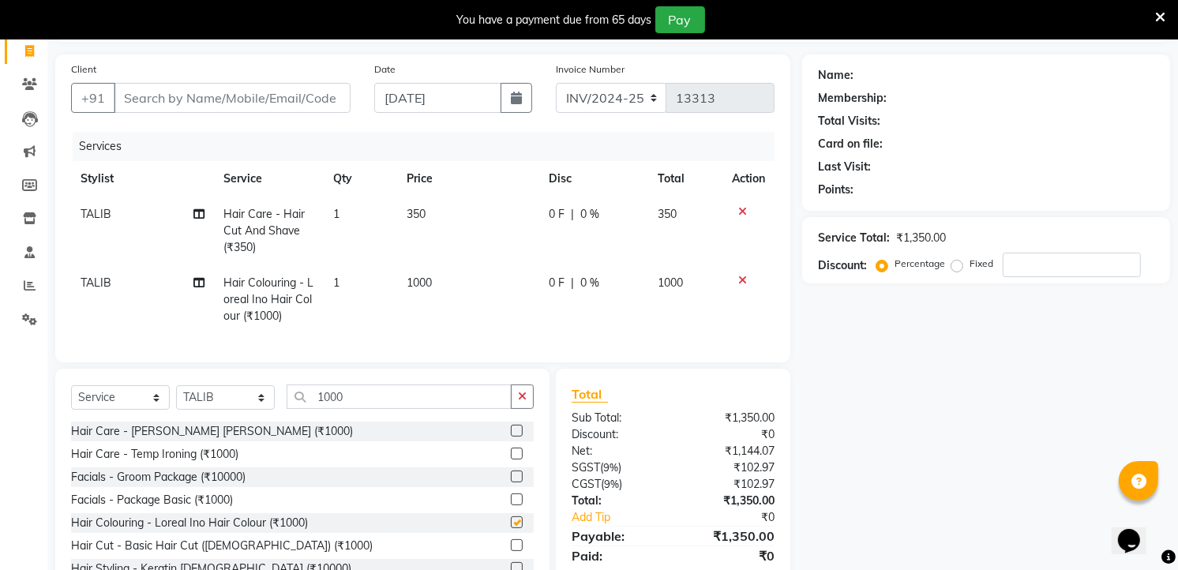
checkbox input "false"
click at [467, 400] on input "1000" at bounding box center [399, 397] width 225 height 24
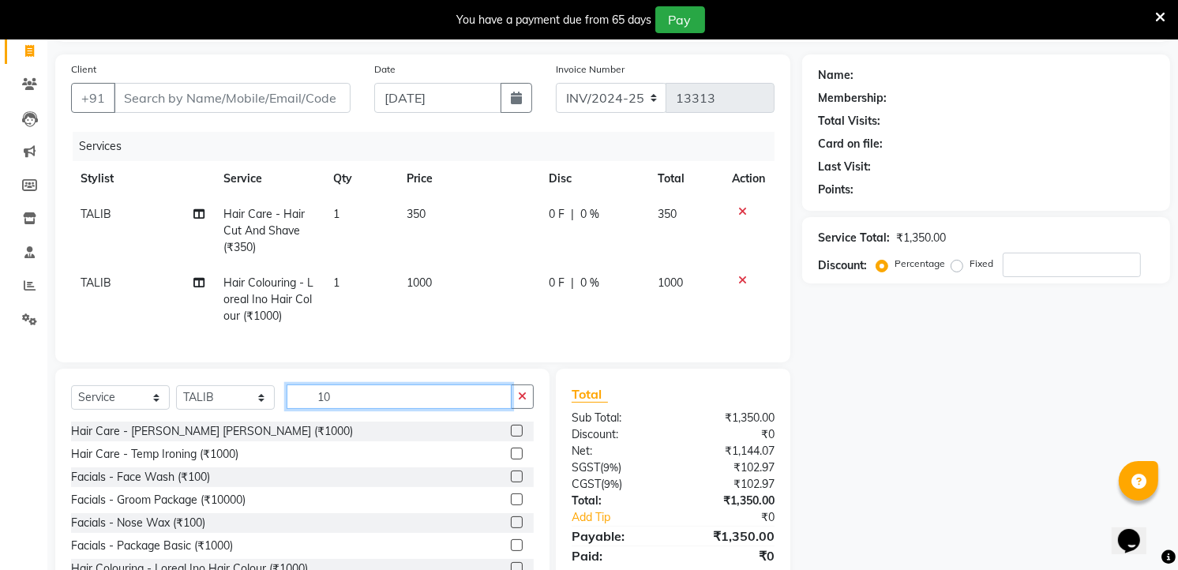
type input "1"
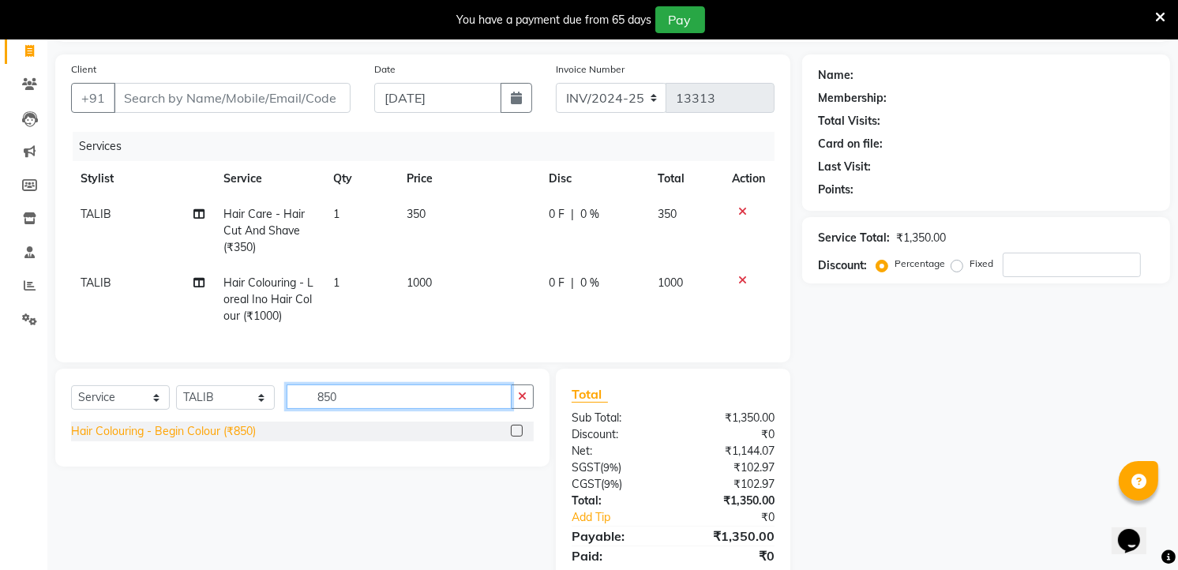
type input "850"
click at [238, 440] on div "Hair Colouring - Begin Colour (₹850)" at bounding box center [163, 431] width 185 height 17
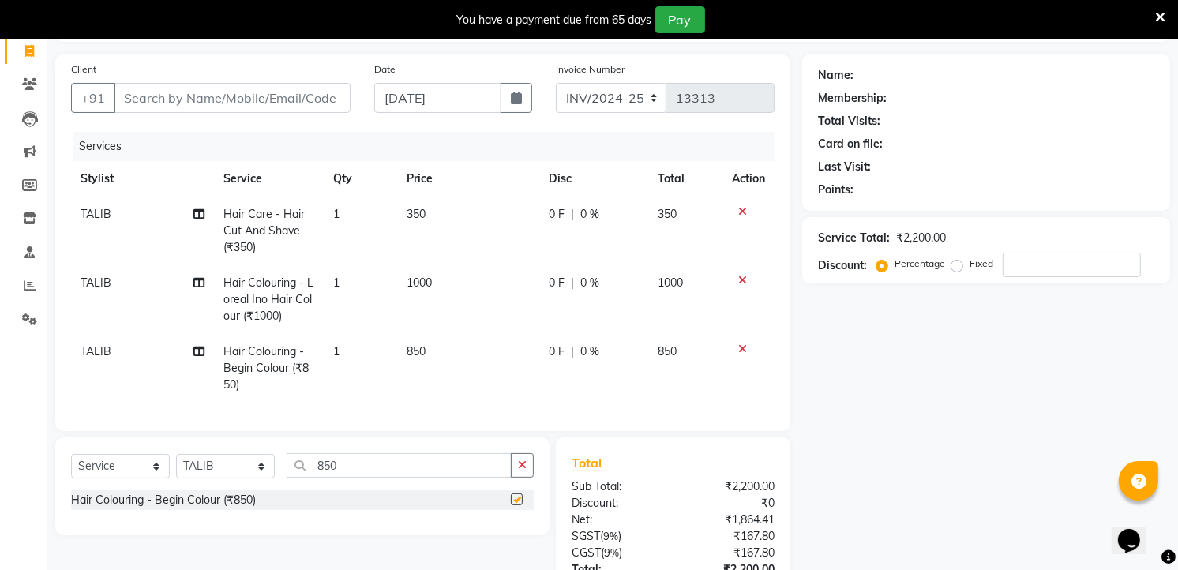
checkbox input "false"
click at [365, 478] on input "850" at bounding box center [399, 465] width 225 height 24
type input "8"
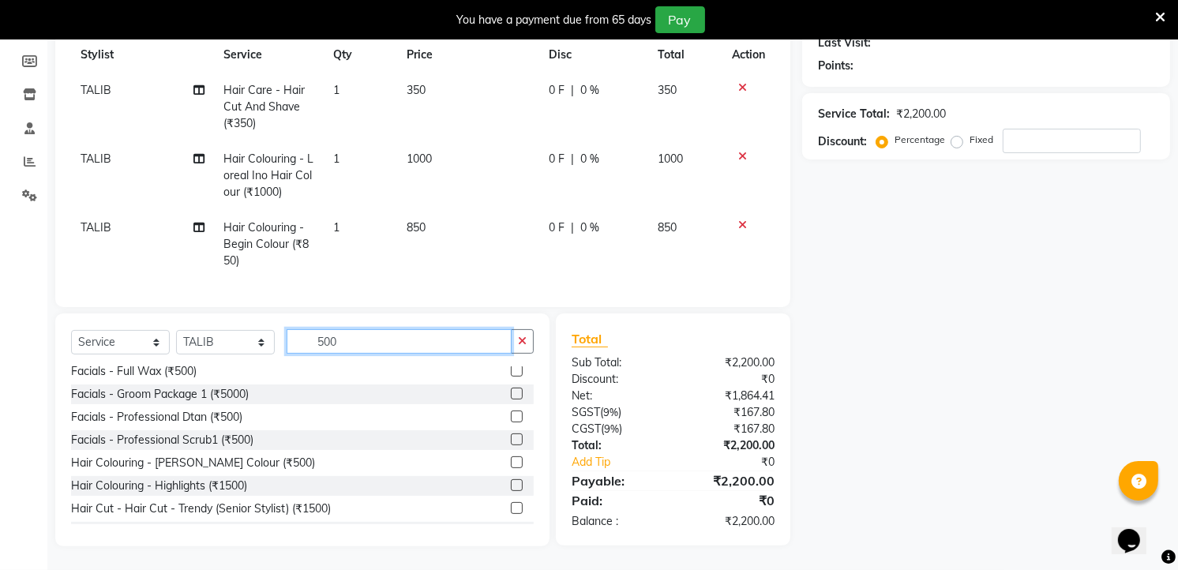
scroll to position [263, 0]
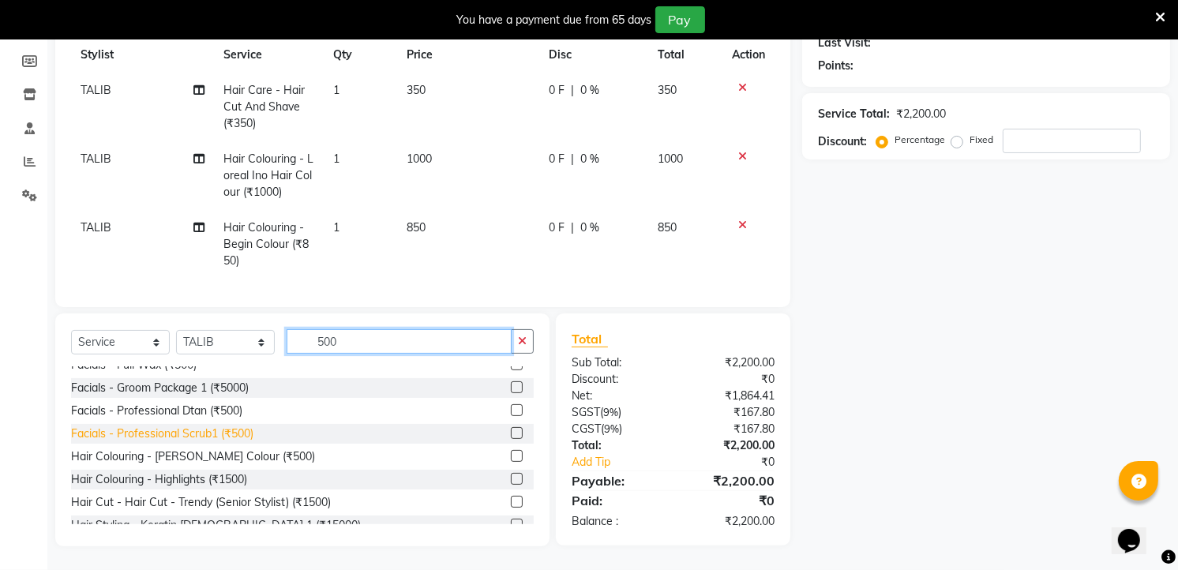
type input "500"
click at [240, 433] on div "Facials - Professional Scrub1 (₹500)" at bounding box center [162, 434] width 182 height 17
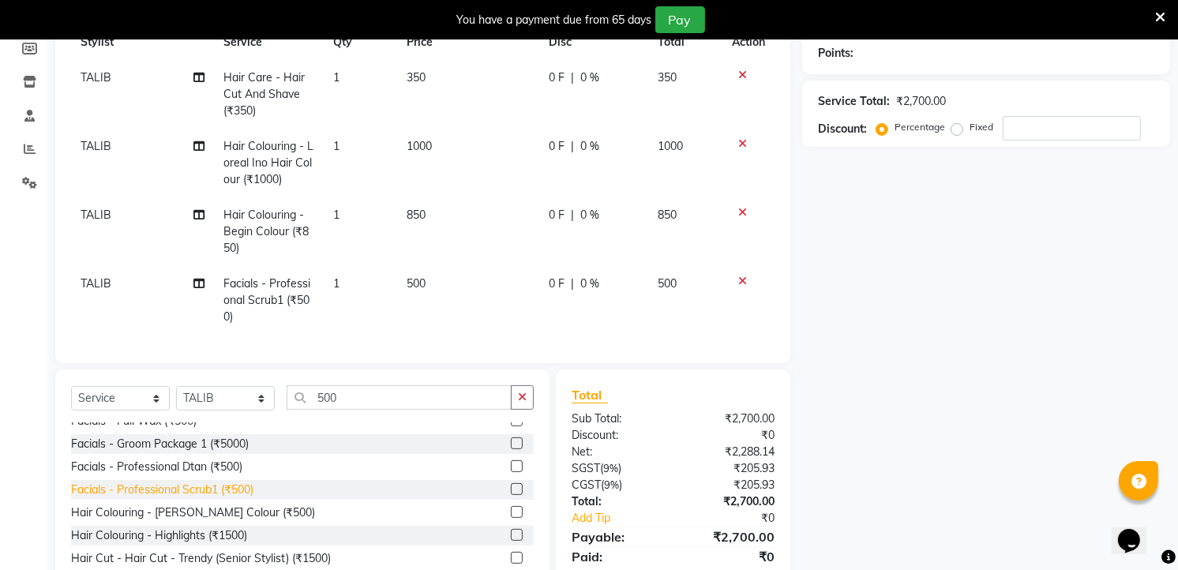
click at [226, 498] on div "Facials - Professional Scrub1 (₹500)" at bounding box center [162, 490] width 182 height 17
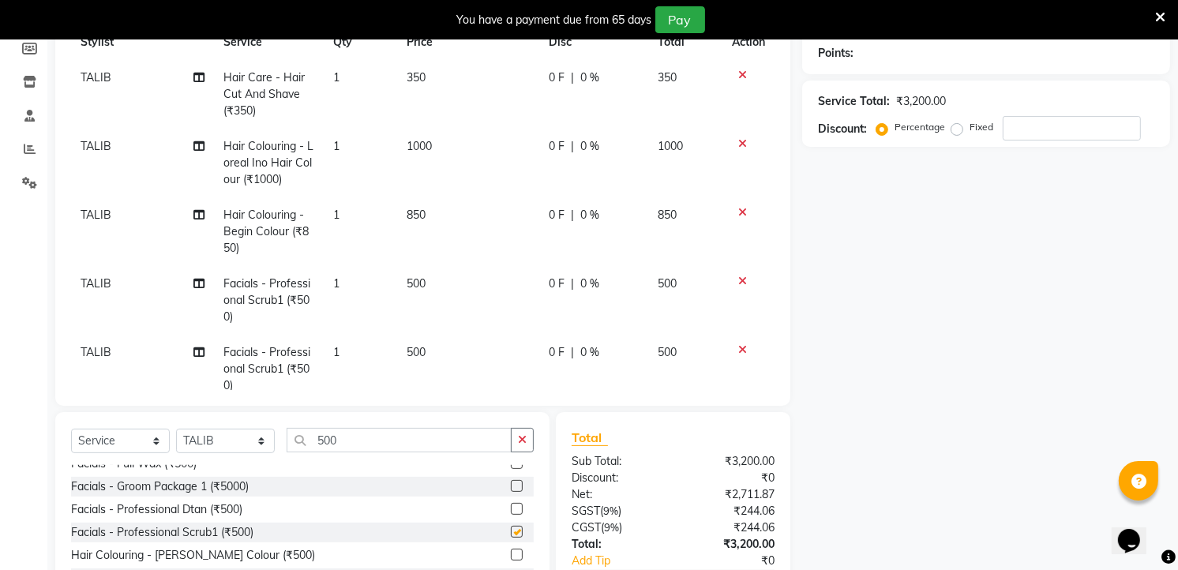
checkbox input "false"
click at [370, 441] on input "500" at bounding box center [399, 440] width 225 height 24
type input "5"
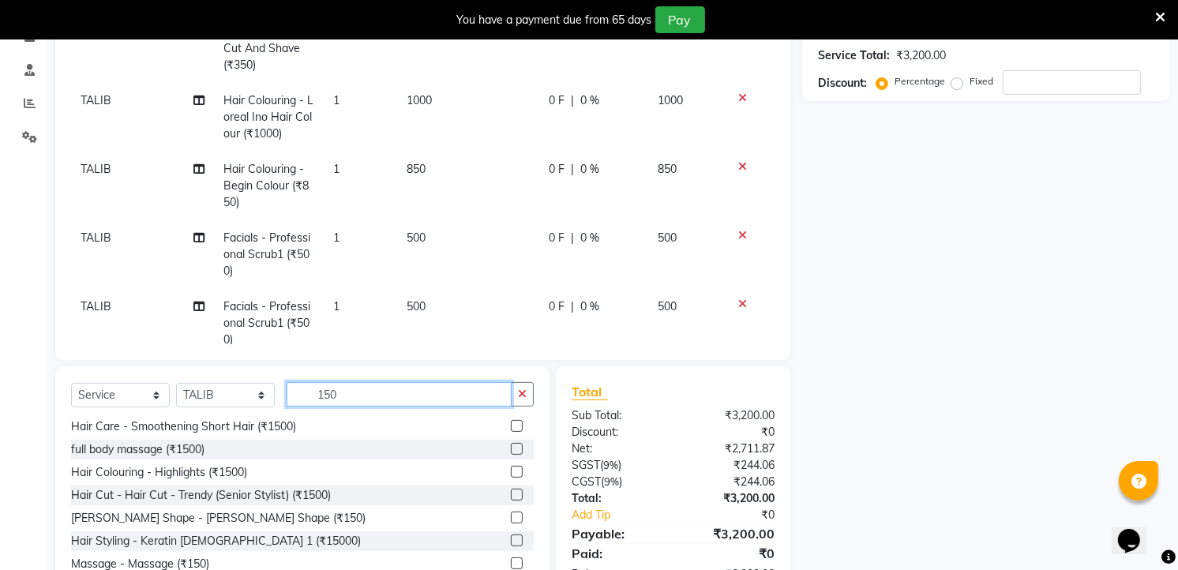
scroll to position [338, 0]
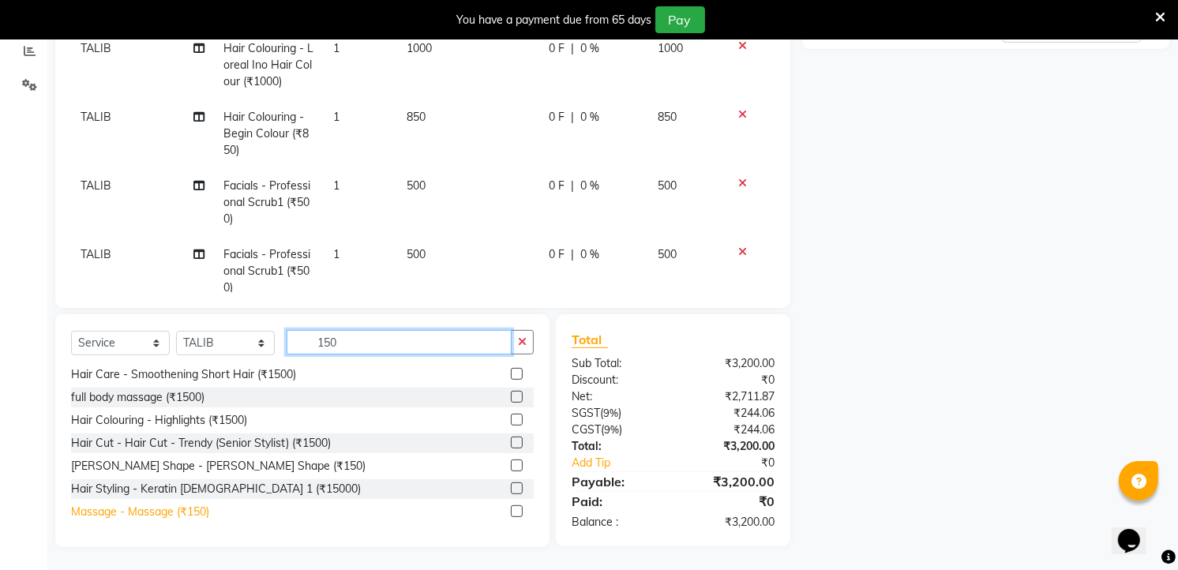
type input "150"
click at [189, 515] on div "Massage - Massage (₹150)" at bounding box center [140, 512] width 138 height 17
checkbox input "false"
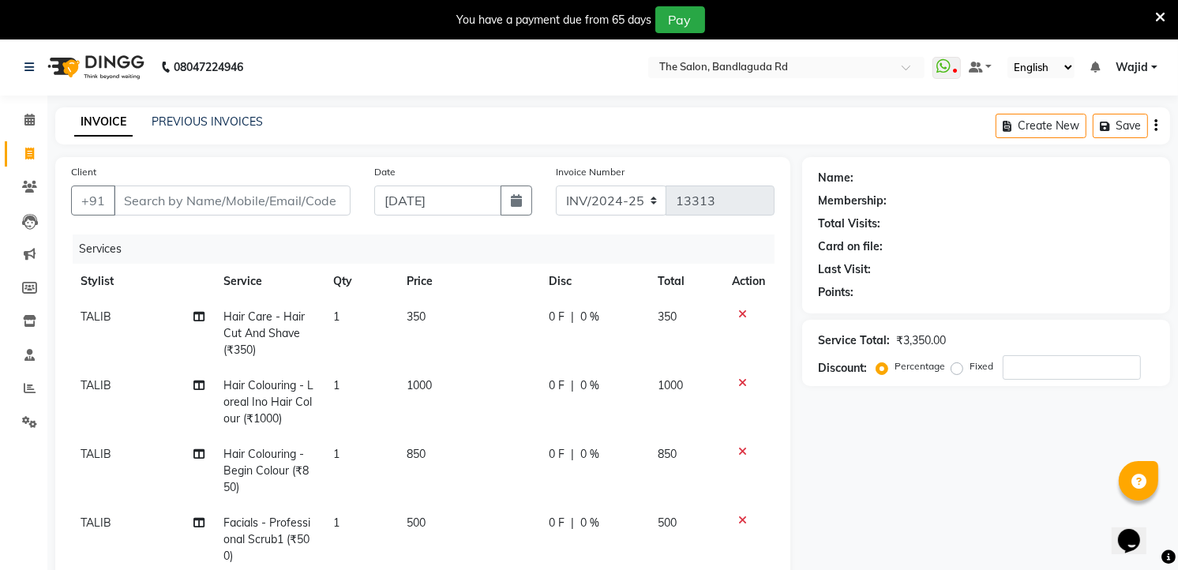
scroll to position [0, 0]
click at [247, 203] on input "Client" at bounding box center [232, 201] width 237 height 30
type input "9"
type input "0"
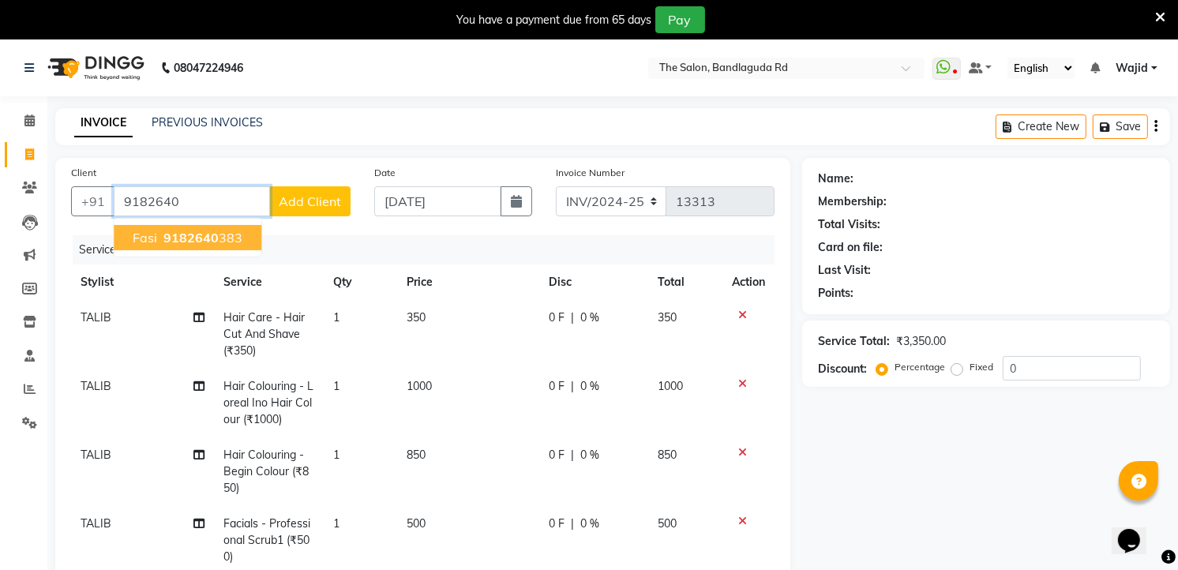
click at [234, 230] on ngb-highlight "9182640 383" at bounding box center [201, 238] width 82 height 16
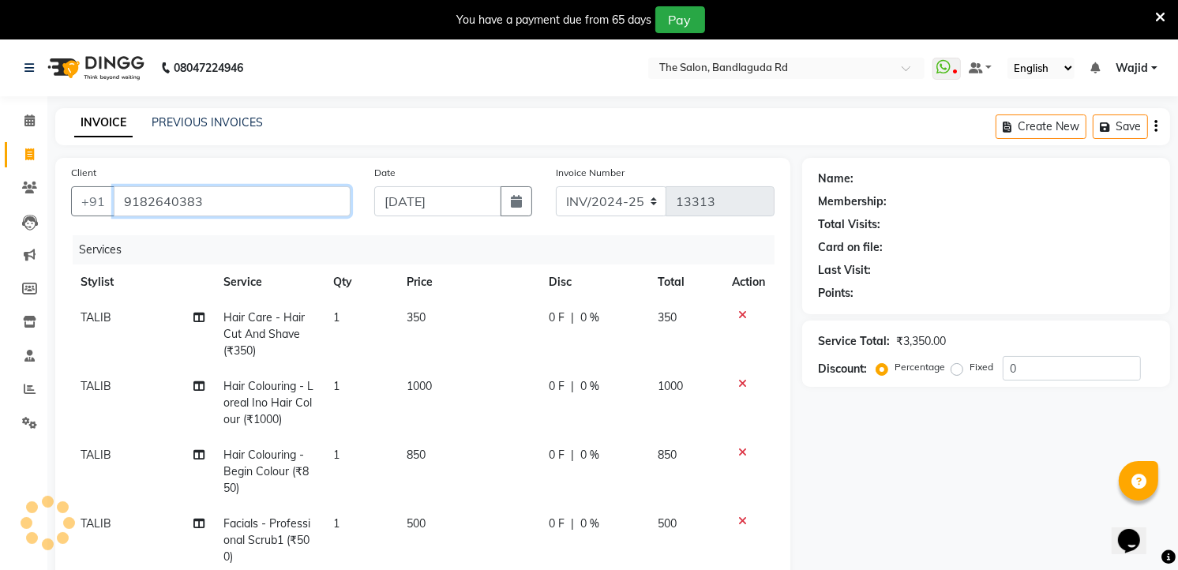
type input "9182640383"
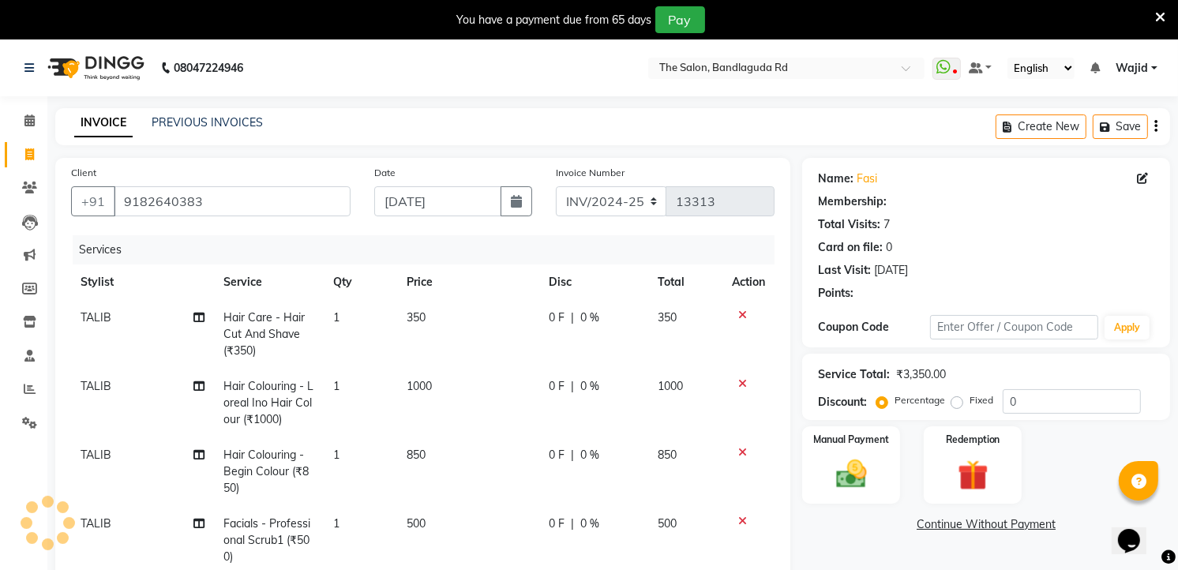
select select "2: Object"
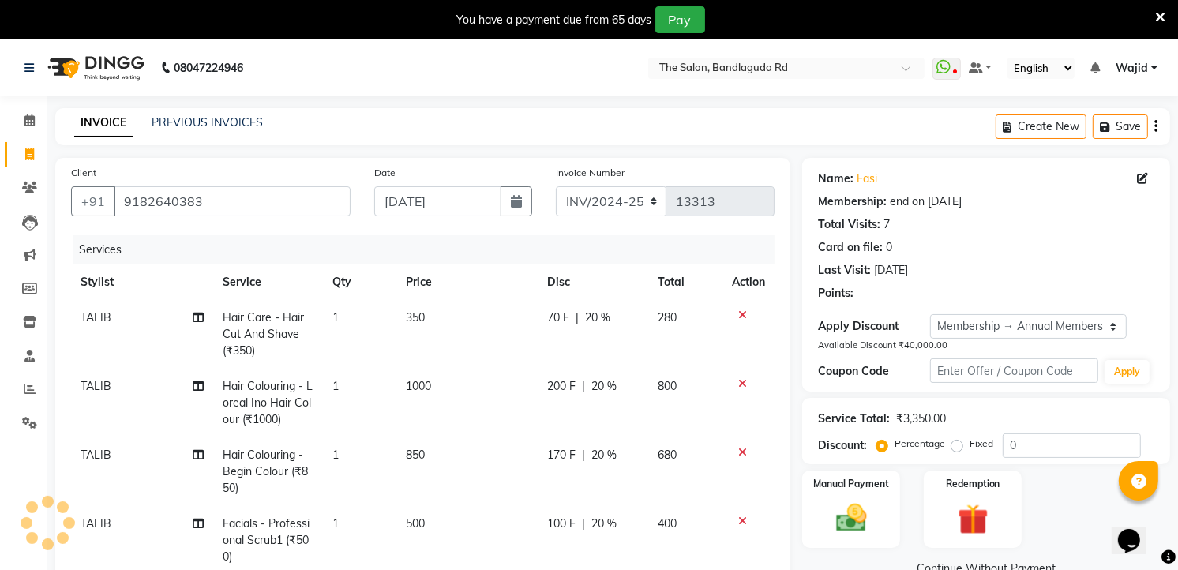
type input "20"
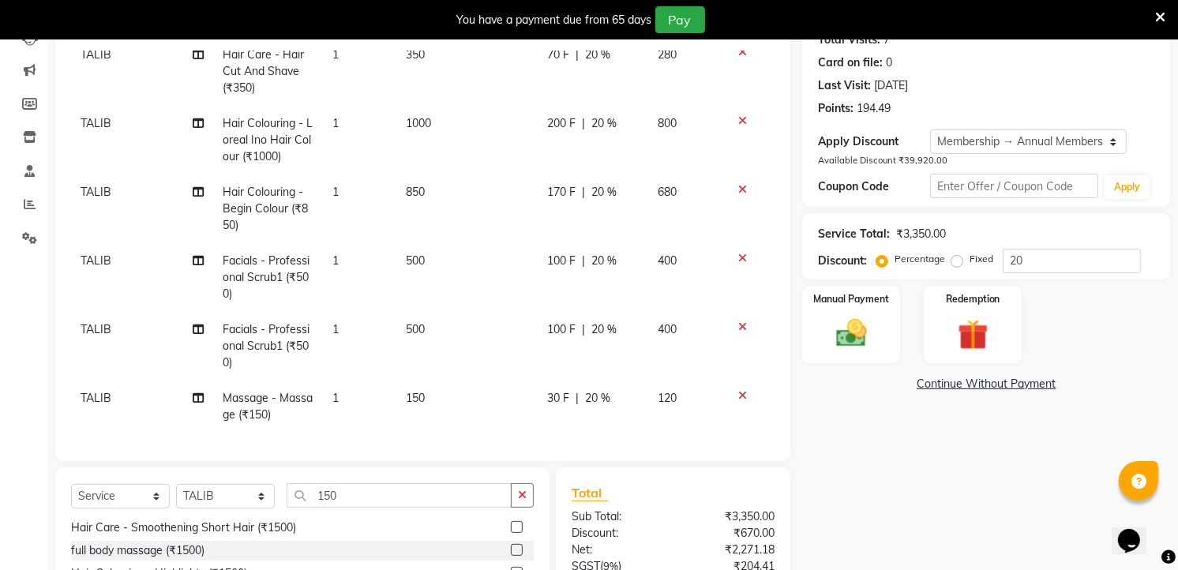
scroll to position [338, 0]
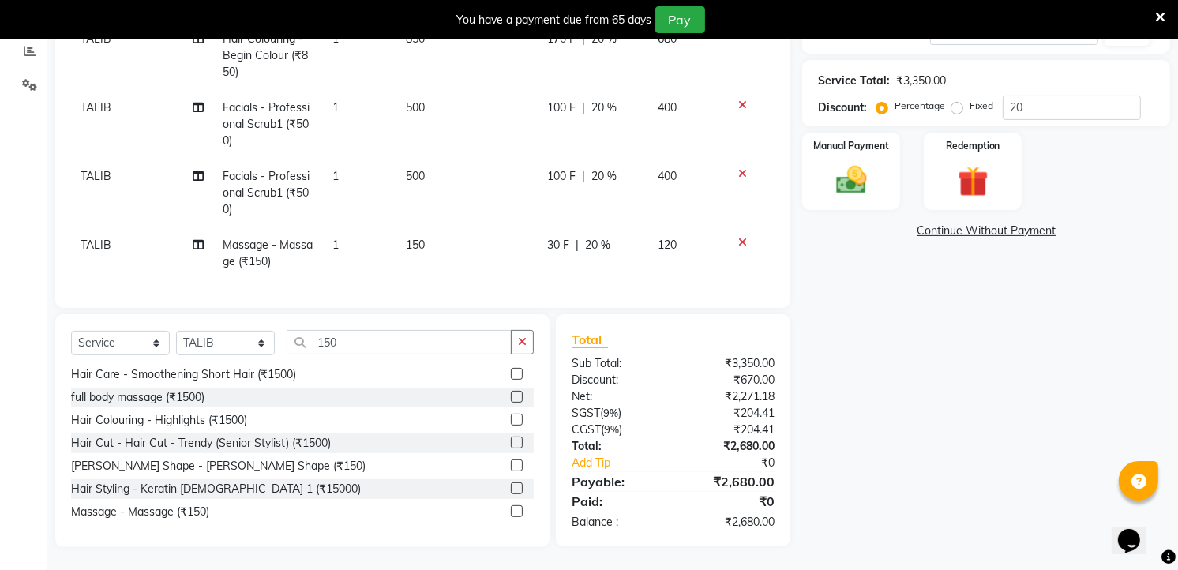
click at [722, 159] on td at bounding box center [748, 193] width 52 height 69
click at [738, 168] on icon at bounding box center [742, 173] width 9 height 11
click at [738, 237] on icon at bounding box center [742, 242] width 9 height 11
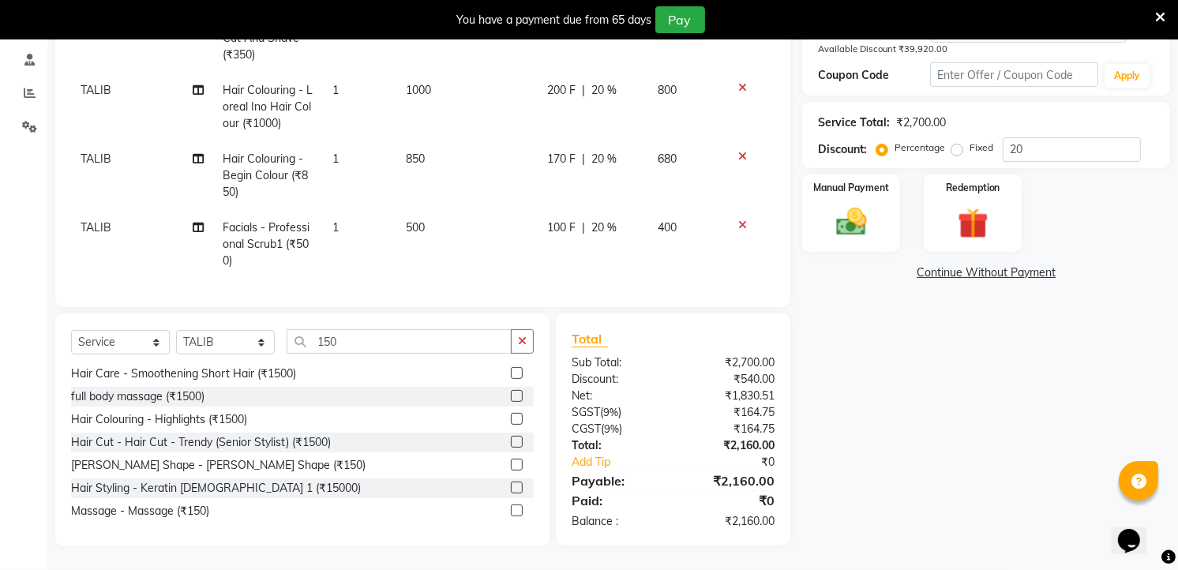
scroll to position [295, 0]
click at [433, 348] on input "150" at bounding box center [399, 342] width 225 height 24
click at [385, 342] on input "150" at bounding box center [399, 342] width 225 height 24
type input "1"
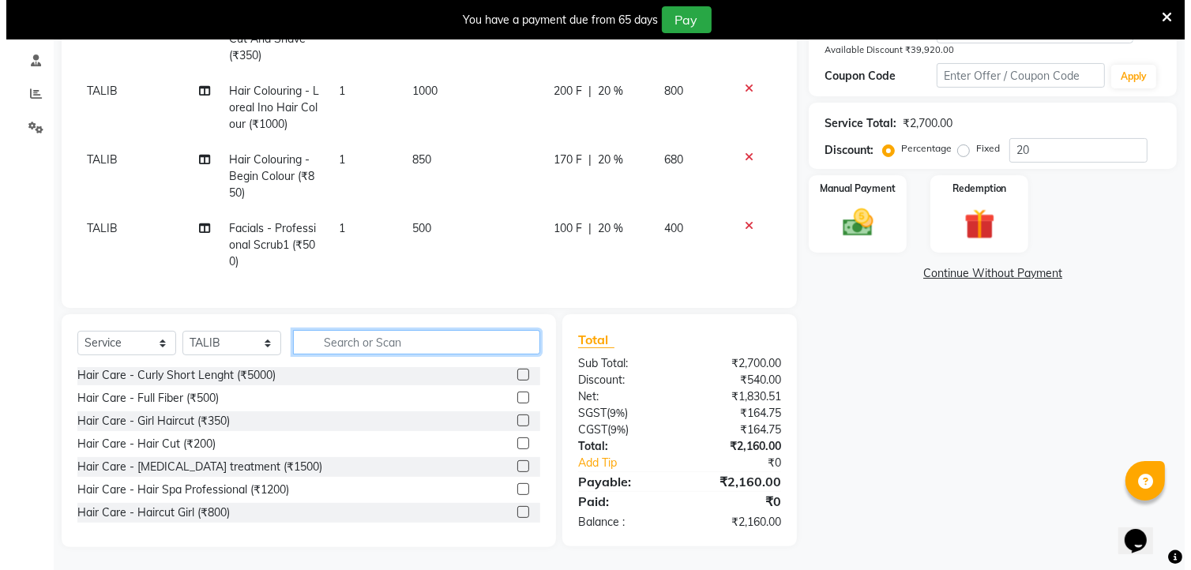
scroll to position [437, 0]
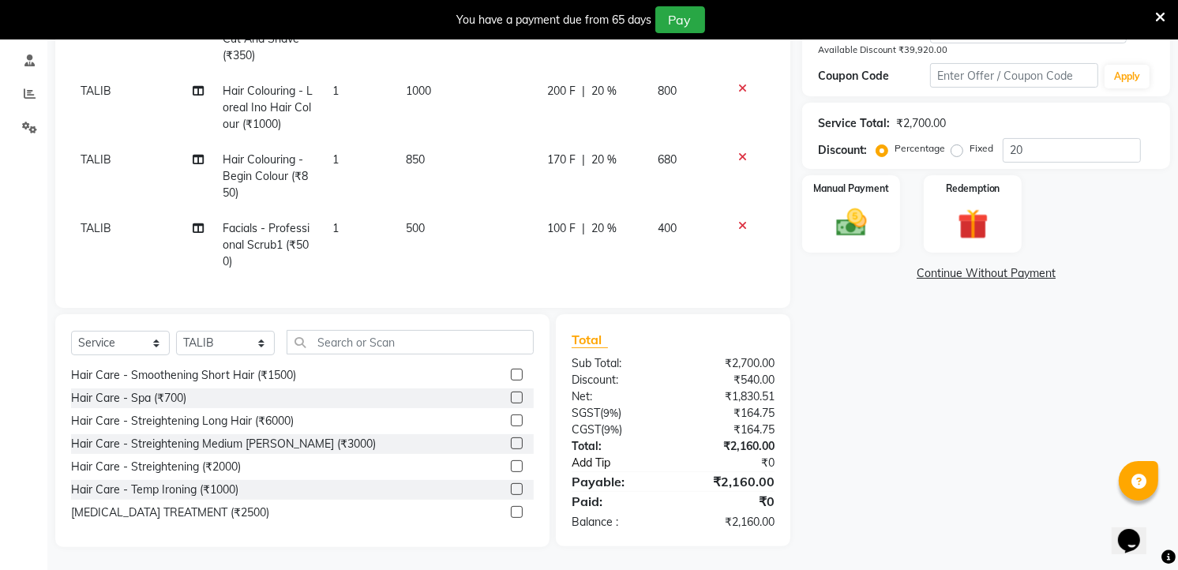
click at [595, 467] on link "Add Tip" at bounding box center [626, 463] width 133 height 17
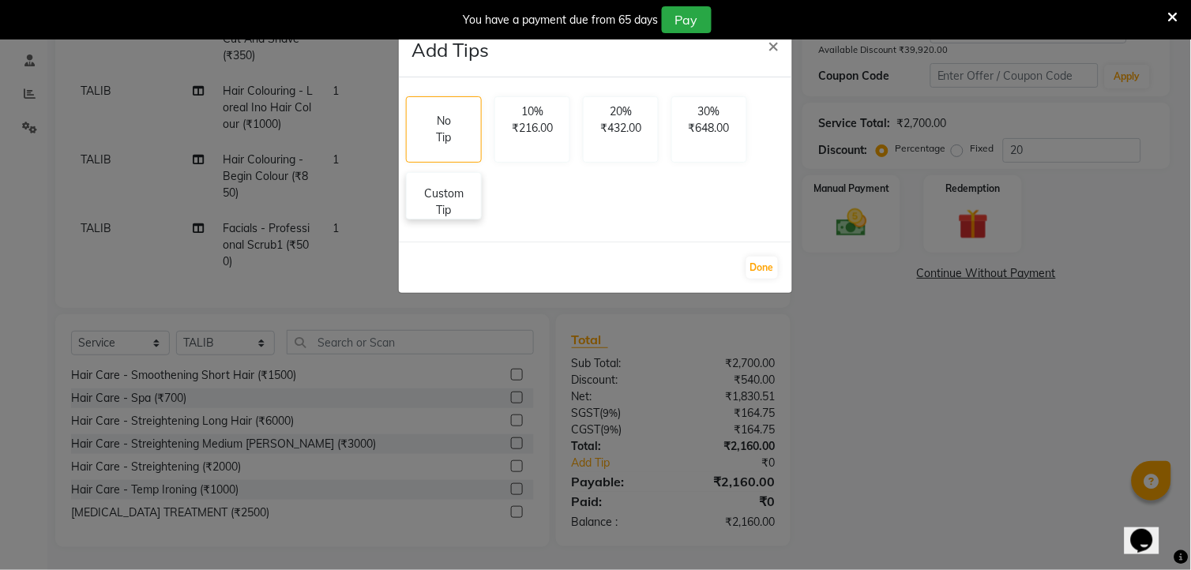
click at [447, 216] on p "Custom Tip" at bounding box center [443, 202] width 55 height 33
select select "65400"
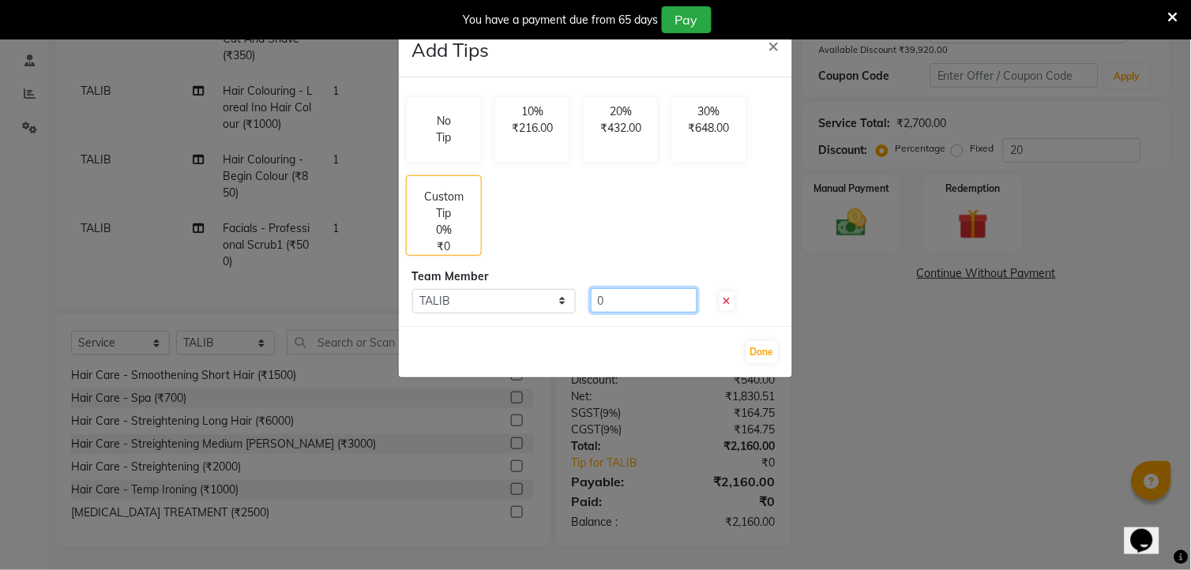
click at [660, 296] on input "0" at bounding box center [644, 300] width 107 height 24
type input "0120"
click at [756, 355] on button "Done" at bounding box center [762, 352] width 32 height 22
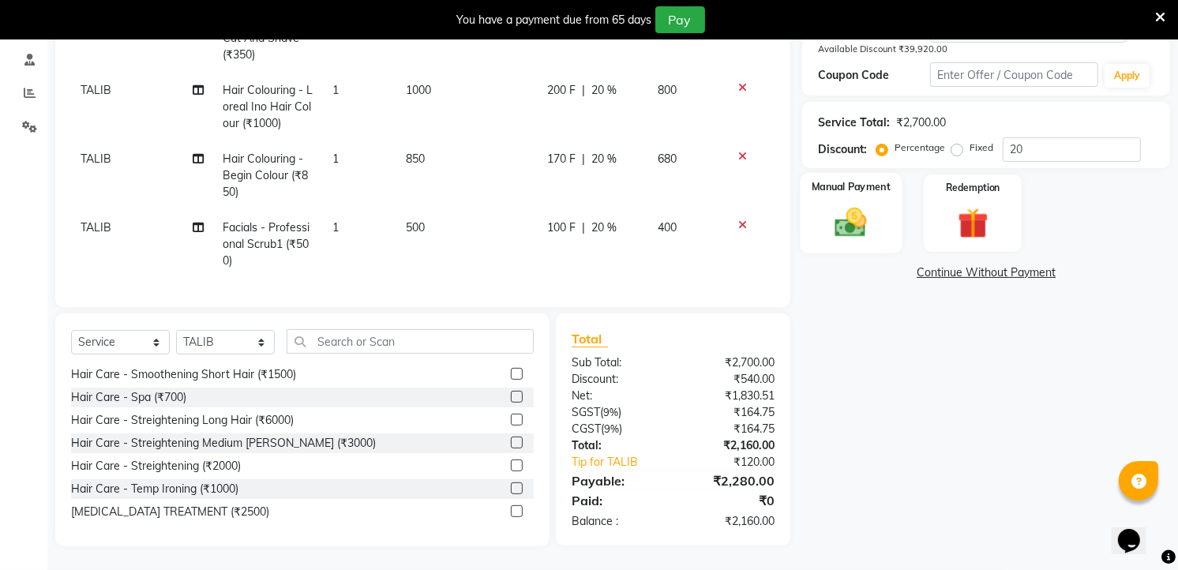
scroll to position [309, 0]
click at [862, 204] on img at bounding box center [851, 222] width 51 height 36
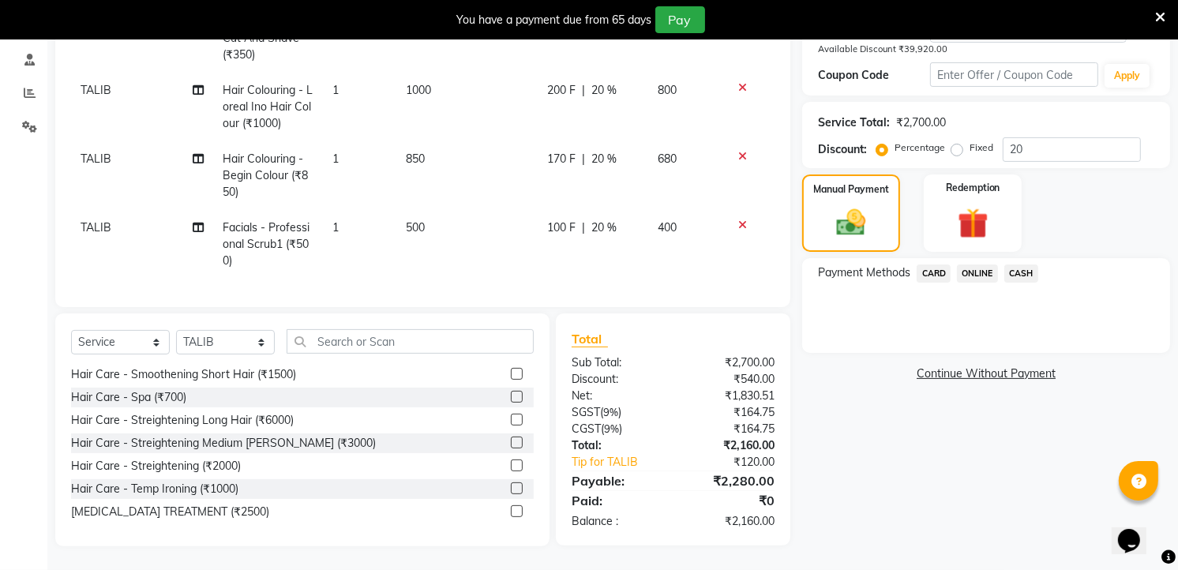
click at [973, 264] on span "ONLINE" at bounding box center [977, 273] width 41 height 18
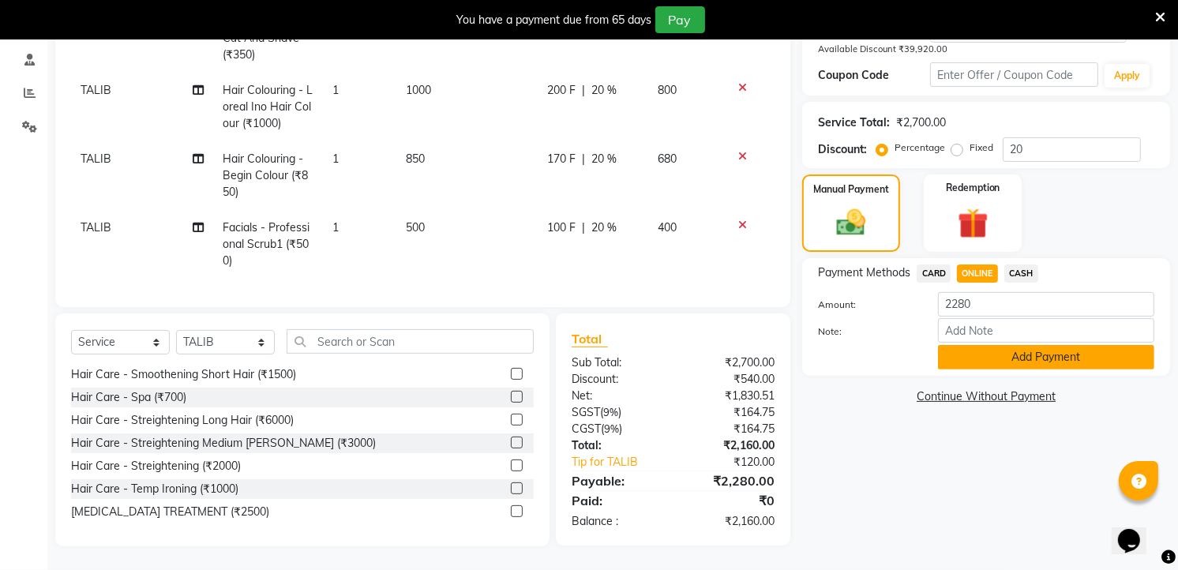
click at [966, 345] on button "Add Payment" at bounding box center [1046, 357] width 216 height 24
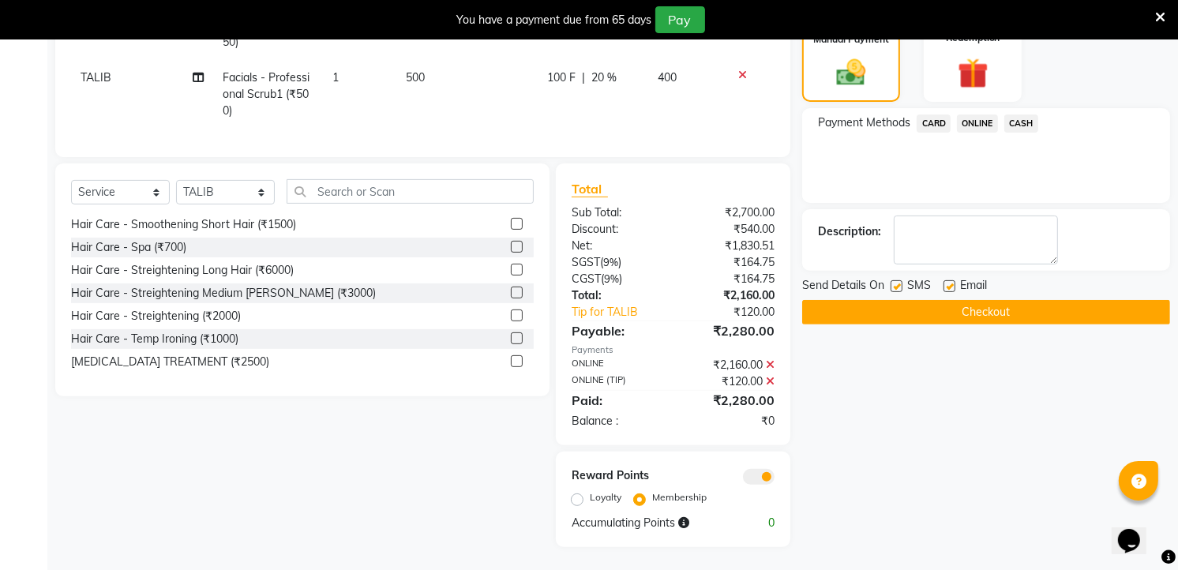
scroll to position [460, 0]
click at [951, 299] on button "Checkout" at bounding box center [986, 311] width 368 height 24
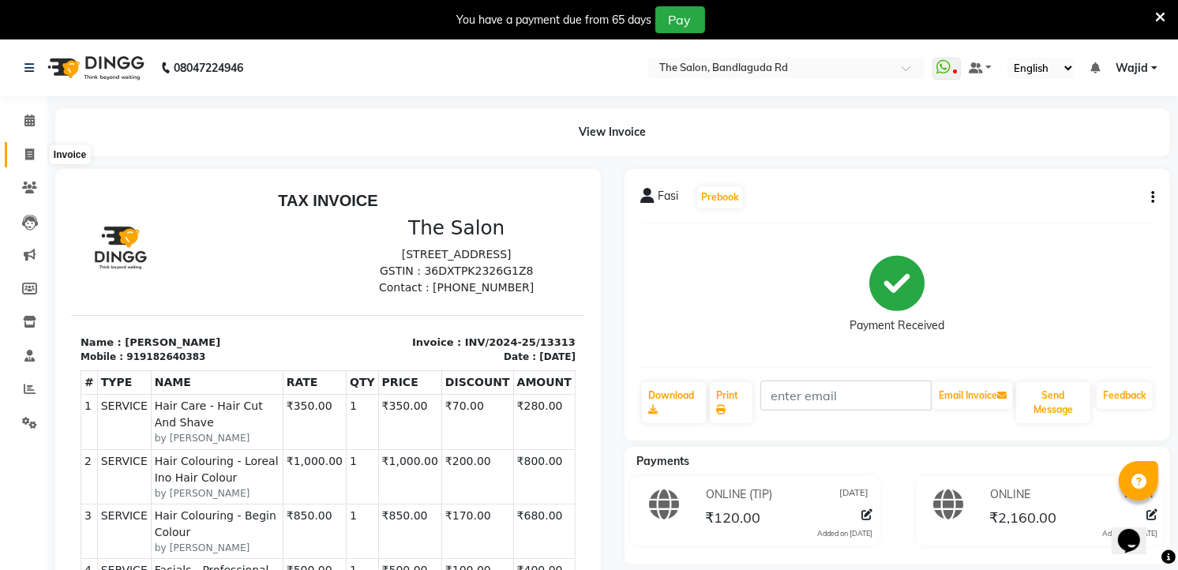
drag, startPoint x: 21, startPoint y: 152, endPoint x: 239, endPoint y: 89, distance: 226.9
click at [21, 152] on span at bounding box center [30, 155] width 28 height 18
select select "service"
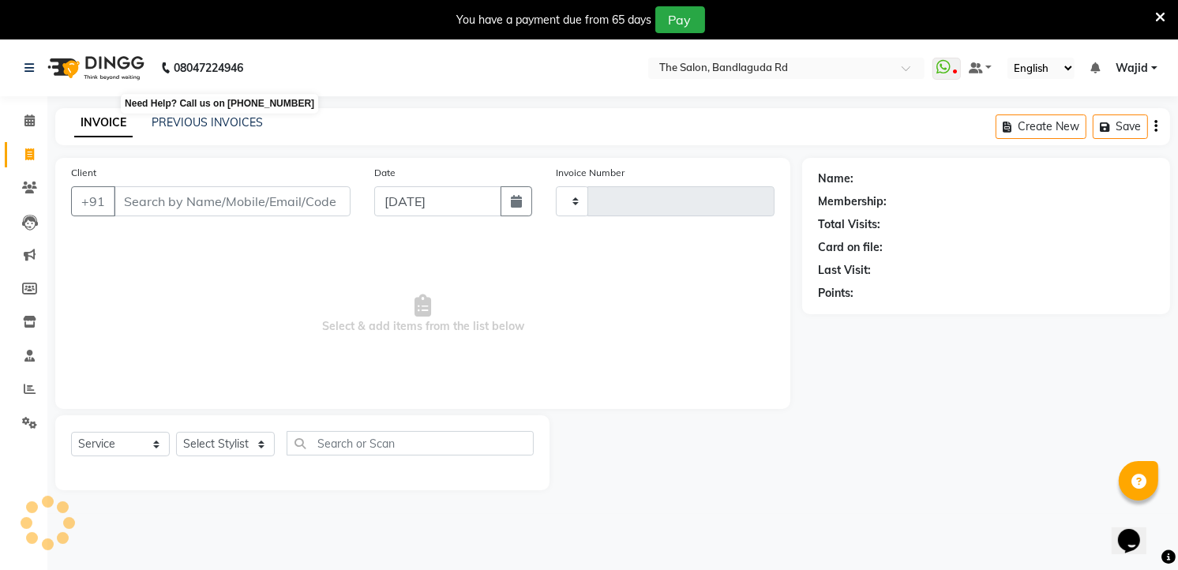
scroll to position [39, 0]
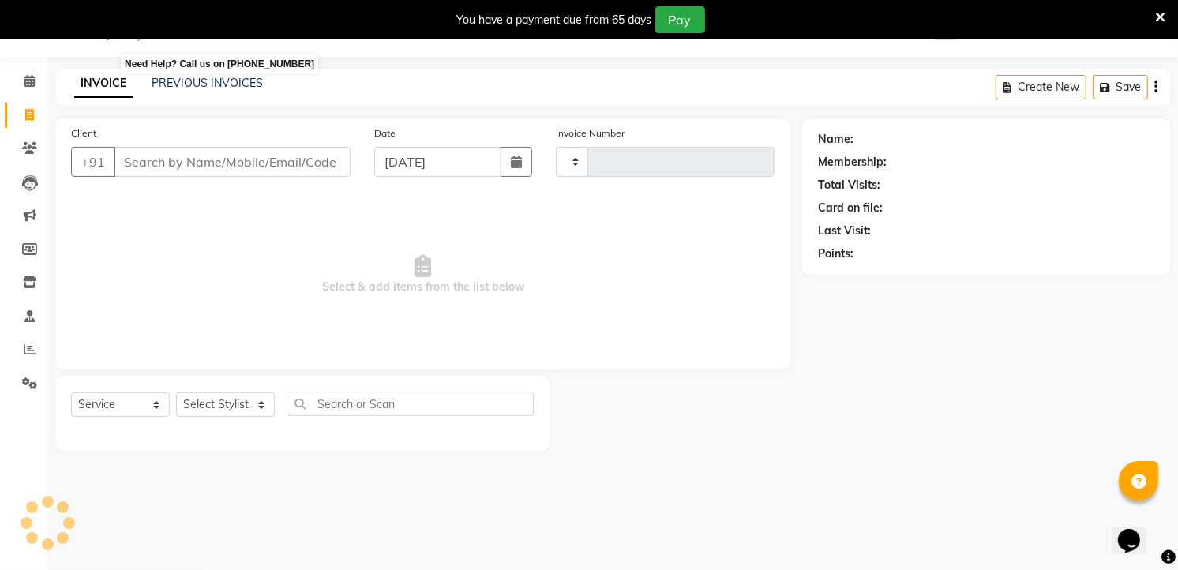
type input "13315"
select select "5198"
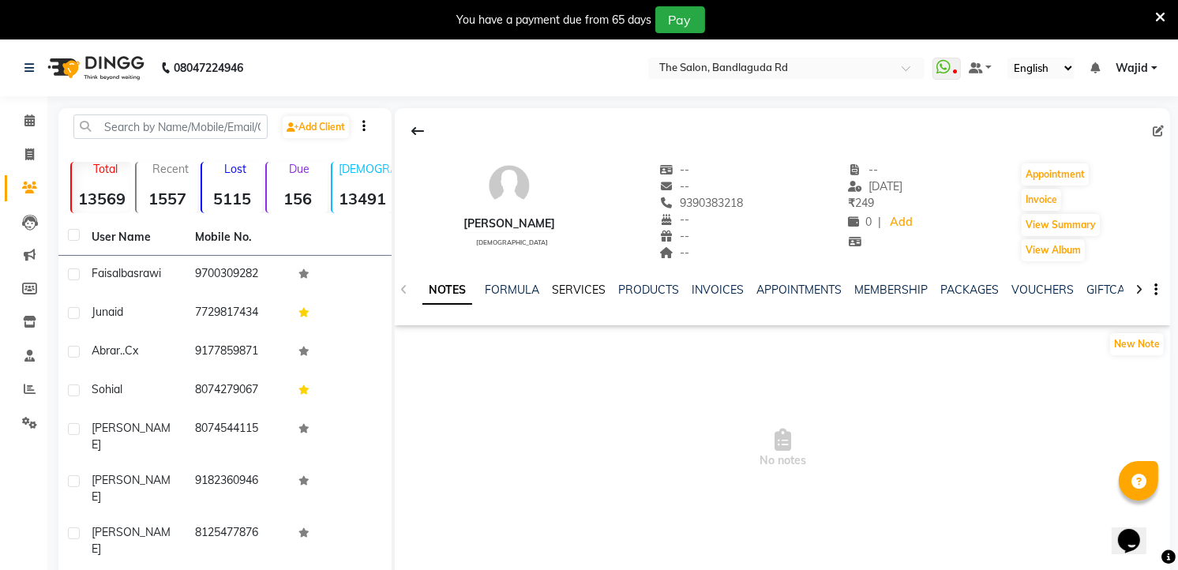
click at [585, 285] on link "SERVICES" at bounding box center [579, 290] width 54 height 14
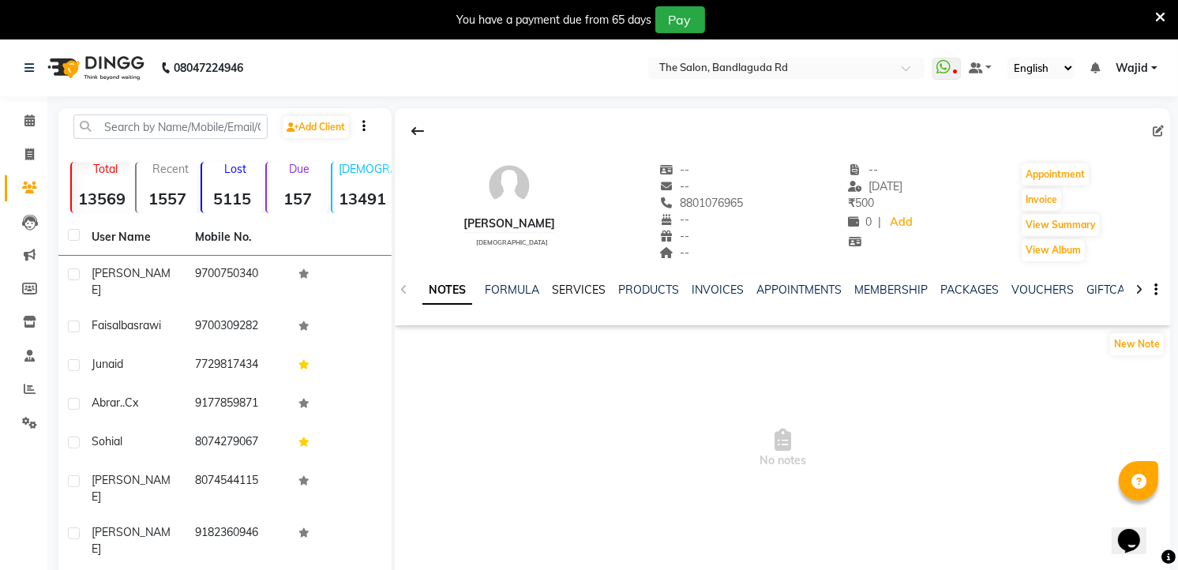
click at [585, 288] on link "SERVICES" at bounding box center [579, 290] width 54 height 14
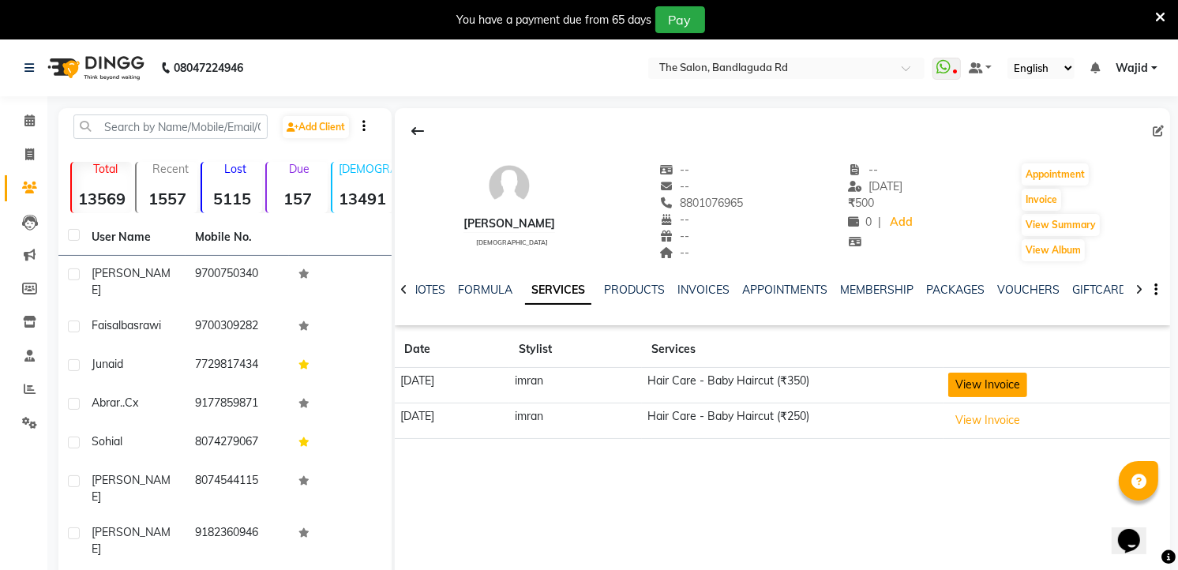
click at [988, 380] on button "View Invoice" at bounding box center [987, 385] width 79 height 24
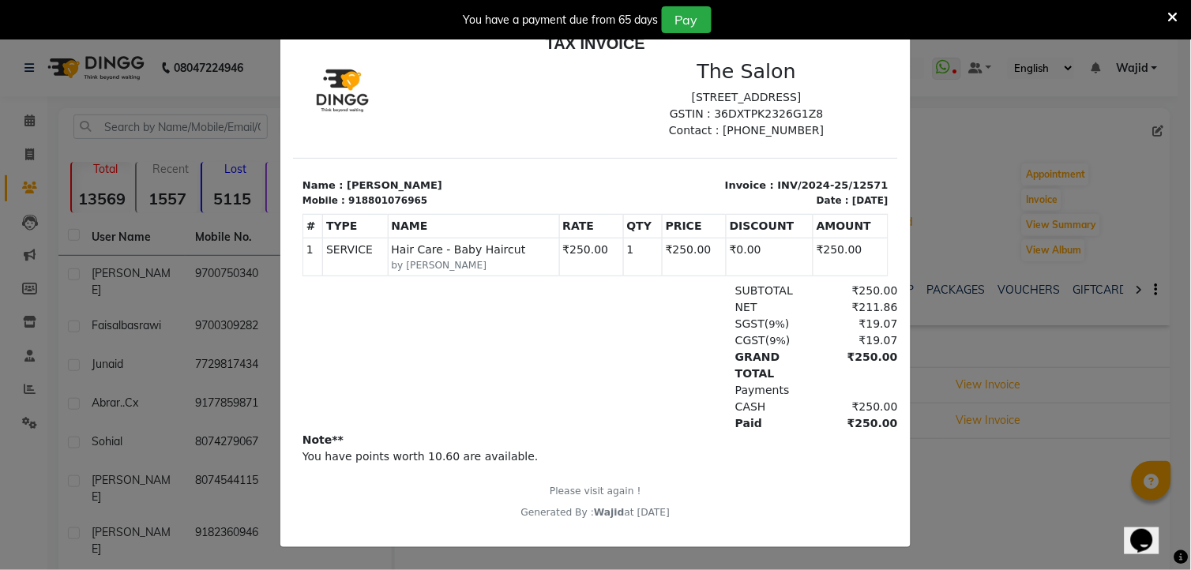
click at [22, 154] on ngb-modal-window "INVOICE View Invoice Close" at bounding box center [595, 285] width 1191 height 570
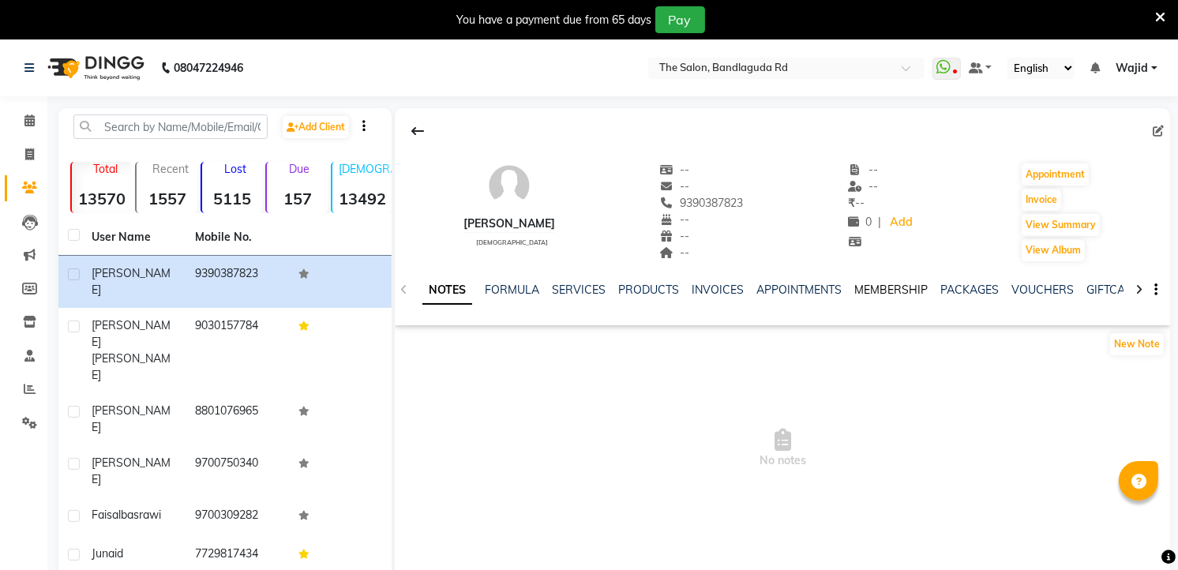
click at [878, 294] on link "MEMBERSHIP" at bounding box center [890, 290] width 73 height 14
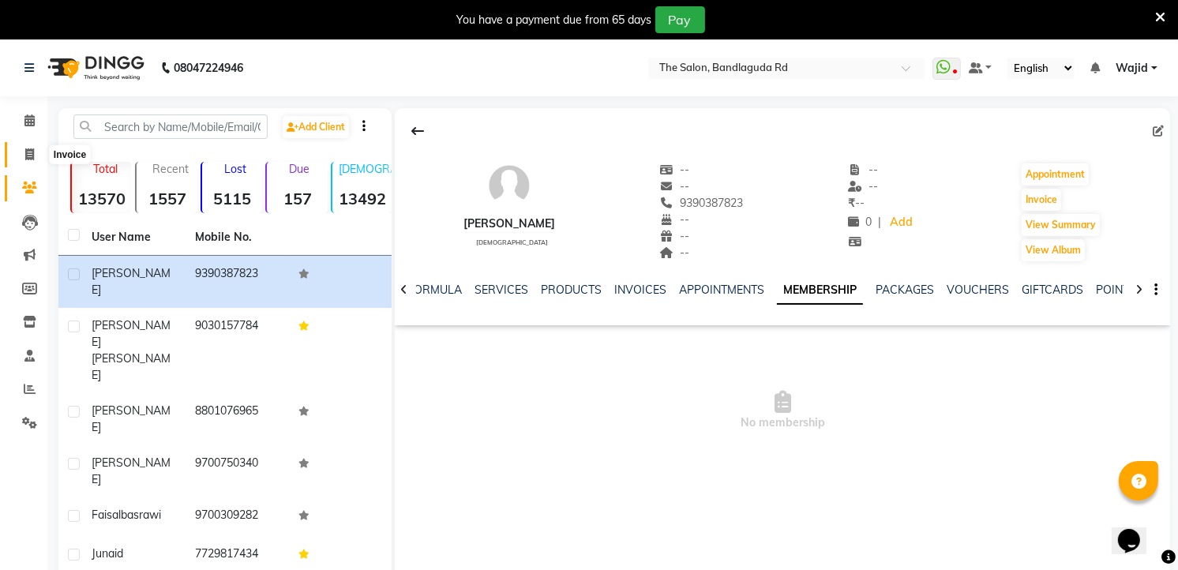
drag, startPoint x: 16, startPoint y: 155, endPoint x: 77, endPoint y: 162, distance: 61.2
click at [16, 155] on span at bounding box center [30, 155] width 28 height 18
select select "service"
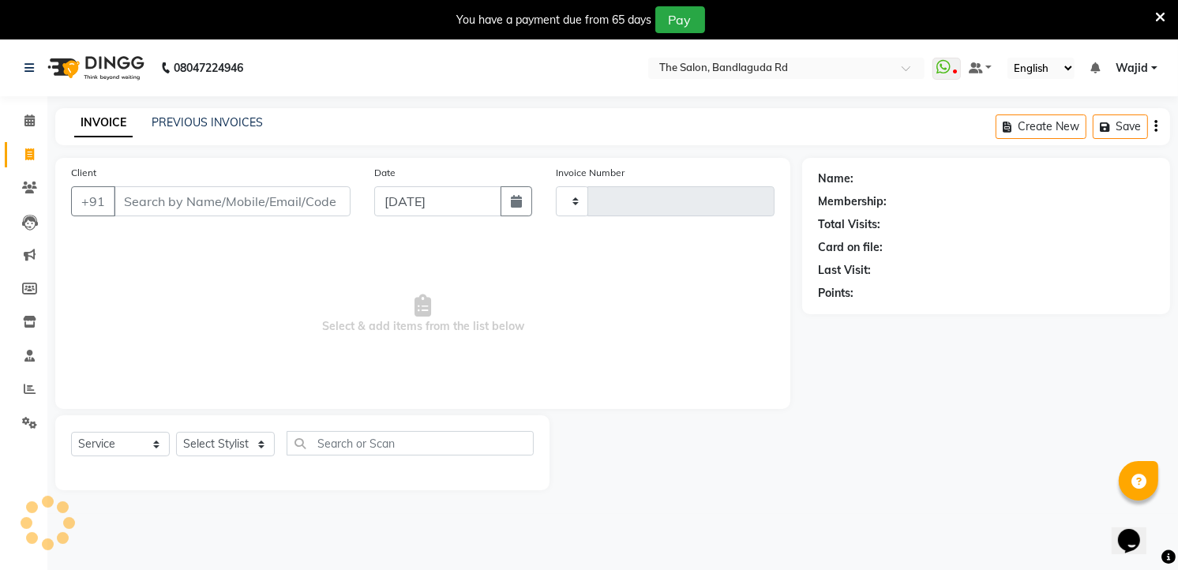
scroll to position [39, 0]
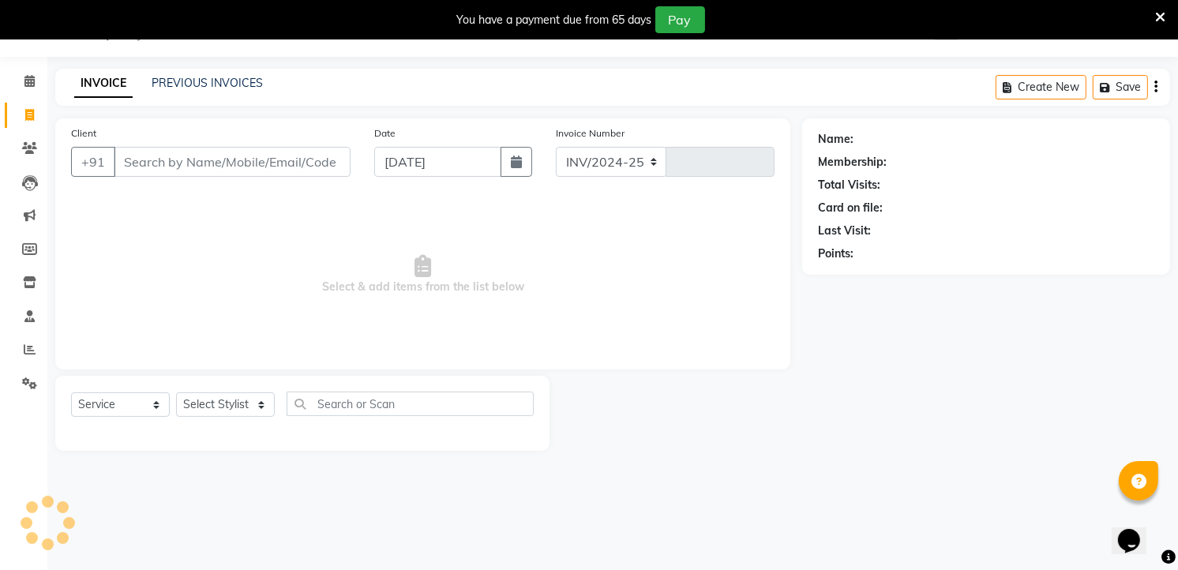
select select "5198"
type input "13314"
click at [193, 152] on input "Client" at bounding box center [232, 162] width 237 height 30
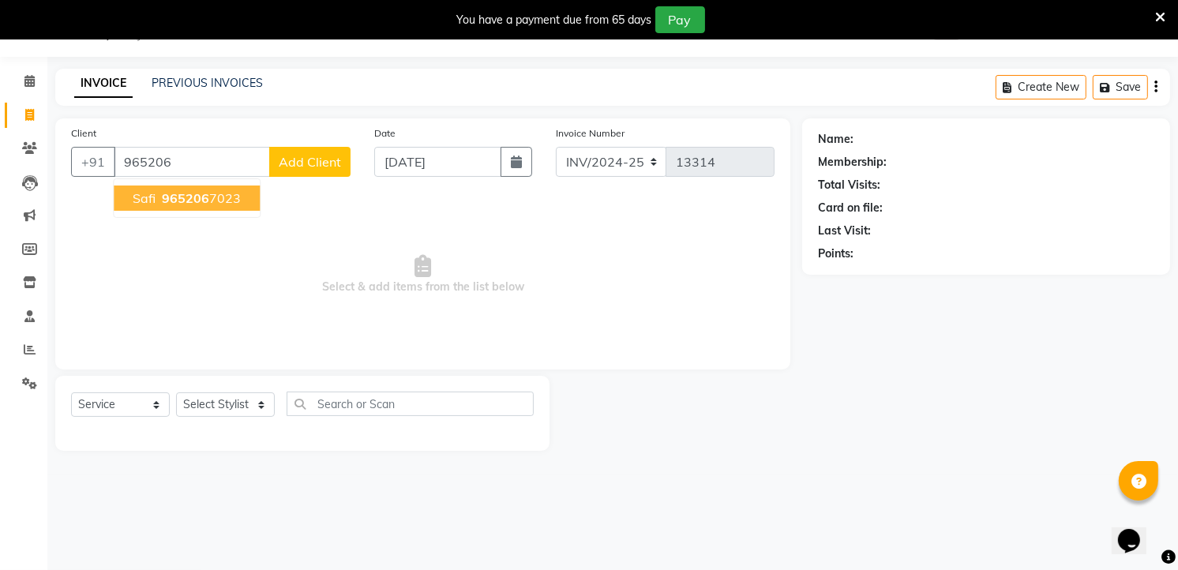
click at [206, 195] on span "965206" at bounding box center [185, 198] width 47 height 16
type input "9652067023"
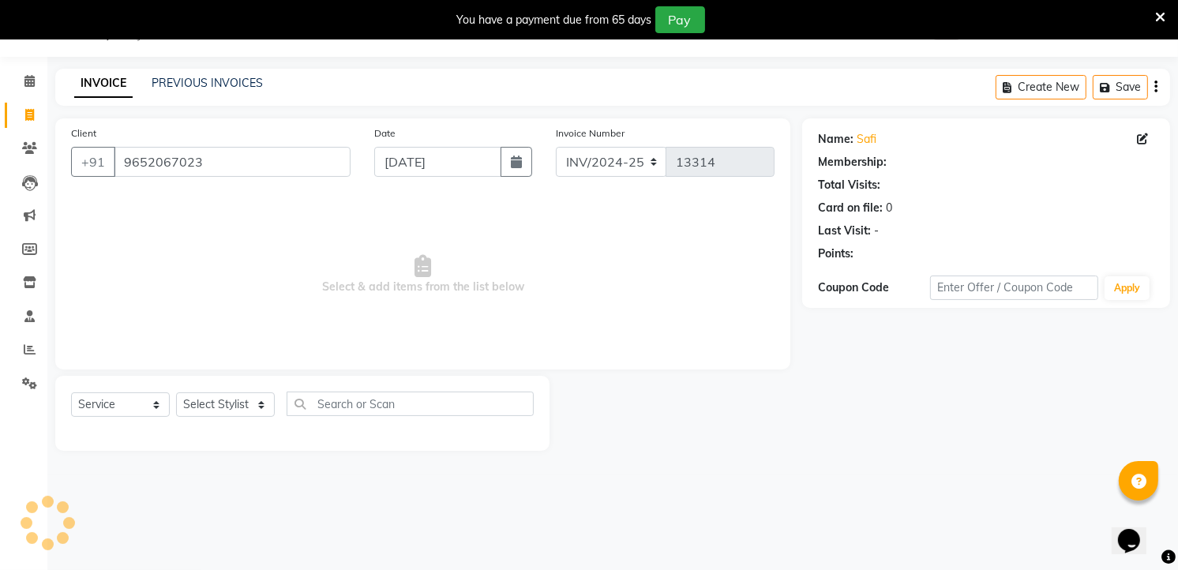
select select "1: Object"
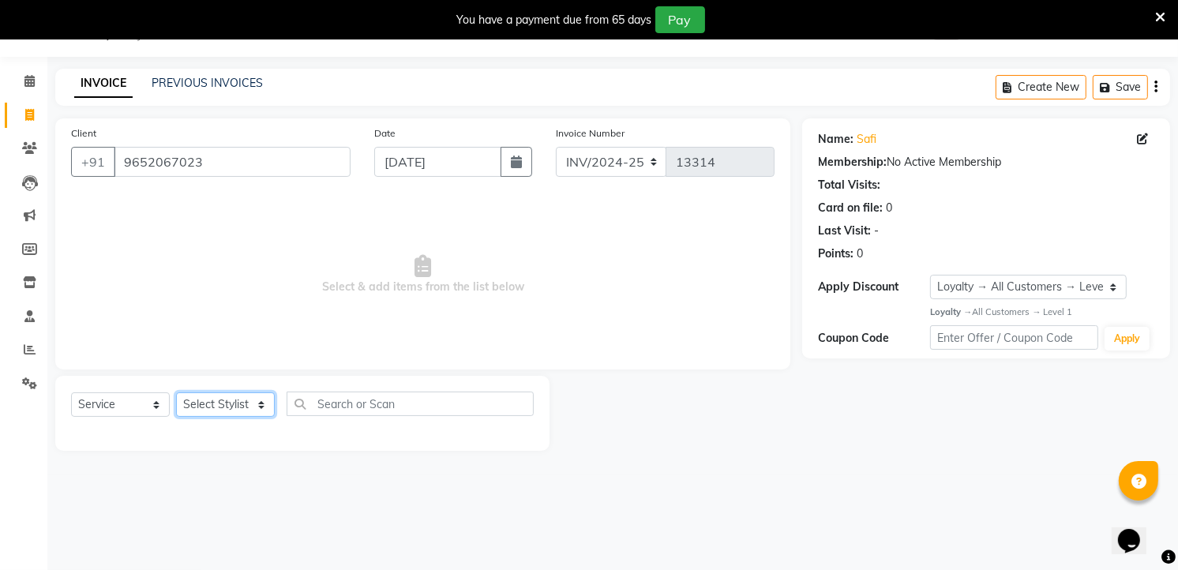
click at [250, 408] on select "Select Stylist [PERSON_NAME] [PERSON_NAME] [PERSON_NAME] [PERSON_NAME] TALIB [P…" at bounding box center [225, 404] width 99 height 24
select select "63354"
click at [176, 393] on select "Select Stylist [PERSON_NAME] [PERSON_NAME] [PERSON_NAME] [PERSON_NAME] TALIB [P…" at bounding box center [225, 404] width 99 height 24
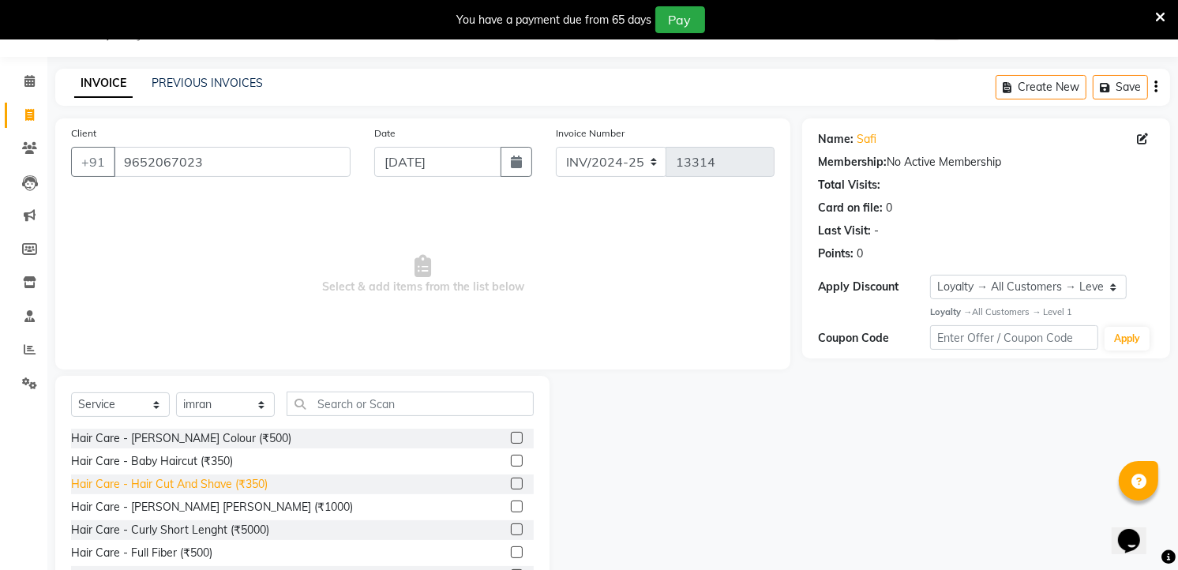
click at [227, 478] on div "Hair Care - Hair Cut And Shave (₹350)" at bounding box center [169, 484] width 197 height 17
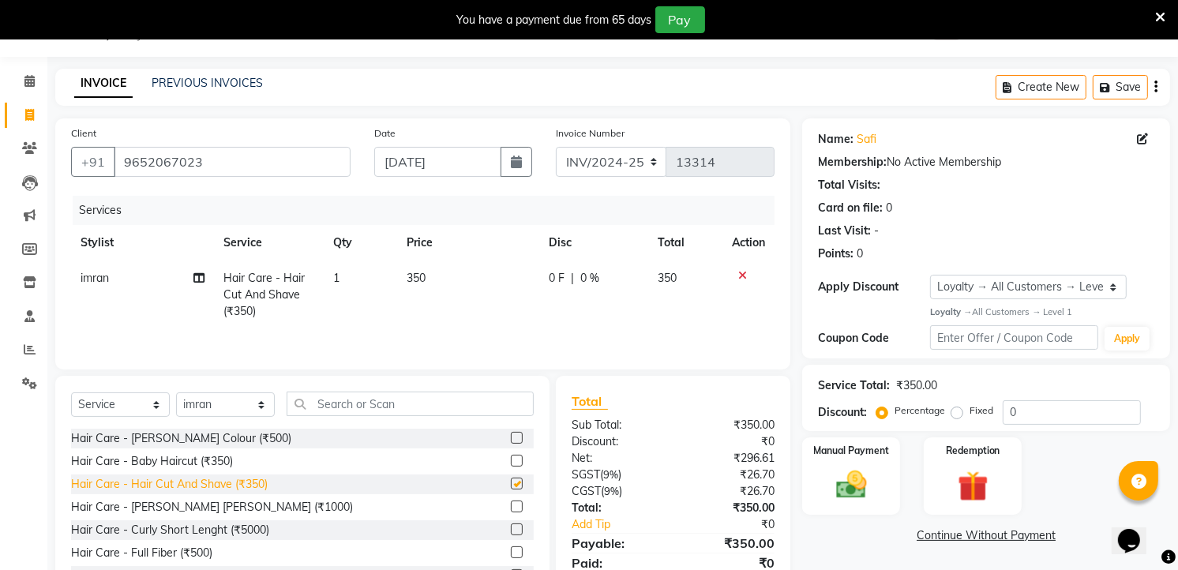
checkbox input "false"
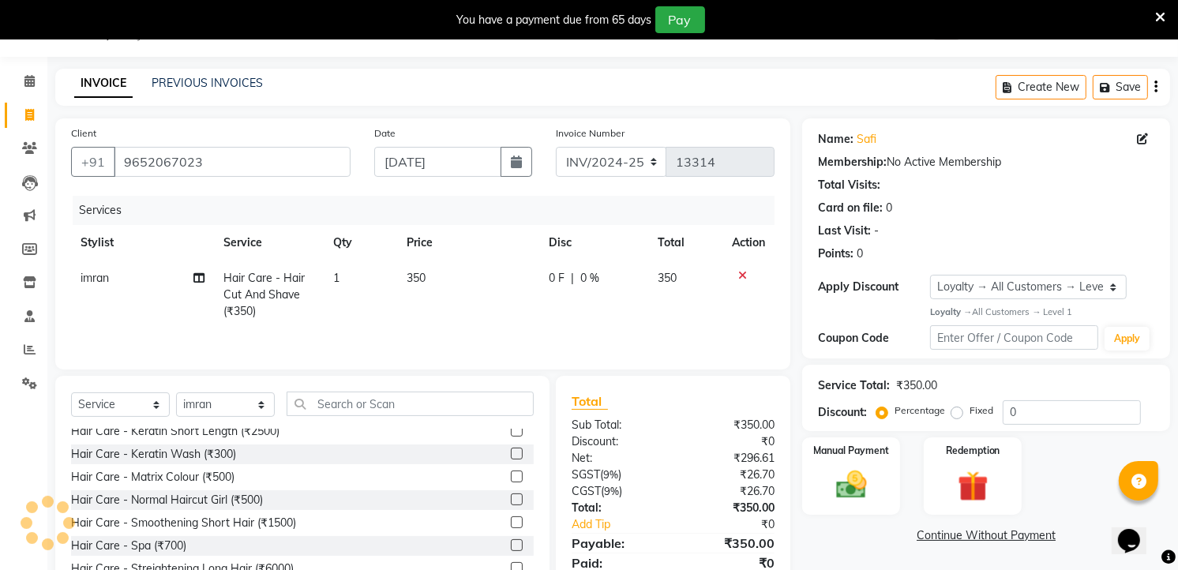
scroll to position [103, 0]
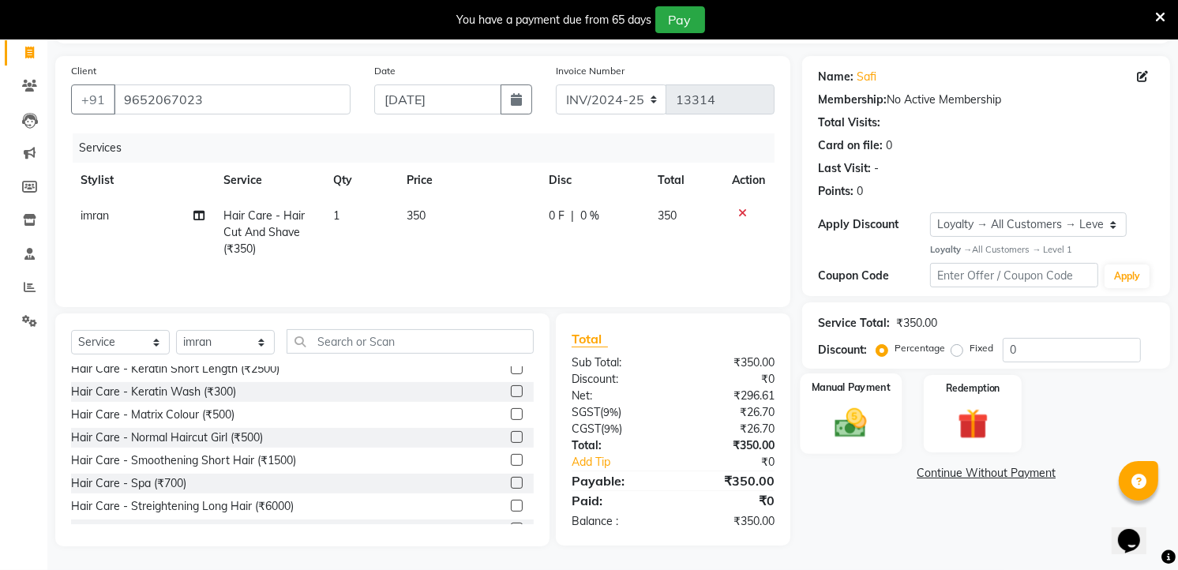
click at [853, 433] on img at bounding box center [851, 422] width 51 height 36
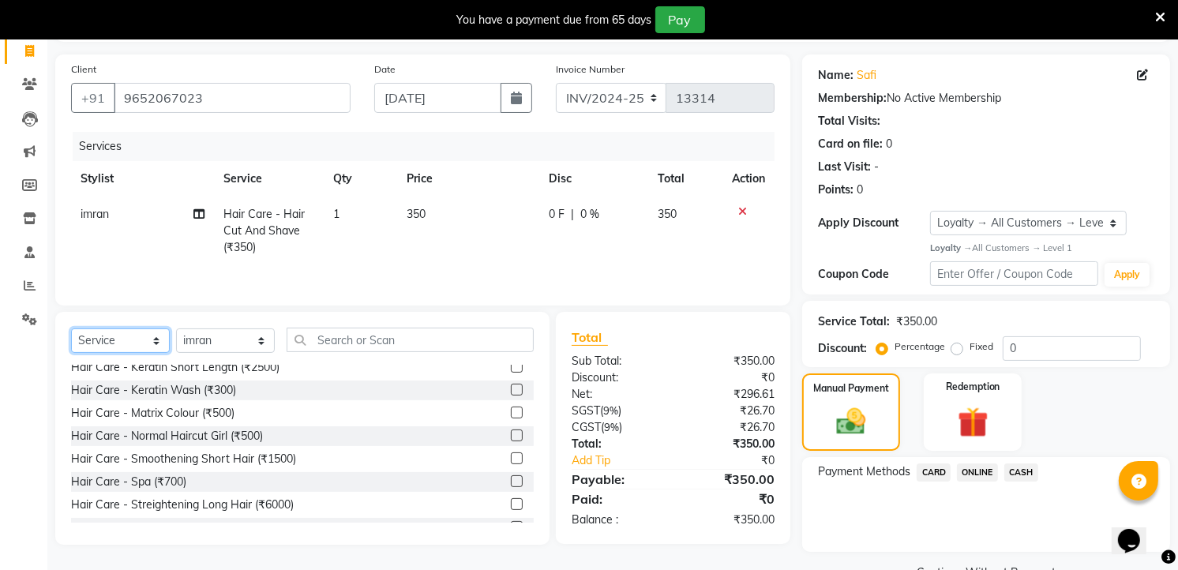
click at [111, 342] on select "Select Service Product Membership Package Voucher Prepaid Gift Card" at bounding box center [120, 340] width 99 height 24
click at [71, 330] on select "Select Service Product Membership Package Voucher Prepaid Gift Card" at bounding box center [120, 340] width 99 height 24
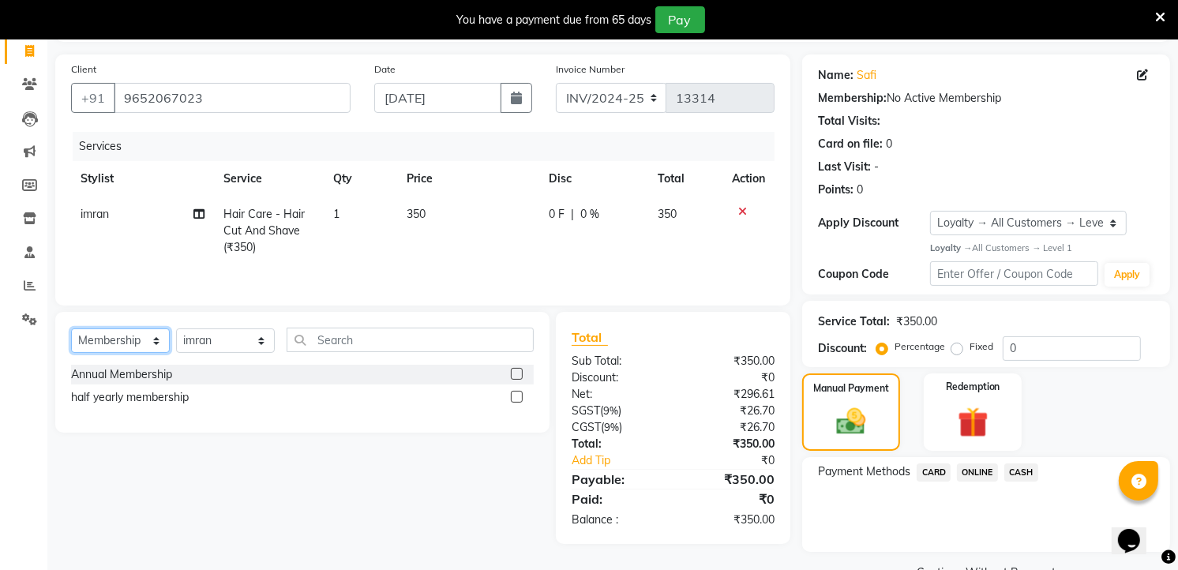
scroll to position [0, 0]
click at [167, 399] on div "half yearly membership" at bounding box center [130, 397] width 118 height 17
select select "select"
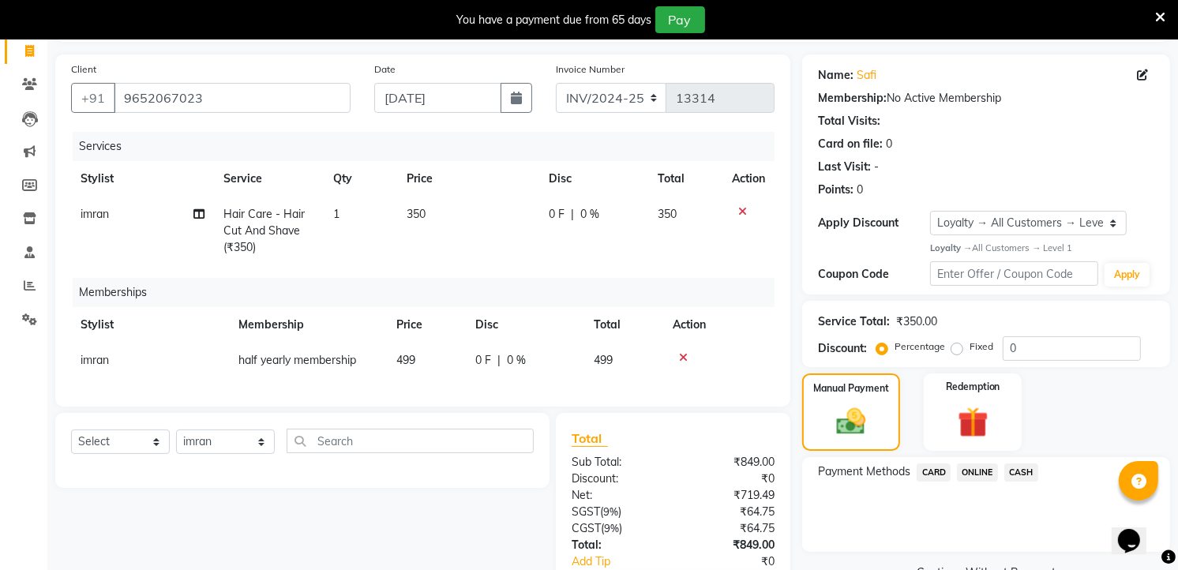
click at [424, 363] on td "499" at bounding box center [426, 361] width 79 height 36
select select "63354"
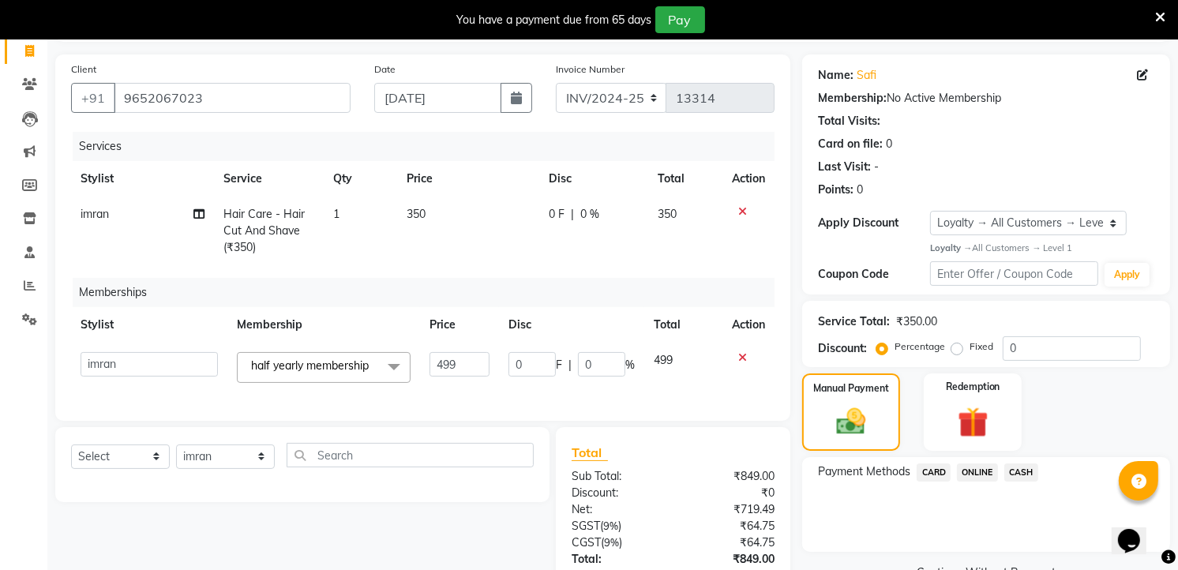
click at [424, 363] on td "499" at bounding box center [459, 368] width 78 height 50
click at [471, 362] on input "499" at bounding box center [459, 364] width 59 height 24
type input "4"
type input "100"
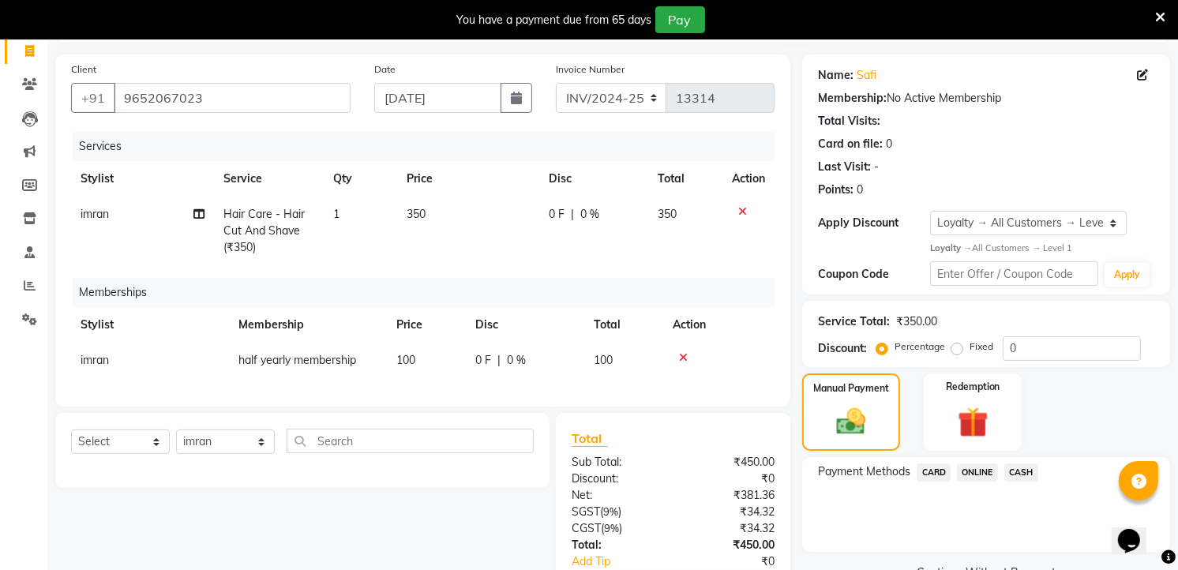
click at [1023, 466] on span "CASH" at bounding box center [1021, 472] width 34 height 18
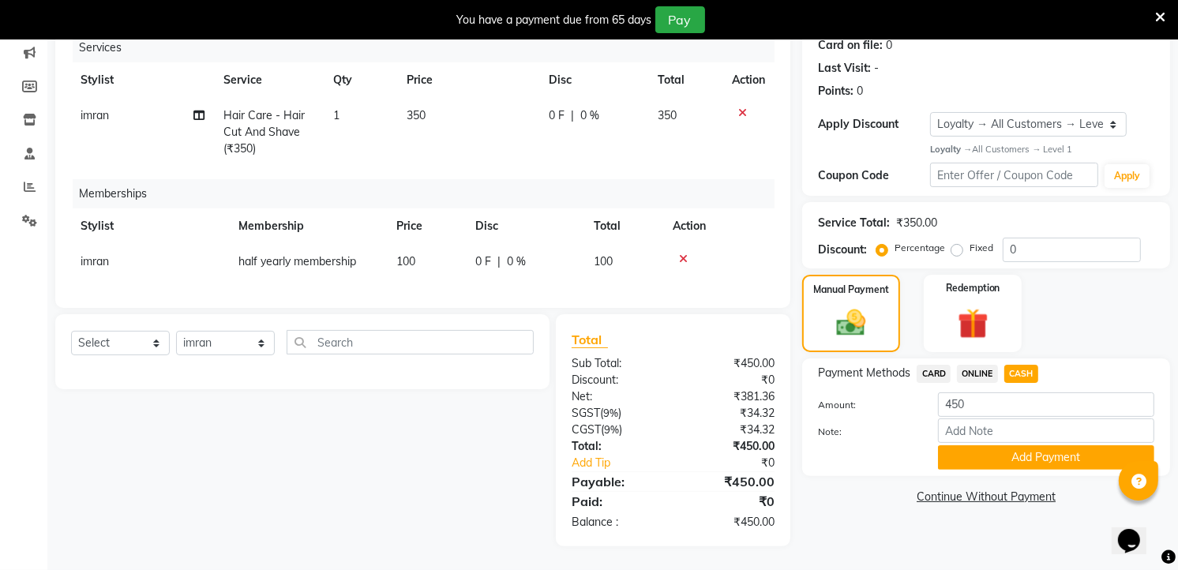
scroll to position [215, 0]
click at [980, 452] on button "Add Payment" at bounding box center [1046, 457] width 216 height 24
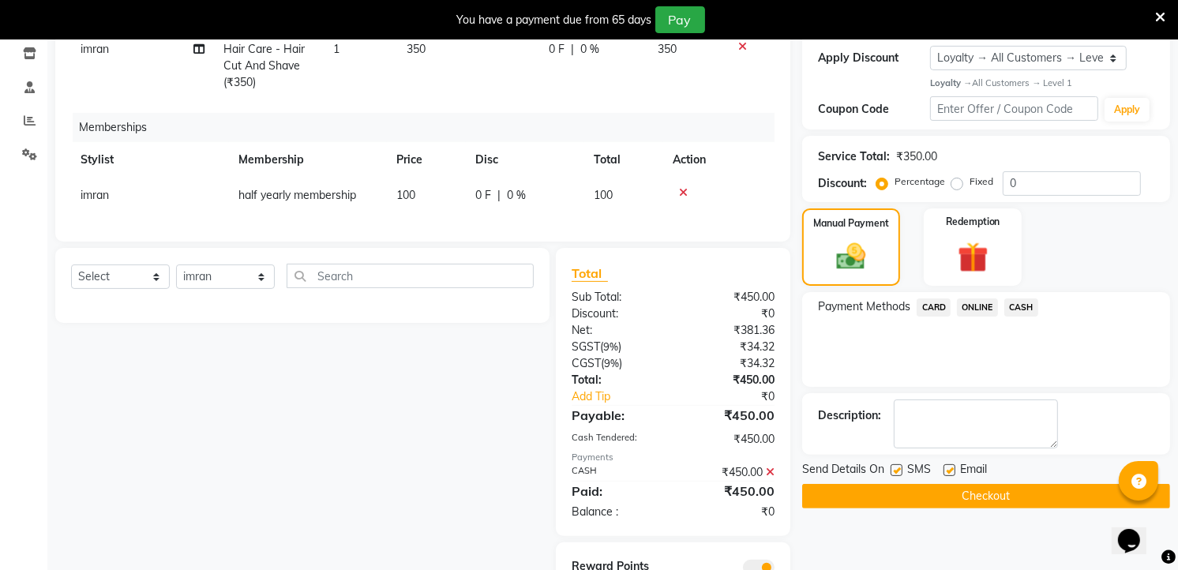
scroll to position [349, 0]
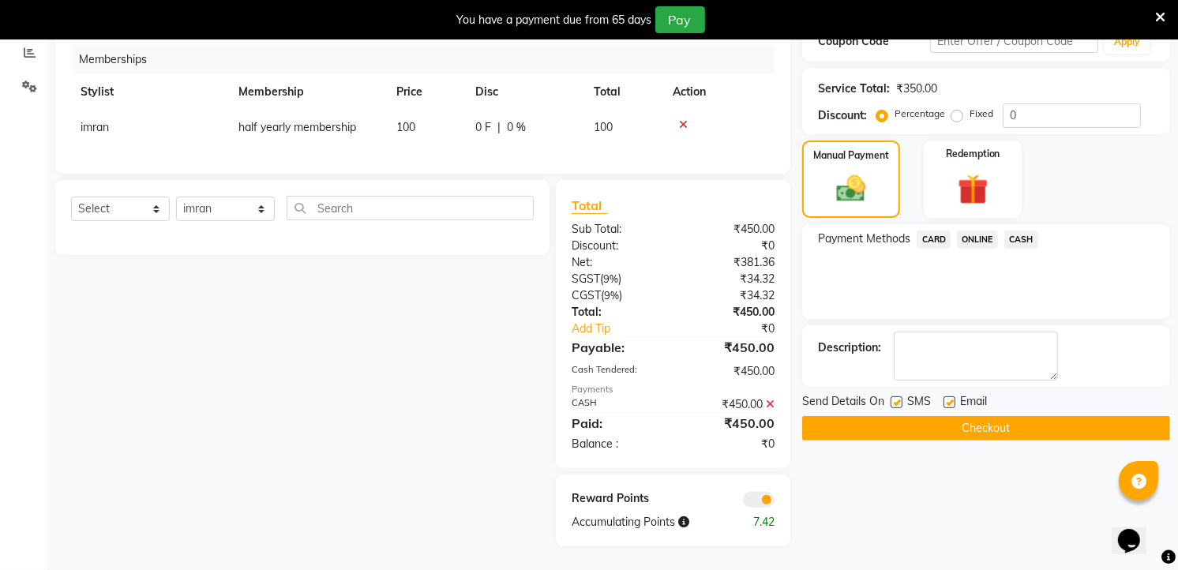
click at [1007, 418] on button "Checkout" at bounding box center [986, 428] width 368 height 24
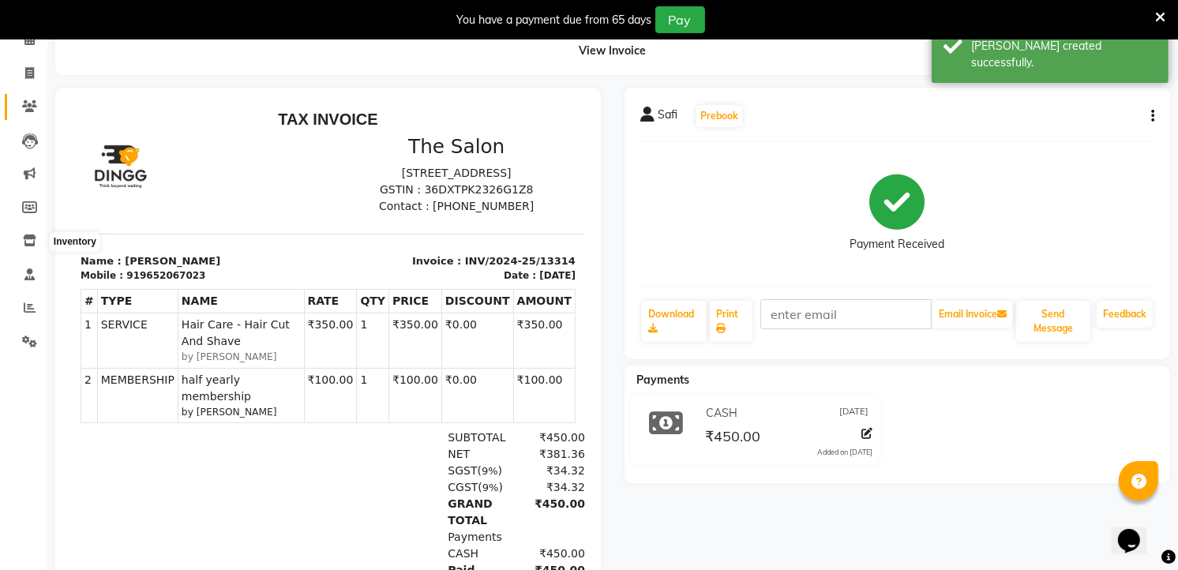
scroll to position [69, 0]
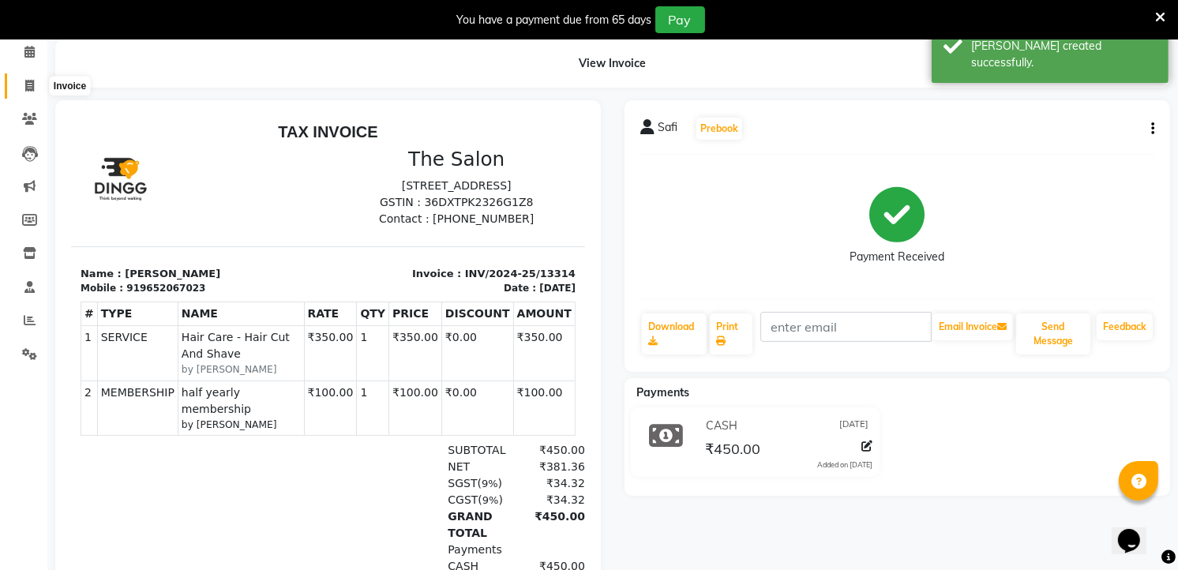
click at [28, 84] on icon at bounding box center [29, 86] width 9 height 12
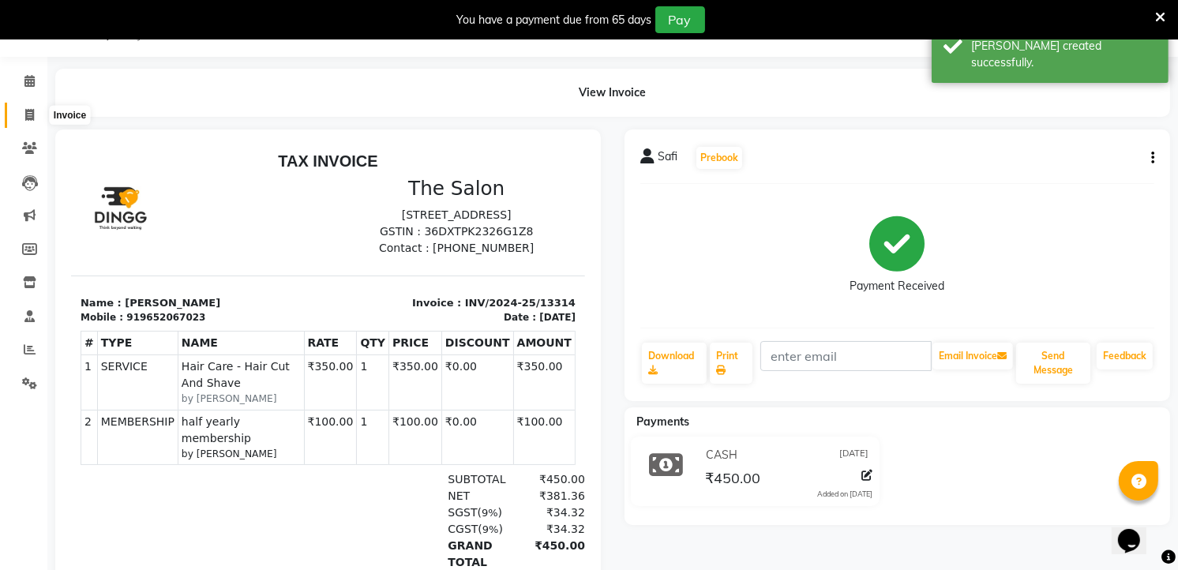
select select "service"
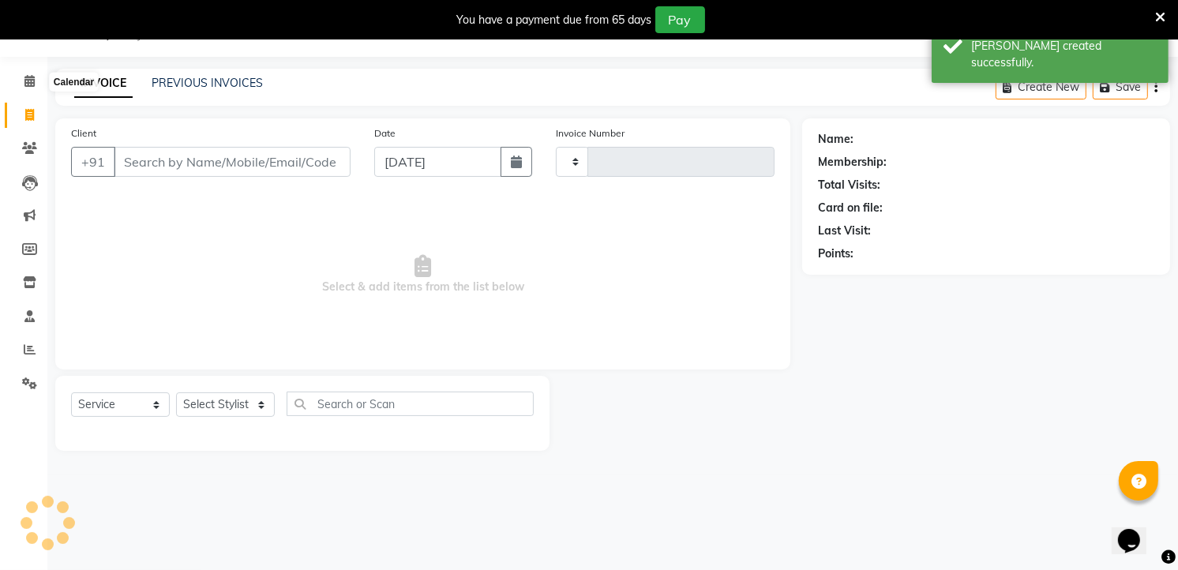
type input "13315"
select select "5198"
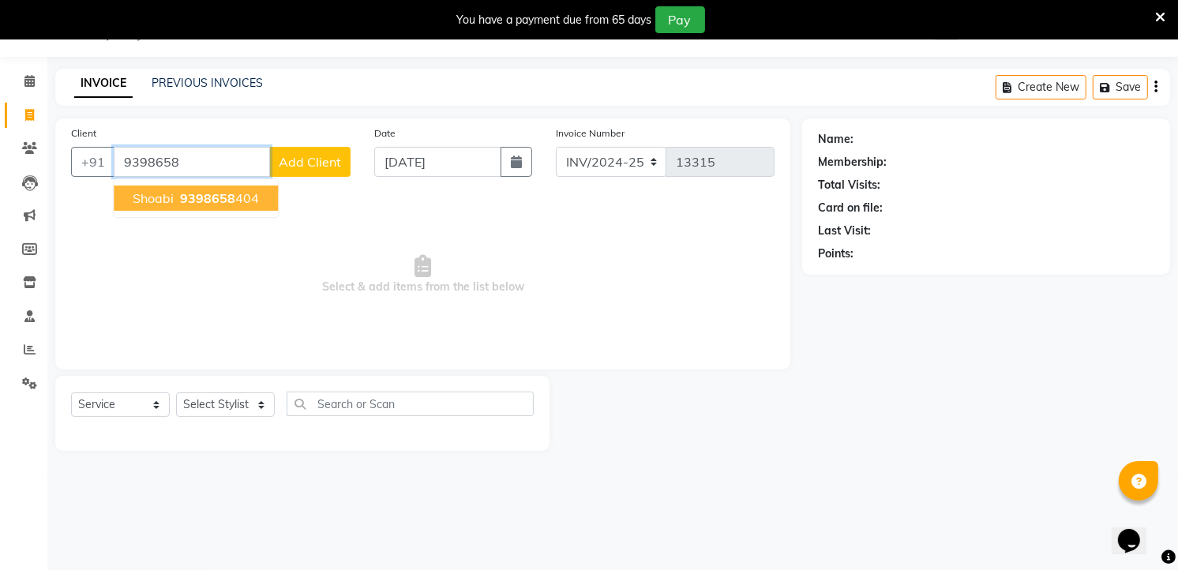
click at [234, 190] on ngb-highlight "9398658 404" at bounding box center [218, 198] width 82 height 16
type input "9398658404"
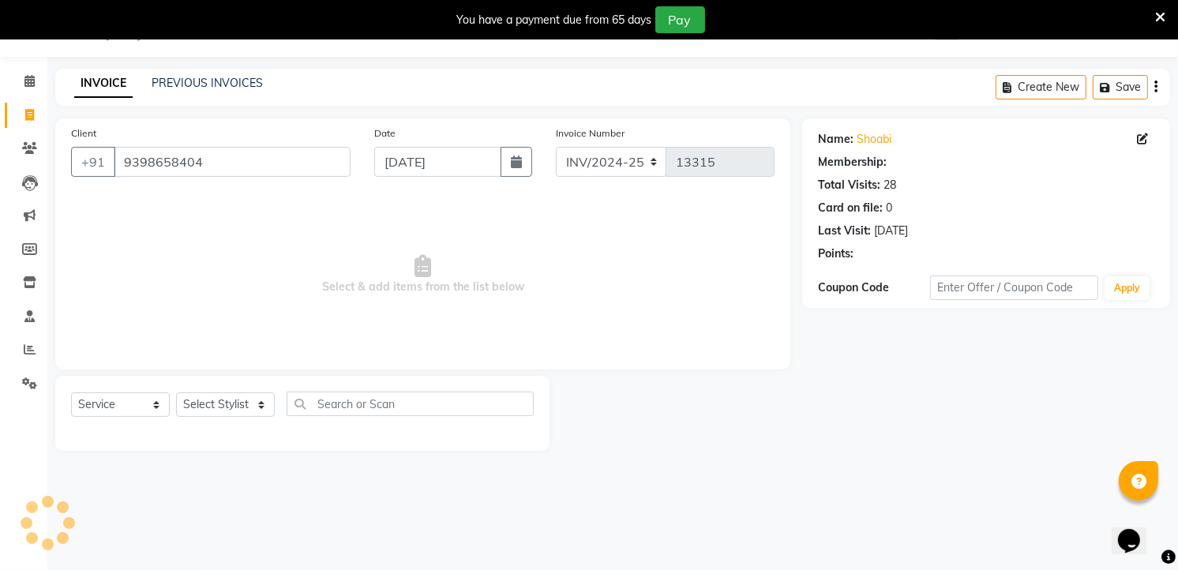
select select "2: Object"
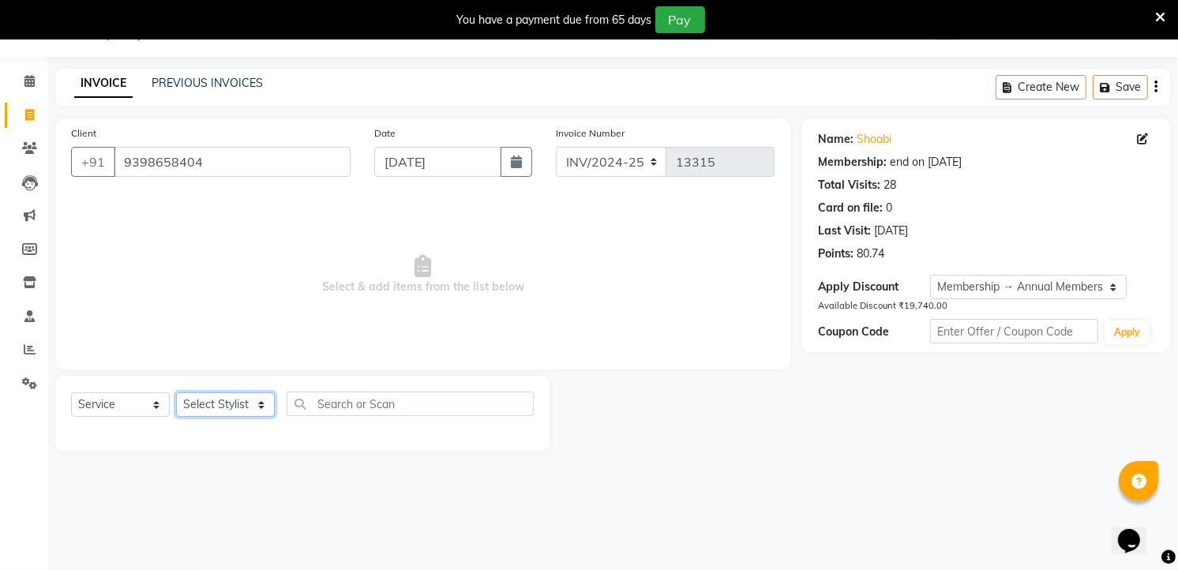
click at [232, 408] on select "Select Stylist [PERSON_NAME] [PERSON_NAME] [PERSON_NAME] [PERSON_NAME] TALIB [P…" at bounding box center [225, 404] width 99 height 24
select select "63353"
click at [176, 393] on select "Select Stylist [PERSON_NAME] [PERSON_NAME] [PERSON_NAME] [PERSON_NAME] TALIB [P…" at bounding box center [225, 404] width 99 height 24
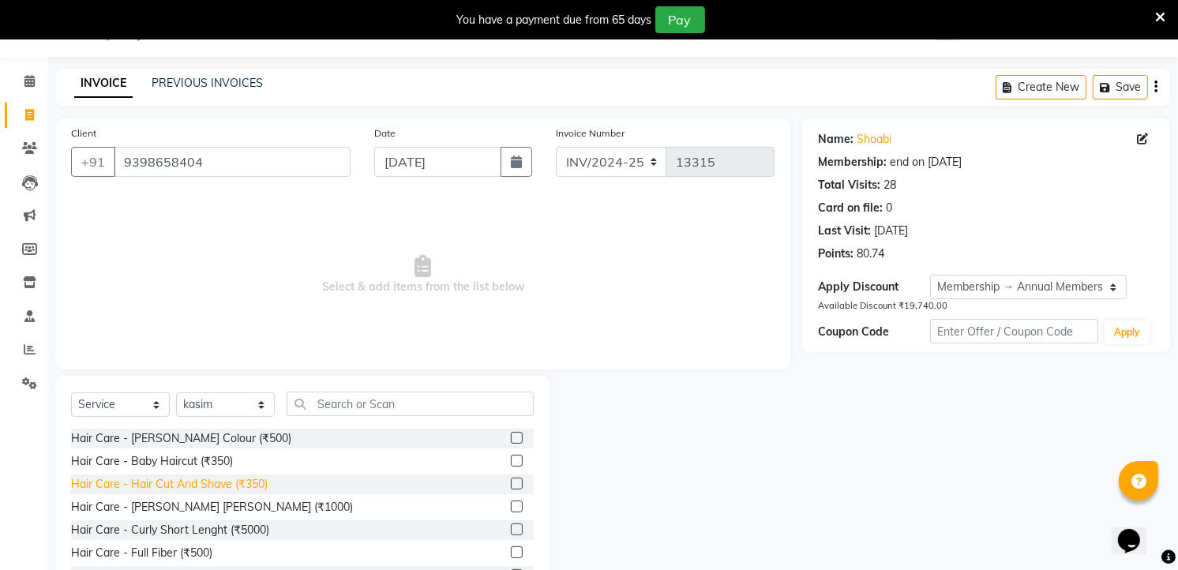
click at [248, 479] on div "Hair Care - Hair Cut And Shave (₹350)" at bounding box center [169, 484] width 197 height 17
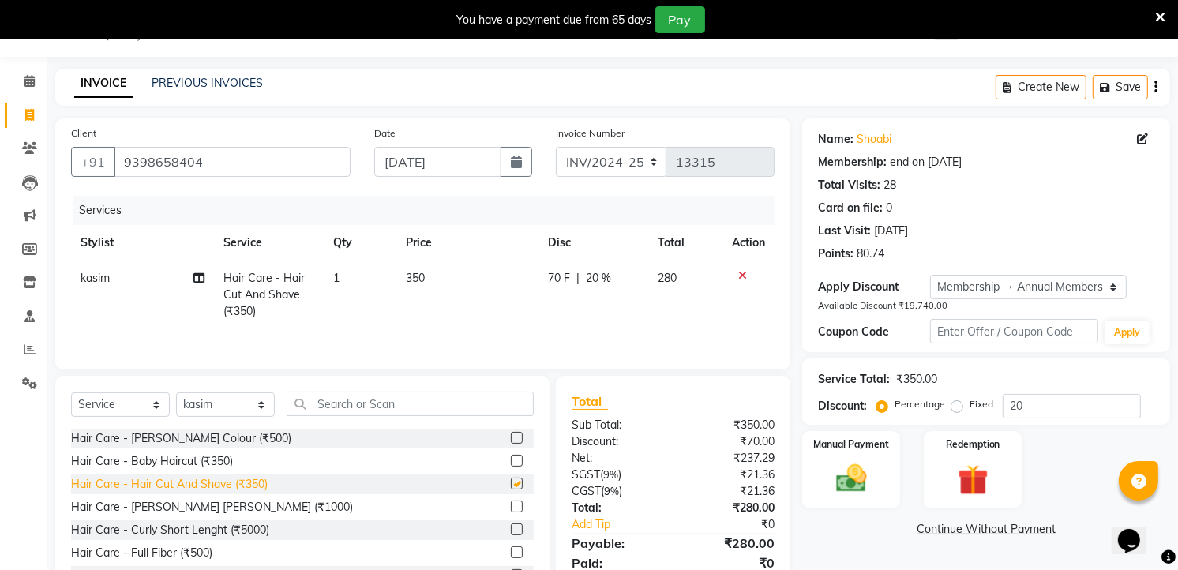
checkbox input "false"
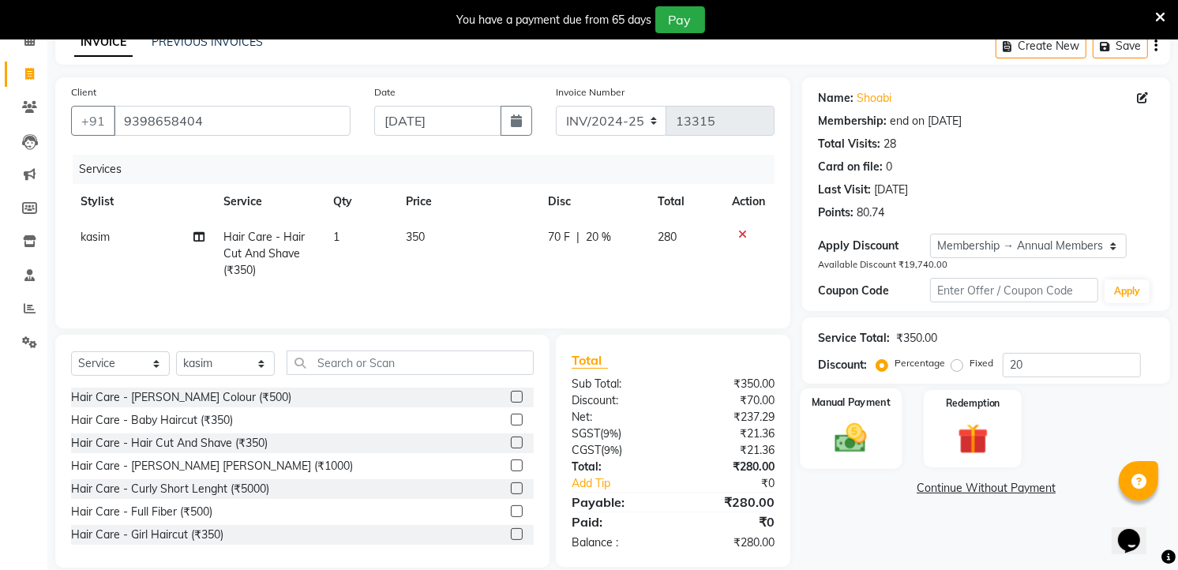
scroll to position [103, 0]
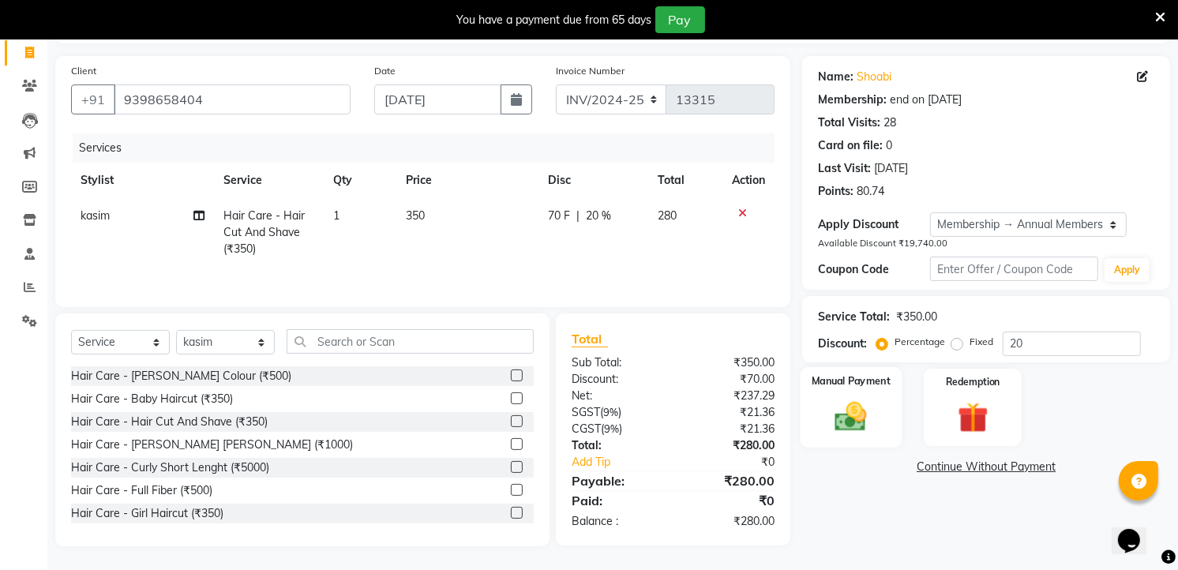
click at [853, 406] on img at bounding box center [851, 416] width 51 height 36
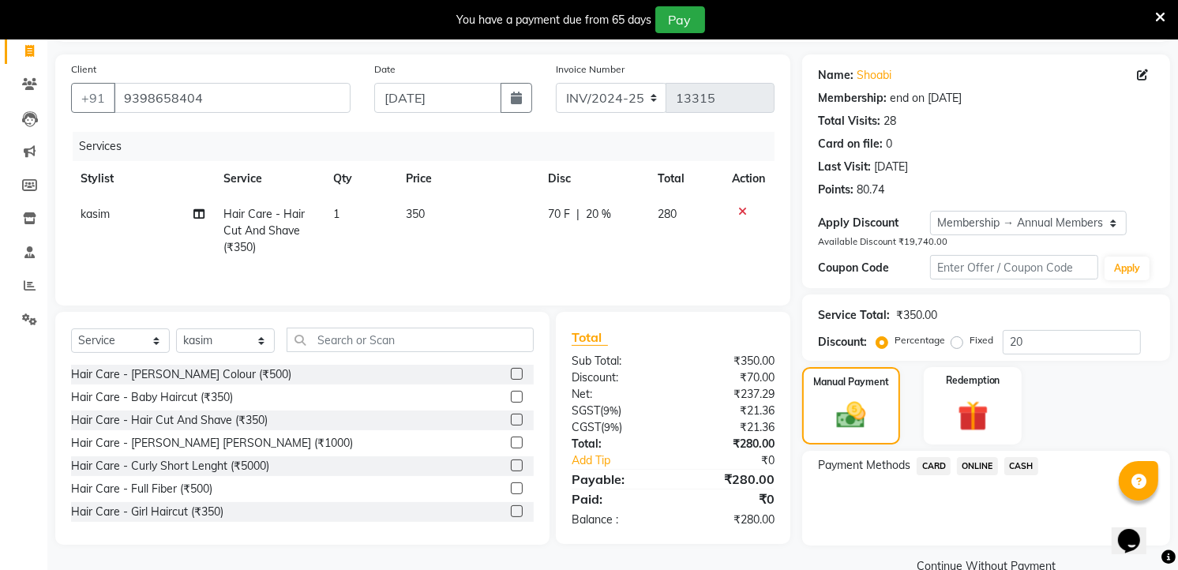
click at [985, 469] on span "ONLINE" at bounding box center [977, 466] width 41 height 18
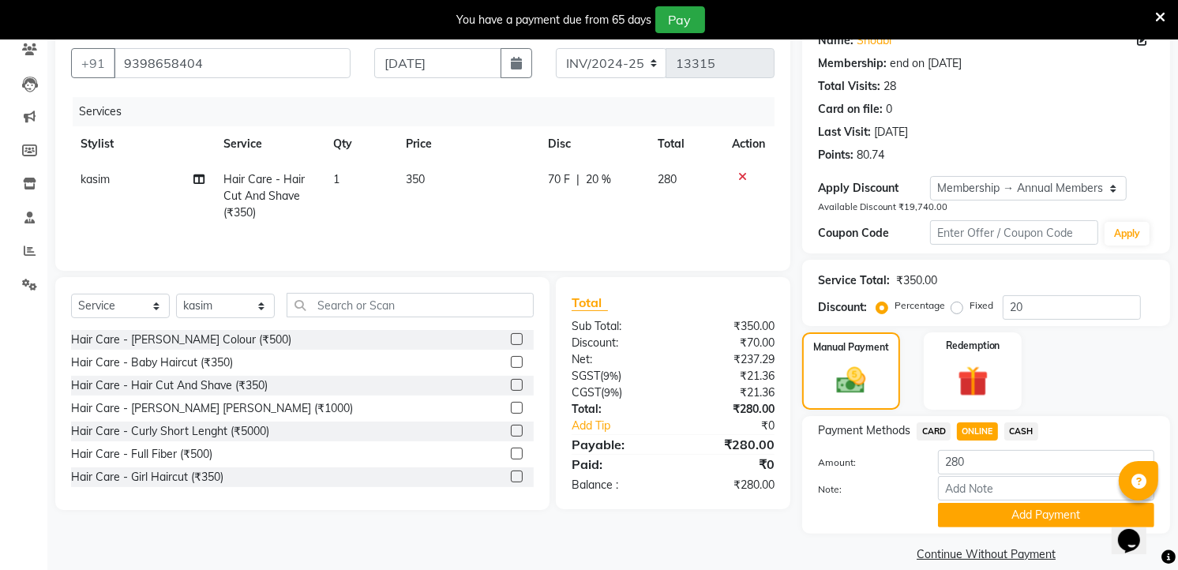
scroll to position [158, 0]
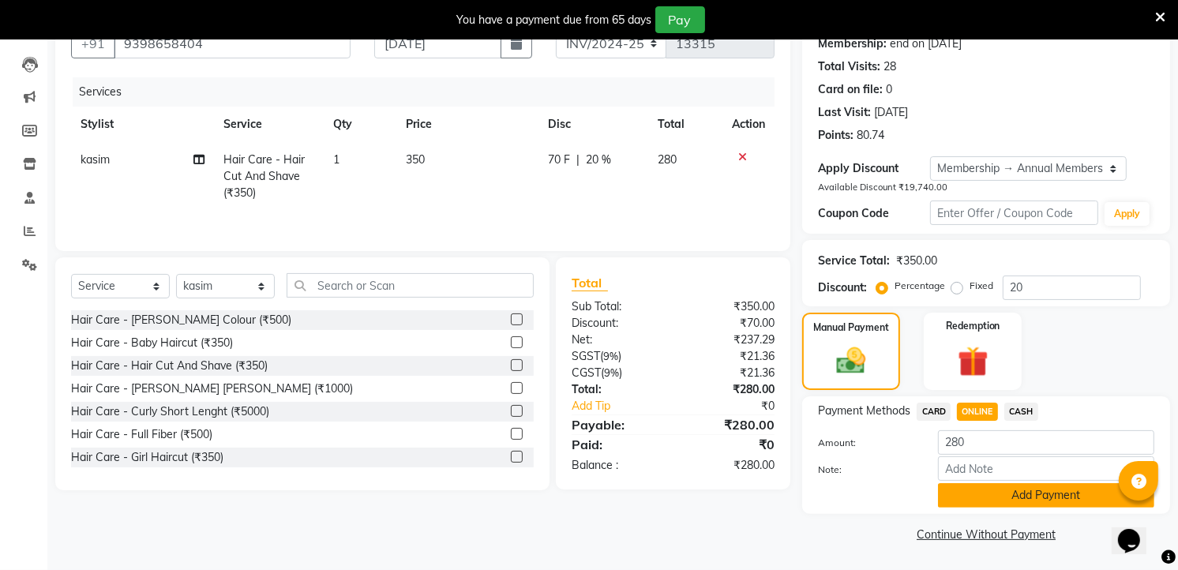
click at [992, 497] on button "Add Payment" at bounding box center [1046, 495] width 216 height 24
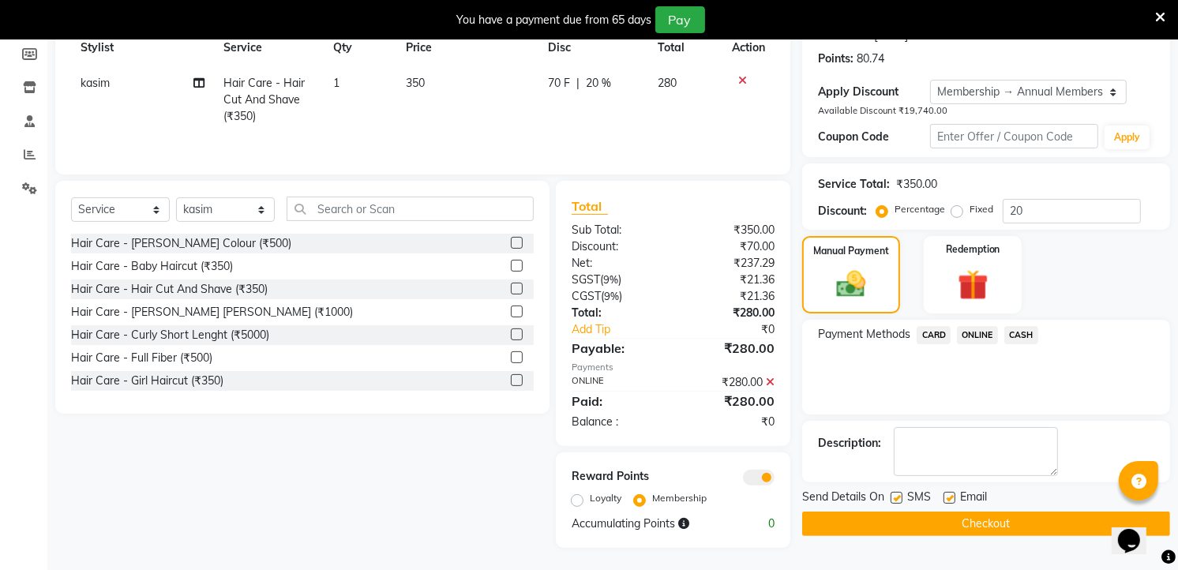
scroll to position [238, 0]
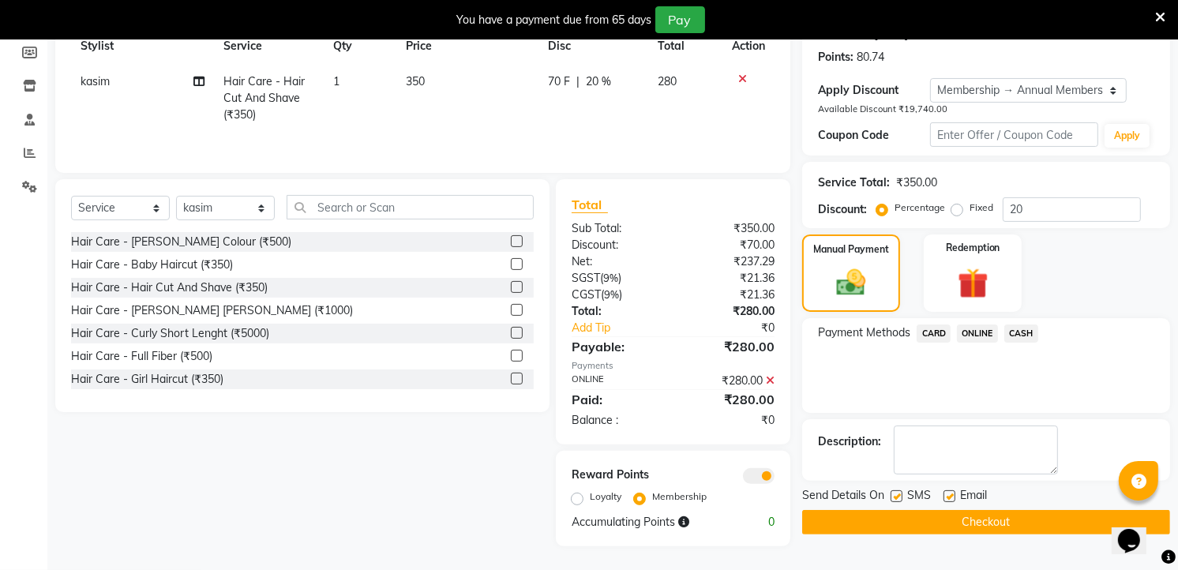
click at [1017, 527] on button "Checkout" at bounding box center [986, 522] width 368 height 24
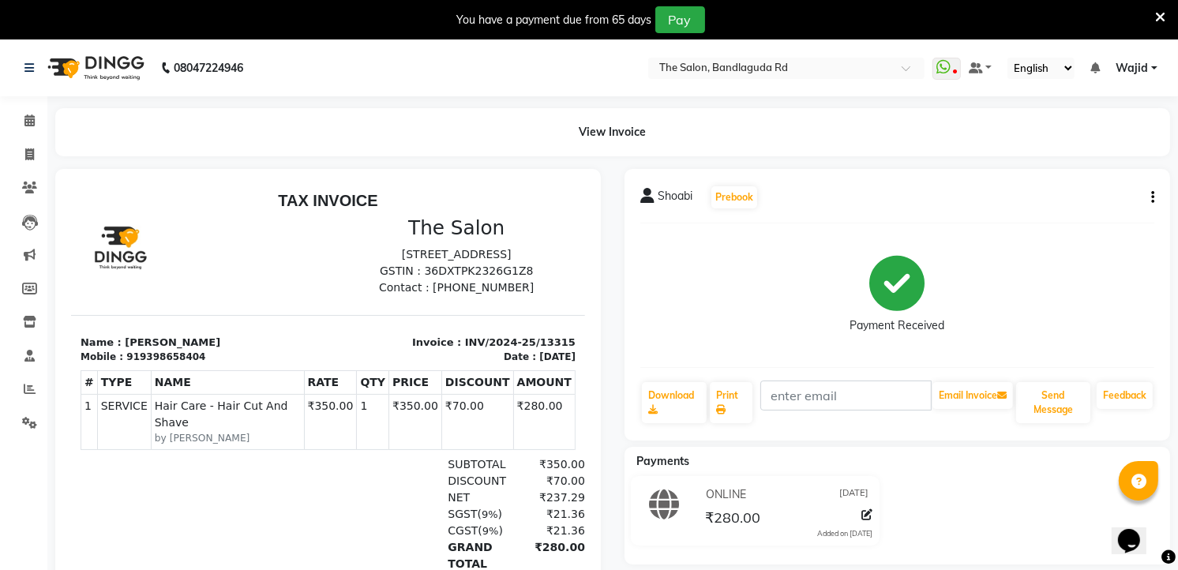
click at [103, 54] on img at bounding box center [94, 68] width 108 height 44
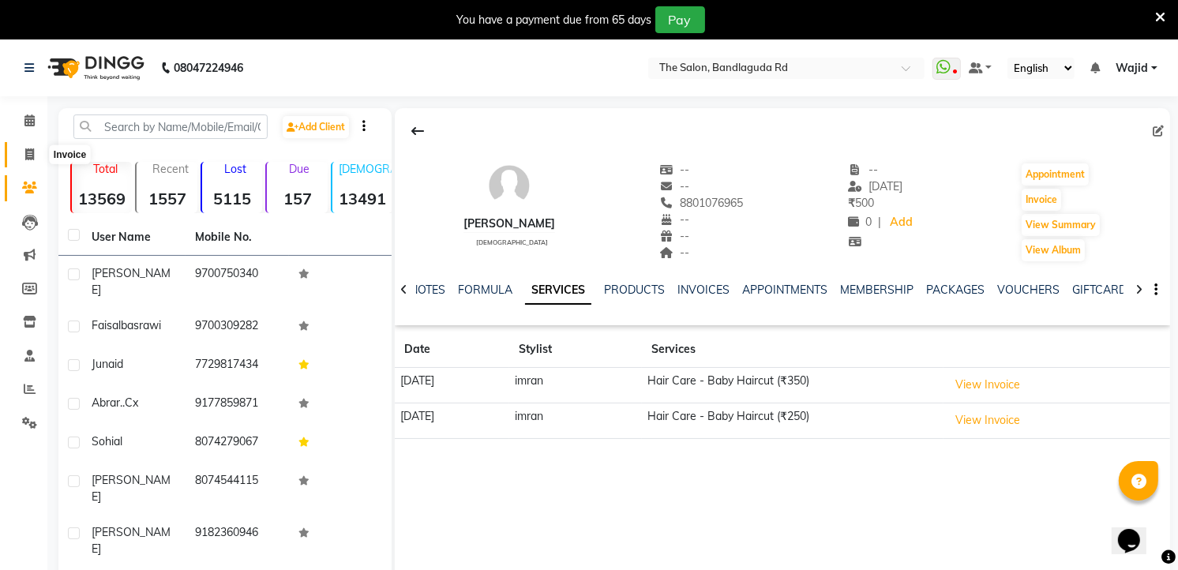
click at [35, 152] on span at bounding box center [30, 155] width 28 height 18
select select "service"
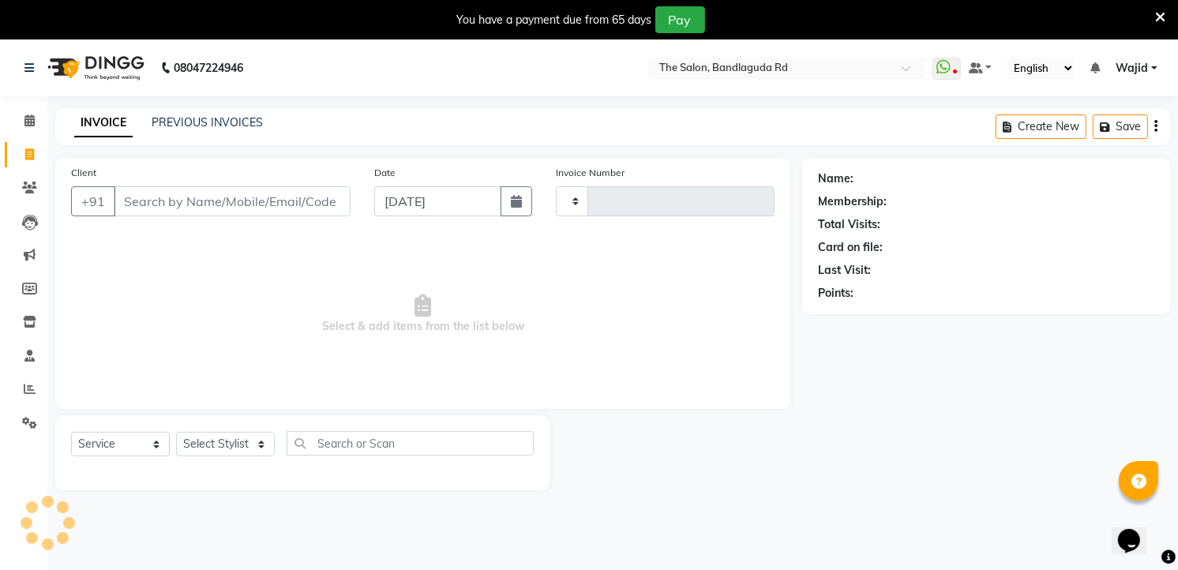
scroll to position [39, 0]
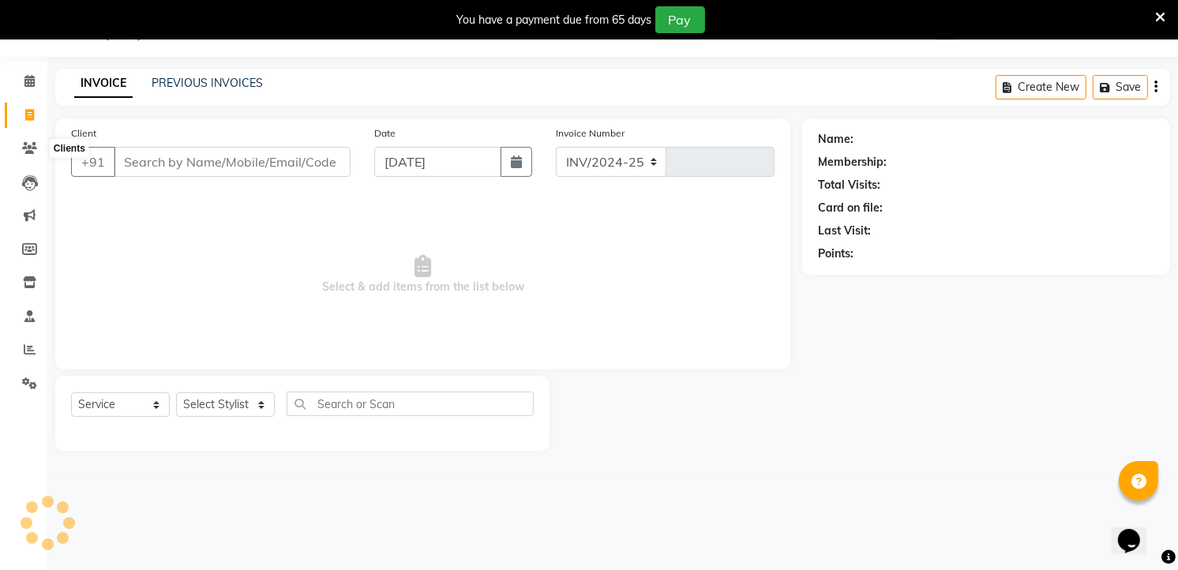
select select "5198"
type input "13311"
type input "9"
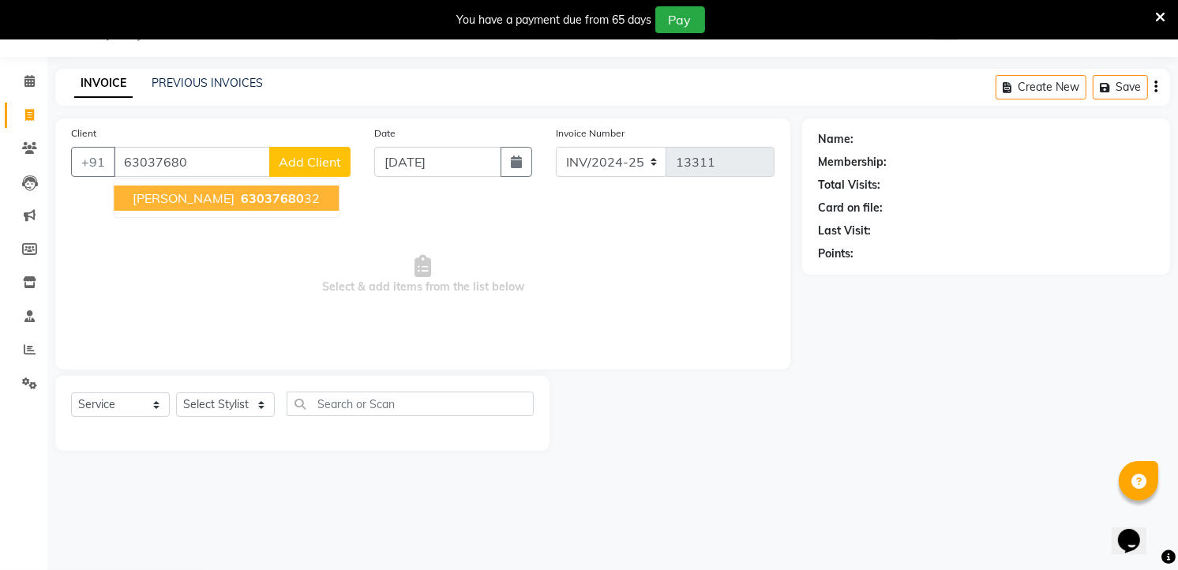
click at [242, 197] on ngb-highlight "63037680 32" at bounding box center [279, 198] width 82 height 16
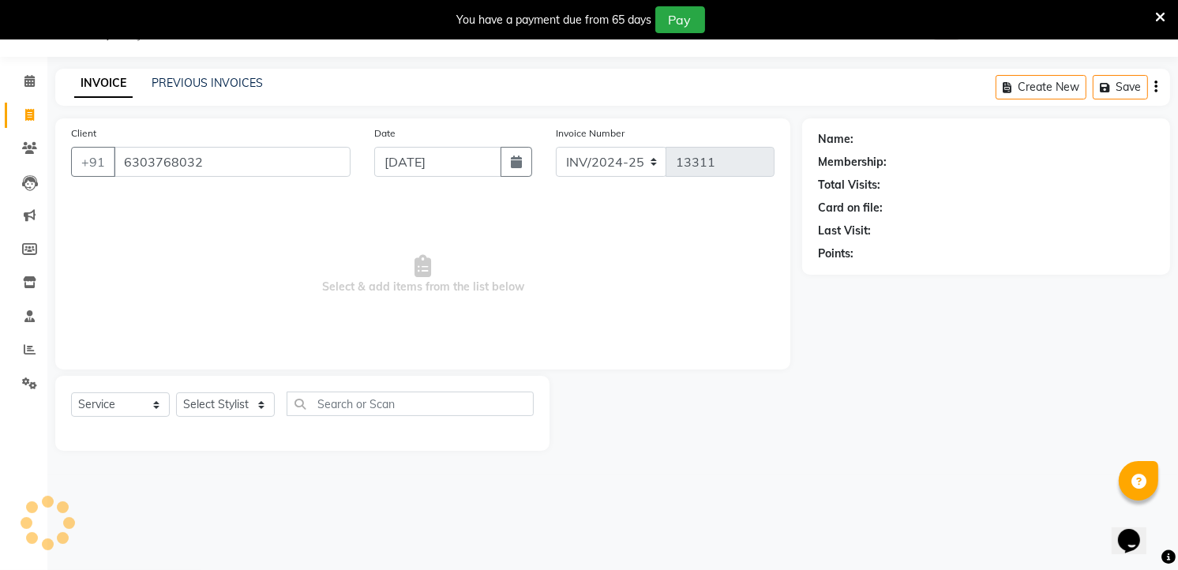
type input "6303768032"
select select "1: Object"
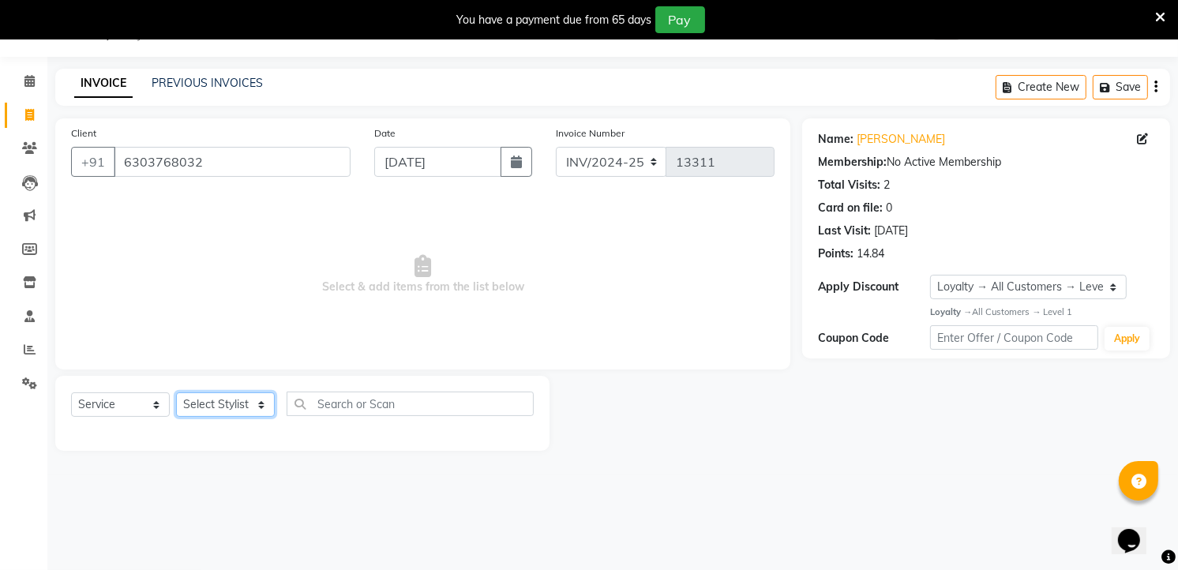
click at [219, 400] on select "Select Stylist [PERSON_NAME] [PERSON_NAME] [PERSON_NAME] [PERSON_NAME] TALIB [P…" at bounding box center [225, 404] width 99 height 24
select select "86723"
click at [176, 393] on select "Select Stylist [PERSON_NAME] [PERSON_NAME] [PERSON_NAME] [PERSON_NAME] TALIB [P…" at bounding box center [225, 404] width 99 height 24
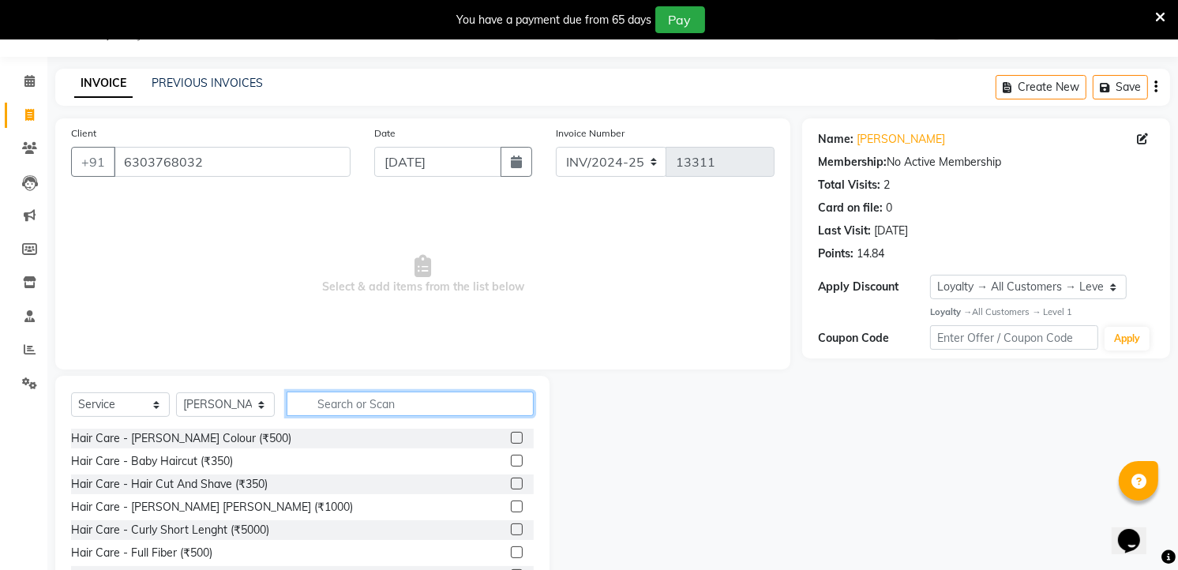
click at [358, 403] on input "text" at bounding box center [410, 404] width 247 height 24
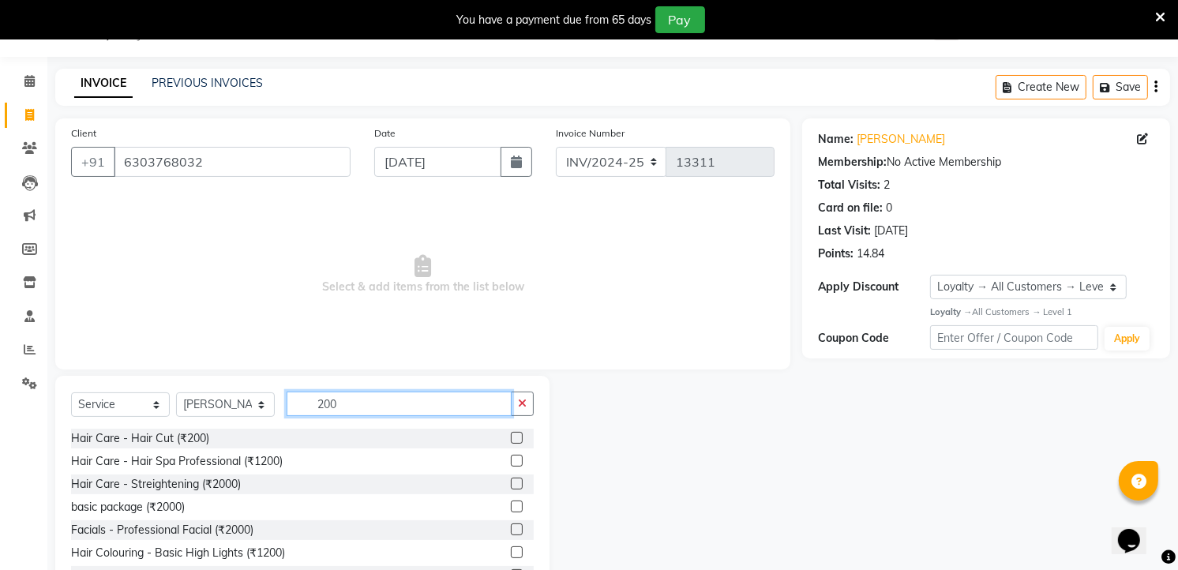
type input "200"
click at [177, 429] on div "Hair Care - Hair Cut (₹200)" at bounding box center [302, 439] width 463 height 20
click at [172, 439] on div "Hair Care - Hair Cut (₹200)" at bounding box center [140, 438] width 138 height 17
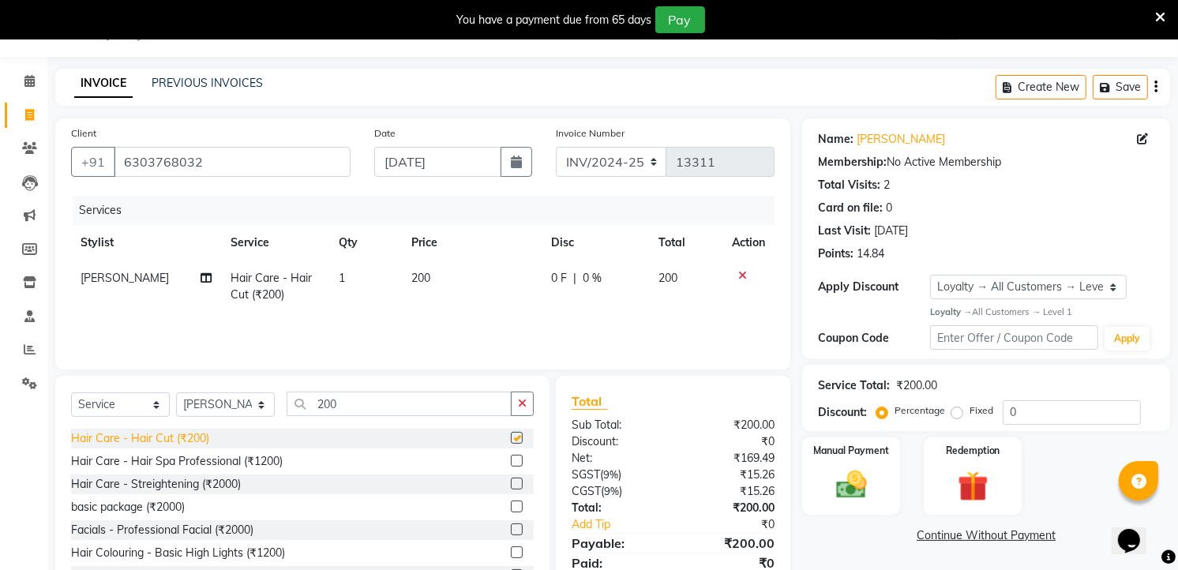
checkbox input "false"
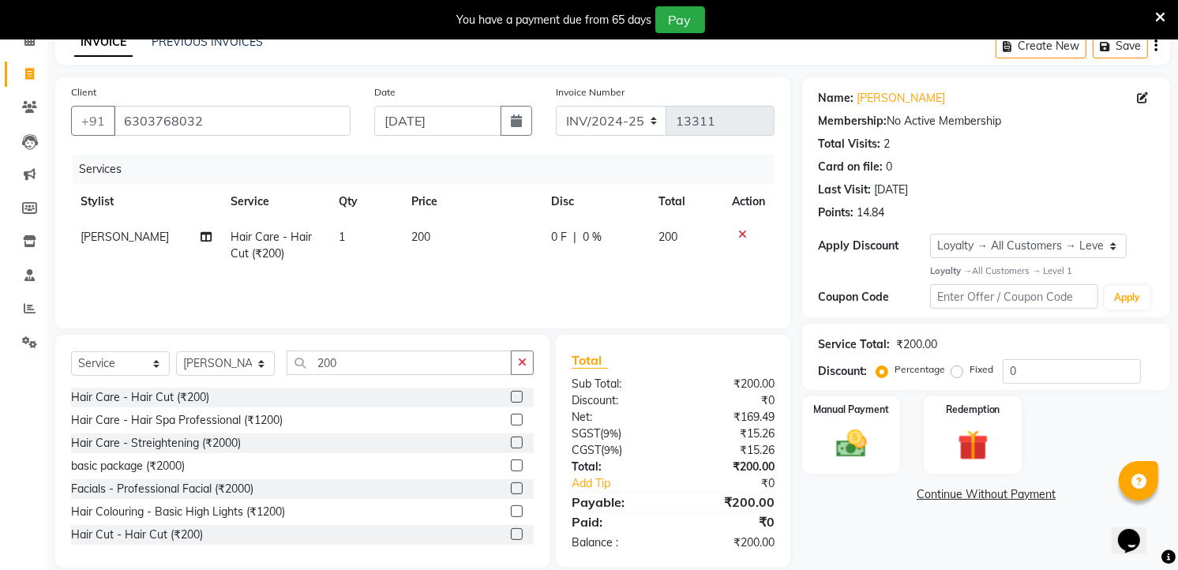
scroll to position [101, 0]
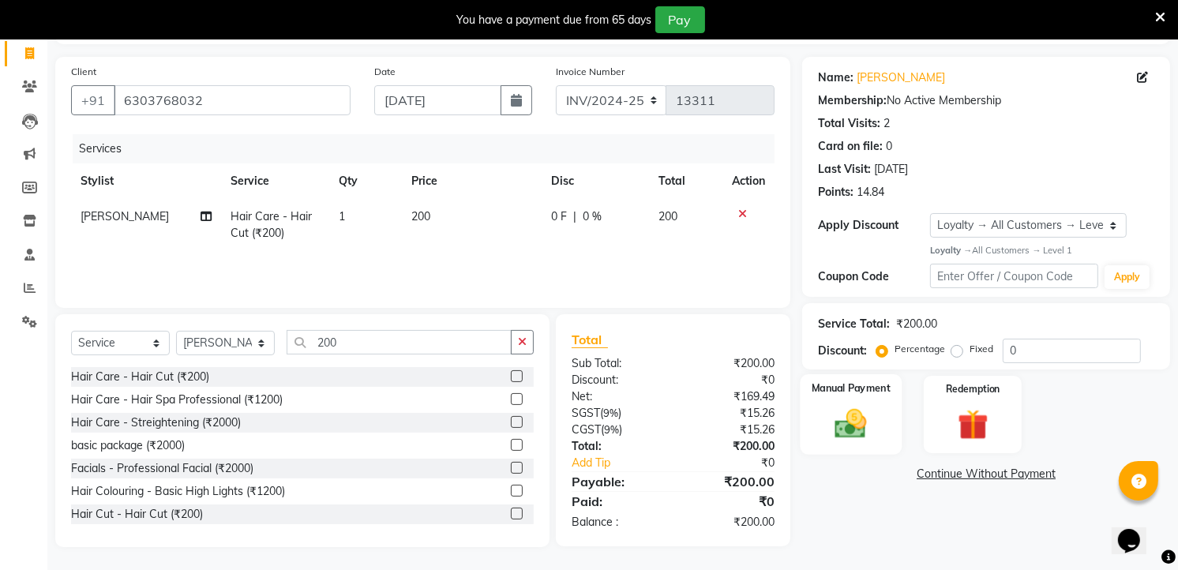
click at [833, 415] on img at bounding box center [851, 423] width 51 height 36
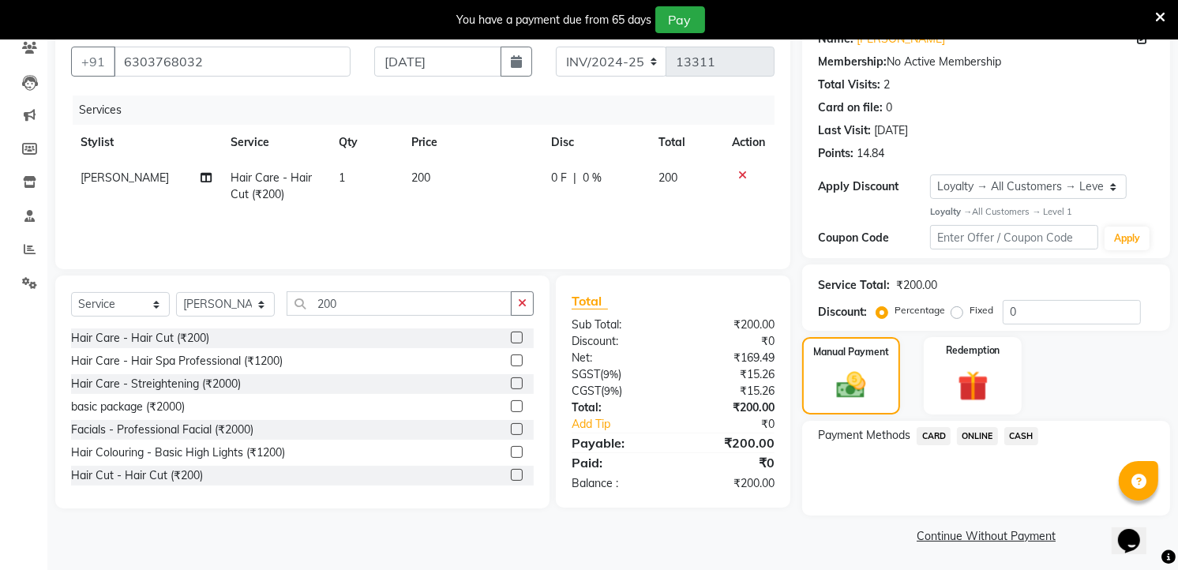
click at [977, 433] on span "ONLINE" at bounding box center [977, 436] width 41 height 18
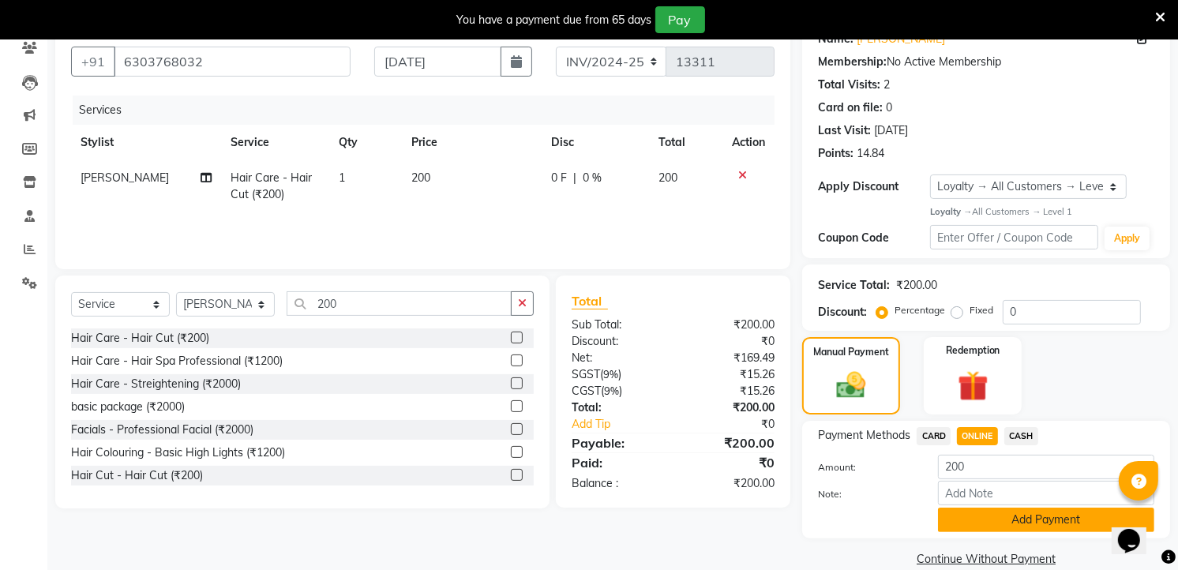
click at [993, 513] on button "Add Payment" at bounding box center [1046, 520] width 216 height 24
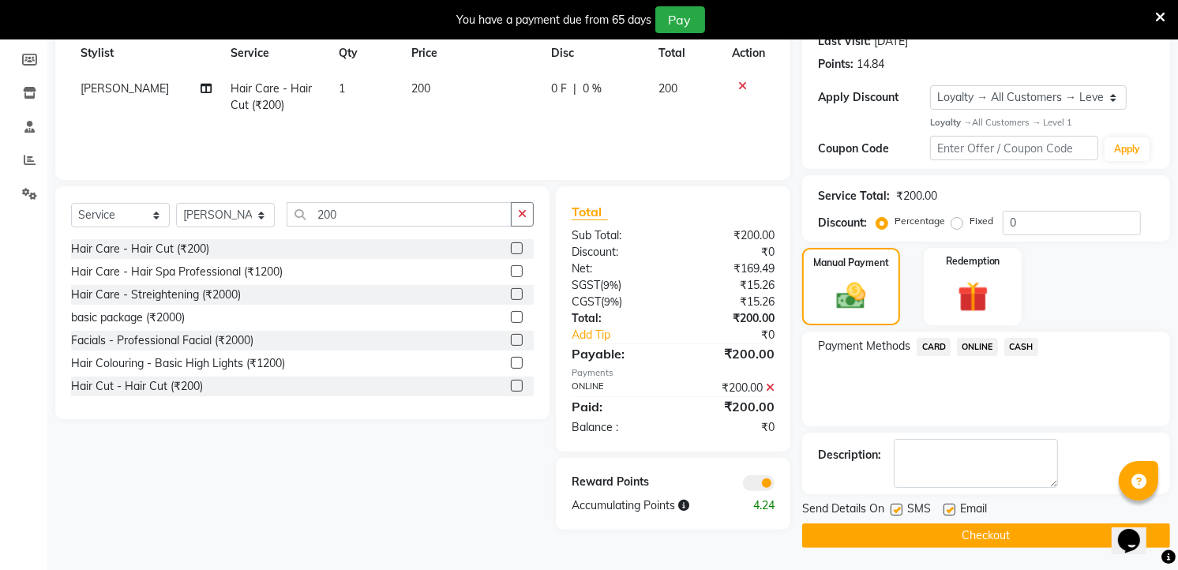
scroll to position [230, 0]
click at [985, 533] on button "Checkout" at bounding box center [986, 535] width 368 height 24
